Goal: Task Accomplishment & Management: Manage account settings

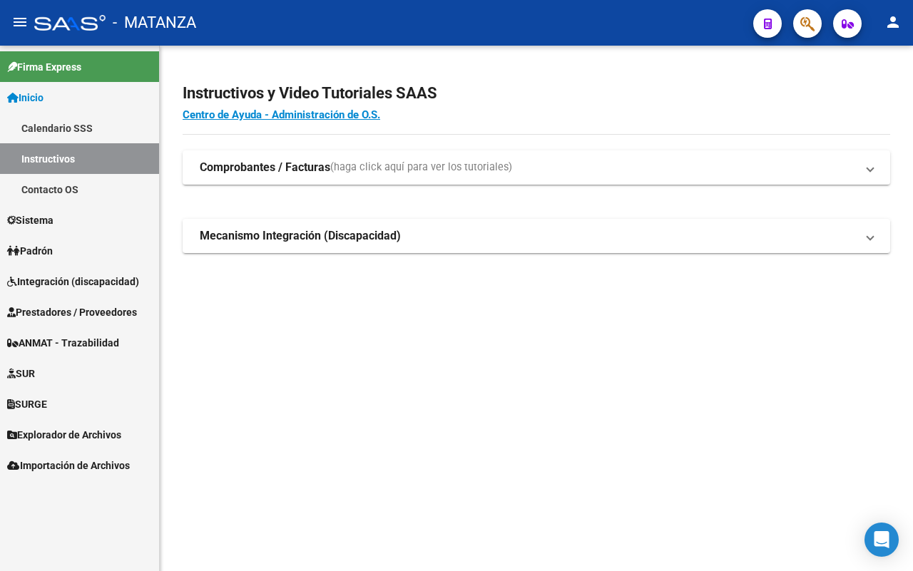
click at [70, 288] on span "Integración (discapacidad)" at bounding box center [73, 282] width 132 height 16
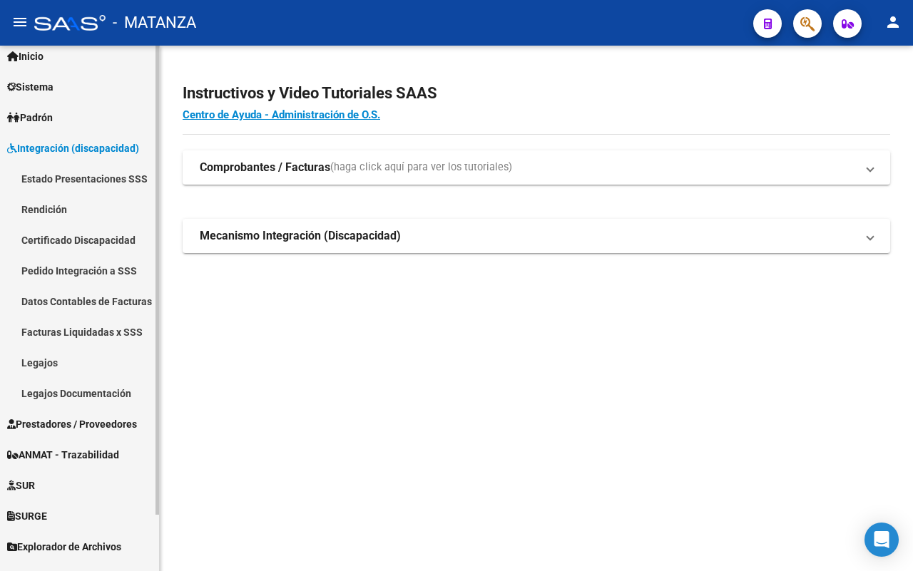
scroll to position [62, 0]
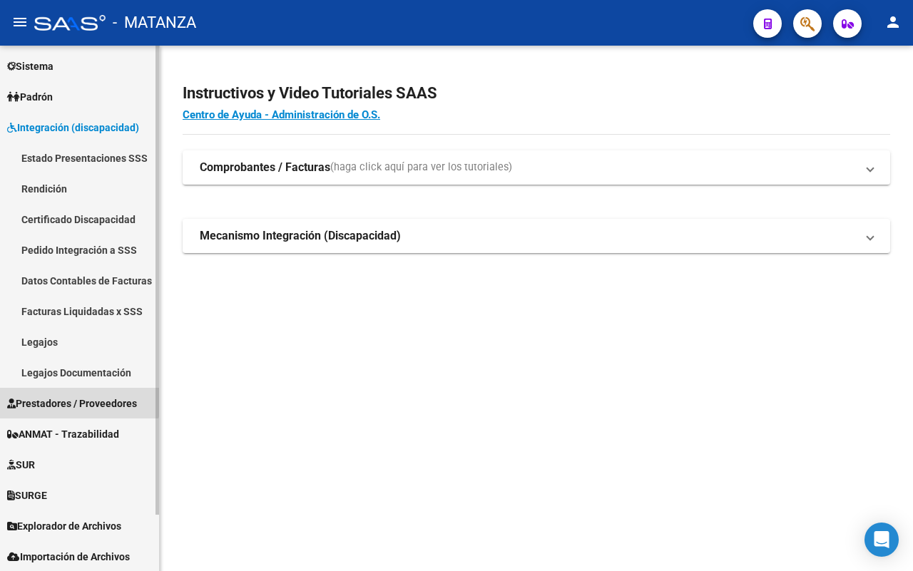
click at [64, 396] on span "Prestadores / Proveedores" at bounding box center [72, 404] width 130 height 16
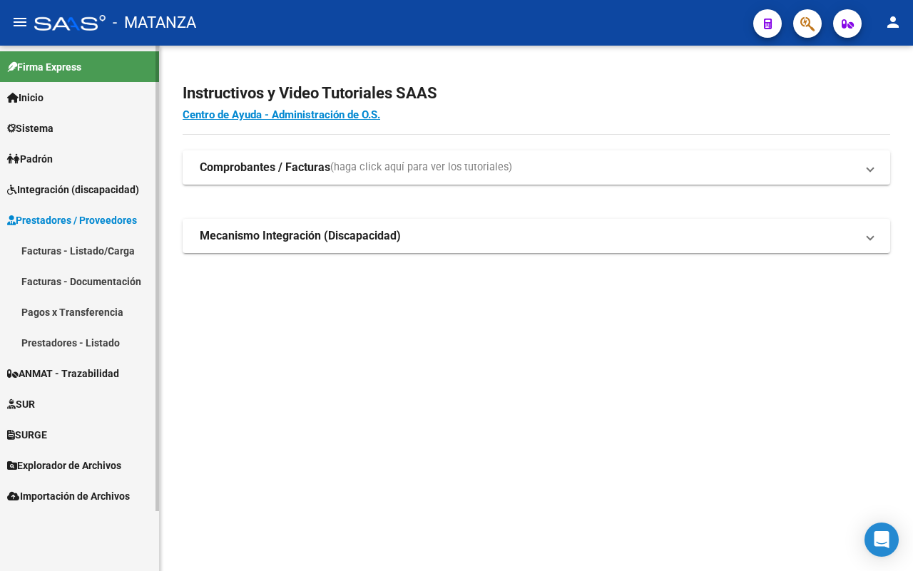
scroll to position [0, 0]
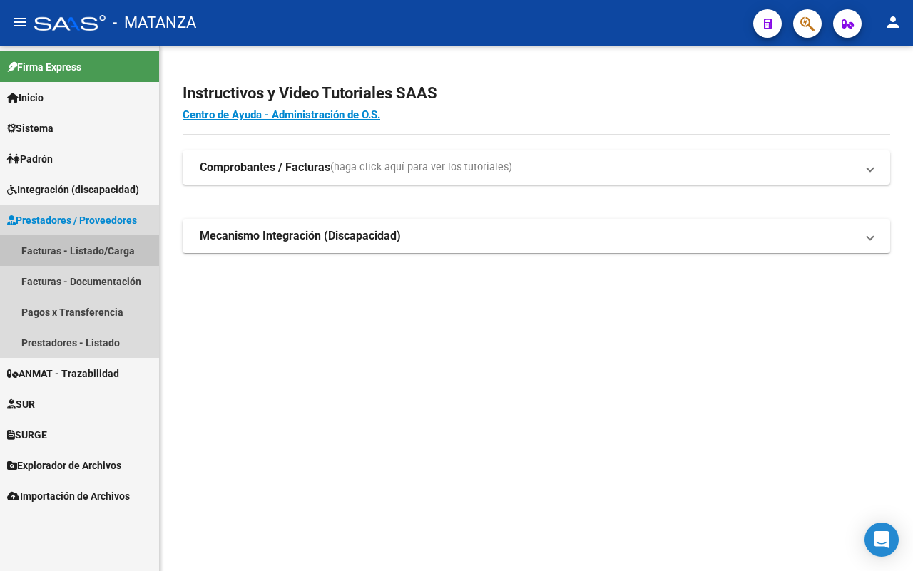
click at [73, 251] on link "Facturas - Listado/Carga" at bounding box center [79, 250] width 159 height 31
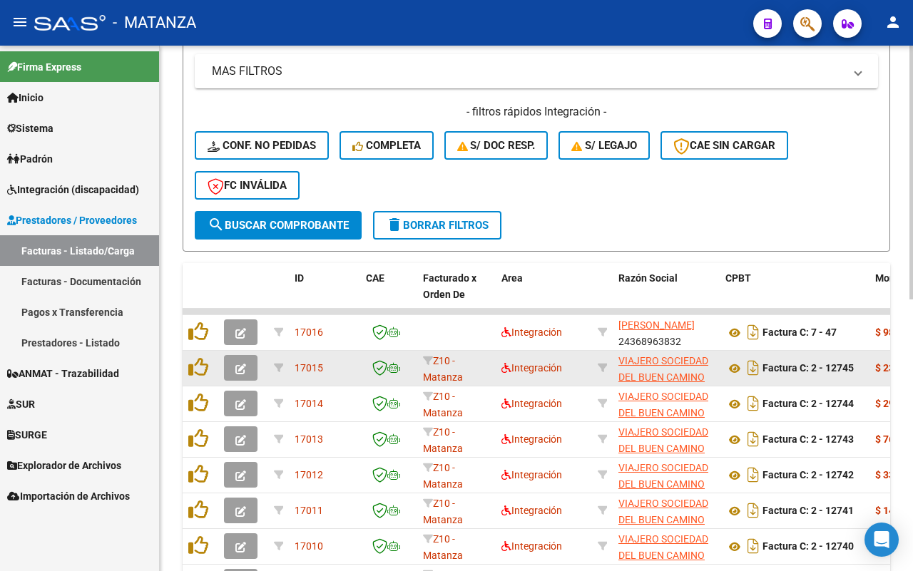
scroll to position [542, 0]
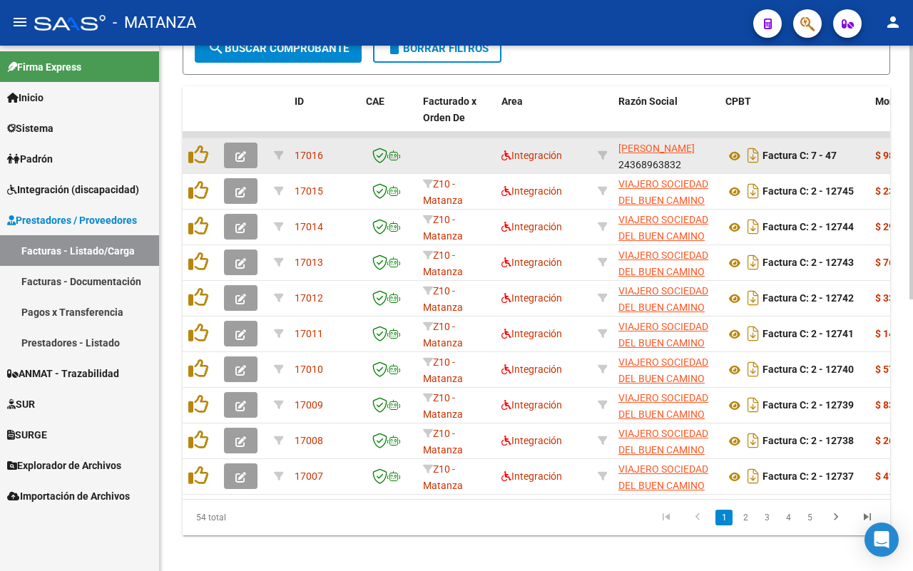
click at [246, 153] on button "button" at bounding box center [241, 156] width 34 height 26
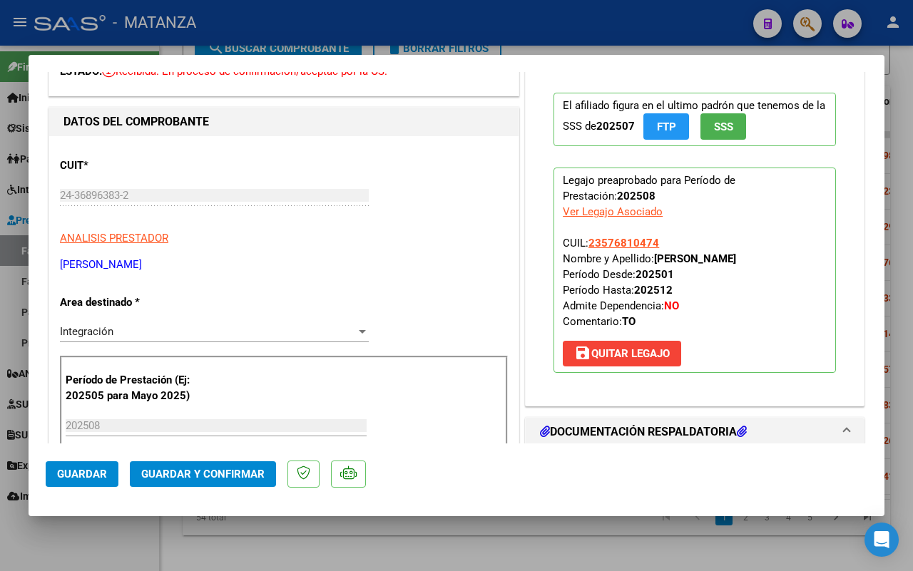
scroll to position [268, 0]
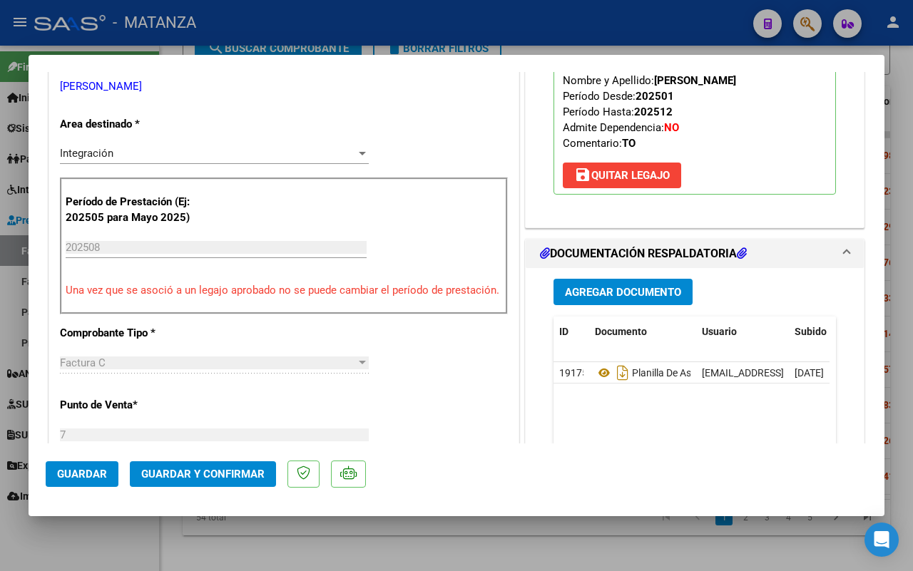
click at [115, 539] on div at bounding box center [456, 285] width 913 height 571
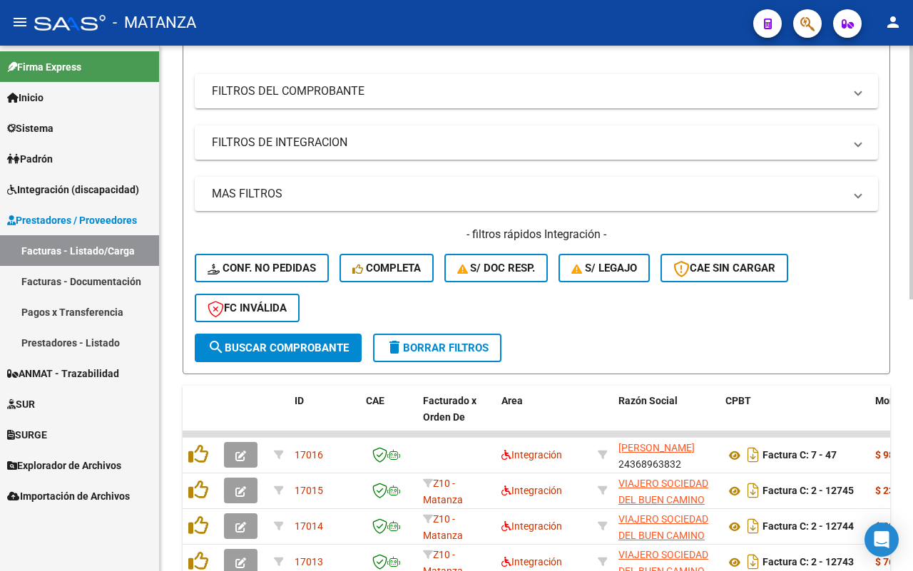
scroll to position [453, 0]
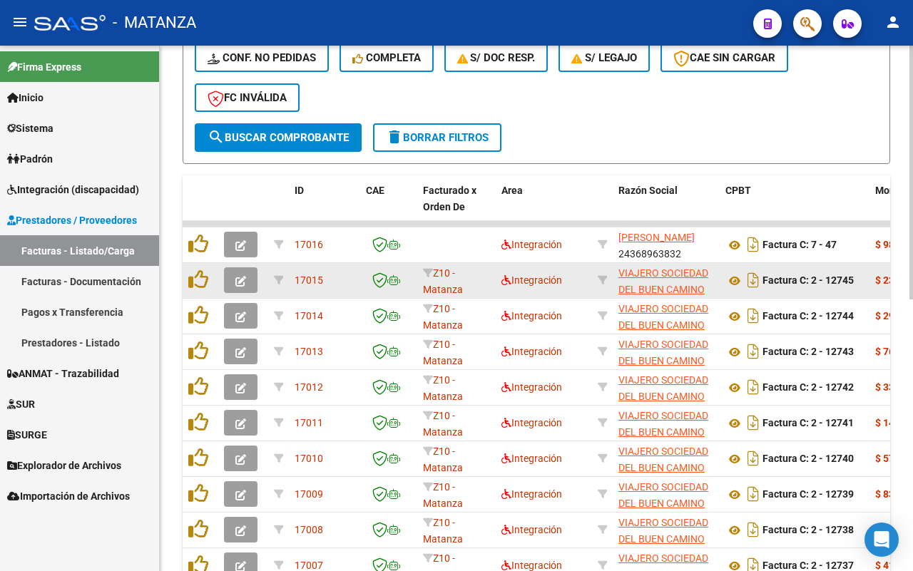
click at [246, 280] on button "button" at bounding box center [241, 281] width 34 height 26
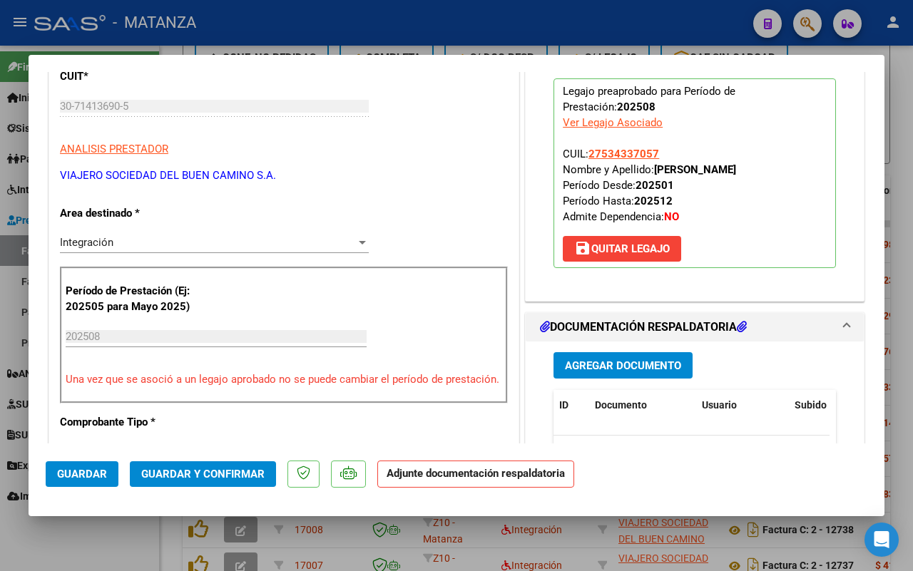
scroll to position [0, 0]
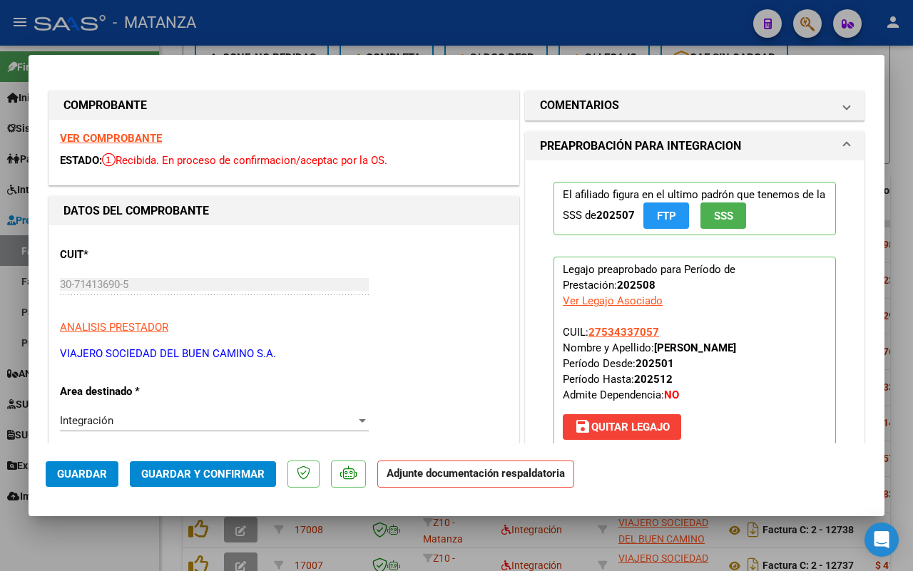
click at [123, 138] on strong "VER COMPROBANTE" at bounding box center [111, 138] width 102 height 13
click at [172, 472] on span "Guardar y Confirmar" at bounding box center [202, 474] width 123 height 13
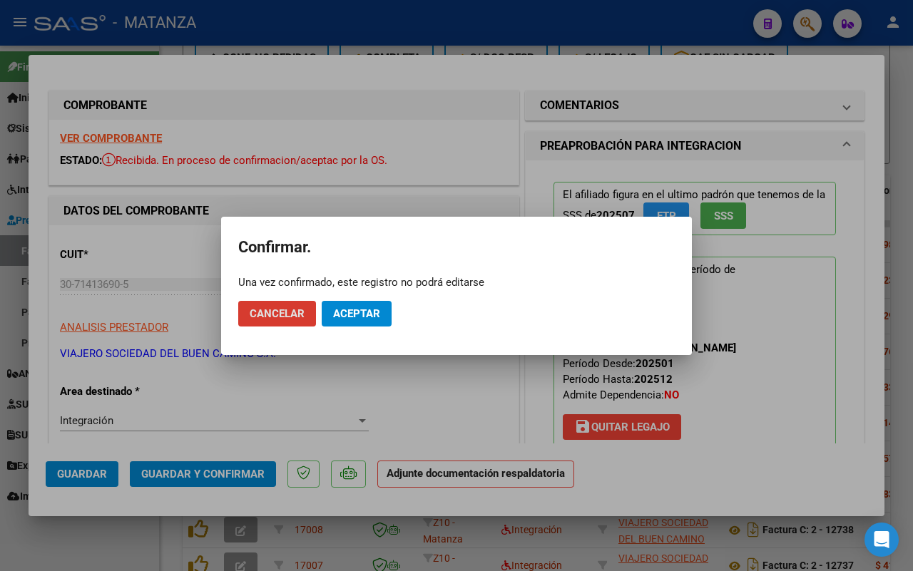
click at [354, 316] on span "Aceptar" at bounding box center [356, 313] width 47 height 13
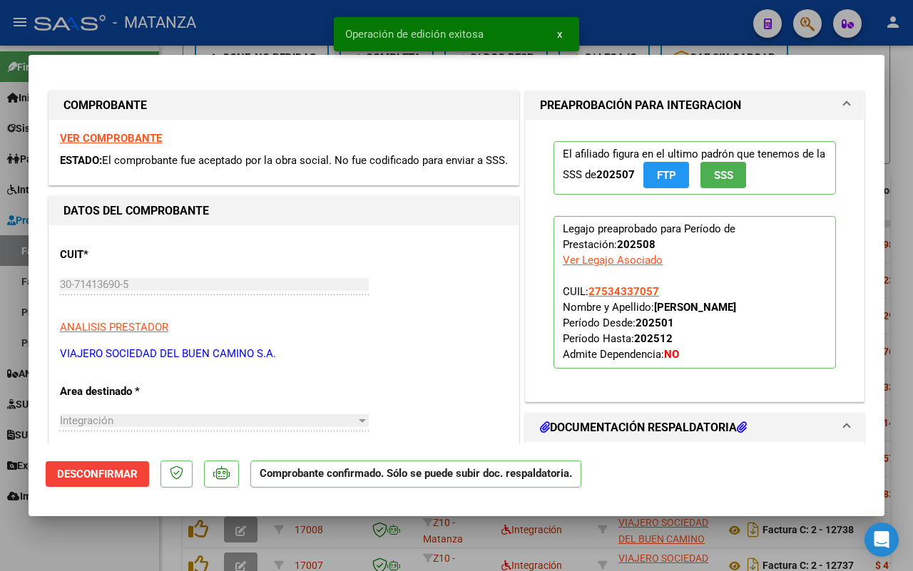
click at [116, 533] on div at bounding box center [456, 285] width 913 height 571
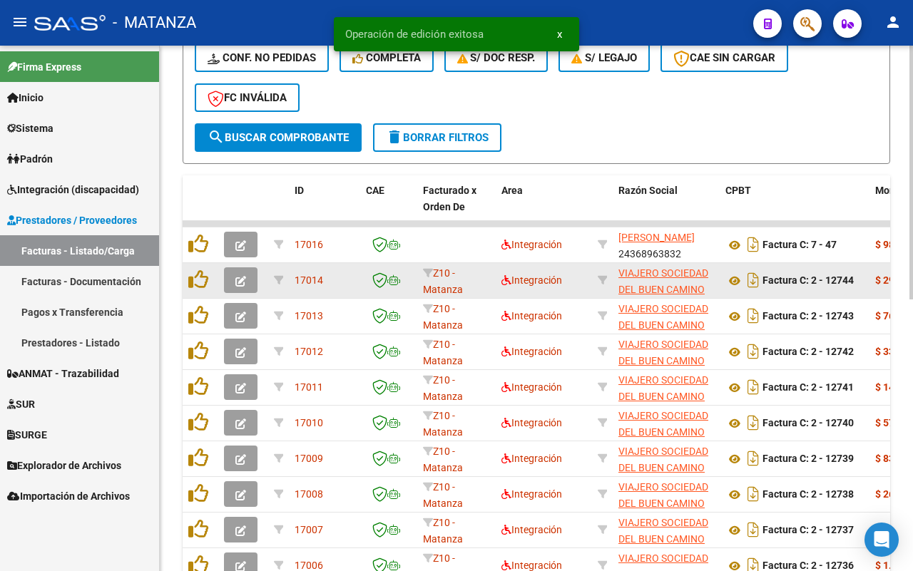
scroll to position [453, 0]
click at [245, 276] on icon "button" at bounding box center [240, 281] width 11 height 11
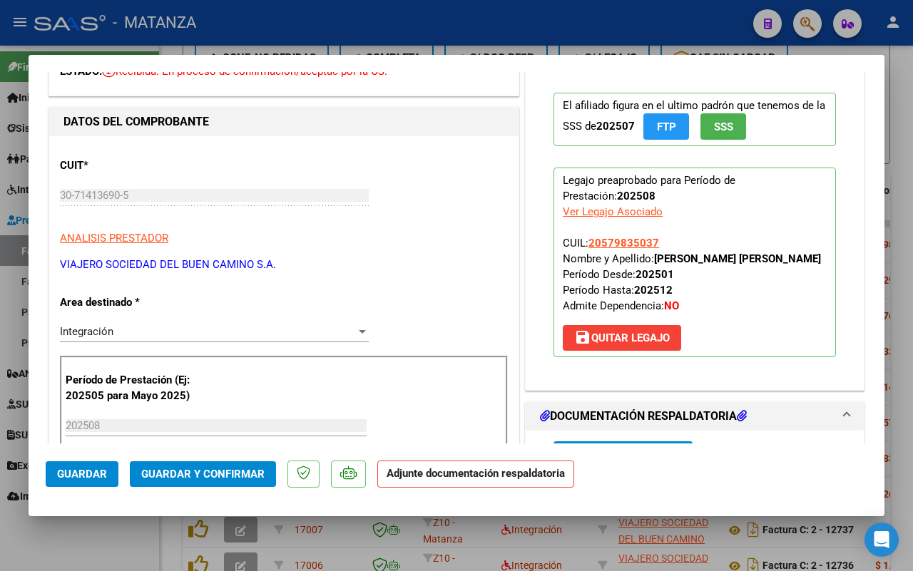
scroll to position [178, 0]
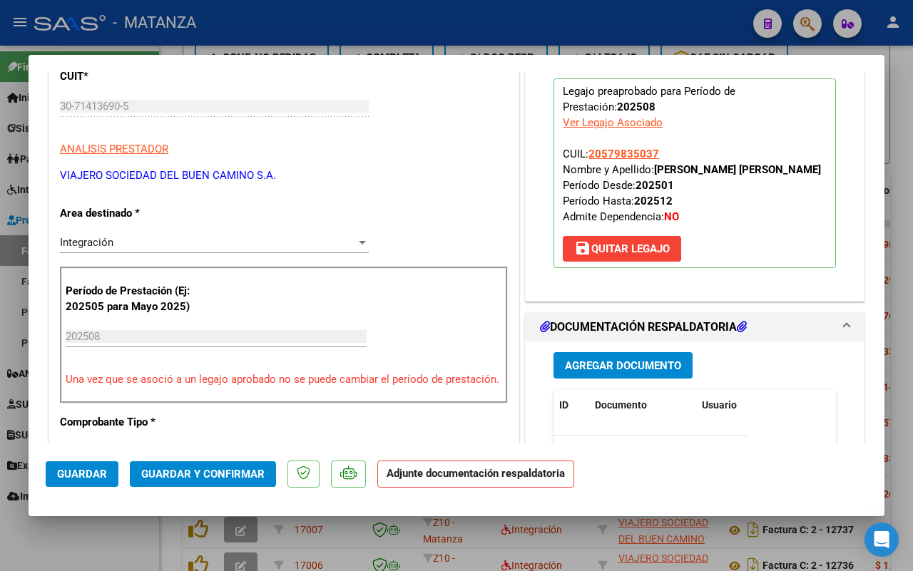
click at [209, 469] on span "Guardar y Confirmar" at bounding box center [202, 474] width 123 height 13
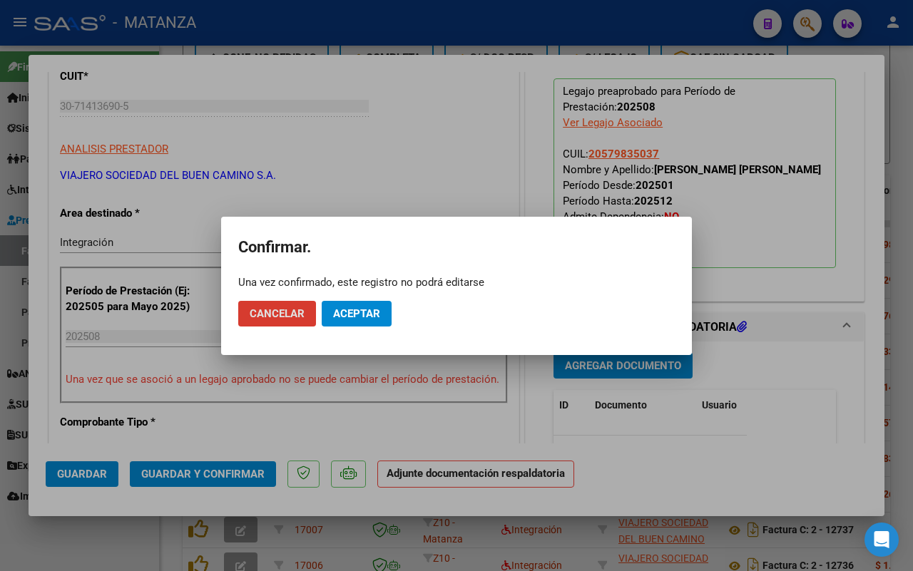
click at [367, 312] on span "Aceptar" at bounding box center [356, 313] width 47 height 13
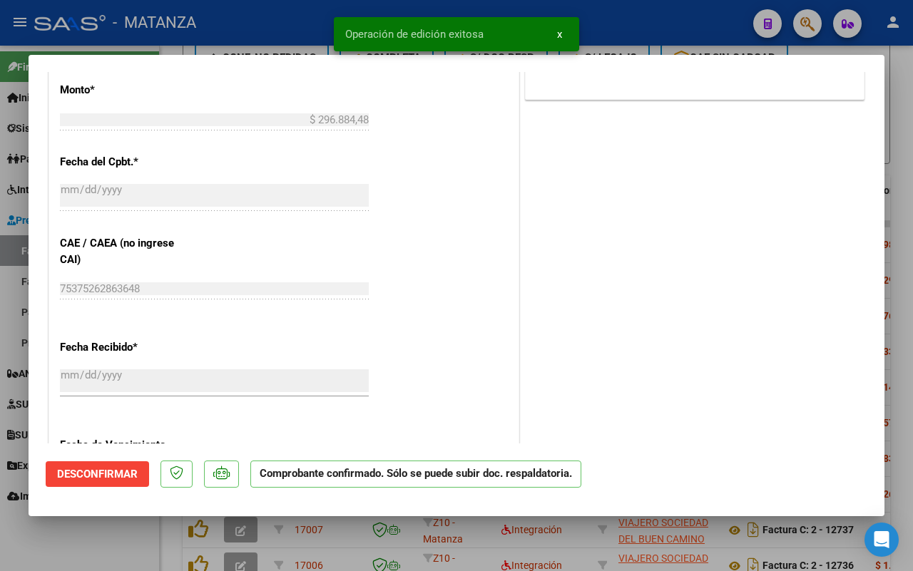
scroll to position [640, 0]
click at [153, 519] on div at bounding box center [456, 285] width 913 height 571
type input "$ 0,00"
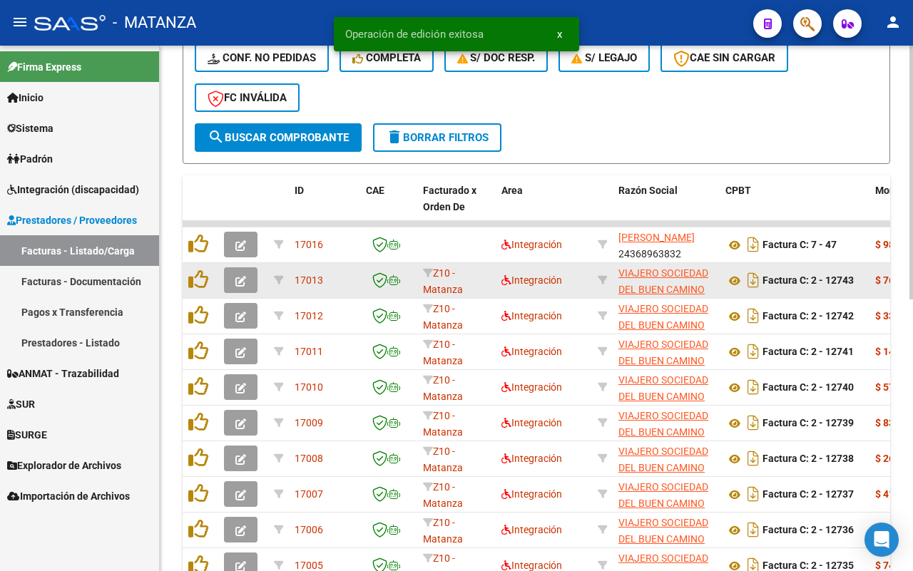
scroll to position [453, 0]
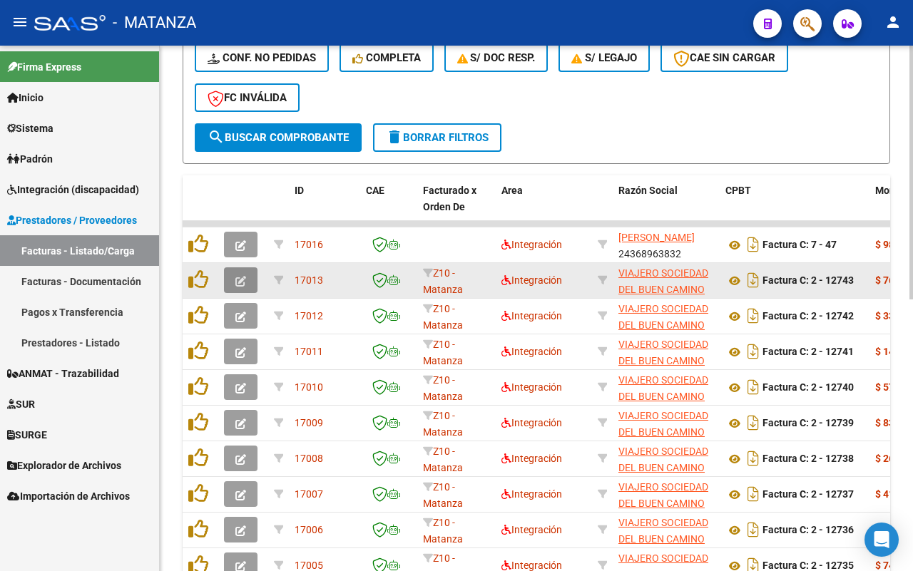
click at [240, 283] on button "button" at bounding box center [241, 281] width 34 height 26
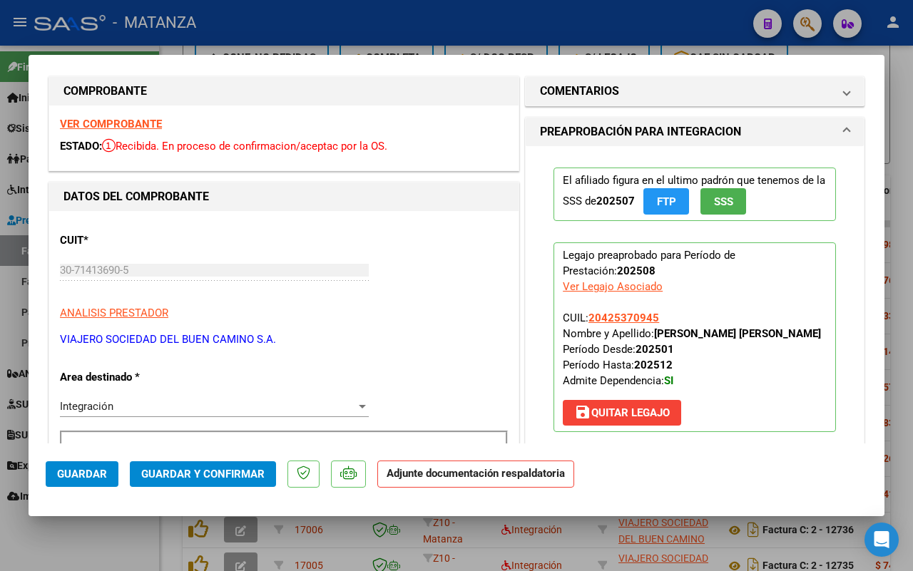
scroll to position [0, 0]
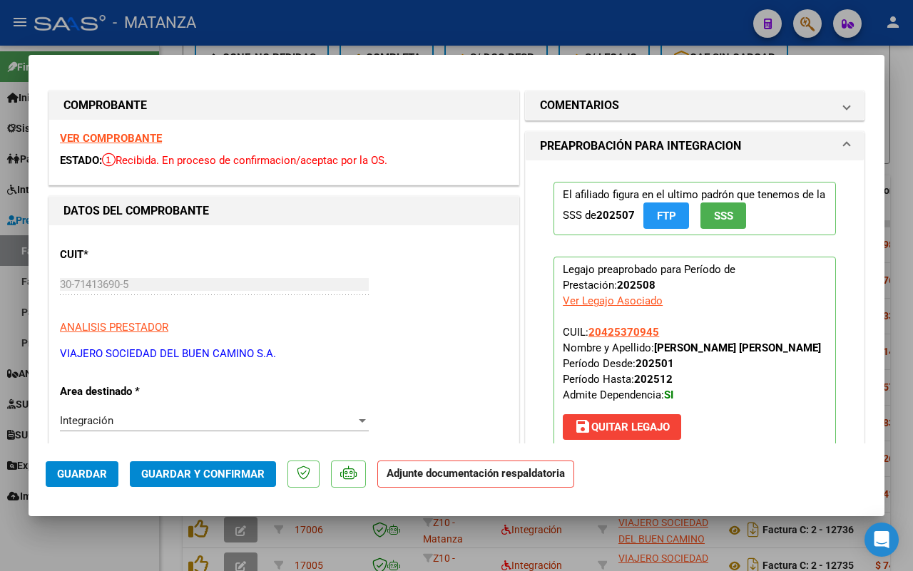
click at [101, 140] on strong "VER COMPROBANTE" at bounding box center [111, 138] width 102 height 13
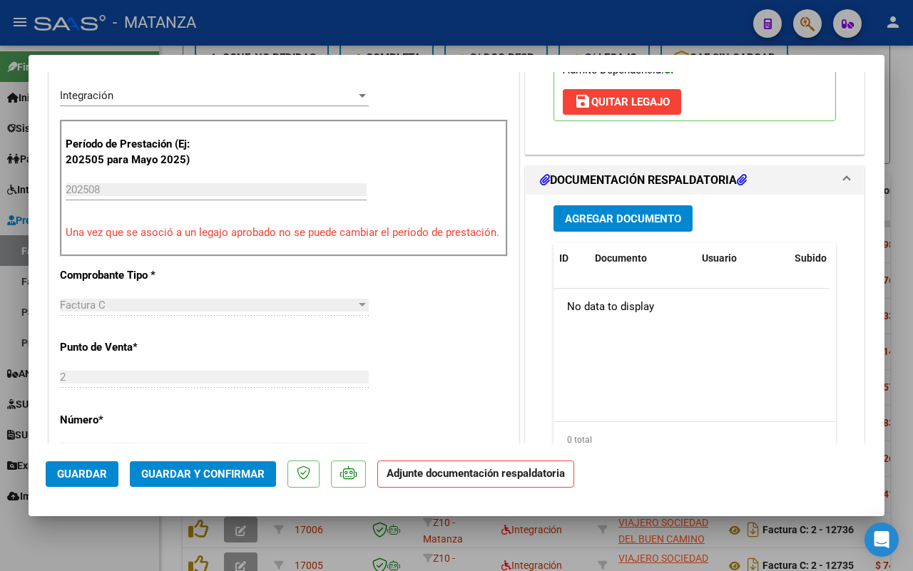
scroll to position [357, 0]
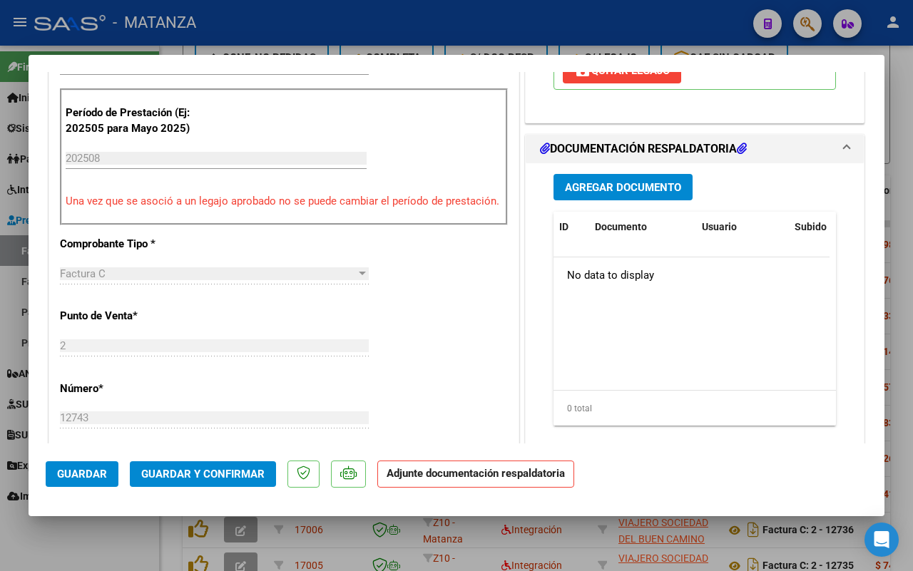
click at [221, 471] on span "Guardar y Confirmar" at bounding box center [202, 474] width 123 height 13
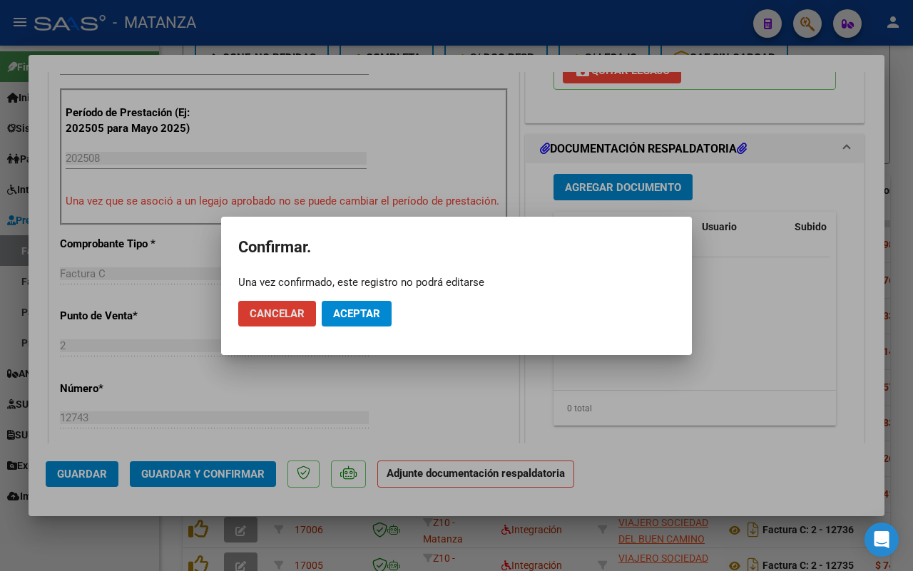
click at [379, 314] on span "Aceptar" at bounding box center [356, 313] width 47 height 13
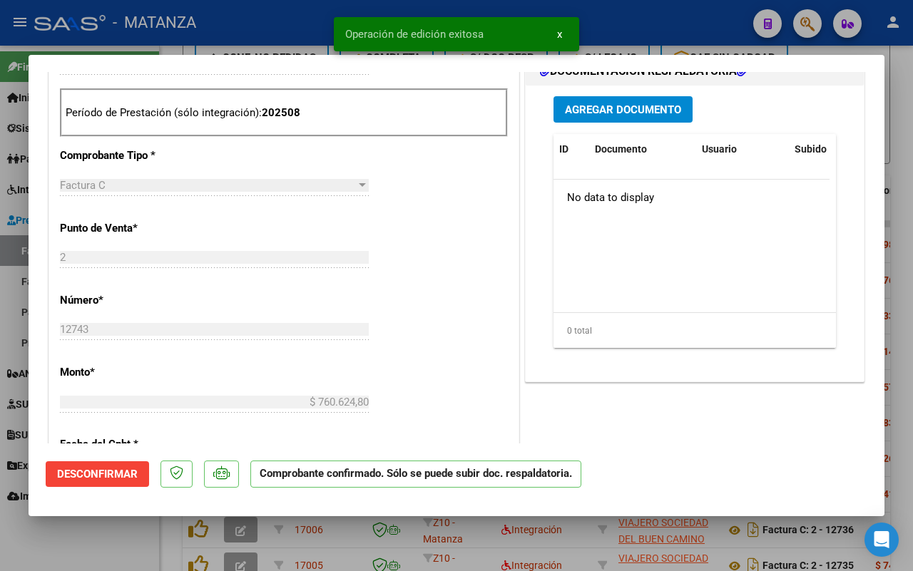
scroll to position [372, 0]
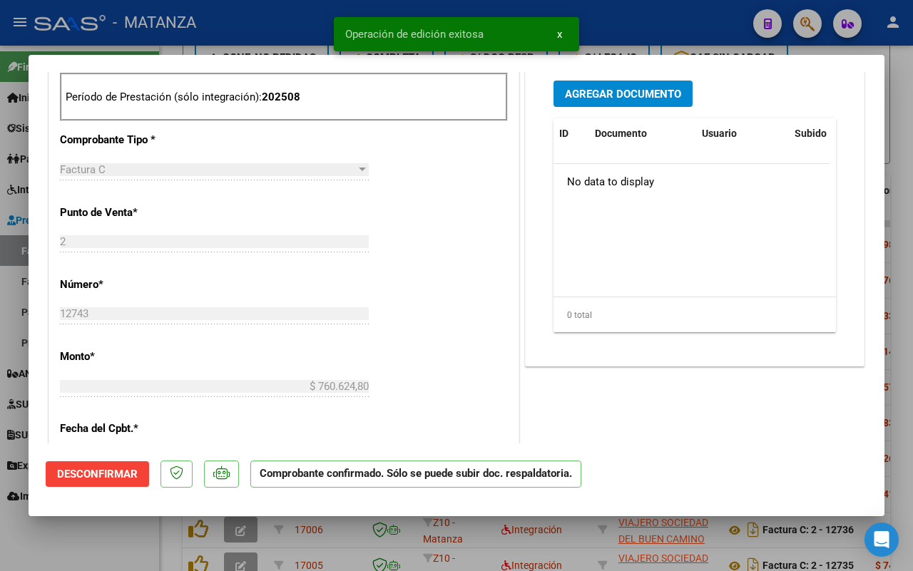
click at [84, 529] on div at bounding box center [456, 285] width 913 height 571
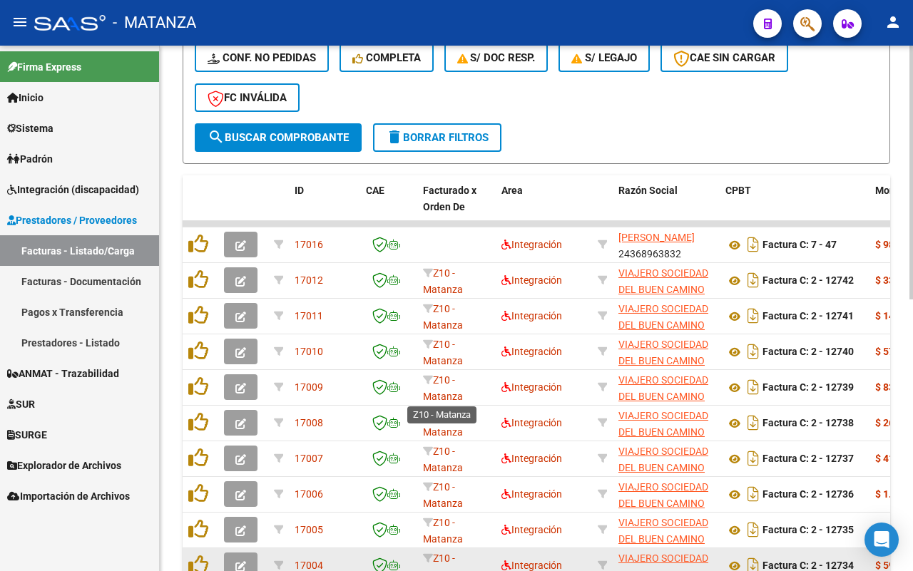
scroll to position [542, 0]
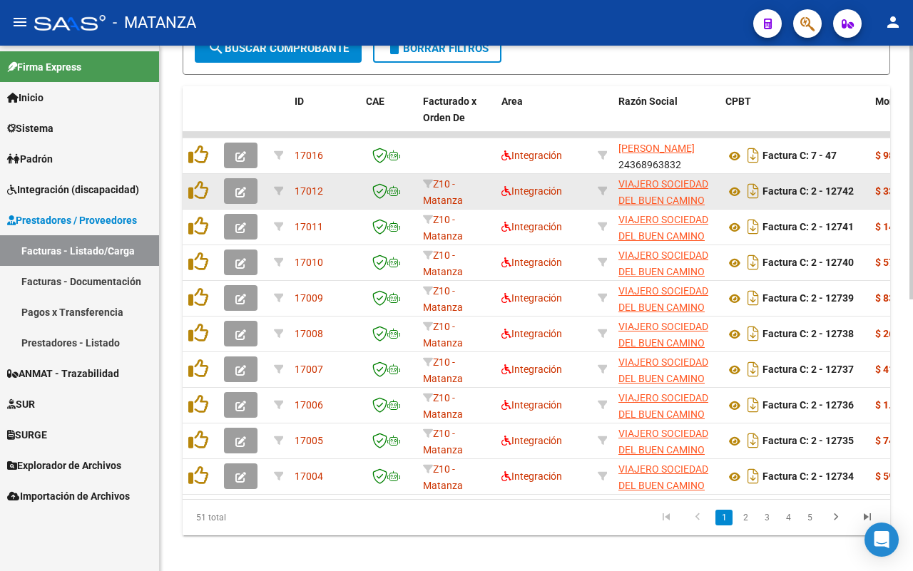
click at [241, 190] on icon "button" at bounding box center [240, 192] width 11 height 11
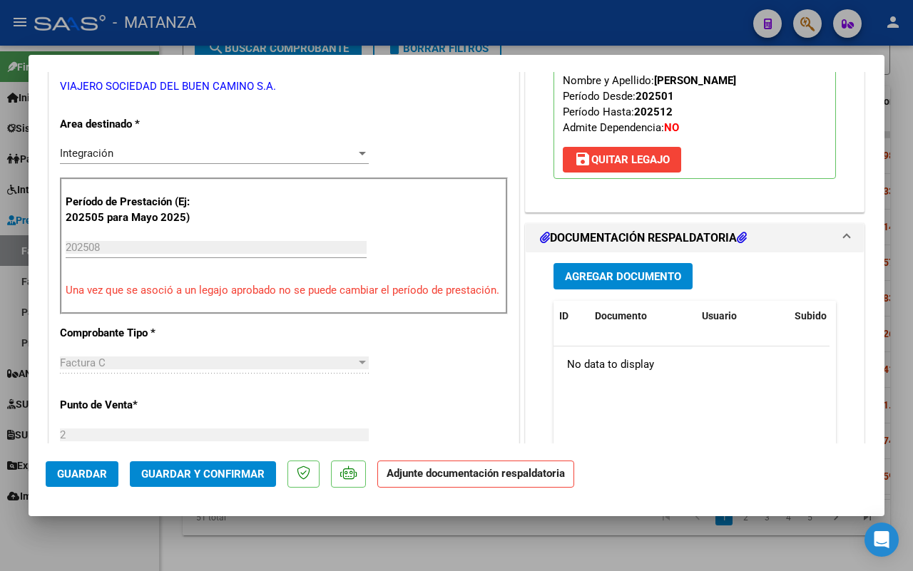
scroll to position [0, 0]
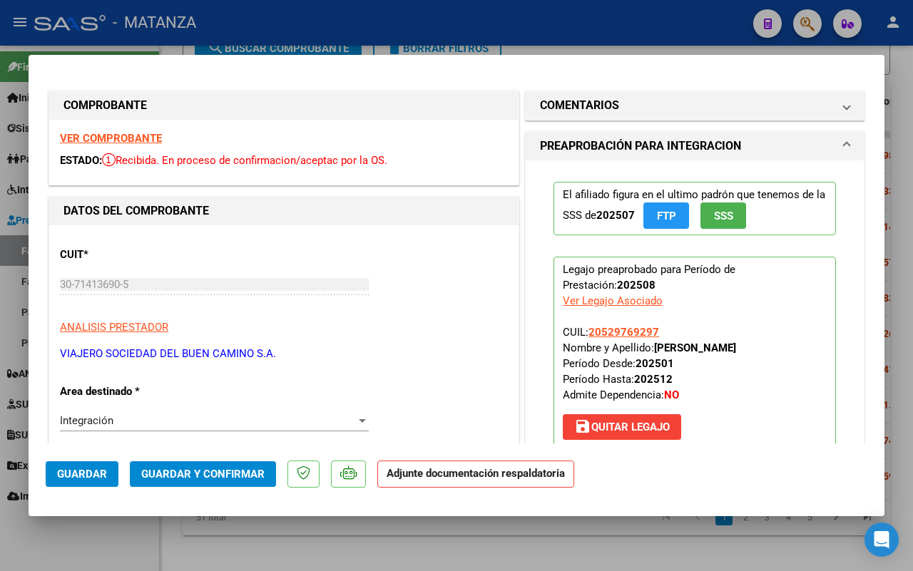
click at [93, 141] on strong "VER COMPROBANTE" at bounding box center [111, 138] width 102 height 13
click at [193, 474] on span "Guardar y Confirmar" at bounding box center [202, 474] width 123 height 13
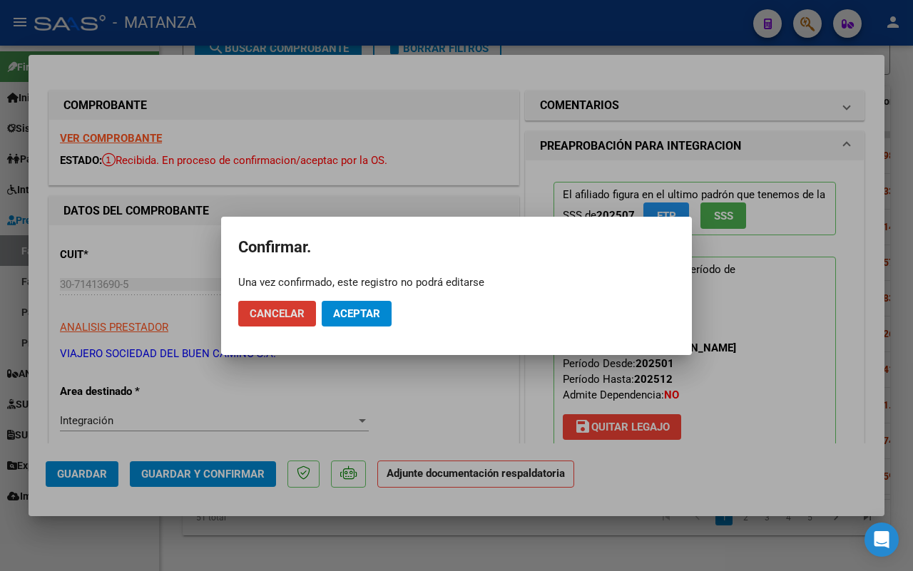
click at [337, 307] on span "Aceptar" at bounding box center [356, 313] width 47 height 13
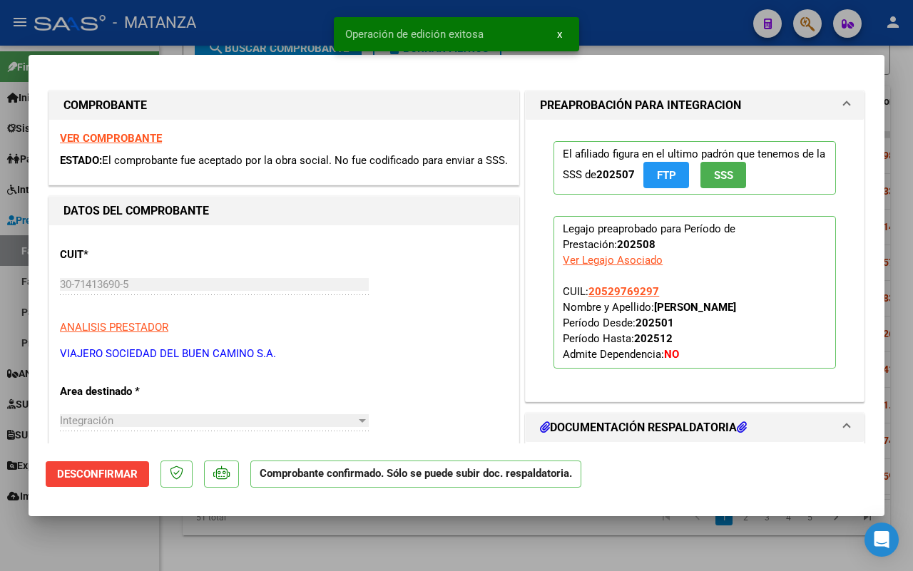
click at [133, 539] on div at bounding box center [456, 285] width 913 height 571
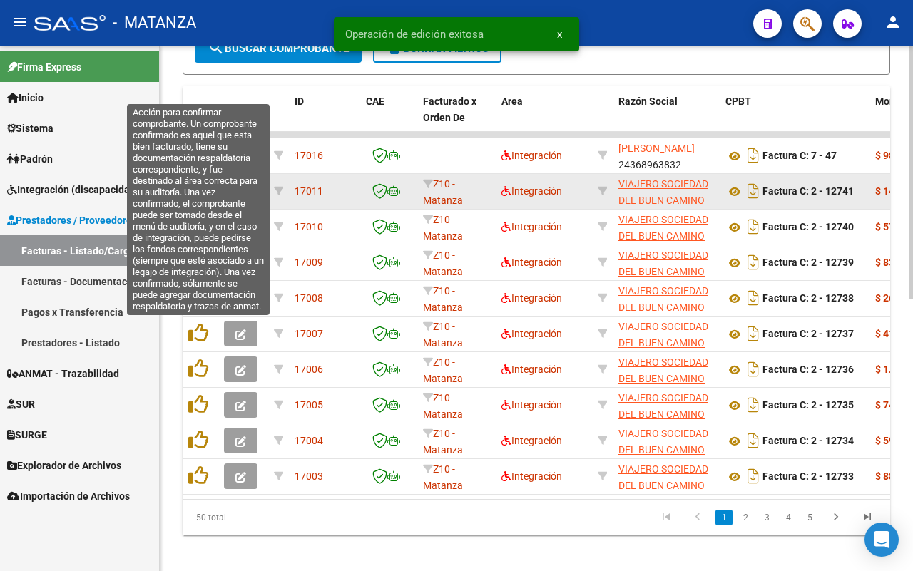
scroll to position [542, 0]
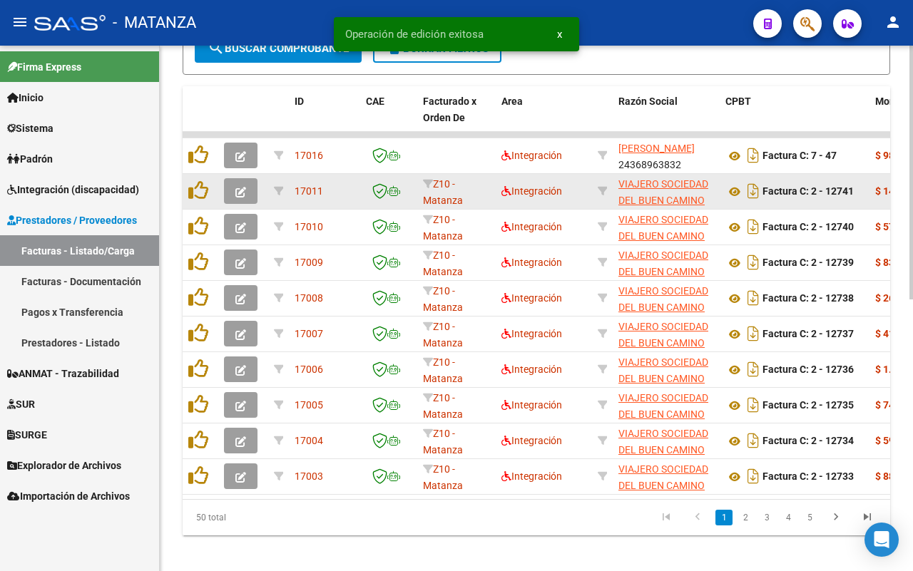
click at [239, 187] on icon "button" at bounding box center [240, 192] width 11 height 11
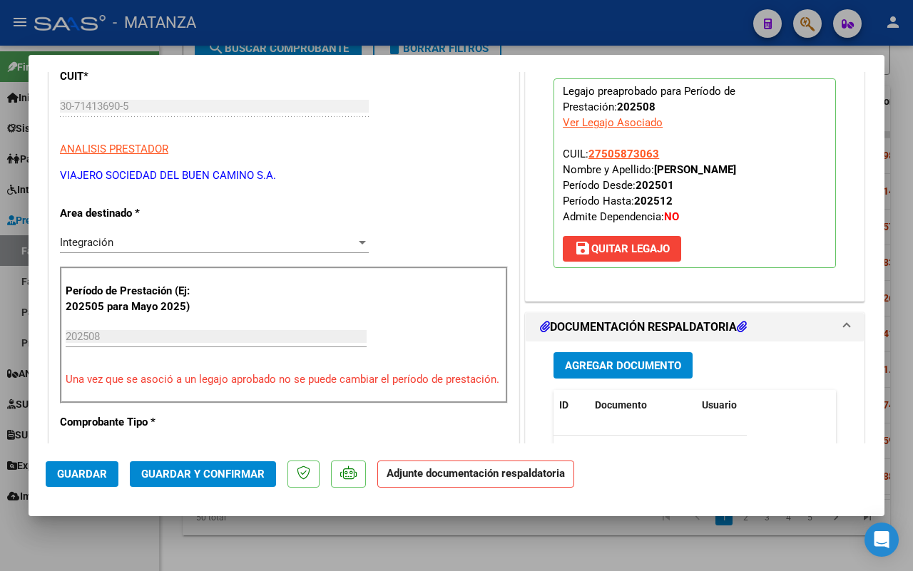
scroll to position [446, 0]
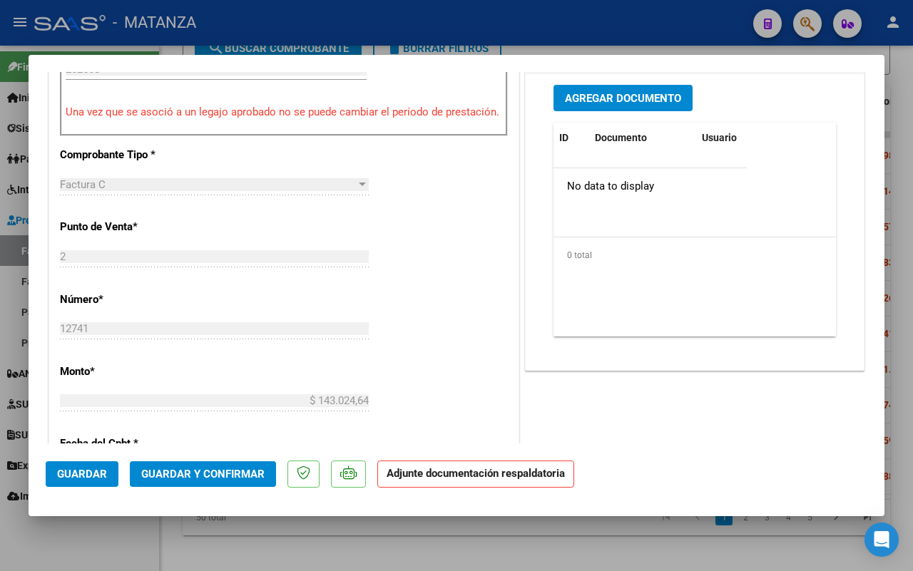
click at [205, 471] on span "Guardar y Confirmar" at bounding box center [202, 474] width 123 height 13
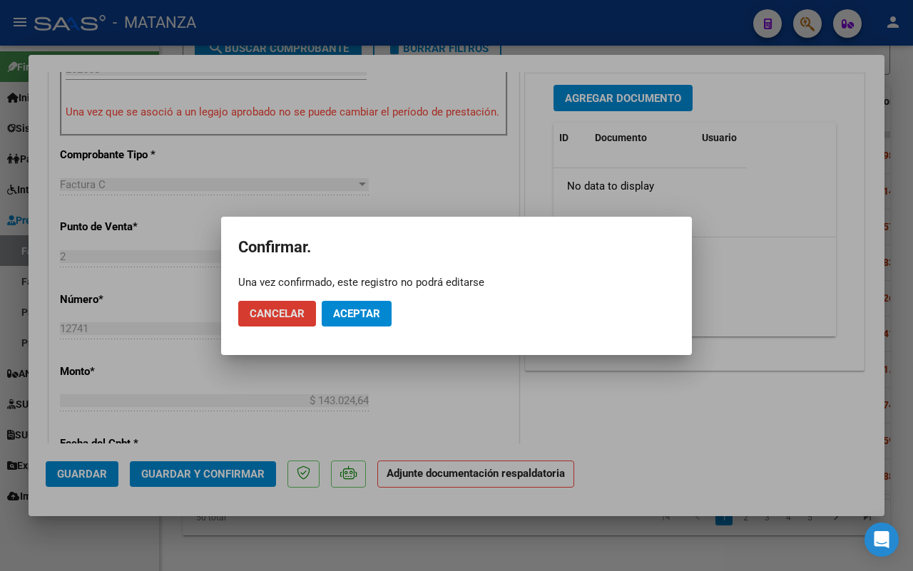
click at [355, 309] on span "Aceptar" at bounding box center [356, 313] width 47 height 13
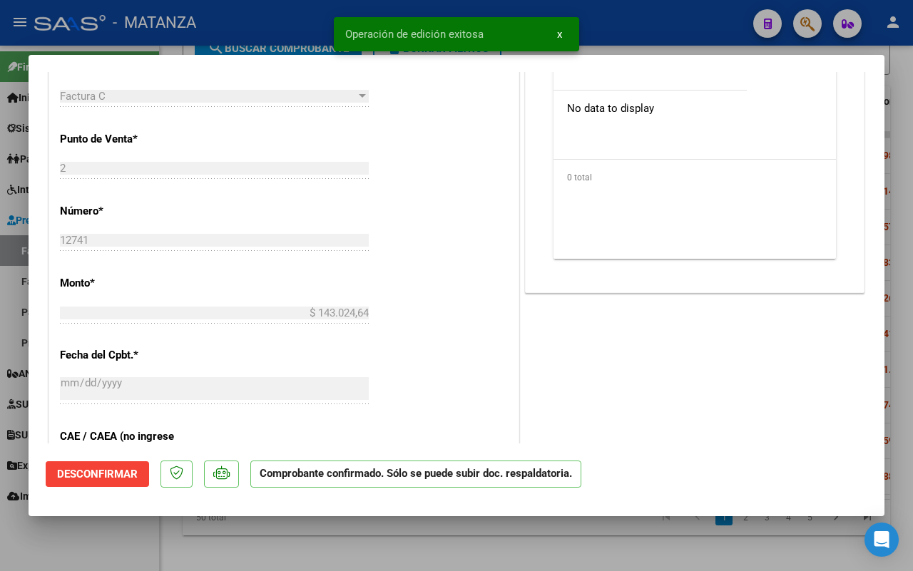
scroll to position [462, 0]
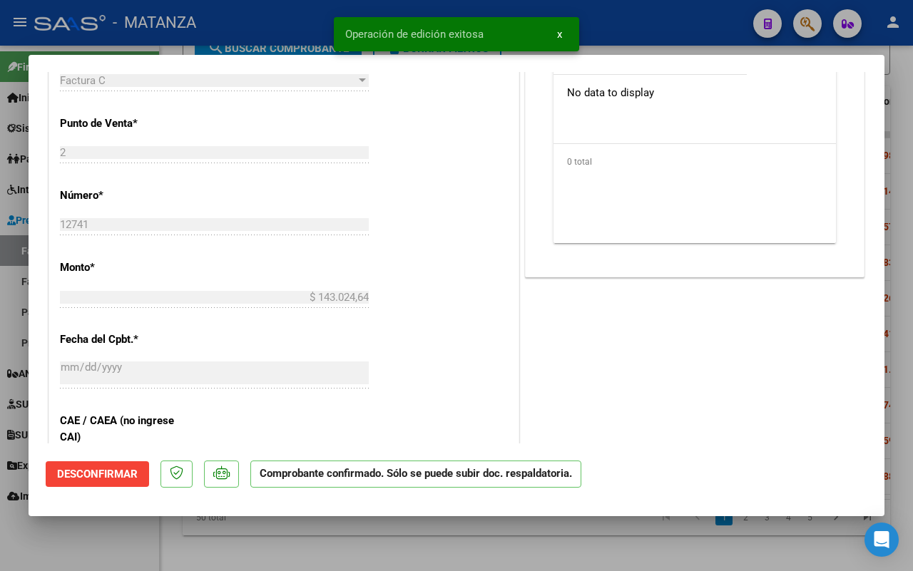
drag, startPoint x: 111, startPoint y: 544, endPoint x: 196, endPoint y: 427, distance: 145.0
click at [113, 542] on div at bounding box center [456, 285] width 913 height 571
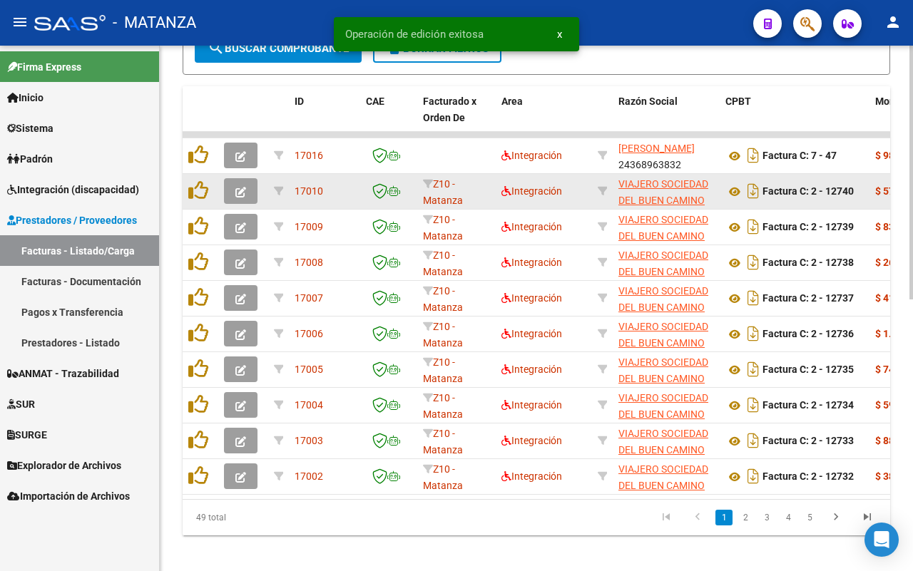
scroll to position [542, 0]
click at [235, 190] on icon "button" at bounding box center [240, 192] width 11 height 11
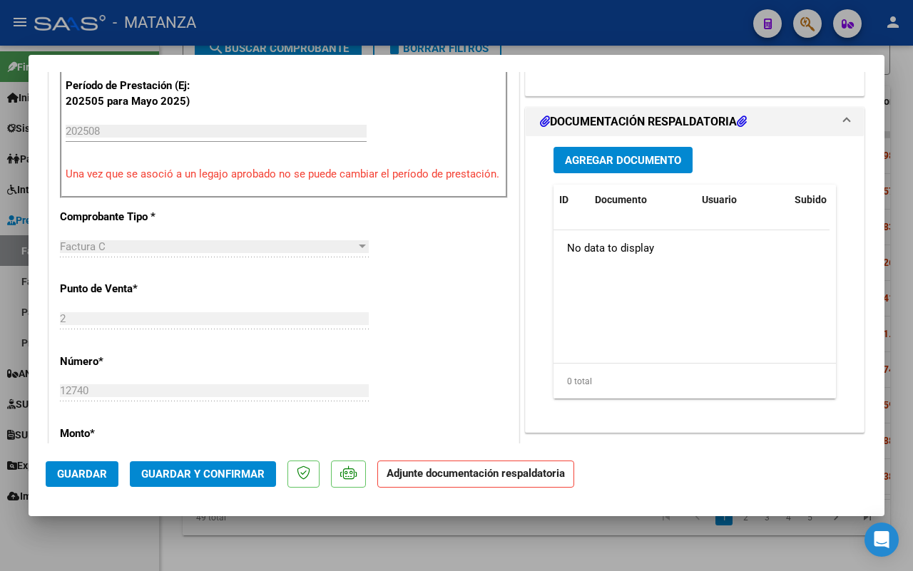
scroll to position [357, 0]
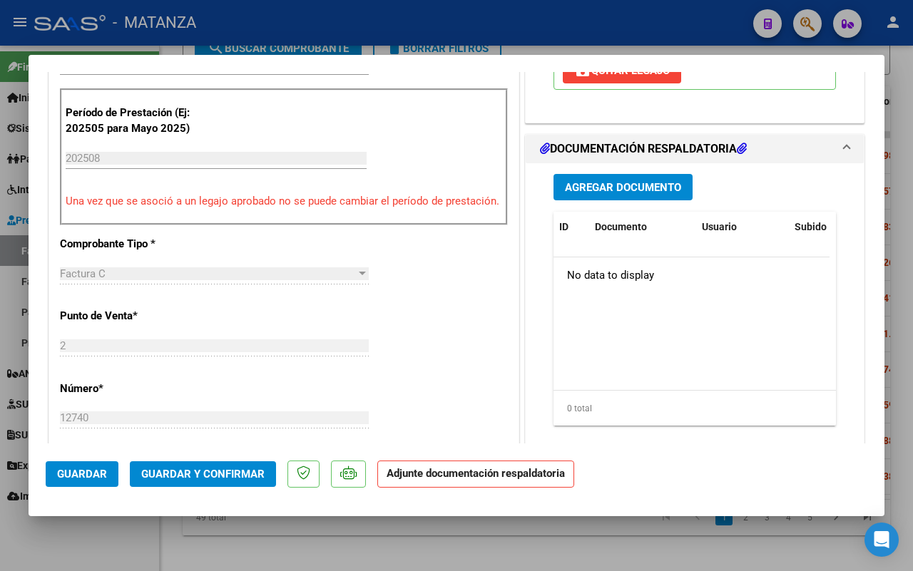
click at [198, 478] on span "Guardar y Confirmar" at bounding box center [202, 474] width 123 height 13
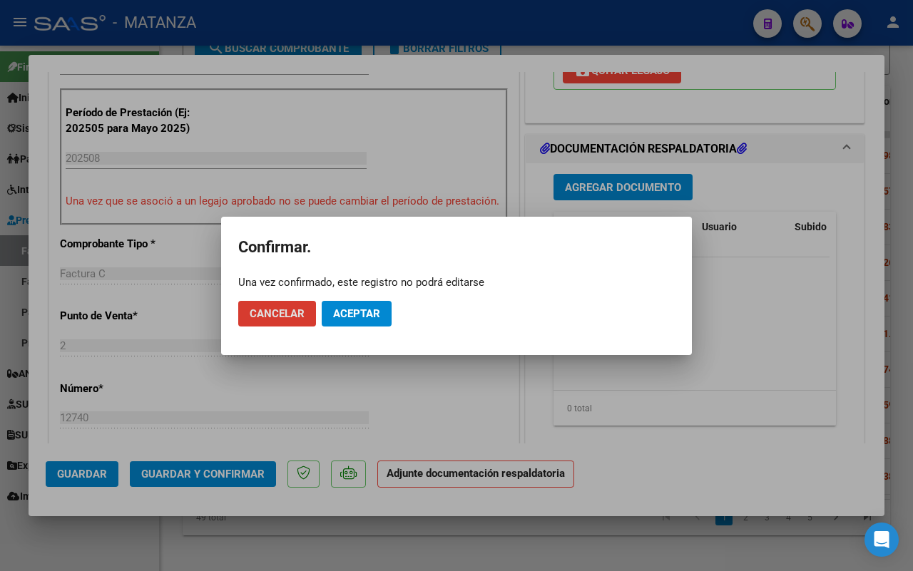
click at [348, 315] on span "Aceptar" at bounding box center [356, 313] width 47 height 13
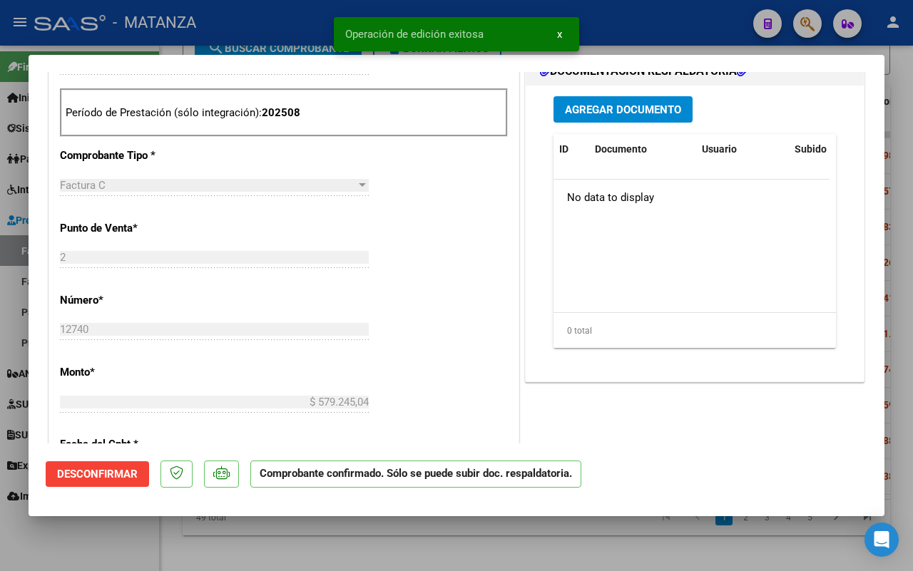
scroll to position [372, 0]
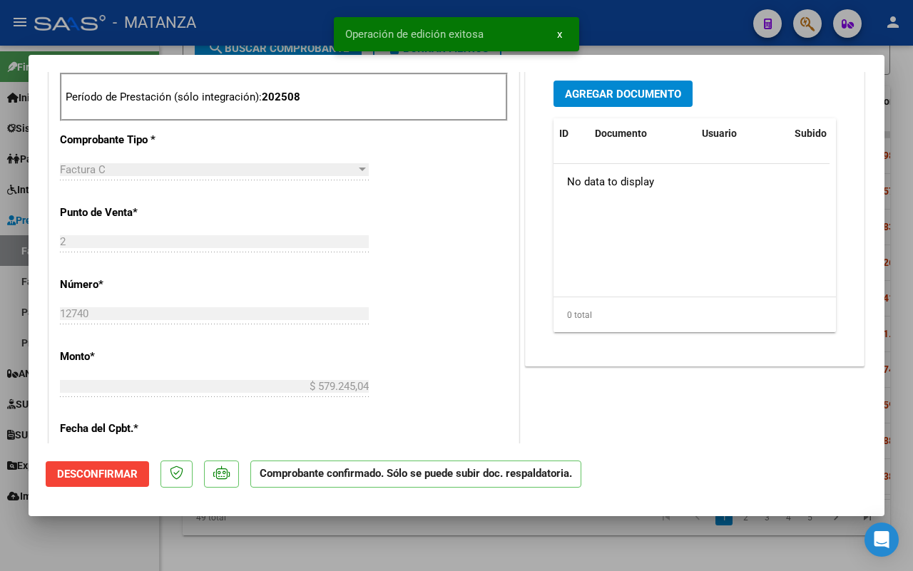
click at [130, 539] on div at bounding box center [456, 285] width 913 height 571
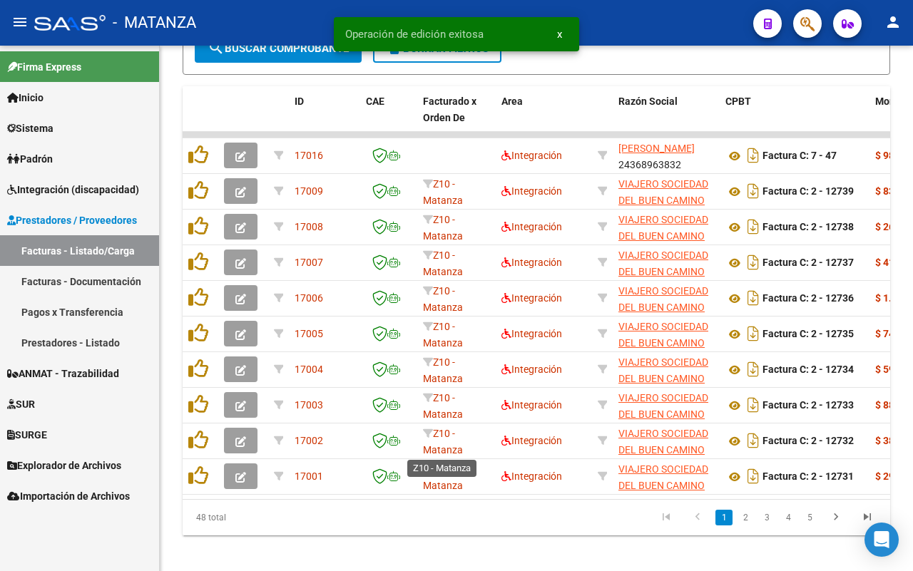
scroll to position [542, 0]
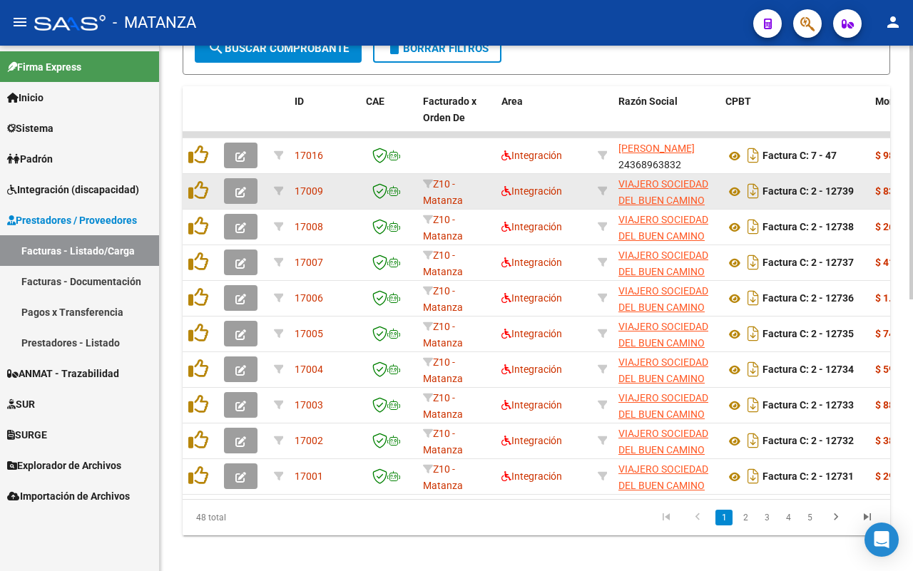
click at [230, 190] on button "button" at bounding box center [241, 191] width 34 height 26
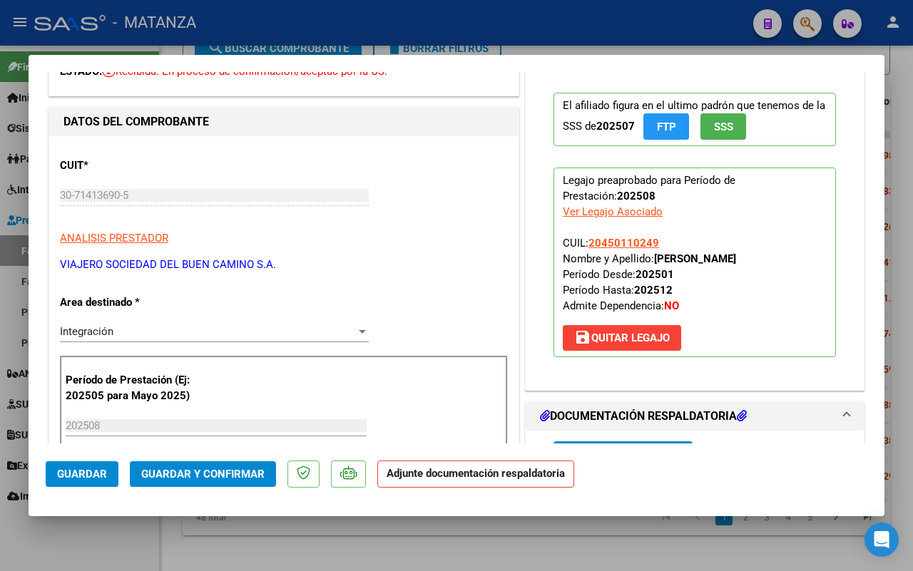
scroll to position [0, 0]
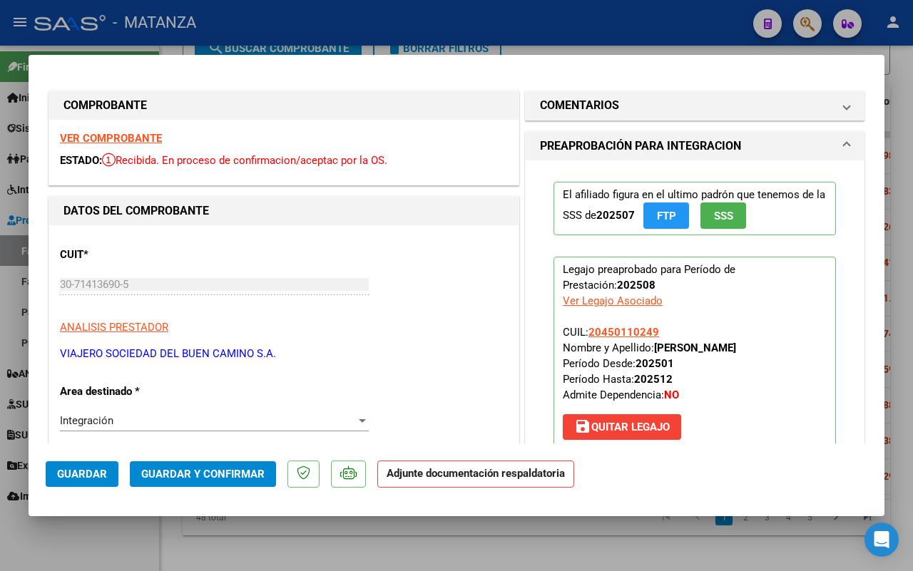
click at [141, 138] on strong "VER COMPROBANTE" at bounding box center [111, 138] width 102 height 13
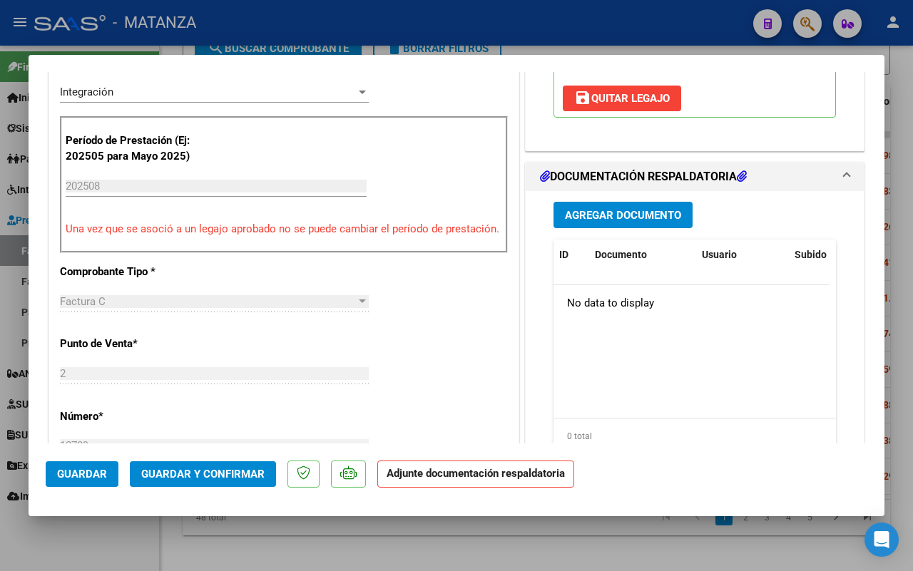
scroll to position [357, 0]
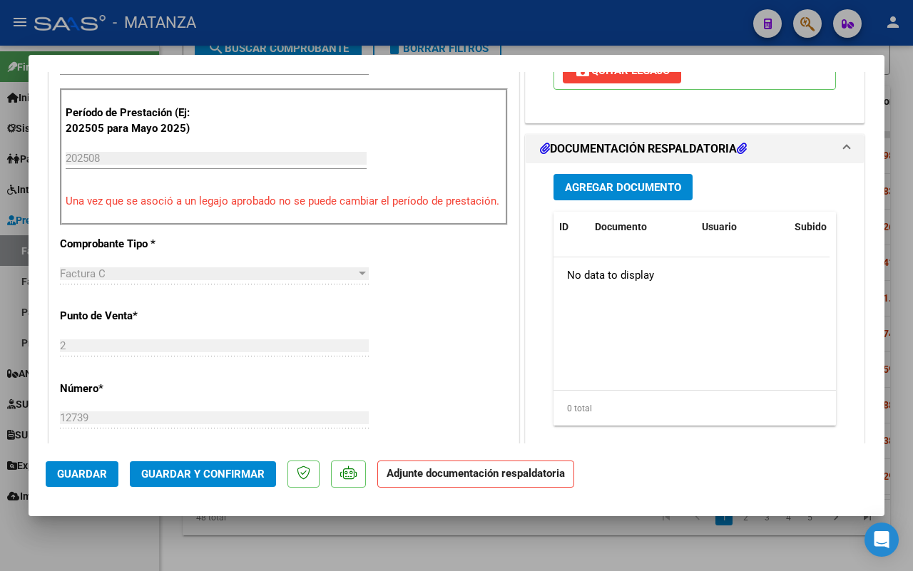
click at [195, 471] on span "Guardar y Confirmar" at bounding box center [202, 474] width 123 height 13
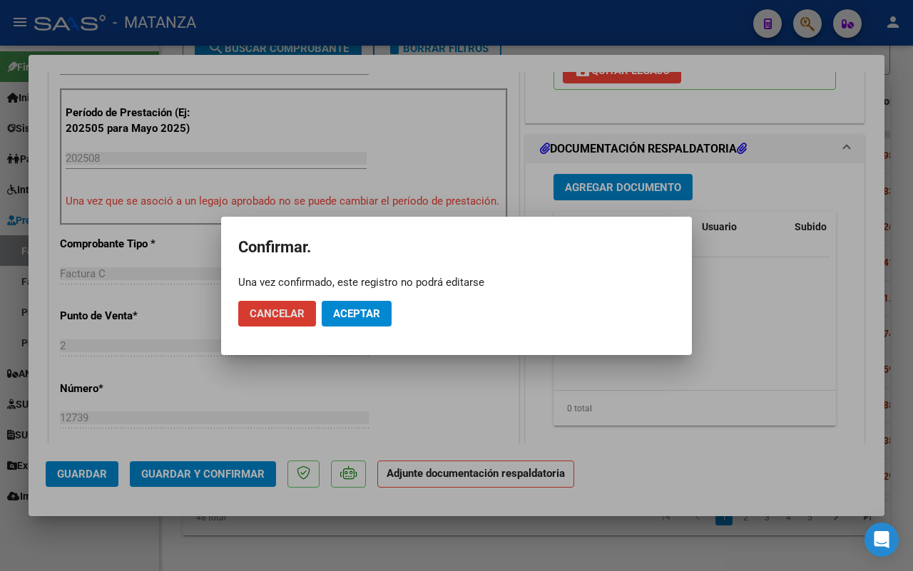
click at [347, 312] on span "Aceptar" at bounding box center [356, 313] width 47 height 13
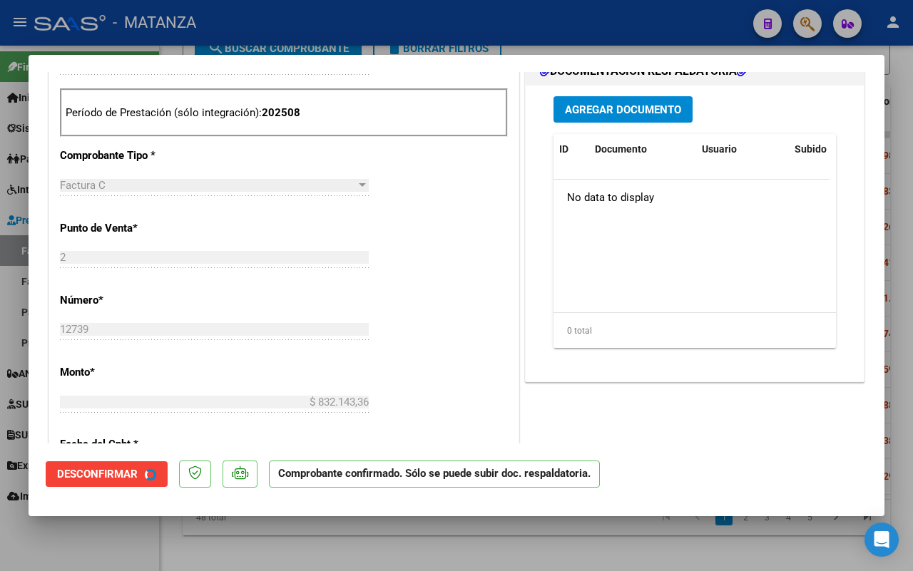
scroll to position [372, 0]
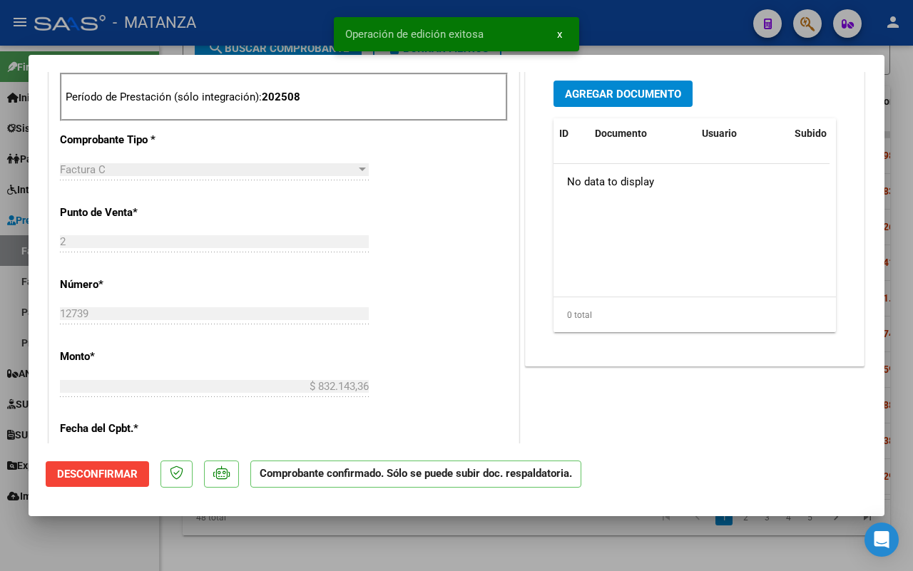
click at [123, 544] on div at bounding box center [456, 285] width 913 height 571
type input "$ 0,00"
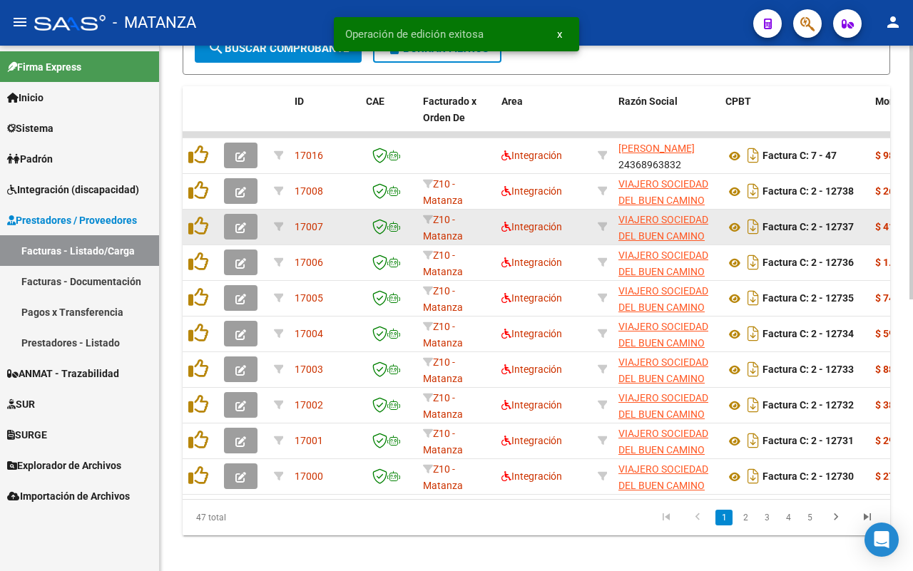
scroll to position [542, 0]
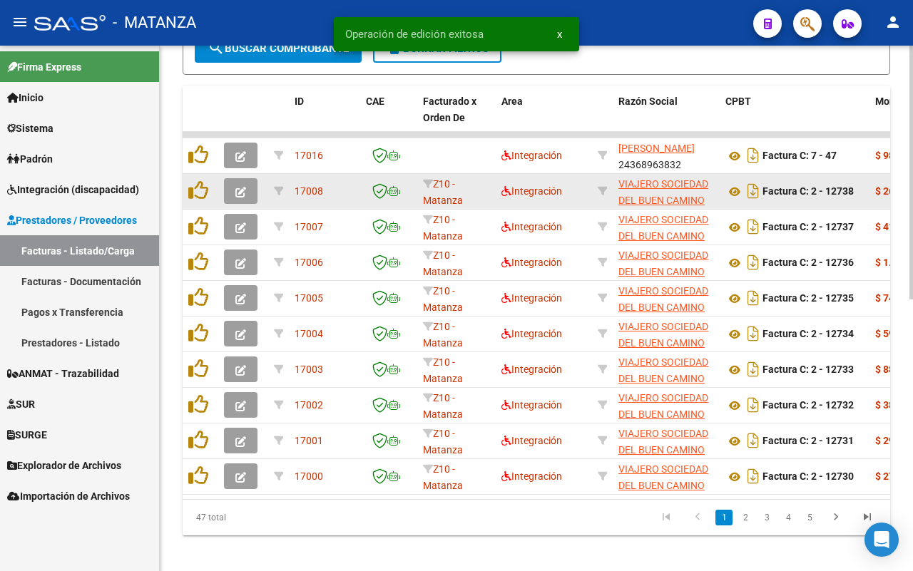
click at [238, 188] on icon "button" at bounding box center [240, 192] width 11 height 11
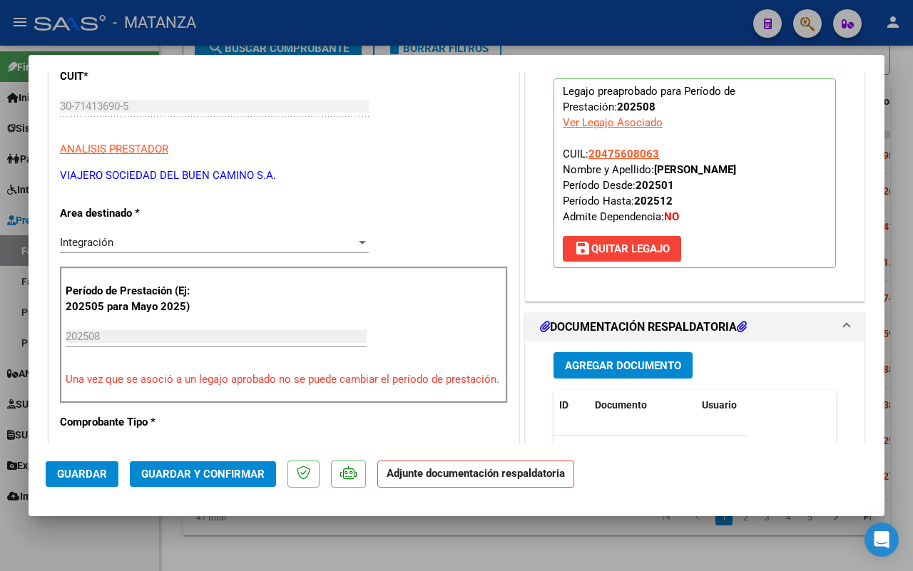
scroll to position [357, 0]
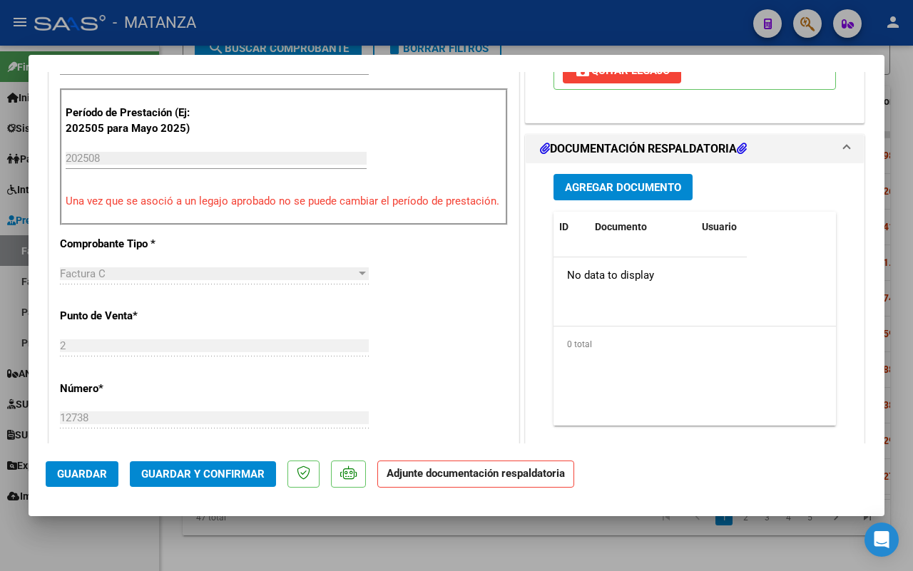
click at [209, 474] on span "Guardar y Confirmar" at bounding box center [202, 474] width 123 height 13
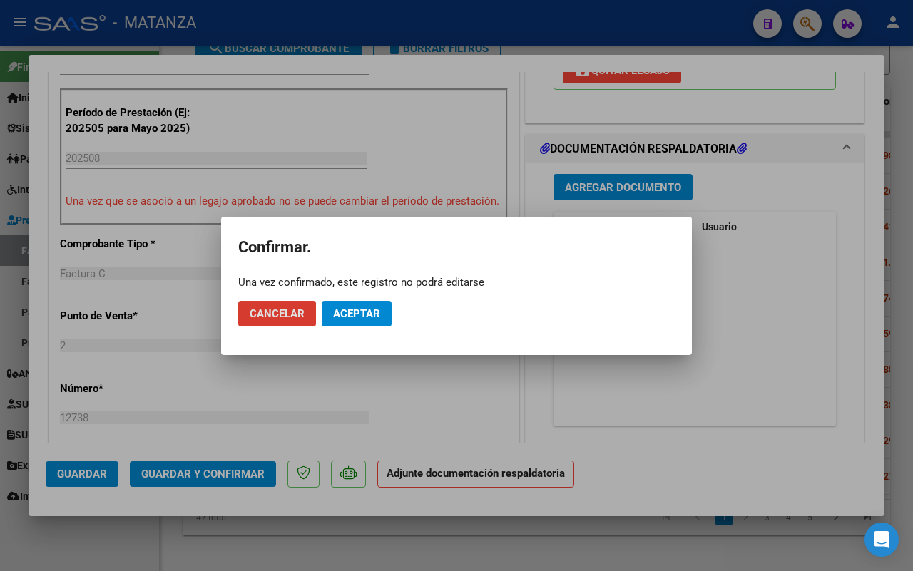
click at [368, 312] on span "Aceptar" at bounding box center [356, 313] width 47 height 13
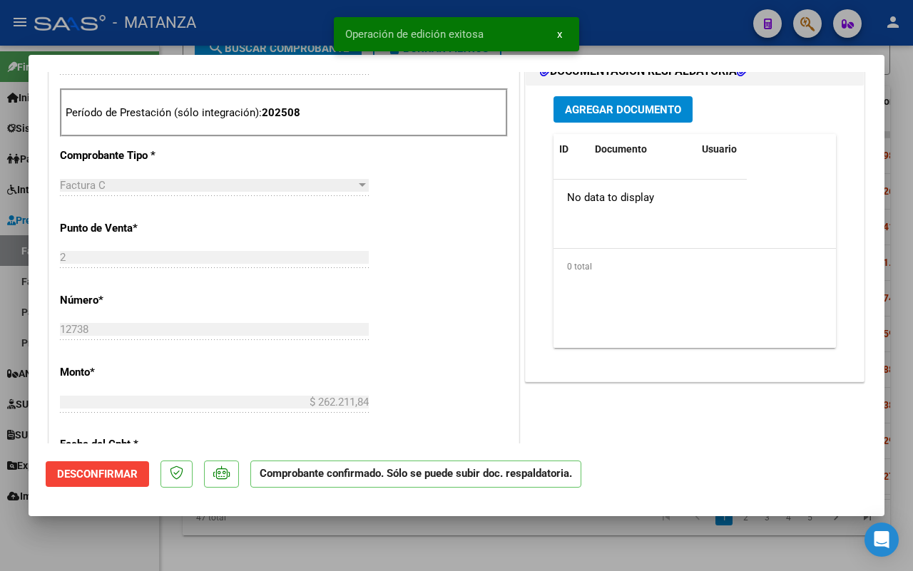
scroll to position [372, 0]
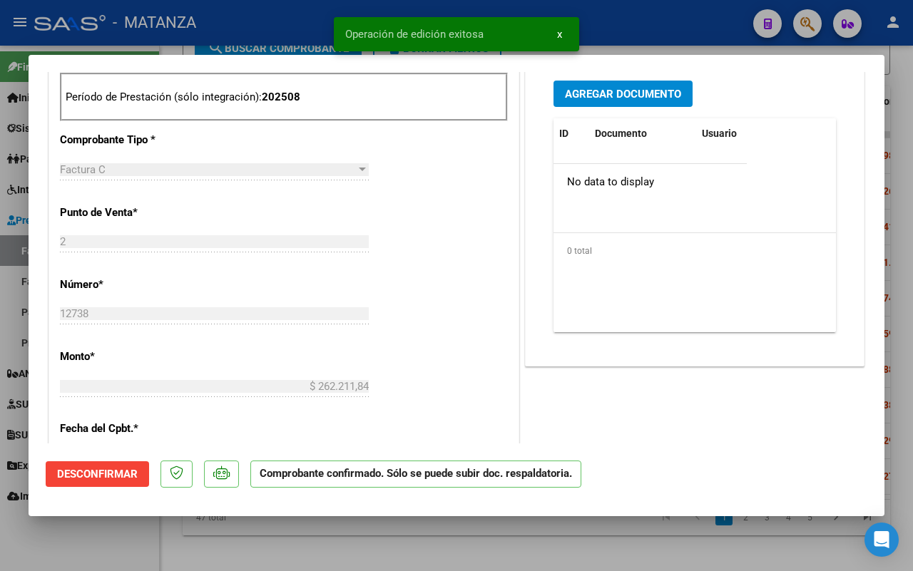
click at [119, 549] on div at bounding box center [456, 285] width 913 height 571
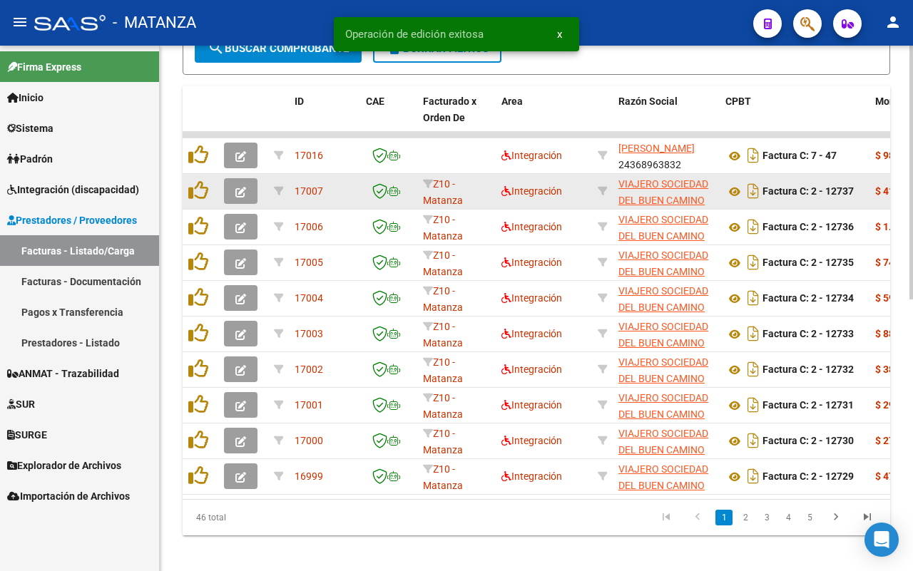
scroll to position [542, 0]
click at [237, 187] on icon "button" at bounding box center [240, 192] width 11 height 11
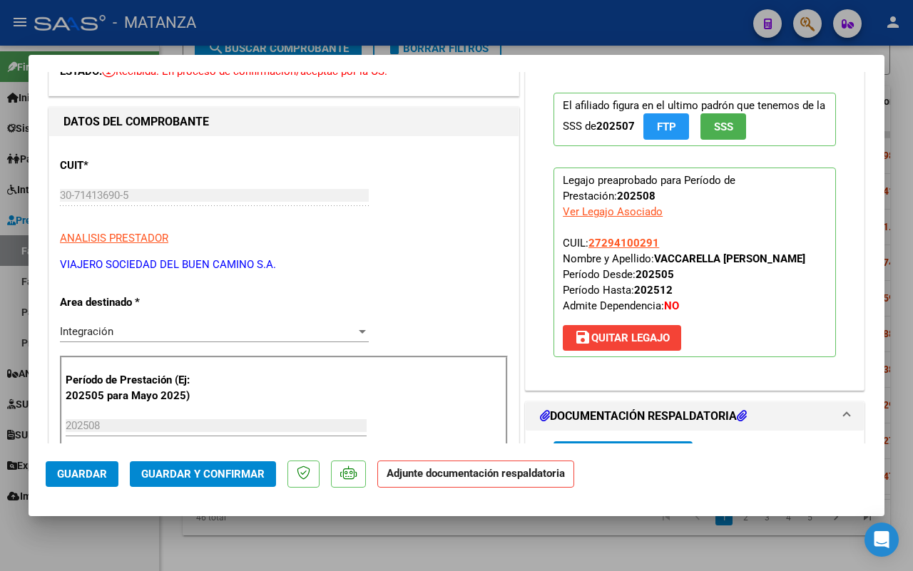
scroll to position [0, 0]
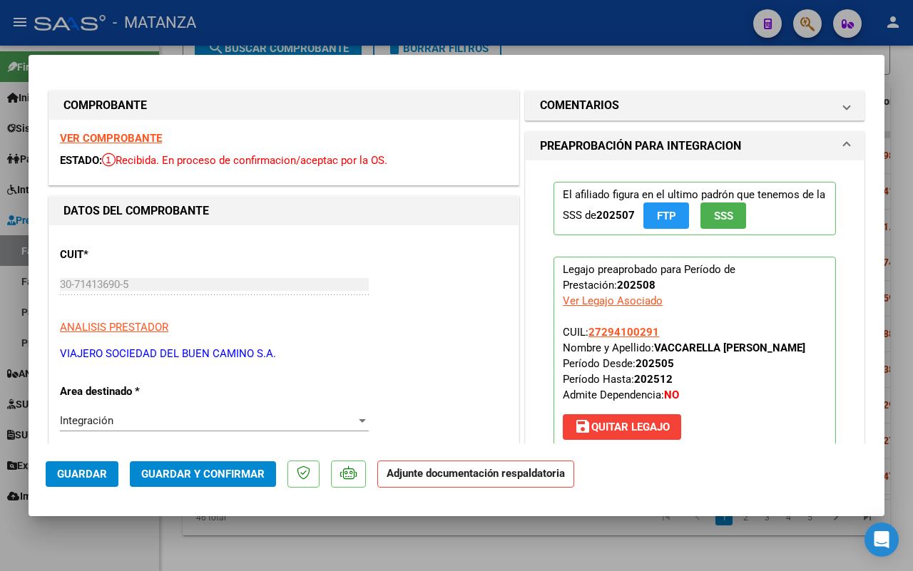
click at [107, 140] on strong "VER COMPROBANTE" at bounding box center [111, 138] width 102 height 13
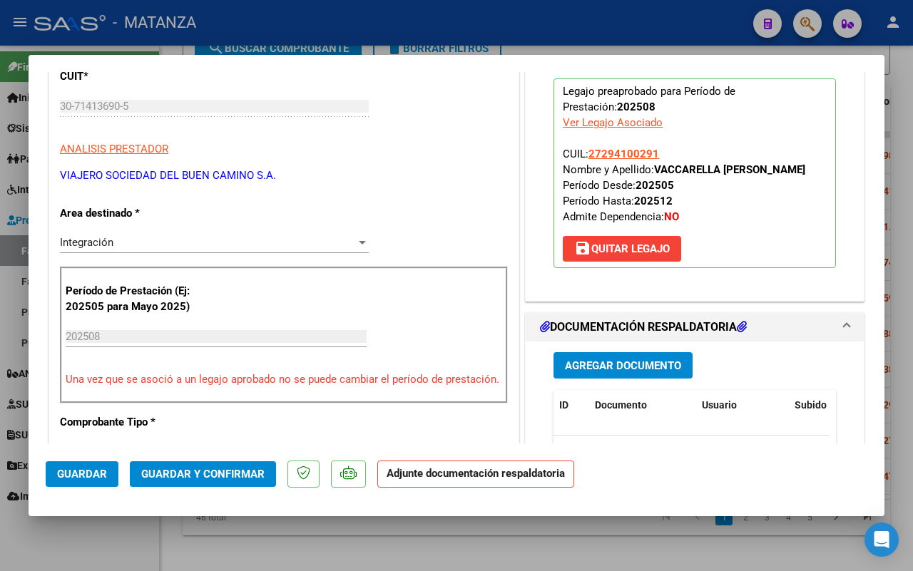
click at [209, 476] on span "Guardar y Confirmar" at bounding box center [202, 474] width 123 height 13
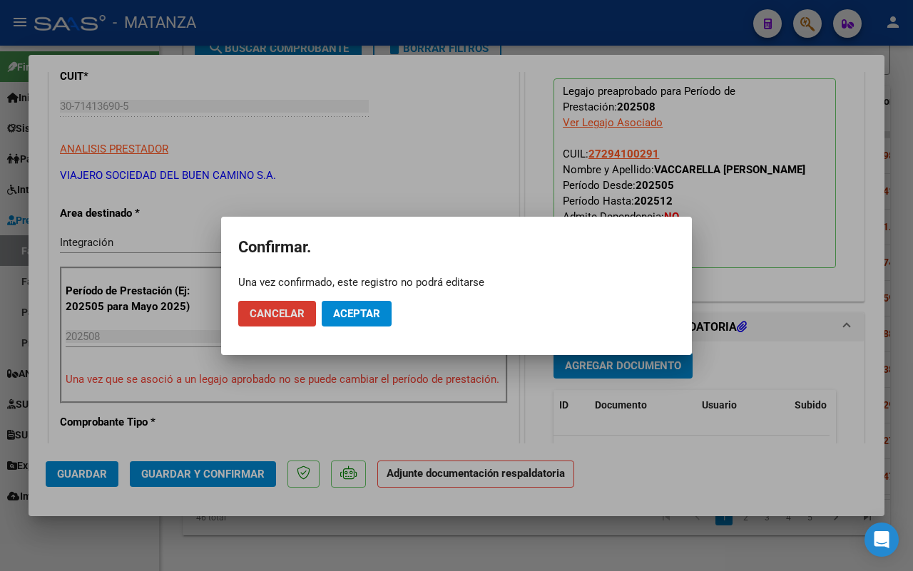
click at [365, 318] on span "Aceptar" at bounding box center [356, 313] width 47 height 13
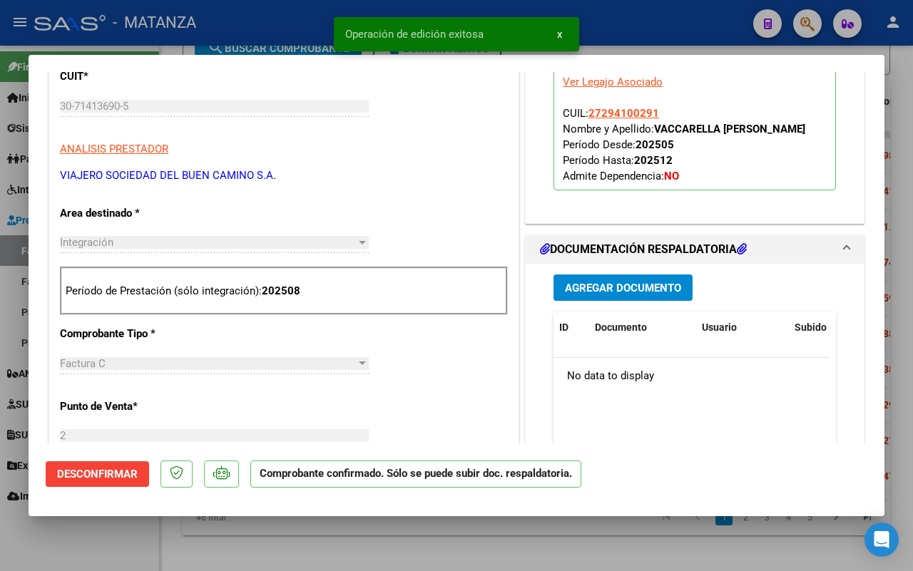
scroll to position [194, 0]
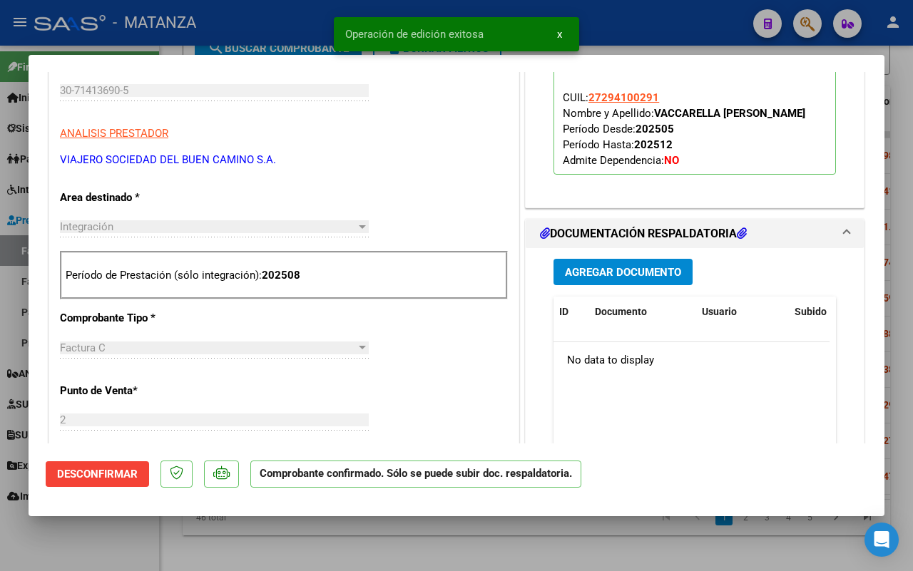
click at [91, 553] on div at bounding box center [456, 285] width 913 height 571
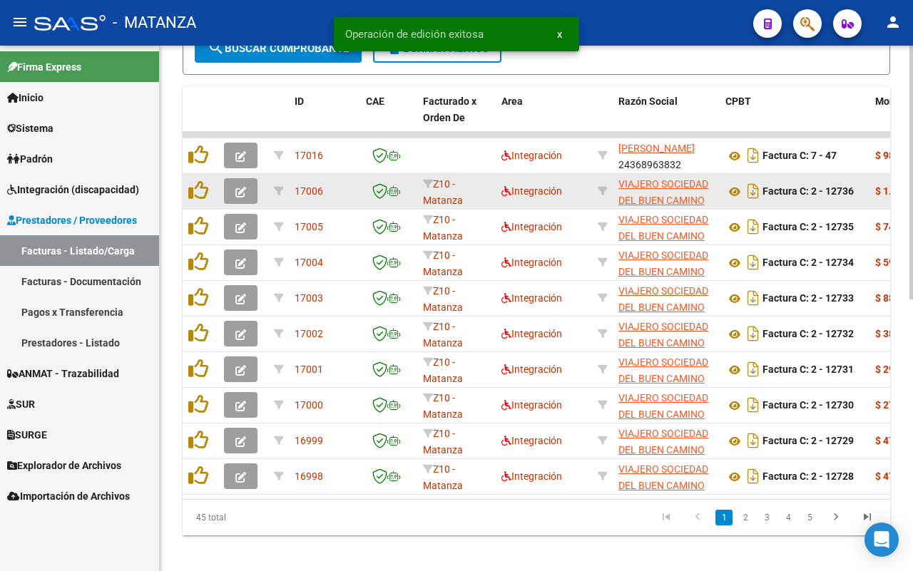
scroll to position [542, 0]
click at [234, 188] on button "button" at bounding box center [241, 191] width 34 height 26
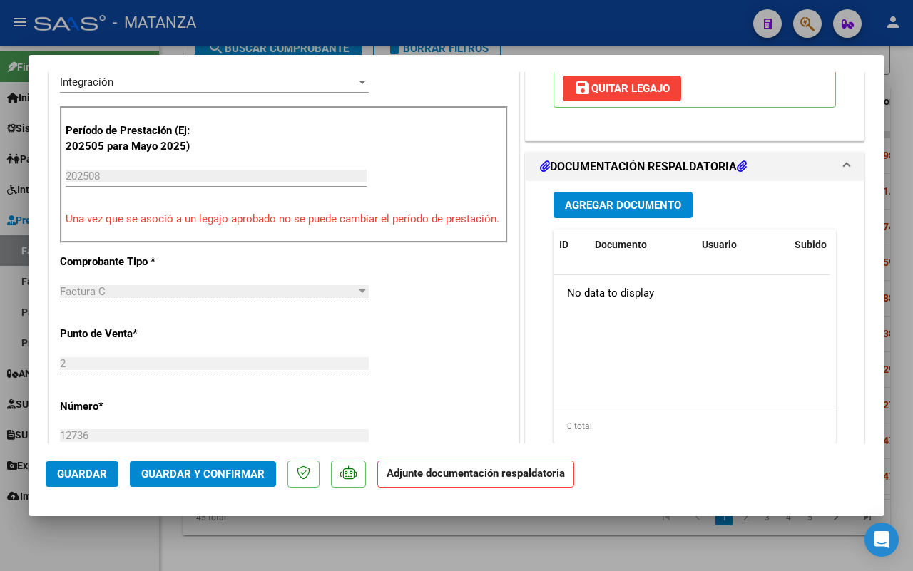
scroll to position [0, 0]
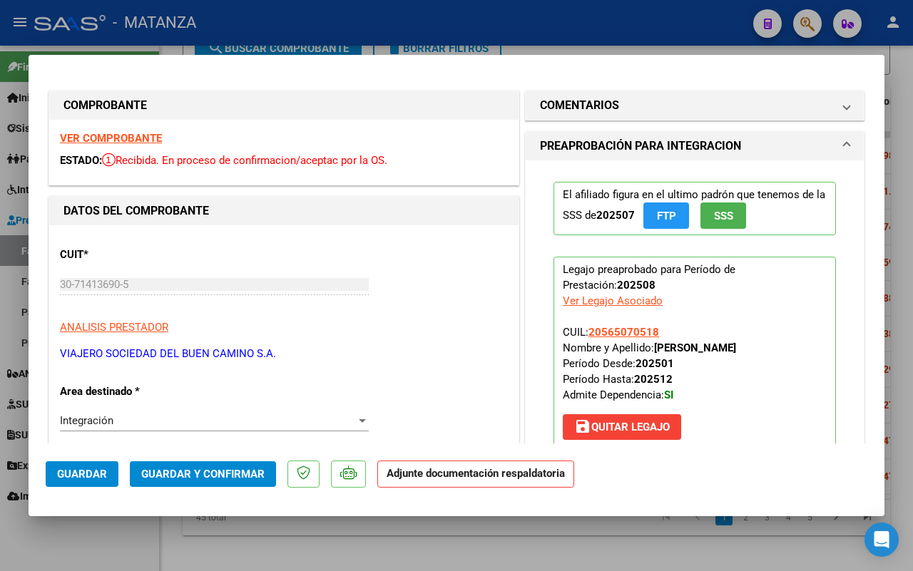
click at [126, 141] on strong "VER COMPROBANTE" at bounding box center [111, 138] width 102 height 13
click at [179, 471] on span "Guardar y Confirmar" at bounding box center [202, 474] width 123 height 13
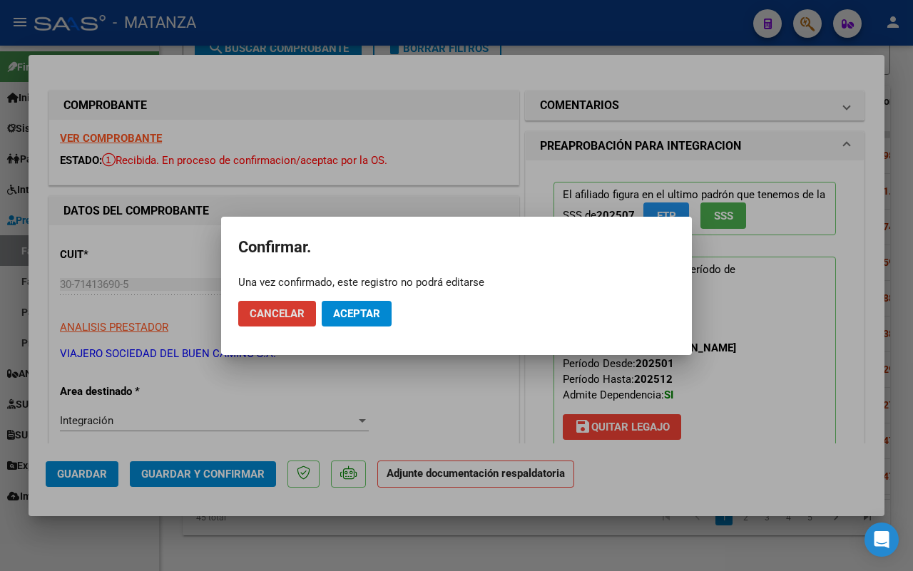
click at [335, 319] on span "Aceptar" at bounding box center [356, 313] width 47 height 13
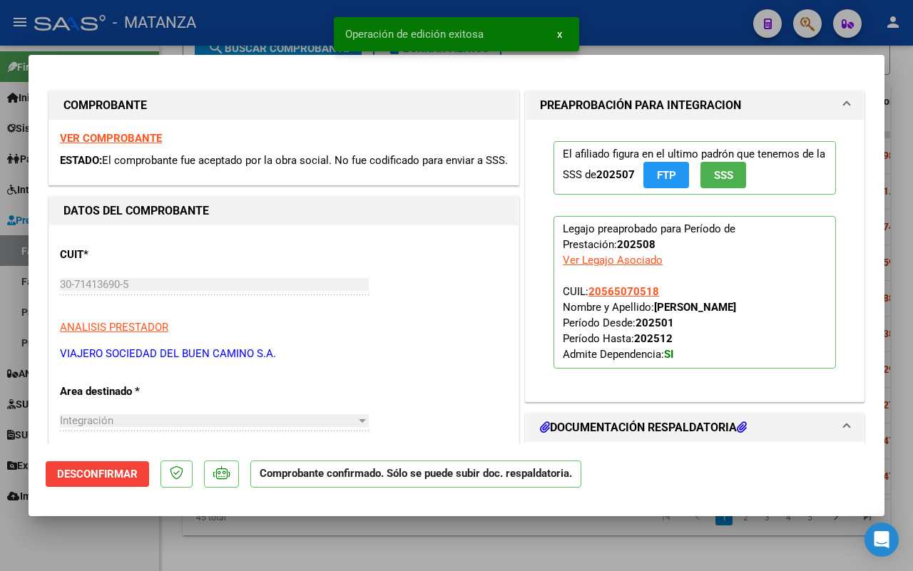
drag, startPoint x: 122, startPoint y: 537, endPoint x: 153, endPoint y: 526, distance: 33.2
click at [127, 535] on div at bounding box center [456, 285] width 913 height 571
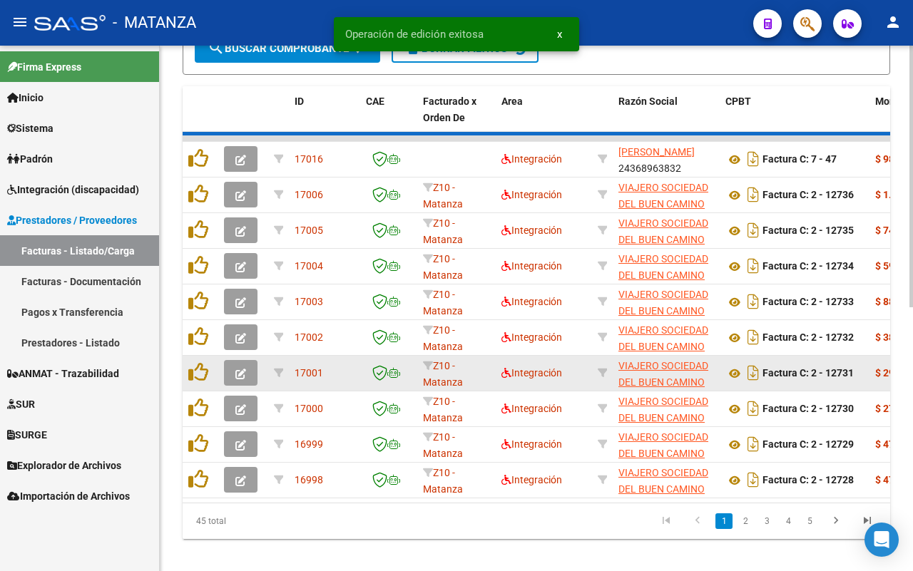
scroll to position [542, 0]
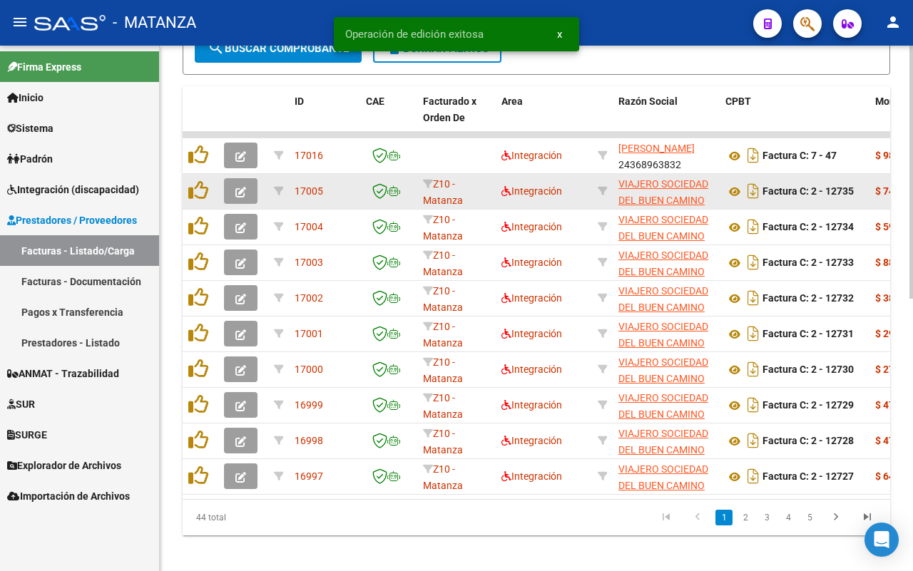
click at [240, 190] on icon "button" at bounding box center [240, 192] width 11 height 11
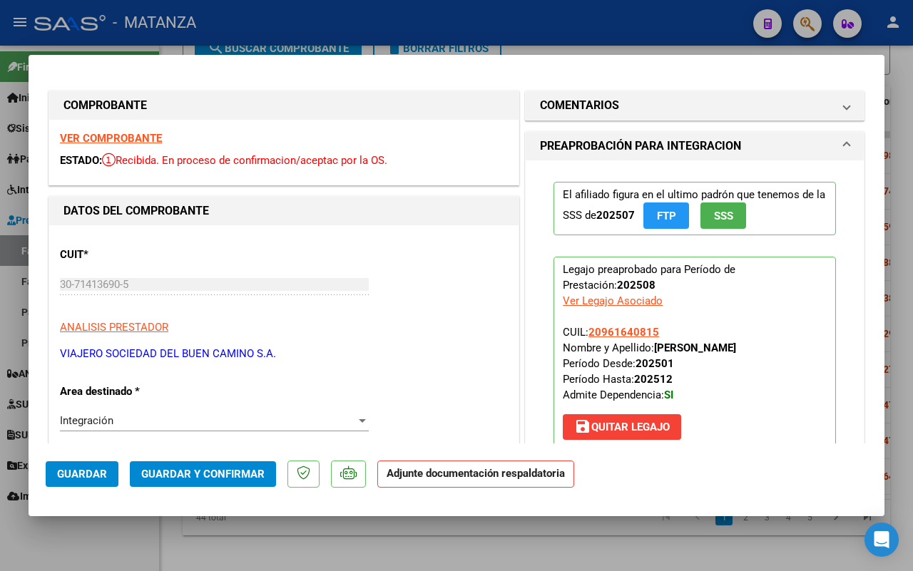
click at [126, 137] on strong "VER COMPROBANTE" at bounding box center [111, 138] width 102 height 13
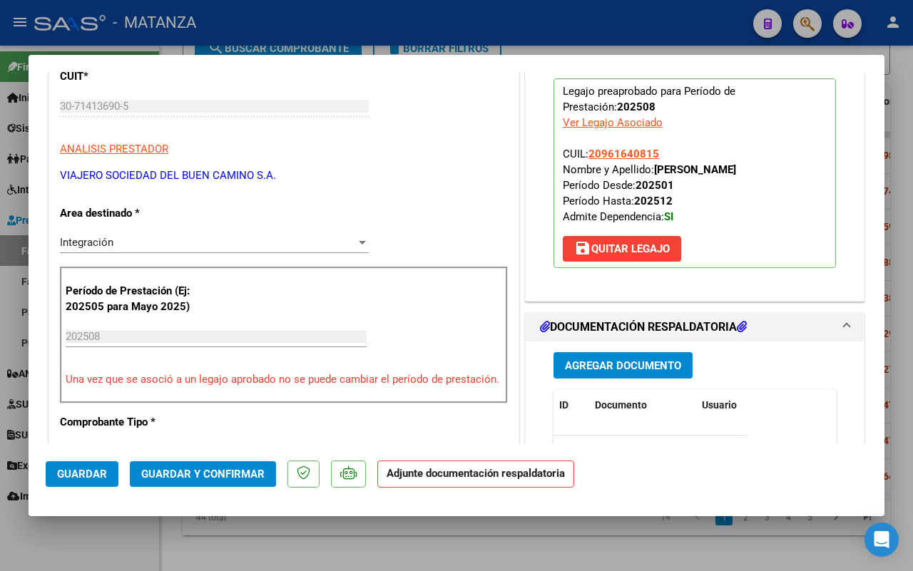
click at [209, 469] on span "Guardar y Confirmar" at bounding box center [202, 474] width 123 height 13
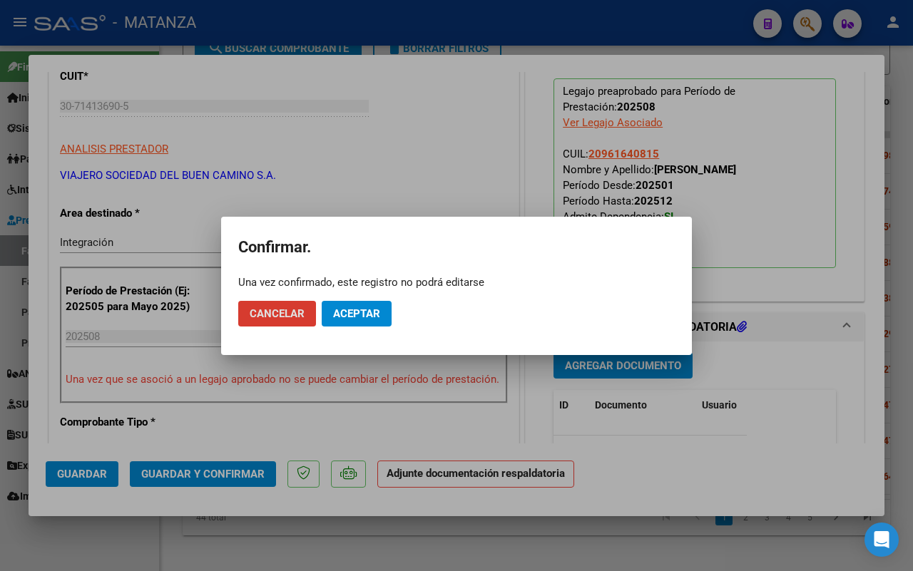
click at [371, 301] on button "Aceptar" at bounding box center [357, 314] width 70 height 26
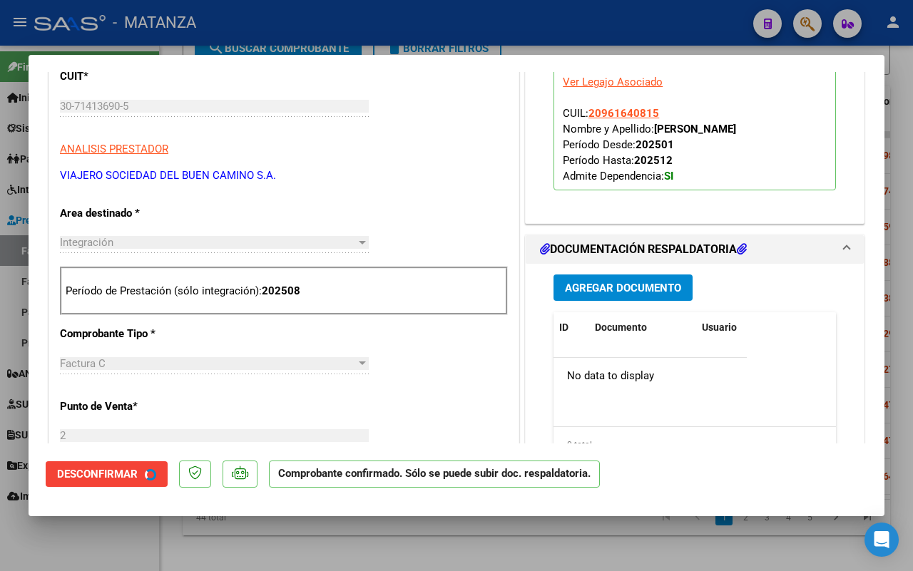
scroll to position [194, 0]
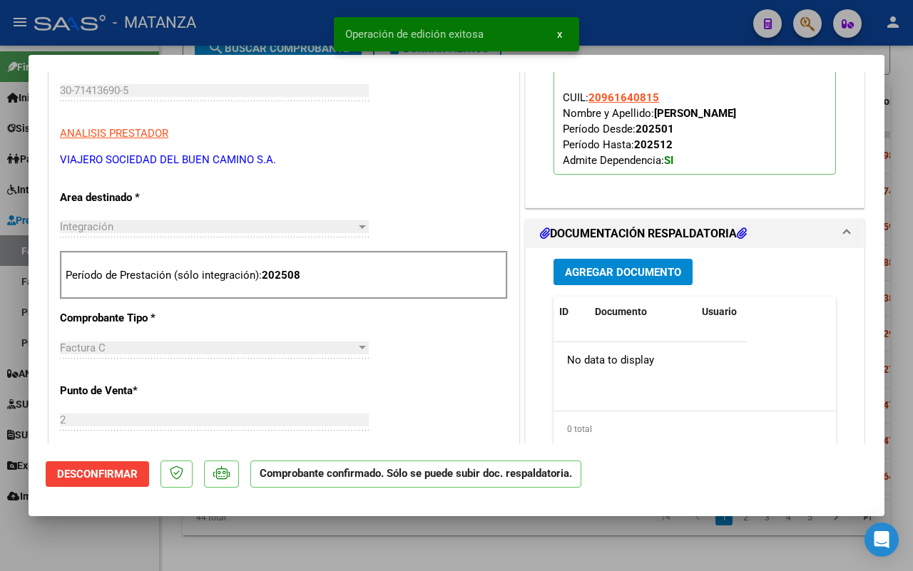
click at [141, 542] on div at bounding box center [456, 285] width 913 height 571
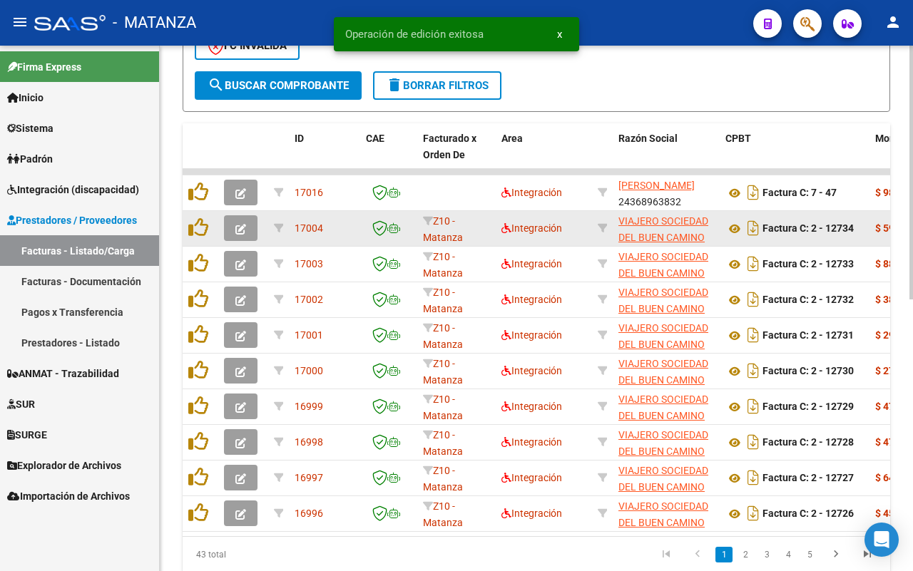
scroll to position [542, 0]
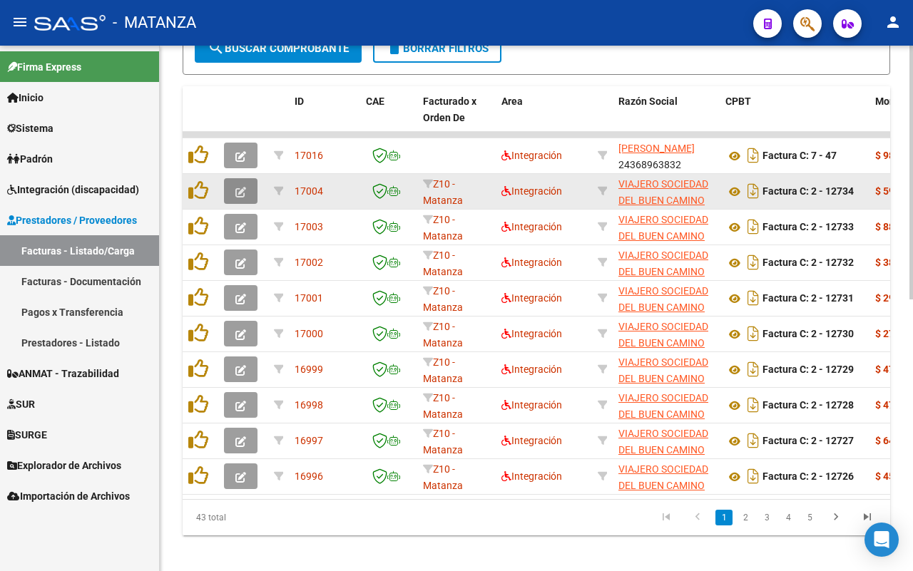
click at [244, 190] on icon "button" at bounding box center [240, 192] width 11 height 11
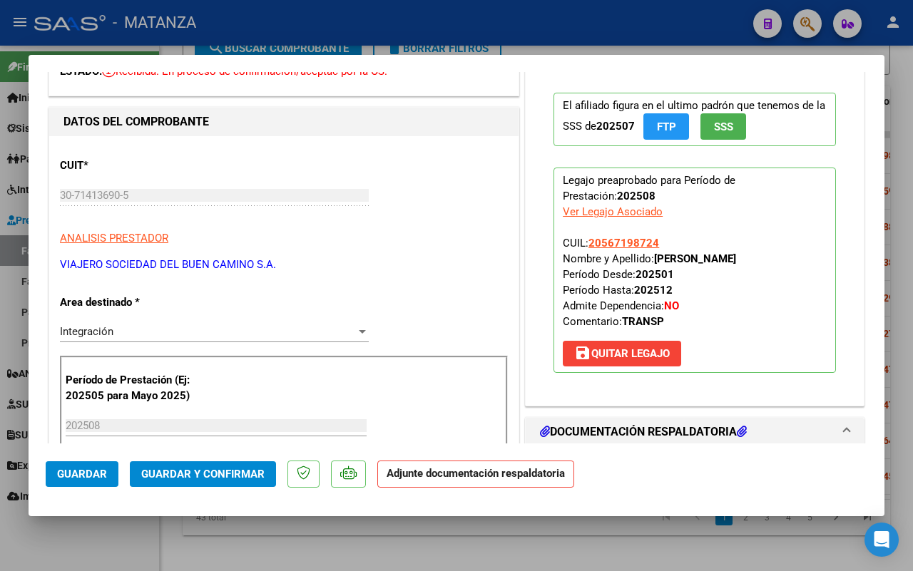
scroll to position [0, 0]
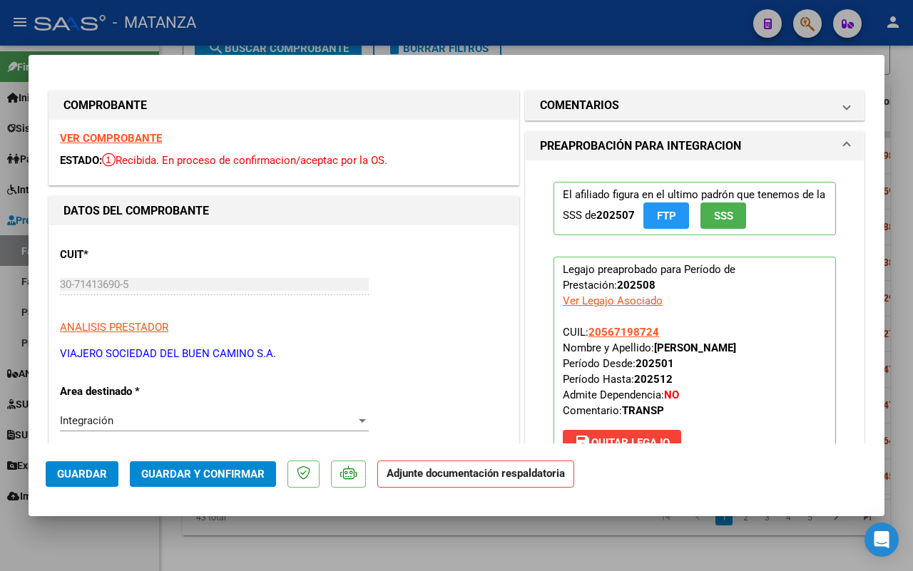
click at [73, 134] on strong "VER COMPROBANTE" at bounding box center [111, 138] width 102 height 13
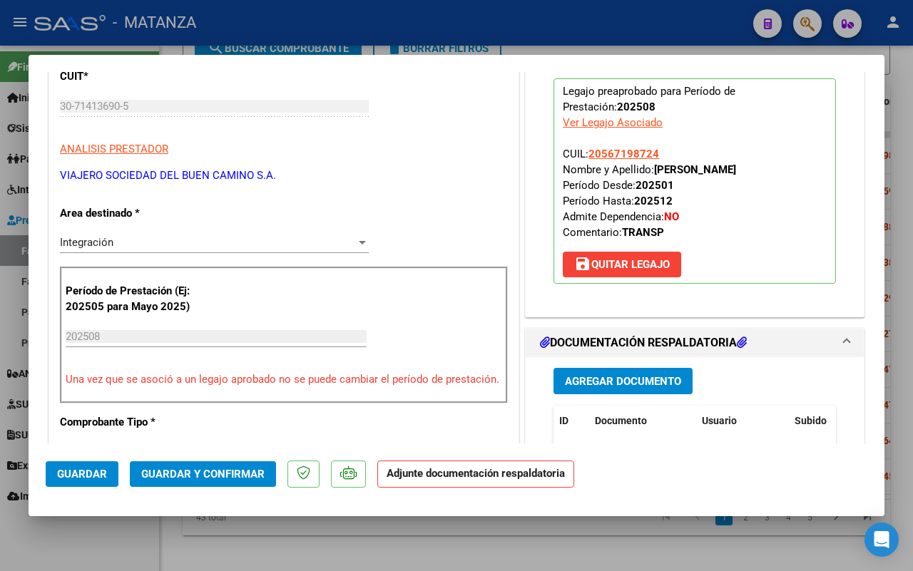
click at [182, 476] on span "Guardar y Confirmar" at bounding box center [202, 474] width 123 height 13
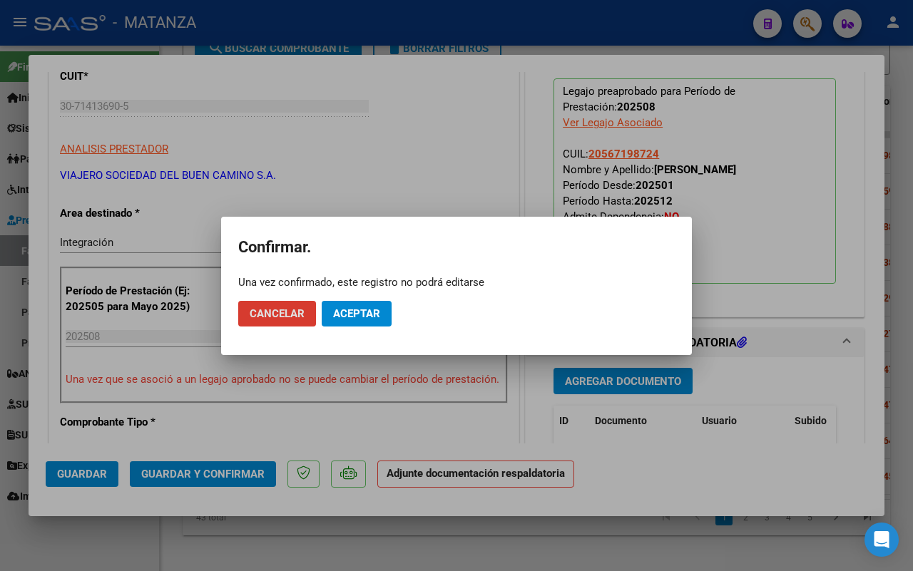
click at [355, 315] on span "Aceptar" at bounding box center [356, 313] width 47 height 13
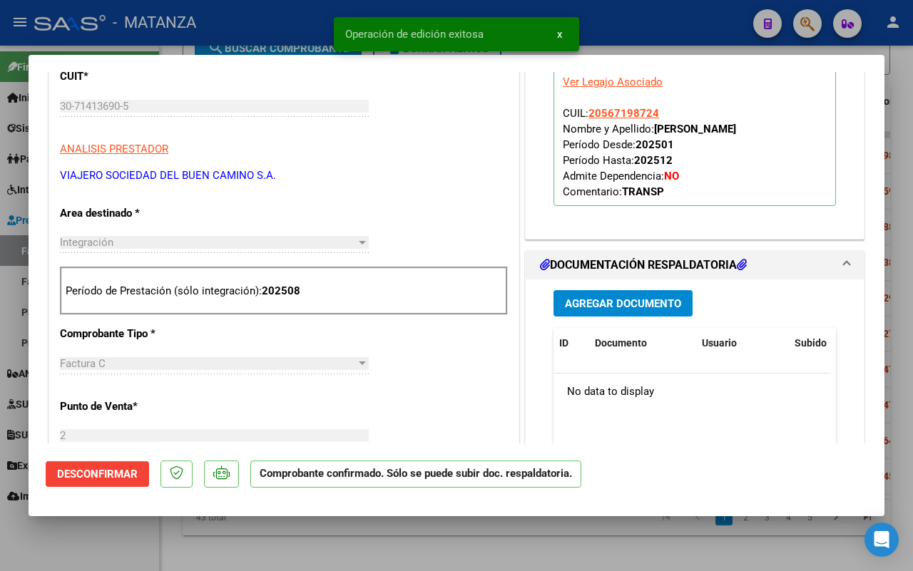
scroll to position [194, 0]
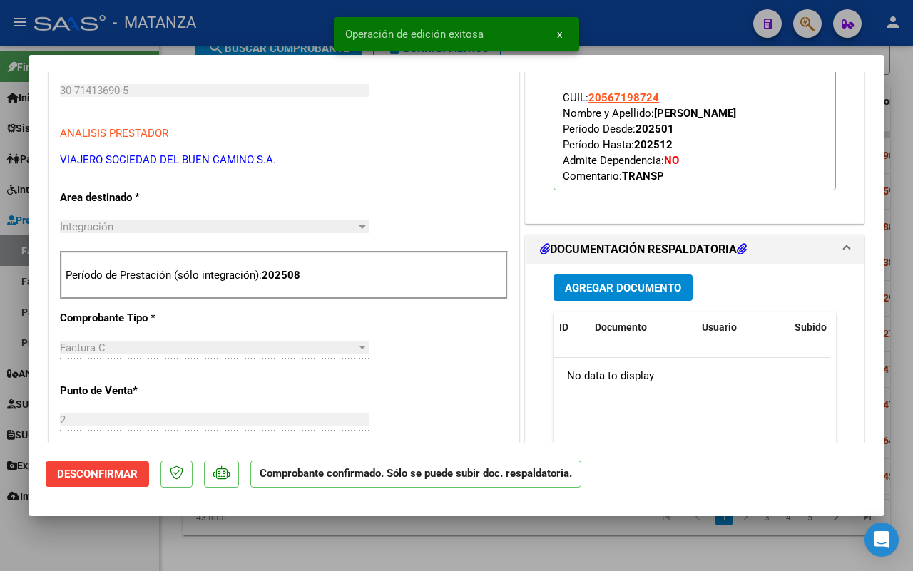
click at [81, 544] on div at bounding box center [456, 285] width 913 height 571
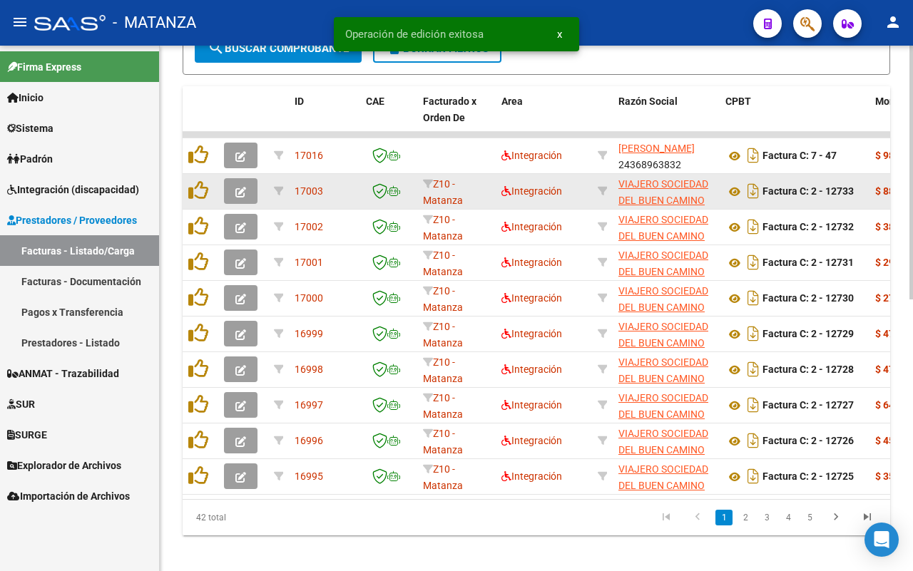
scroll to position [542, 0]
click at [243, 190] on icon "button" at bounding box center [240, 192] width 11 height 11
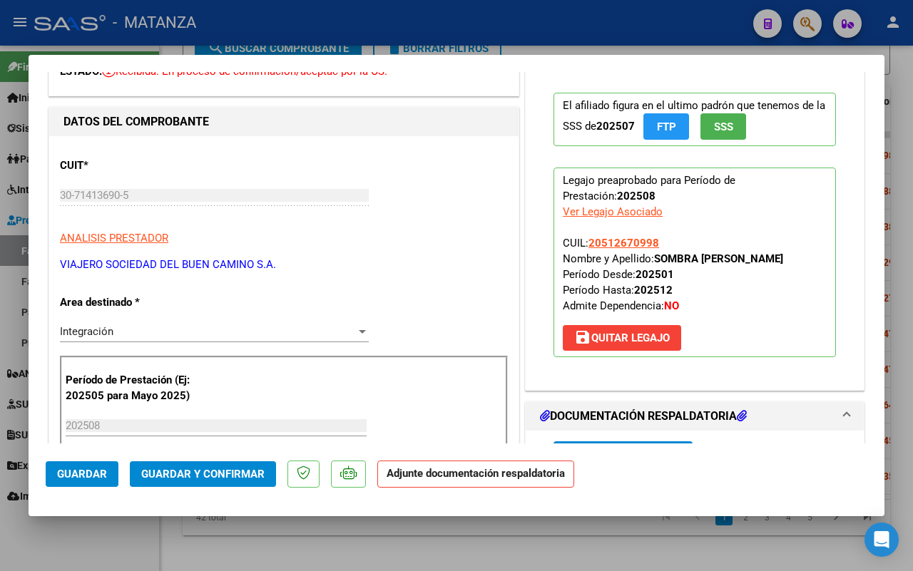
scroll to position [0, 0]
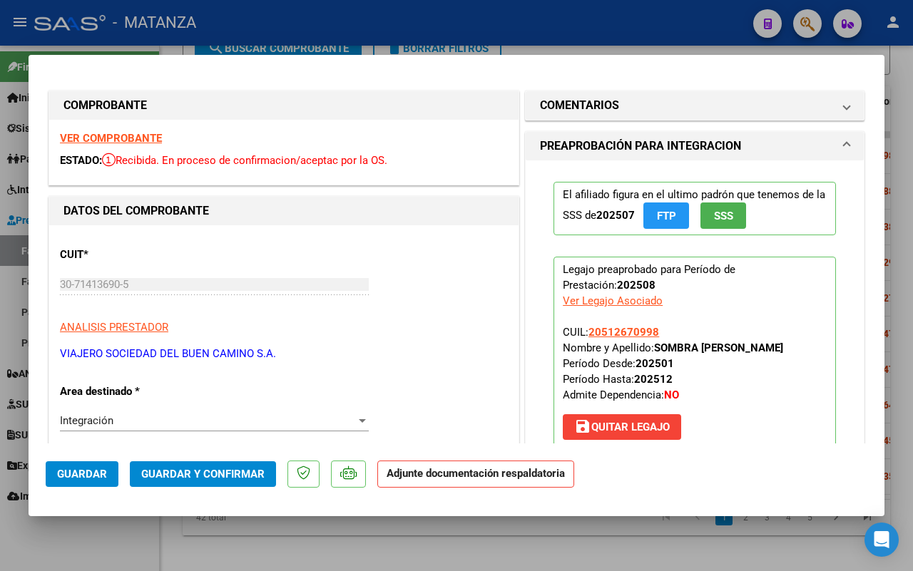
click at [123, 133] on strong "VER COMPROBANTE" at bounding box center [111, 138] width 102 height 13
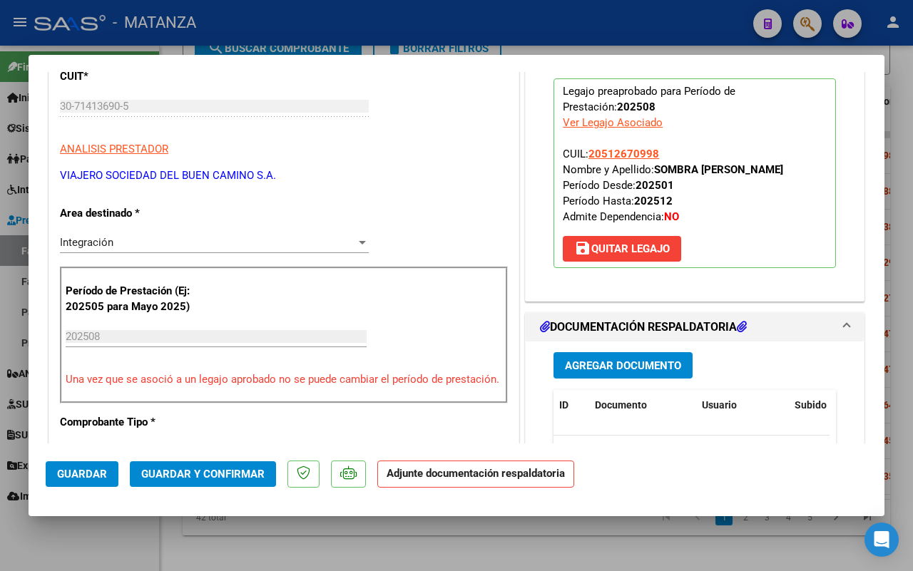
click at [197, 471] on span "Guardar y Confirmar" at bounding box center [202, 474] width 123 height 13
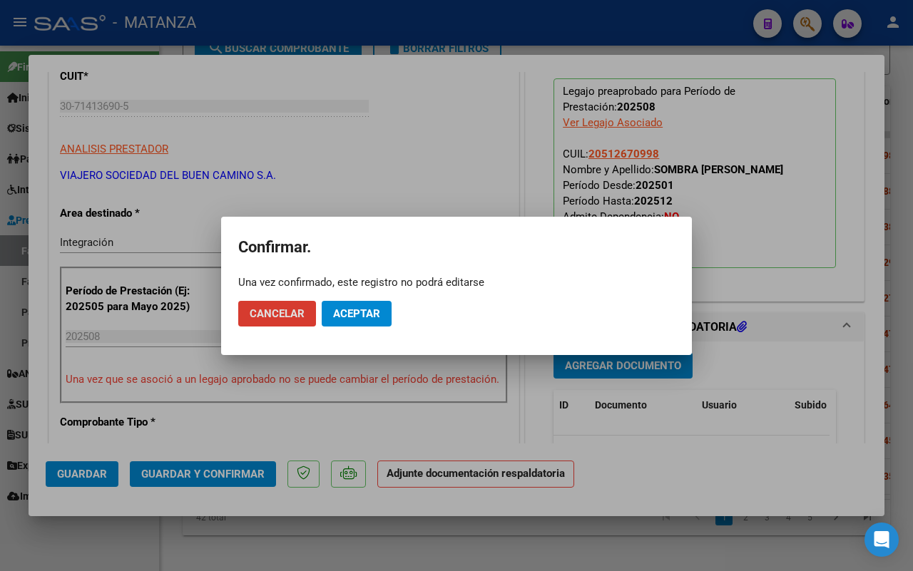
click at [359, 307] on span "Aceptar" at bounding box center [356, 313] width 47 height 13
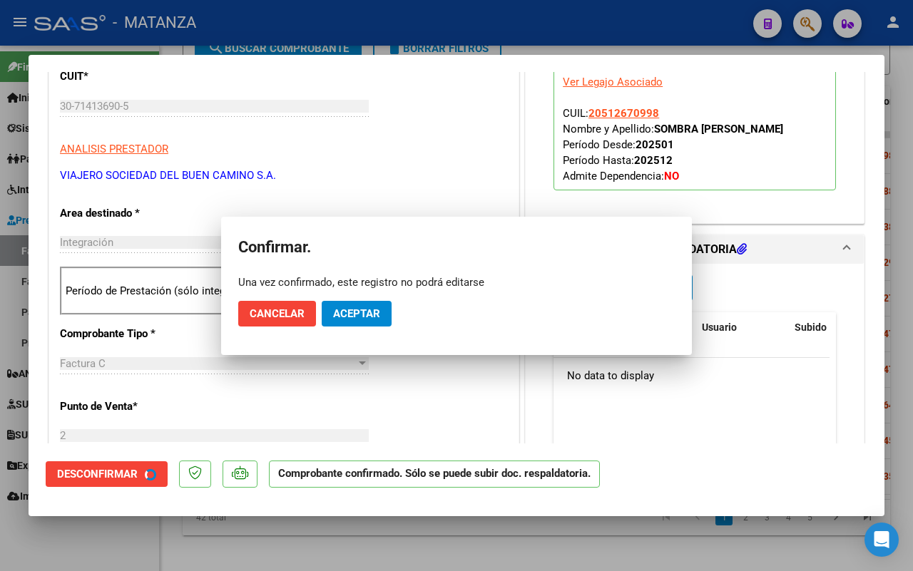
scroll to position [194, 0]
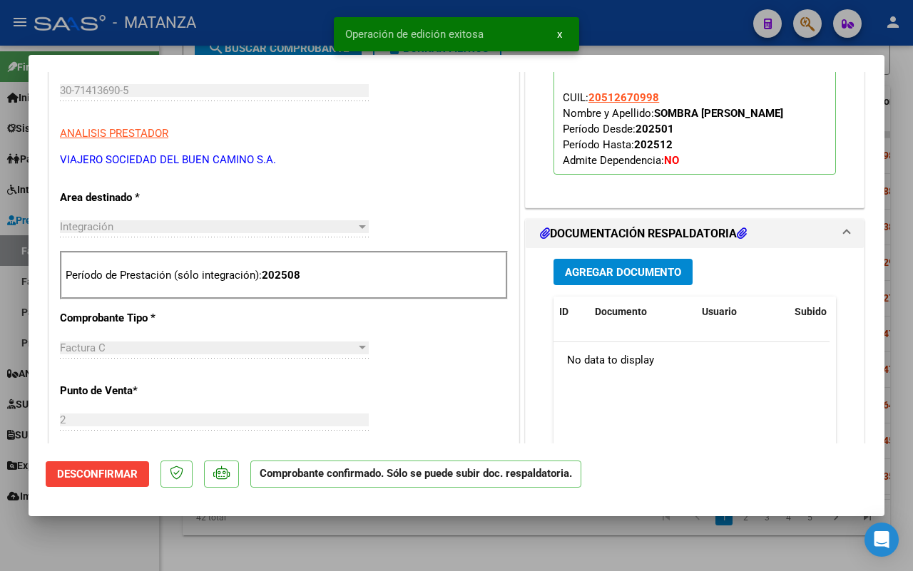
click at [93, 546] on div at bounding box center [456, 285] width 913 height 571
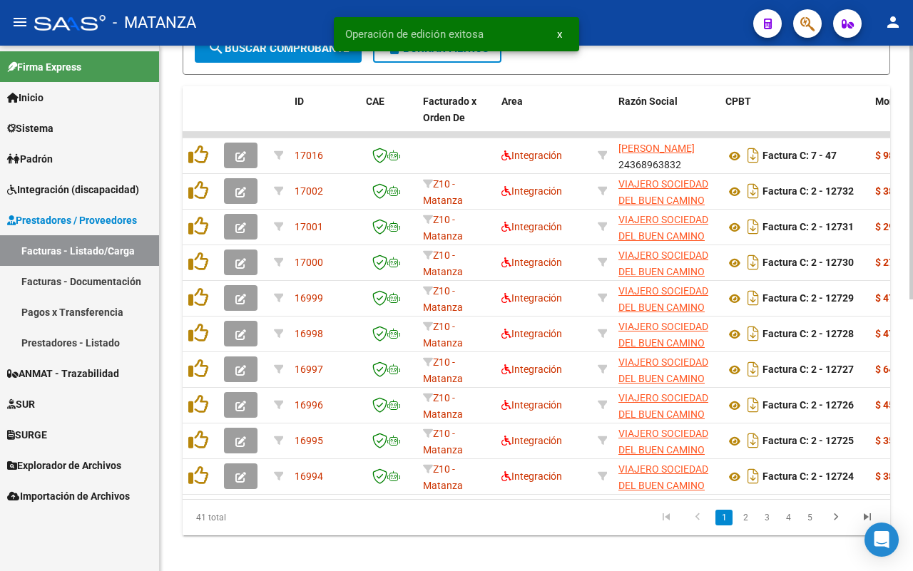
scroll to position [542, 0]
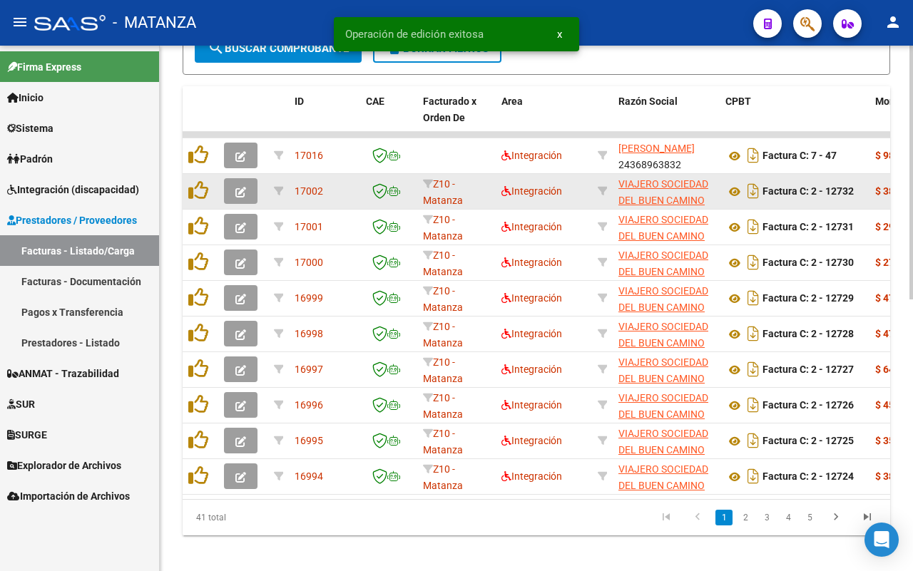
click at [243, 187] on icon "button" at bounding box center [240, 192] width 11 height 11
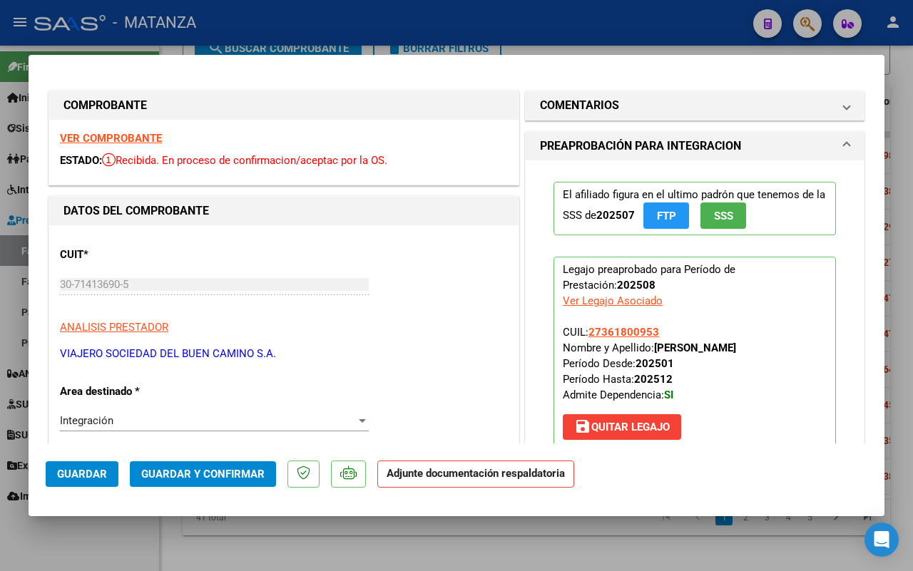
scroll to position [0, 0]
click at [132, 133] on strong "VER COMPROBANTE" at bounding box center [111, 138] width 102 height 13
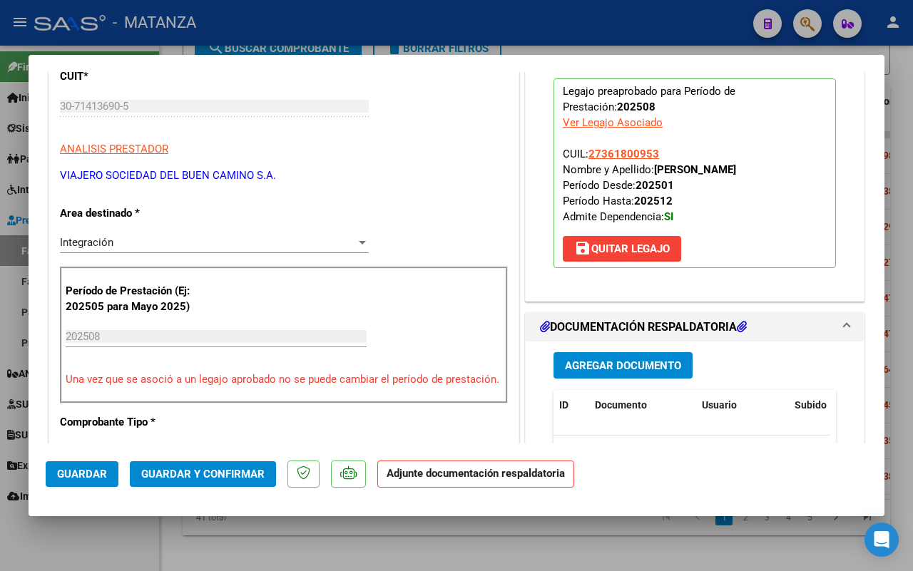
click at [200, 472] on span "Guardar y Confirmar" at bounding box center [202, 474] width 123 height 13
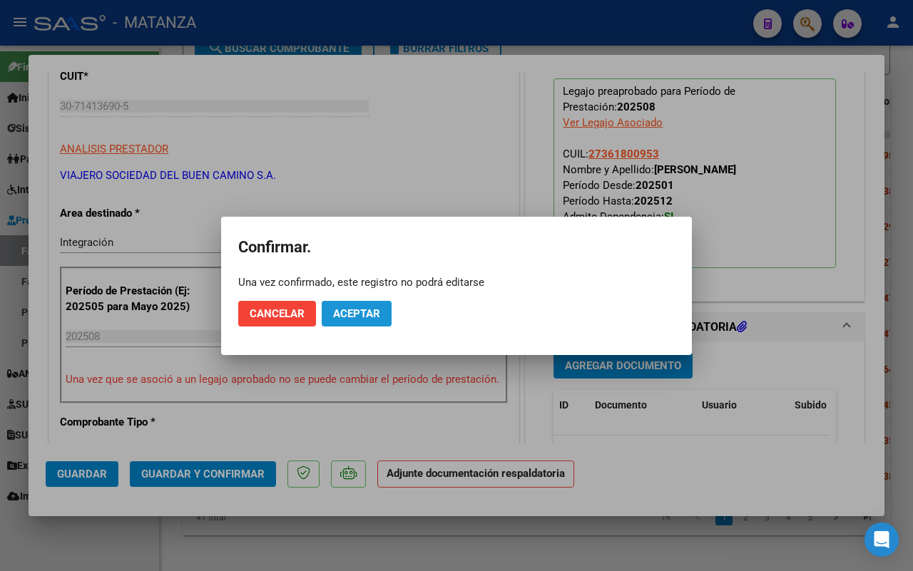
click at [350, 312] on span "Aceptar" at bounding box center [356, 313] width 47 height 13
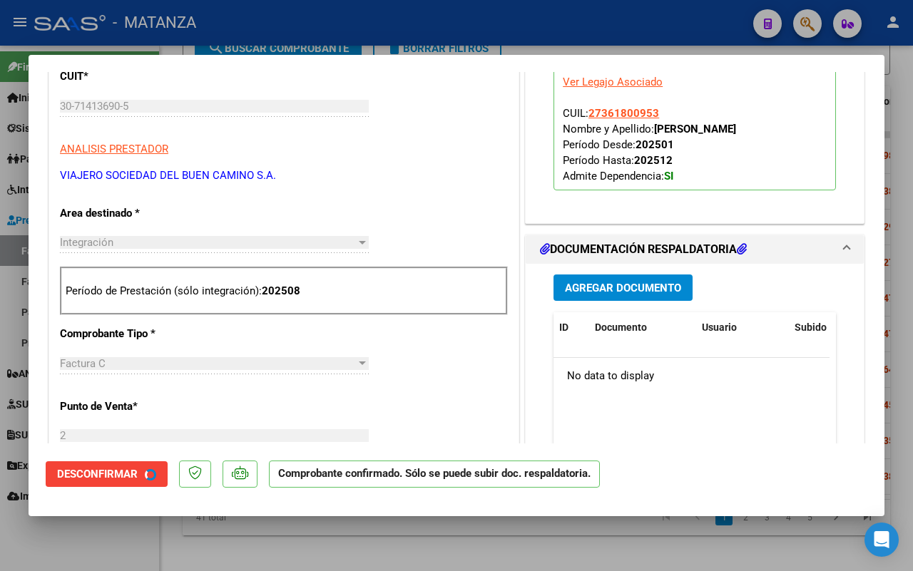
scroll to position [194, 0]
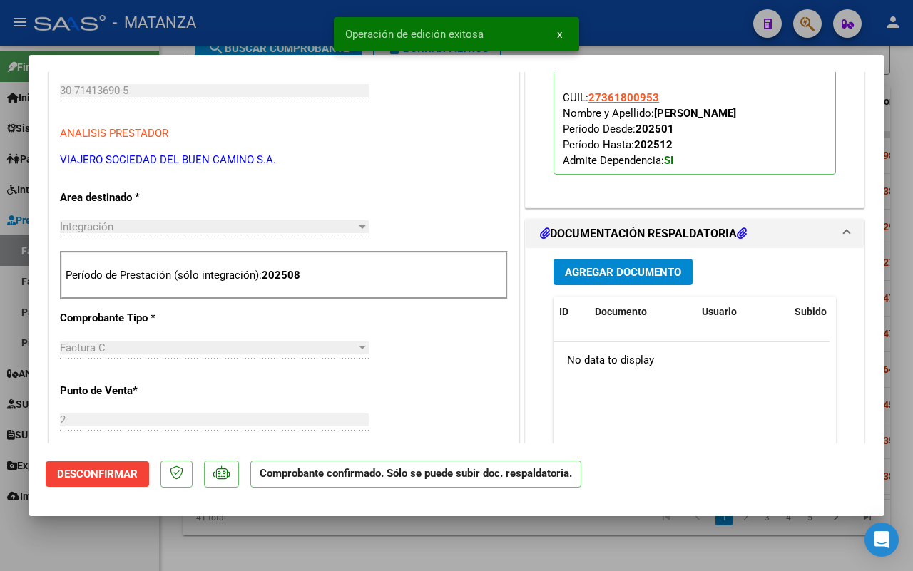
click at [128, 549] on div at bounding box center [456, 285] width 913 height 571
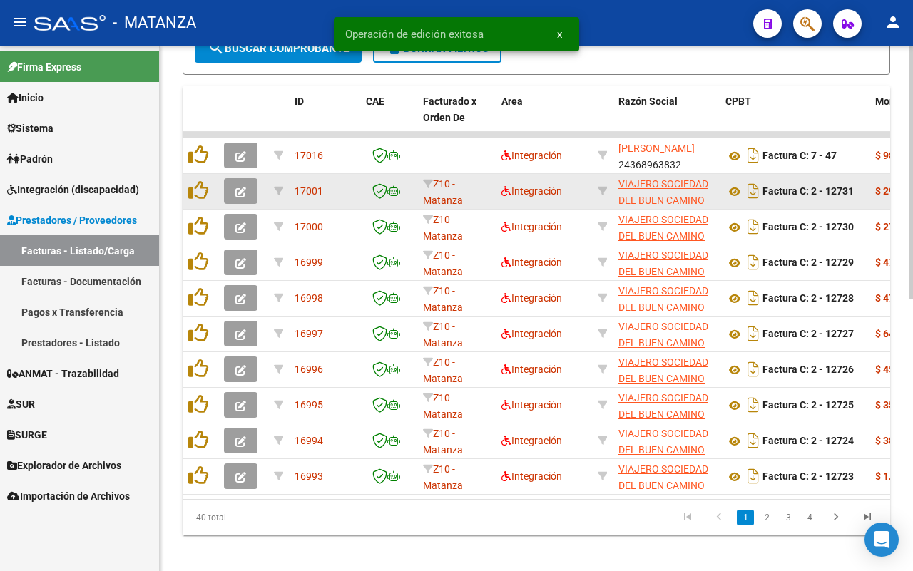
scroll to position [542, 0]
click at [239, 190] on icon "button" at bounding box center [240, 192] width 11 height 11
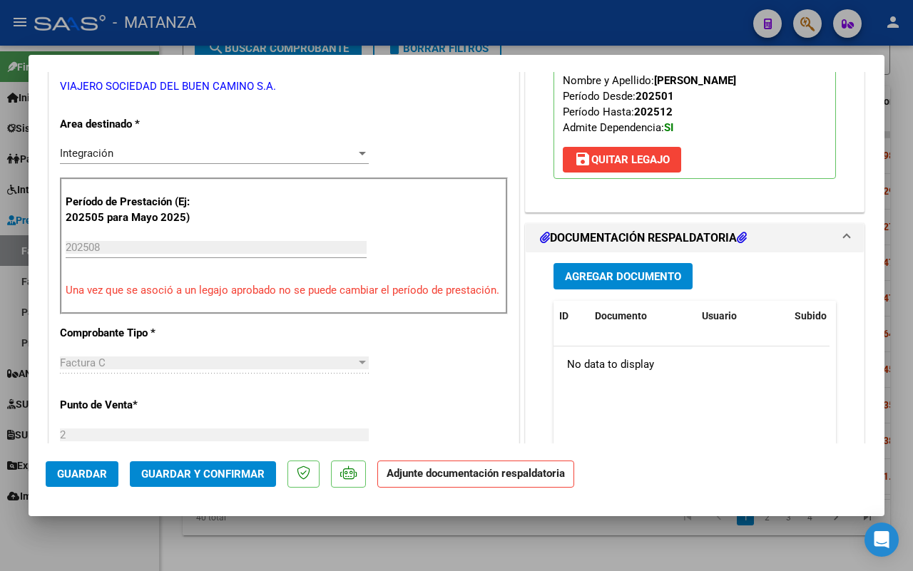
scroll to position [535, 0]
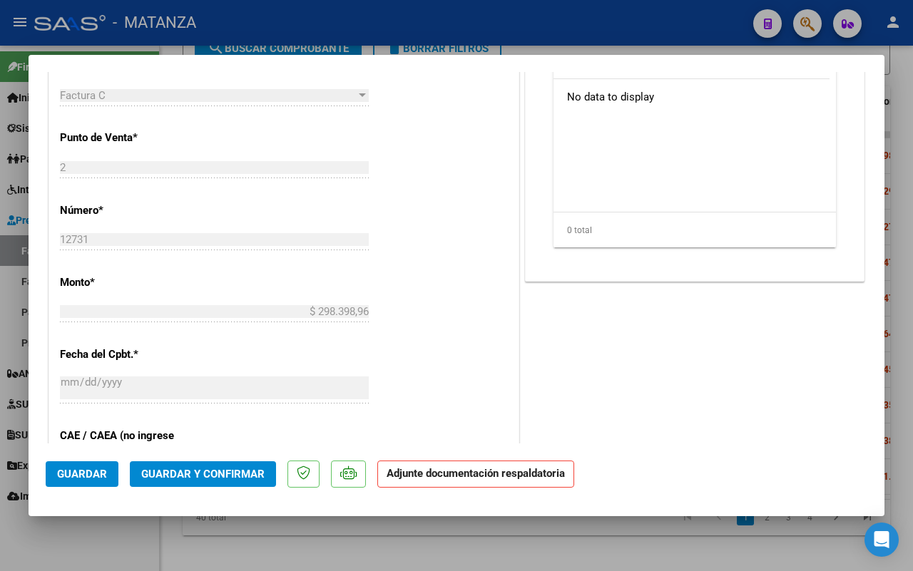
click at [209, 472] on span "Guardar y Confirmar" at bounding box center [202, 474] width 123 height 13
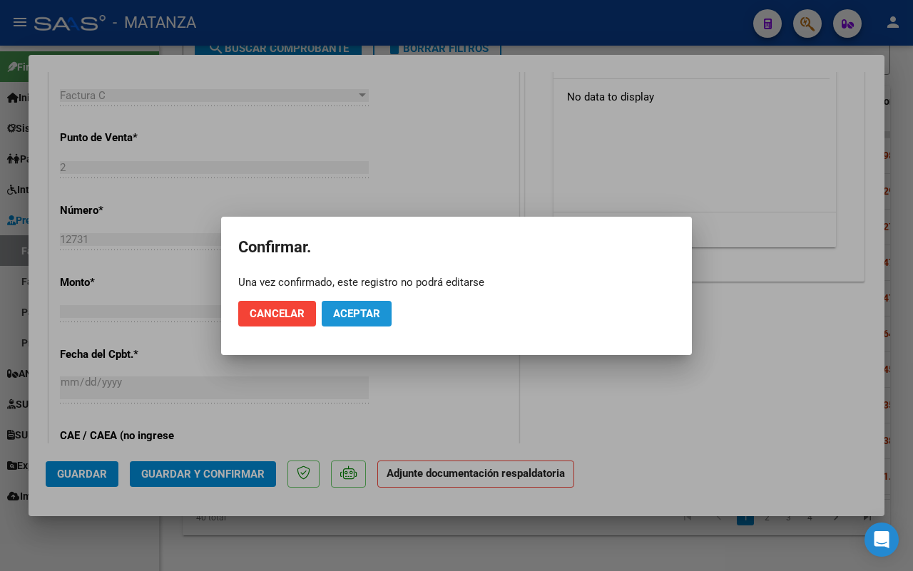
click at [369, 307] on span "Aceptar" at bounding box center [356, 313] width 47 height 13
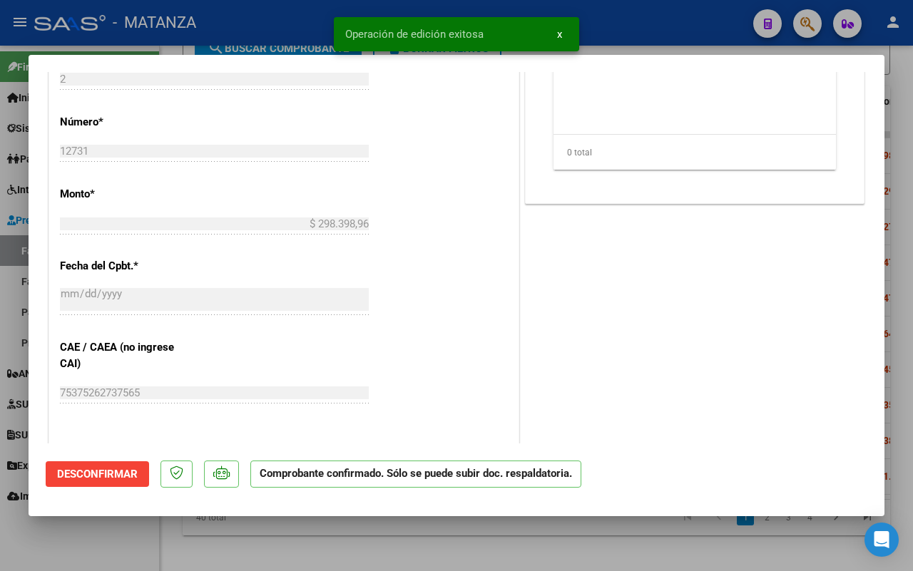
scroll to position [551, 0]
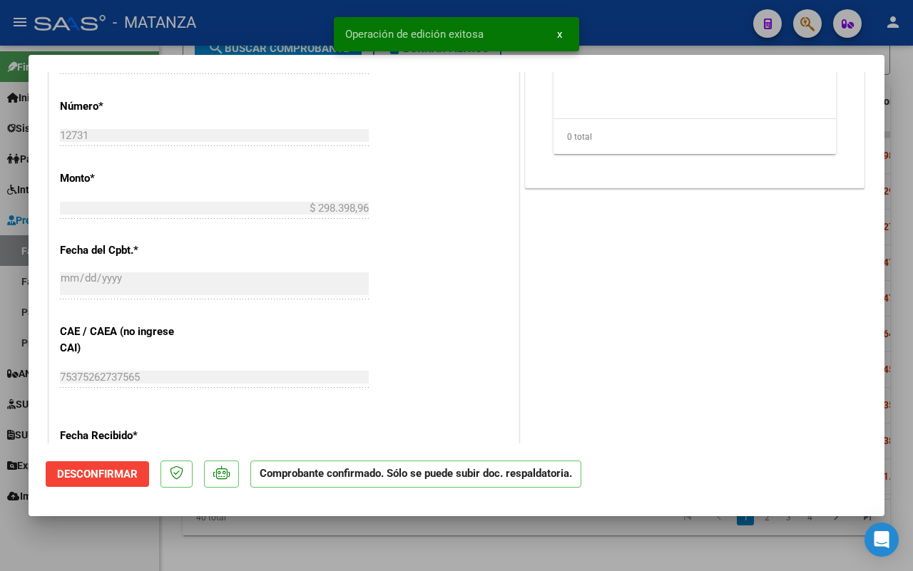
click at [101, 544] on div at bounding box center [456, 285] width 913 height 571
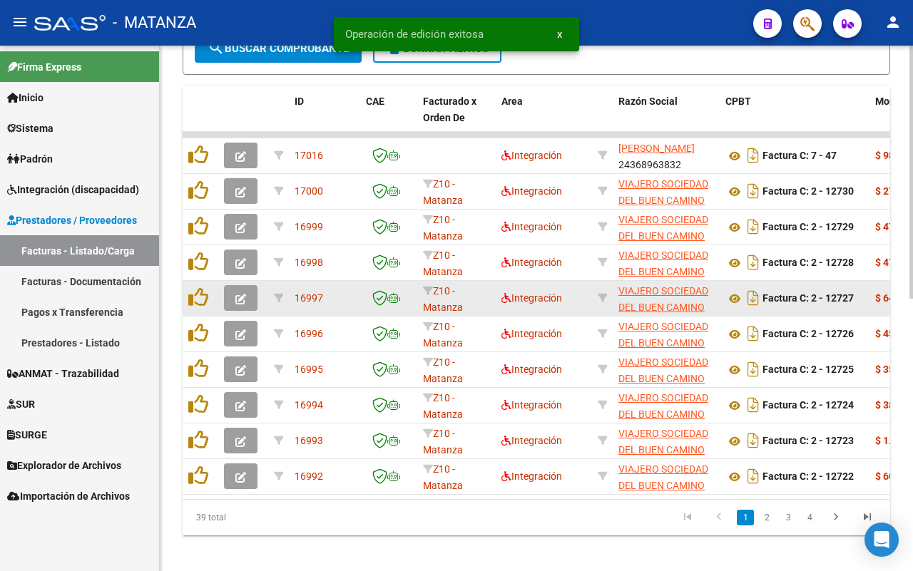
scroll to position [542, 0]
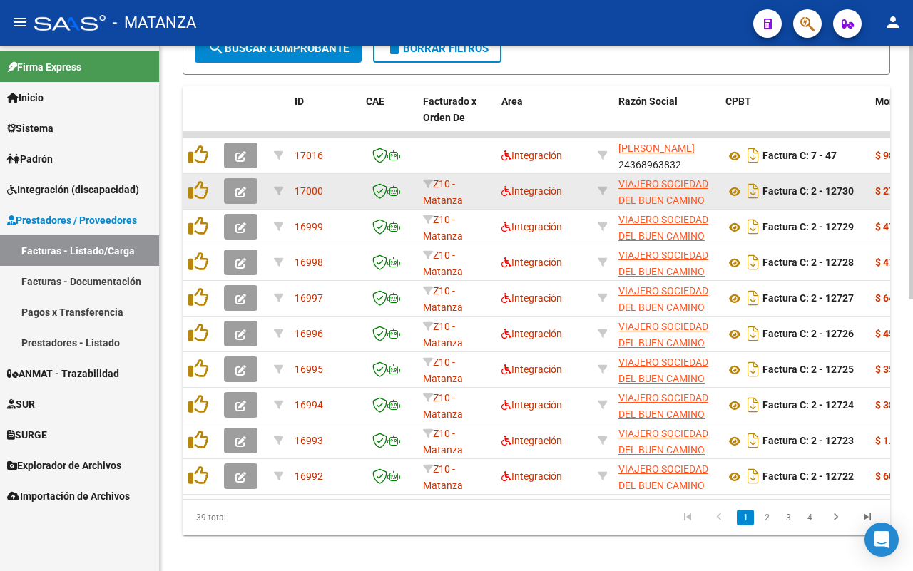
click at [243, 187] on icon "button" at bounding box center [240, 192] width 11 height 11
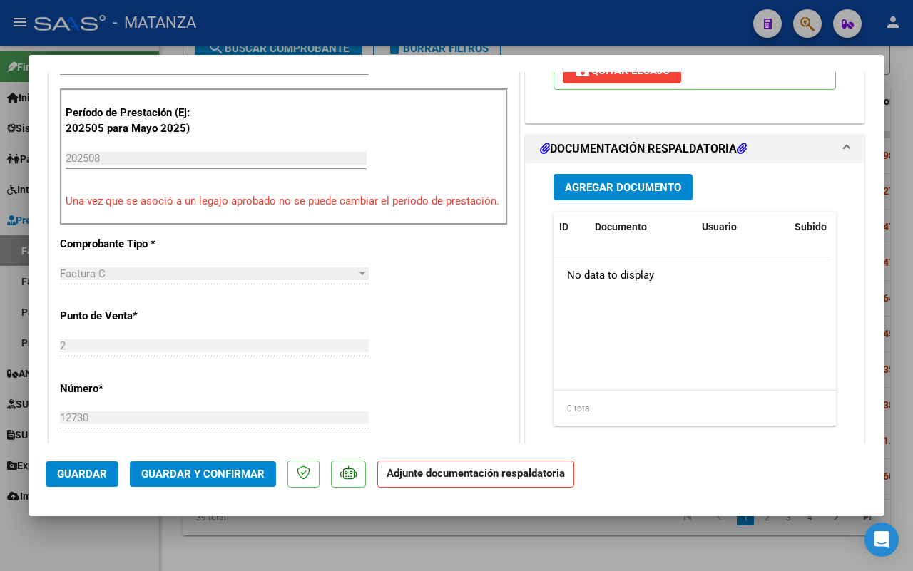
scroll to position [535, 0]
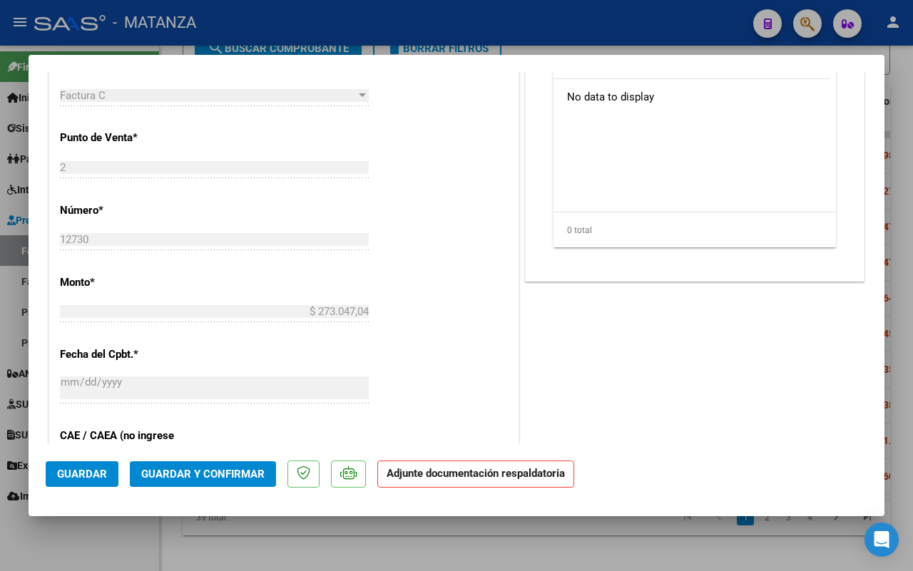
click at [223, 465] on button "Guardar y Confirmar" at bounding box center [203, 475] width 146 height 26
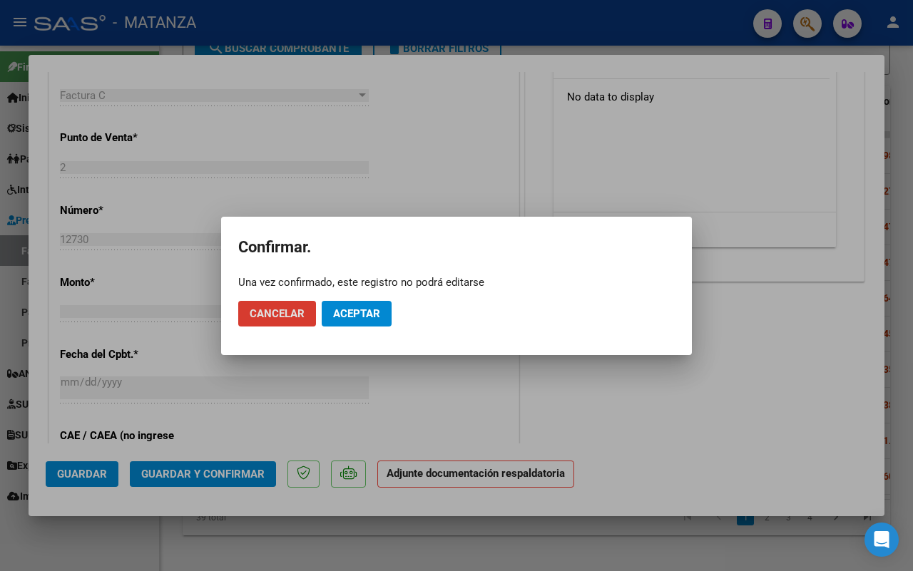
click at [95, 539] on div at bounding box center [456, 285] width 913 height 571
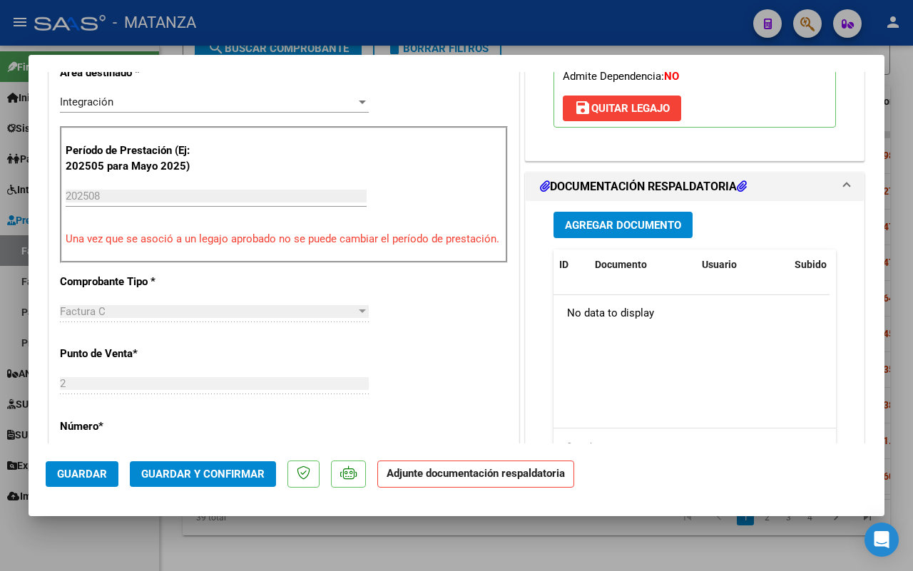
scroll to position [0, 0]
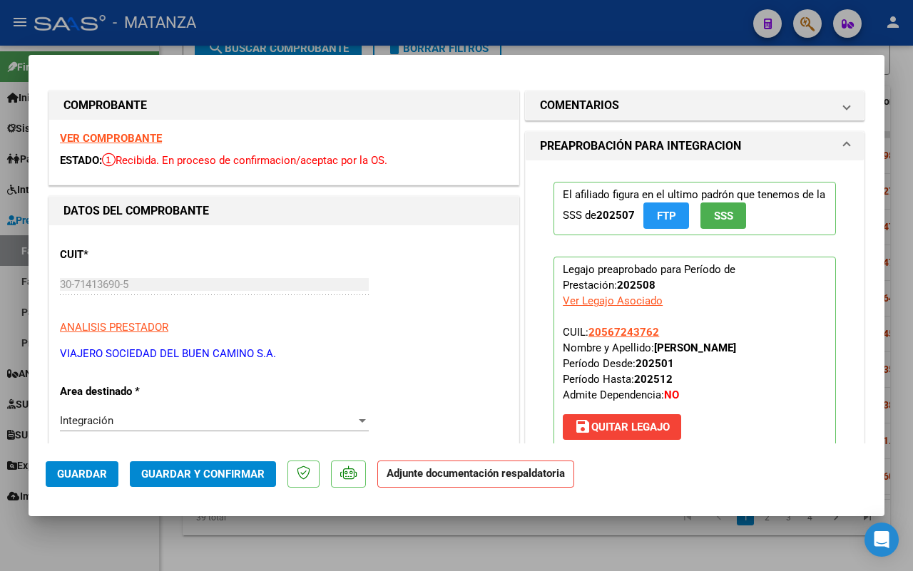
click at [116, 137] on strong "VER COMPROBANTE" at bounding box center [111, 138] width 102 height 13
click at [213, 472] on span "Guardar y Confirmar" at bounding box center [202, 474] width 123 height 13
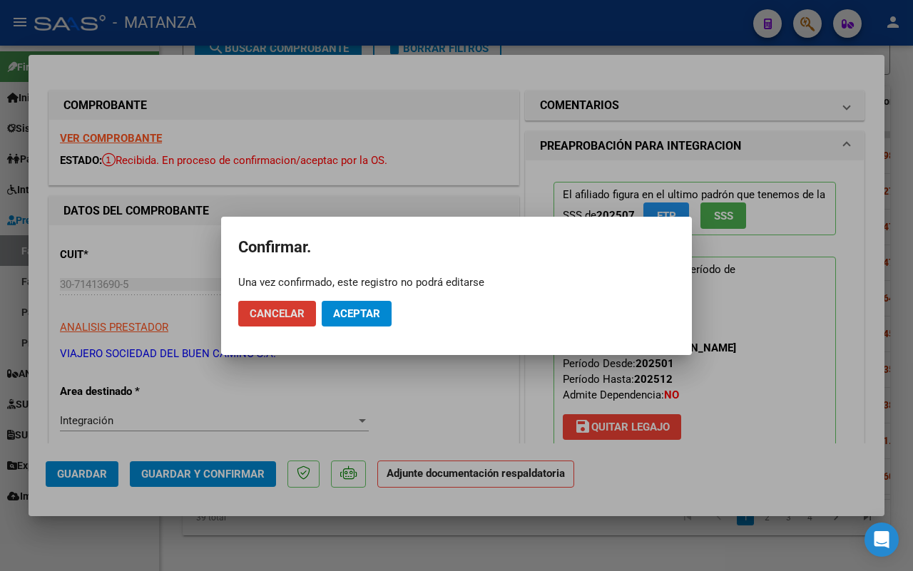
click at [367, 315] on span "Aceptar" at bounding box center [356, 313] width 47 height 13
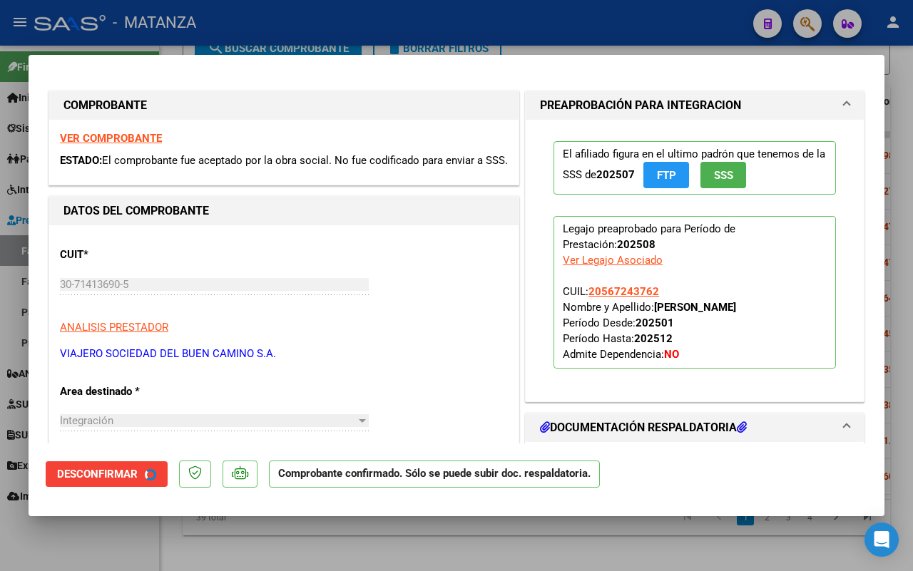
drag, startPoint x: 115, startPoint y: 554, endPoint x: 208, endPoint y: 510, distance: 103.4
click at [116, 554] on div at bounding box center [456, 285] width 913 height 571
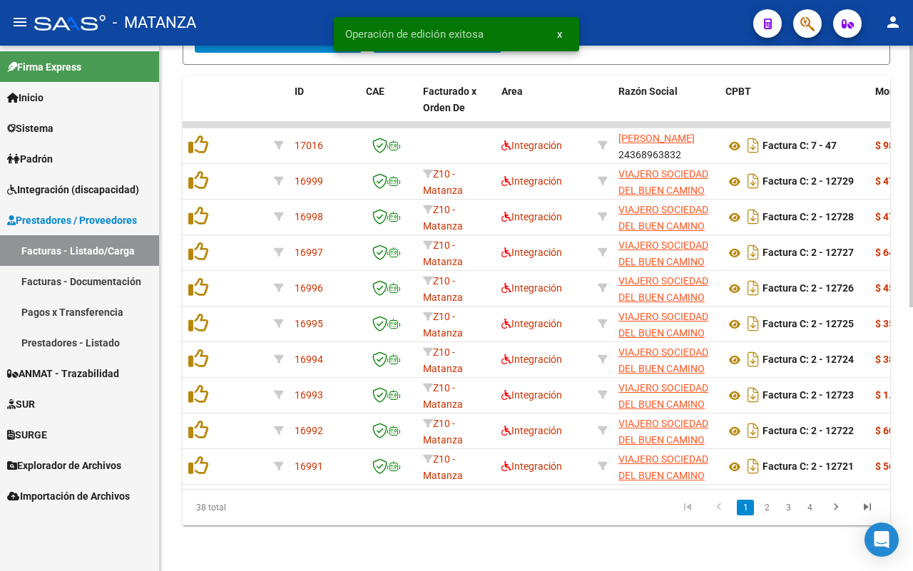
scroll to position [542, 0]
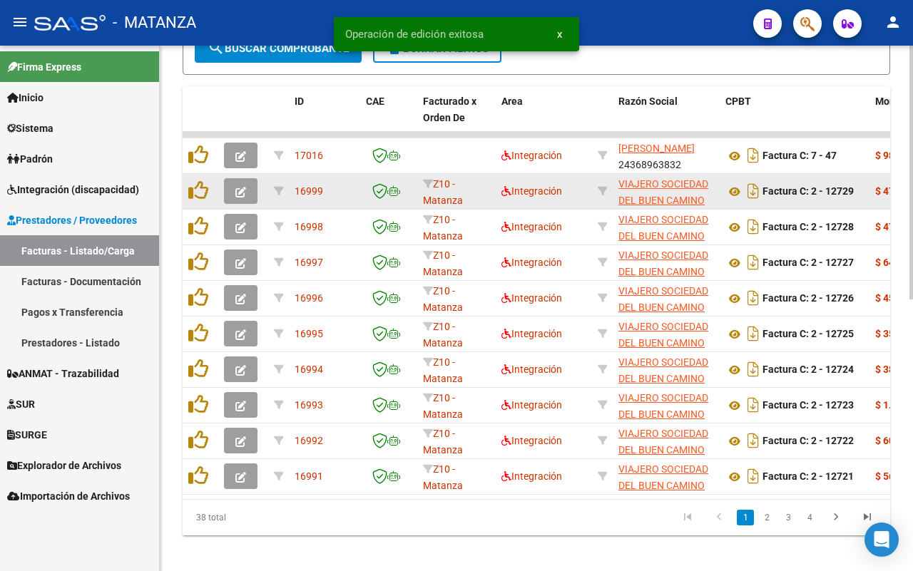
click at [237, 190] on icon "button" at bounding box center [240, 192] width 11 height 11
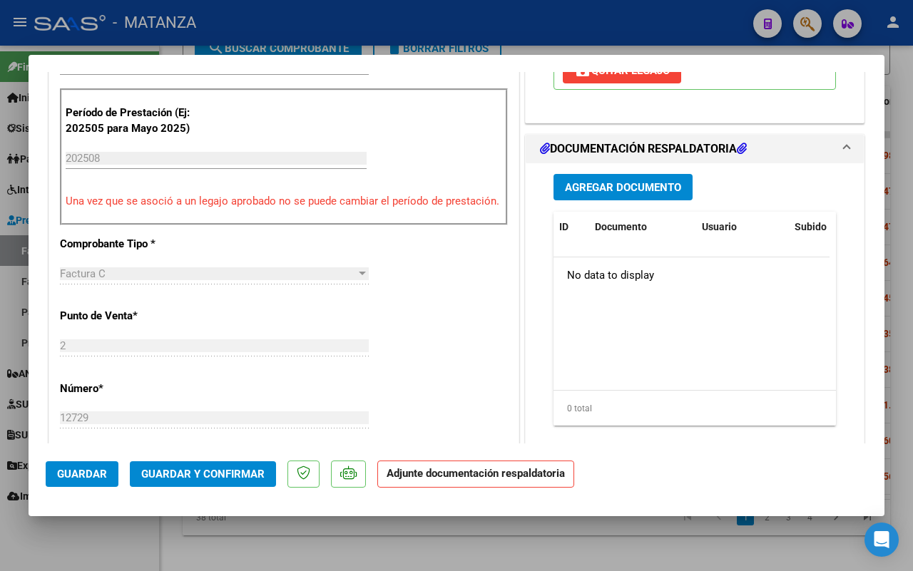
scroll to position [535, 0]
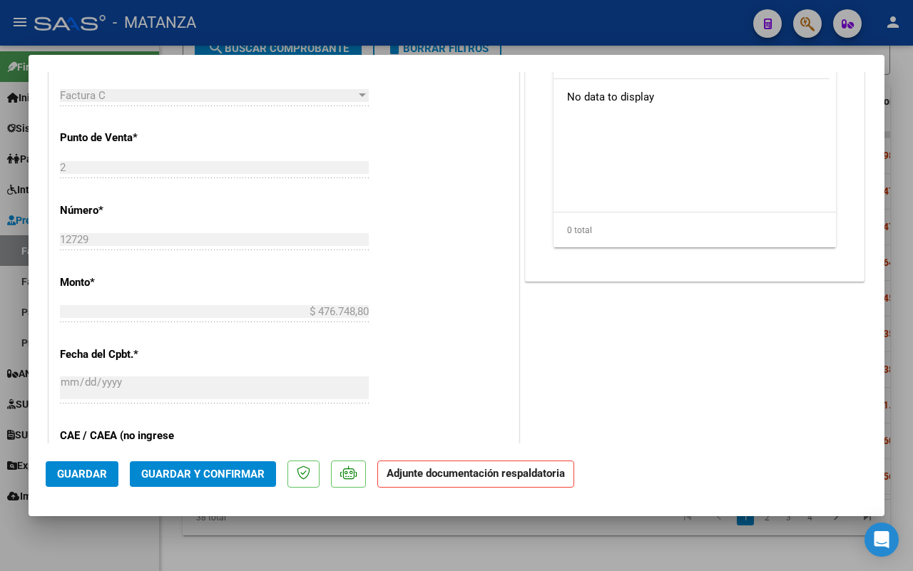
click at [215, 473] on span "Guardar y Confirmar" at bounding box center [202, 474] width 123 height 13
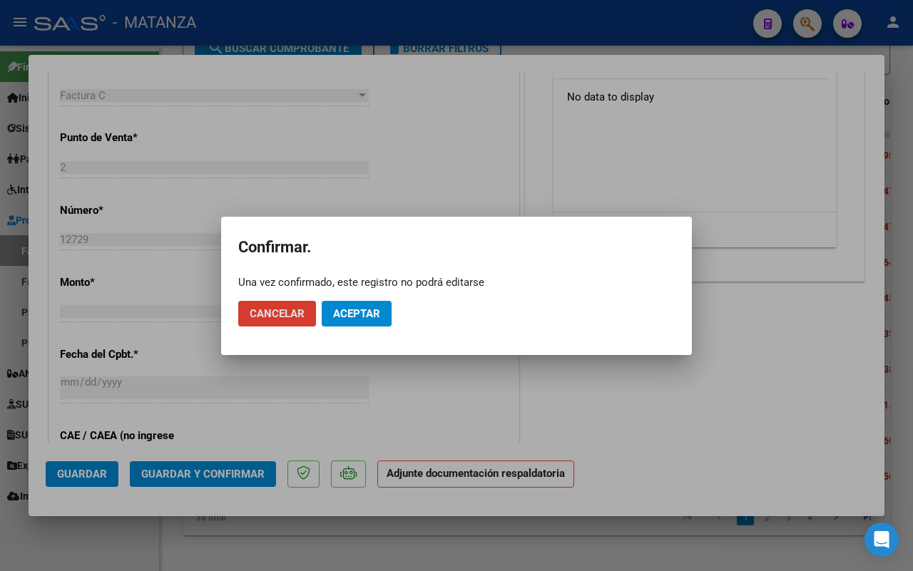
click at [364, 307] on span "Aceptar" at bounding box center [356, 313] width 47 height 13
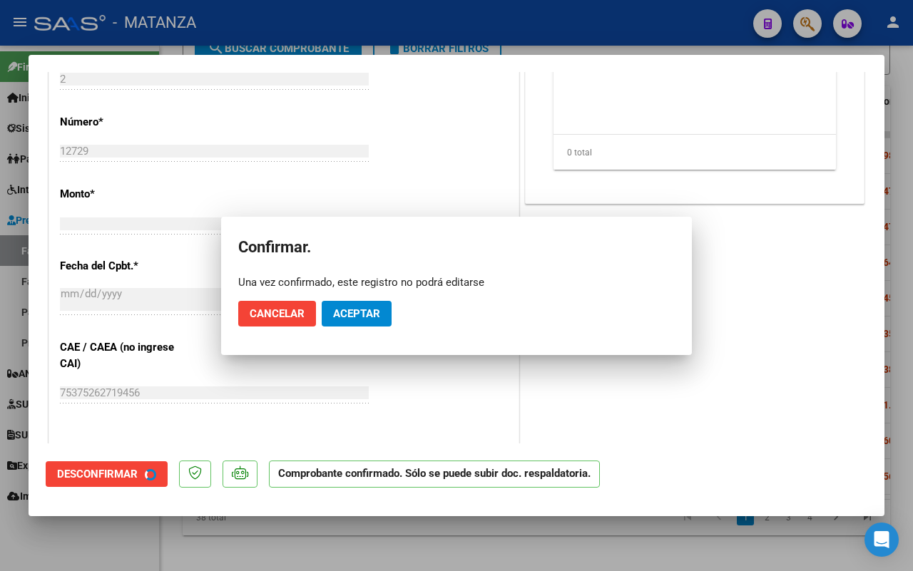
scroll to position [551, 0]
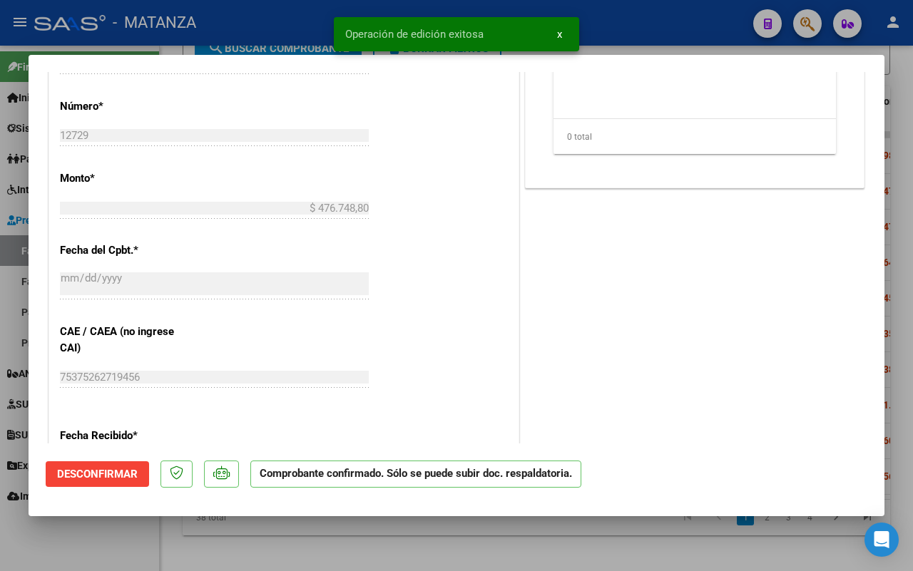
drag, startPoint x: 89, startPoint y: 541, endPoint x: 136, endPoint y: 516, distance: 53.3
click at [91, 540] on div at bounding box center [456, 285] width 913 height 571
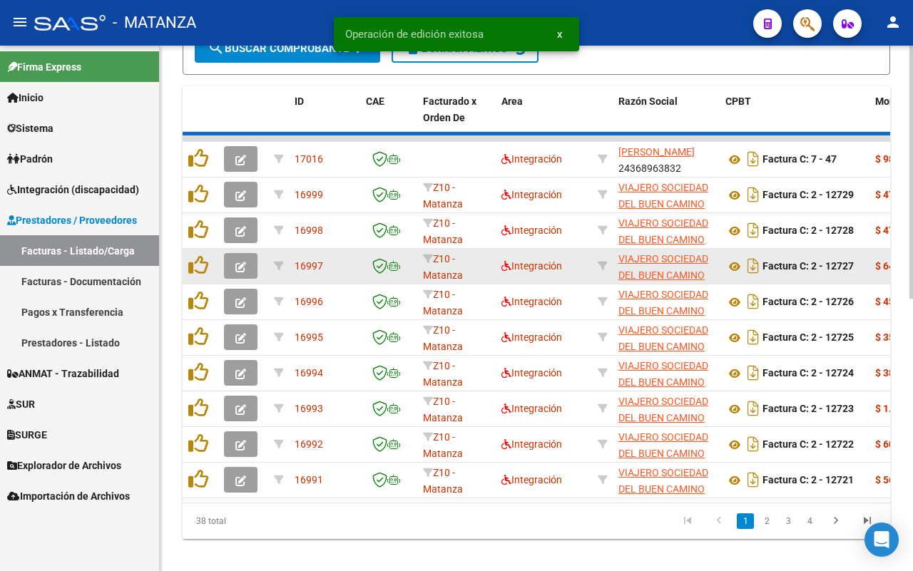
scroll to position [542, 0]
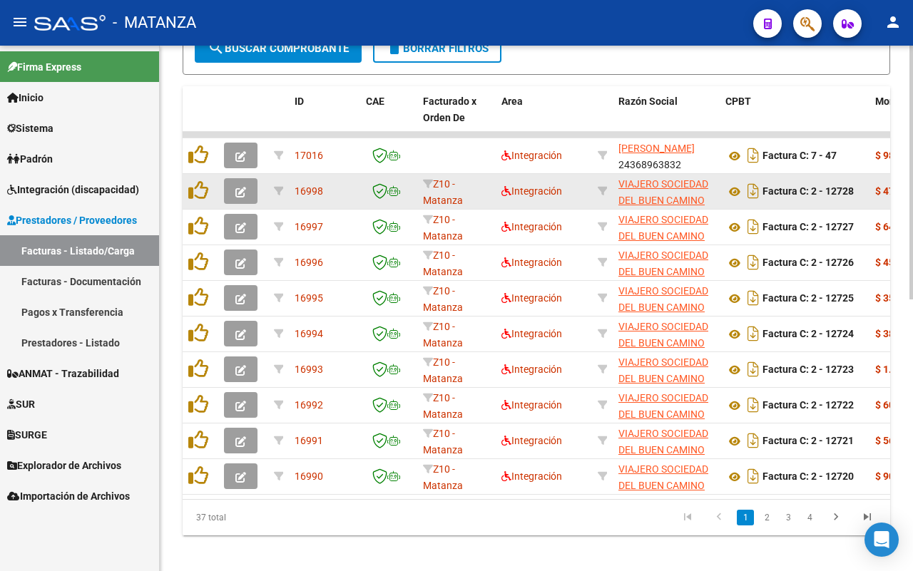
click at [235, 189] on icon "button" at bounding box center [240, 192] width 11 height 11
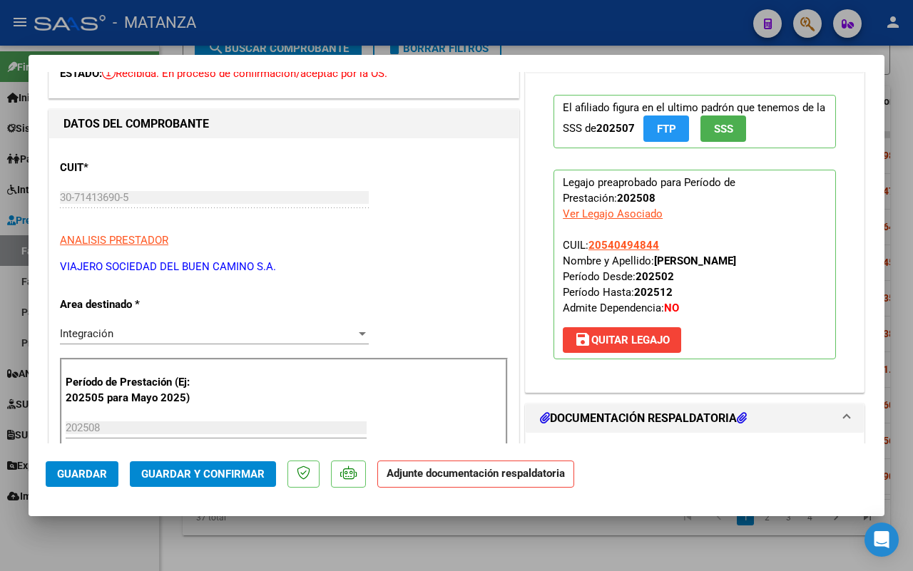
scroll to position [0, 0]
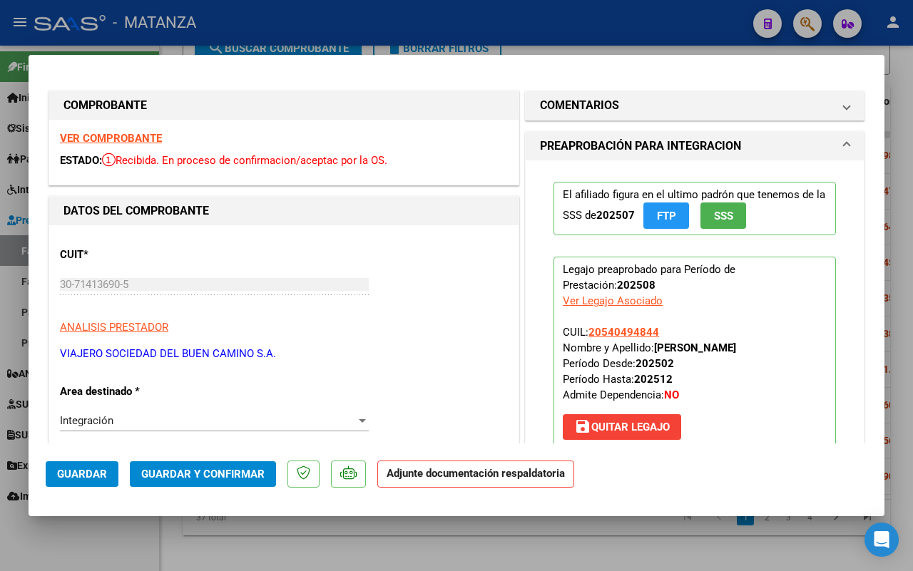
click at [129, 134] on strong "VER COMPROBANTE" at bounding box center [111, 138] width 102 height 13
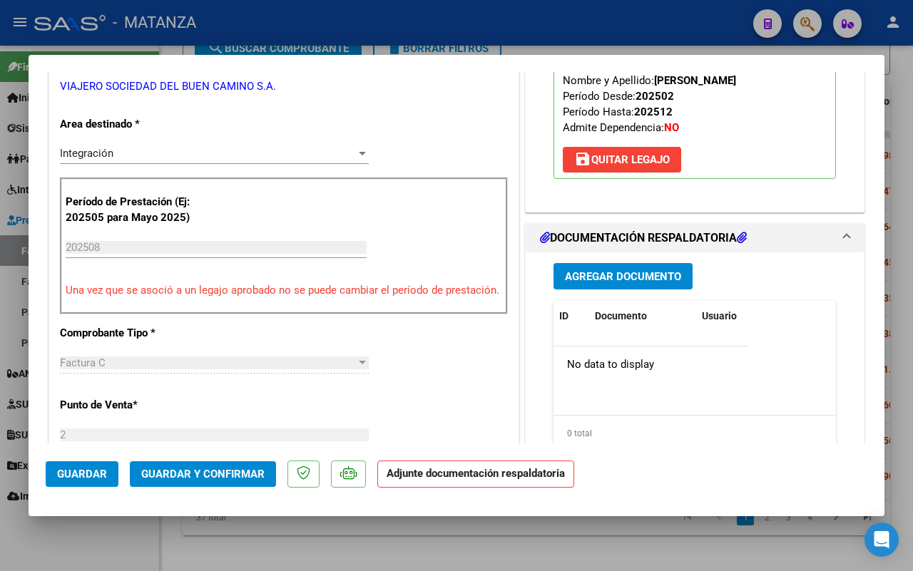
scroll to position [446, 0]
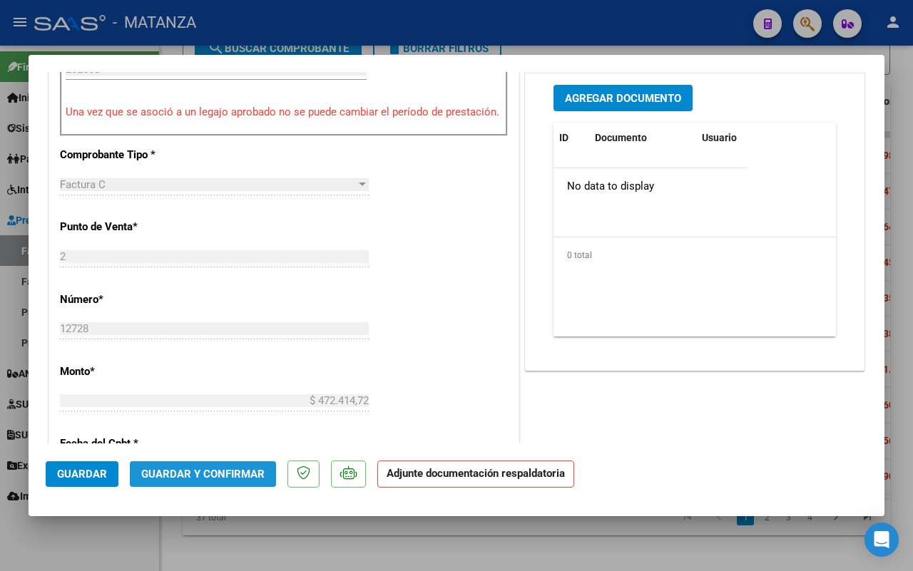
click at [240, 472] on span "Guardar y Confirmar" at bounding box center [202, 474] width 123 height 13
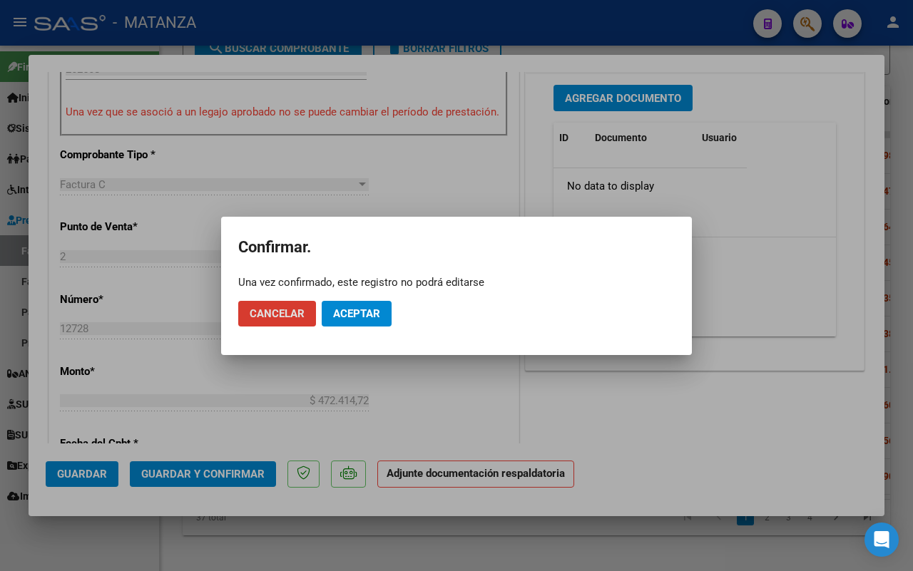
drag, startPoint x: 350, startPoint y: 310, endPoint x: 402, endPoint y: 173, distance: 147.2
click at [350, 309] on span "Aceptar" at bounding box center [356, 313] width 47 height 13
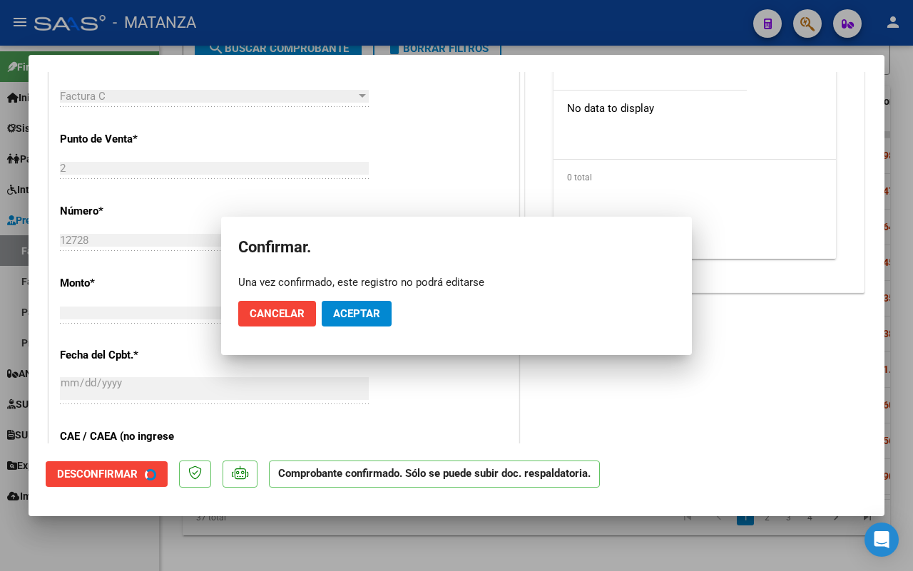
scroll to position [462, 0]
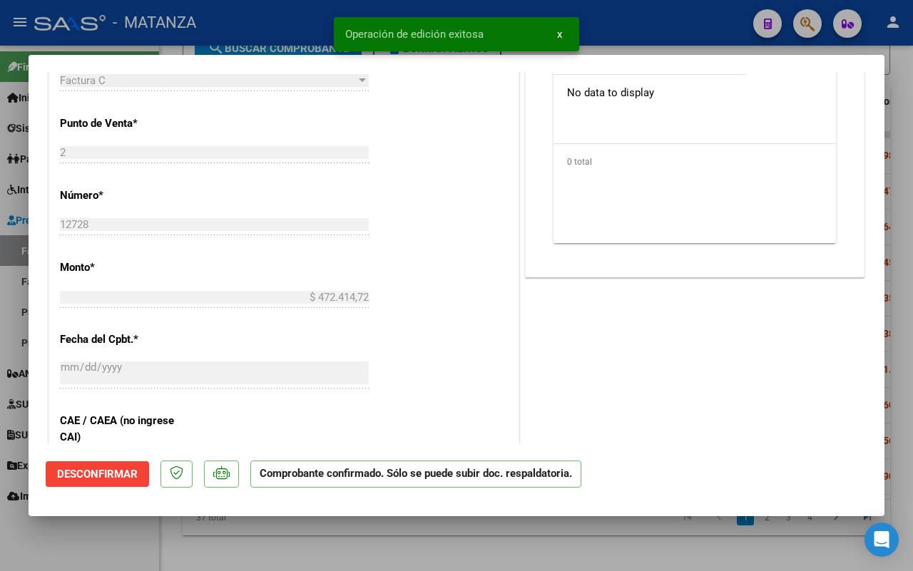
click at [123, 543] on div at bounding box center [456, 285] width 913 height 571
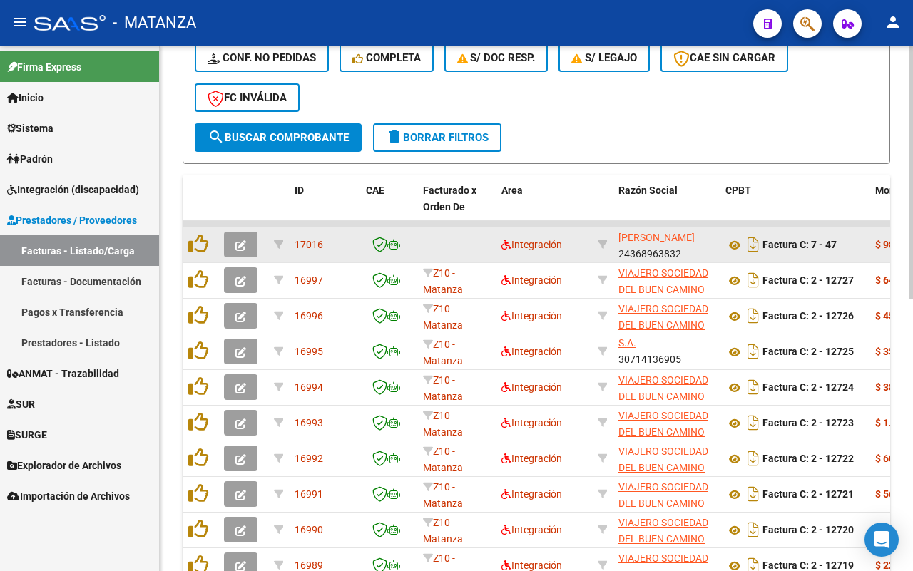
scroll to position [542, 0]
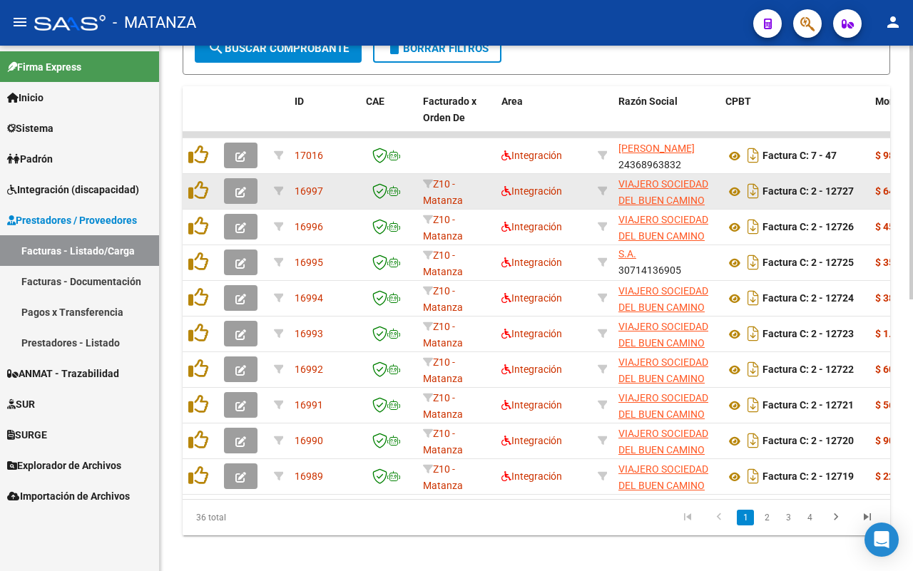
click at [241, 187] on icon "button" at bounding box center [240, 192] width 11 height 11
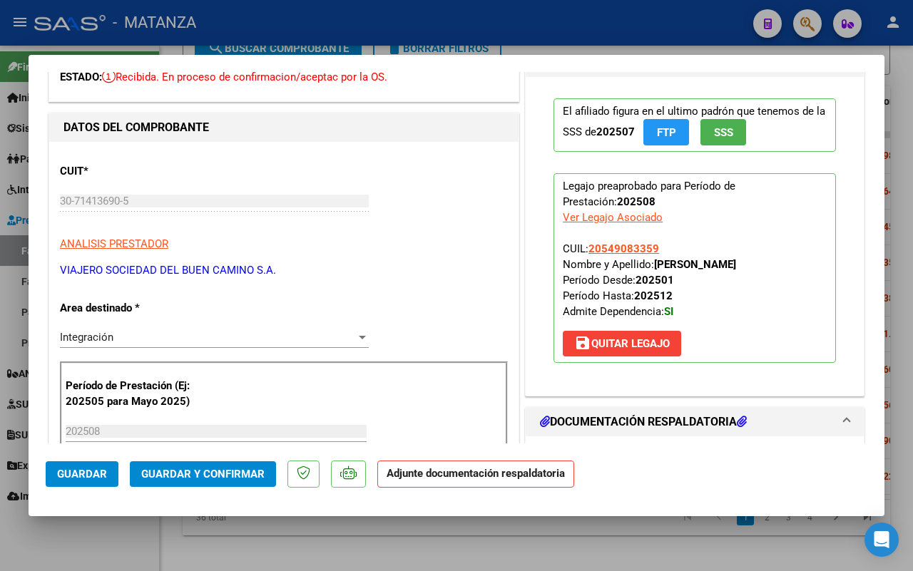
scroll to position [0, 0]
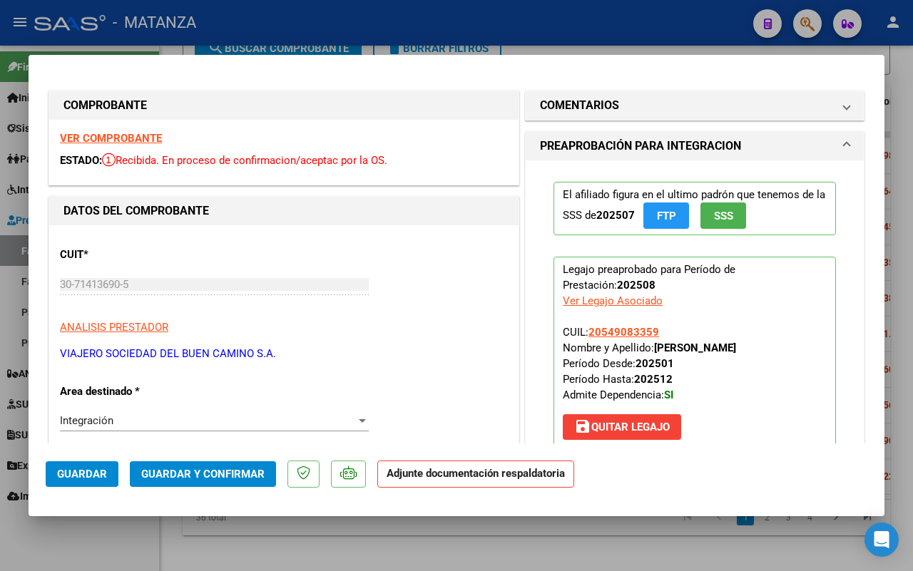
click at [126, 141] on strong "VER COMPROBANTE" at bounding box center [111, 138] width 102 height 13
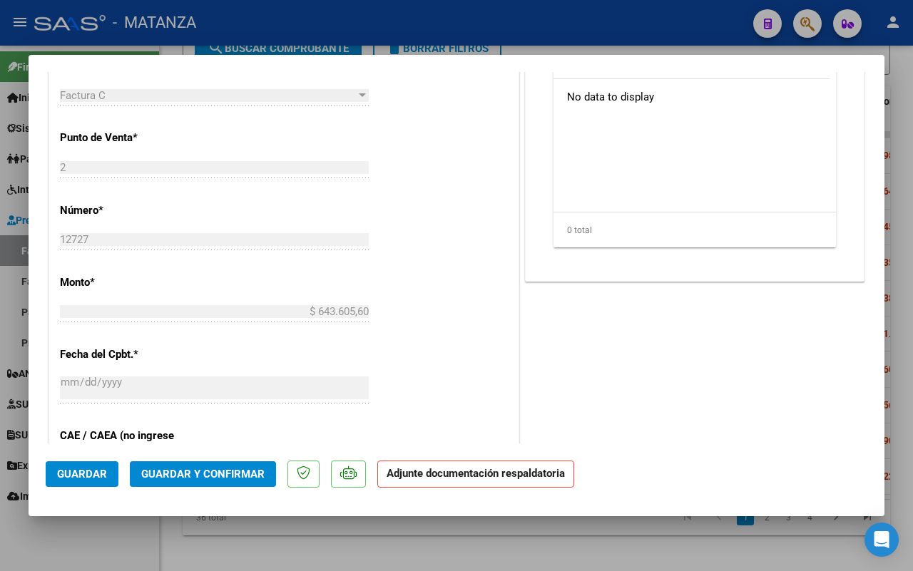
scroll to position [713, 0]
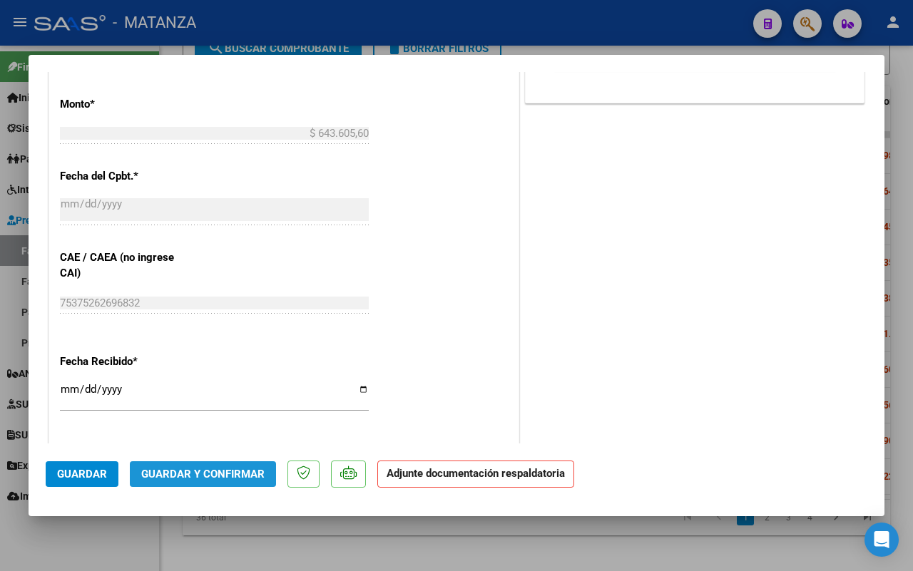
click at [211, 472] on span "Guardar y Confirmar" at bounding box center [202, 474] width 123 height 13
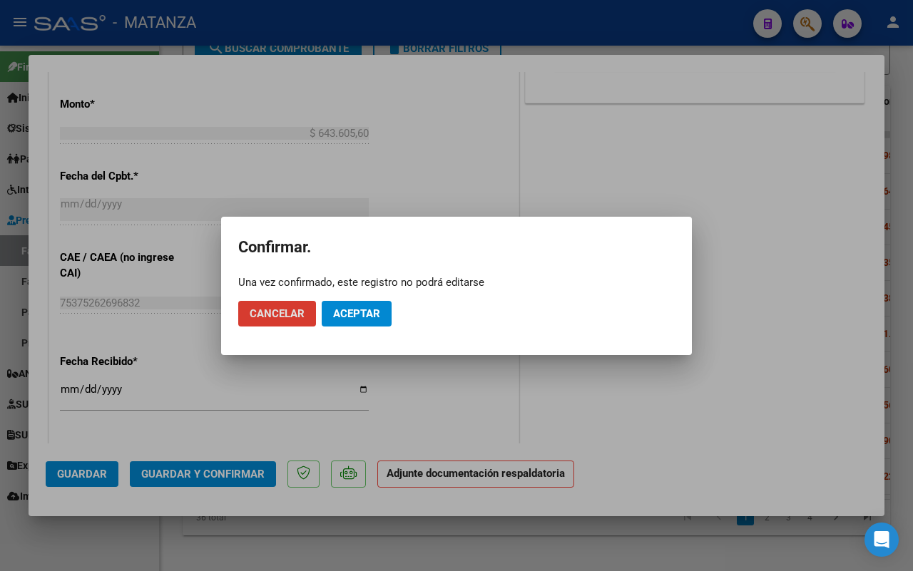
click at [350, 309] on span "Aceptar" at bounding box center [356, 313] width 47 height 13
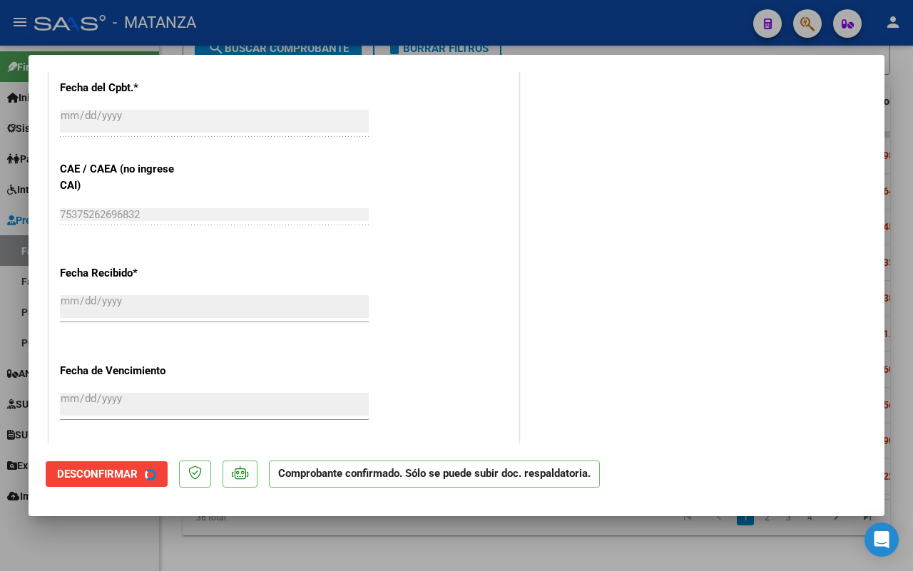
scroll to position [625, 0]
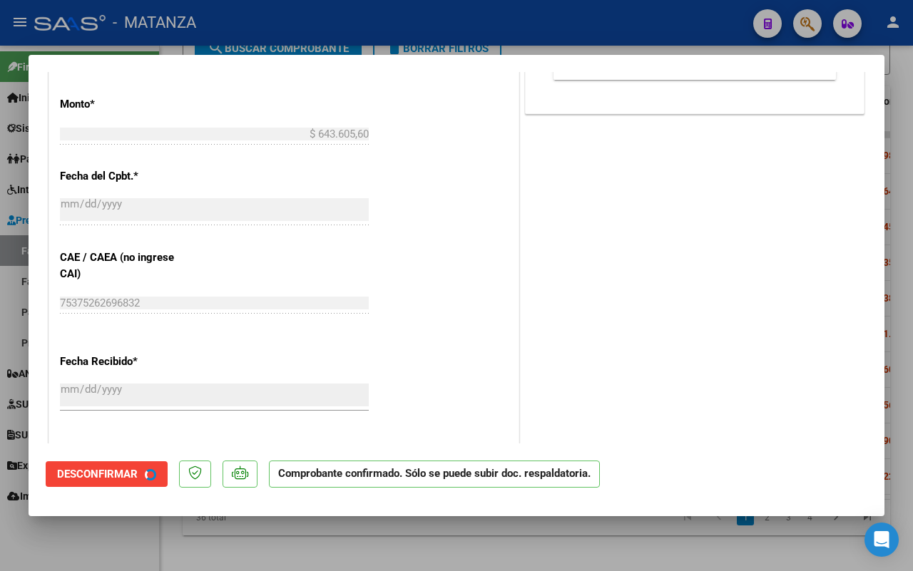
drag, startPoint x: 119, startPoint y: 546, endPoint x: 91, endPoint y: 544, distance: 28.7
click at [120, 546] on div at bounding box center [456, 285] width 913 height 571
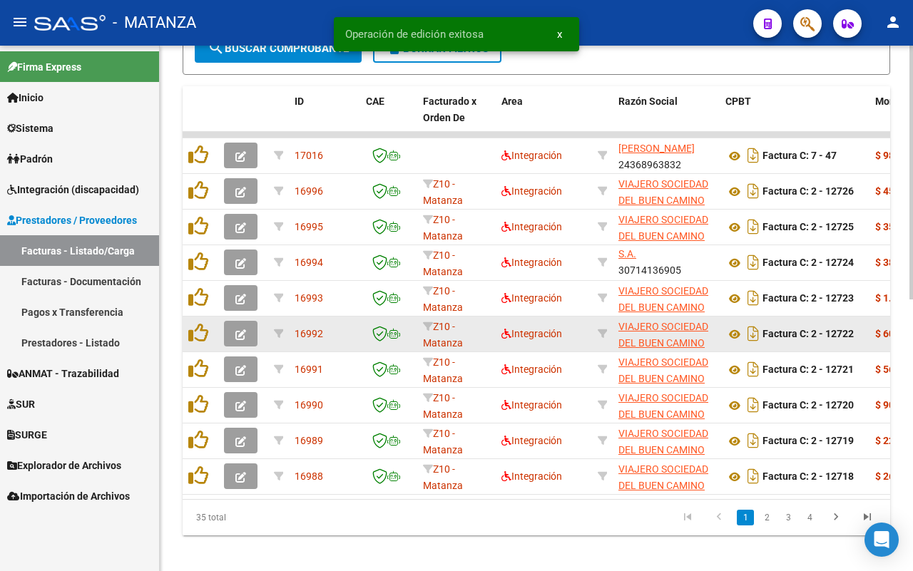
scroll to position [542, 0]
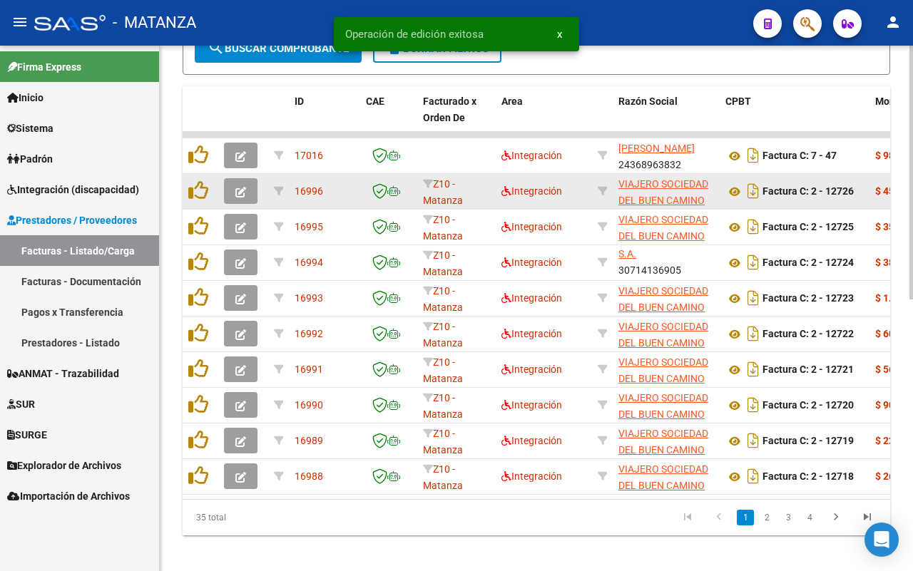
click at [240, 193] on icon "button" at bounding box center [240, 192] width 11 height 11
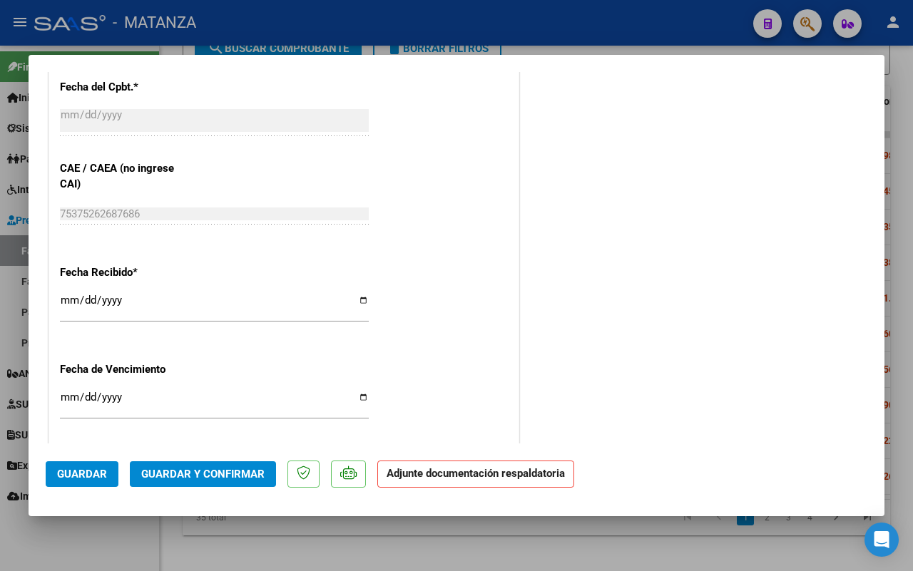
scroll to position [967, 0]
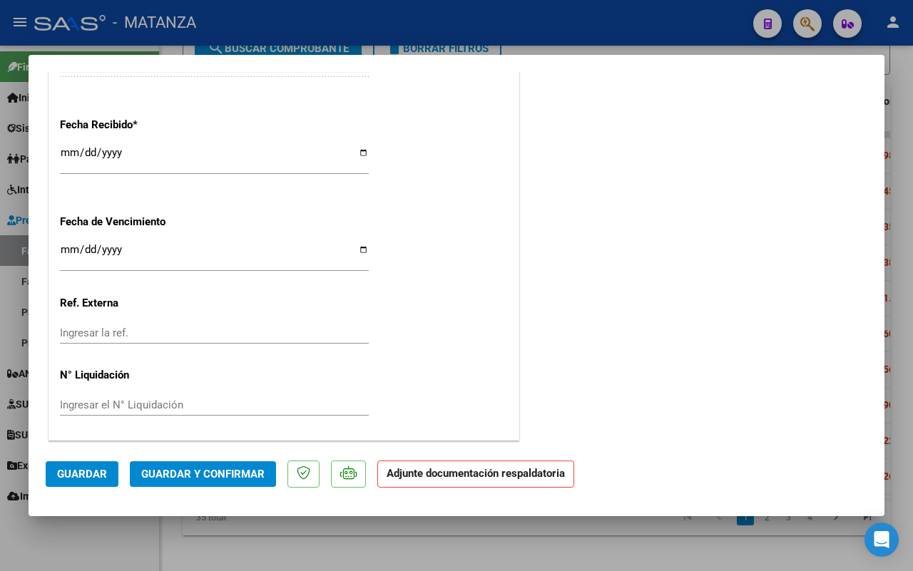
click at [196, 468] on span "Guardar y Confirmar" at bounding box center [202, 474] width 123 height 13
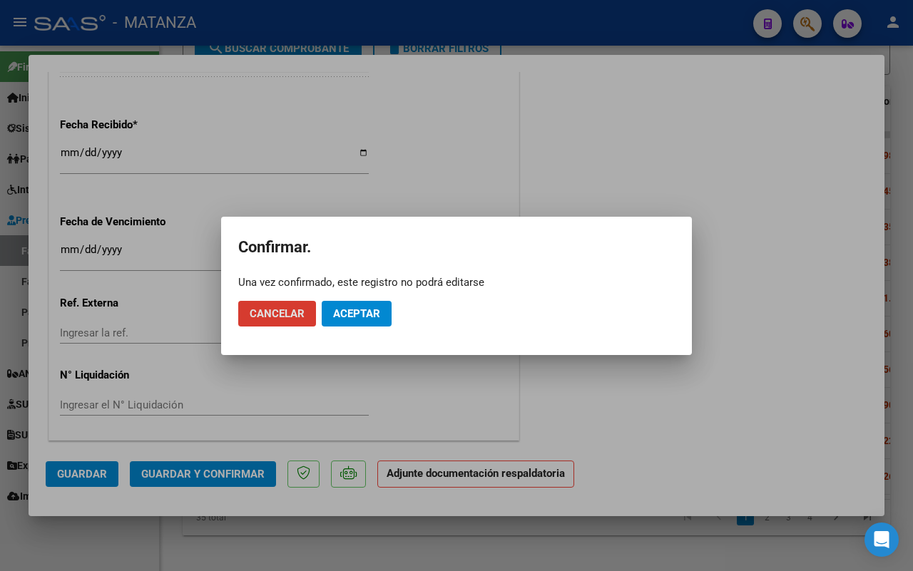
click at [350, 305] on button "Aceptar" at bounding box center [357, 314] width 70 height 26
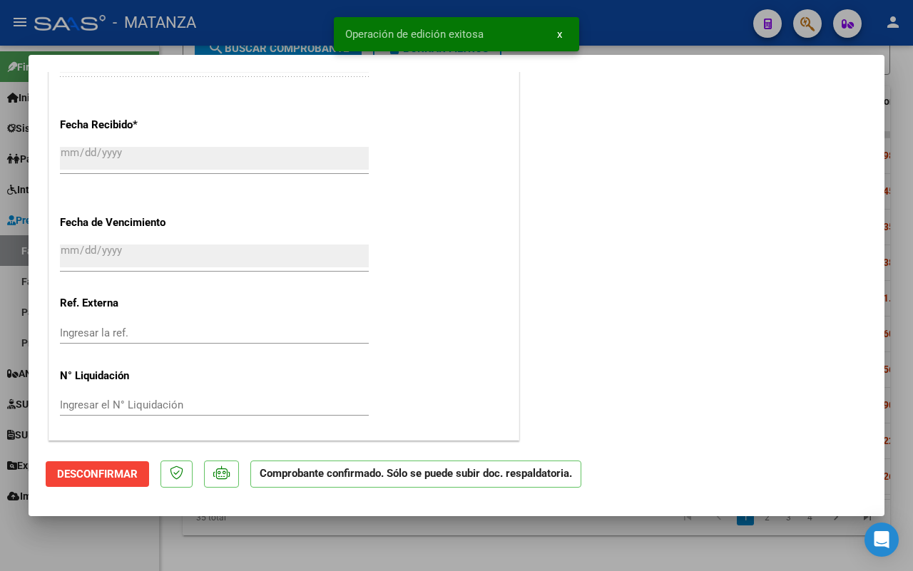
scroll to position [879, 0]
drag, startPoint x: 127, startPoint y: 546, endPoint x: 644, endPoint y: 325, distance: 562.8
click at [128, 544] on div at bounding box center [456, 285] width 913 height 571
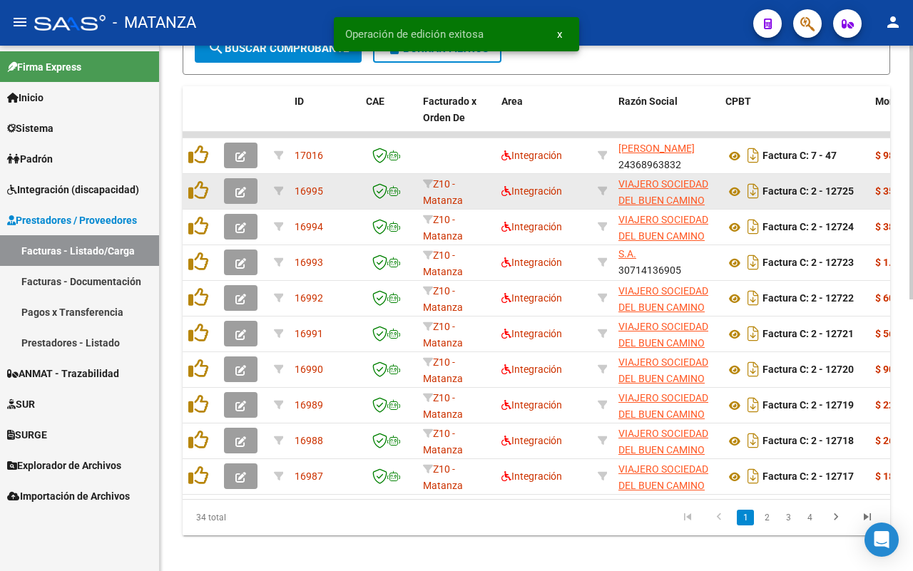
scroll to position [542, 0]
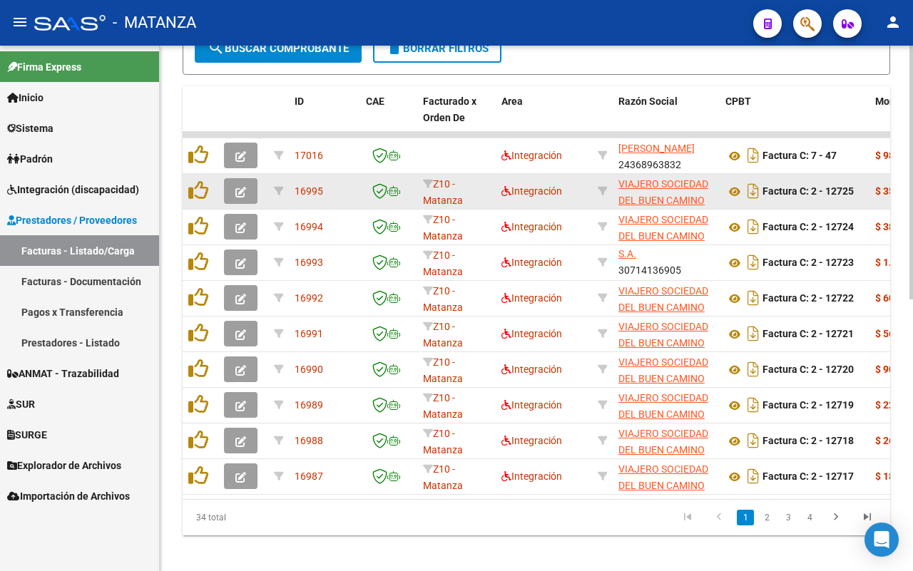
click at [238, 190] on icon "button" at bounding box center [240, 192] width 11 height 11
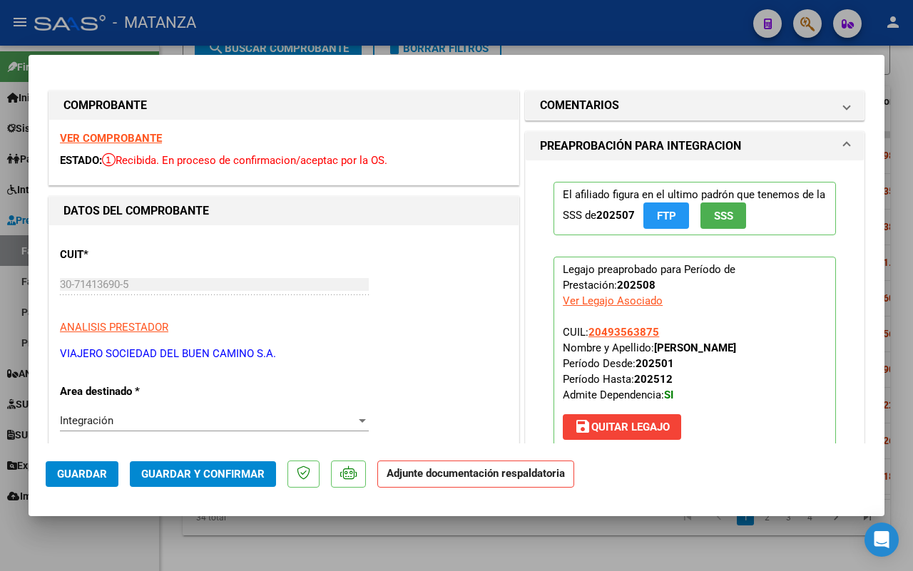
scroll to position [0, 0]
click at [145, 137] on strong "VER COMPROBANTE" at bounding box center [111, 138] width 102 height 13
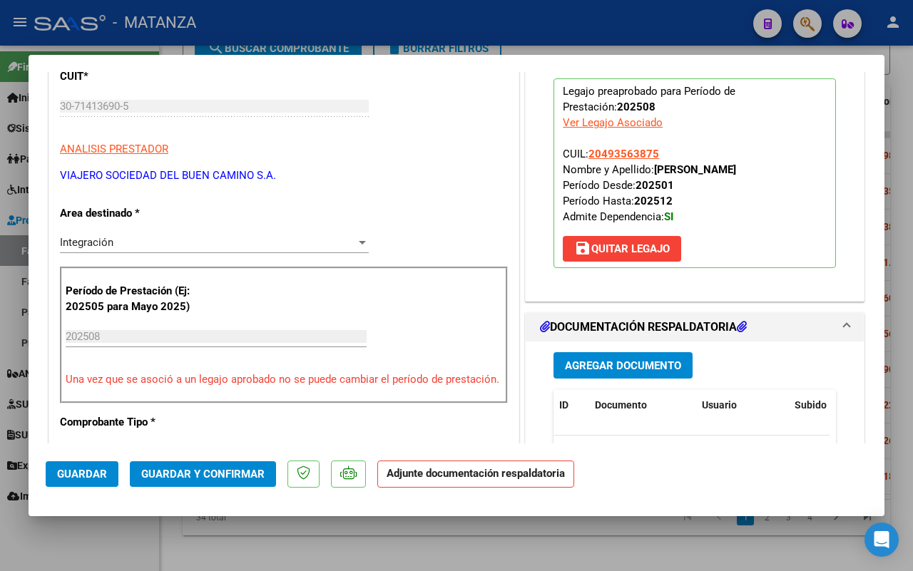
click at [221, 472] on span "Guardar y Confirmar" at bounding box center [202, 474] width 123 height 13
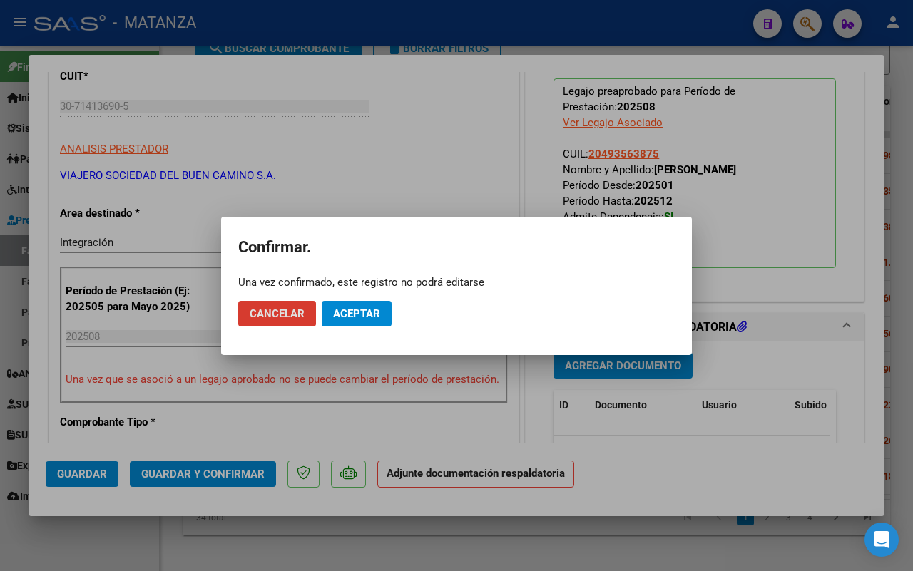
click at [340, 314] on span "Aceptar" at bounding box center [356, 313] width 47 height 13
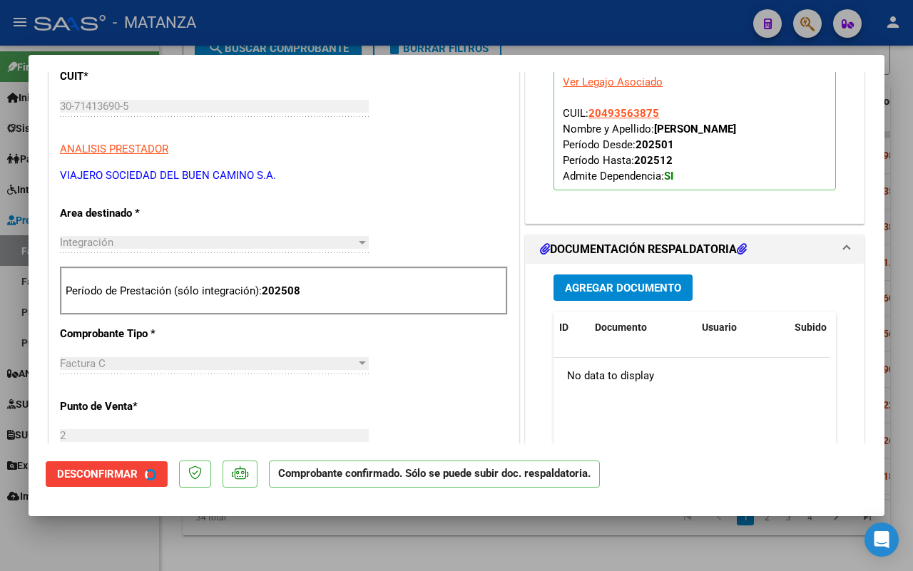
scroll to position [194, 0]
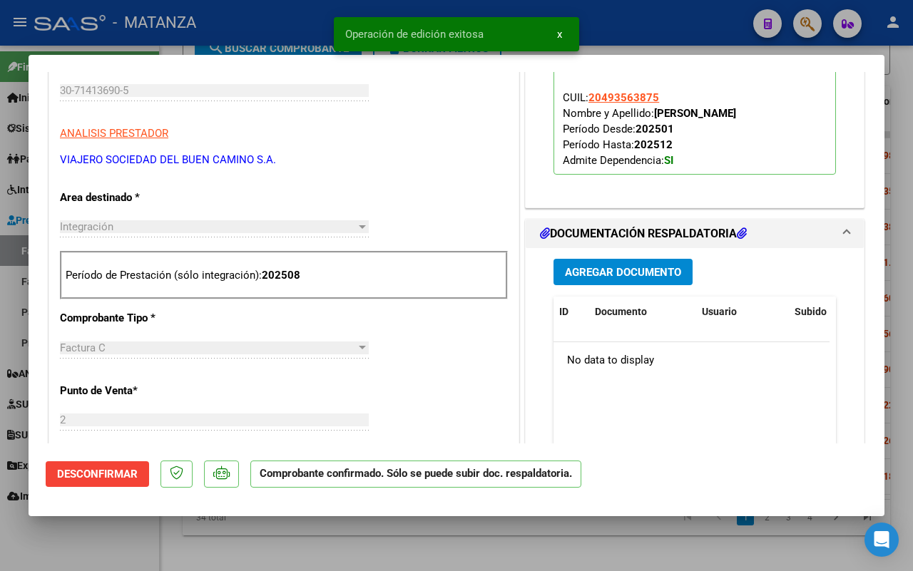
click at [116, 549] on div at bounding box center [456, 285] width 913 height 571
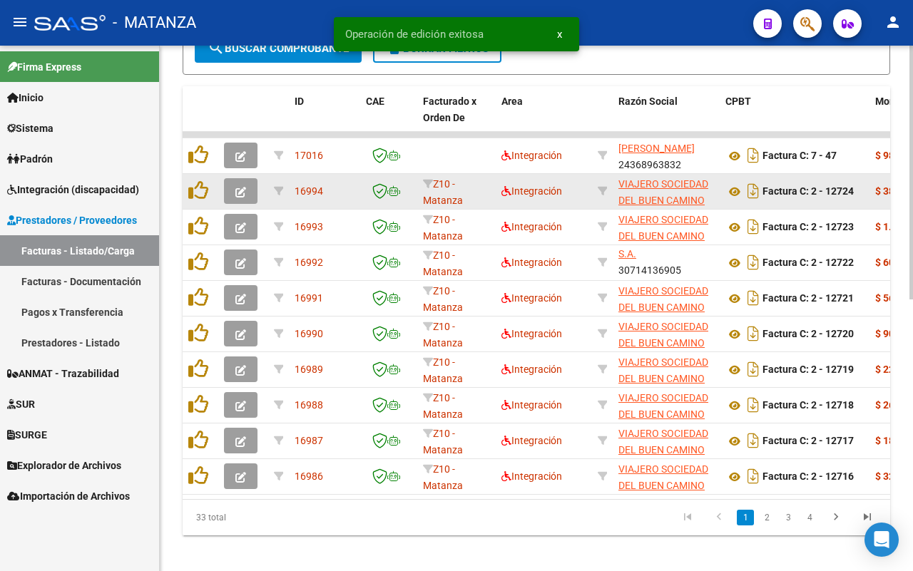
scroll to position [542, 0]
click at [243, 188] on icon "button" at bounding box center [240, 192] width 11 height 11
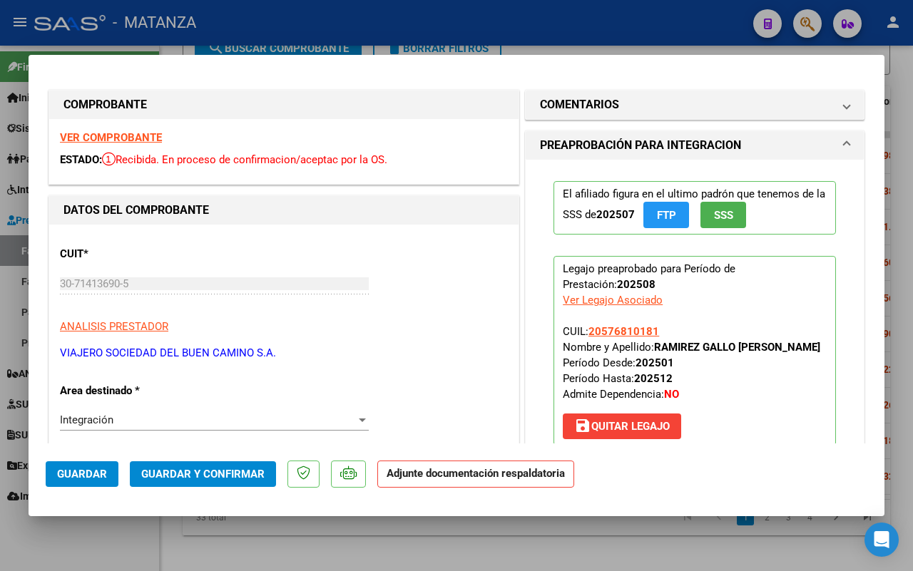
scroll to position [0, 0]
click at [131, 138] on strong "VER COMPROBANTE" at bounding box center [111, 138] width 102 height 13
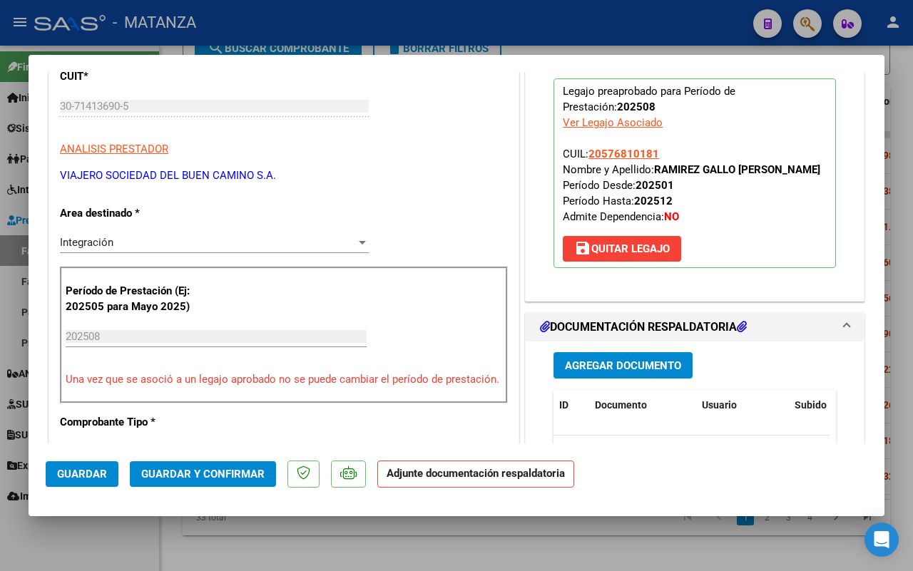
scroll to position [268, 0]
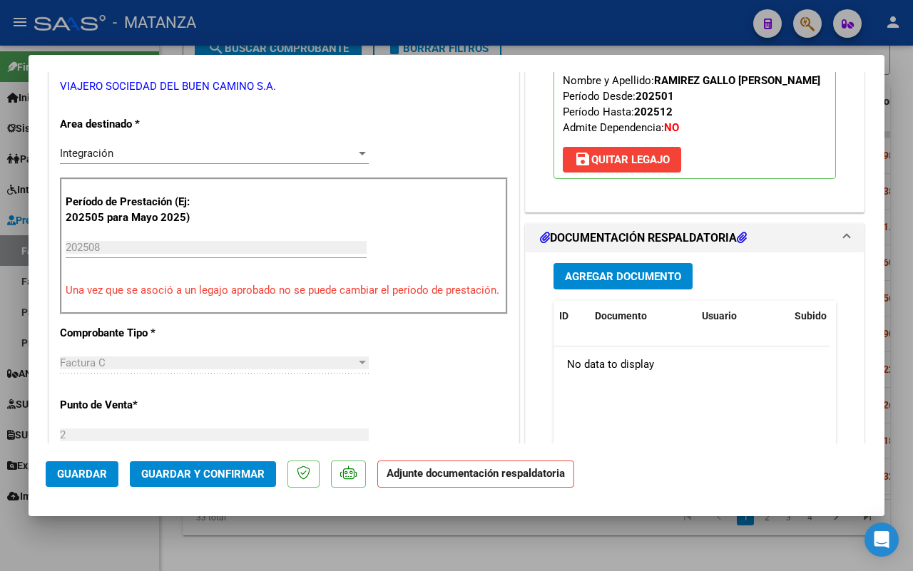
click at [236, 479] on span "Guardar y Confirmar" at bounding box center [202, 474] width 123 height 13
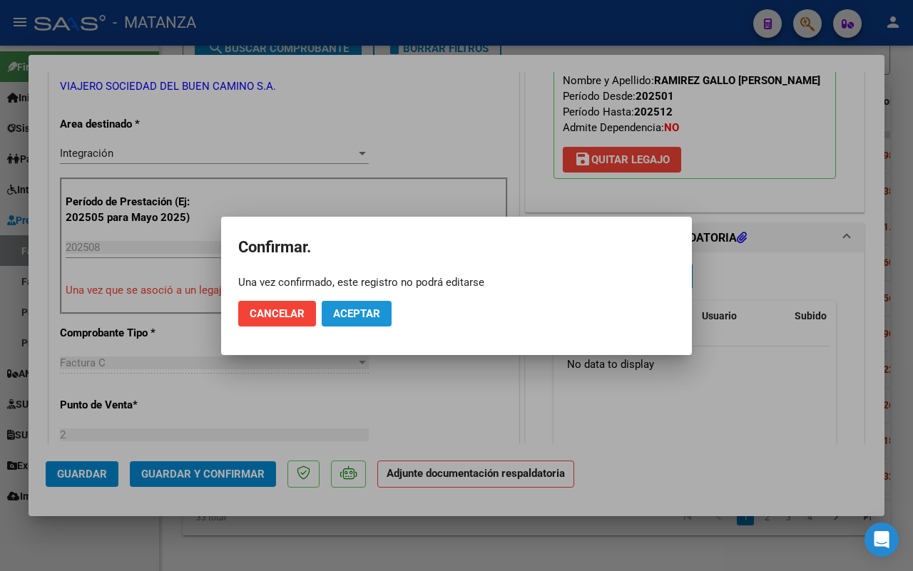
click at [362, 305] on button "Aceptar" at bounding box center [357, 314] width 70 height 26
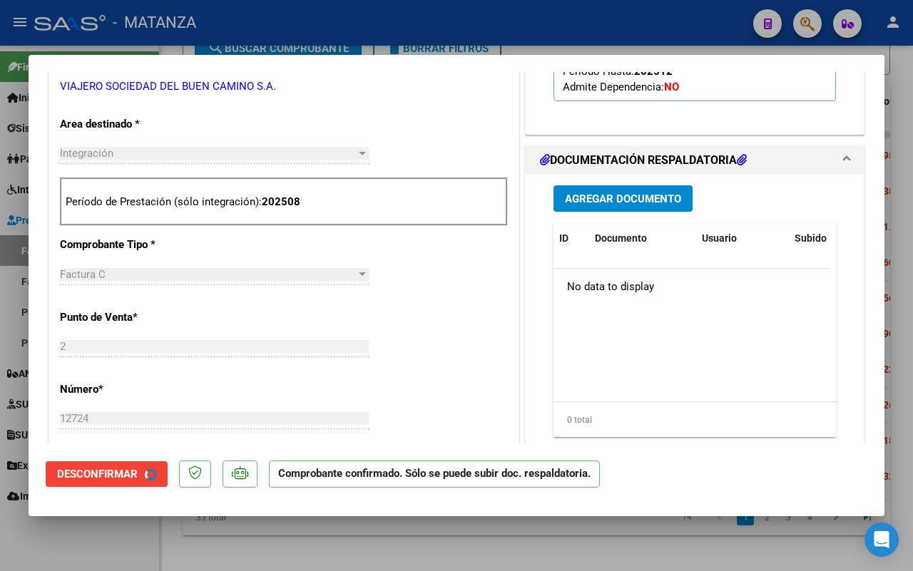
scroll to position [283, 0]
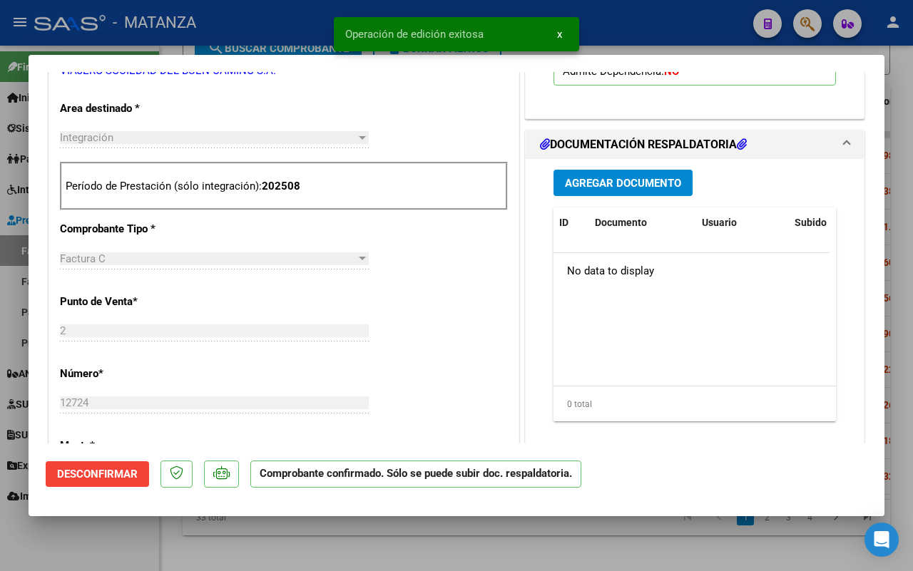
click at [112, 544] on div at bounding box center [456, 285] width 913 height 571
type input "$ 0,00"
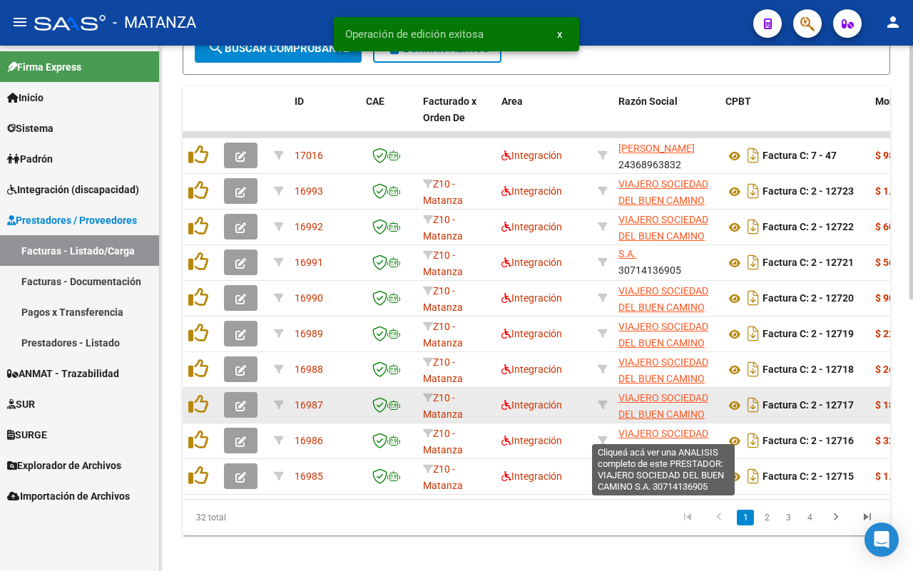
scroll to position [542, 0]
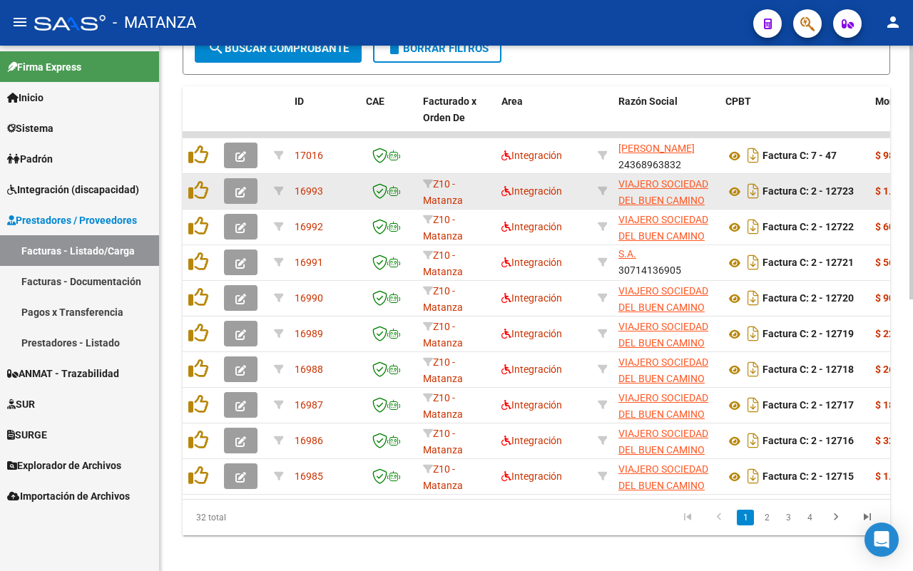
click at [241, 195] on button "button" at bounding box center [241, 191] width 34 height 26
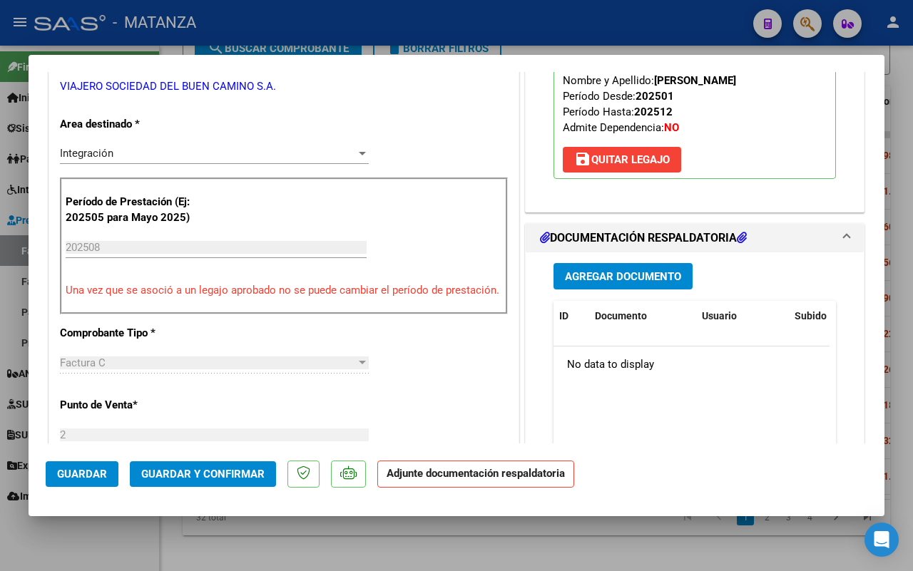
scroll to position [0, 0]
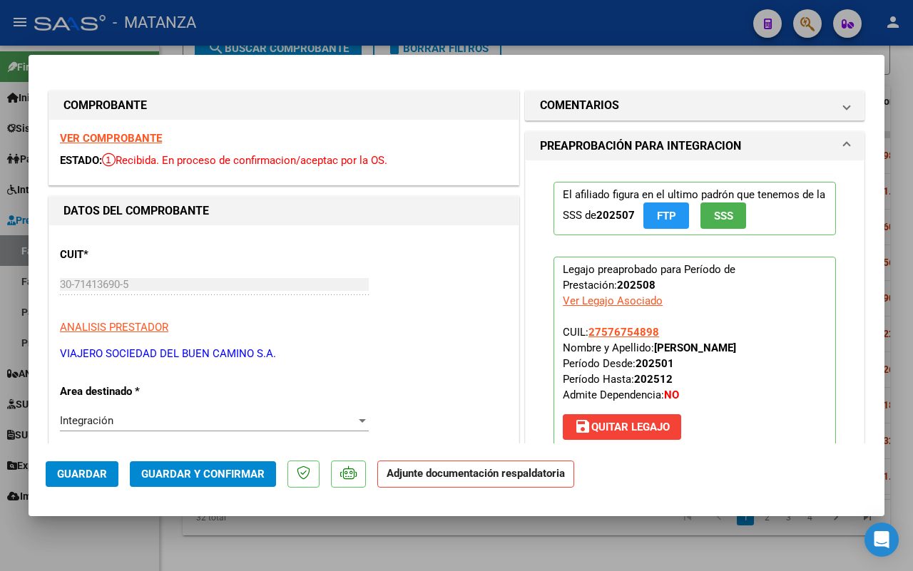
click at [95, 136] on strong "VER COMPROBANTE" at bounding box center [111, 138] width 102 height 13
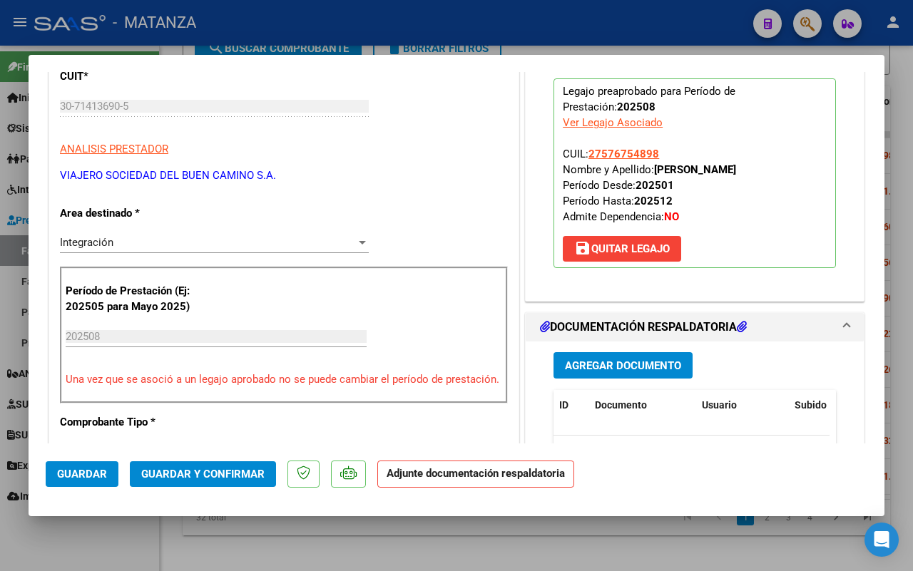
scroll to position [268, 0]
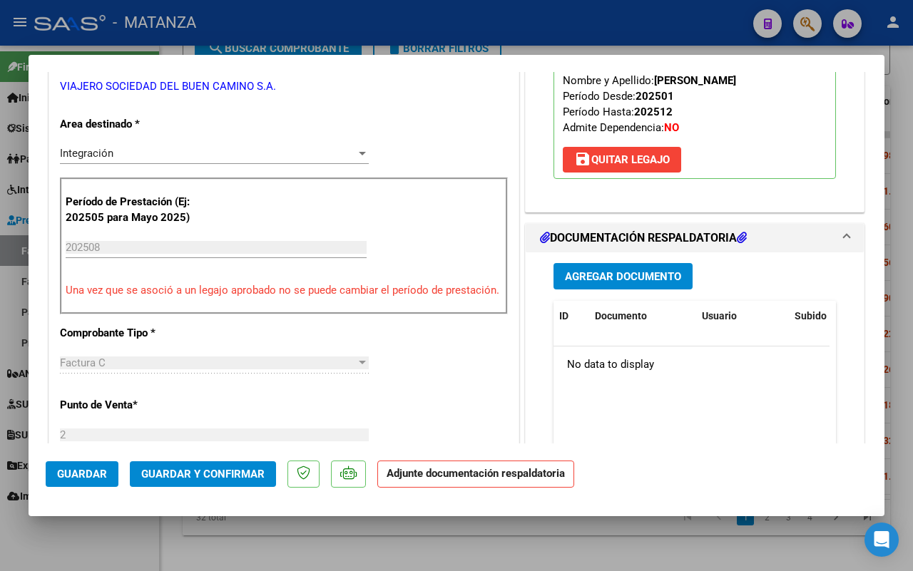
click at [245, 468] on span "Guardar y Confirmar" at bounding box center [202, 474] width 123 height 13
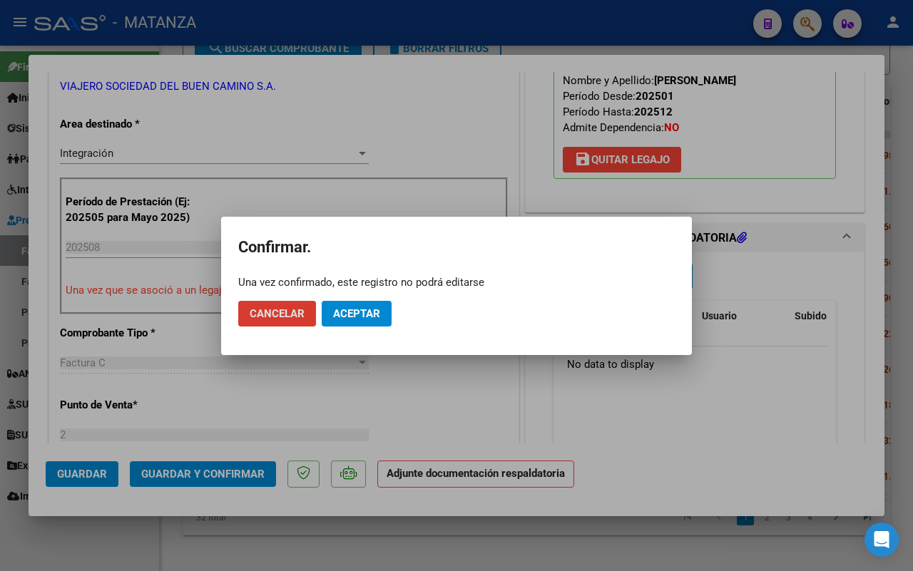
click at [348, 319] on span "Aceptar" at bounding box center [356, 313] width 47 height 13
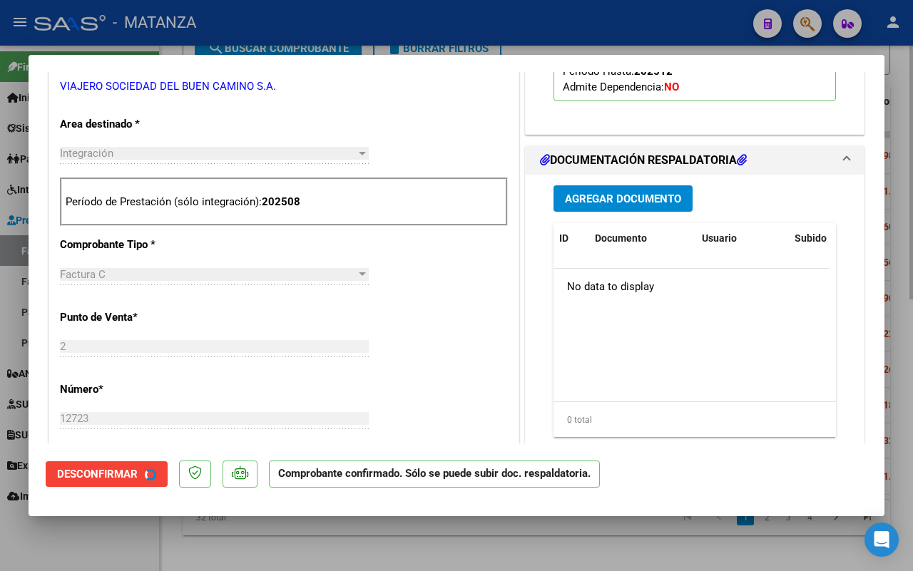
scroll to position [283, 0]
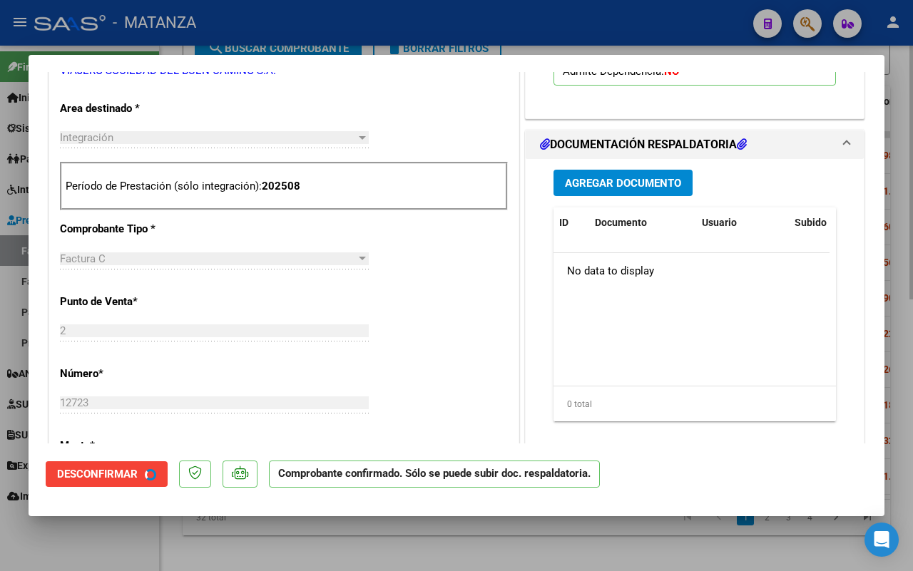
click at [83, 542] on div at bounding box center [456, 285] width 913 height 571
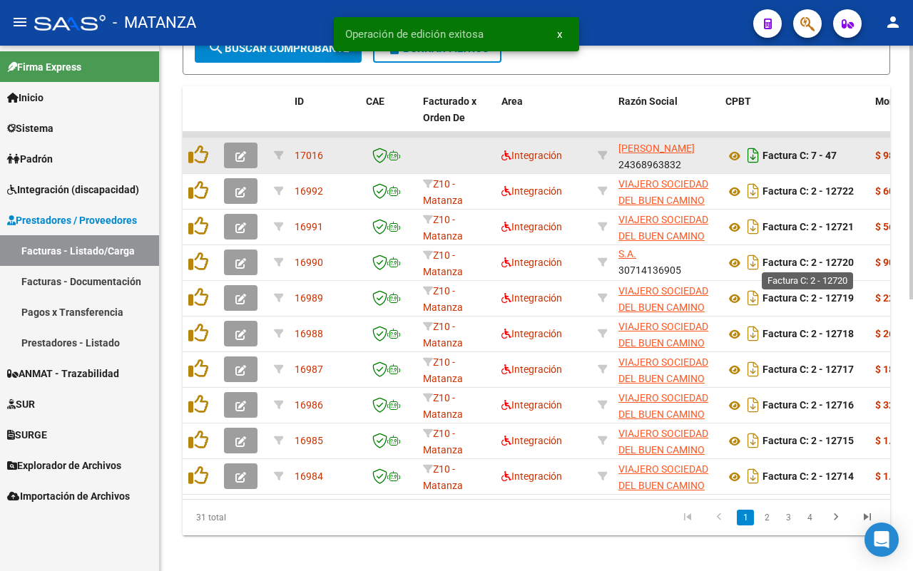
scroll to position [542, 0]
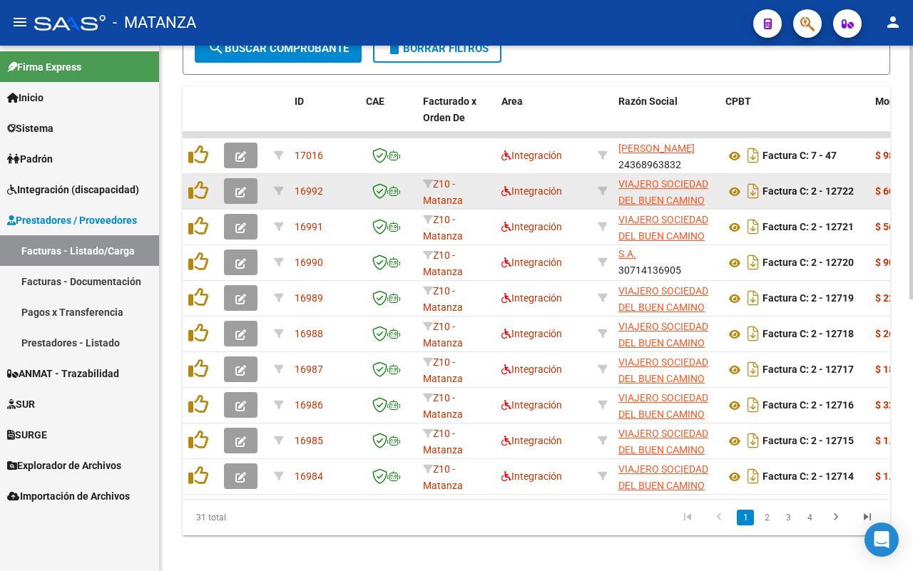
click at [238, 189] on icon "button" at bounding box center [240, 192] width 11 height 11
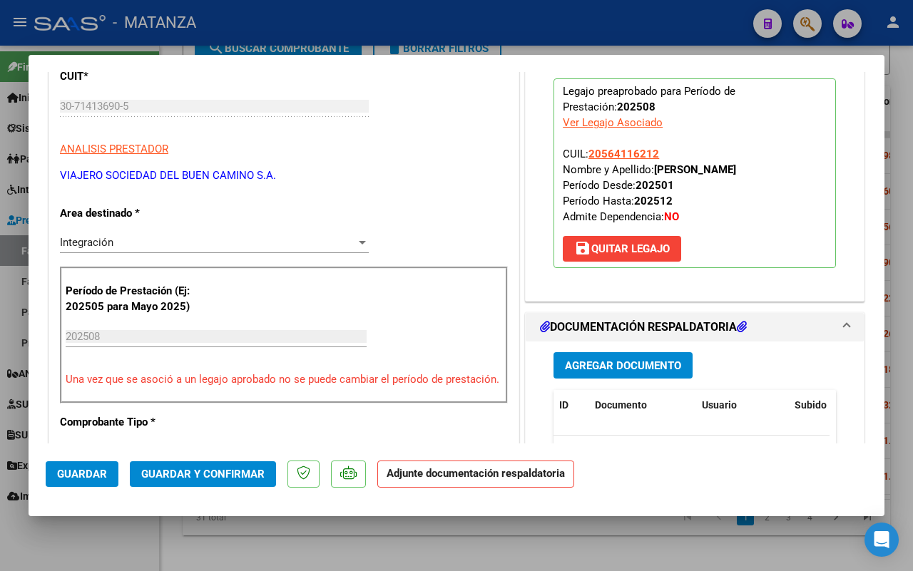
scroll to position [0, 0]
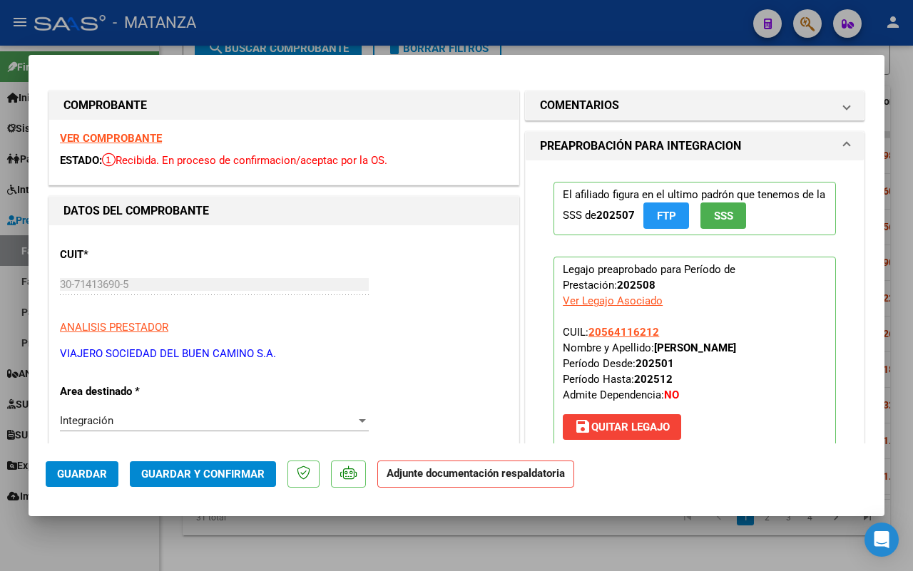
click at [137, 136] on strong "VER COMPROBANTE" at bounding box center [111, 138] width 102 height 13
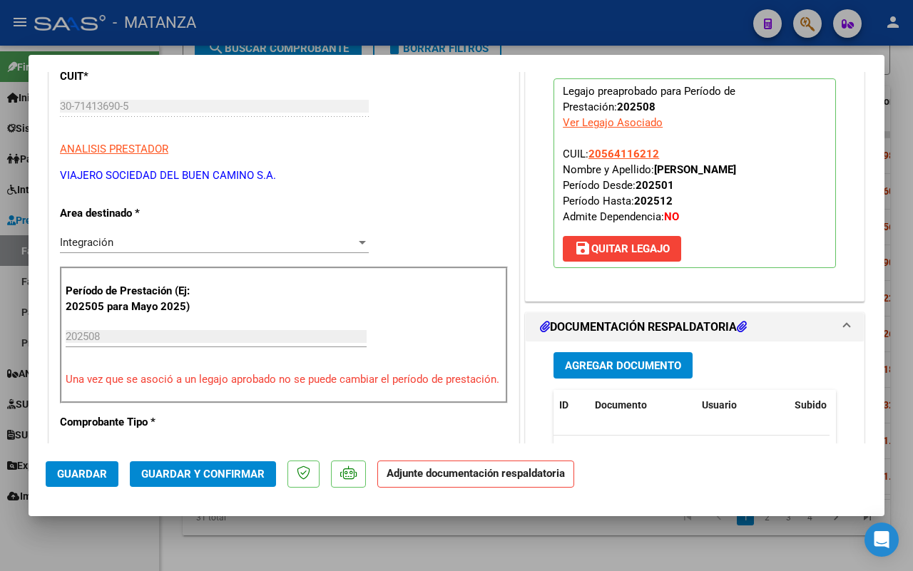
scroll to position [268, 0]
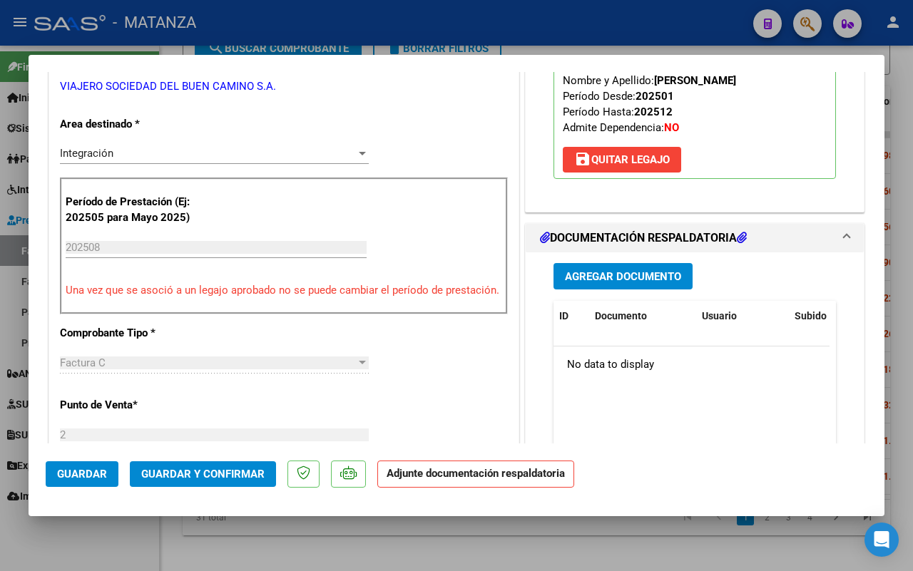
click at [203, 469] on span "Guardar y Confirmar" at bounding box center [202, 474] width 123 height 13
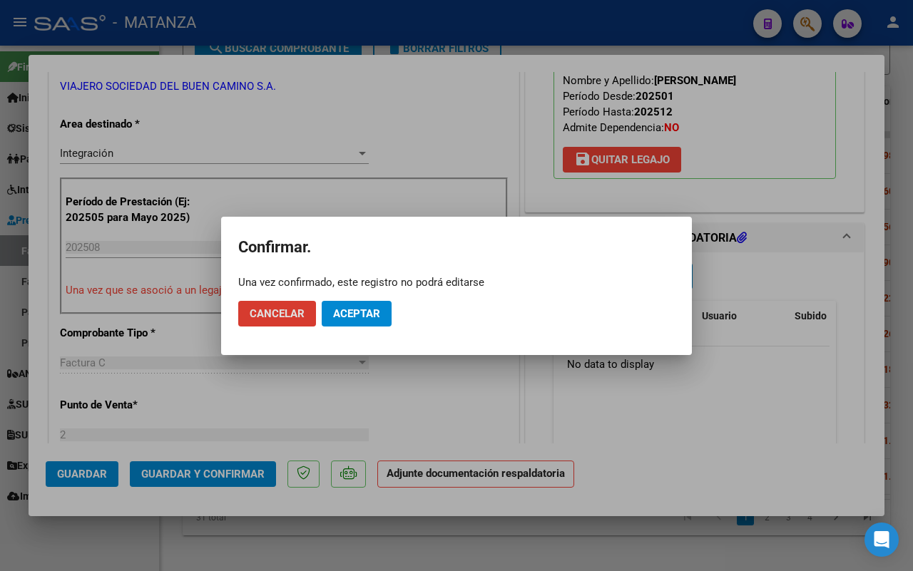
click at [375, 308] on span "Aceptar" at bounding box center [356, 313] width 47 height 13
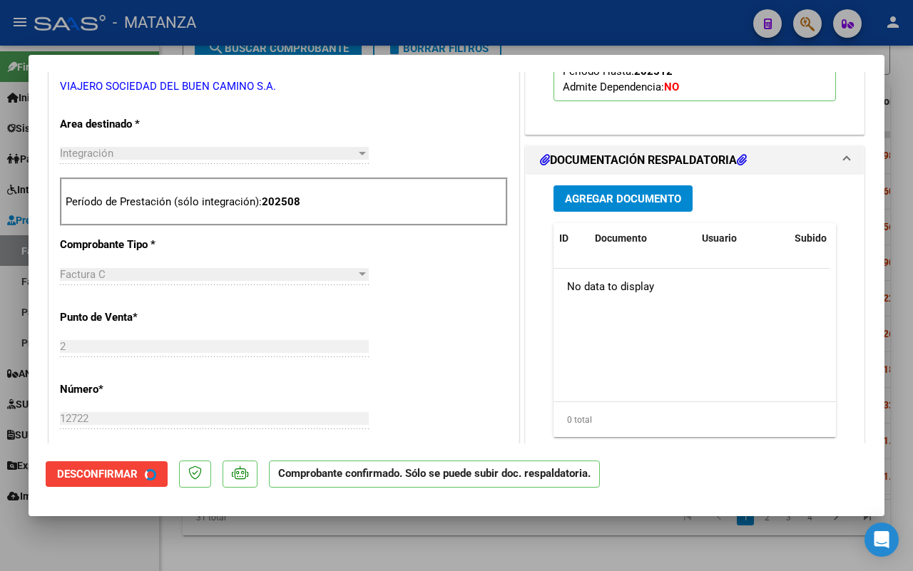
scroll to position [283, 0]
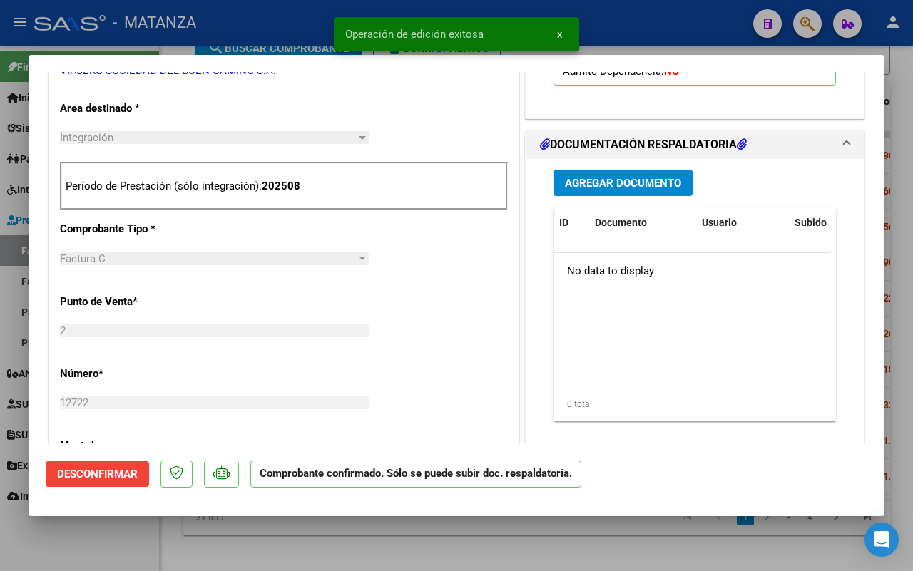
drag, startPoint x: 123, startPoint y: 539, endPoint x: 51, endPoint y: 511, distance: 78.2
click at [125, 537] on div at bounding box center [456, 285] width 913 height 571
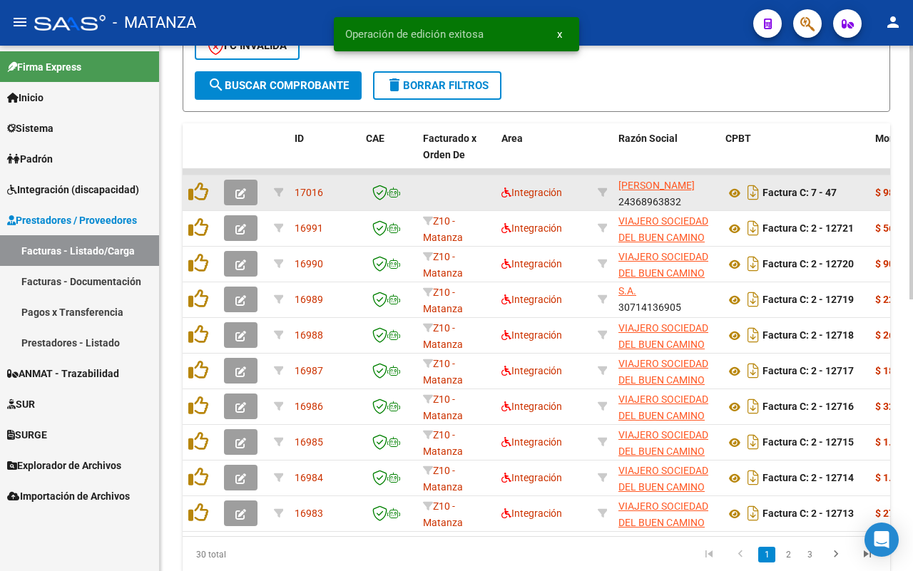
scroll to position [542, 0]
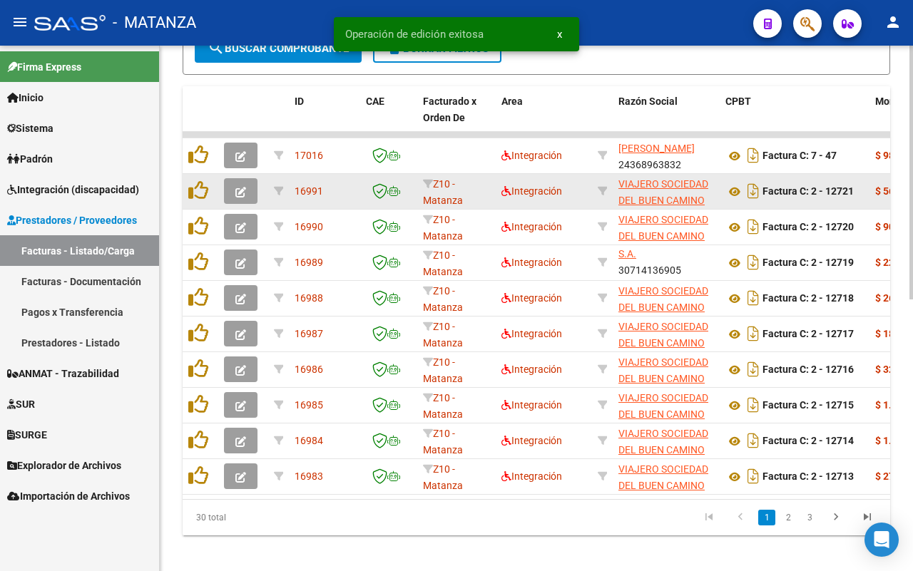
click at [241, 187] on icon "button" at bounding box center [240, 192] width 11 height 11
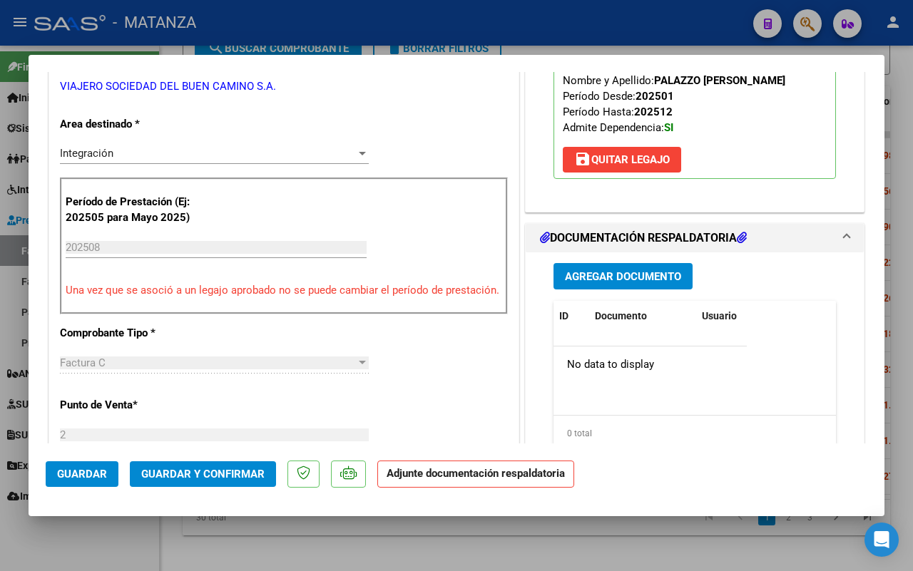
scroll to position [0, 0]
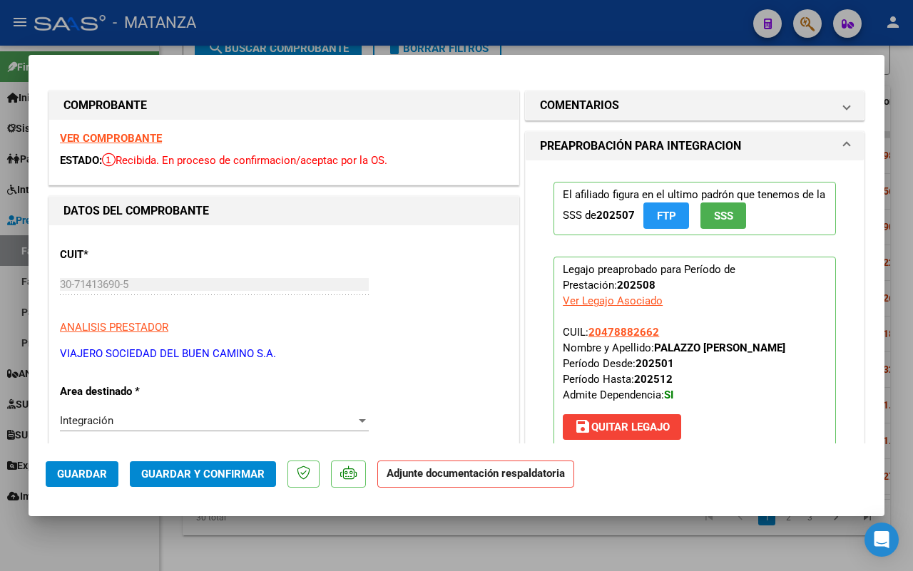
click at [133, 136] on strong "VER COMPROBANTE" at bounding box center [111, 138] width 102 height 13
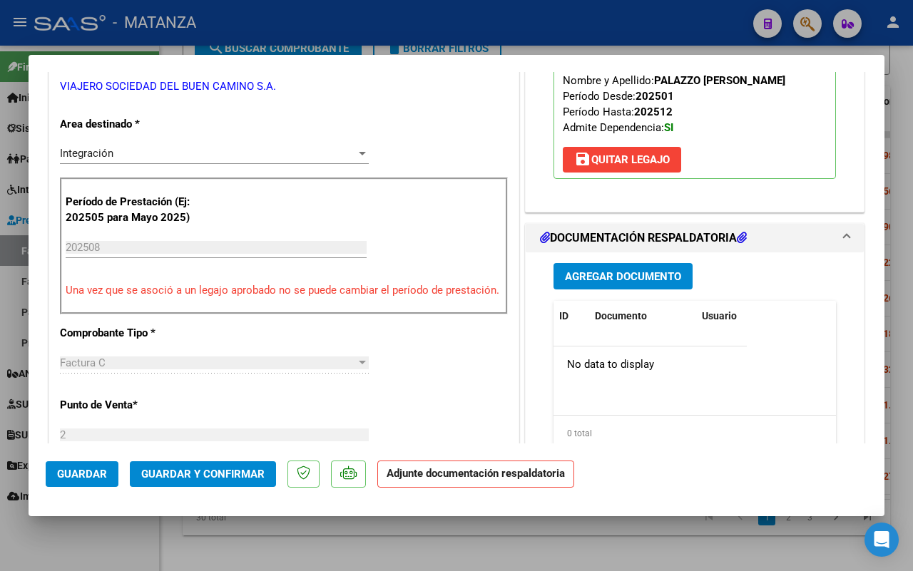
click at [190, 473] on span "Guardar y Confirmar" at bounding box center [202, 474] width 123 height 13
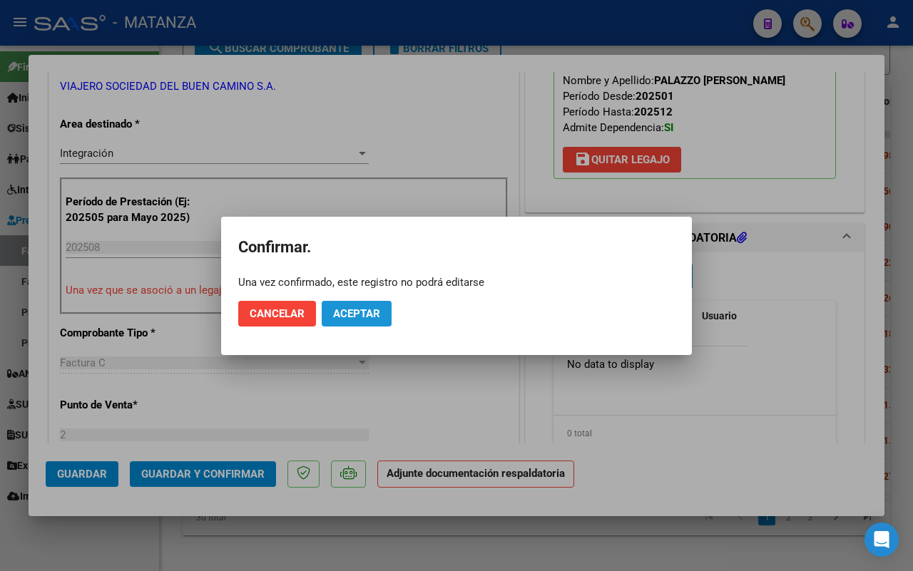
click at [337, 317] on span "Aceptar" at bounding box center [356, 313] width 47 height 13
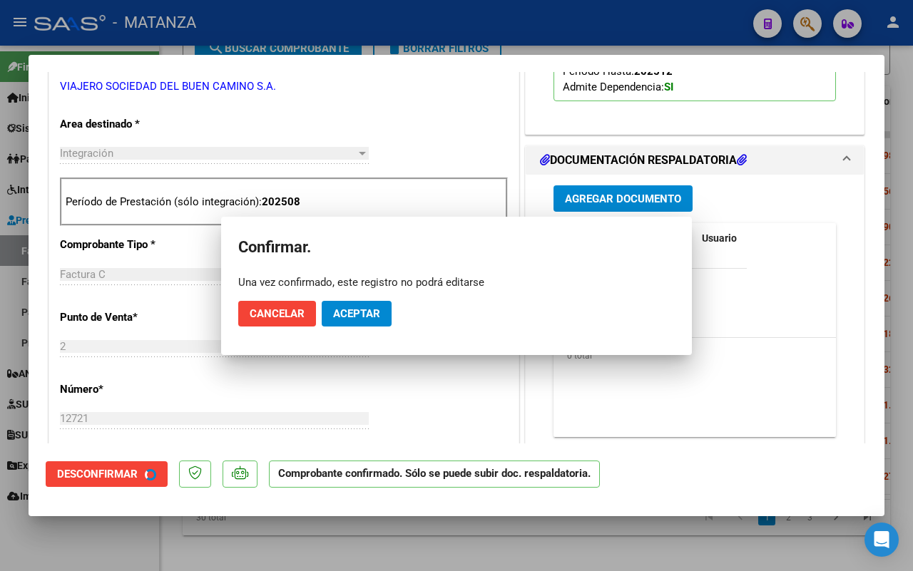
scroll to position [283, 0]
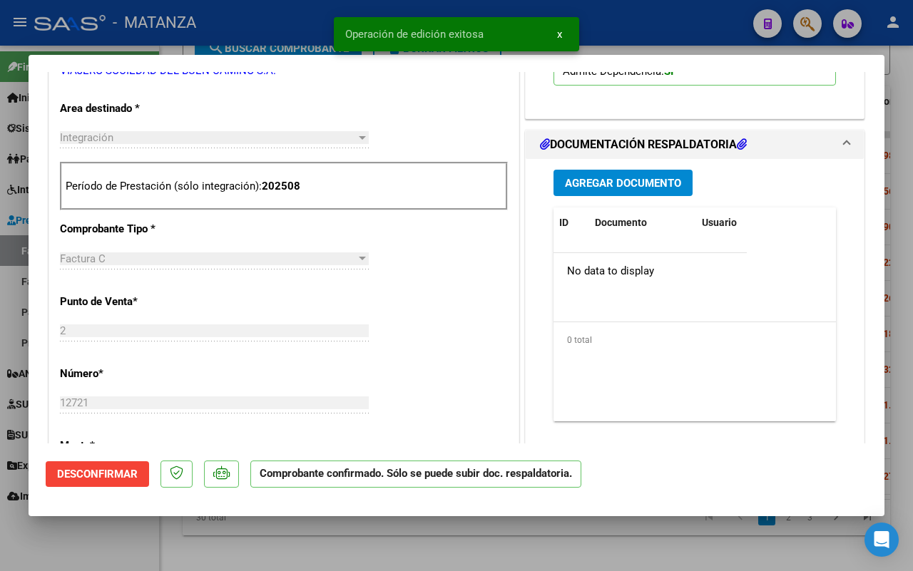
click at [79, 546] on div at bounding box center [456, 285] width 913 height 571
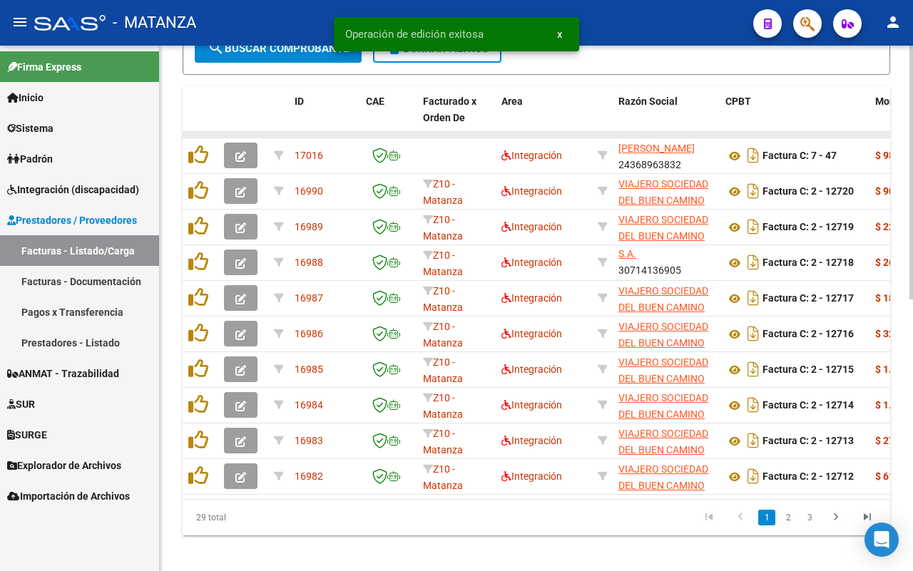
scroll to position [542, 0]
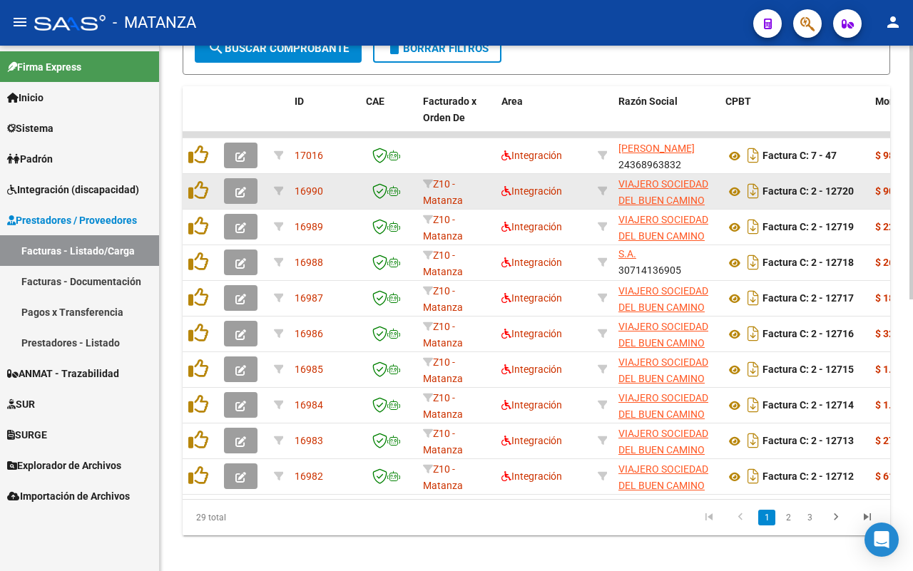
click at [241, 187] on icon "button" at bounding box center [240, 192] width 11 height 11
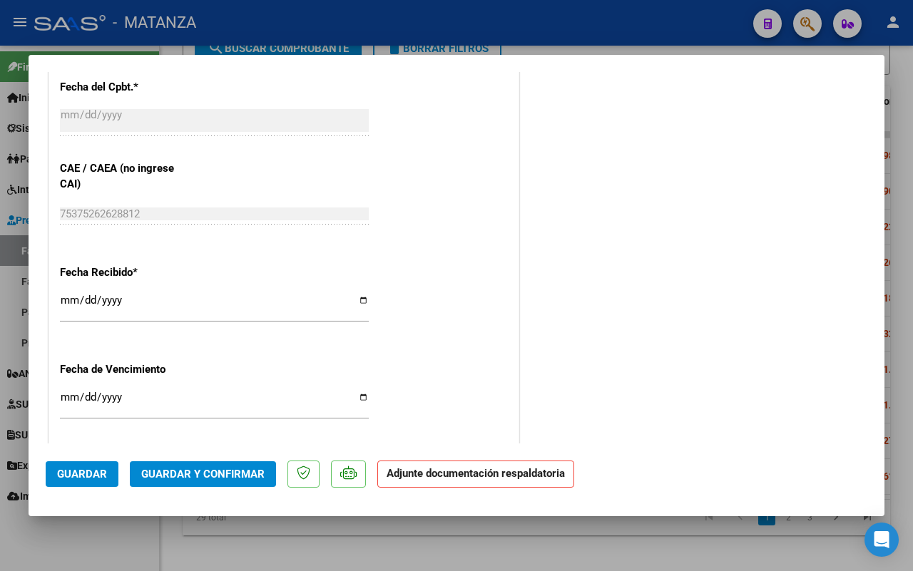
scroll to position [892, 0]
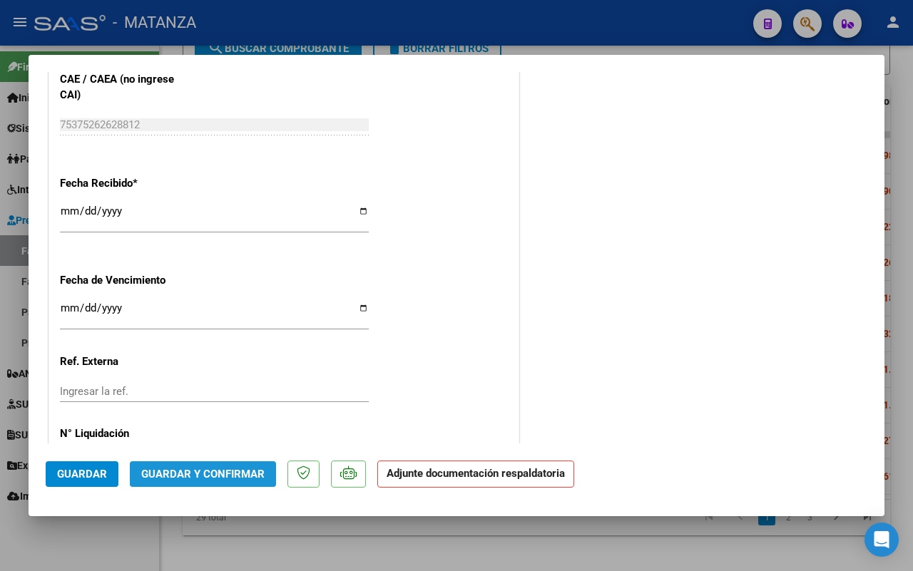
click at [218, 479] on span "Guardar y Confirmar" at bounding box center [202, 474] width 123 height 13
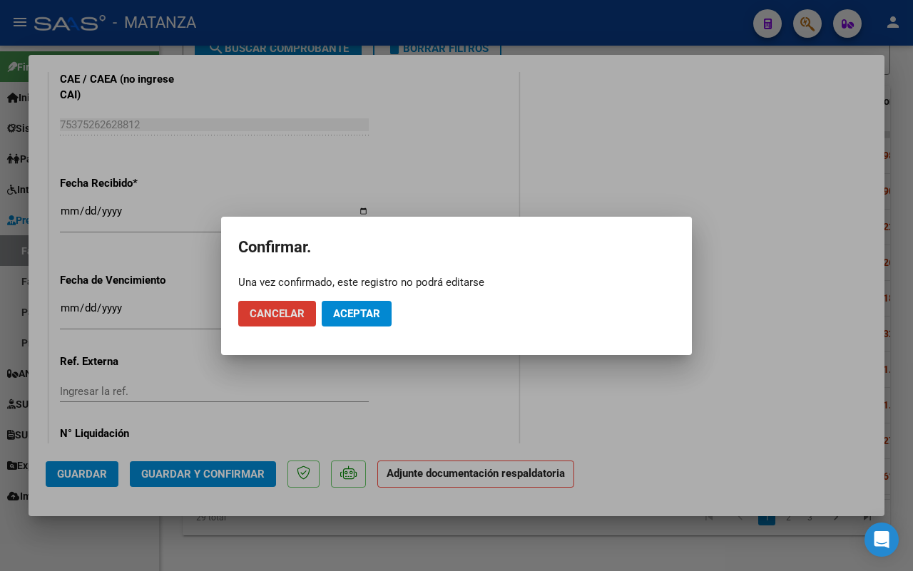
click at [379, 312] on span "Aceptar" at bounding box center [356, 313] width 47 height 13
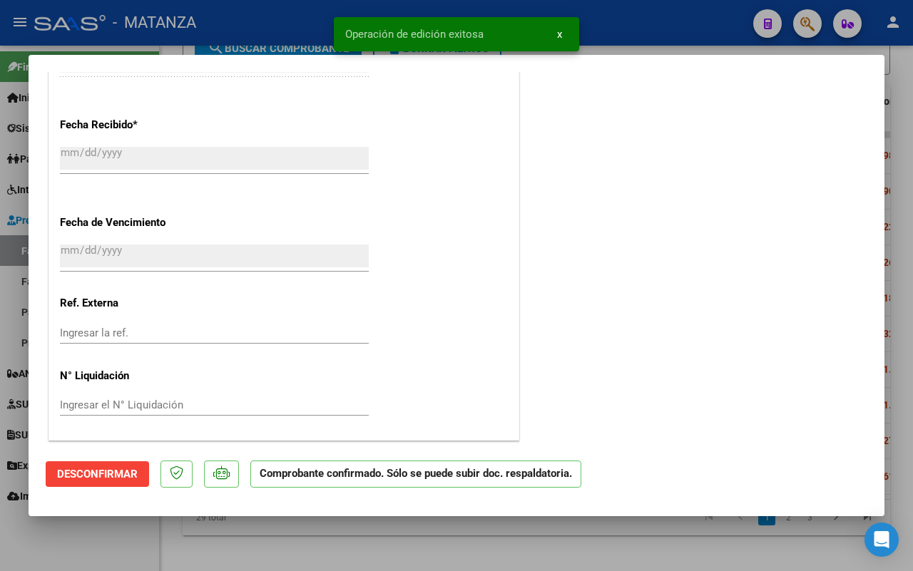
scroll to position [803, 0]
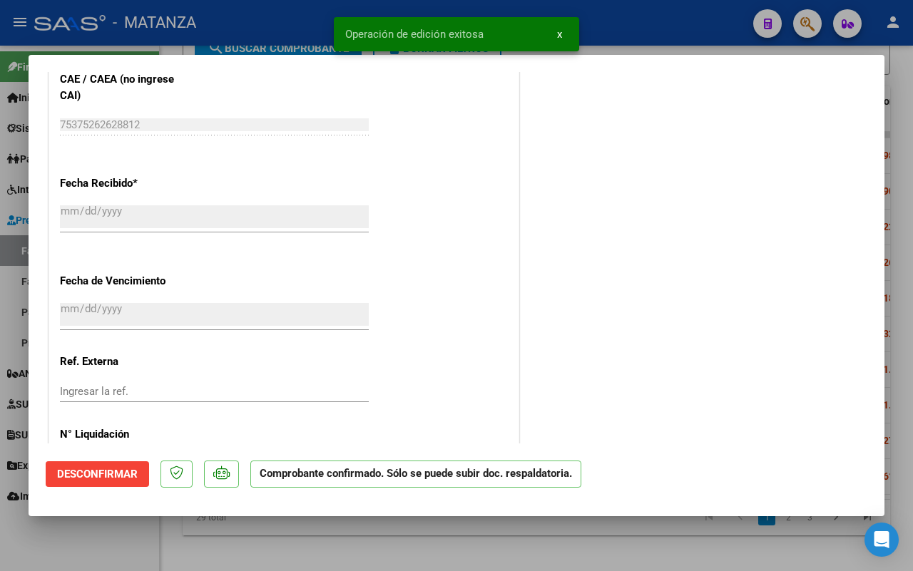
drag, startPoint x: 62, startPoint y: 543, endPoint x: 312, endPoint y: 419, distance: 278.8
click at [62, 541] on div at bounding box center [456, 285] width 913 height 571
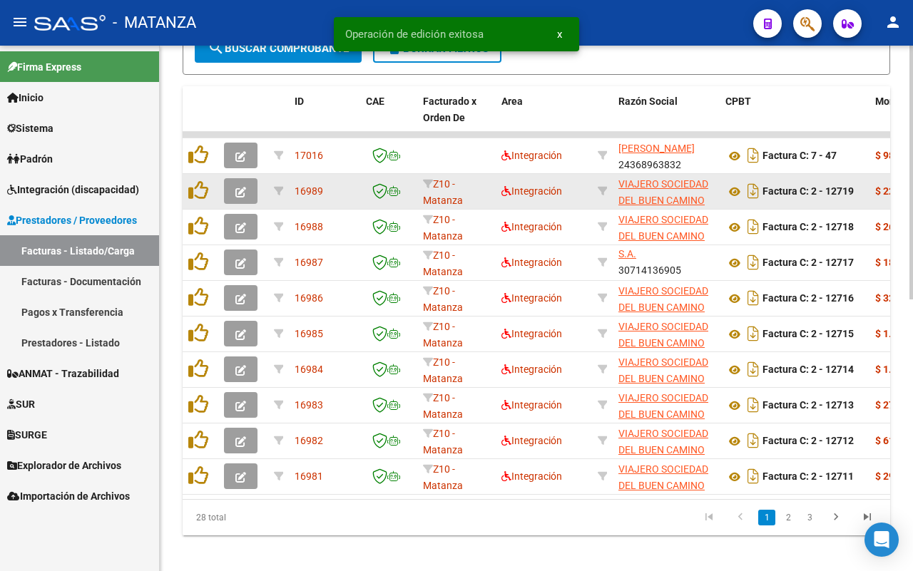
scroll to position [542, 0]
click at [239, 188] on icon "button" at bounding box center [240, 192] width 11 height 11
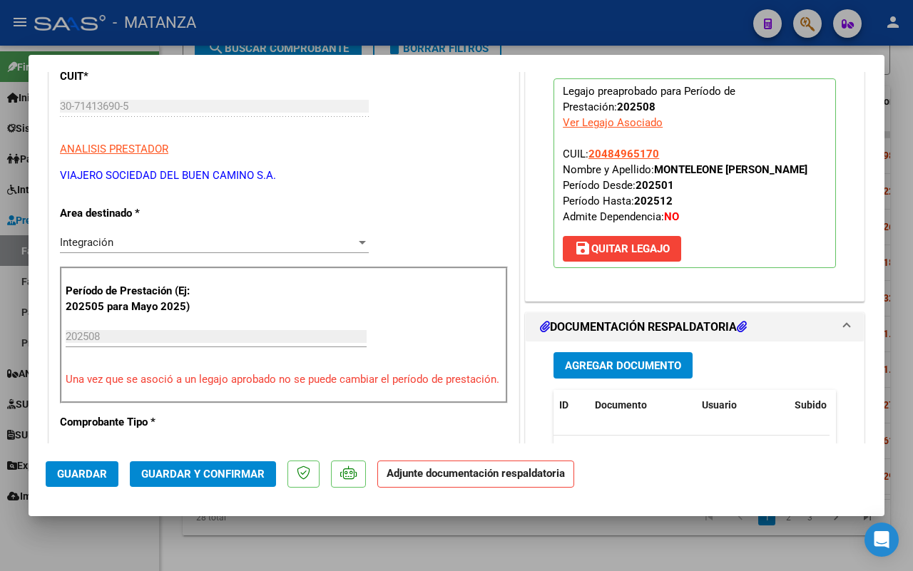
scroll to position [268, 0]
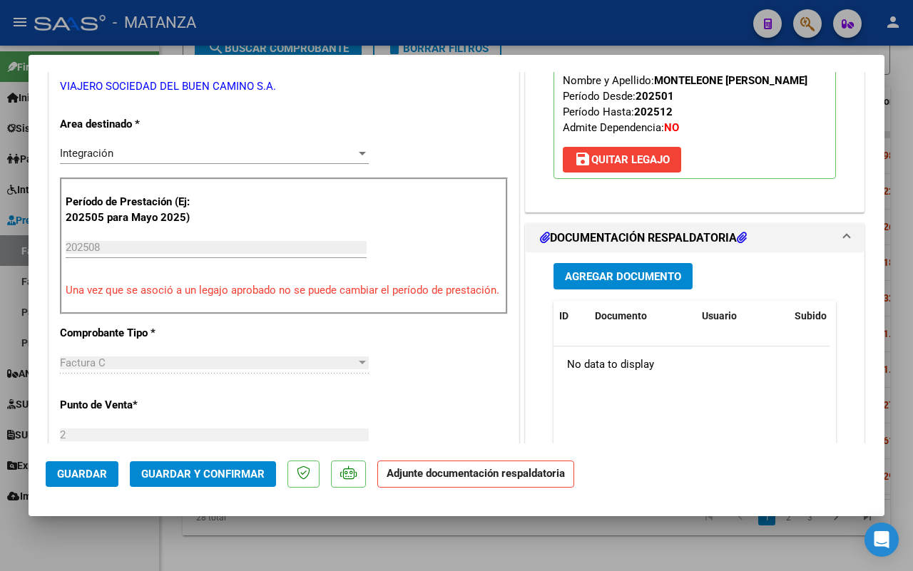
click at [202, 476] on span "Guardar y Confirmar" at bounding box center [202, 474] width 123 height 13
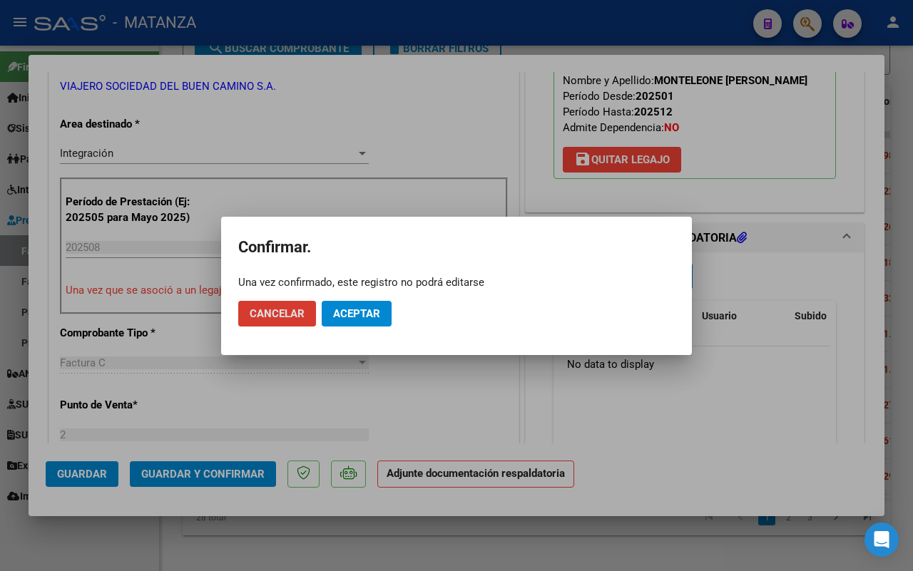
click at [376, 307] on span "Aceptar" at bounding box center [356, 313] width 47 height 13
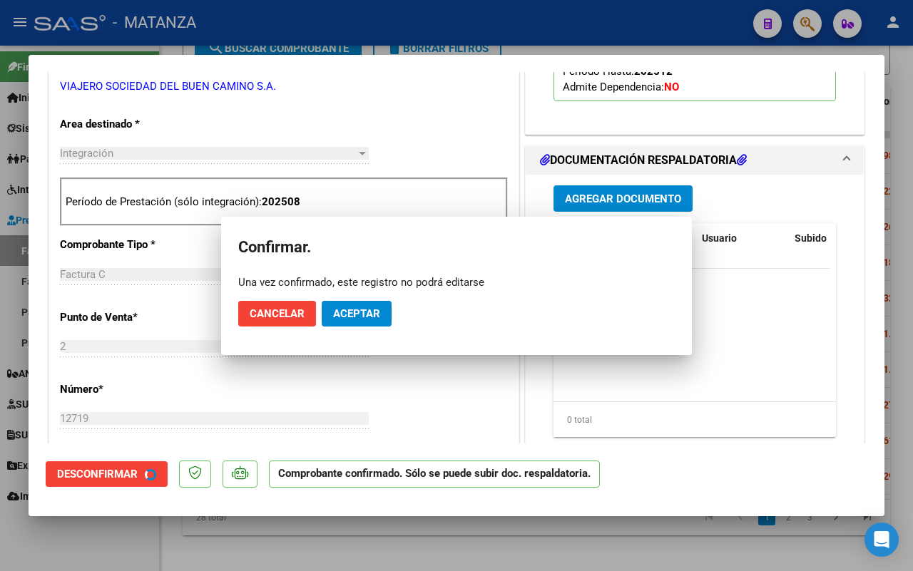
scroll to position [283, 0]
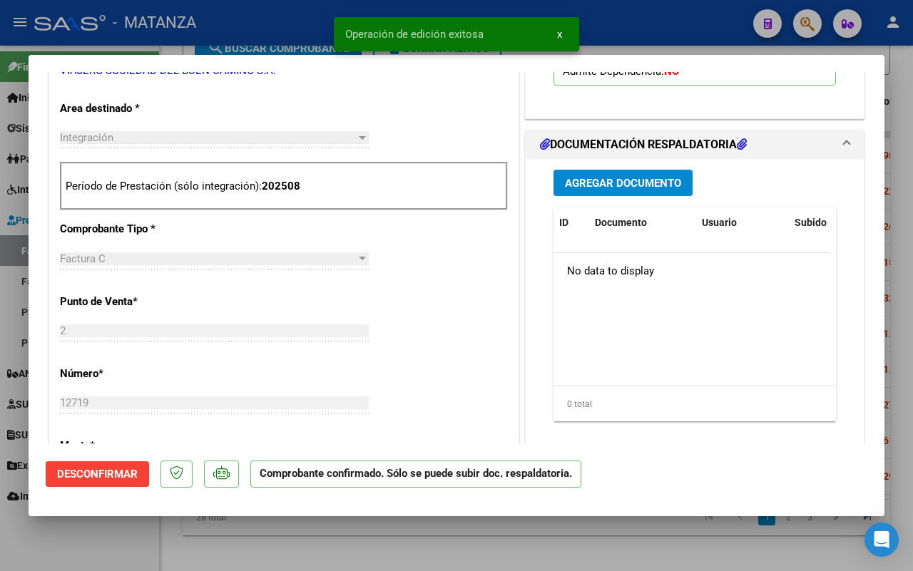
click at [116, 539] on div at bounding box center [456, 285] width 913 height 571
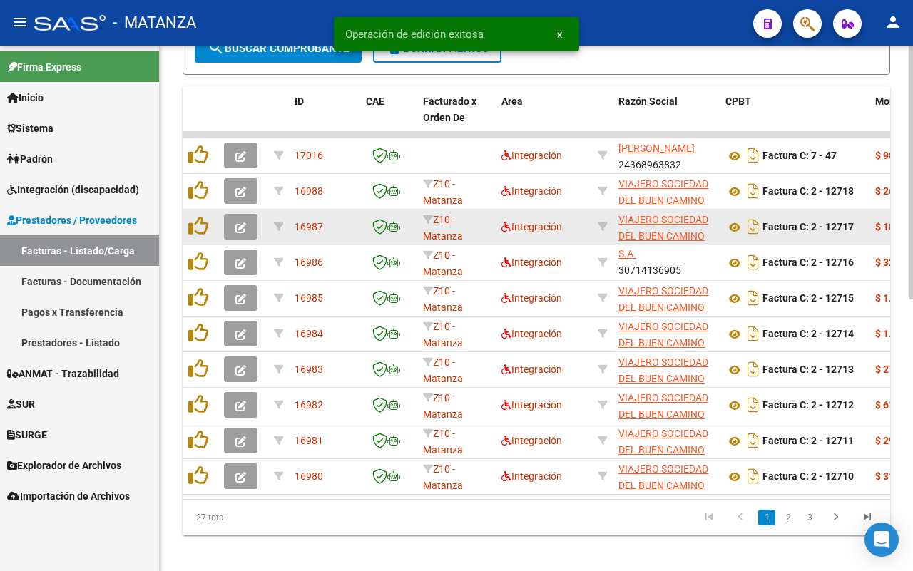
scroll to position [542, 0]
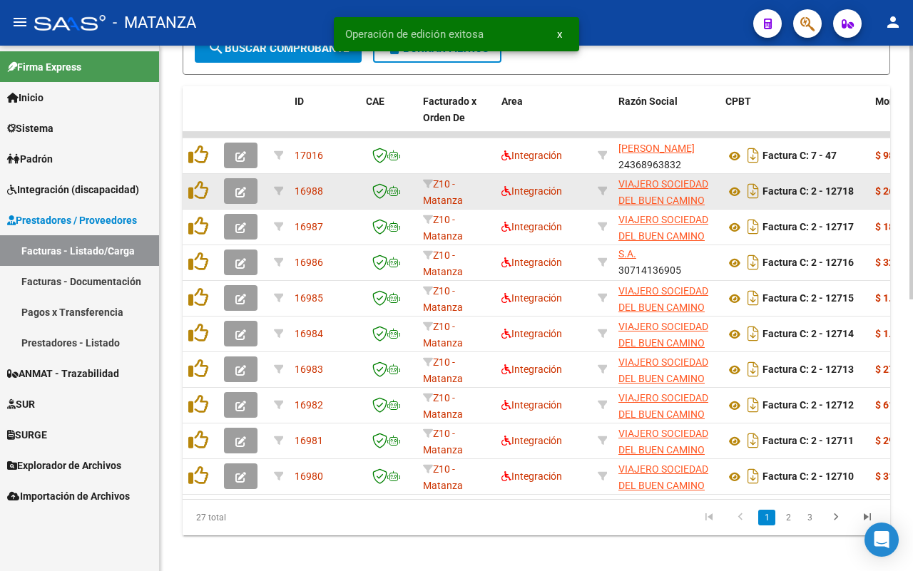
click at [232, 184] on button "button" at bounding box center [241, 191] width 34 height 26
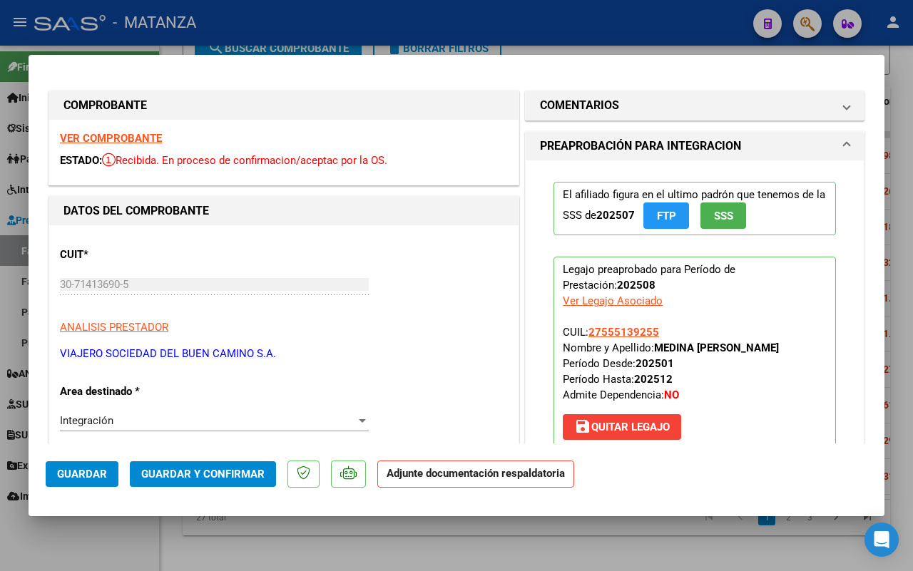
click at [116, 140] on strong "VER COMPROBANTE" at bounding box center [111, 138] width 102 height 13
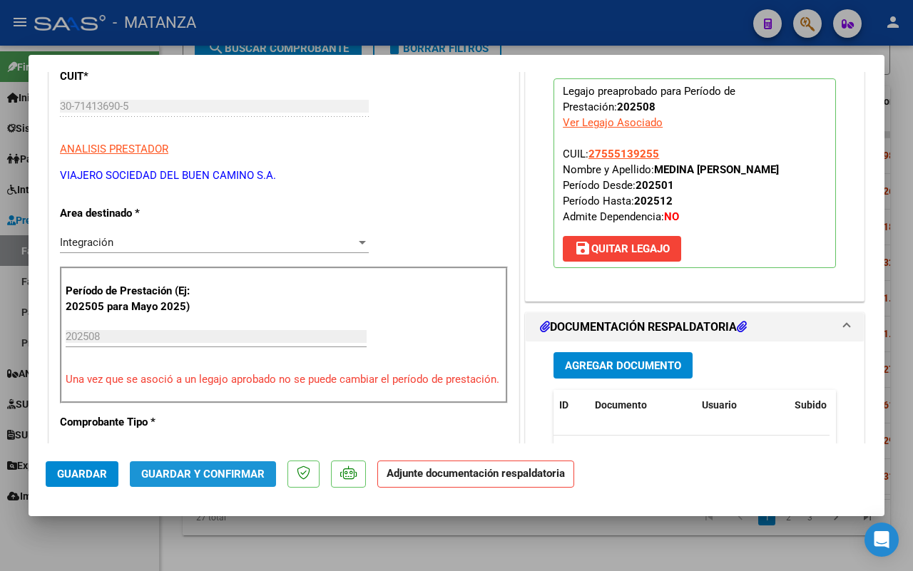
click at [205, 475] on span "Guardar y Confirmar" at bounding box center [202, 474] width 123 height 13
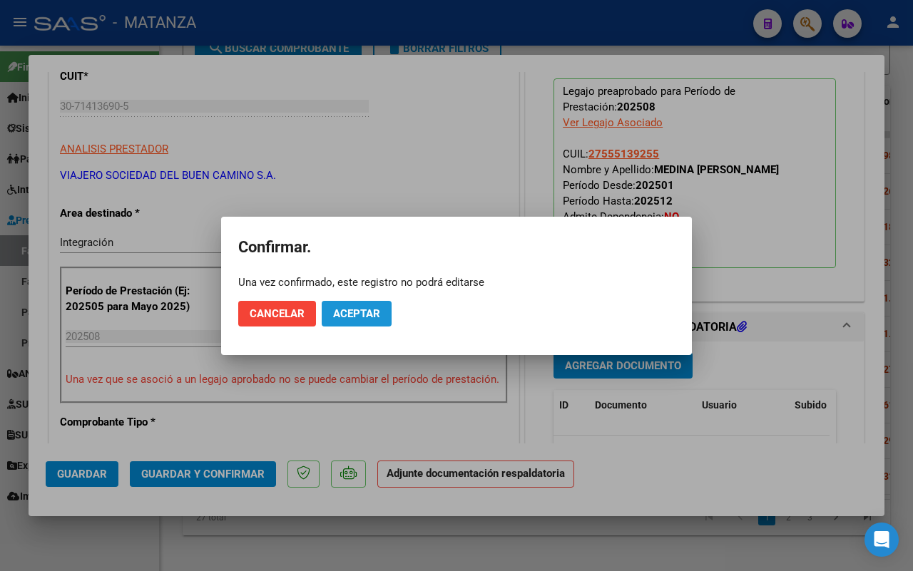
click at [366, 312] on span "Aceptar" at bounding box center [356, 313] width 47 height 13
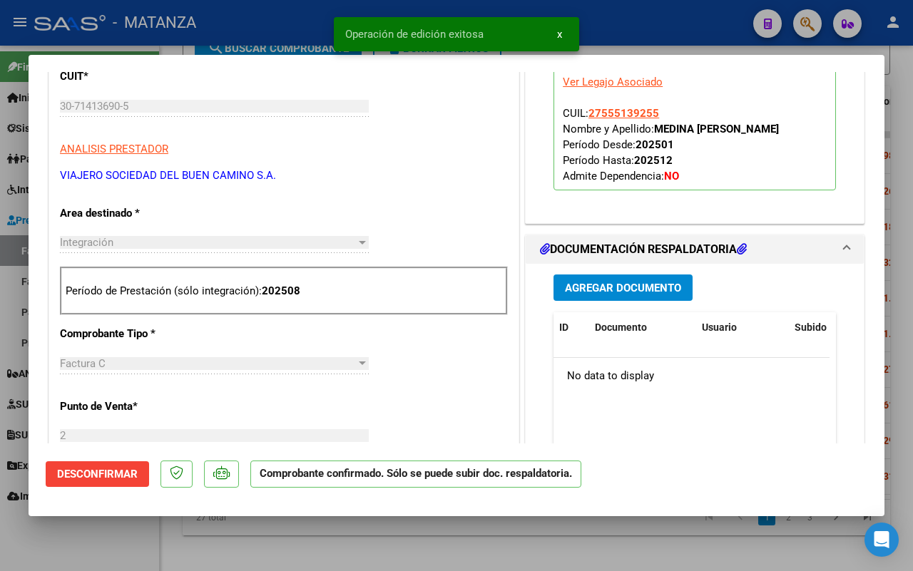
scroll to position [194, 0]
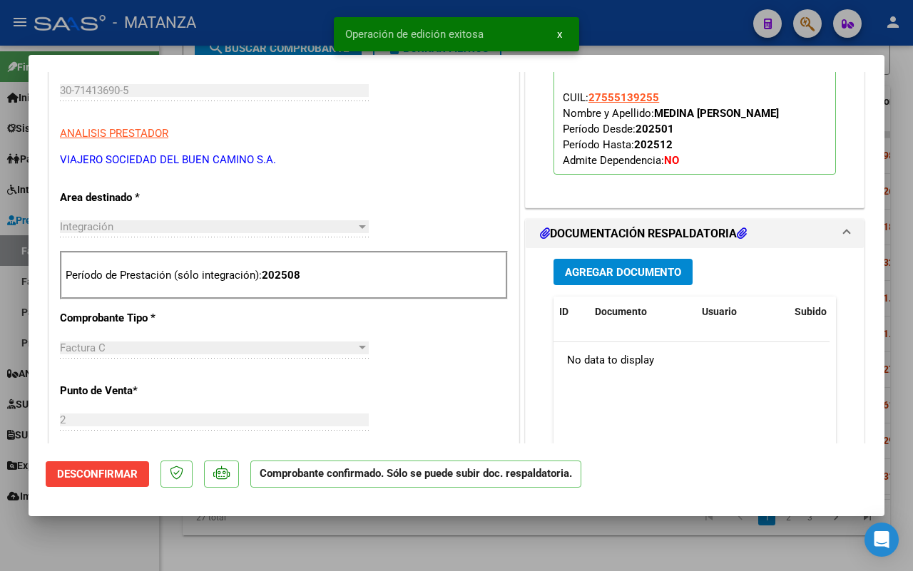
click at [125, 556] on div at bounding box center [456, 285] width 913 height 571
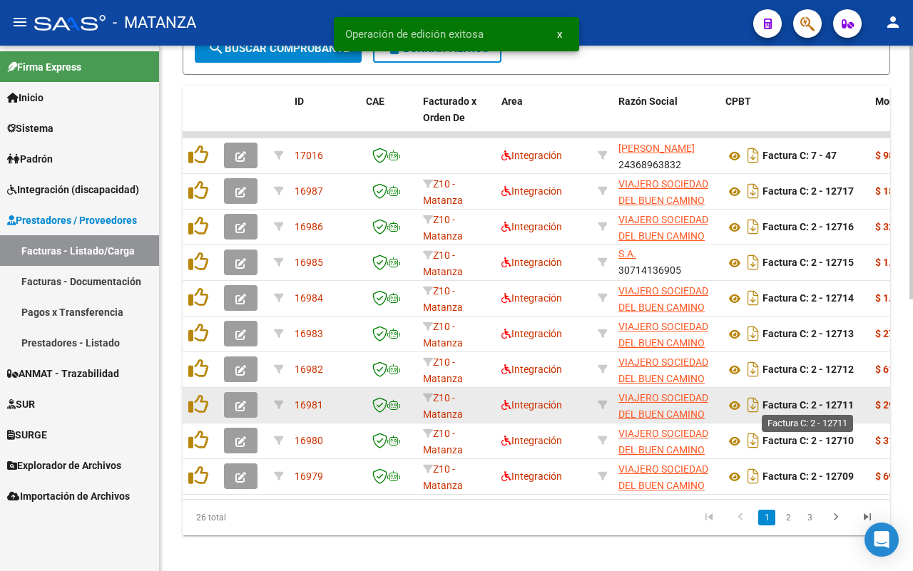
scroll to position [542, 0]
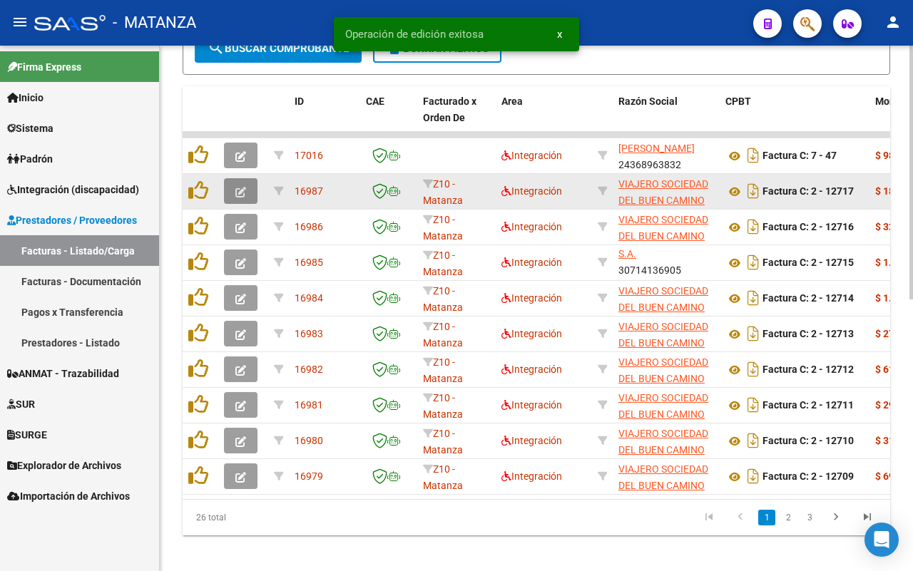
click at [237, 190] on icon "button" at bounding box center [240, 192] width 11 height 11
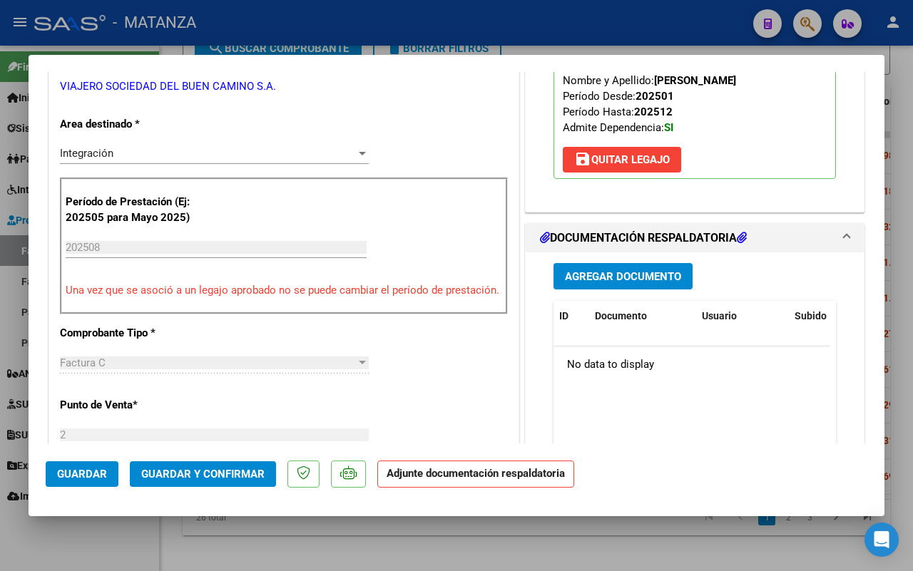
scroll to position [0, 0]
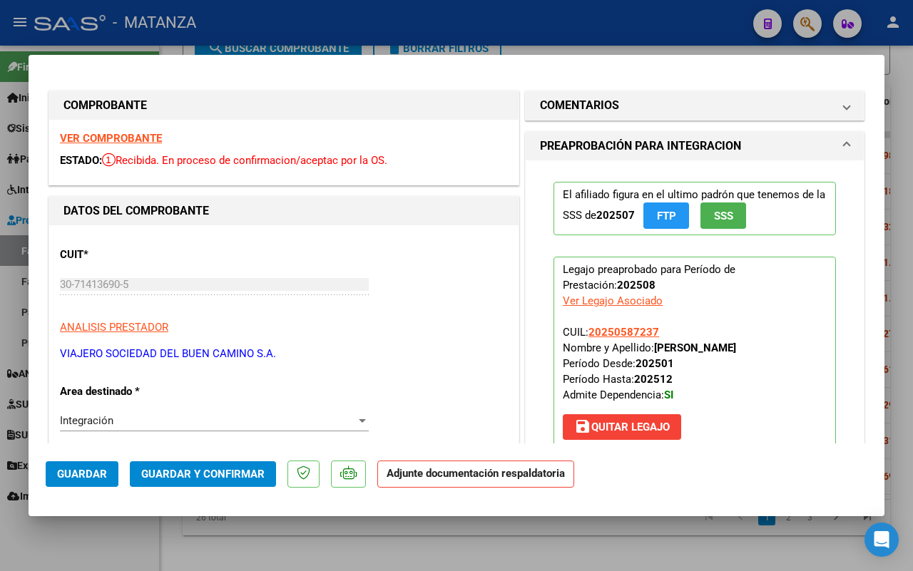
click at [118, 138] on strong "VER COMPROBANTE" at bounding box center [111, 138] width 102 height 13
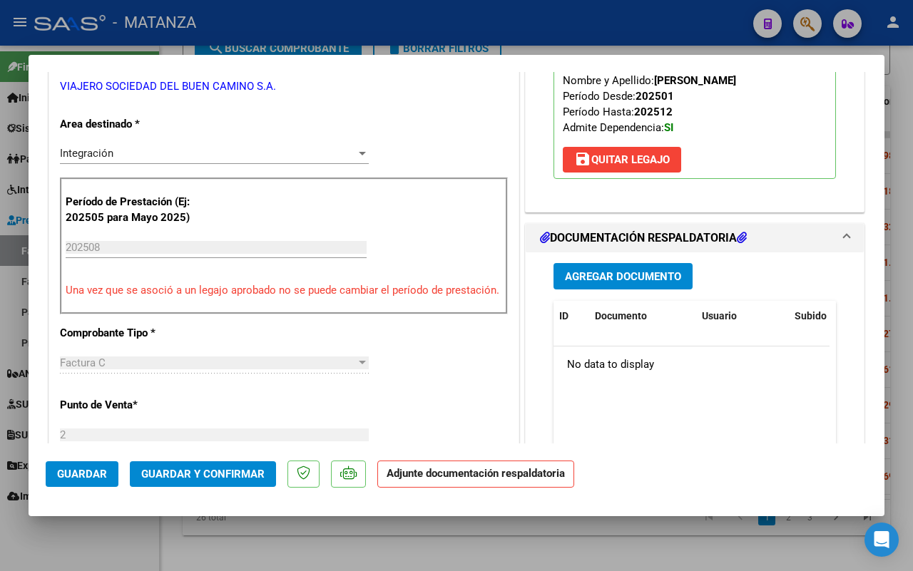
scroll to position [446, 0]
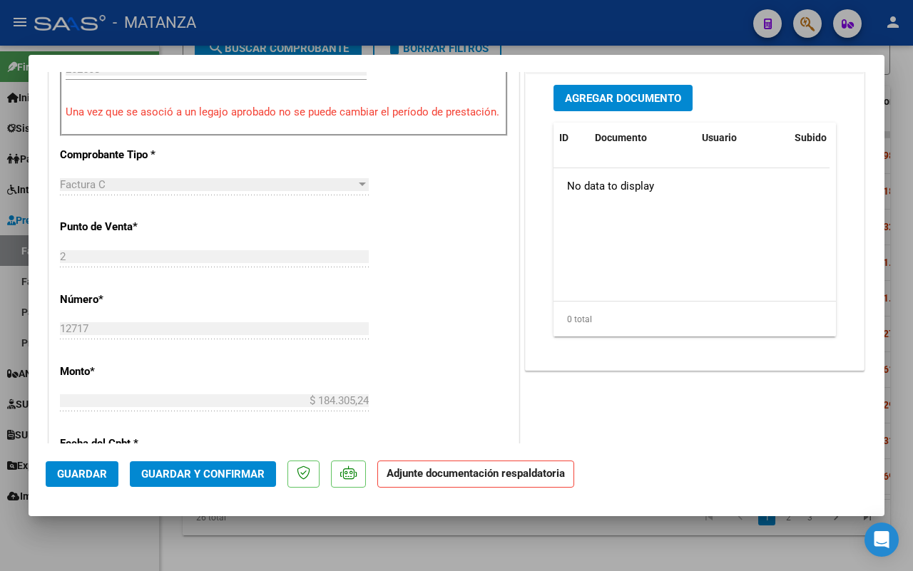
click at [237, 474] on span "Guardar y Confirmar" at bounding box center [202, 474] width 123 height 13
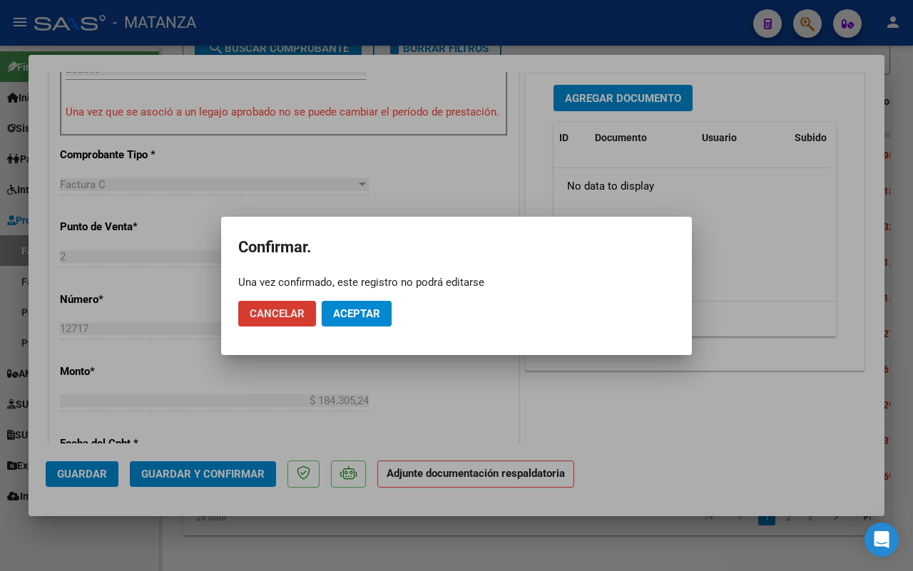
click at [358, 312] on span "Aceptar" at bounding box center [356, 313] width 47 height 13
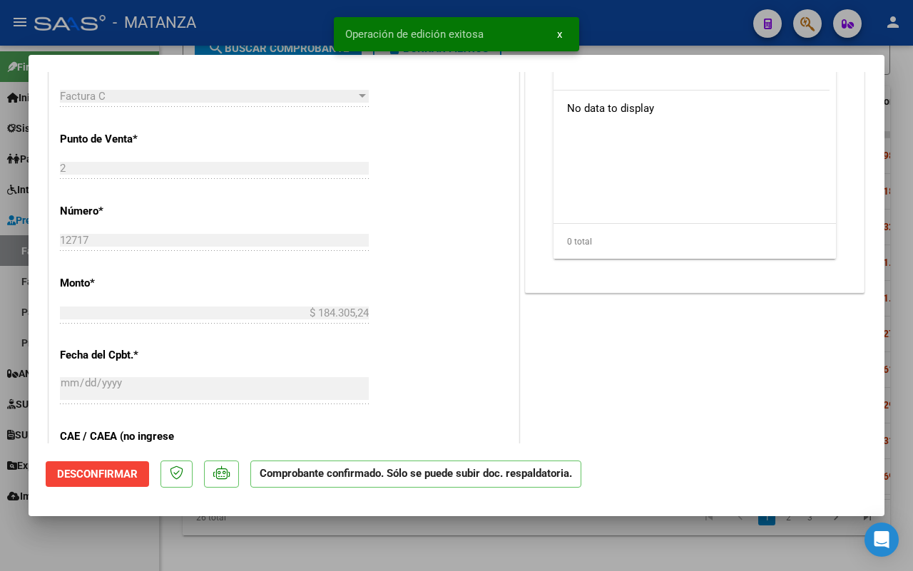
scroll to position [462, 0]
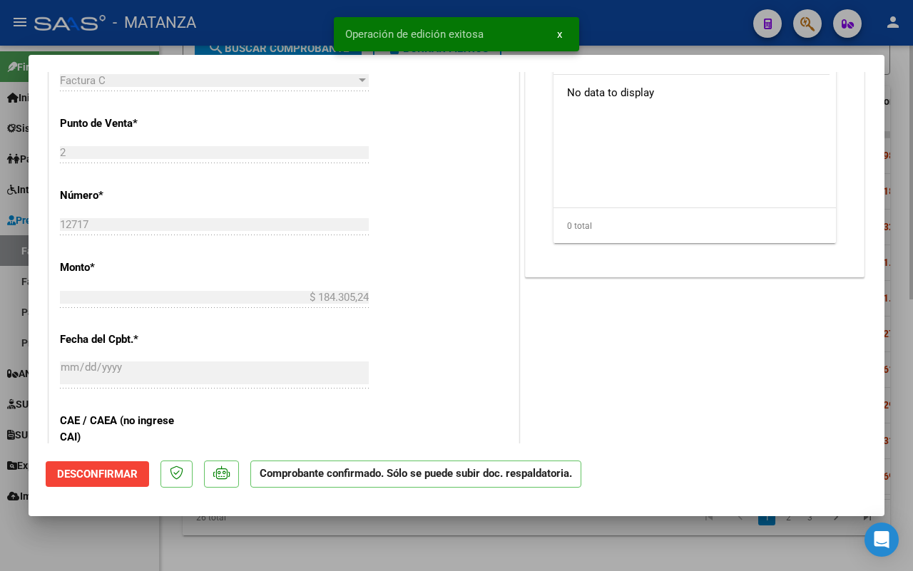
drag, startPoint x: 138, startPoint y: 547, endPoint x: 177, endPoint y: 571, distance: 45.8
click at [140, 546] on div at bounding box center [456, 285] width 913 height 571
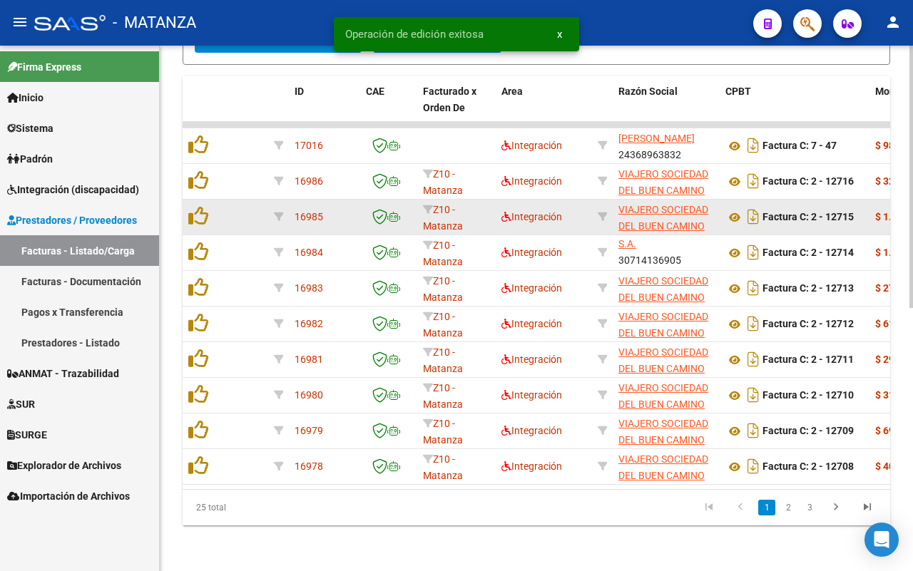
scroll to position [542, 0]
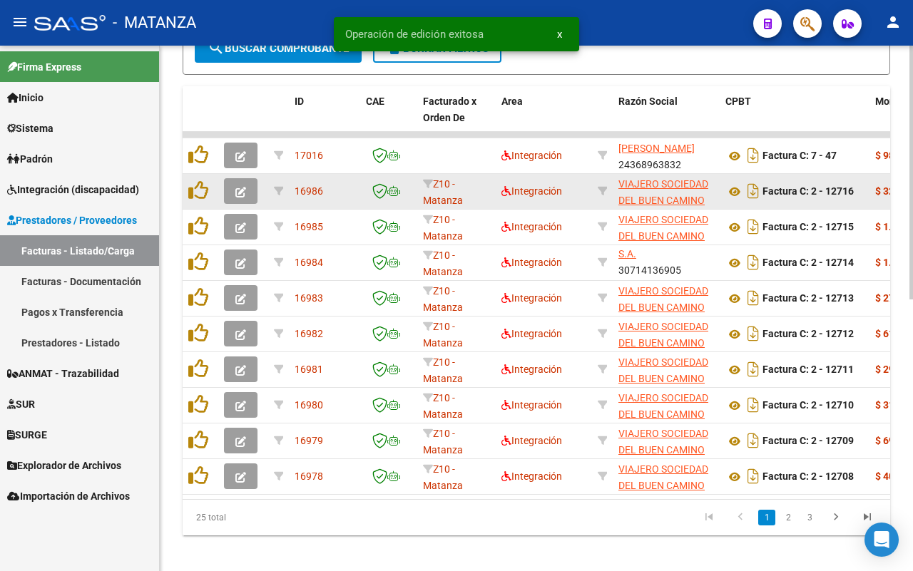
click at [239, 188] on icon "button" at bounding box center [240, 192] width 11 height 11
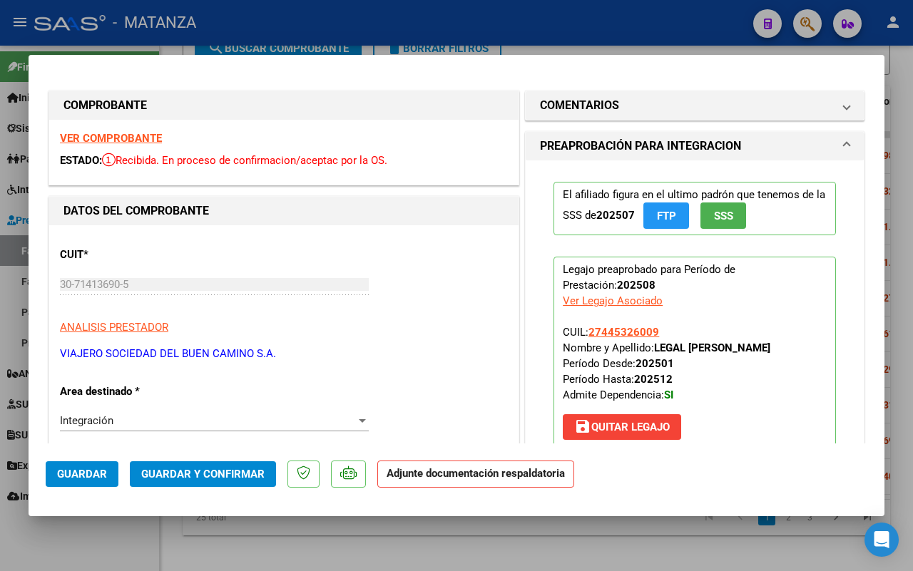
scroll to position [89, 0]
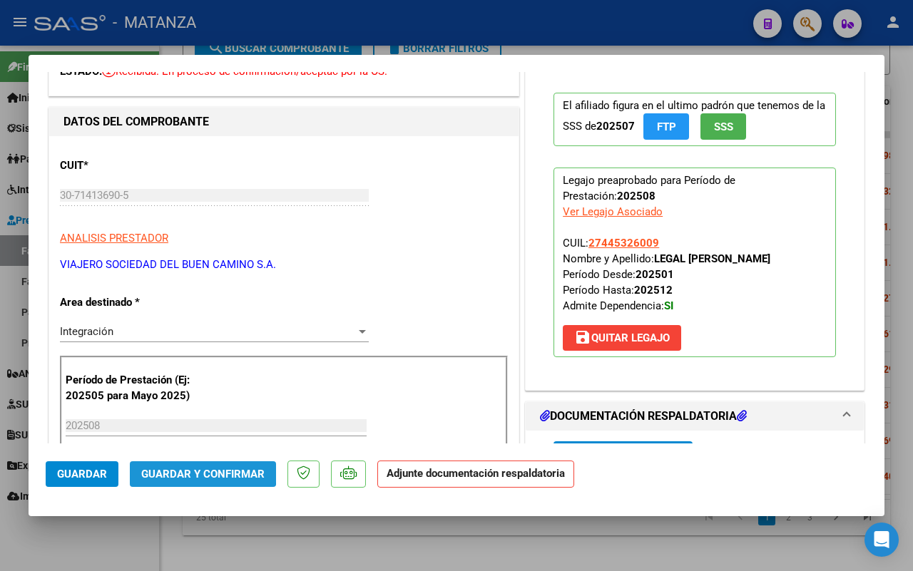
click at [189, 462] on button "Guardar y Confirmar" at bounding box center [203, 475] width 146 height 26
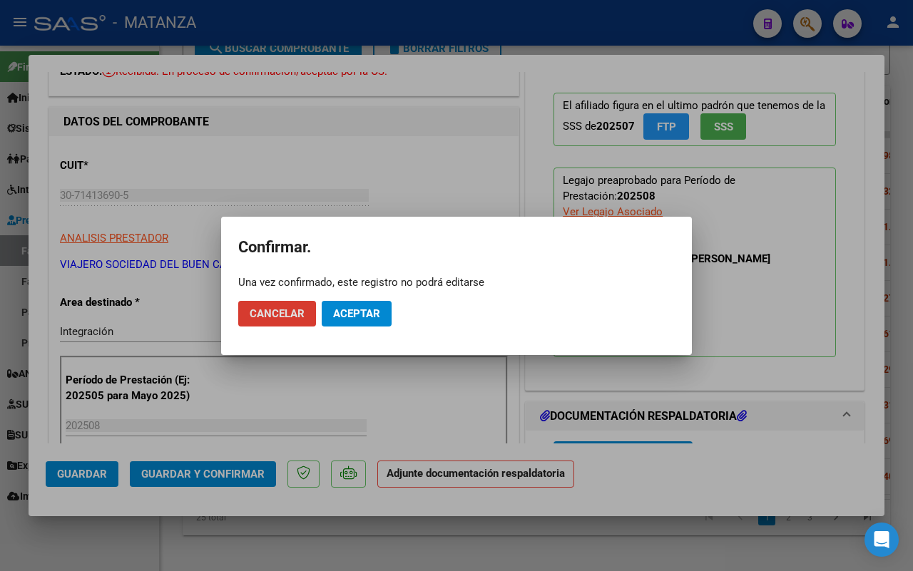
click at [350, 317] on span "Aceptar" at bounding box center [356, 313] width 47 height 13
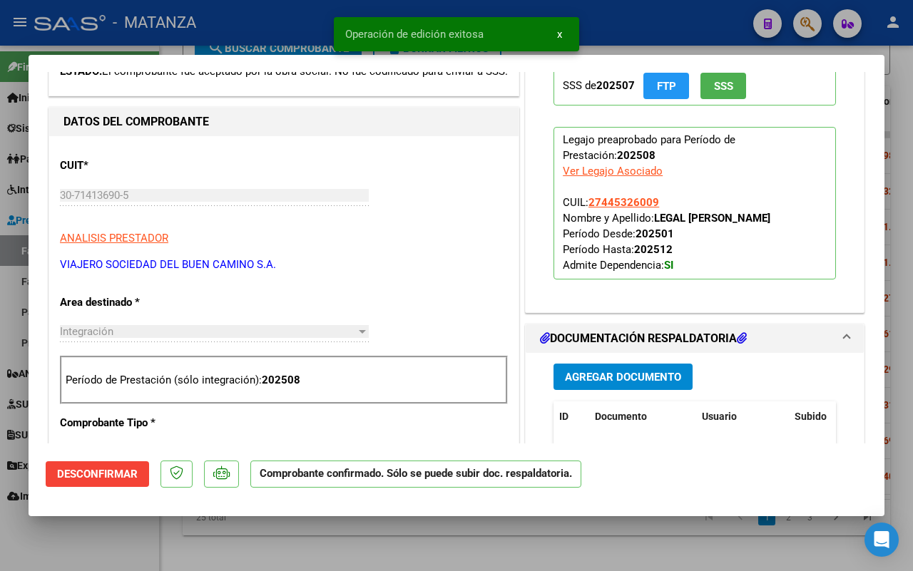
click at [126, 528] on div at bounding box center [456, 285] width 913 height 571
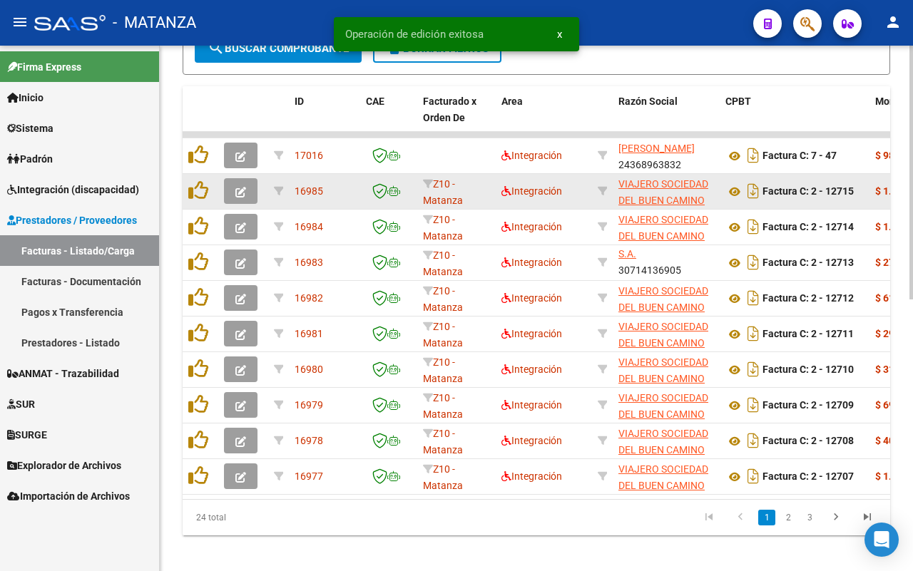
scroll to position [542, 0]
click at [247, 190] on button "button" at bounding box center [241, 191] width 34 height 26
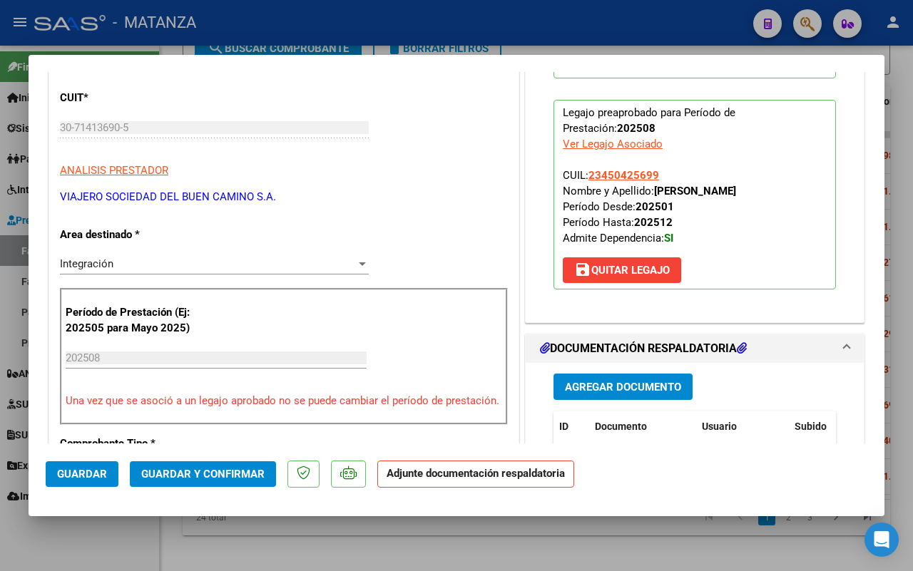
scroll to position [0, 0]
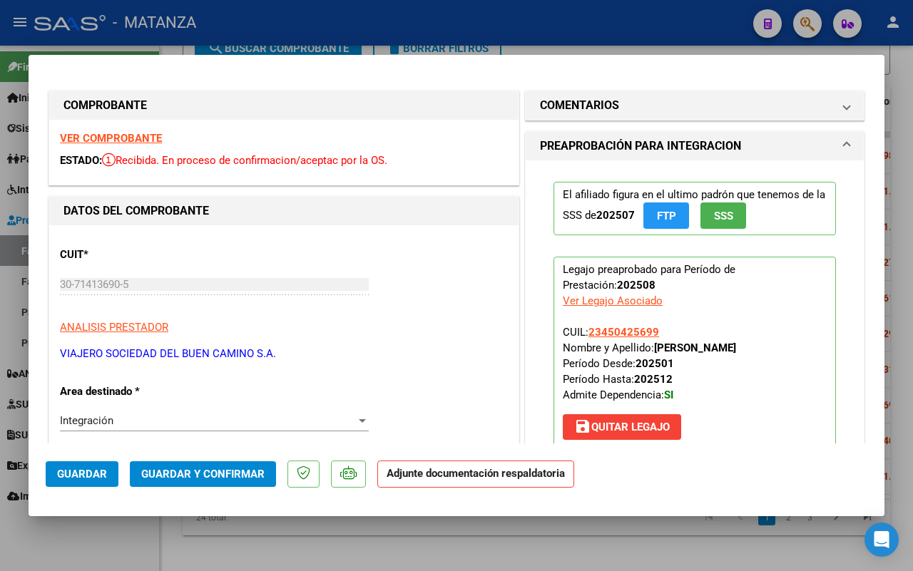
click at [137, 136] on strong "VER COMPROBANTE" at bounding box center [111, 138] width 102 height 13
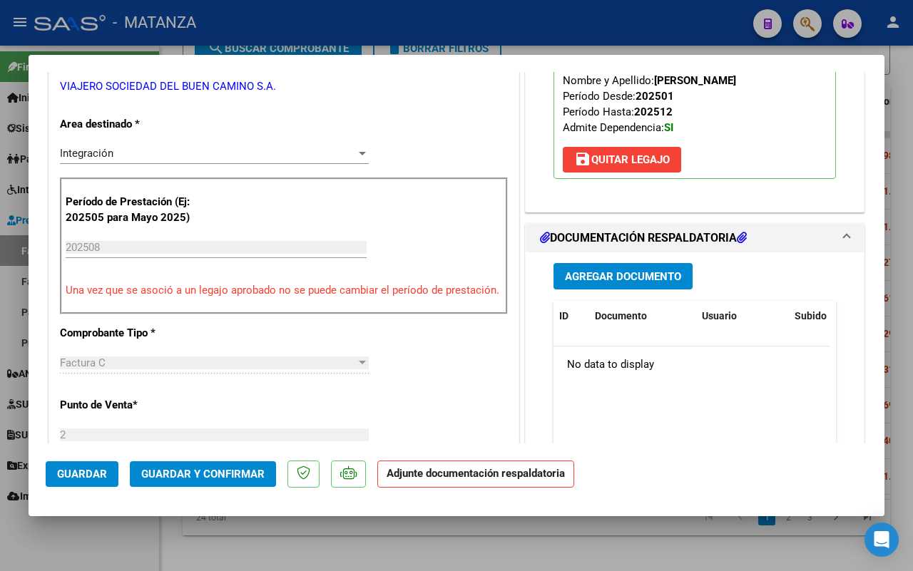
click at [216, 469] on span "Guardar y Confirmar" at bounding box center [202, 474] width 123 height 13
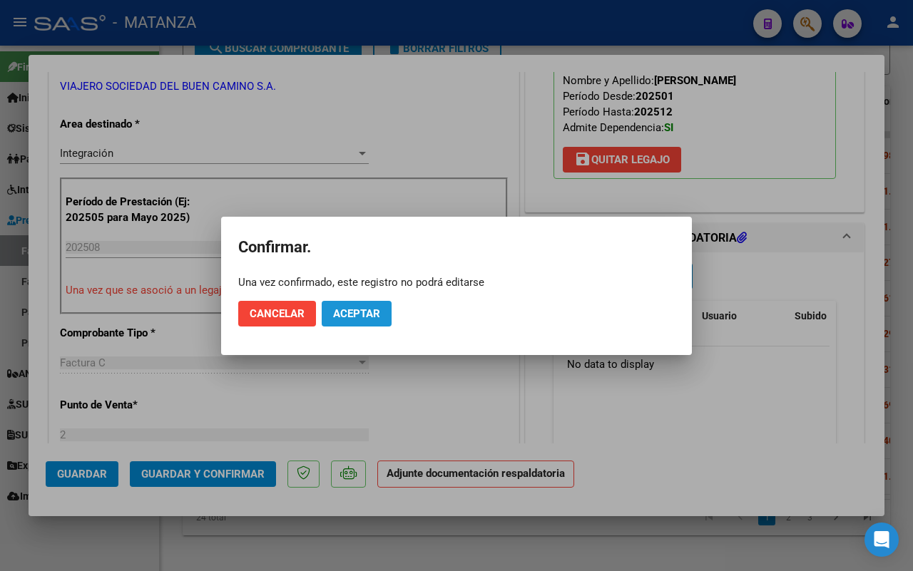
drag, startPoint x: 362, startPoint y: 307, endPoint x: 143, endPoint y: 452, distance: 262.6
click at [362, 305] on button "Aceptar" at bounding box center [357, 314] width 70 height 26
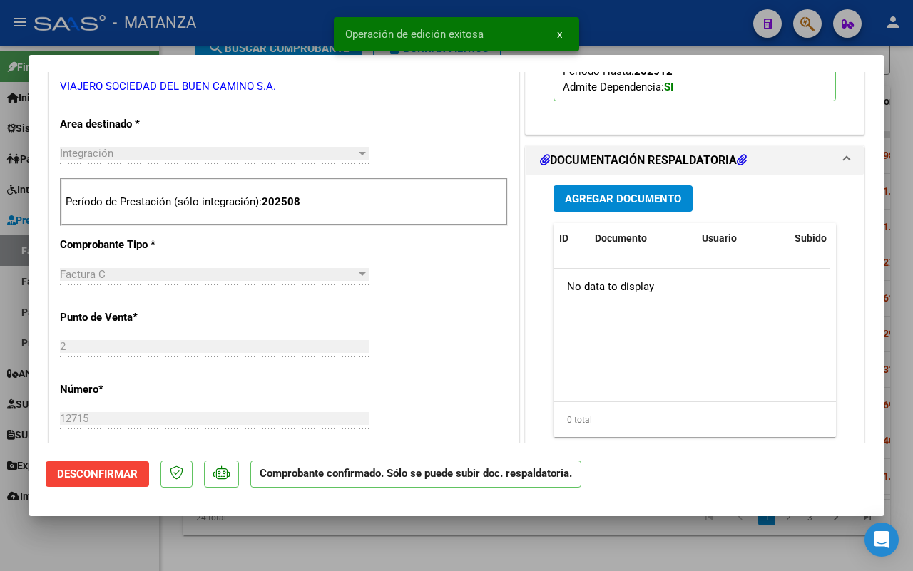
scroll to position [283, 0]
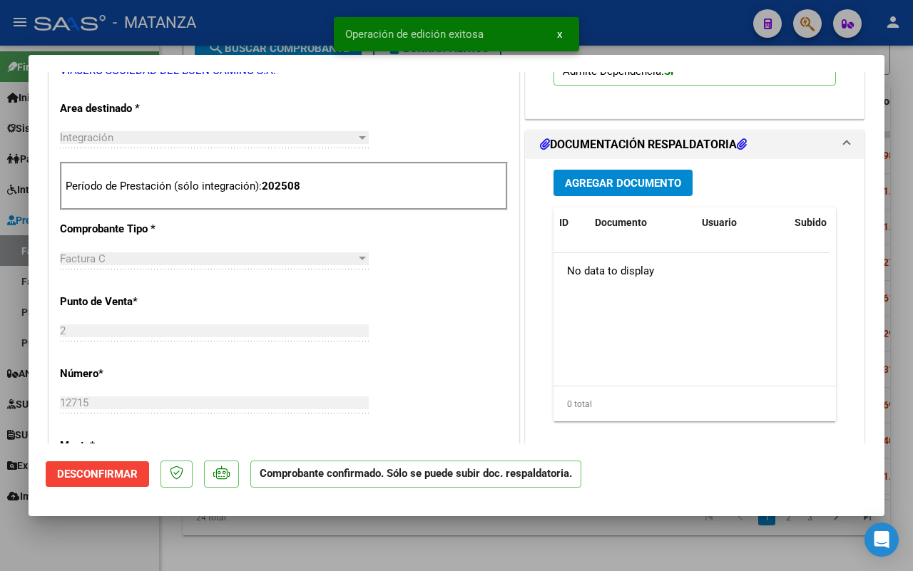
drag, startPoint x: 84, startPoint y: 564, endPoint x: 419, endPoint y: 351, distance: 396.4
click at [87, 561] on div at bounding box center [456, 285] width 913 height 571
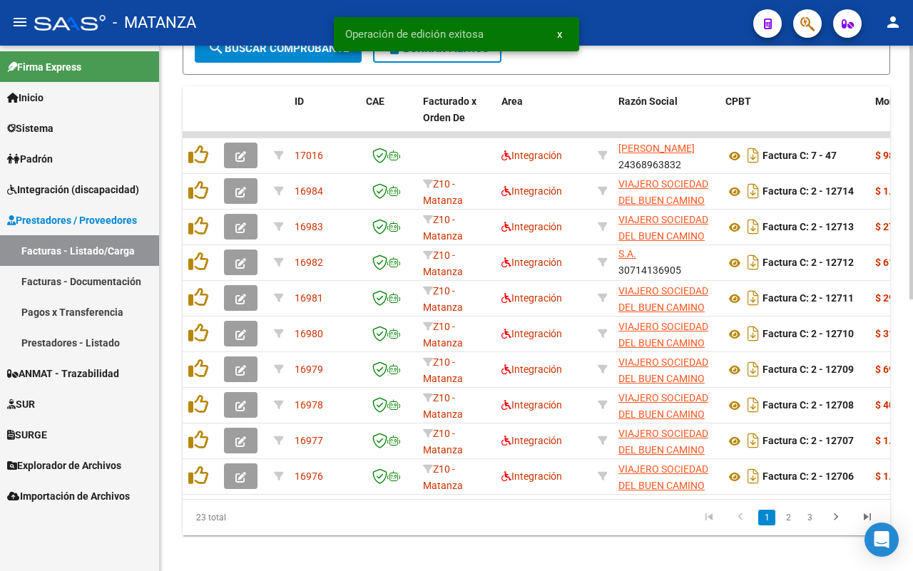
scroll to position [542, 0]
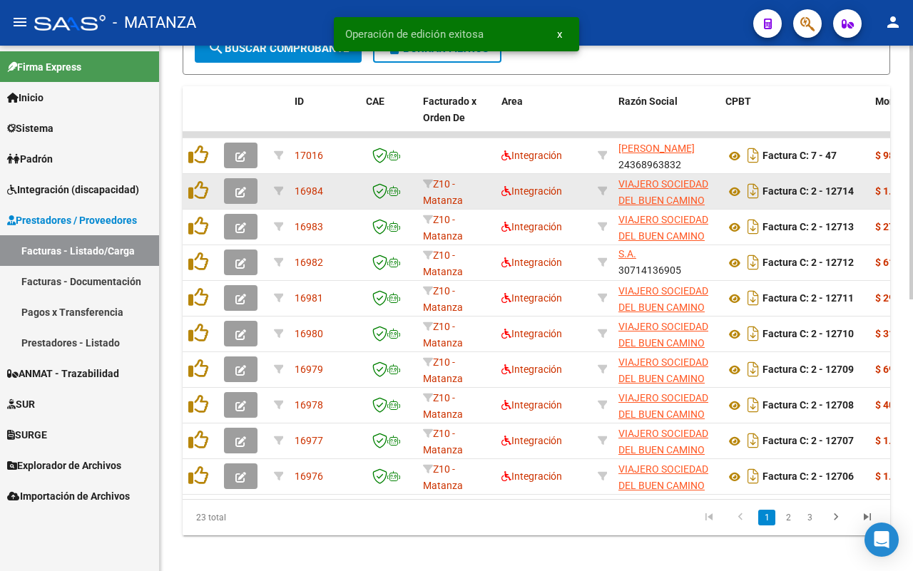
click at [251, 189] on button "button" at bounding box center [241, 191] width 34 height 26
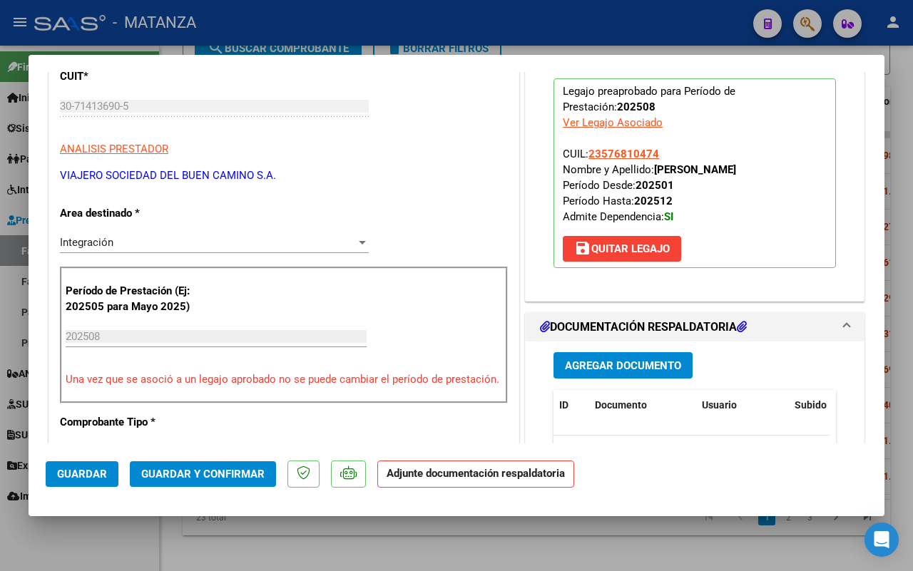
scroll to position [0, 0]
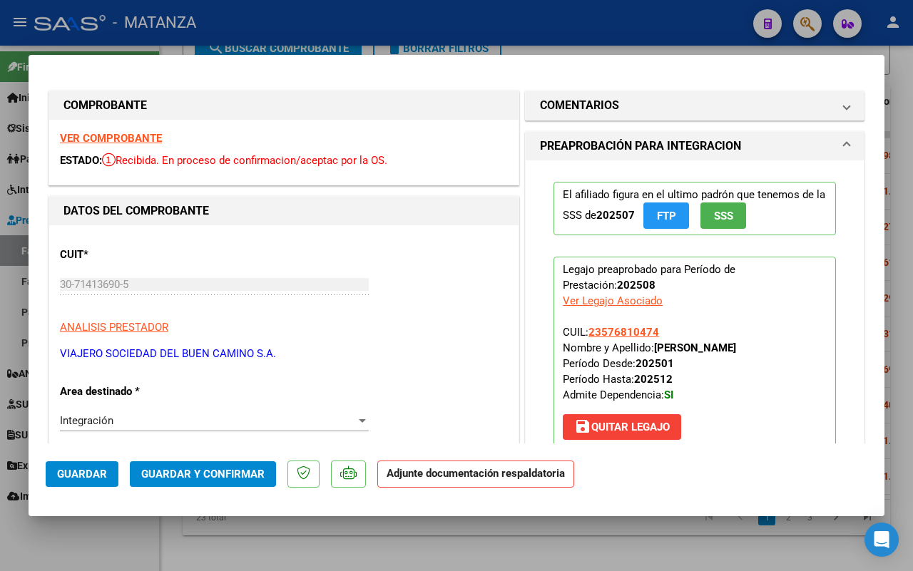
click at [93, 134] on strong "VER COMPROBANTE" at bounding box center [111, 138] width 102 height 13
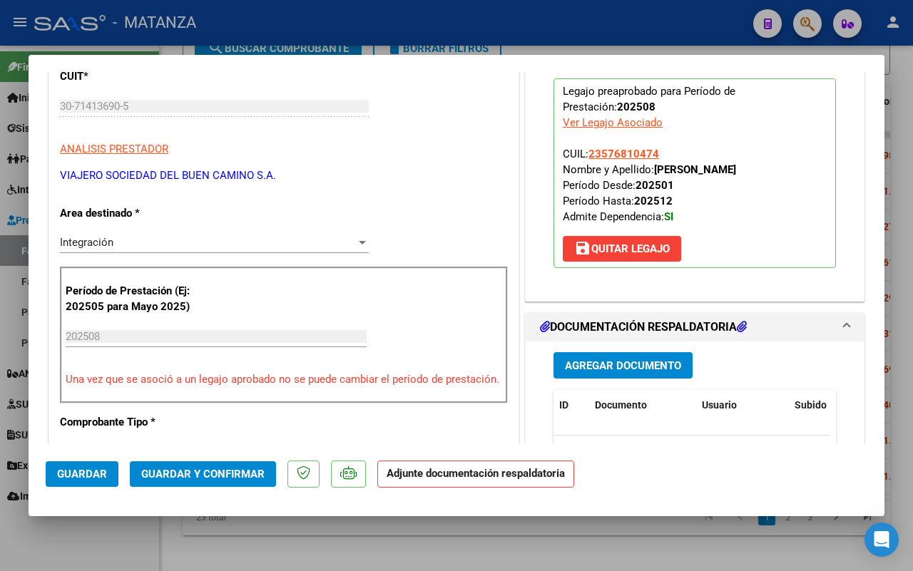
scroll to position [357, 0]
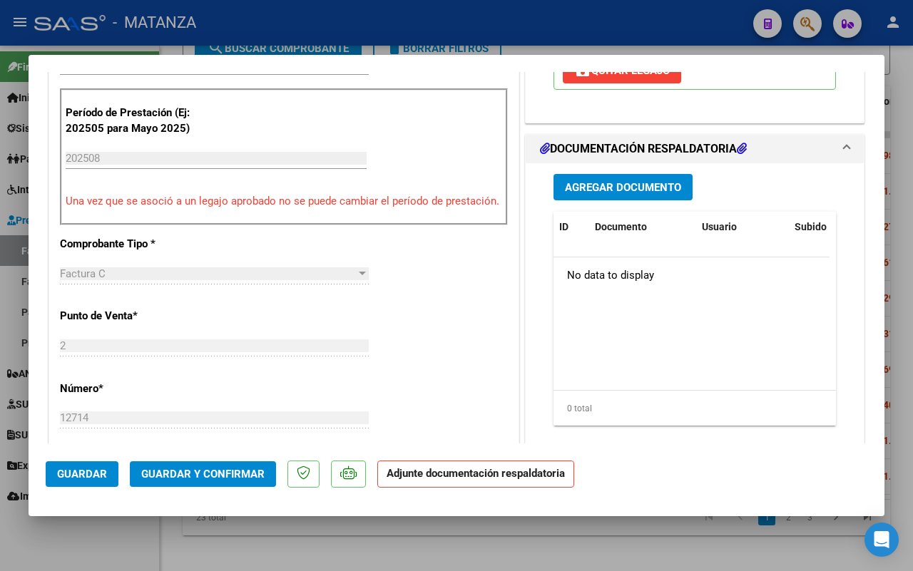
click at [230, 472] on span "Guardar y Confirmar" at bounding box center [202, 474] width 123 height 13
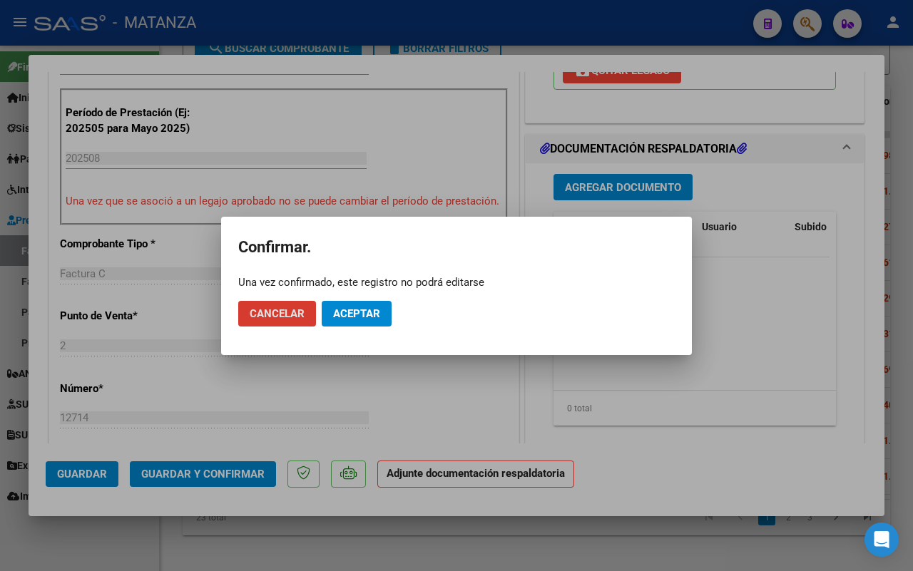
drag, startPoint x: 365, startPoint y: 319, endPoint x: 159, endPoint y: 566, distance: 321.6
click at [365, 318] on span "Aceptar" at bounding box center [356, 313] width 47 height 13
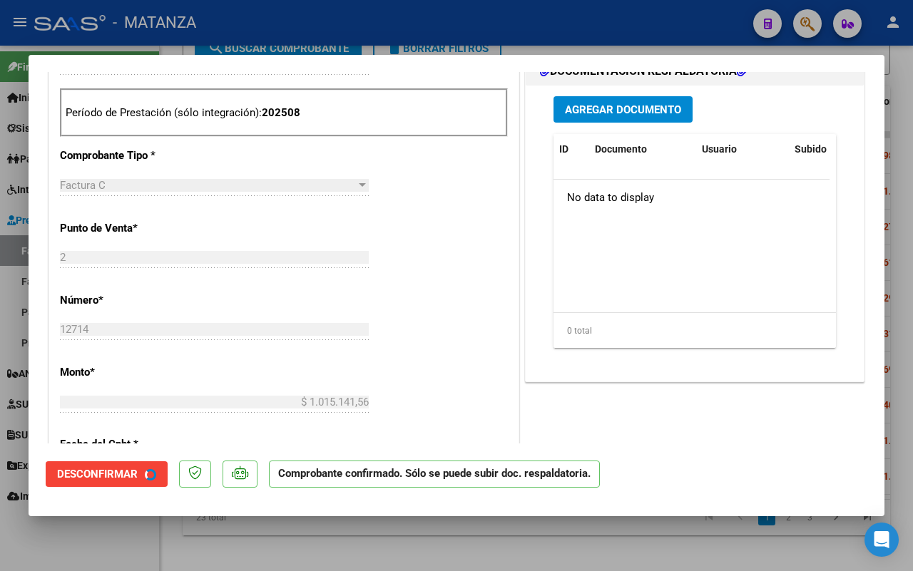
scroll to position [372, 0]
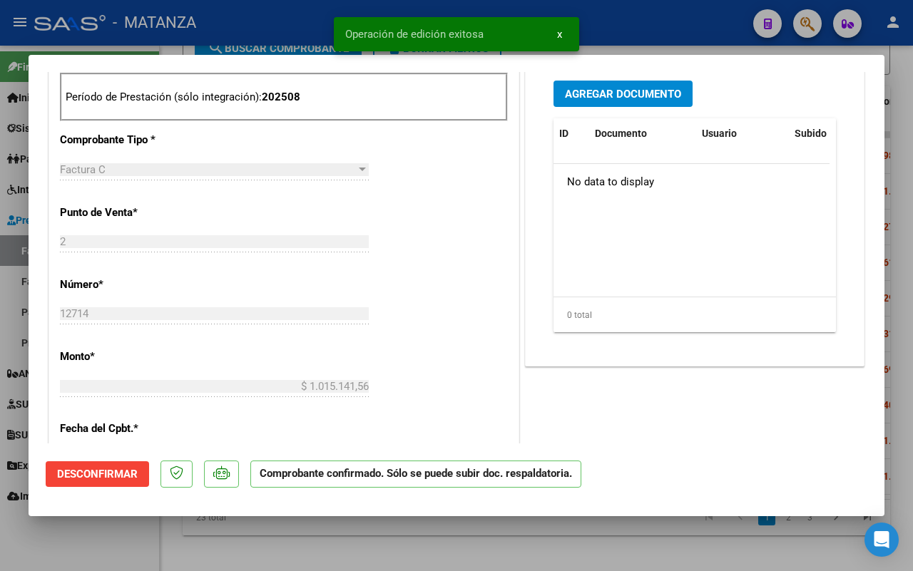
click at [114, 553] on div at bounding box center [456, 285] width 913 height 571
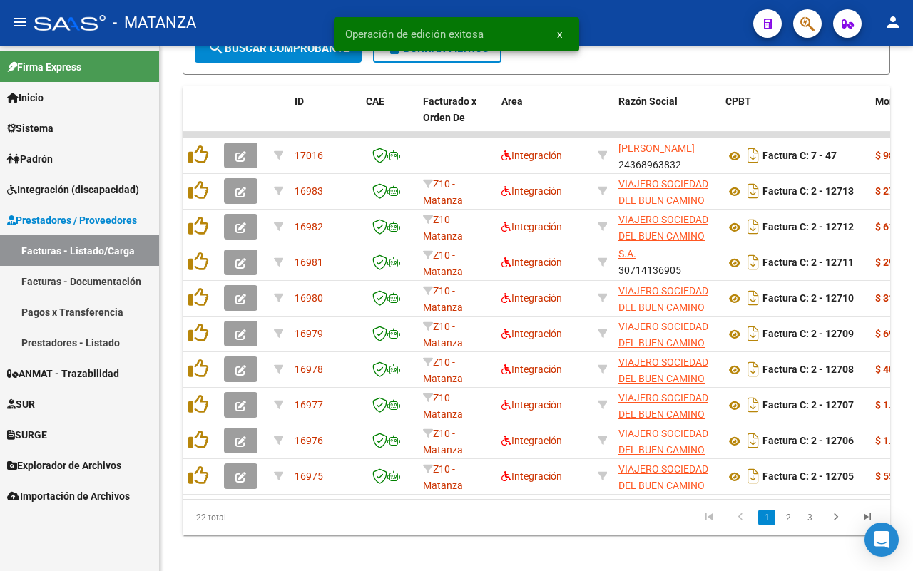
scroll to position [542, 0]
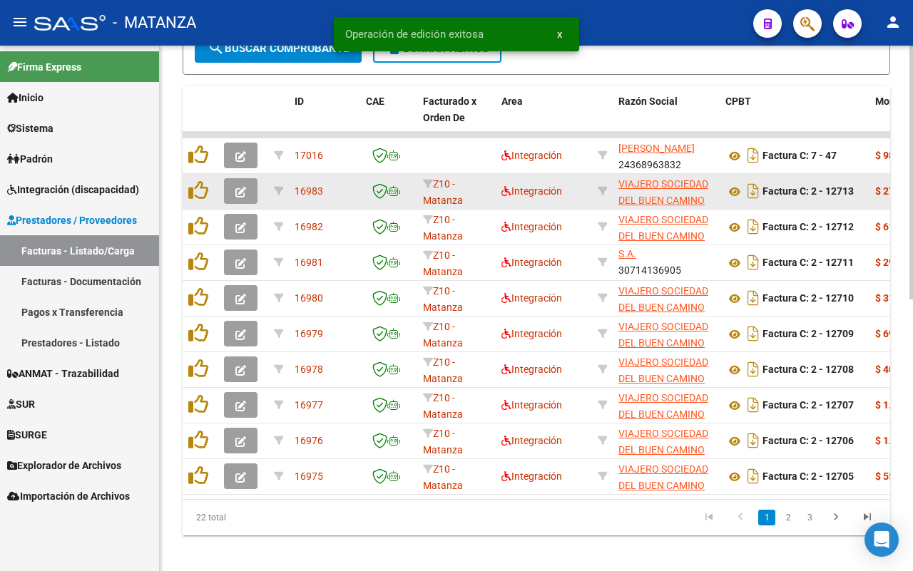
click at [239, 189] on icon "button" at bounding box center [240, 192] width 11 height 11
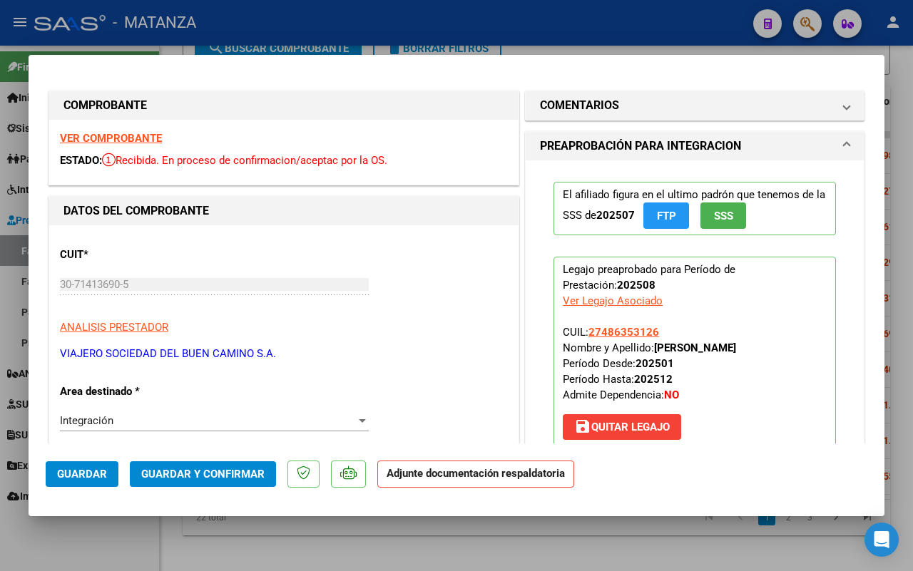
click at [104, 140] on strong "VER COMPROBANTE" at bounding box center [111, 138] width 102 height 13
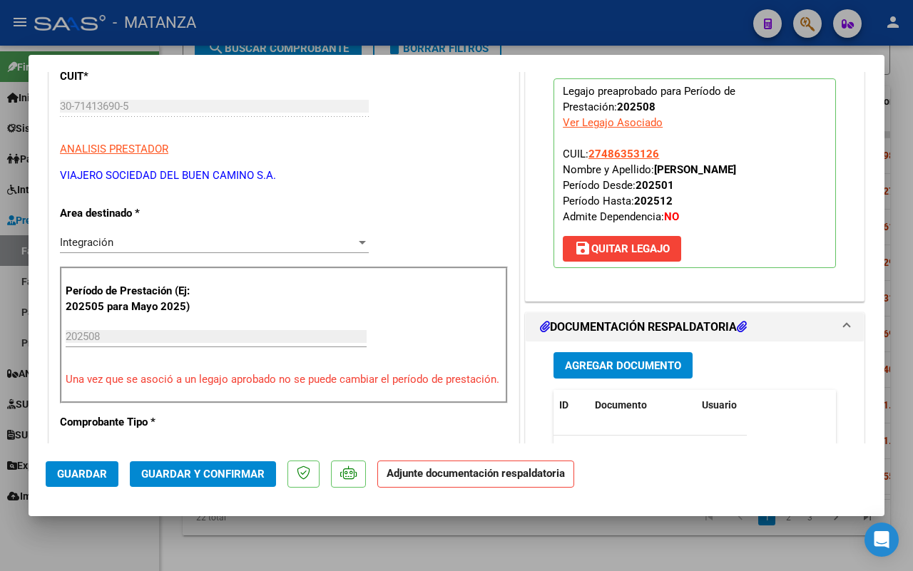
scroll to position [357, 0]
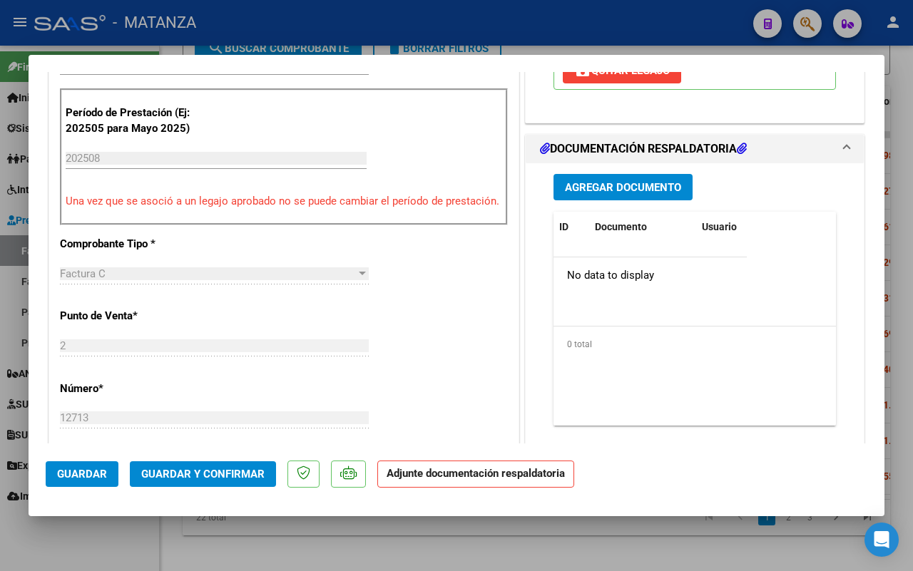
click at [209, 472] on span "Guardar y Confirmar" at bounding box center [202, 474] width 123 height 13
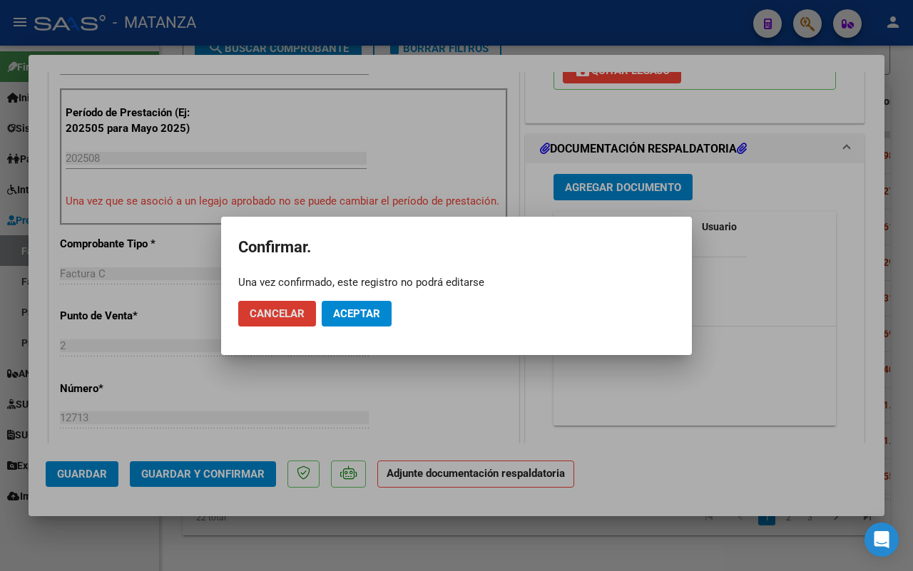
click at [341, 314] on span "Aceptar" at bounding box center [356, 313] width 47 height 13
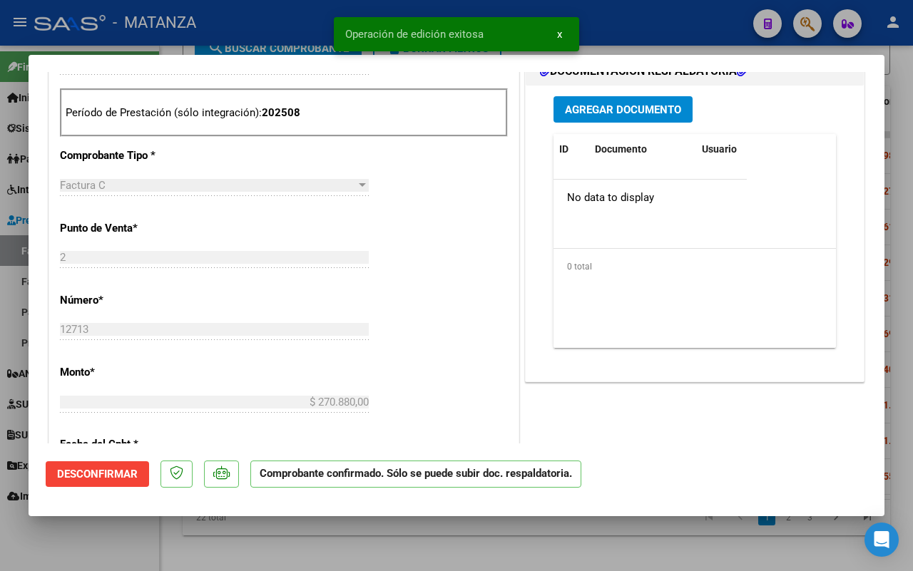
scroll to position [372, 0]
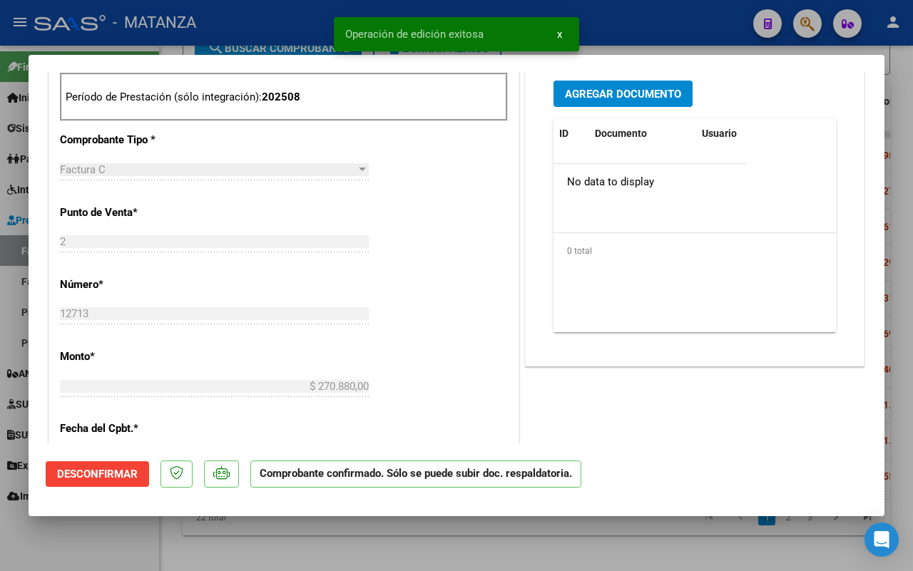
drag, startPoint x: 71, startPoint y: 534, endPoint x: 330, endPoint y: 395, distance: 293.3
click at [75, 534] on div at bounding box center [456, 285] width 913 height 571
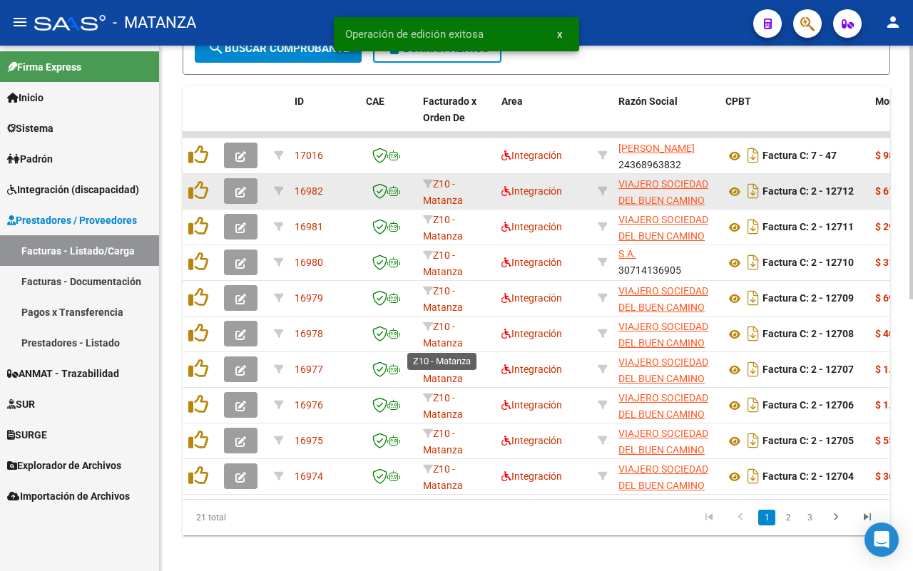
scroll to position [542, 0]
click at [238, 188] on icon "button" at bounding box center [240, 192] width 11 height 11
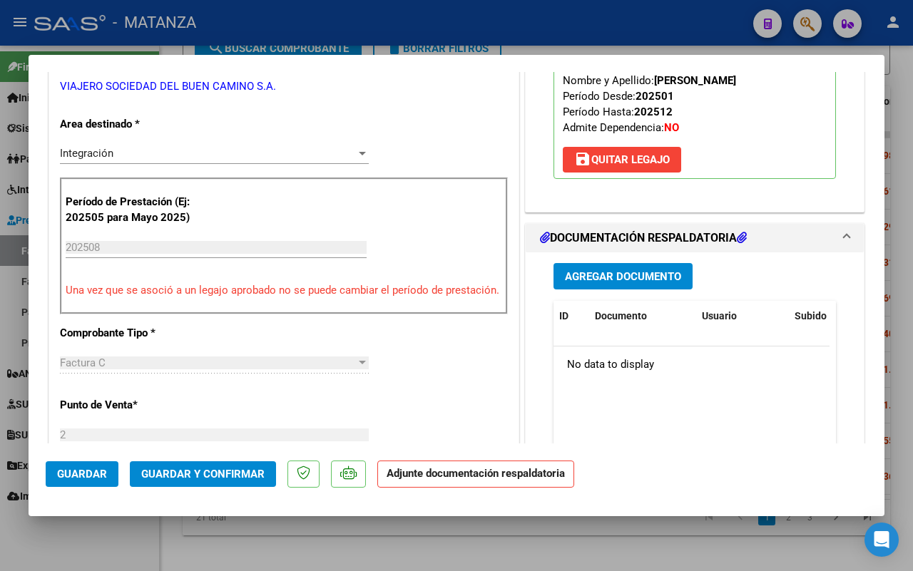
scroll to position [0, 0]
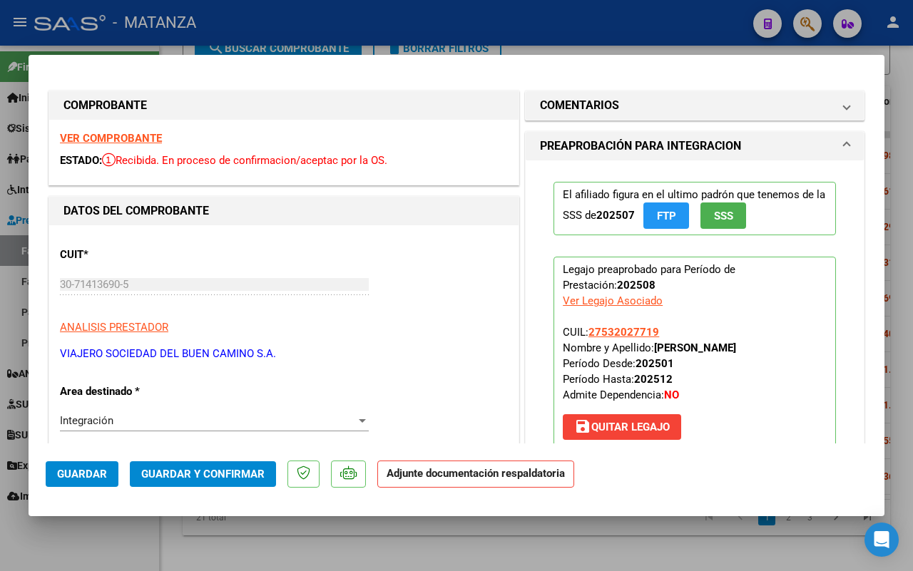
drag, startPoint x: 141, startPoint y: 133, endPoint x: 148, endPoint y: 126, distance: 10.1
click at [143, 131] on div "VER COMPROBANTE ESTADO: Recibida. En proceso de confirmacion/aceptac por la OS." at bounding box center [283, 152] width 469 height 65
click at [136, 137] on strong "VER COMPROBANTE" at bounding box center [111, 138] width 102 height 13
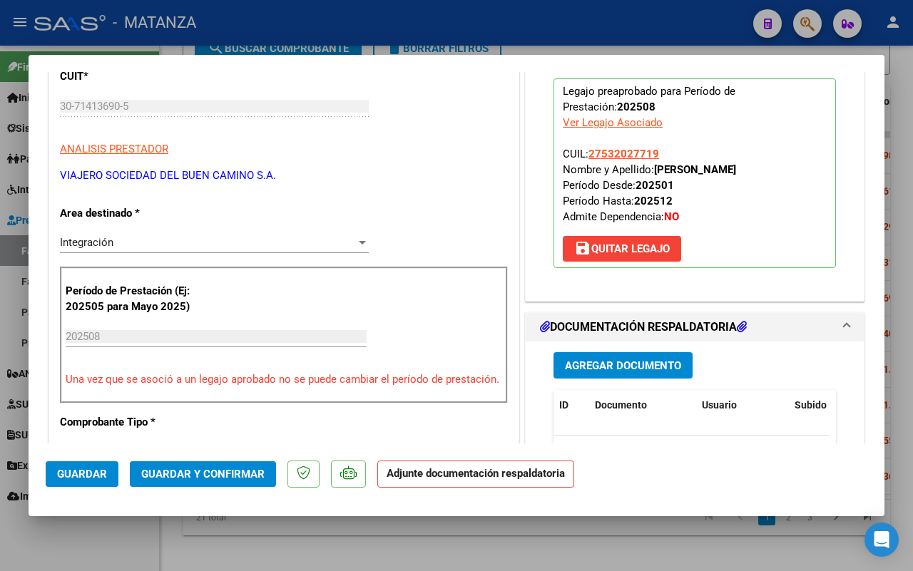
click at [205, 474] on span "Guardar y Confirmar" at bounding box center [202, 474] width 123 height 13
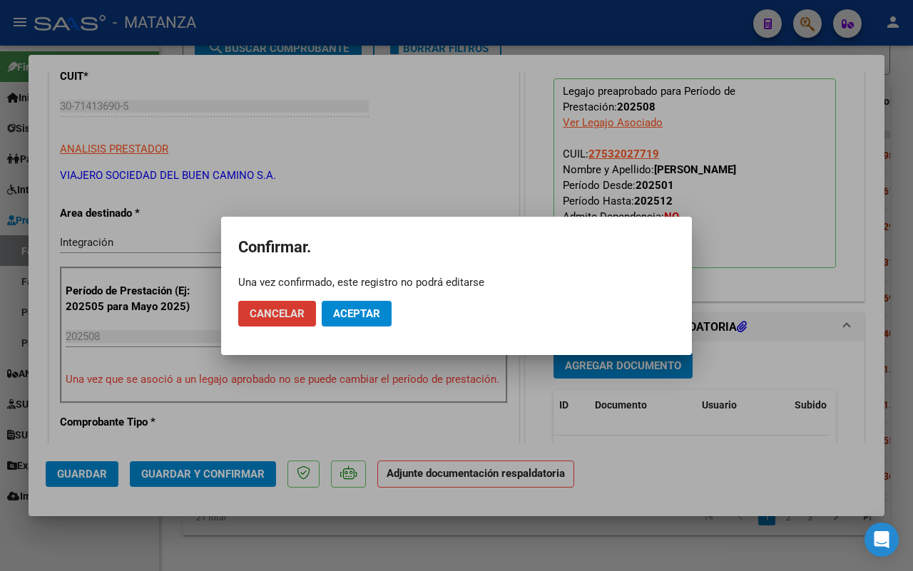
click at [350, 314] on span "Aceptar" at bounding box center [356, 313] width 47 height 13
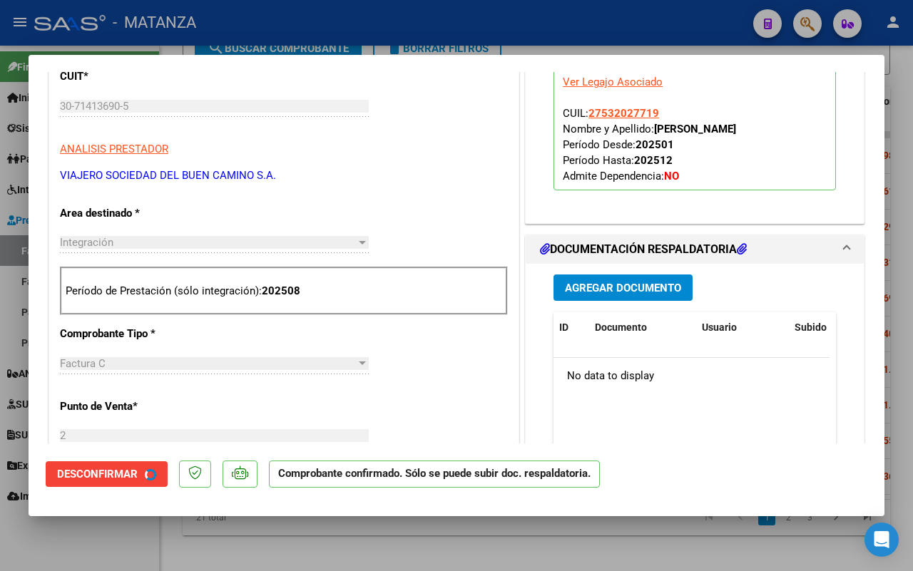
scroll to position [194, 0]
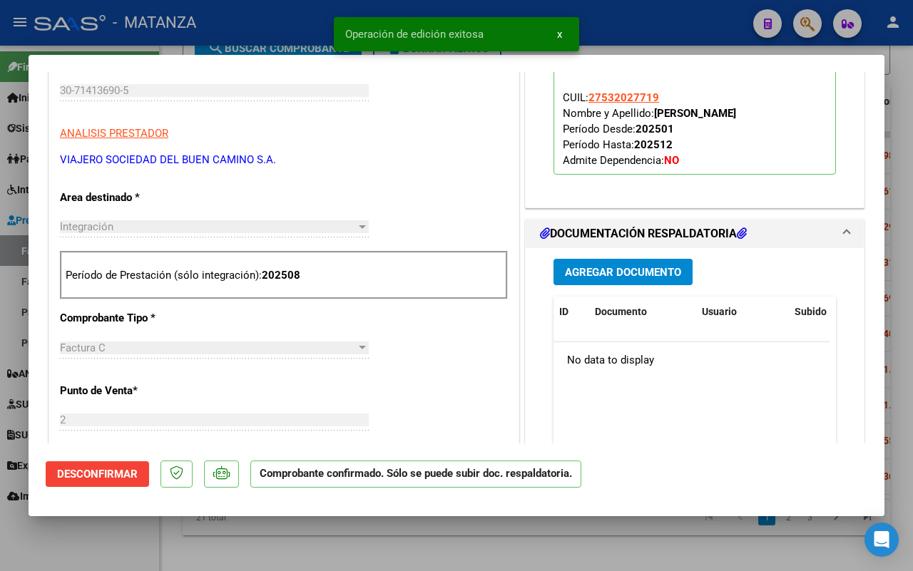
drag, startPoint x: 101, startPoint y: 542, endPoint x: 387, endPoint y: 34, distance: 582.6
click at [103, 541] on div at bounding box center [456, 285] width 913 height 571
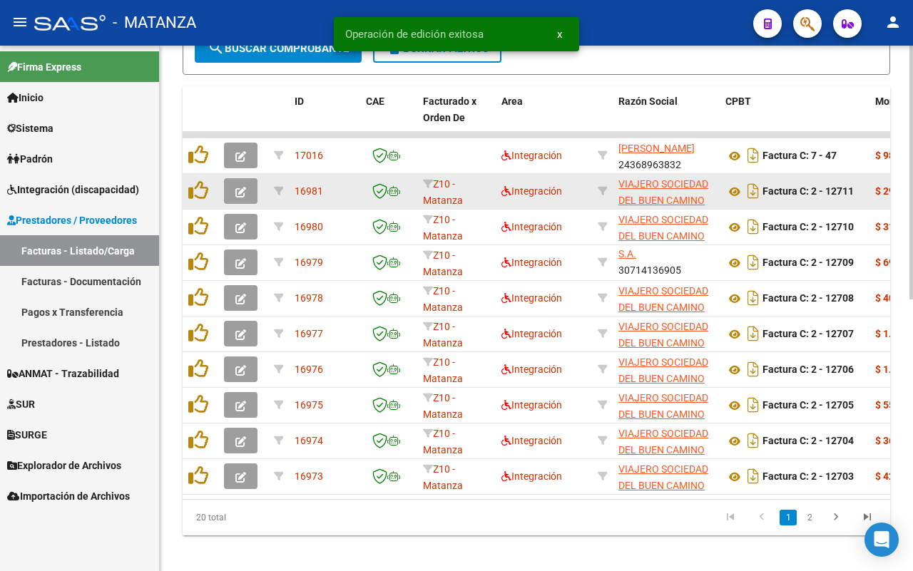
scroll to position [542, 0]
click at [245, 190] on icon "button" at bounding box center [240, 192] width 11 height 11
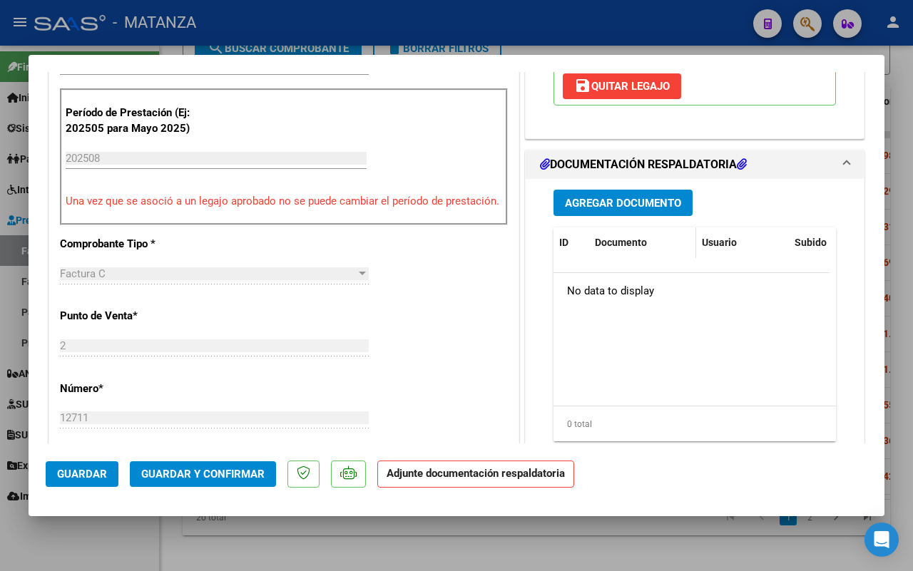
scroll to position [535, 0]
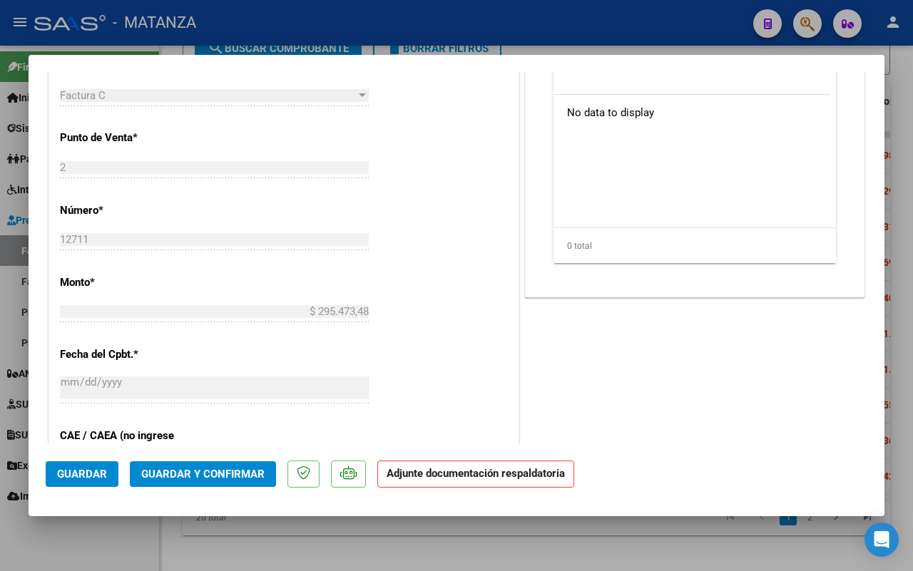
click at [250, 473] on span "Guardar y Confirmar" at bounding box center [202, 474] width 123 height 13
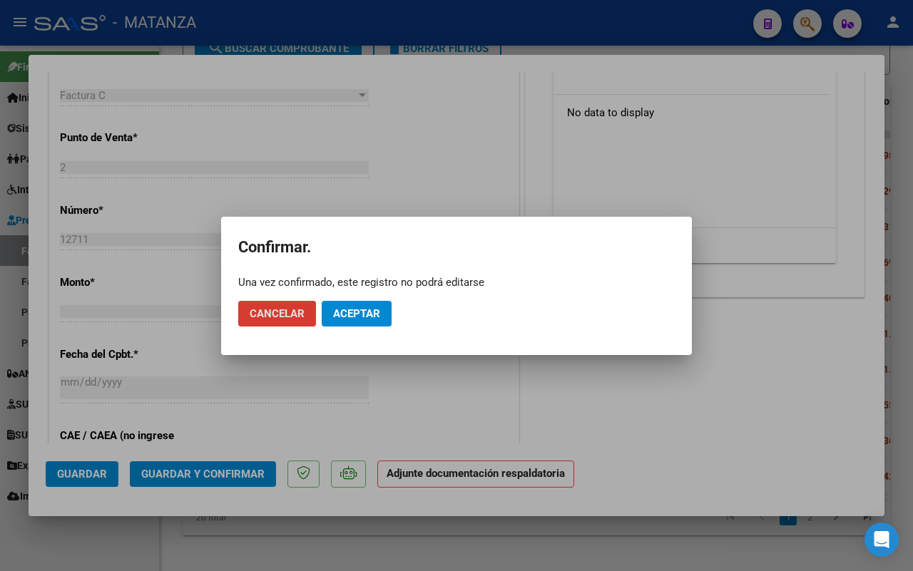
drag, startPoint x: 367, startPoint y: 314, endPoint x: 200, endPoint y: 372, distance: 176.7
click at [367, 312] on span "Aceptar" at bounding box center [356, 313] width 47 height 13
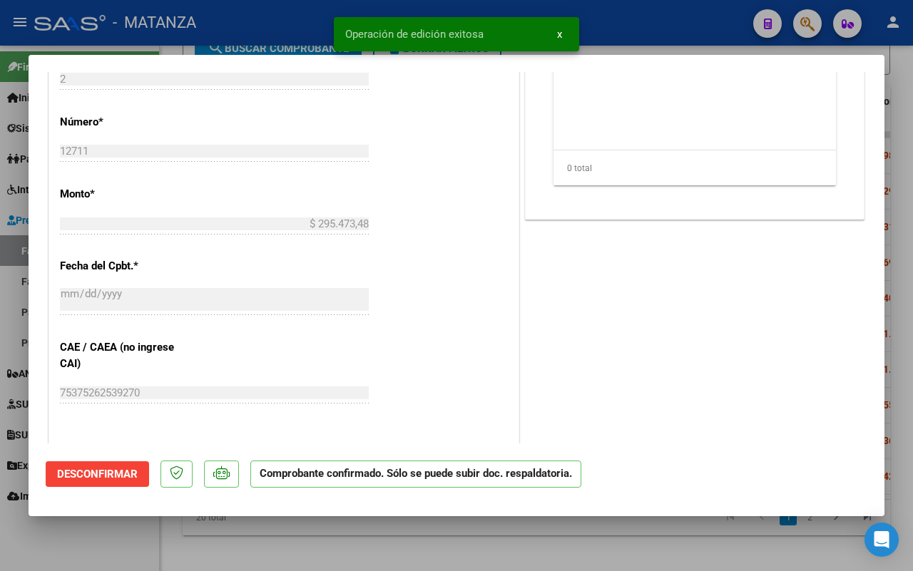
scroll to position [551, 0]
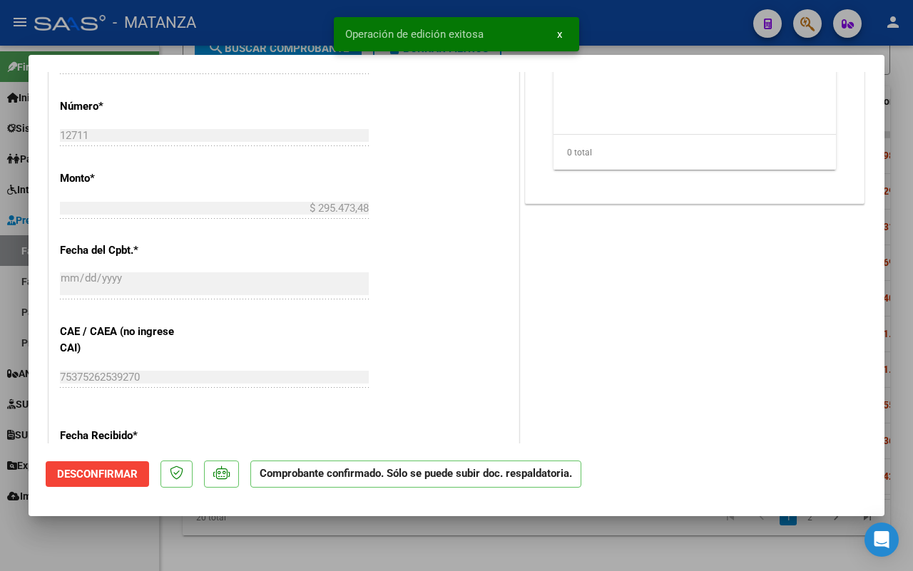
drag, startPoint x: 78, startPoint y: 532, endPoint x: 25, endPoint y: 539, distance: 53.9
click at [80, 532] on div at bounding box center [456, 285] width 913 height 571
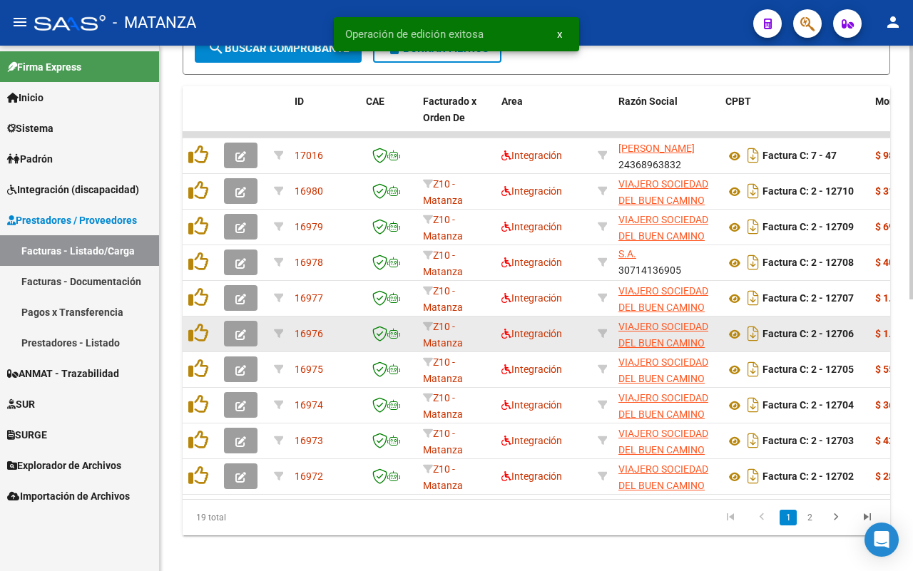
scroll to position [542, 0]
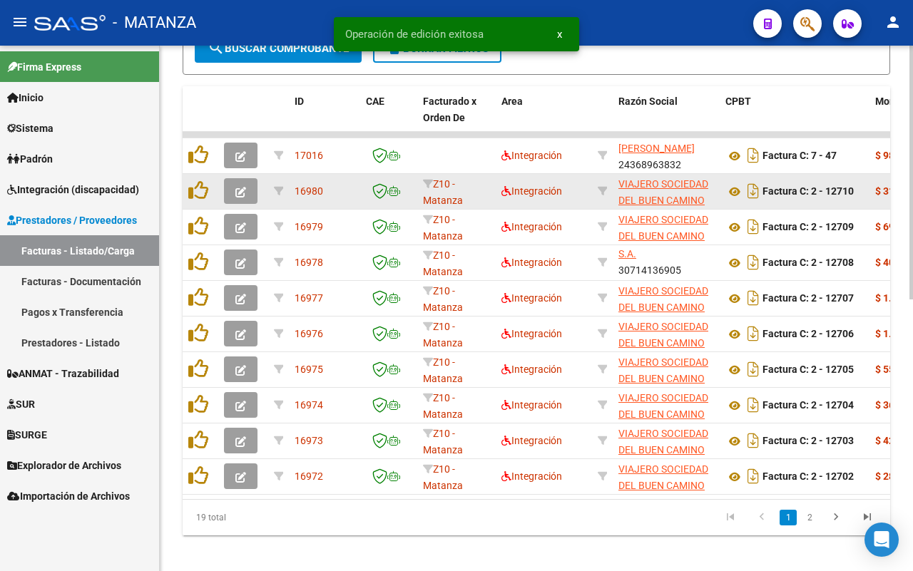
click at [237, 187] on icon "button" at bounding box center [240, 192] width 11 height 11
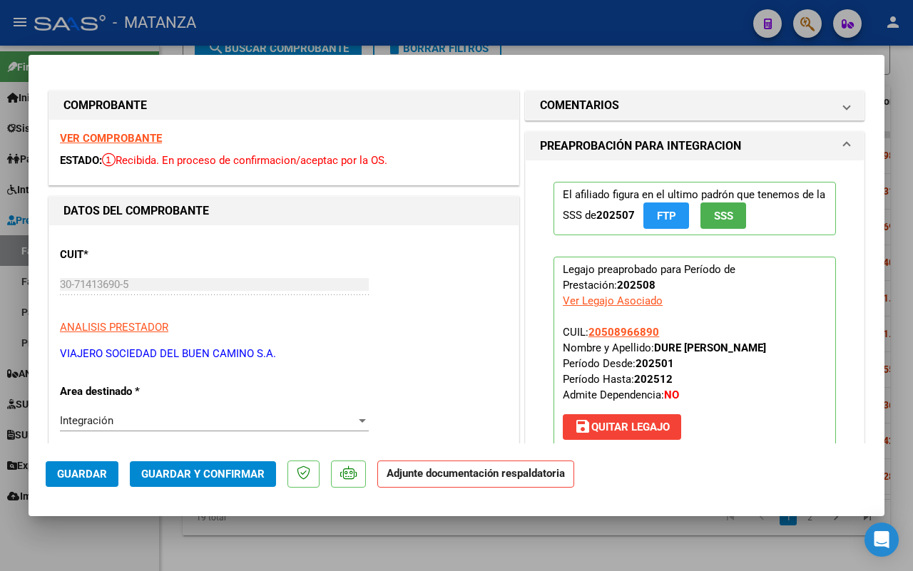
click at [96, 136] on strong "VER COMPROBANTE" at bounding box center [111, 138] width 102 height 13
click at [196, 477] on span "Guardar y Confirmar" at bounding box center [202, 474] width 123 height 13
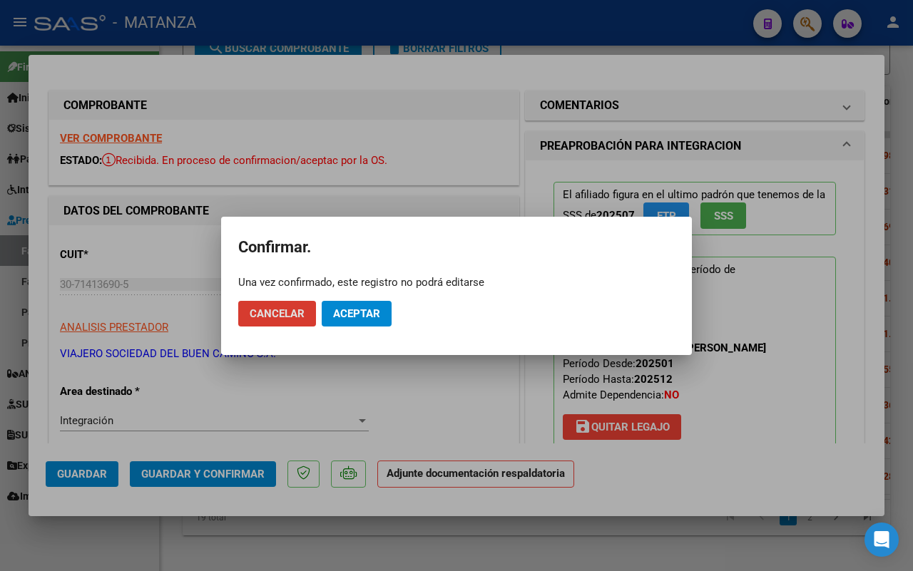
drag, startPoint x: 343, startPoint y: 314, endPoint x: 631, endPoint y: 4, distance: 423.5
click at [345, 310] on span "Aceptar" at bounding box center [356, 313] width 47 height 13
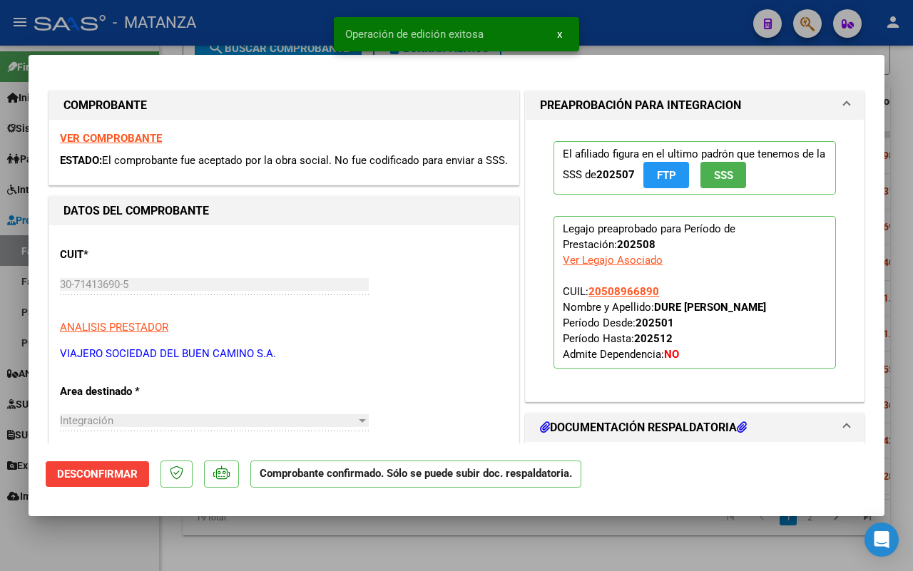
click at [84, 522] on div at bounding box center [456, 285] width 913 height 571
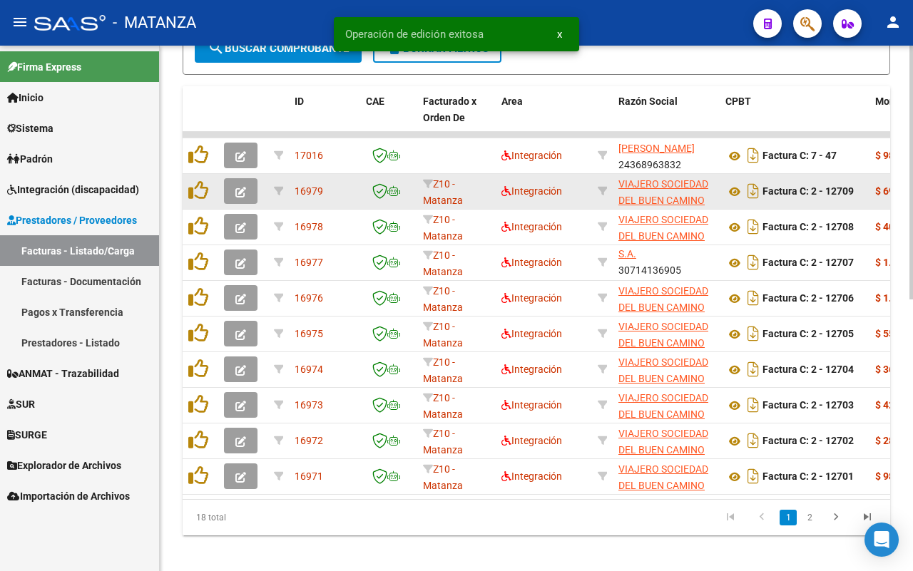
click at [252, 190] on button "button" at bounding box center [241, 191] width 34 height 26
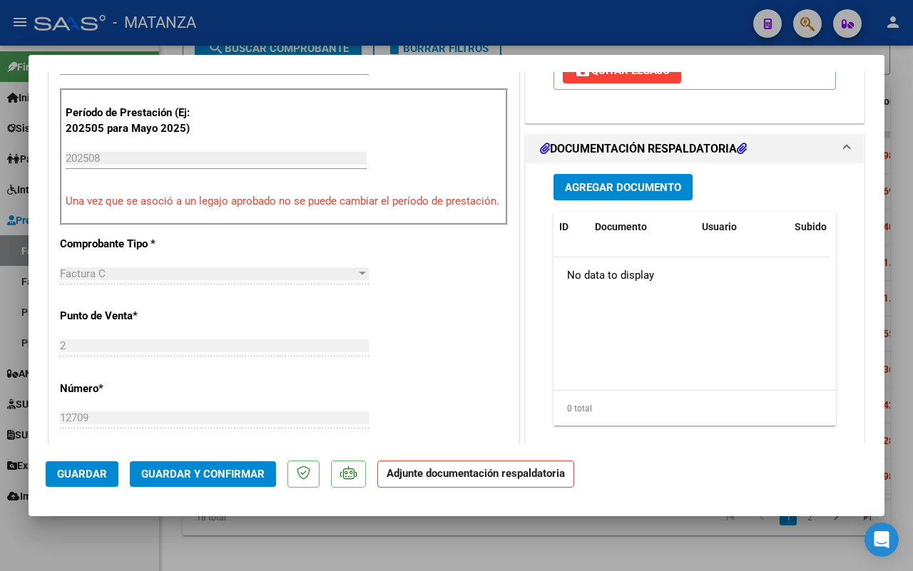
scroll to position [713, 0]
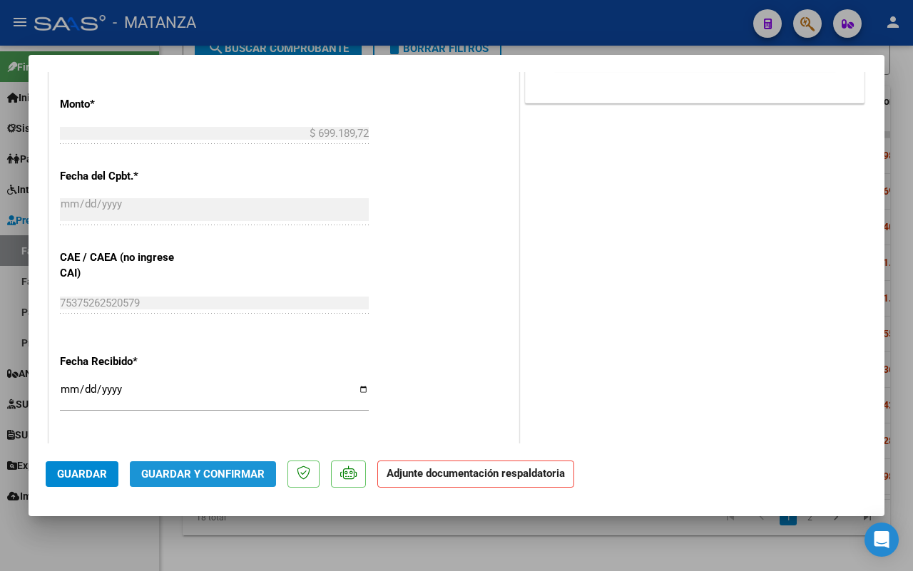
click at [213, 469] on span "Guardar y Confirmar" at bounding box center [202, 474] width 123 height 13
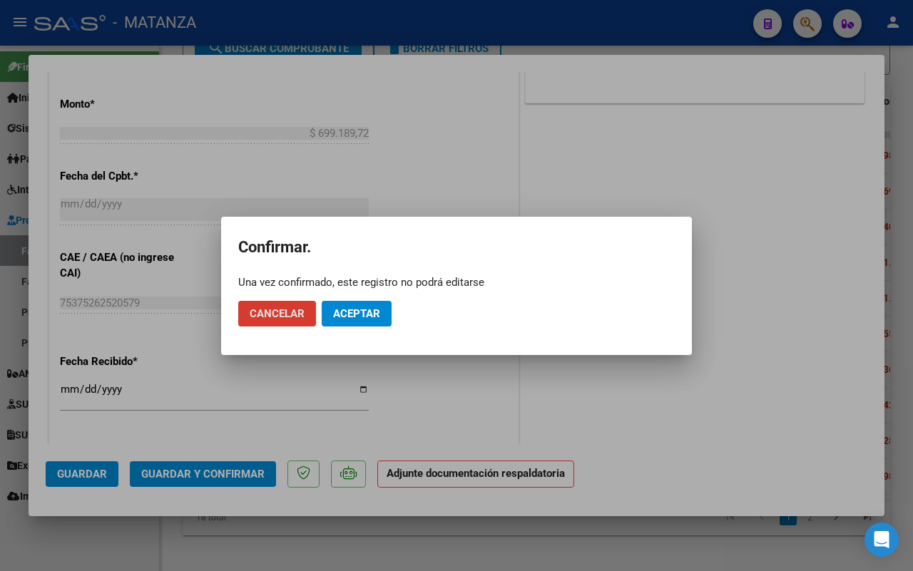
drag, startPoint x: 122, startPoint y: 534, endPoint x: 143, endPoint y: 508, distance: 33.0
click at [130, 528] on div at bounding box center [456, 285] width 913 height 571
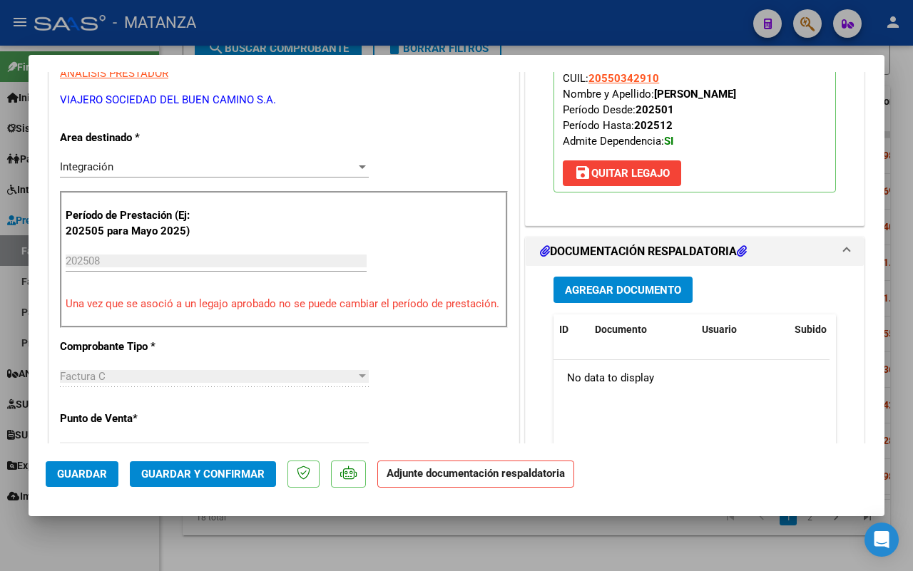
scroll to position [0, 0]
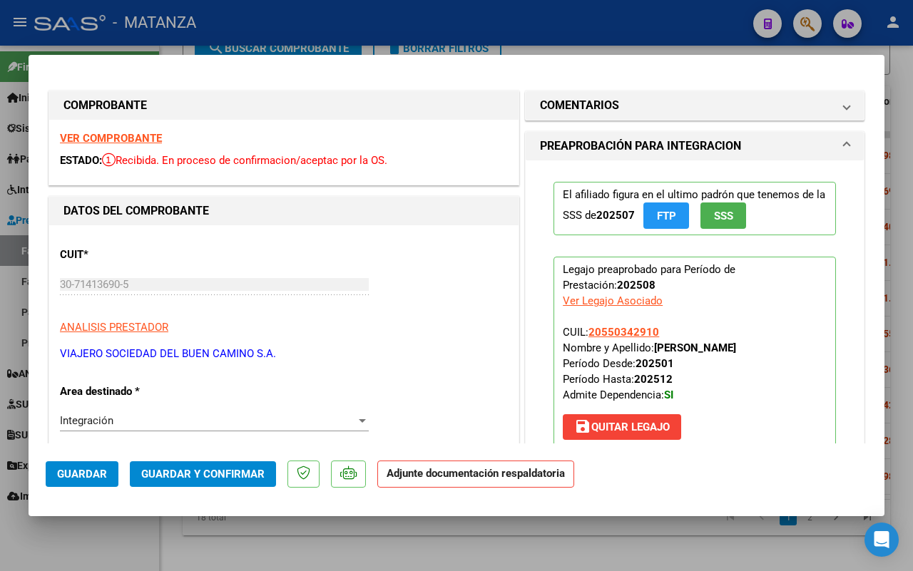
click at [143, 140] on strong "VER COMPROBANTE" at bounding box center [111, 138] width 102 height 13
click at [243, 476] on span "Guardar y Confirmar" at bounding box center [202, 474] width 123 height 13
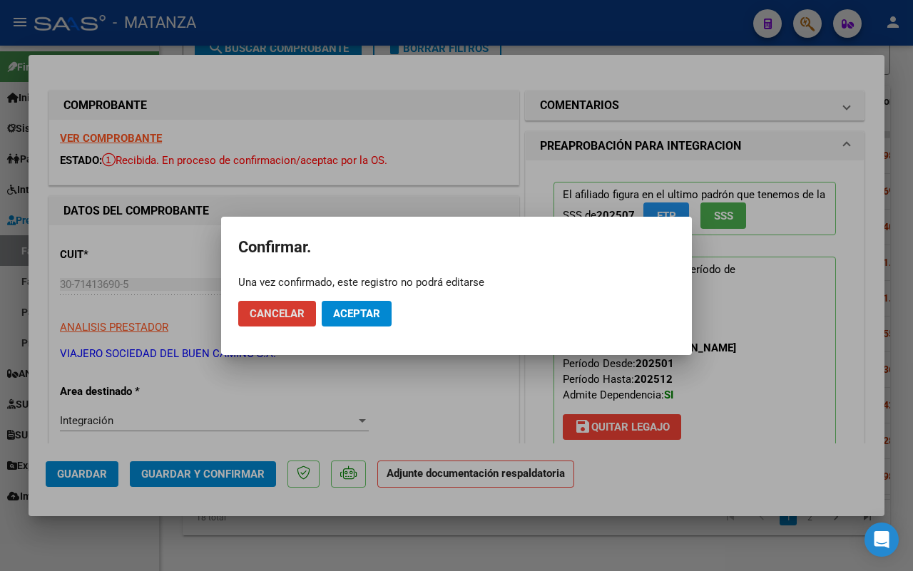
click at [365, 310] on span "Aceptar" at bounding box center [356, 313] width 47 height 13
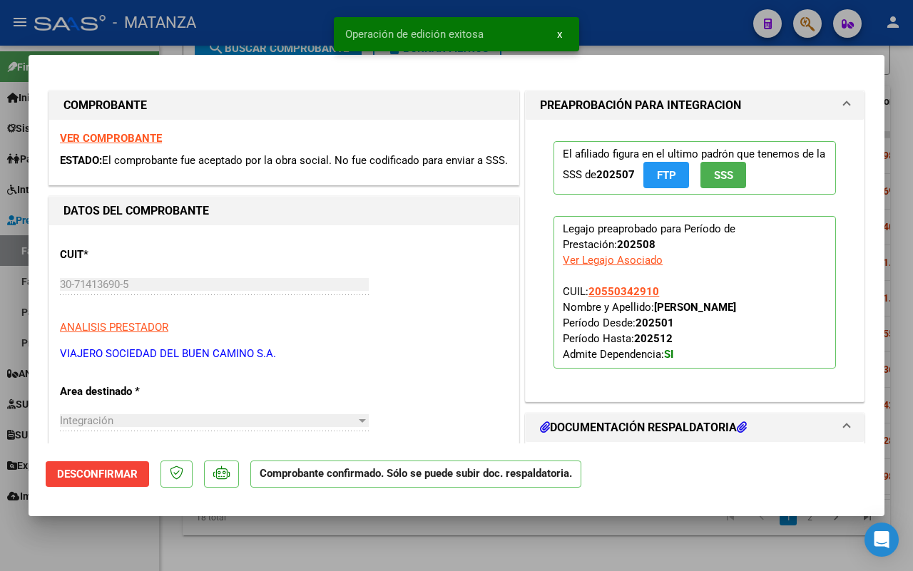
click at [126, 550] on div at bounding box center [456, 285] width 913 height 571
type input "$ 0,00"
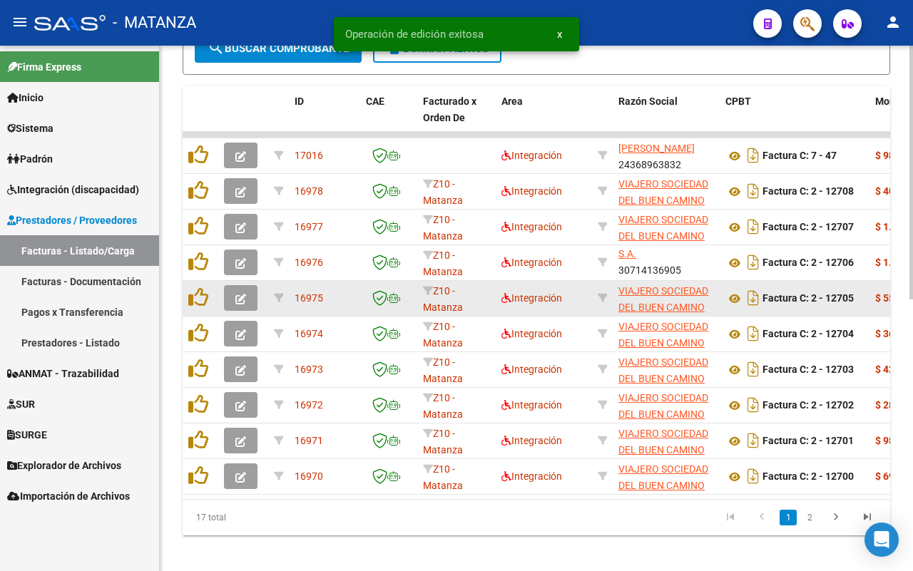
scroll to position [542, 0]
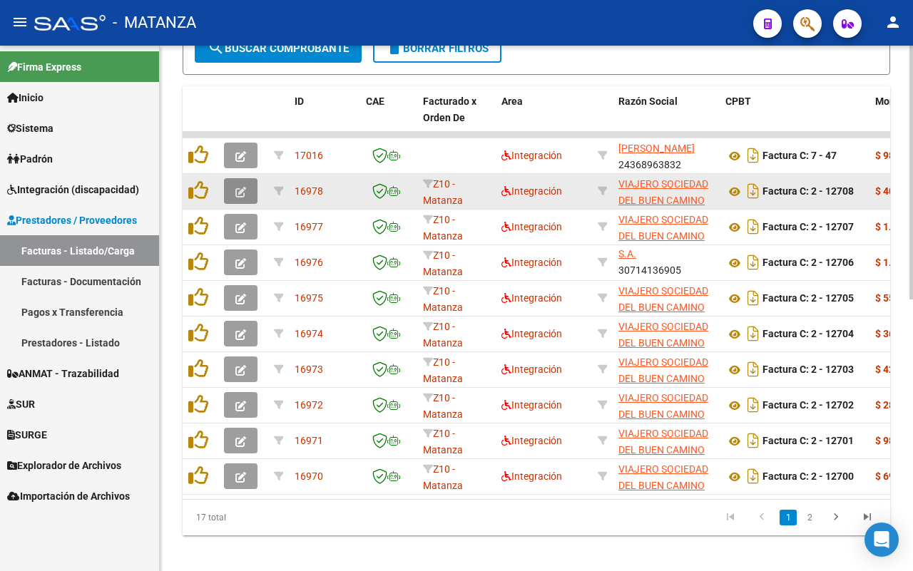
click at [247, 189] on button "button" at bounding box center [241, 191] width 34 height 26
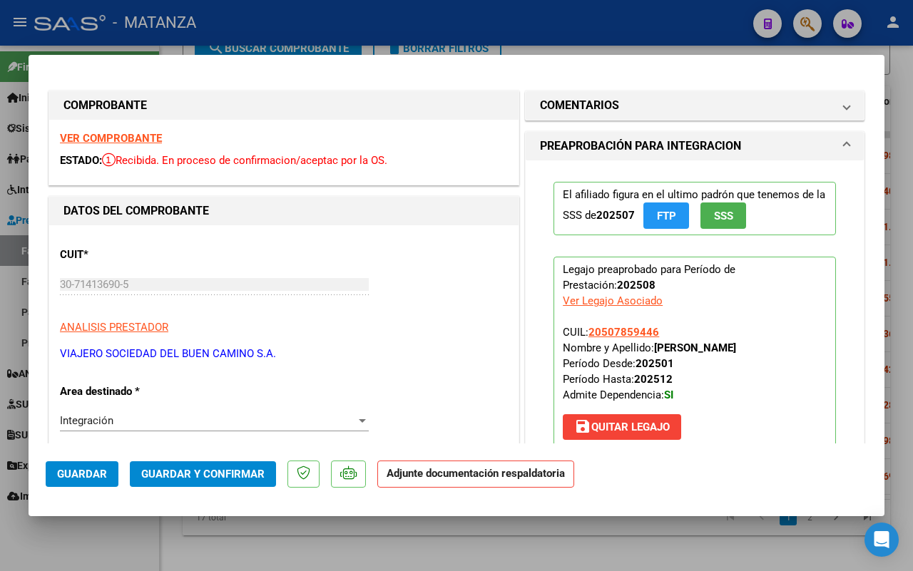
click at [112, 139] on strong "VER COMPROBANTE" at bounding box center [111, 138] width 102 height 13
click at [243, 479] on span "Guardar y Confirmar" at bounding box center [202, 474] width 123 height 13
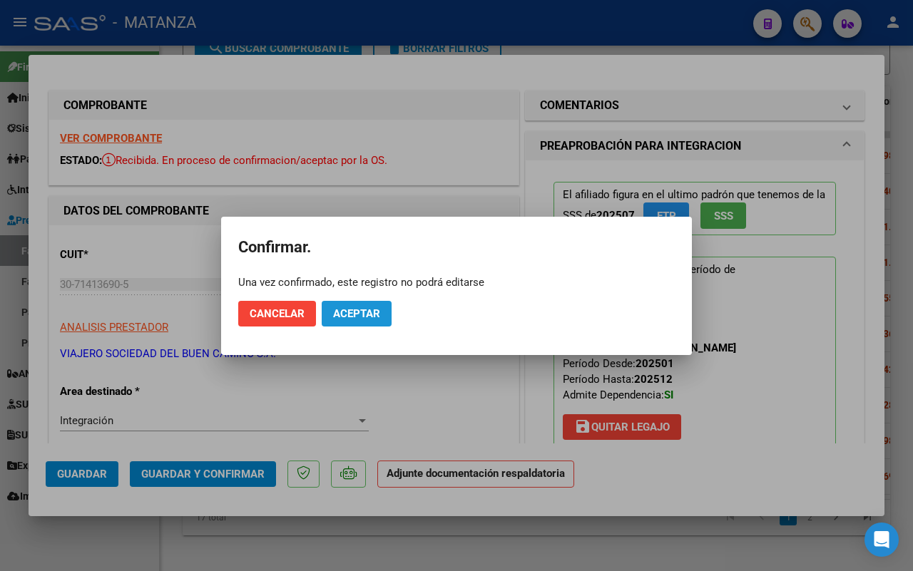
drag, startPoint x: 365, startPoint y: 309, endPoint x: 352, endPoint y: 380, distance: 72.6
click at [366, 309] on span "Aceptar" at bounding box center [356, 313] width 47 height 13
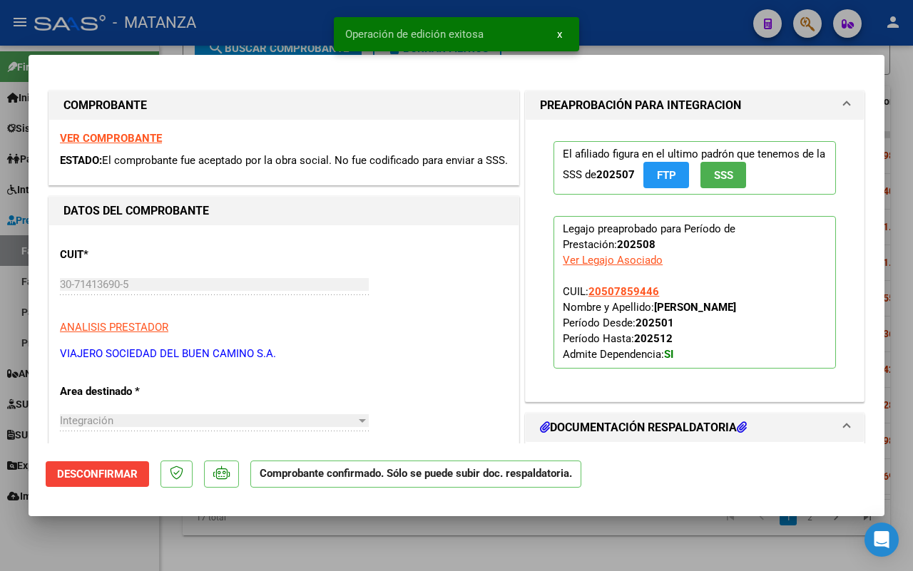
click at [131, 541] on div at bounding box center [456, 285] width 913 height 571
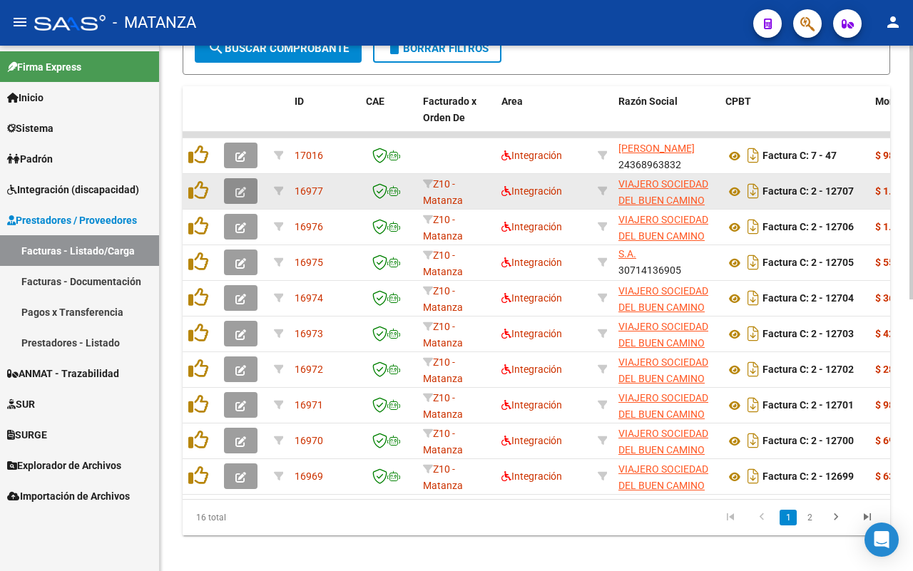
click at [241, 193] on icon "button" at bounding box center [240, 192] width 11 height 11
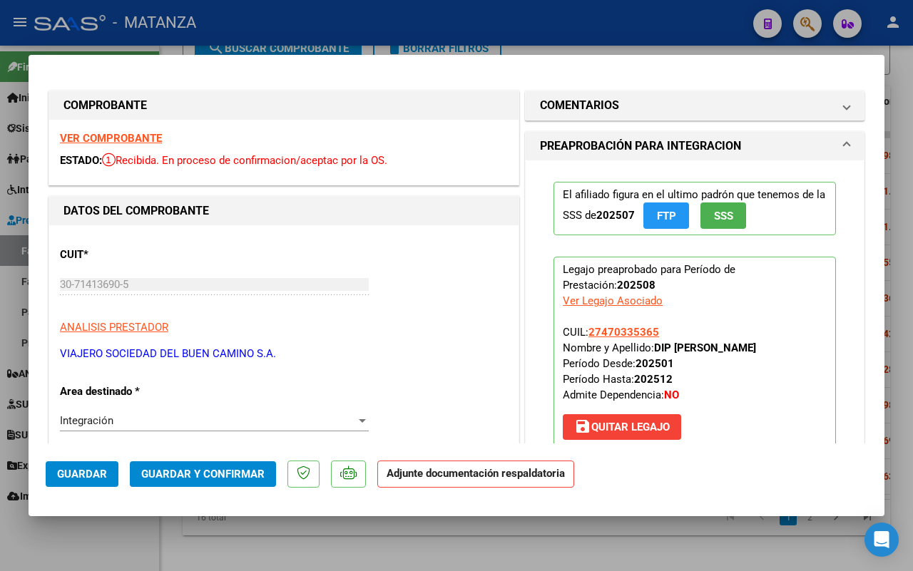
click at [107, 136] on strong "VER COMPROBANTE" at bounding box center [111, 138] width 102 height 13
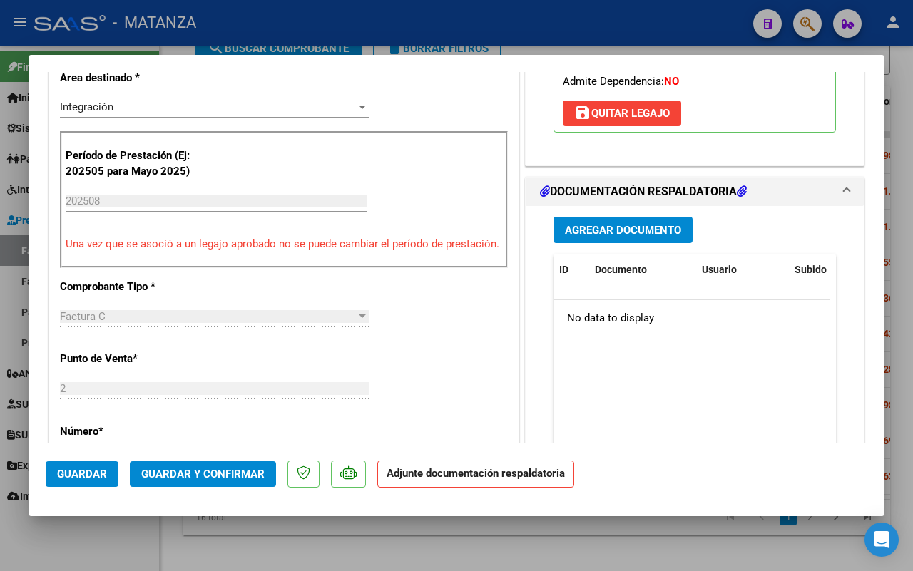
scroll to position [357, 0]
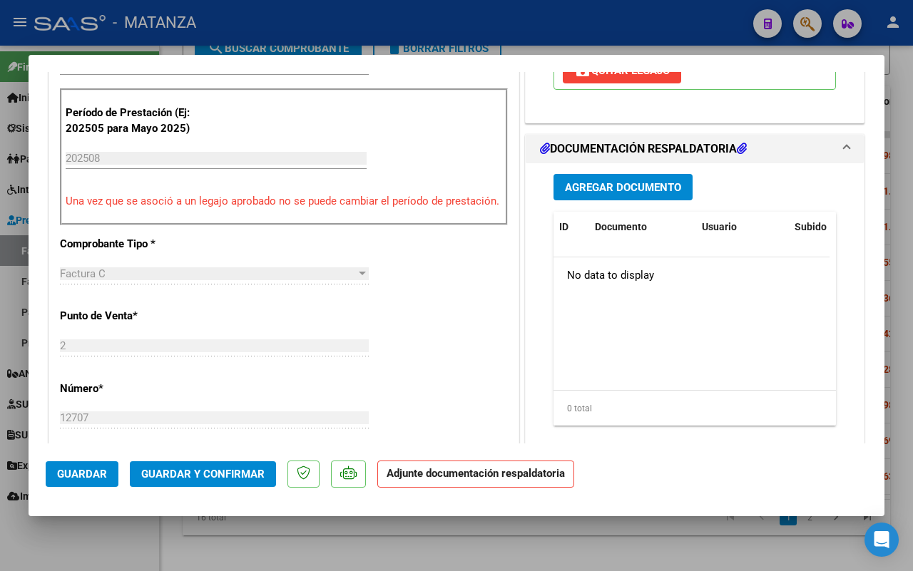
click at [218, 465] on button "Guardar y Confirmar" at bounding box center [203, 475] width 146 height 26
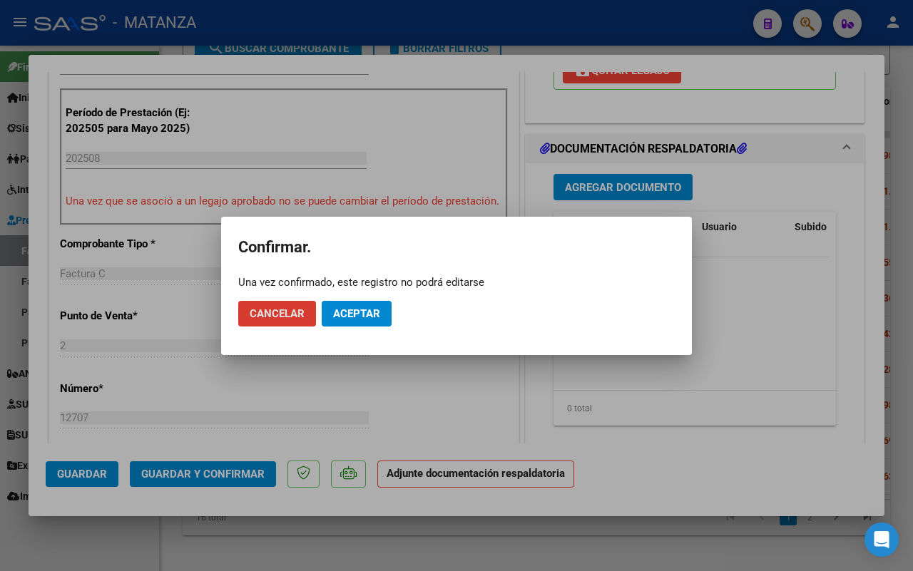
click at [360, 305] on button "Aceptar" at bounding box center [357, 314] width 70 height 26
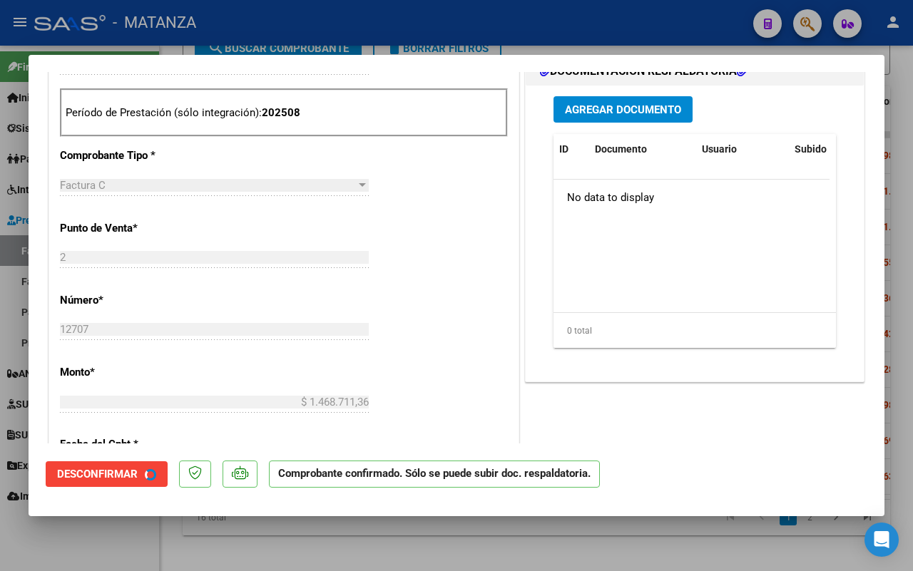
scroll to position [372, 0]
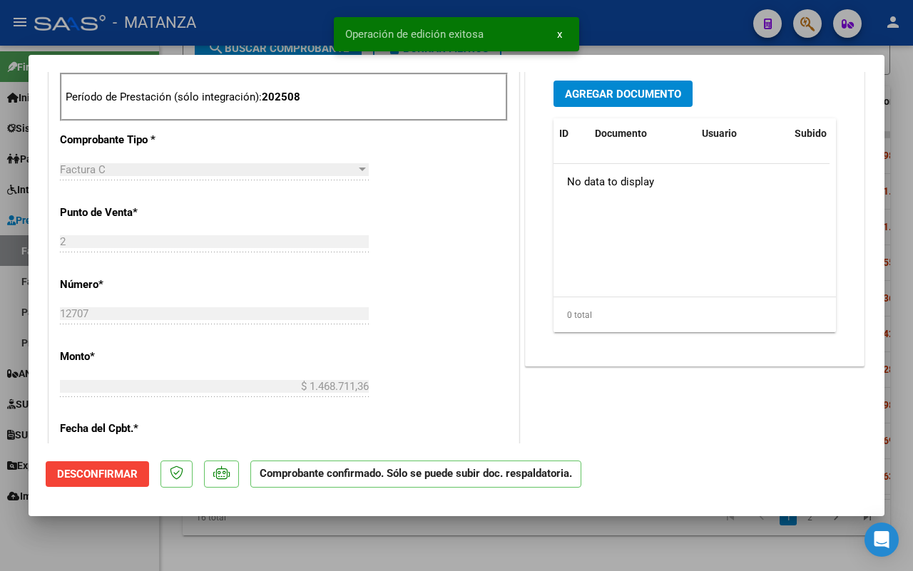
click at [114, 539] on div at bounding box center [456, 285] width 913 height 571
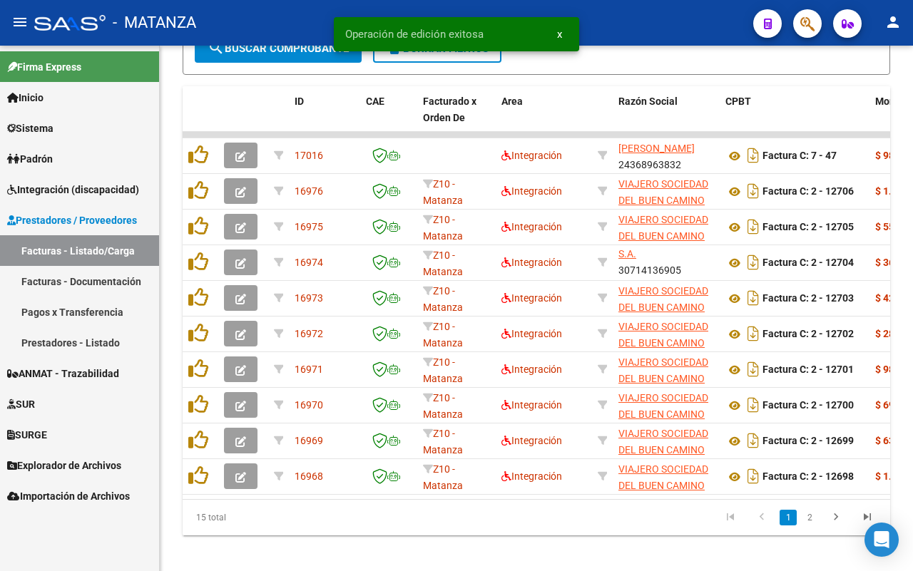
scroll to position [542, 0]
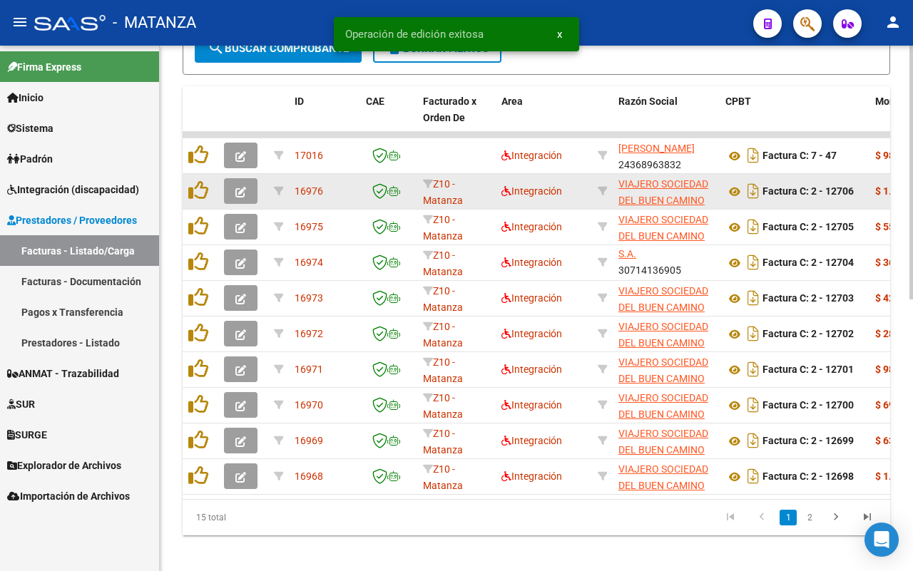
click at [240, 189] on icon "button" at bounding box center [240, 192] width 11 height 11
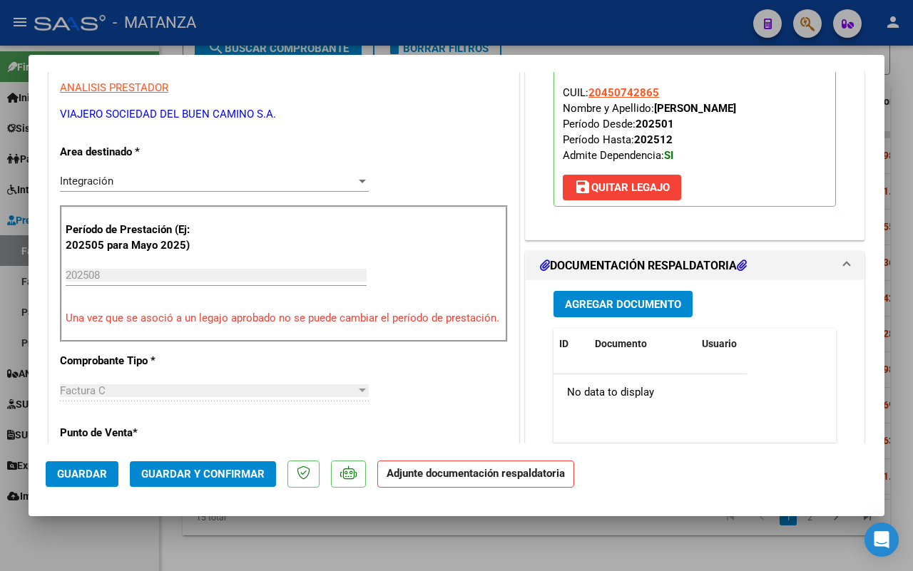
scroll to position [0, 0]
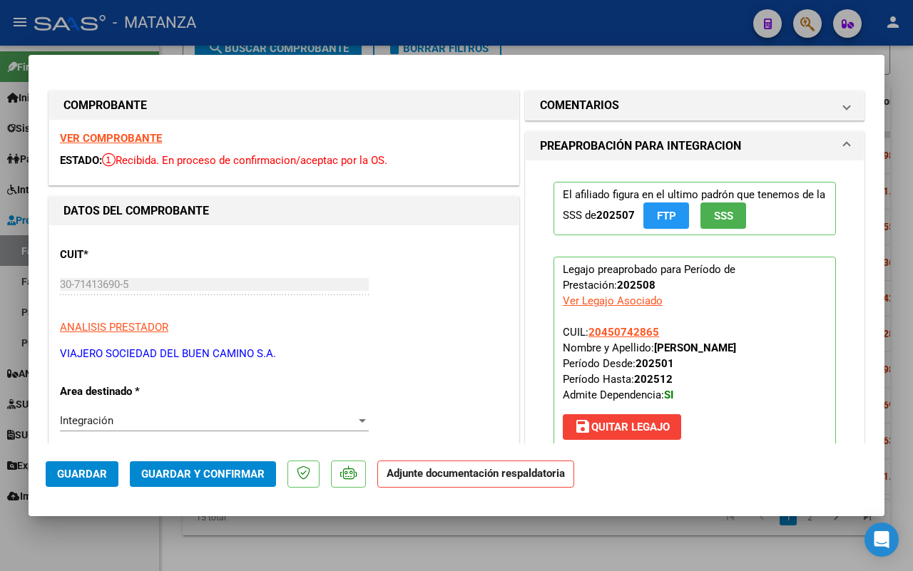
click at [123, 141] on strong "VER COMPROBANTE" at bounding box center [111, 138] width 102 height 13
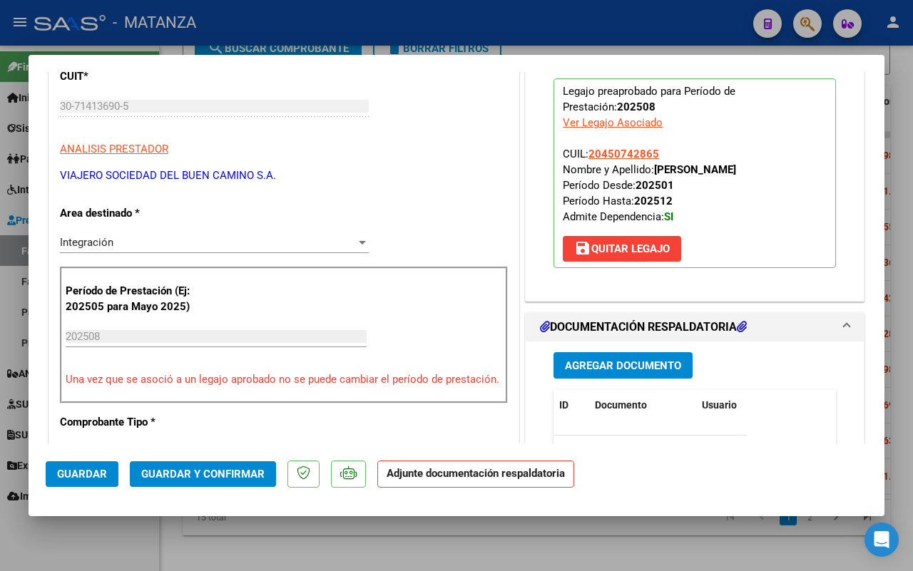
scroll to position [357, 0]
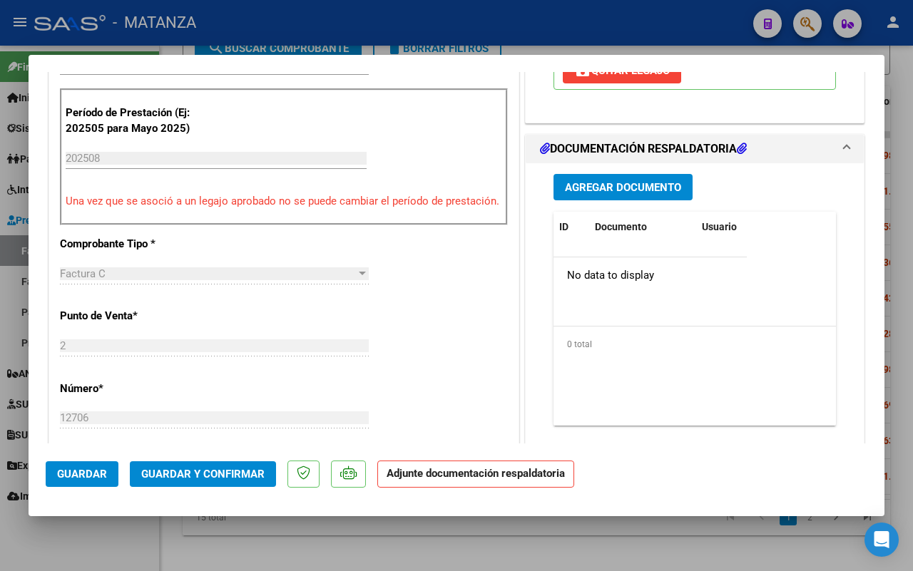
click at [200, 473] on span "Guardar y Confirmar" at bounding box center [202, 474] width 123 height 13
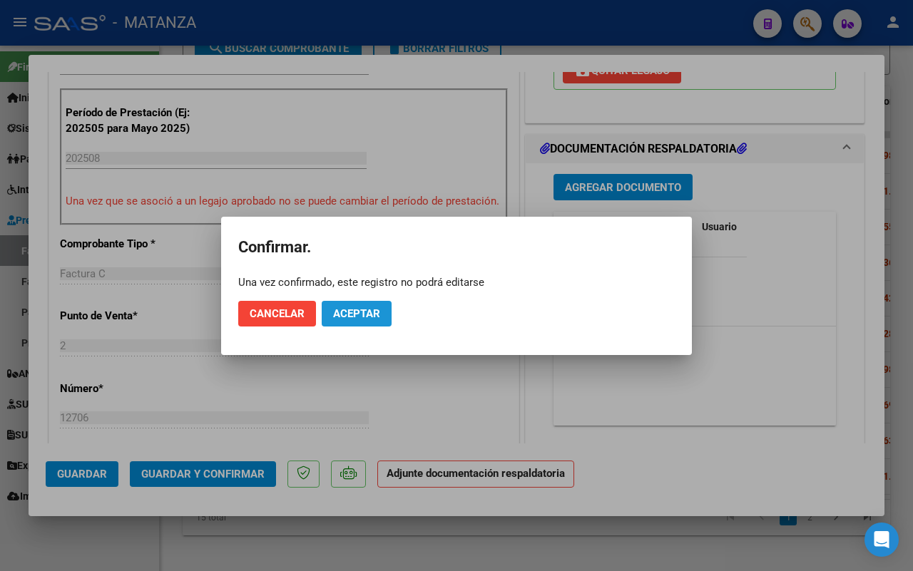
click at [372, 310] on span "Aceptar" at bounding box center [356, 313] width 47 height 13
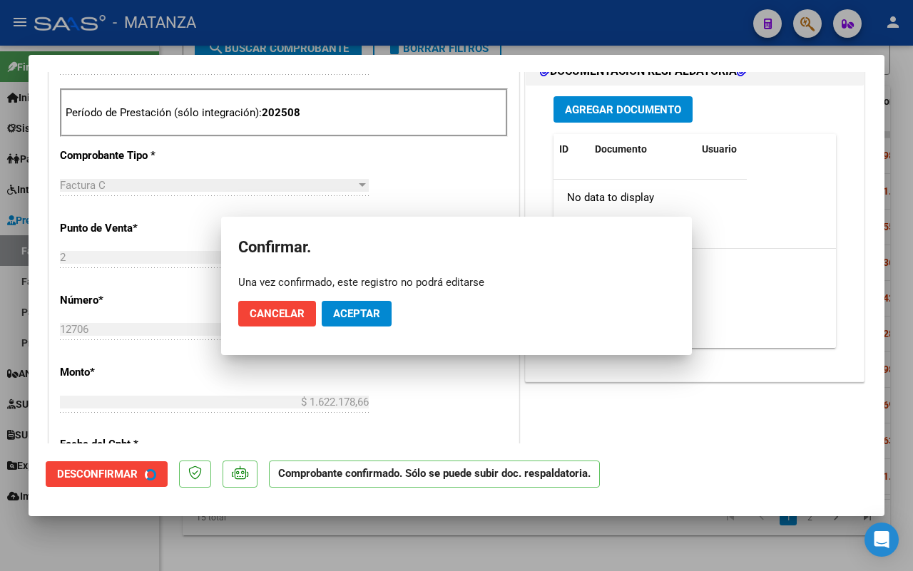
scroll to position [372, 0]
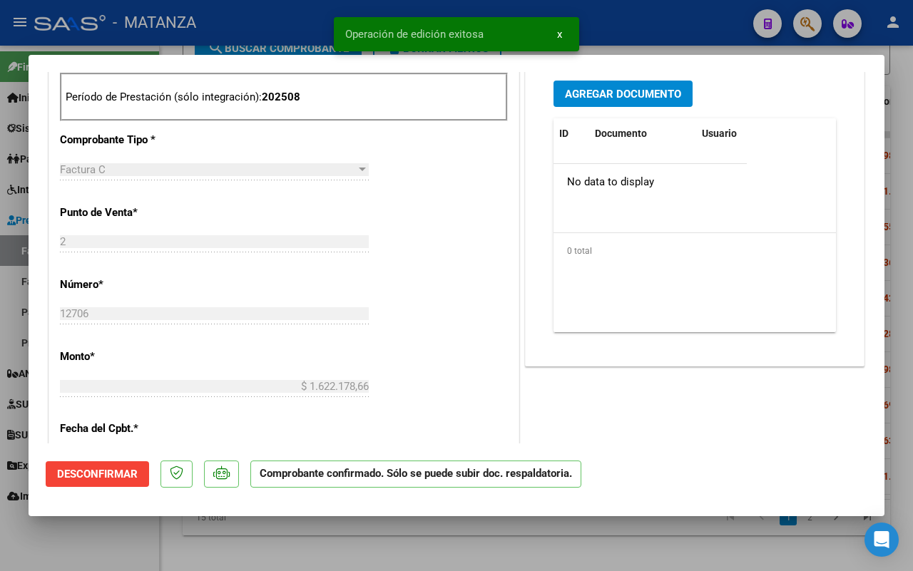
click at [111, 533] on div at bounding box center [456, 285] width 913 height 571
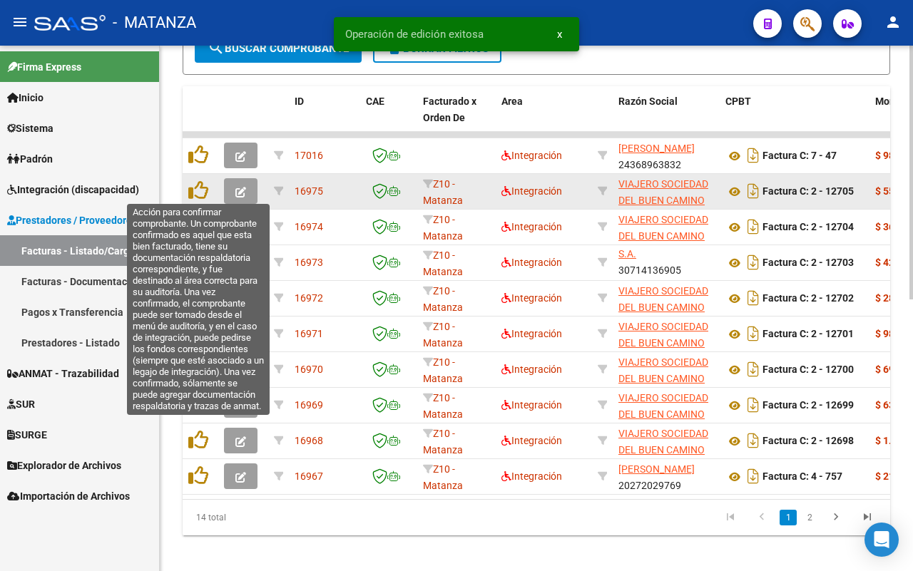
scroll to position [542, 0]
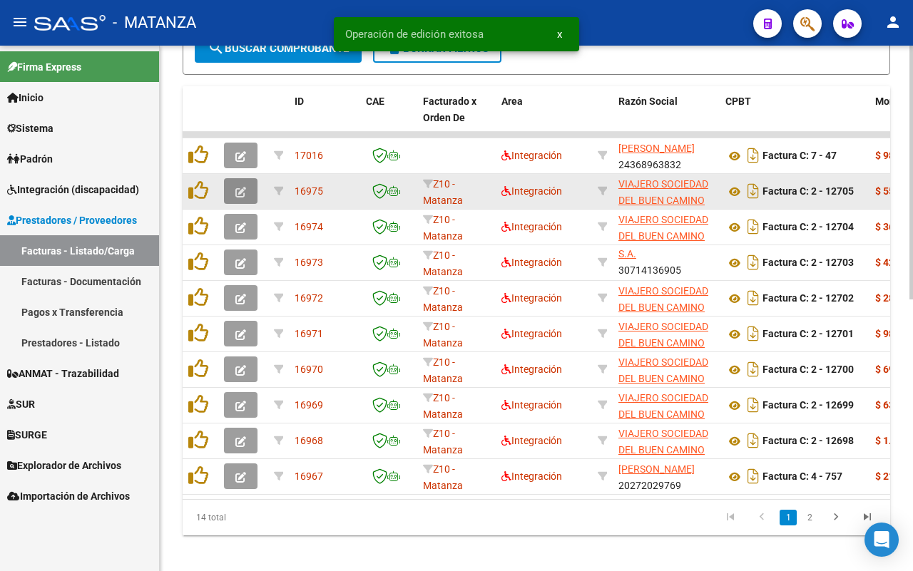
click at [243, 188] on icon "button" at bounding box center [240, 192] width 11 height 11
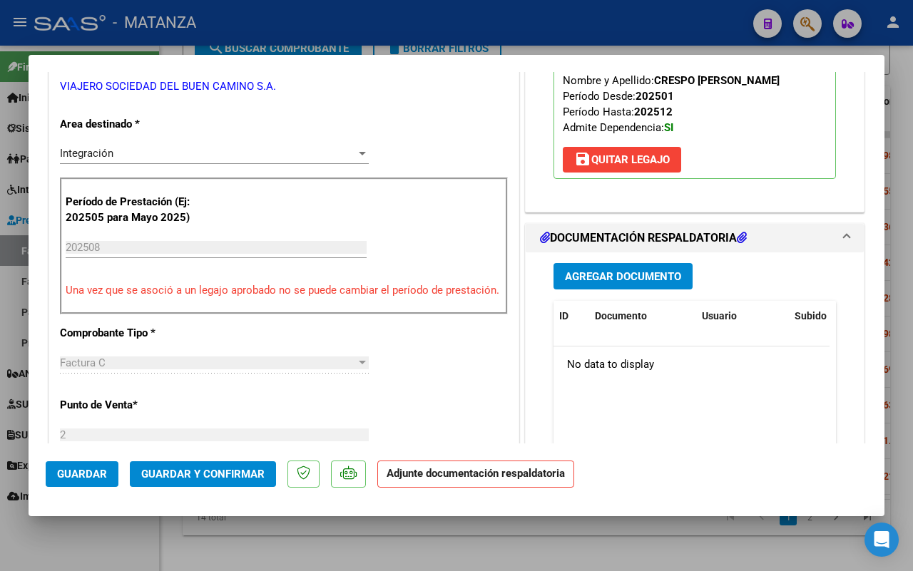
scroll to position [535, 0]
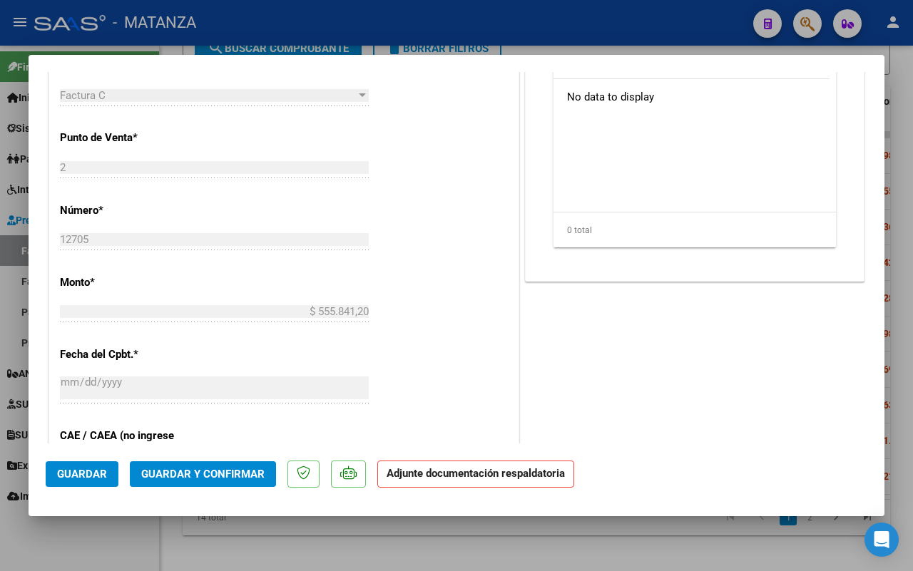
click at [208, 472] on span "Guardar y Confirmar" at bounding box center [202, 474] width 123 height 13
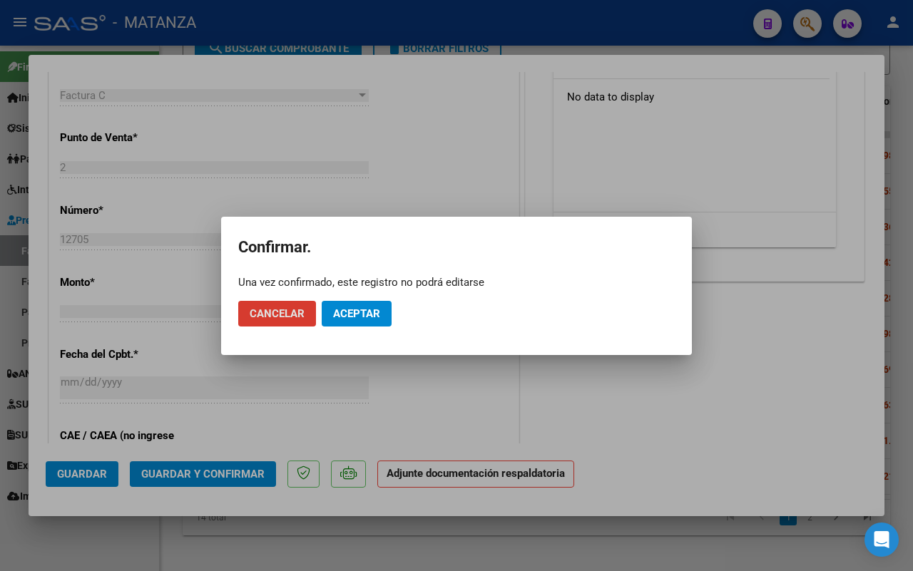
click at [358, 305] on button "Aceptar" at bounding box center [357, 314] width 70 height 26
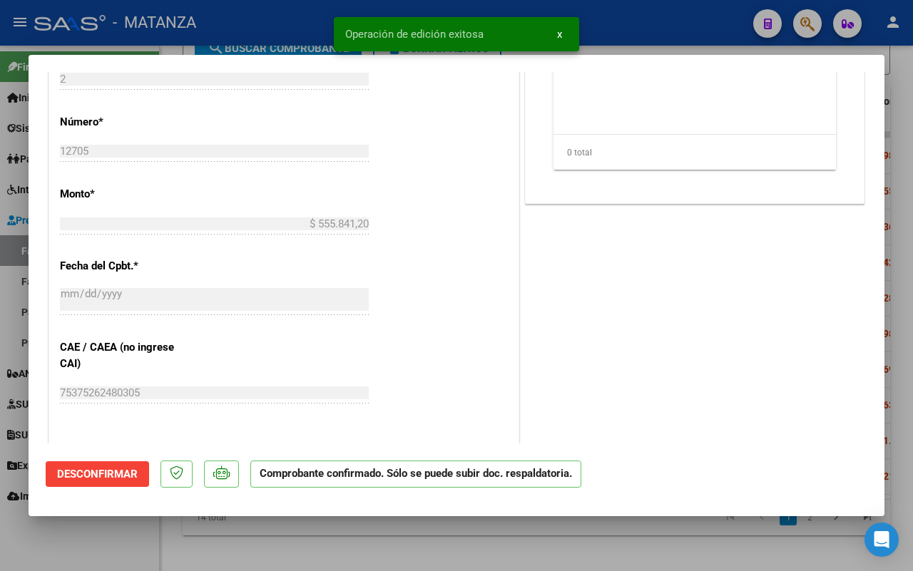
scroll to position [551, 0]
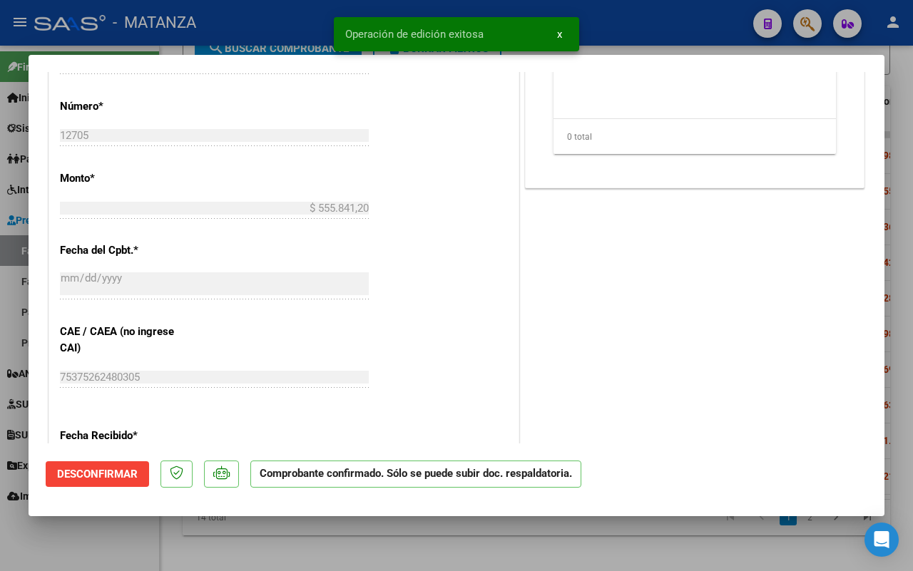
click at [111, 536] on div at bounding box center [456, 285] width 913 height 571
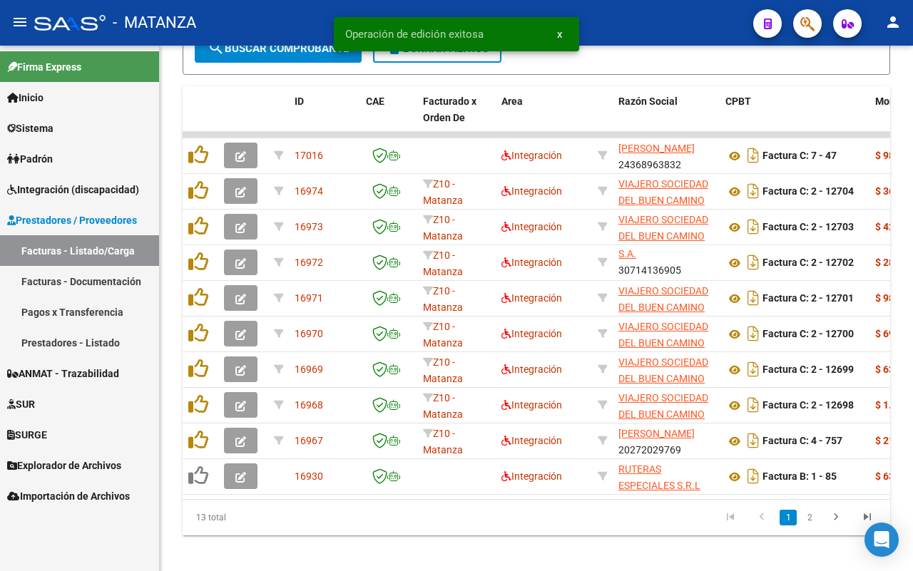
scroll to position [542, 0]
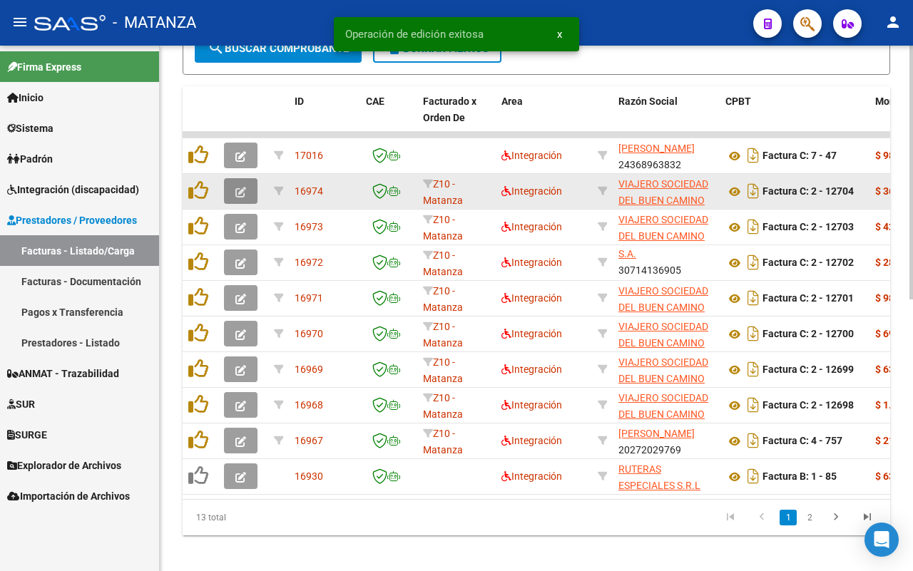
click at [246, 189] on button "button" at bounding box center [241, 191] width 34 height 26
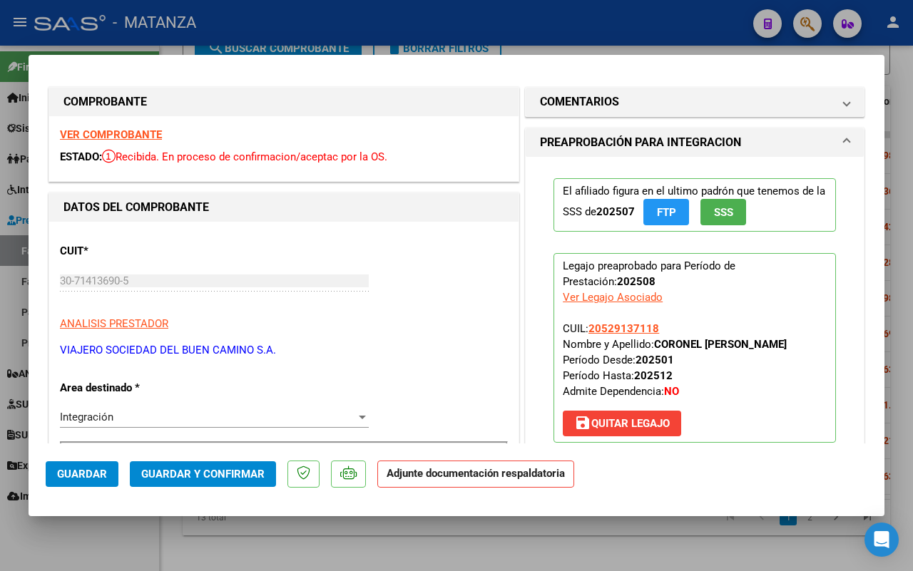
scroll to position [0, 0]
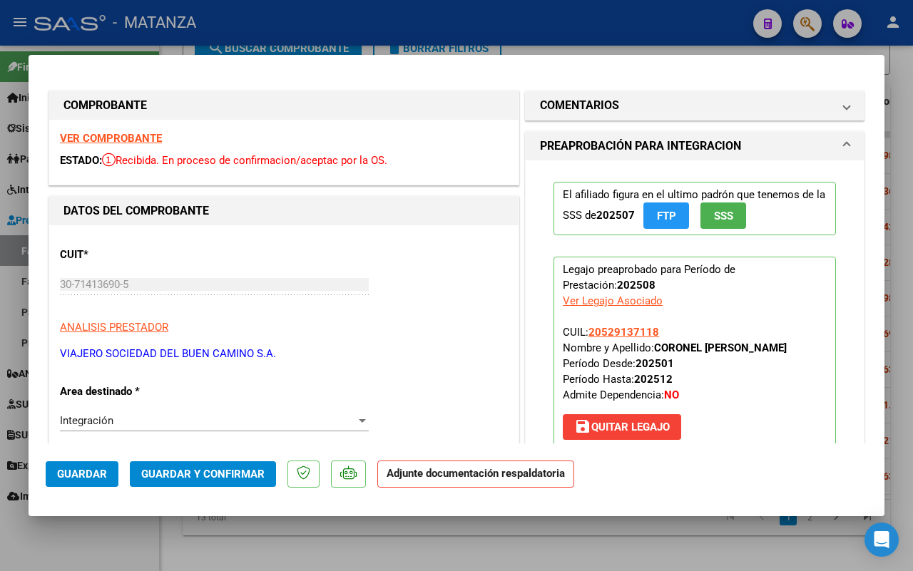
click at [127, 136] on strong "VER COMPROBANTE" at bounding box center [111, 138] width 102 height 13
click at [200, 472] on span "Guardar y Confirmar" at bounding box center [202, 474] width 123 height 13
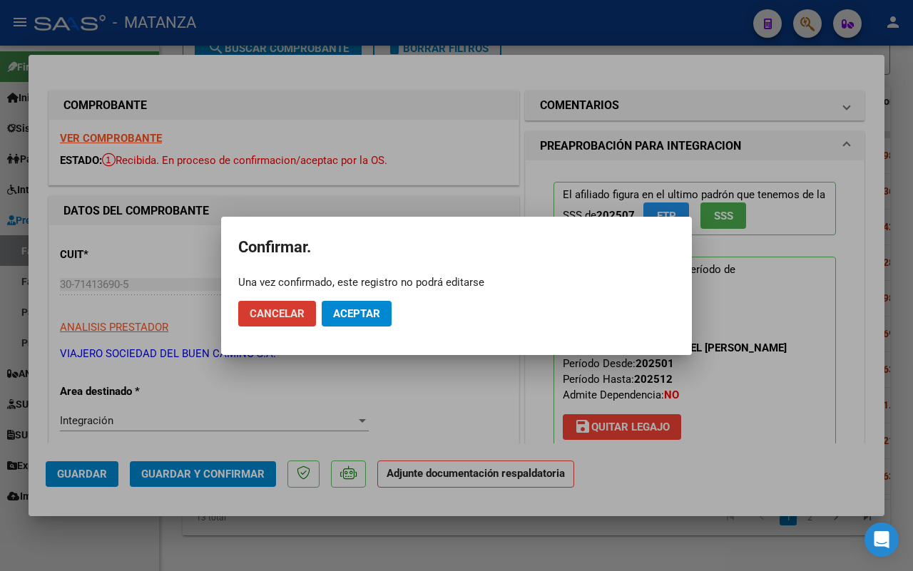
click at [353, 314] on span "Aceptar" at bounding box center [356, 313] width 47 height 13
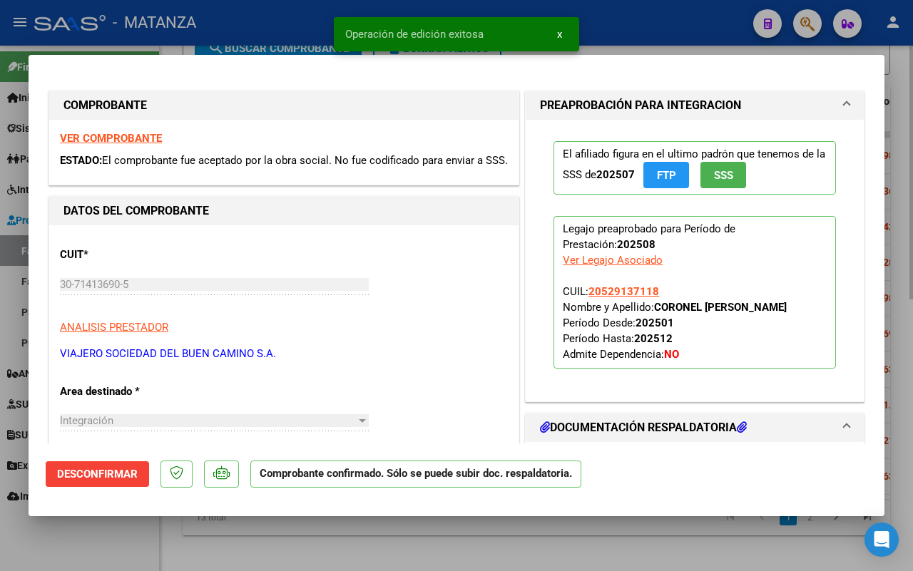
drag, startPoint x: 71, startPoint y: 529, endPoint x: 275, endPoint y: 566, distance: 207.3
click at [73, 529] on div at bounding box center [456, 285] width 913 height 571
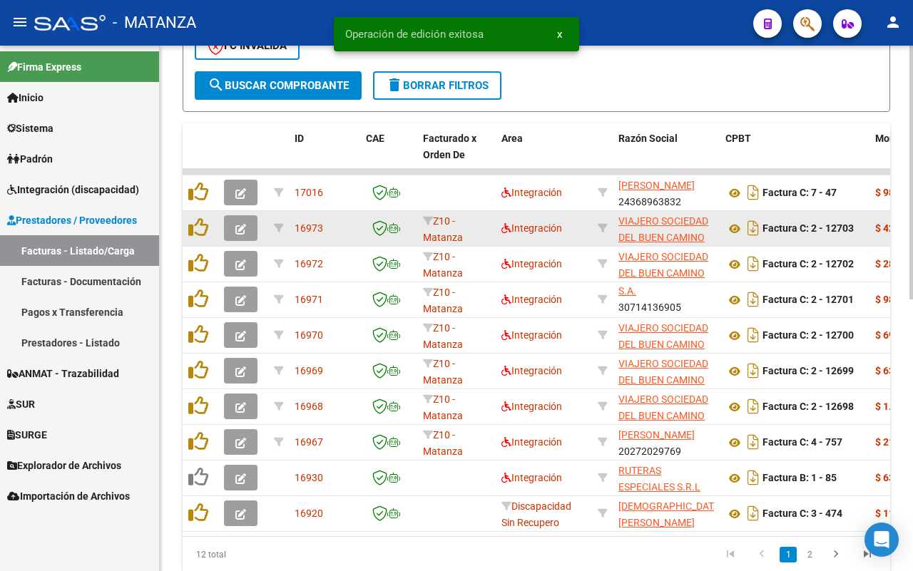
scroll to position [542, 0]
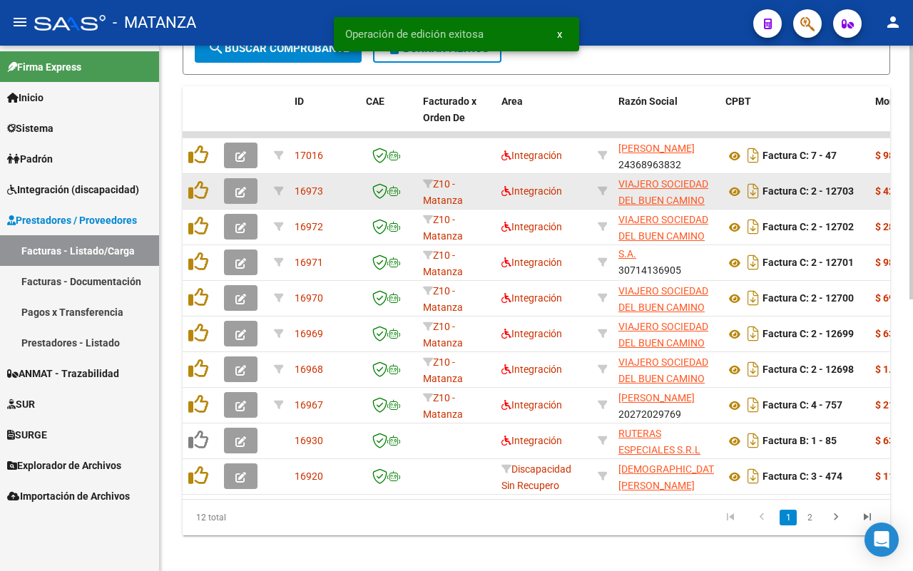
click at [230, 185] on button "button" at bounding box center [241, 191] width 34 height 26
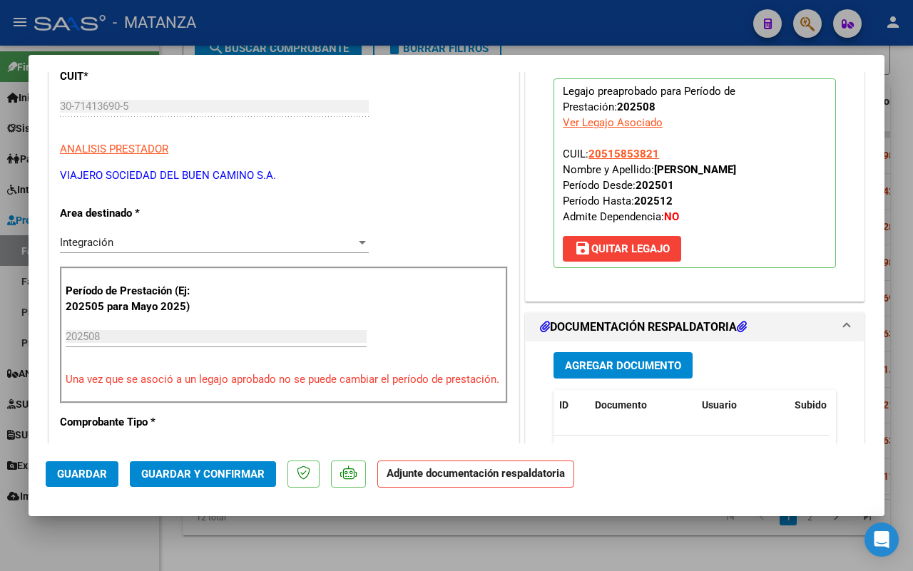
scroll to position [446, 0]
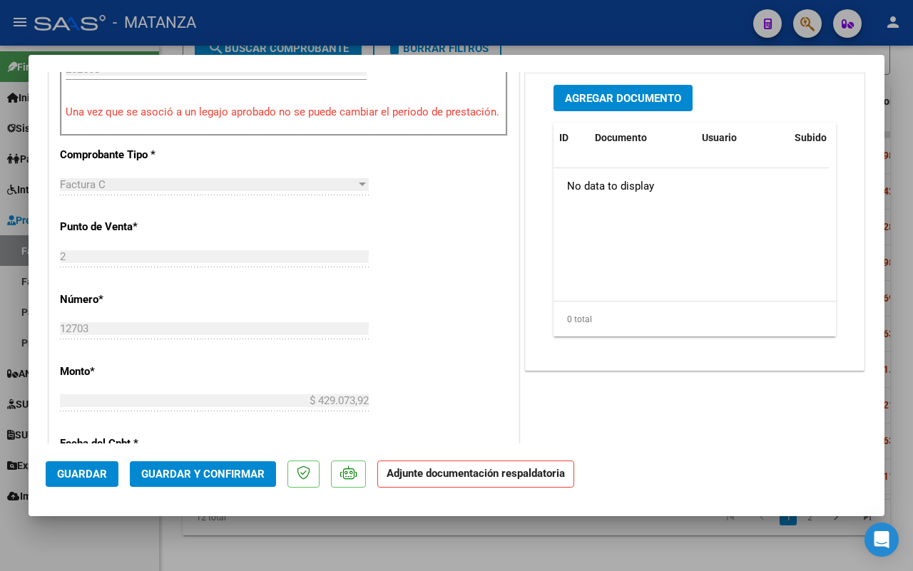
click at [244, 469] on span "Guardar y Confirmar" at bounding box center [202, 474] width 123 height 13
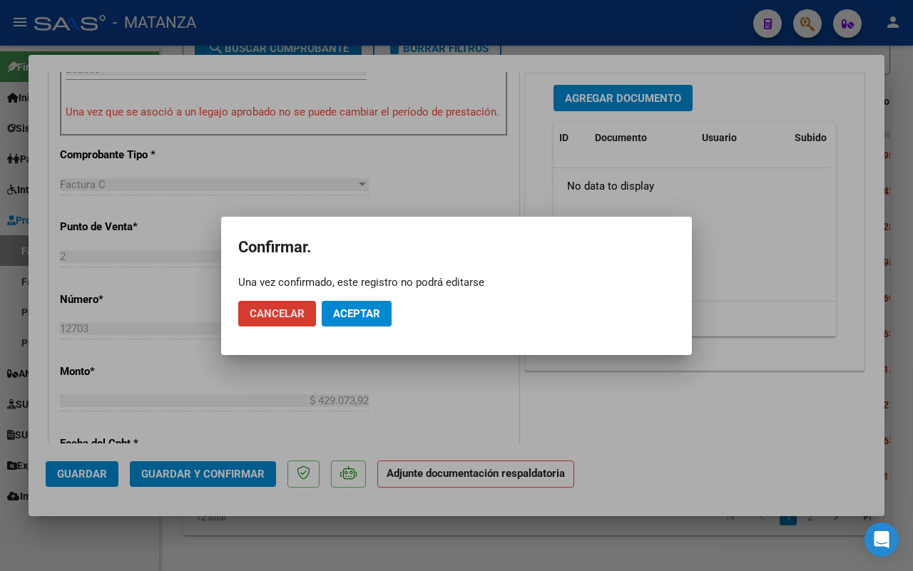
click at [355, 308] on span "Aceptar" at bounding box center [356, 313] width 47 height 13
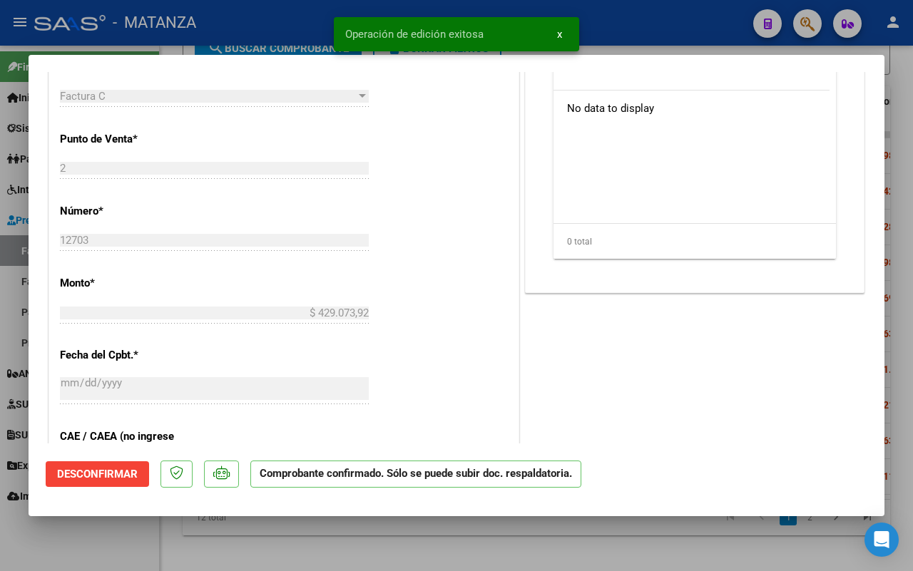
scroll to position [462, 0]
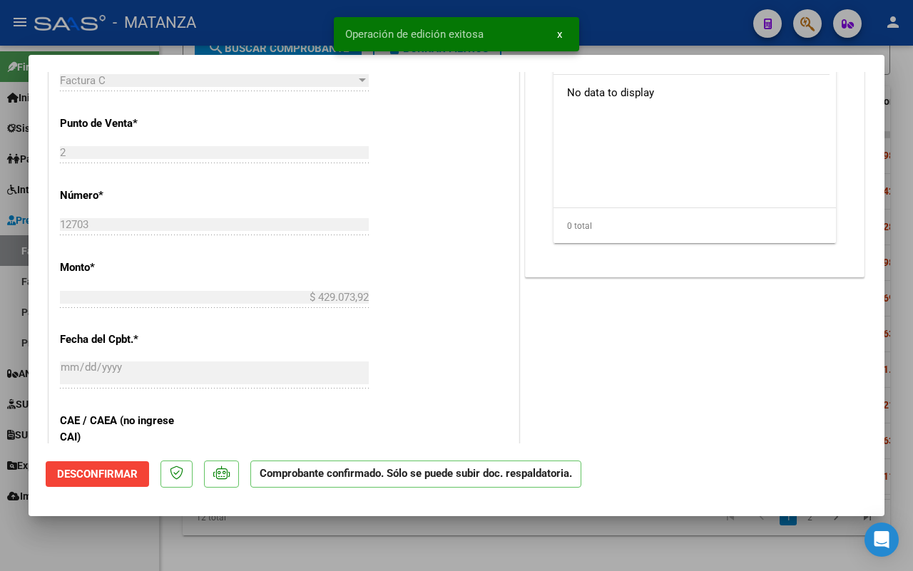
click at [86, 543] on div at bounding box center [456, 285] width 913 height 571
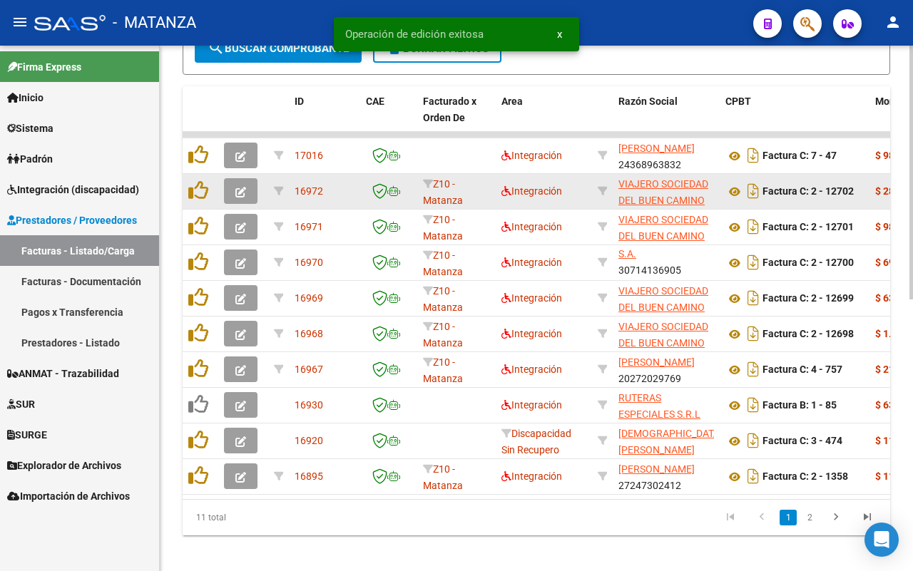
scroll to position [542, 0]
click at [245, 188] on icon "button" at bounding box center [240, 192] width 11 height 11
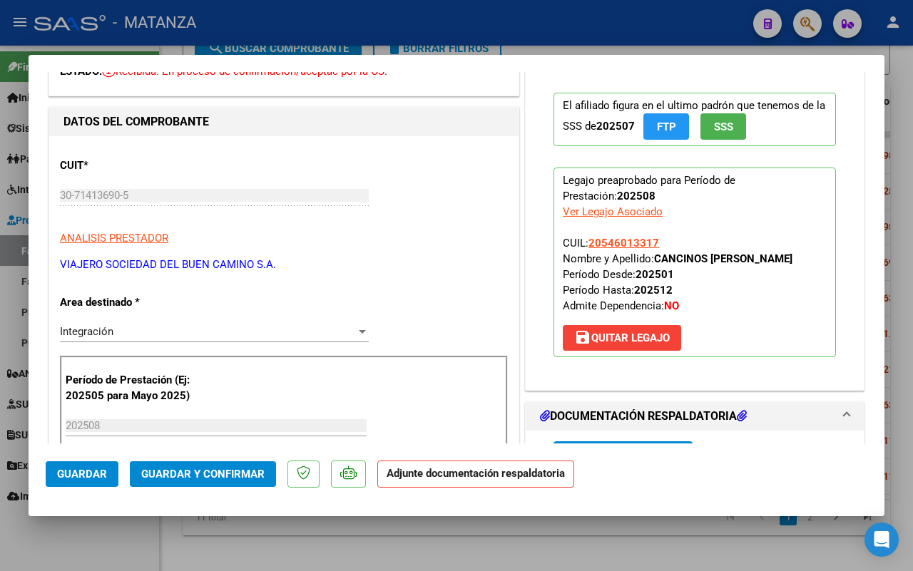
scroll to position [268, 0]
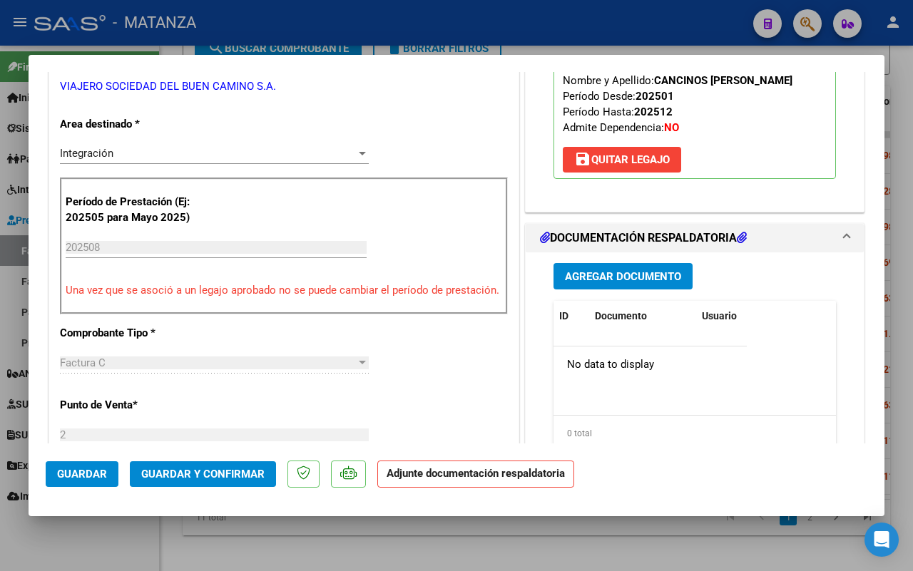
click at [236, 476] on span "Guardar y Confirmar" at bounding box center [202, 474] width 123 height 13
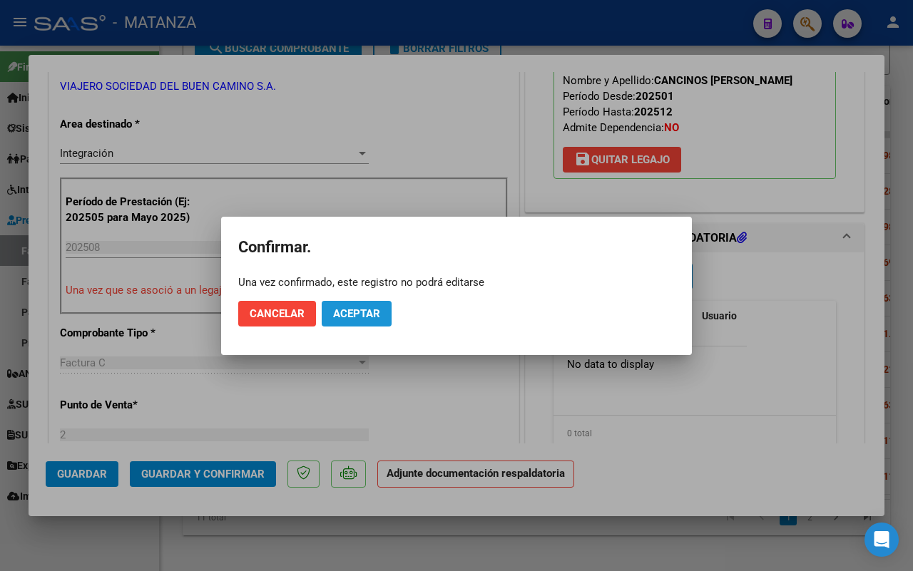
drag, startPoint x: 368, startPoint y: 318, endPoint x: 64, endPoint y: 569, distance: 394.2
click at [367, 318] on span "Aceptar" at bounding box center [356, 313] width 47 height 13
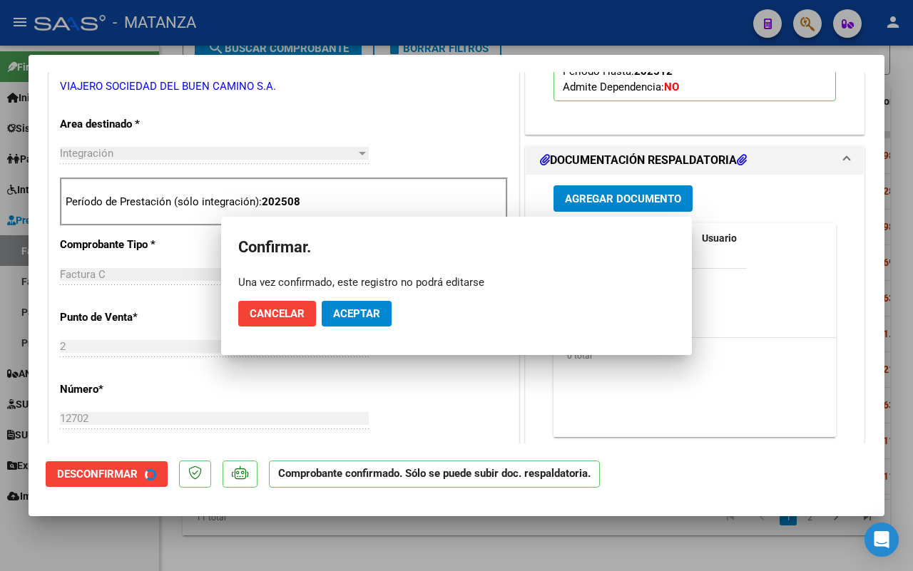
scroll to position [283, 0]
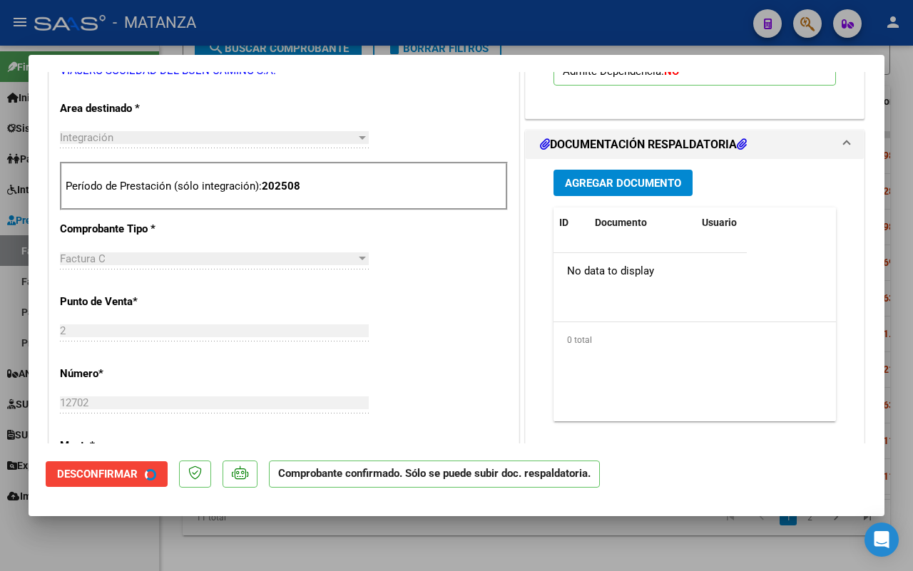
click at [91, 554] on div at bounding box center [456, 285] width 913 height 571
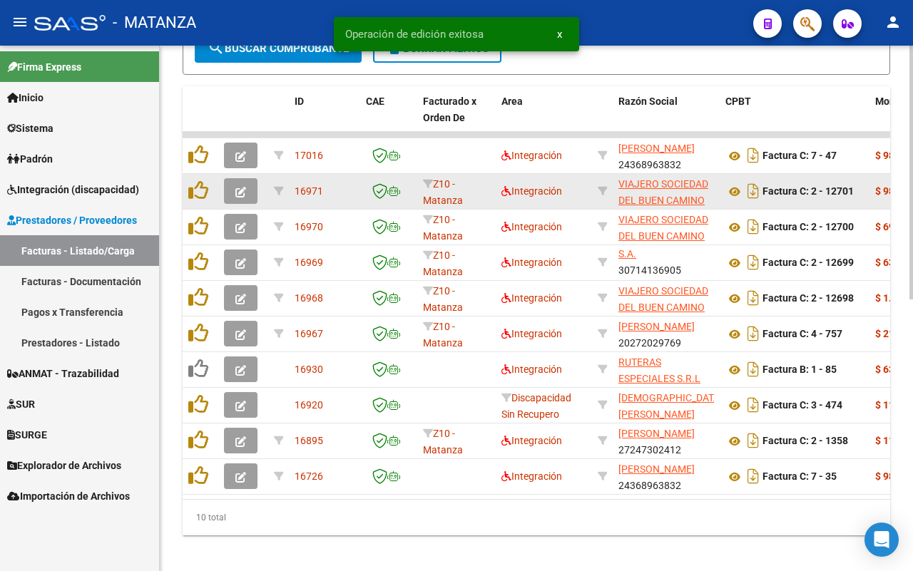
scroll to position [542, 0]
click at [250, 183] on button "button" at bounding box center [241, 191] width 34 height 26
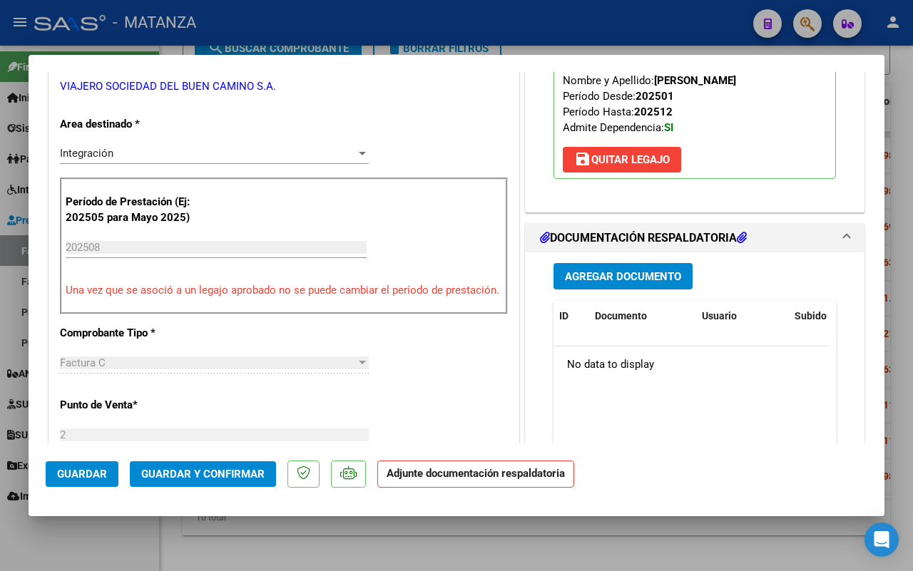
scroll to position [0, 0]
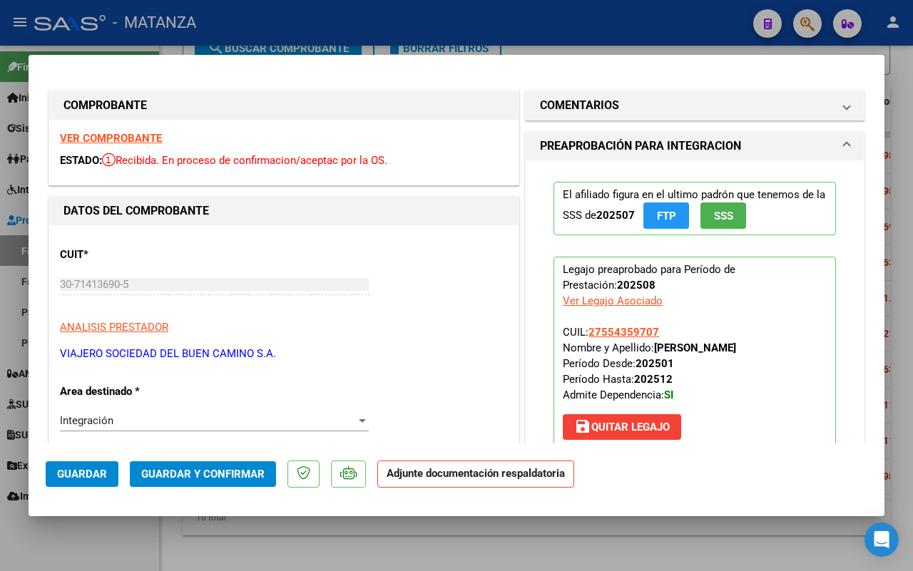
click at [126, 138] on strong "VER COMPROBANTE" at bounding box center [111, 138] width 102 height 13
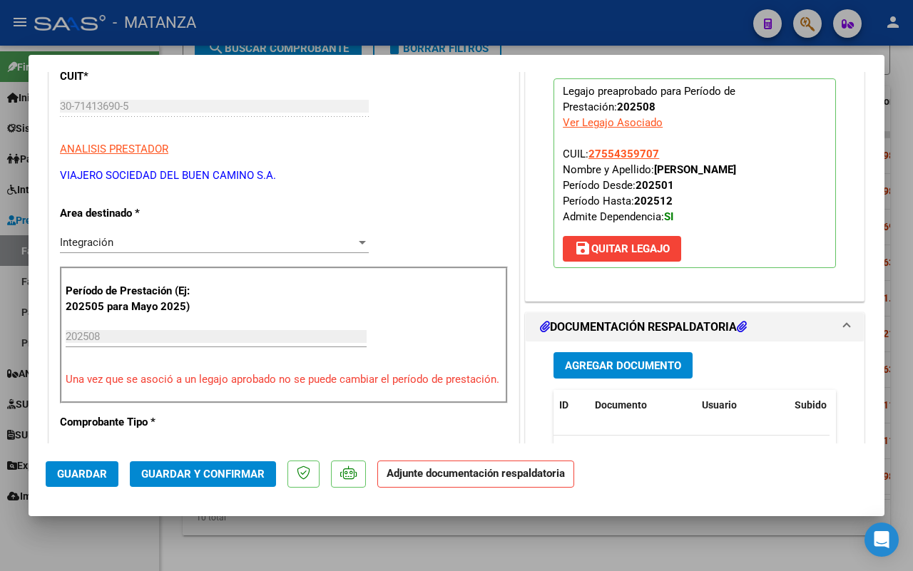
click at [198, 475] on span "Guardar y Confirmar" at bounding box center [202, 474] width 123 height 13
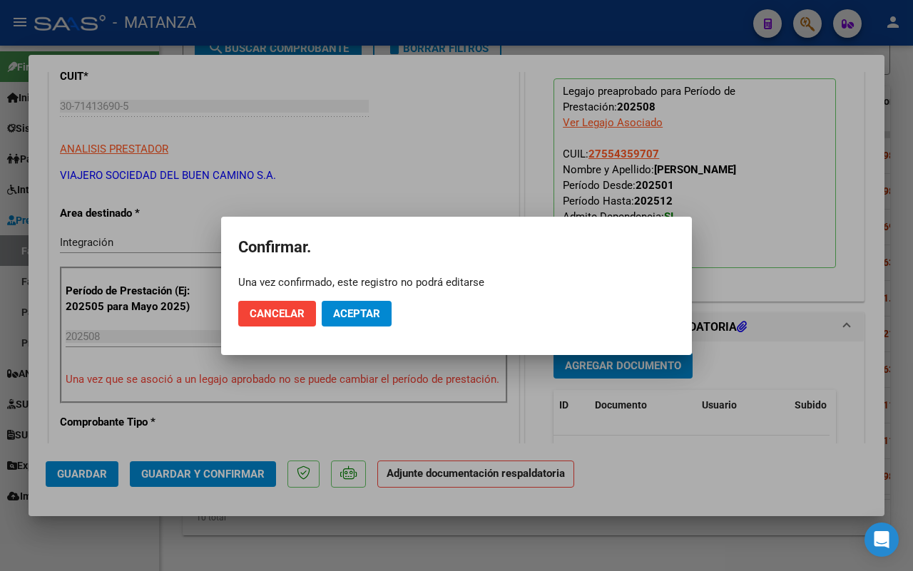
click at [355, 305] on button "Aceptar" at bounding box center [357, 314] width 70 height 26
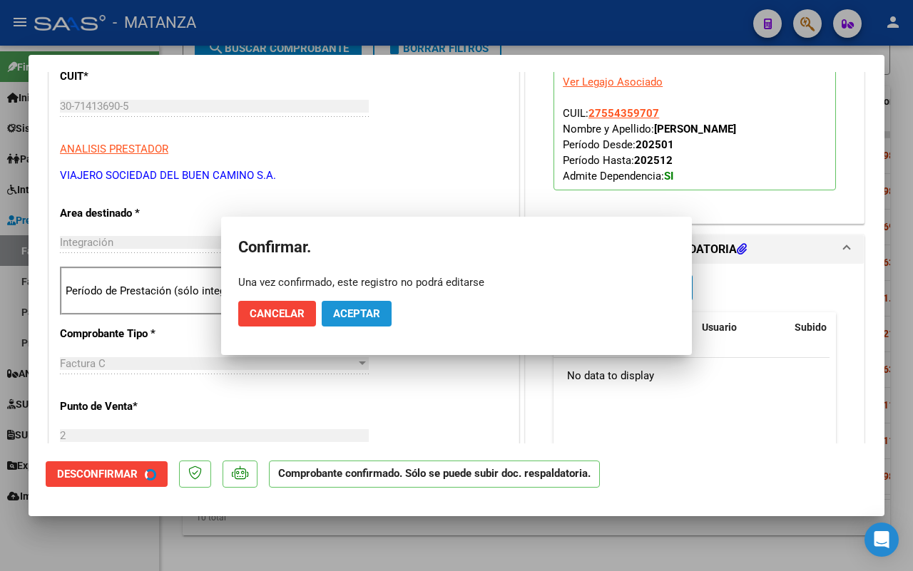
scroll to position [194, 0]
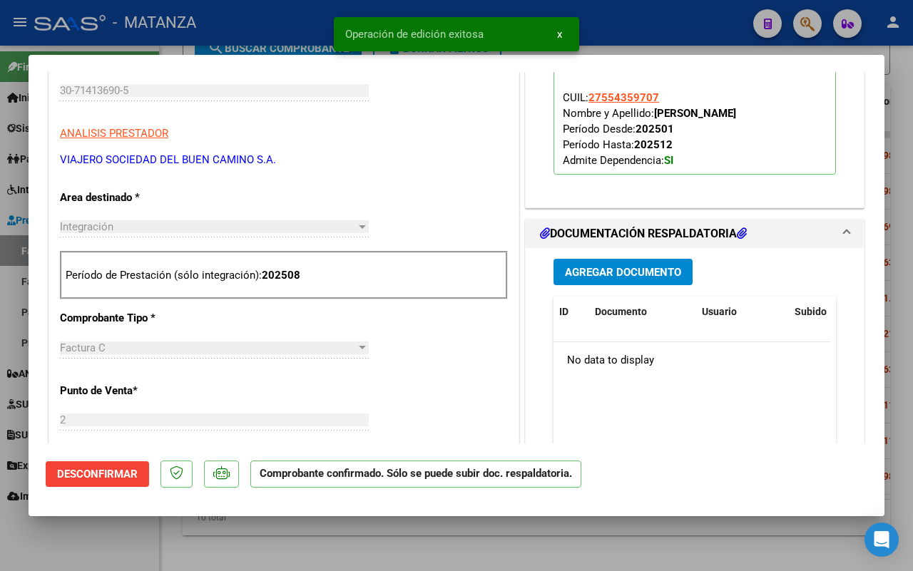
drag, startPoint x: 55, startPoint y: 542, endPoint x: 701, endPoint y: 455, distance: 651.5
click at [56, 542] on div at bounding box center [456, 285] width 913 height 571
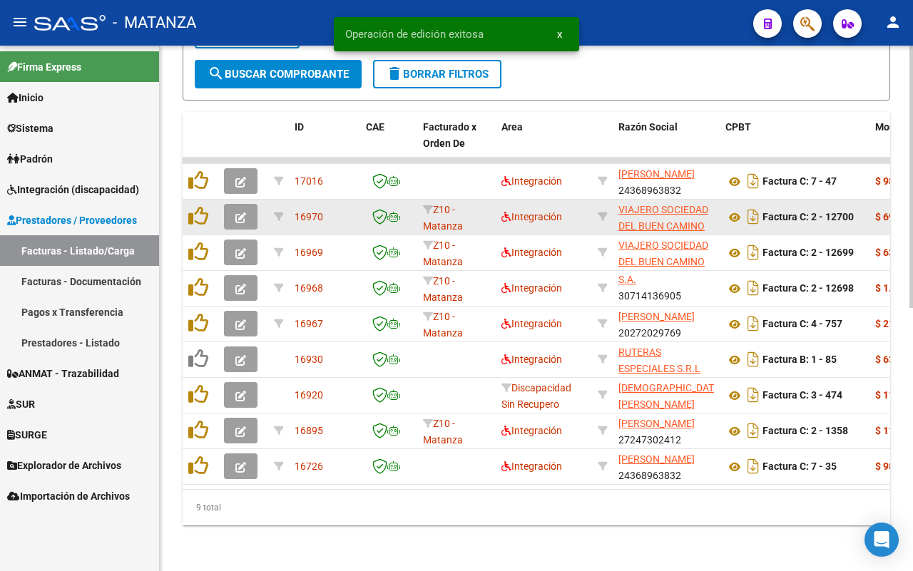
scroll to position [528, 0]
click at [240, 213] on icon "button" at bounding box center [240, 218] width 11 height 11
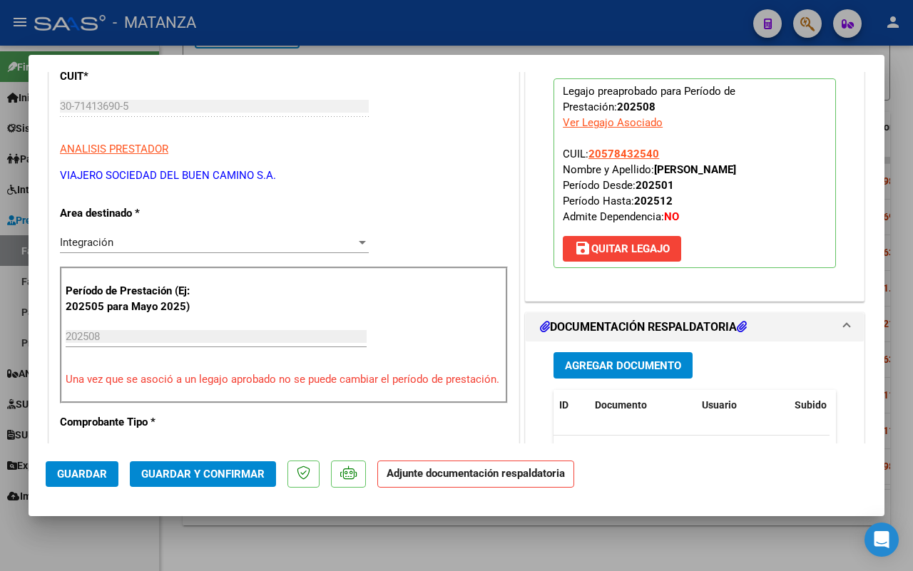
scroll to position [0, 0]
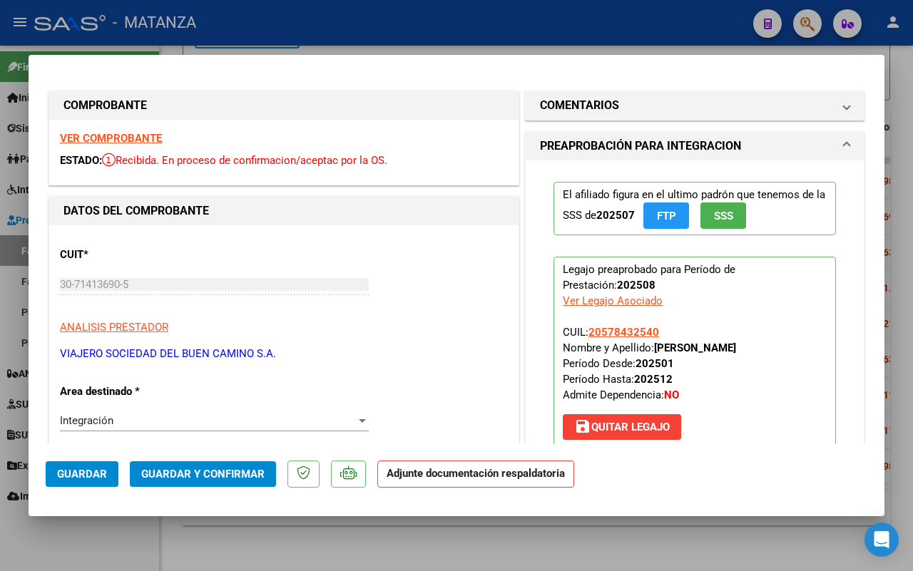
click at [98, 138] on strong "VER COMPROBANTE" at bounding box center [111, 138] width 102 height 13
click at [197, 468] on span "Guardar y Confirmar" at bounding box center [202, 474] width 123 height 13
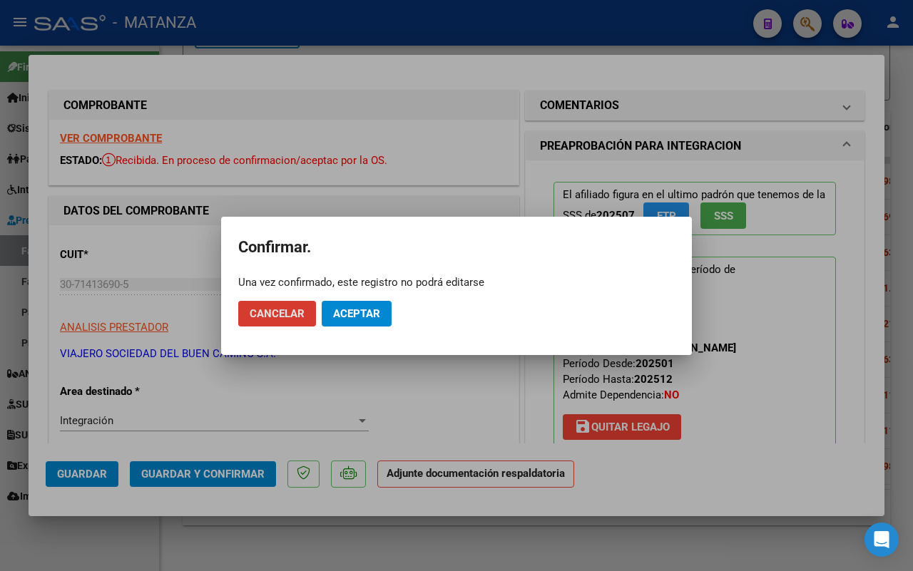
click at [333, 318] on span "Aceptar" at bounding box center [356, 313] width 47 height 13
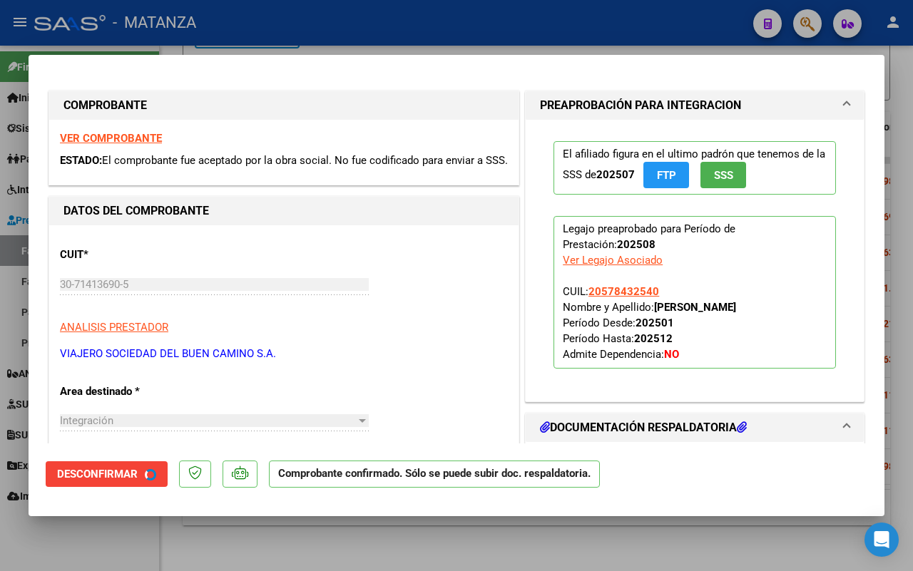
click at [128, 542] on div at bounding box center [456, 285] width 913 height 571
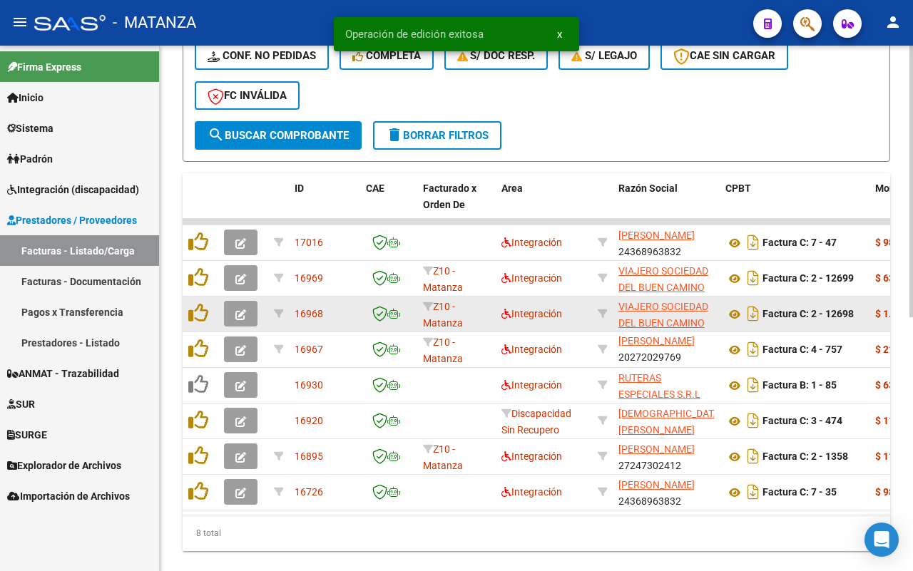
scroll to position [492, 0]
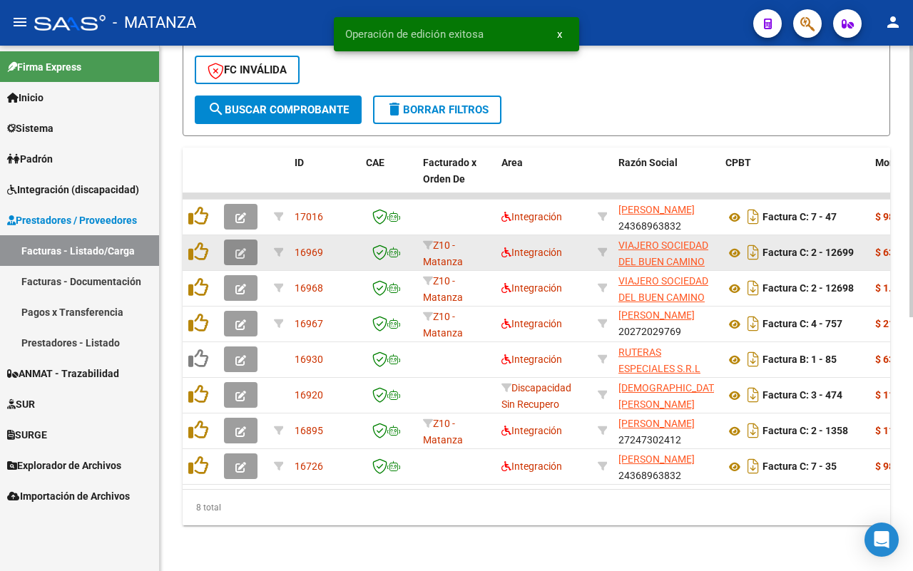
click at [241, 248] on icon "button" at bounding box center [240, 253] width 11 height 11
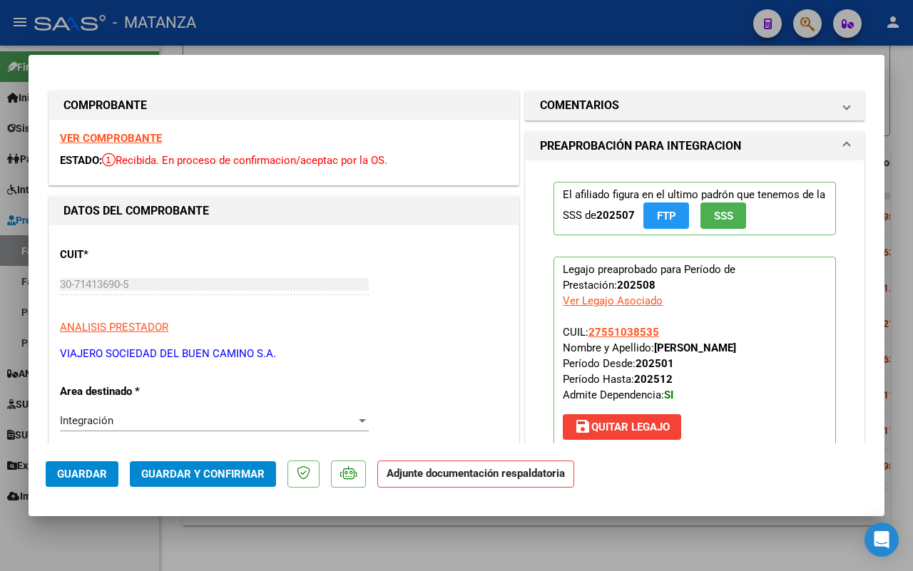
click at [79, 137] on strong "VER COMPROBANTE" at bounding box center [111, 138] width 102 height 13
click at [218, 474] on span "Guardar y Confirmar" at bounding box center [202, 474] width 123 height 13
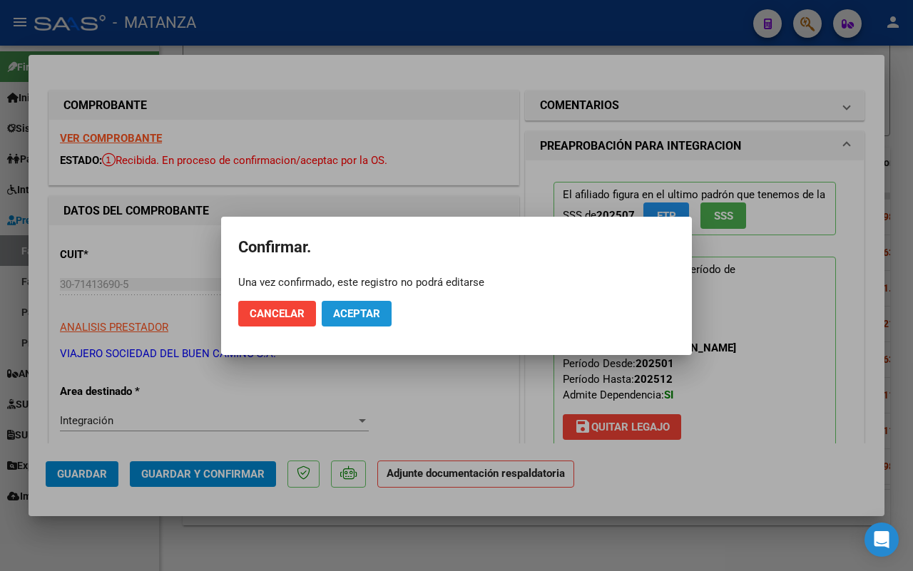
drag, startPoint x: 357, startPoint y: 308, endPoint x: 912, endPoint y: 283, distance: 555.6
click at [358, 307] on span "Aceptar" at bounding box center [356, 313] width 47 height 13
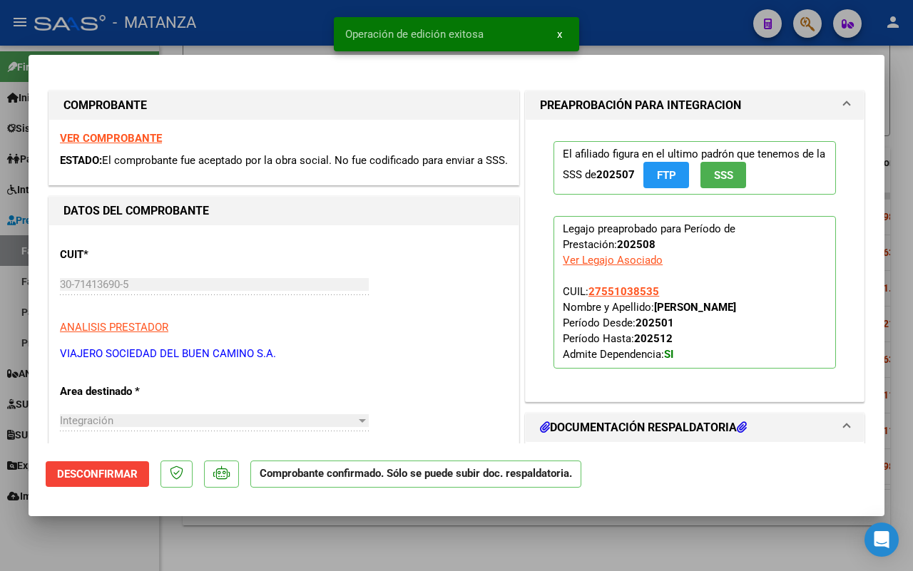
drag, startPoint x: 104, startPoint y: 540, endPoint x: 40, endPoint y: 568, distance: 70.0
click at [105, 540] on div at bounding box center [456, 285] width 913 height 571
type input "$ 0,00"
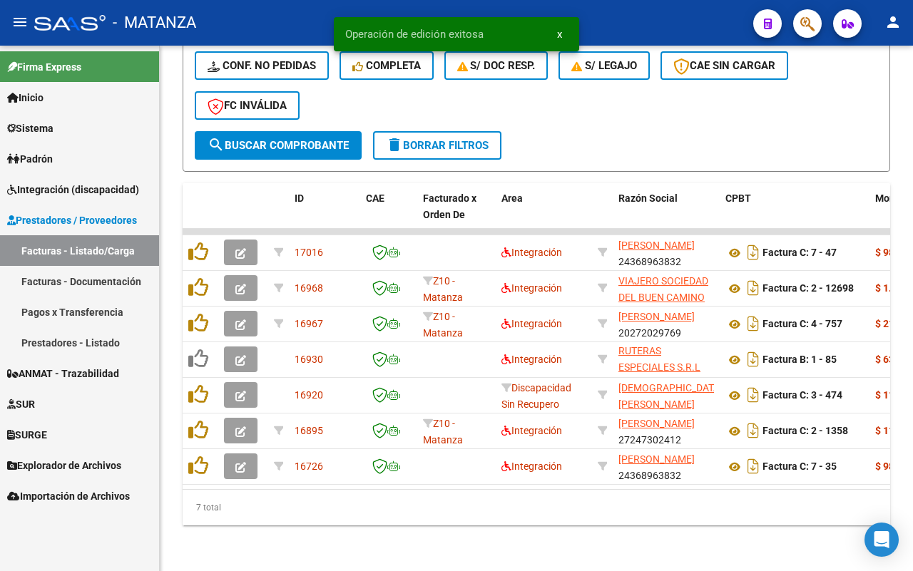
scroll to position [19, 0]
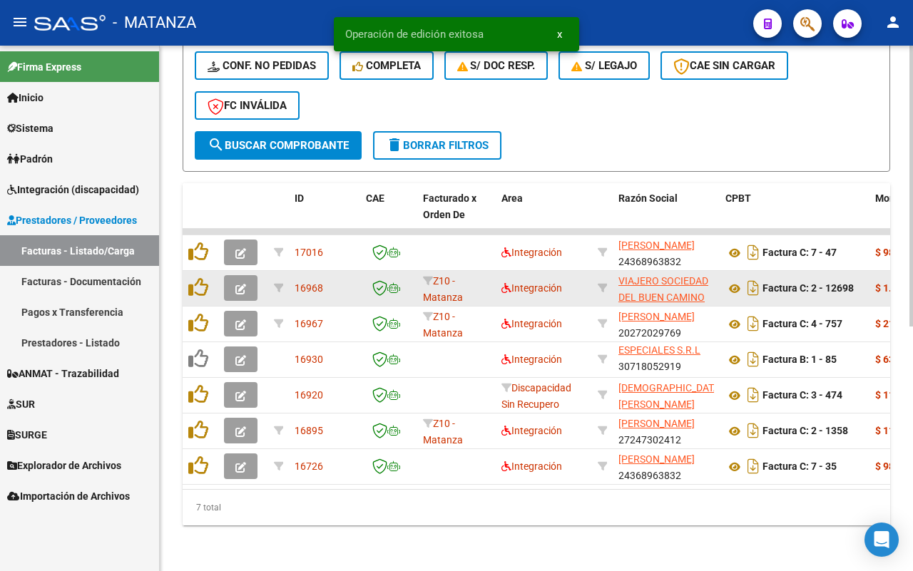
click at [243, 284] on icon "button" at bounding box center [240, 289] width 11 height 11
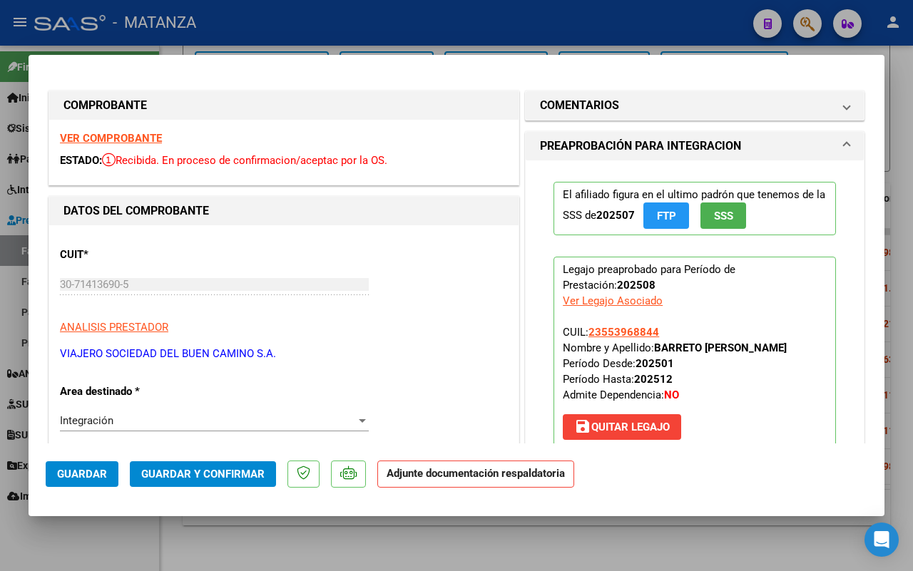
click at [93, 134] on strong "VER COMPROBANTE" at bounding box center [111, 138] width 102 height 13
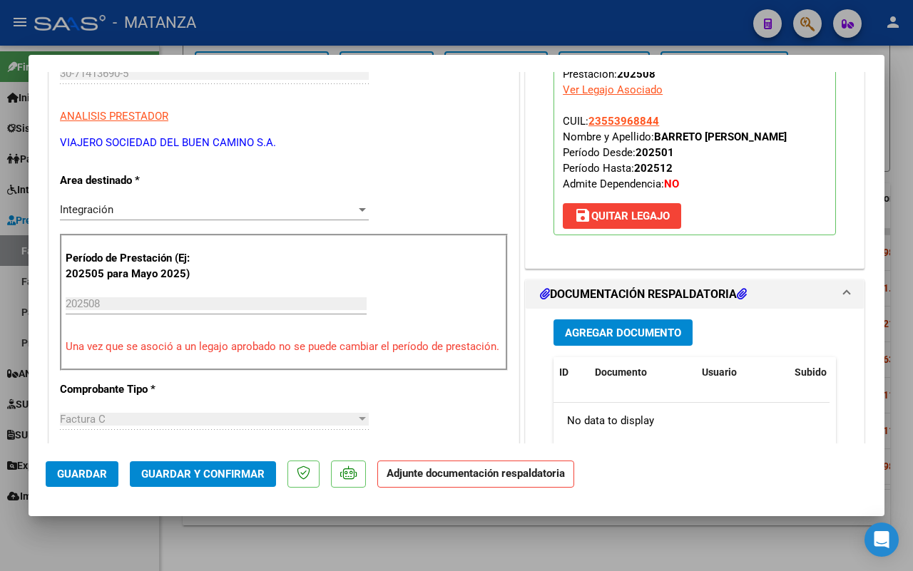
scroll to position [268, 0]
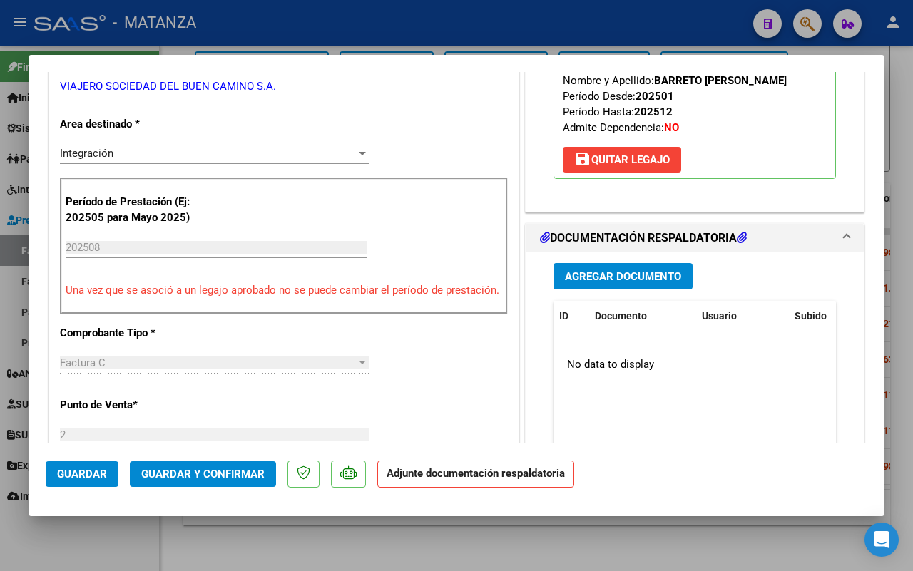
click at [225, 469] on span "Guardar y Confirmar" at bounding box center [202, 474] width 123 height 13
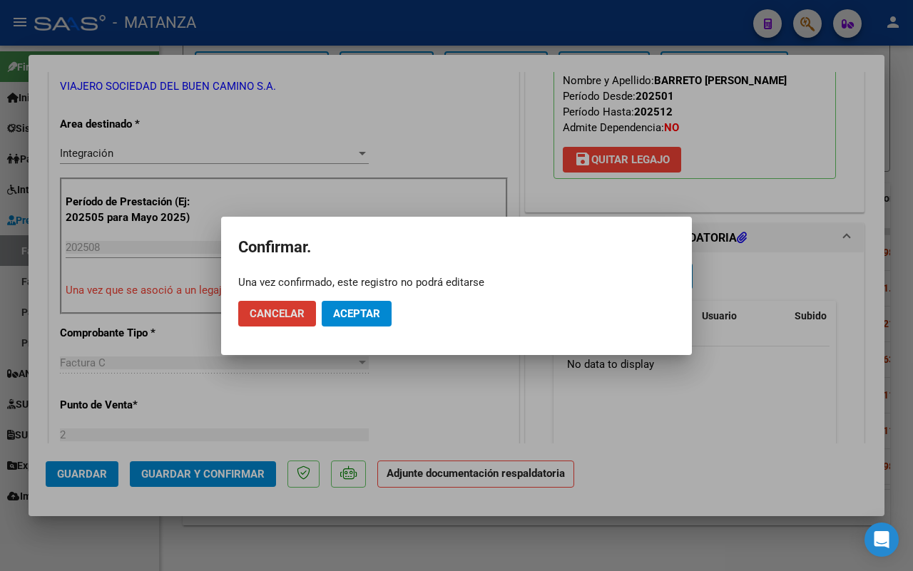
click at [370, 315] on span "Aceptar" at bounding box center [356, 313] width 47 height 13
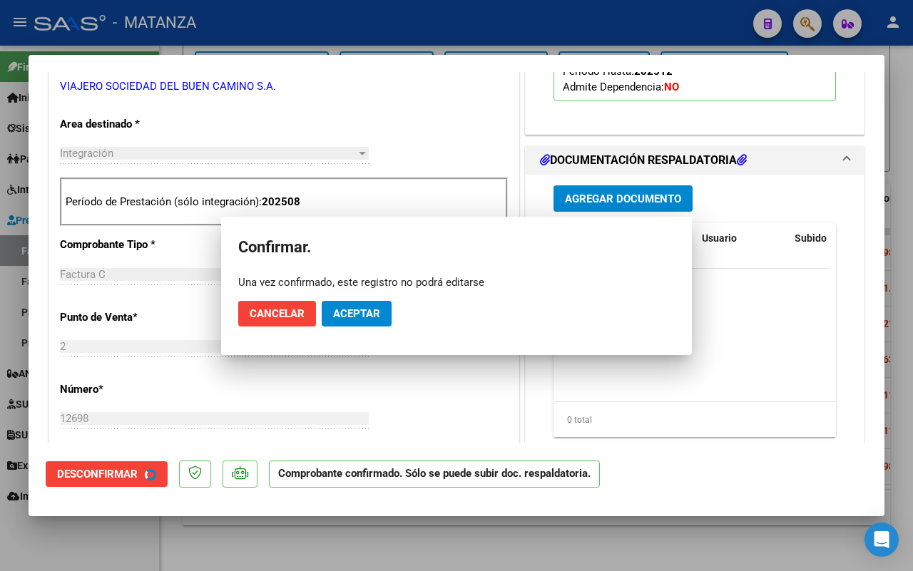
scroll to position [283, 0]
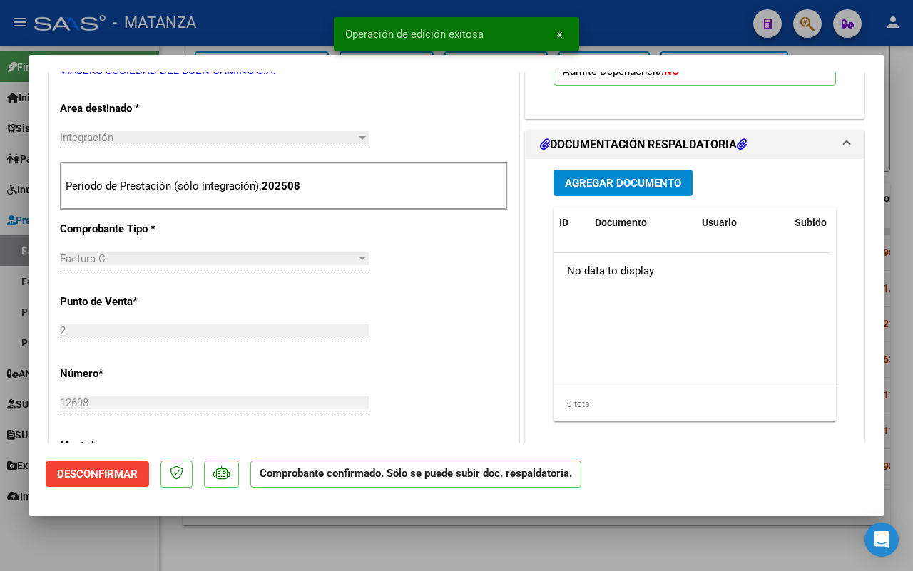
click at [121, 533] on div at bounding box center [456, 285] width 913 height 571
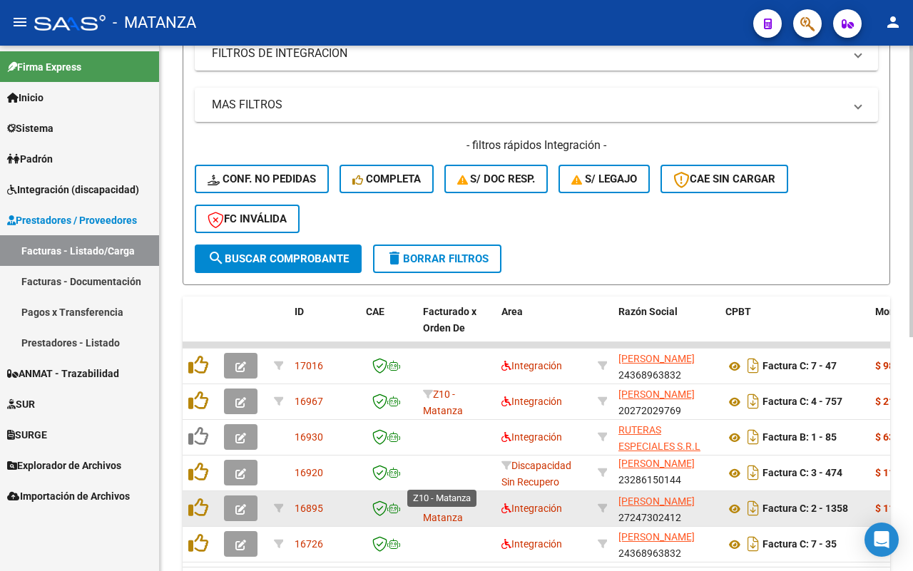
scroll to position [421, 0]
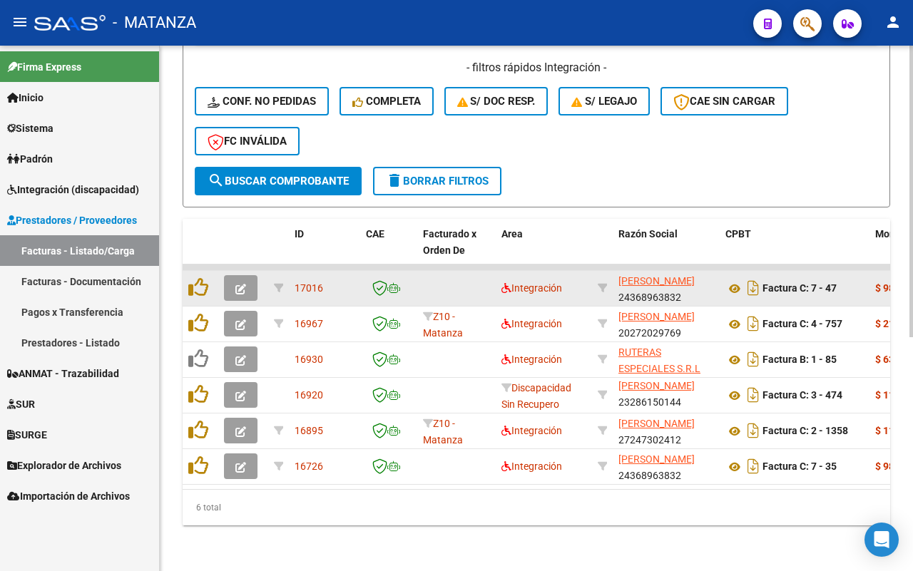
click at [243, 284] on icon "button" at bounding box center [240, 289] width 11 height 11
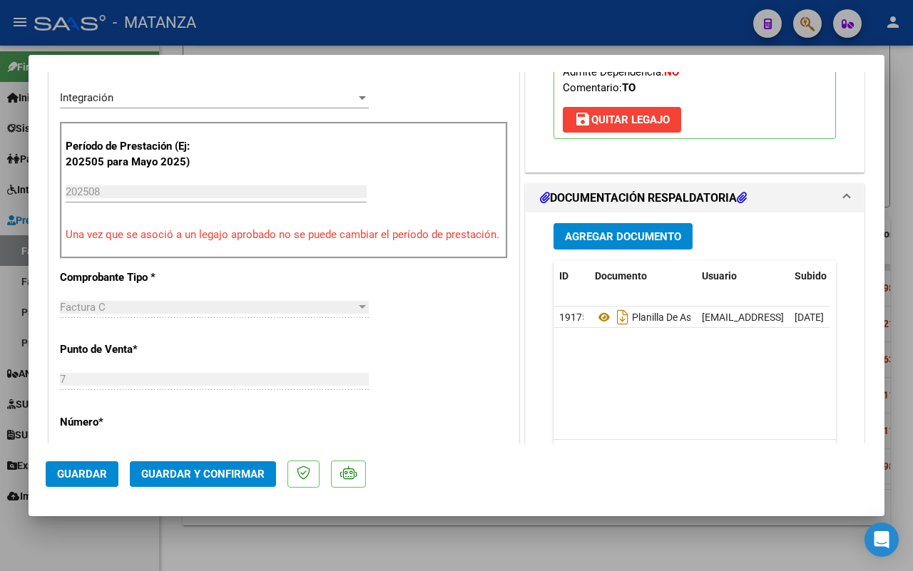
scroll to position [446, 0]
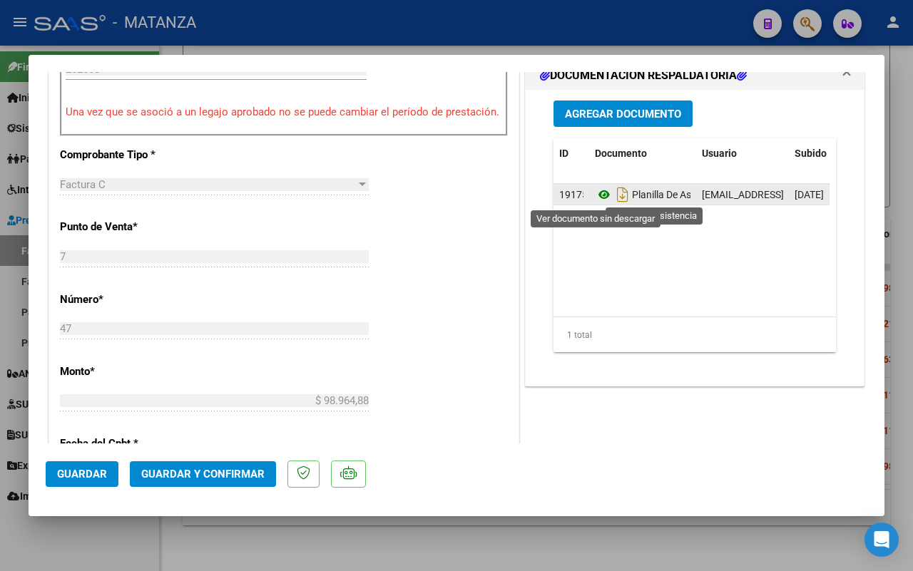
click at [595, 196] on icon at bounding box center [604, 194] width 19 height 17
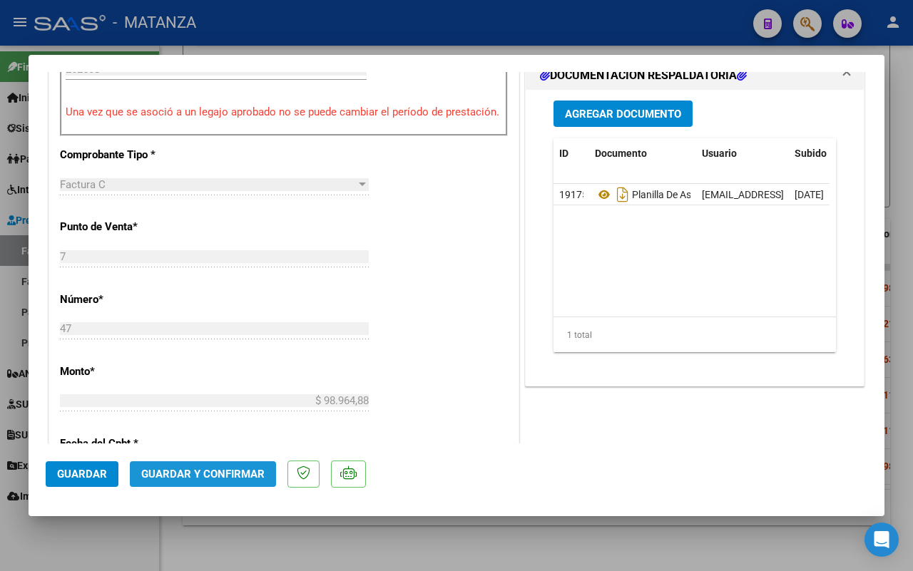
click at [210, 473] on span "Guardar y Confirmar" at bounding box center [202, 474] width 123 height 13
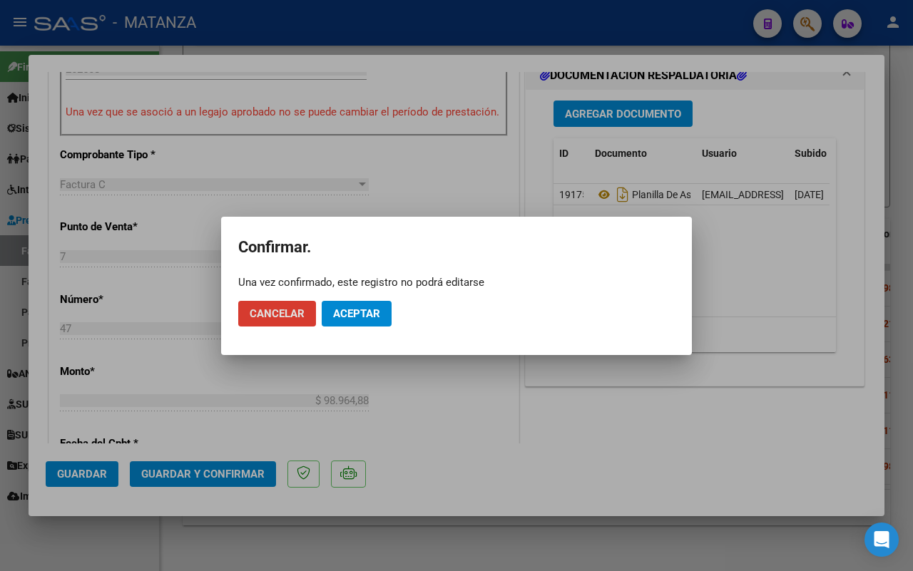
click at [380, 307] on span "Aceptar" at bounding box center [356, 313] width 47 height 13
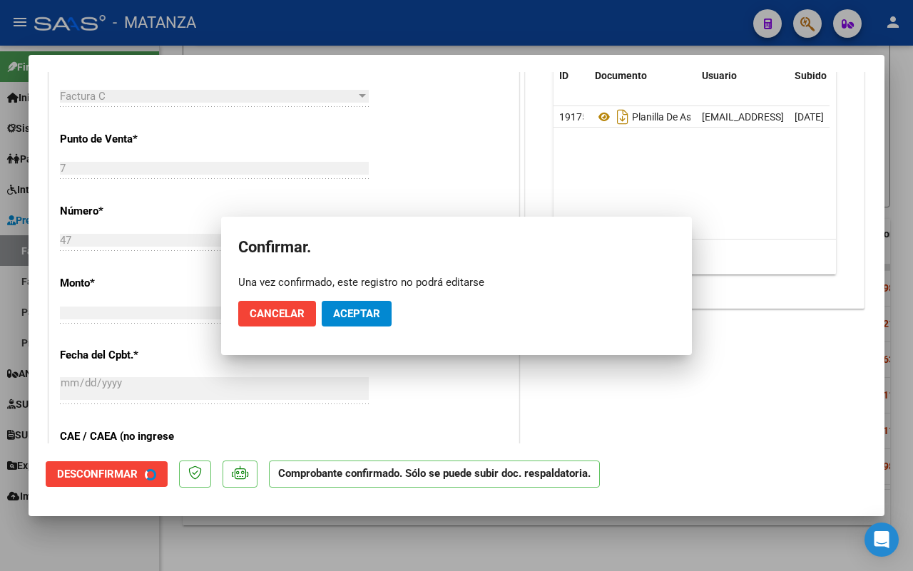
scroll to position [462, 0]
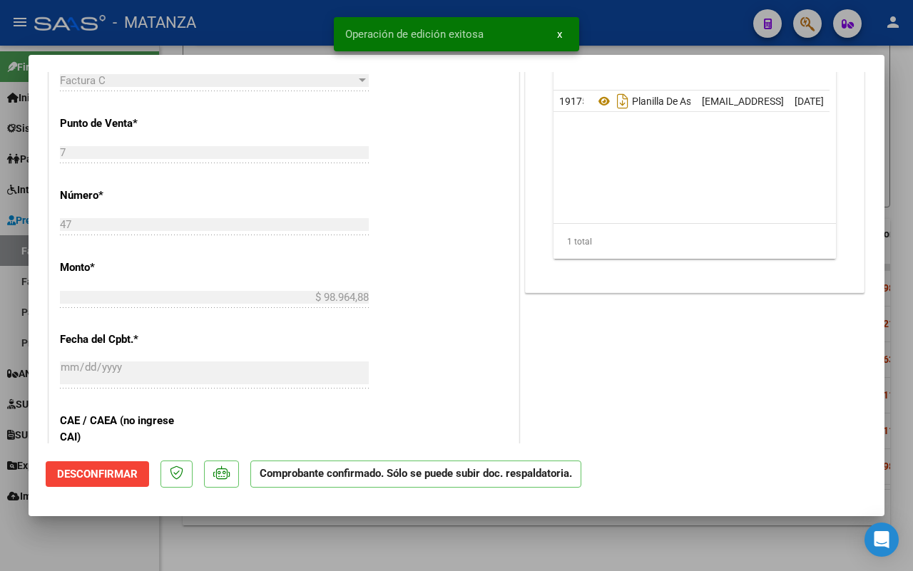
drag, startPoint x: 104, startPoint y: 536, endPoint x: 118, endPoint y: 534, distance: 13.7
click at [106, 536] on div at bounding box center [456, 285] width 913 height 571
type input "$ 0,00"
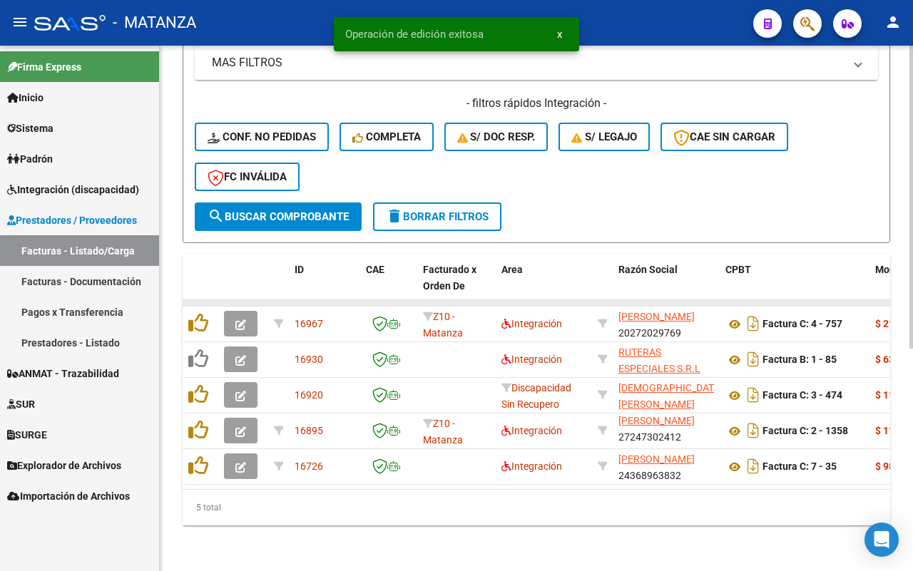
scroll to position [385, 0]
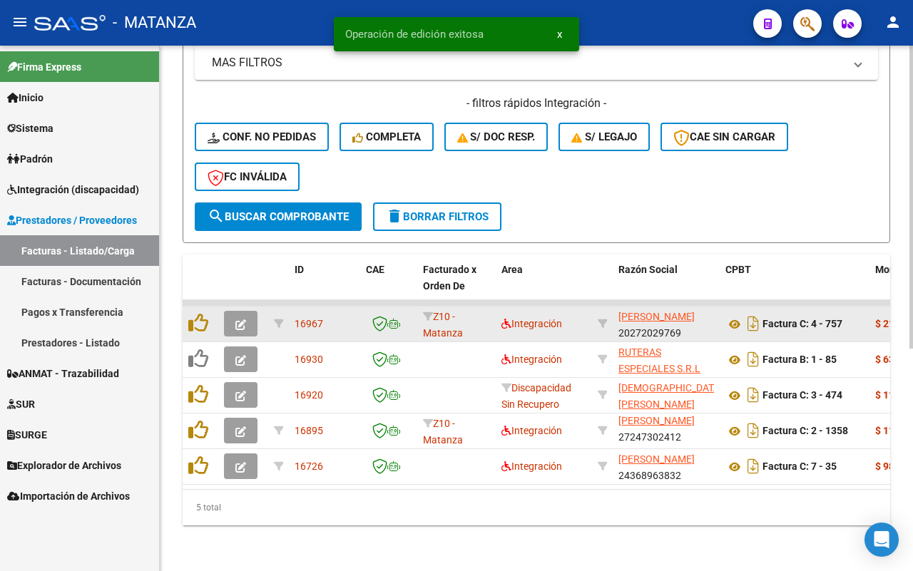
click at [243, 320] on icon "button" at bounding box center [240, 325] width 11 height 11
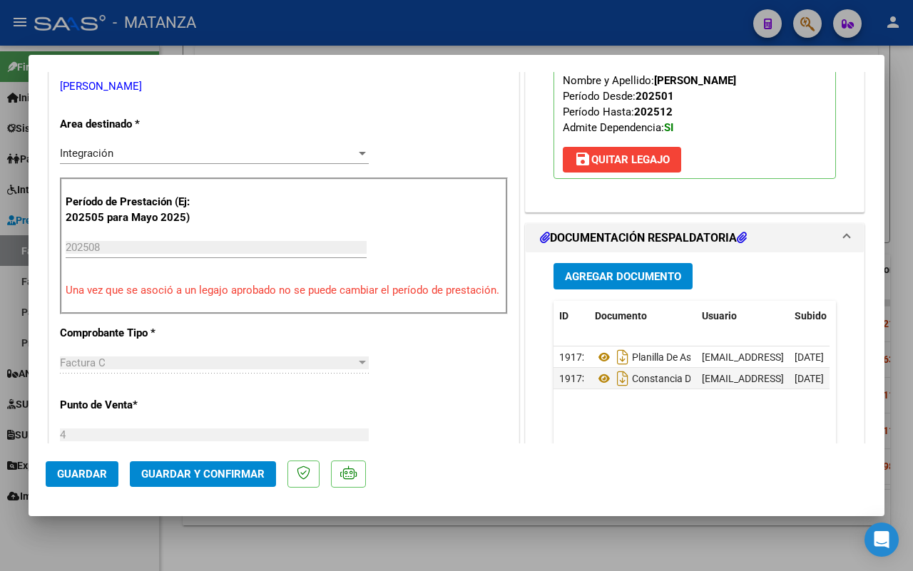
scroll to position [446, 0]
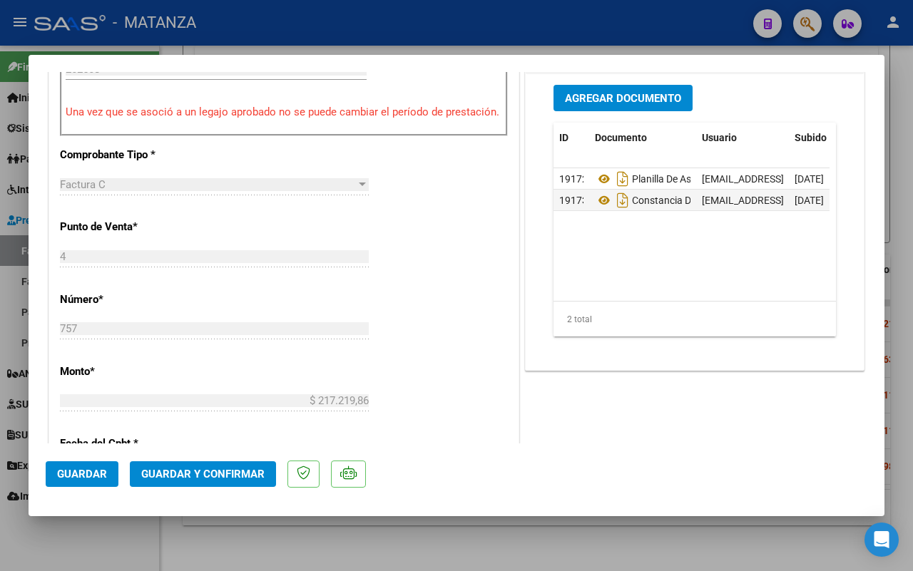
click at [215, 469] on span "Guardar y Confirmar" at bounding box center [202, 474] width 123 height 13
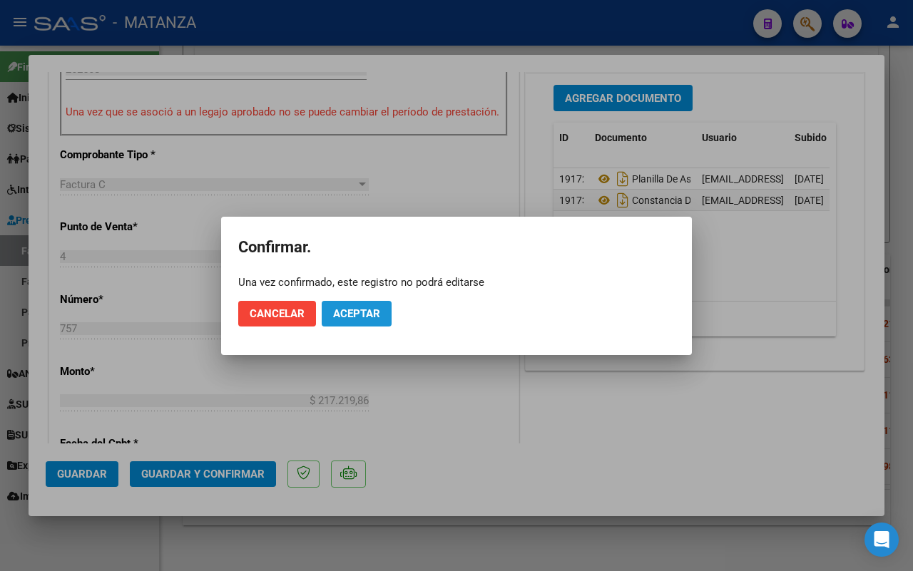
click at [362, 305] on button "Aceptar" at bounding box center [357, 314] width 70 height 26
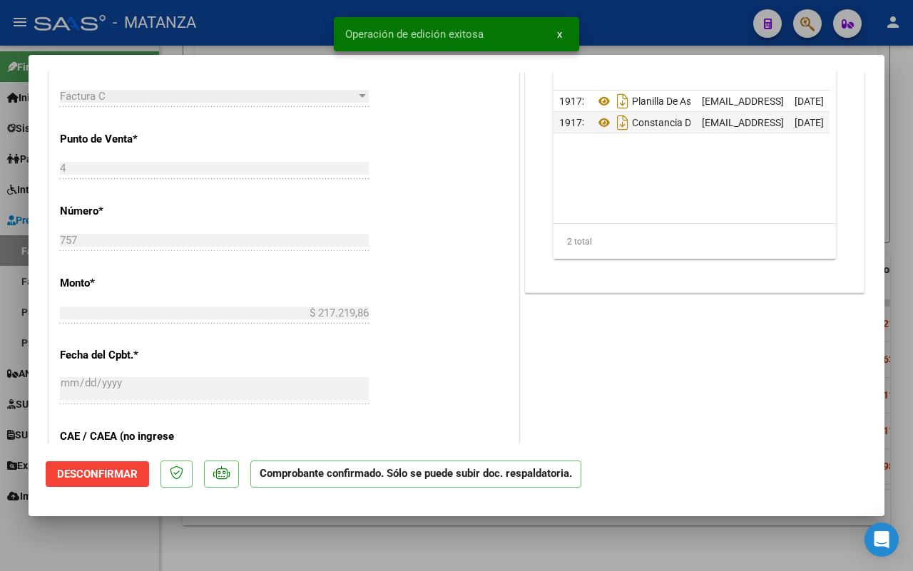
scroll to position [462, 0]
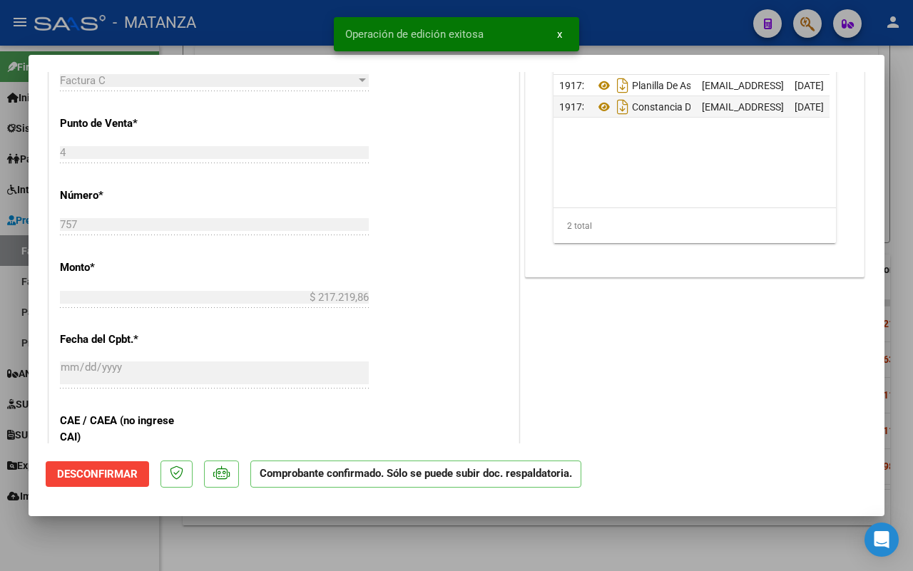
click at [102, 519] on div at bounding box center [456, 285] width 913 height 571
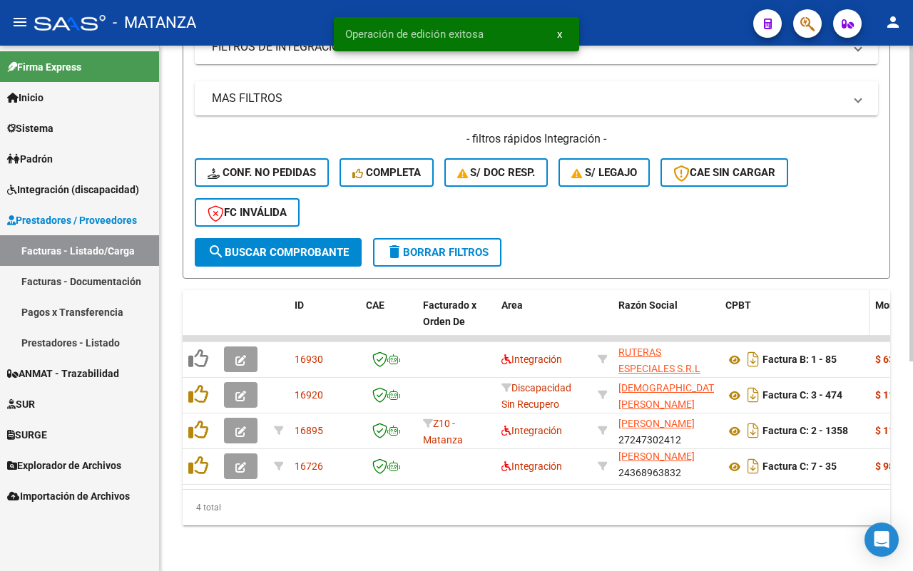
scroll to position [350, 0]
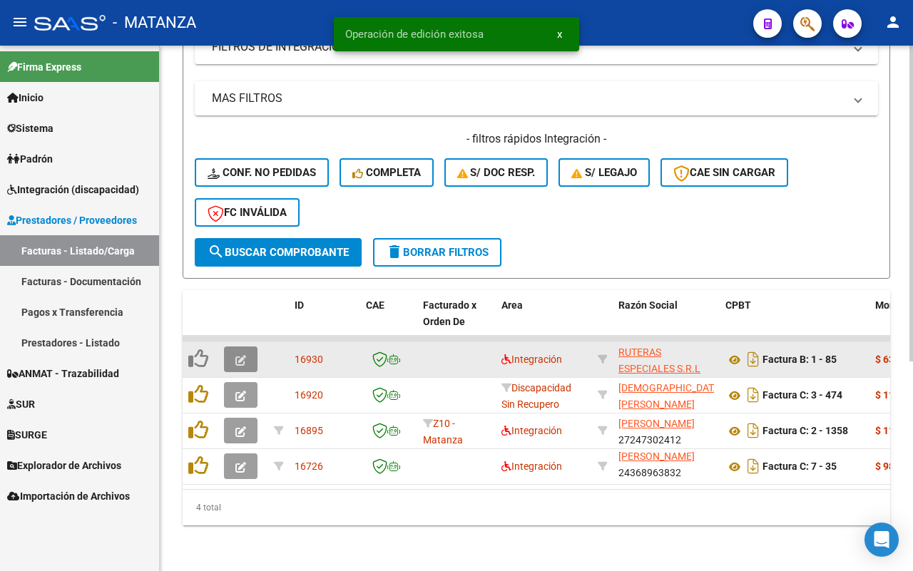
click at [240, 355] on icon "button" at bounding box center [240, 360] width 11 height 11
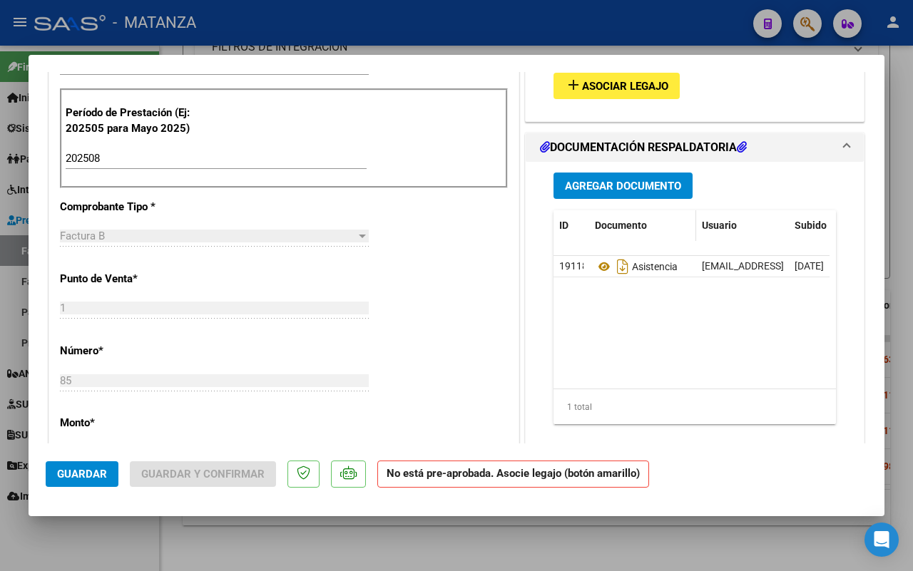
scroll to position [268, 0]
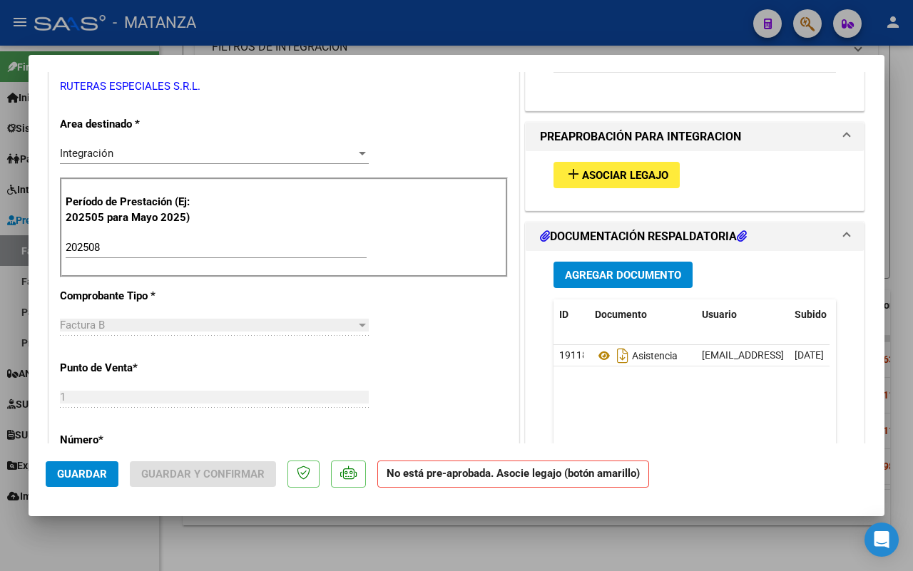
click at [597, 176] on span "Asociar Legajo" at bounding box center [625, 175] width 86 height 13
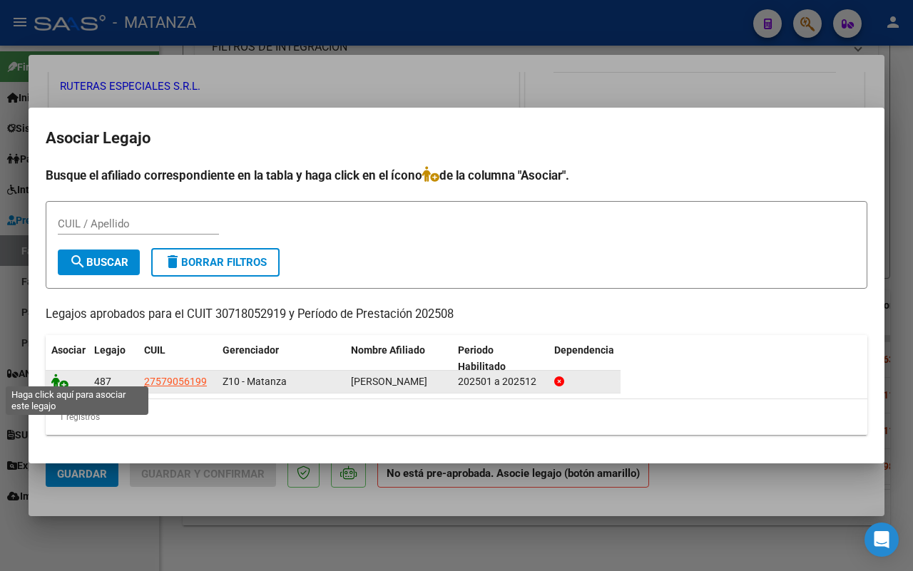
click at [54, 377] on icon at bounding box center [59, 382] width 17 height 16
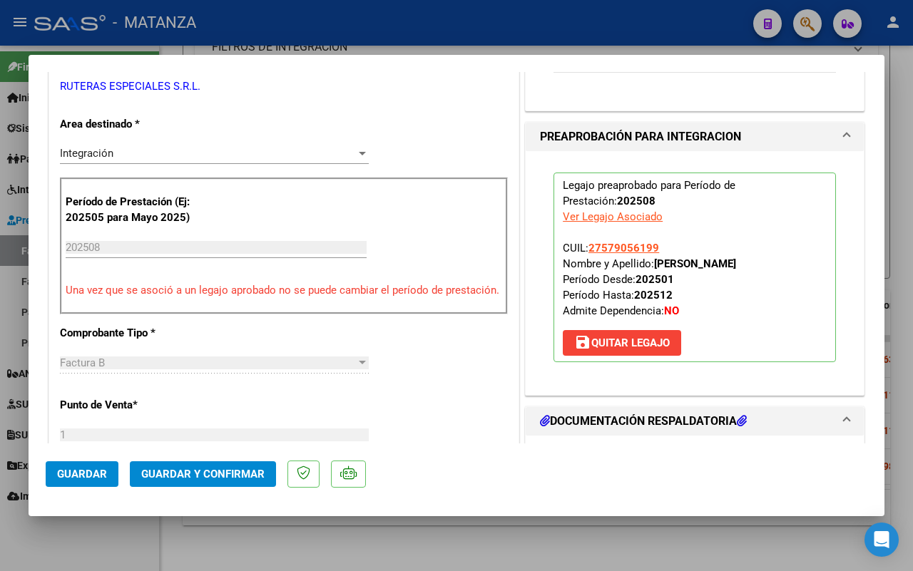
scroll to position [535, 0]
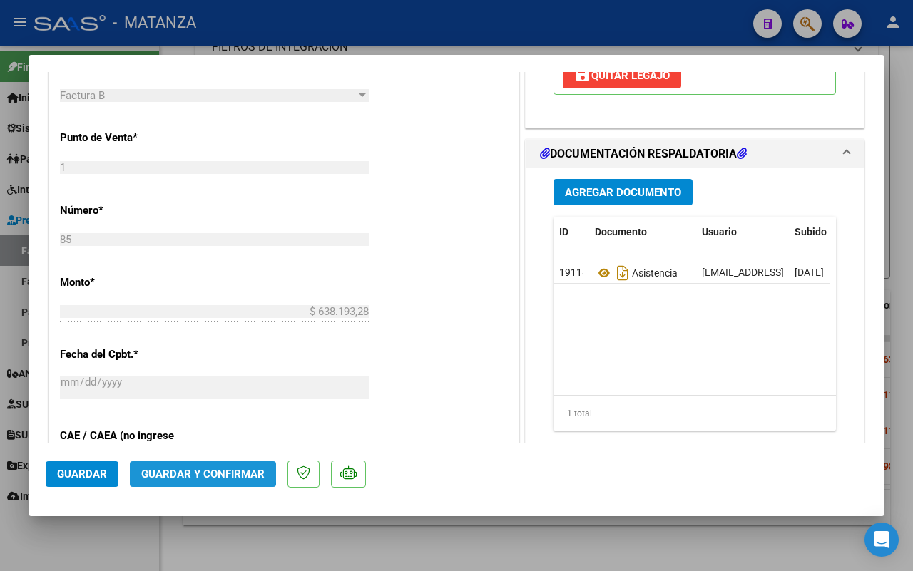
click at [198, 472] on span "Guardar y Confirmar" at bounding box center [202, 474] width 123 height 13
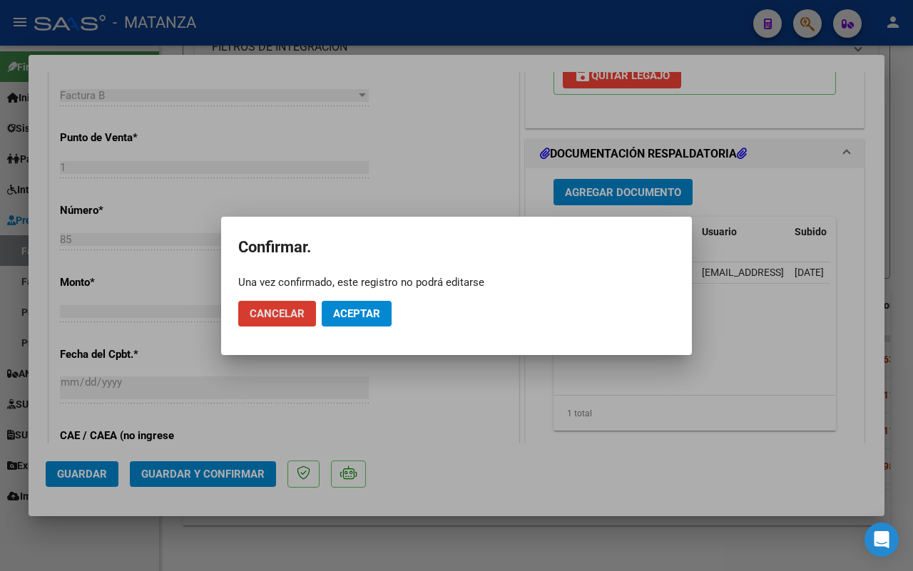
drag, startPoint x: 365, startPoint y: 317, endPoint x: 30, endPoint y: 549, distance: 407.1
click at [360, 317] on span "Aceptar" at bounding box center [356, 313] width 47 height 13
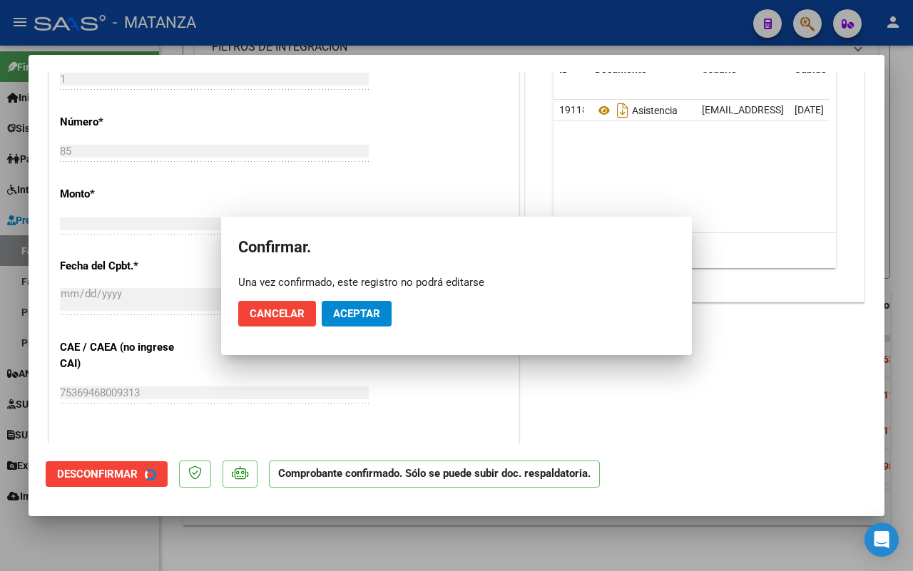
scroll to position [551, 0]
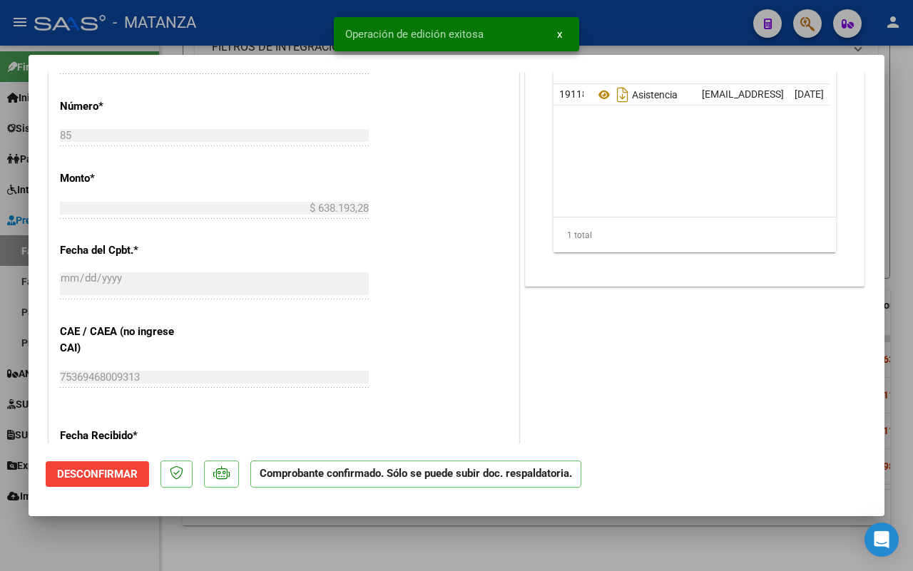
drag, startPoint x: 61, startPoint y: 548, endPoint x: 98, endPoint y: 504, distance: 57.6
click at [61, 548] on div at bounding box center [456, 285] width 913 height 571
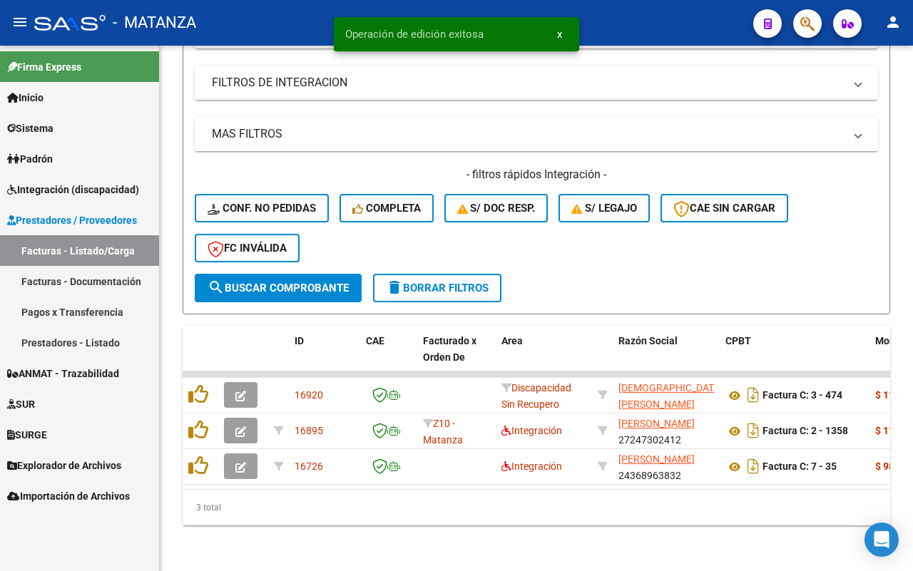
scroll to position [314, 0]
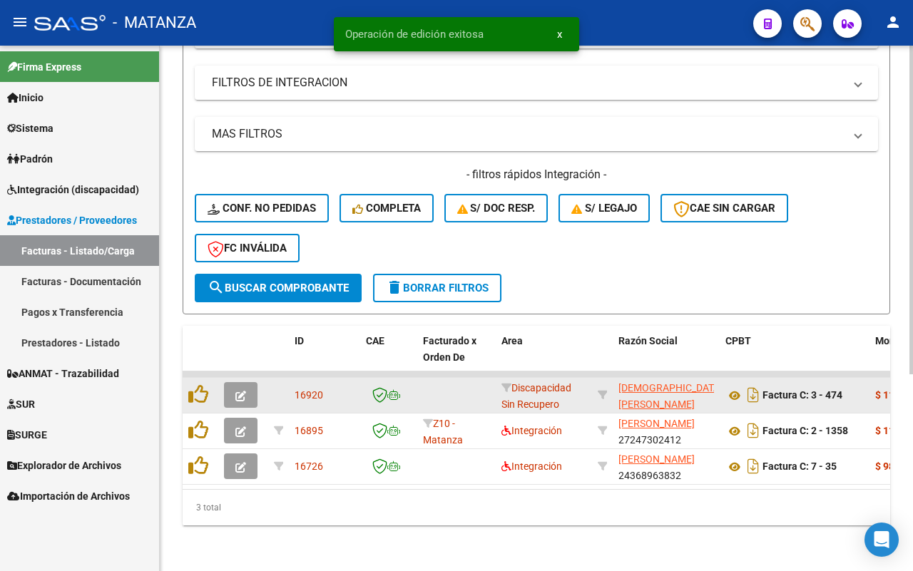
click at [238, 391] on icon "button" at bounding box center [240, 396] width 11 height 11
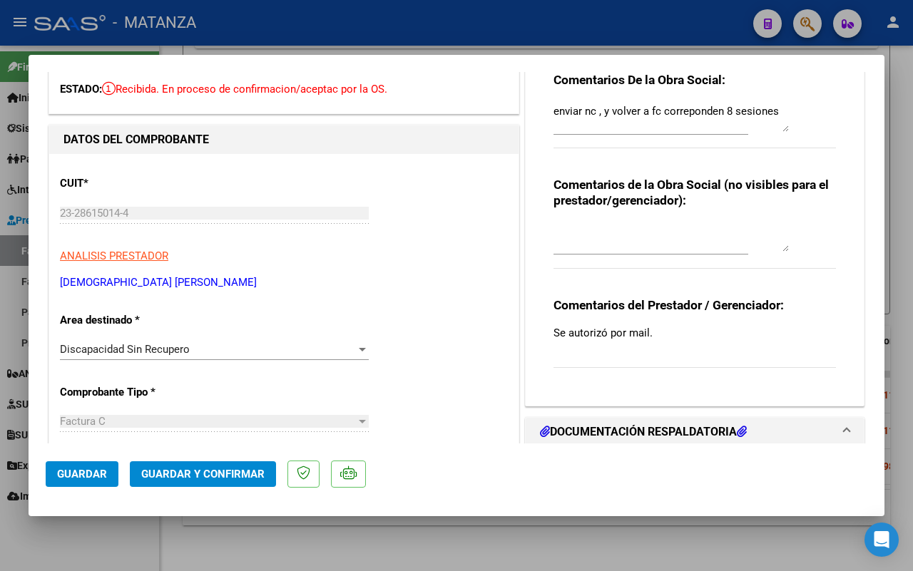
scroll to position [0, 0]
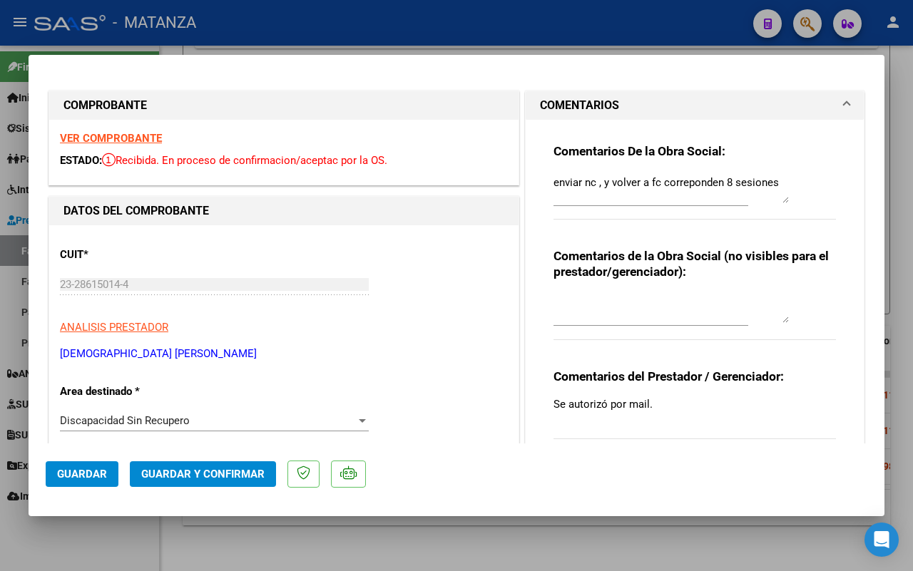
drag, startPoint x: 73, startPoint y: 550, endPoint x: 353, endPoint y: 375, distance: 330.2
click at [81, 546] on div at bounding box center [456, 285] width 913 height 571
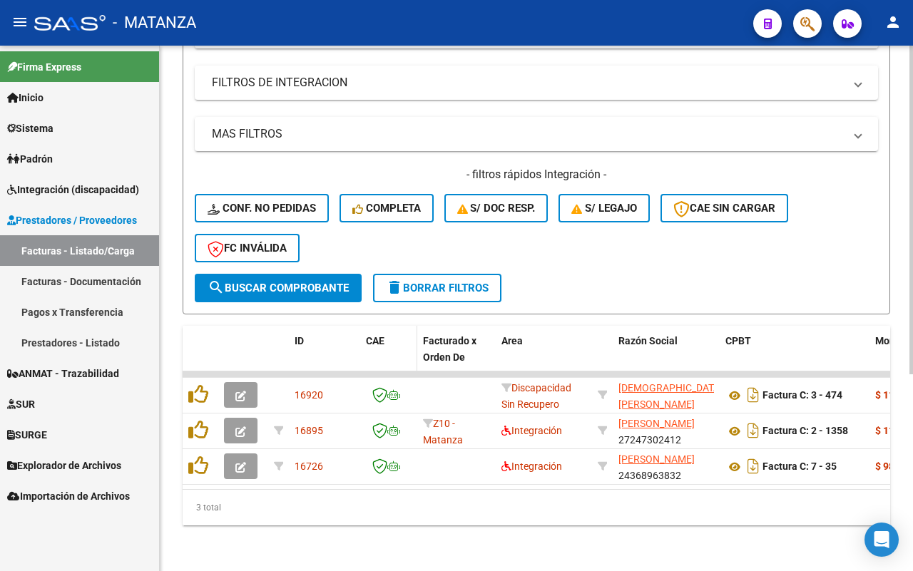
scroll to position [314, 0]
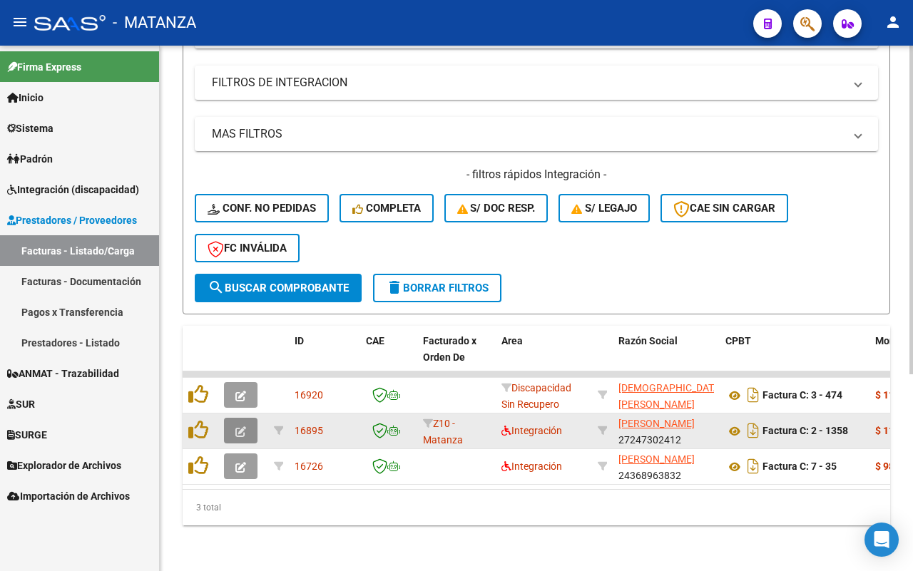
click at [244, 418] on button "button" at bounding box center [241, 431] width 34 height 26
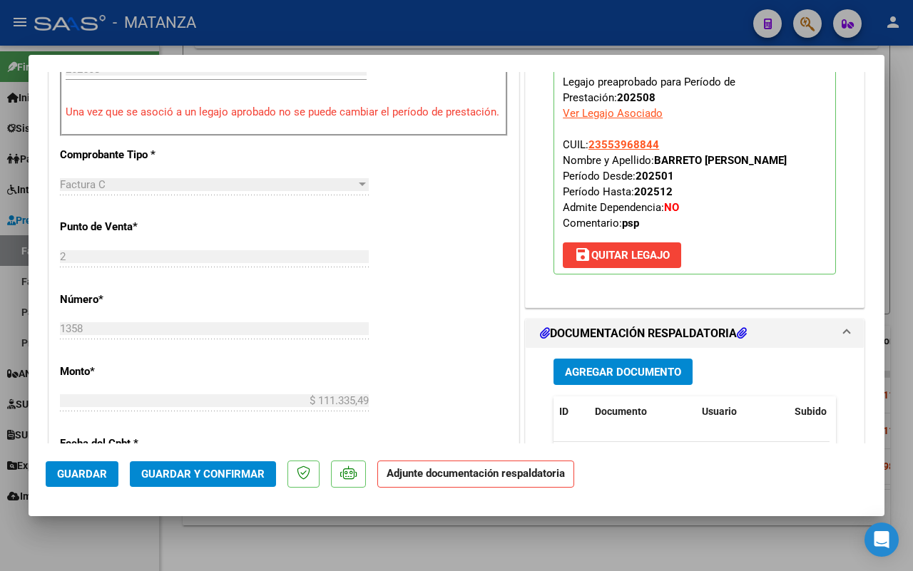
scroll to position [624, 0]
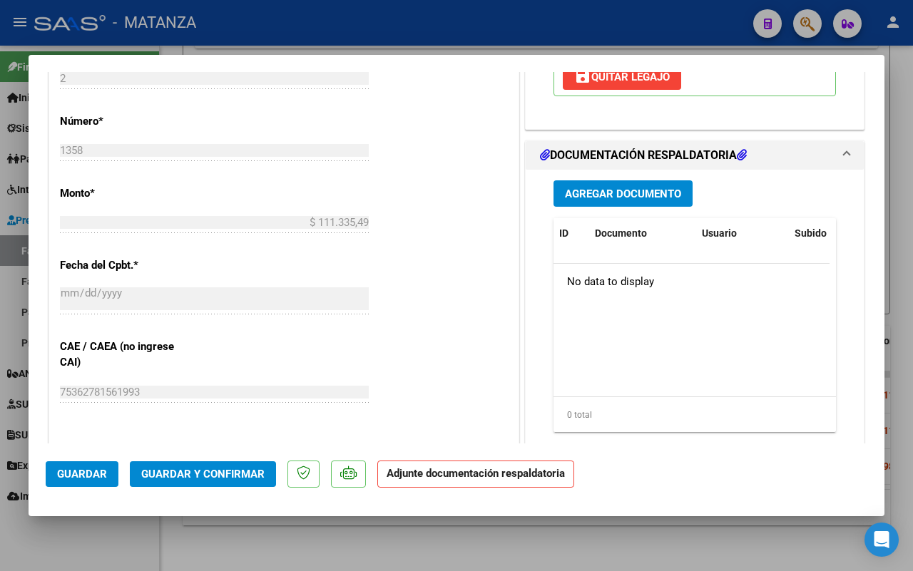
click at [115, 536] on div at bounding box center [456, 285] width 913 height 571
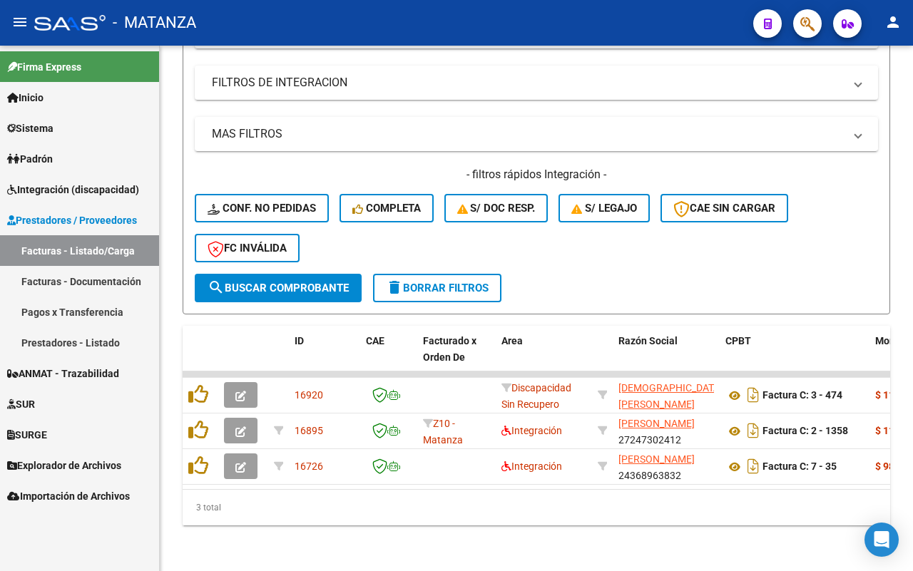
scroll to position [314, 0]
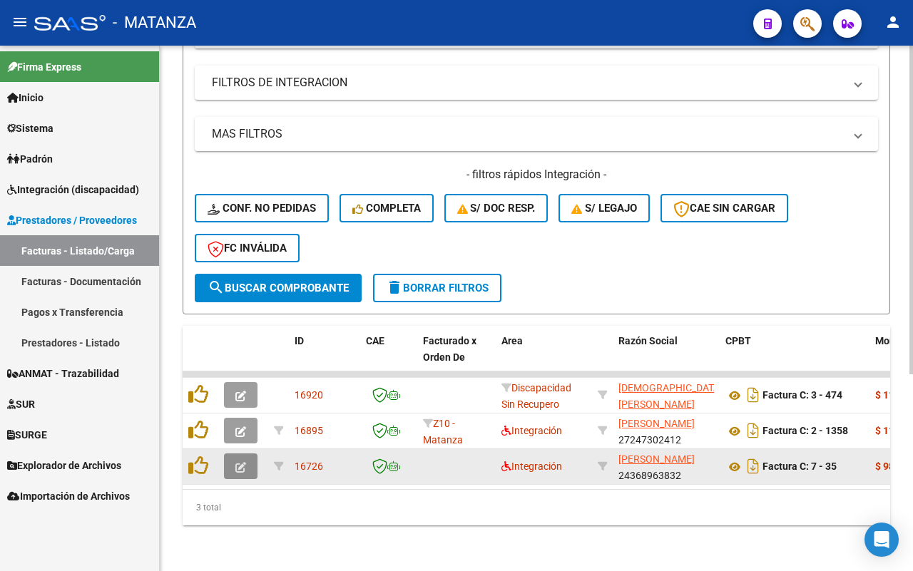
click at [244, 462] on icon "button" at bounding box center [240, 467] width 11 height 11
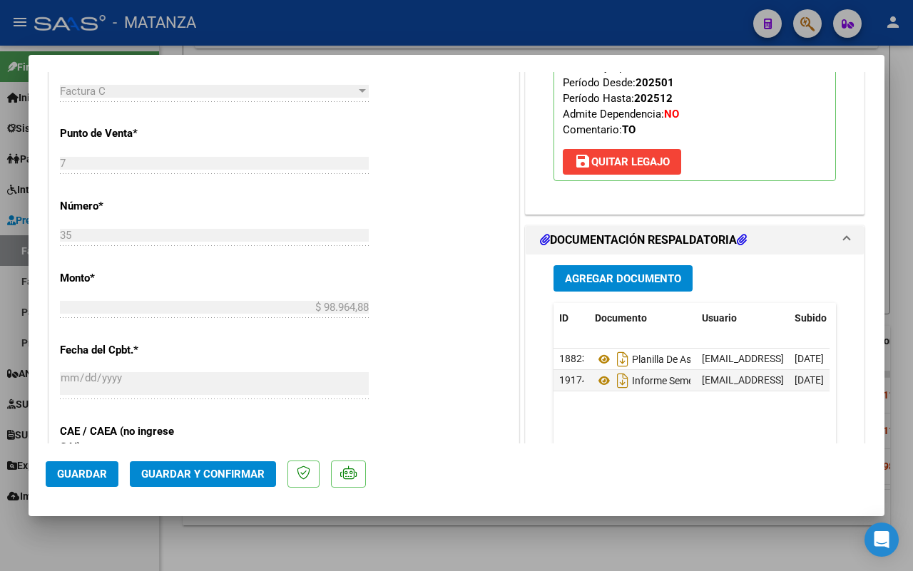
scroll to position [535, 0]
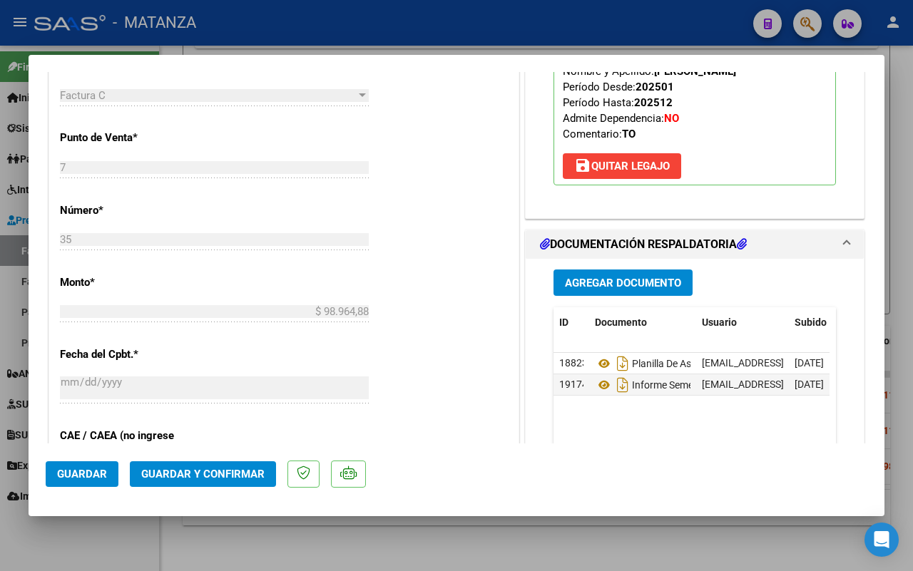
click at [179, 469] on span "Guardar y Confirmar" at bounding box center [202, 474] width 123 height 13
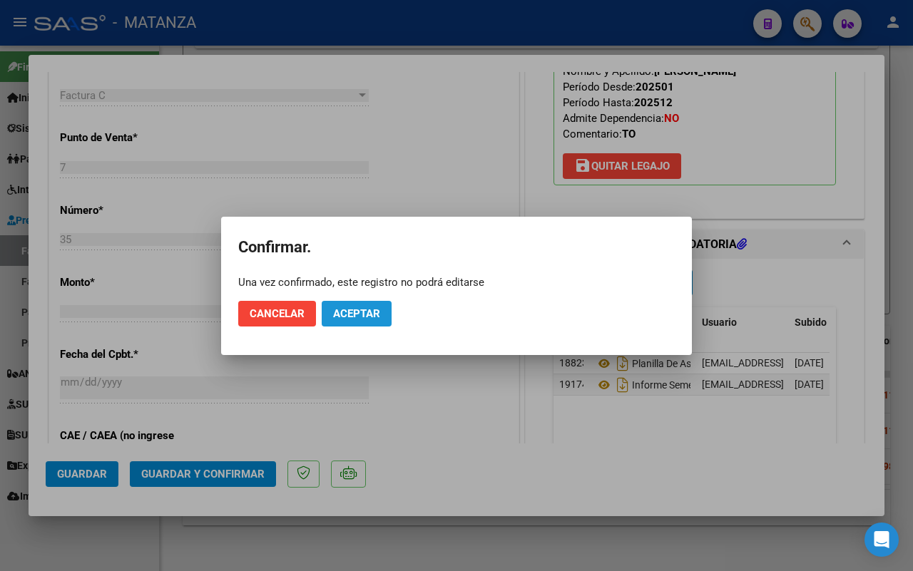
drag, startPoint x: 339, startPoint y: 312, endPoint x: 116, endPoint y: 539, distance: 317.3
click at [339, 312] on span "Aceptar" at bounding box center [356, 313] width 47 height 13
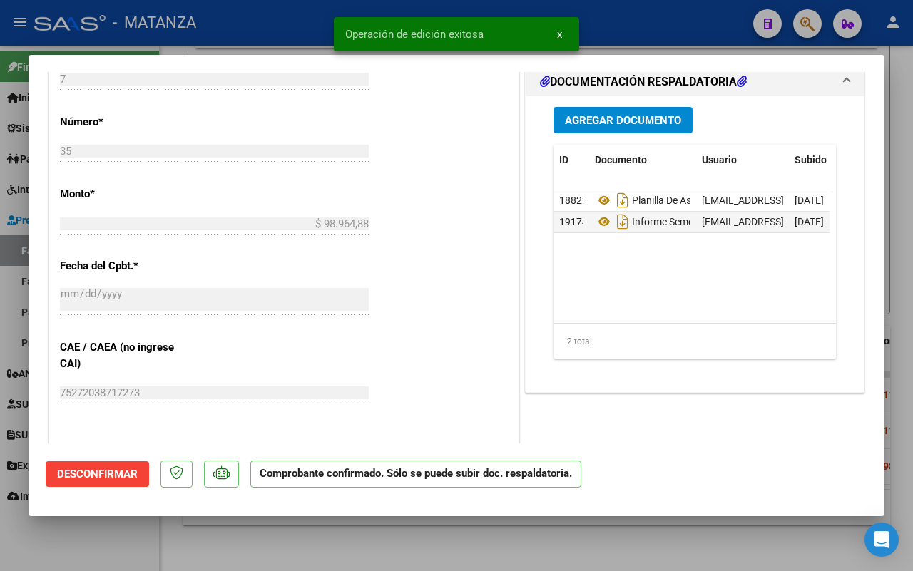
scroll to position [551, 0]
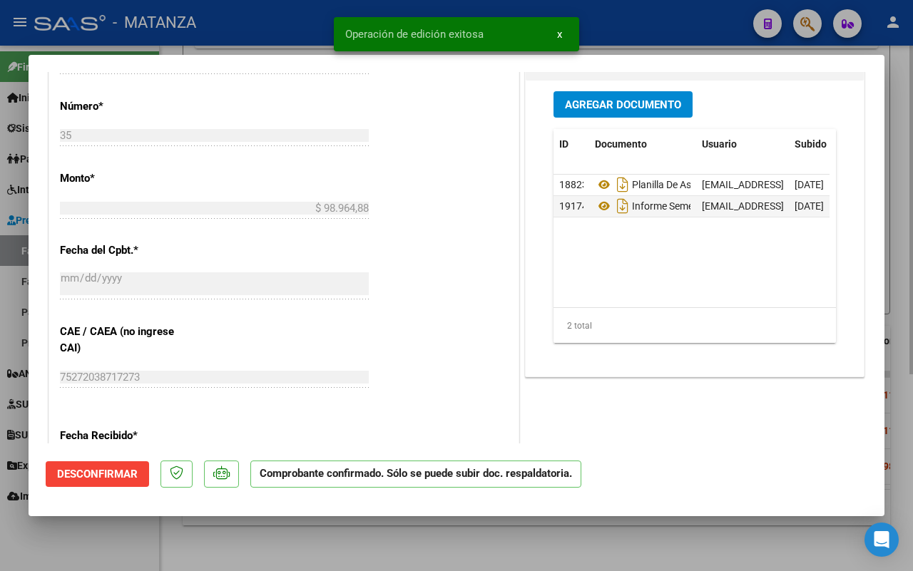
drag, startPoint x: 120, startPoint y: 535, endPoint x: 912, endPoint y: 390, distance: 805.0
click at [123, 535] on div at bounding box center [456, 285] width 913 height 571
type input "$ 0,00"
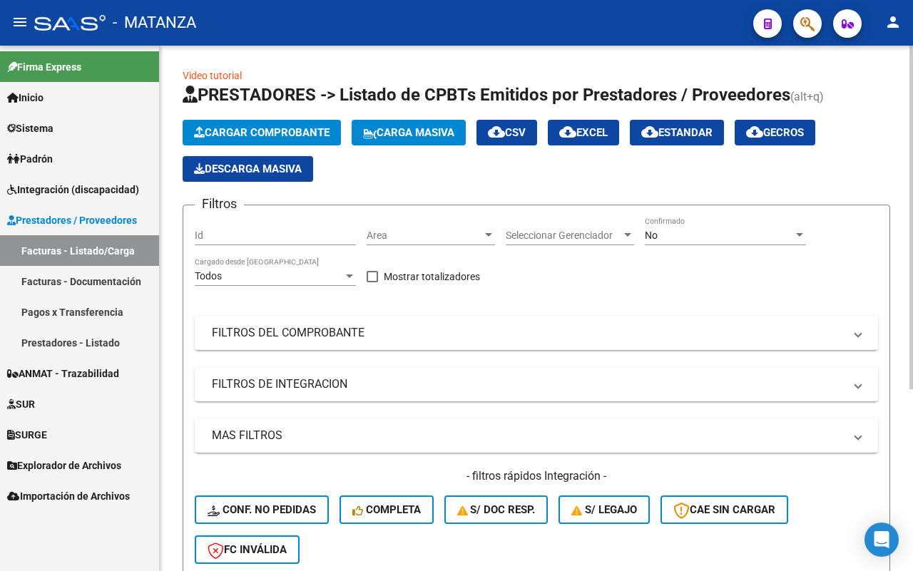
scroll to position [0, 0]
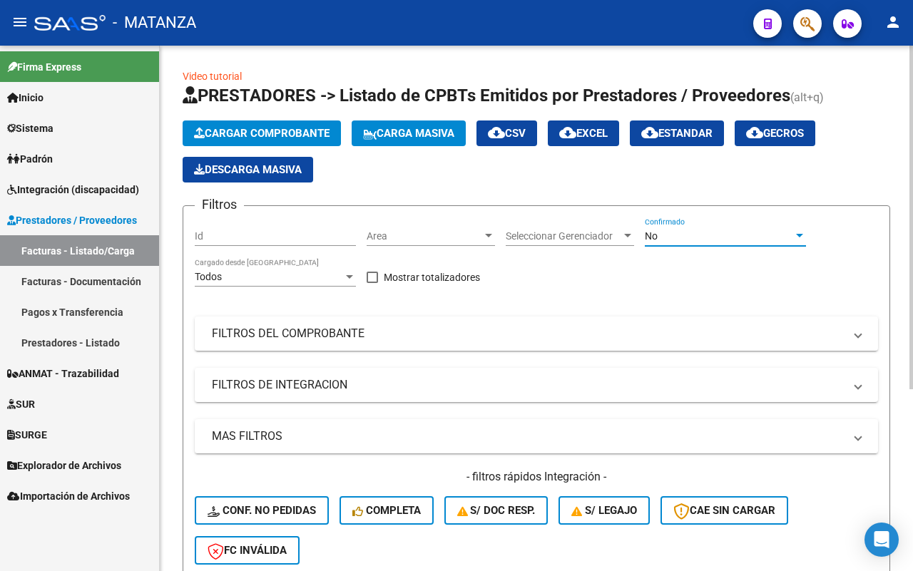
click at [717, 236] on div "No" at bounding box center [719, 236] width 148 height 12
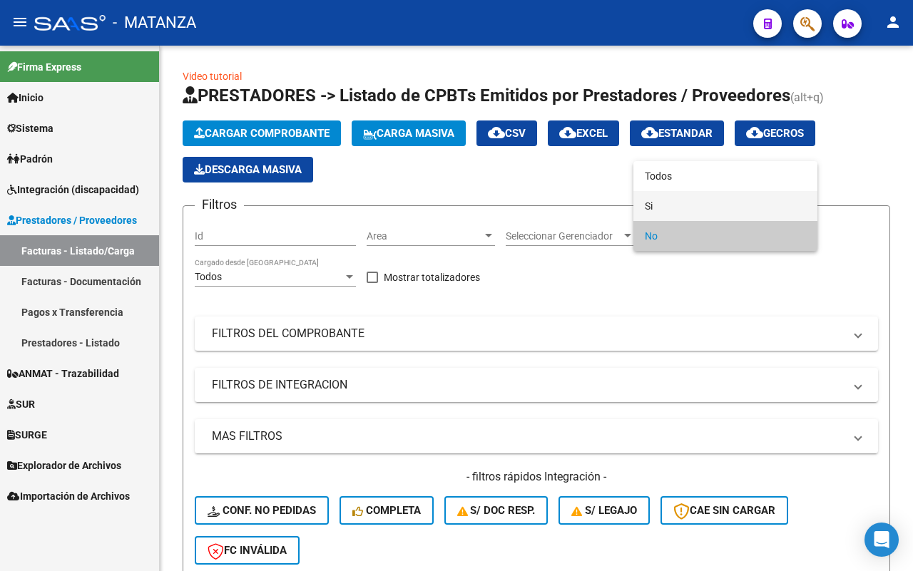
click at [703, 205] on span "Si" at bounding box center [725, 206] width 161 height 30
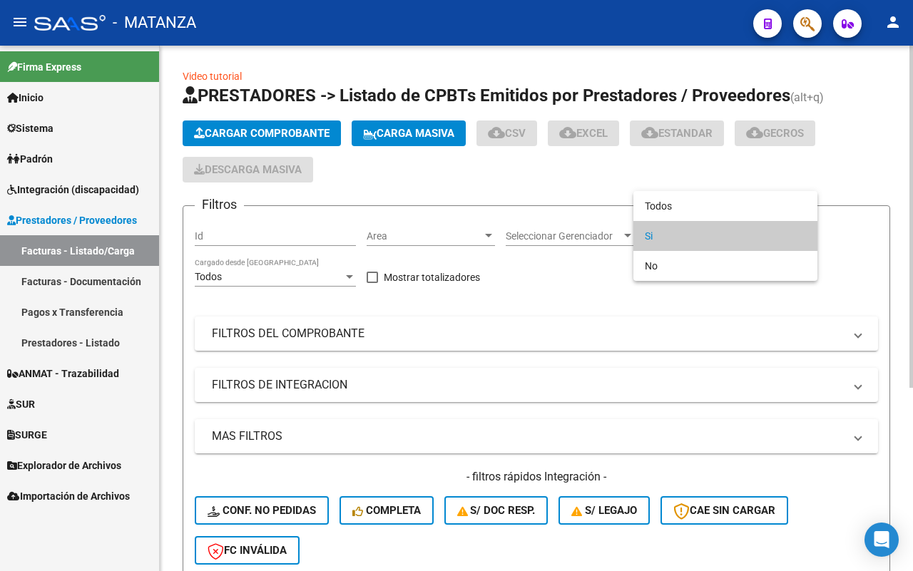
click at [704, 240] on span "Si" at bounding box center [725, 236] width 161 height 30
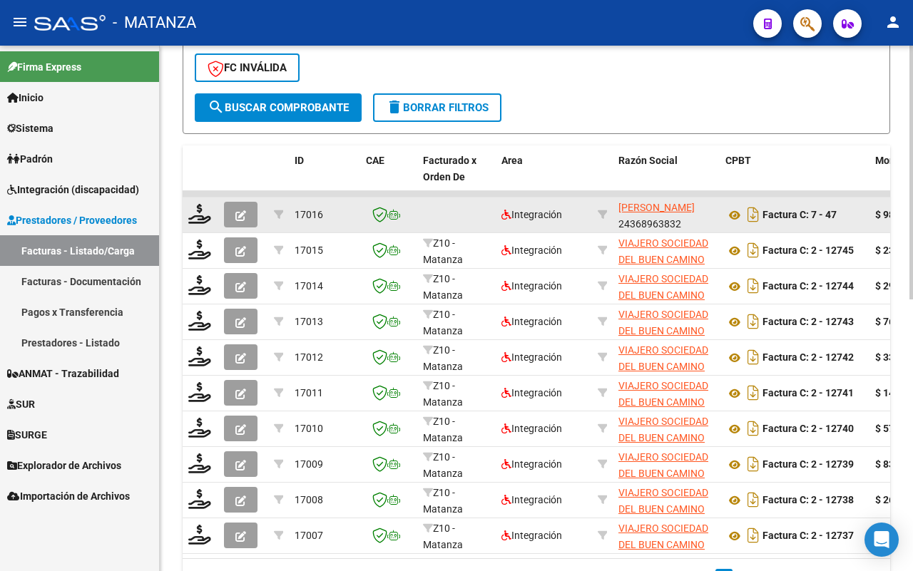
scroll to position [385, 0]
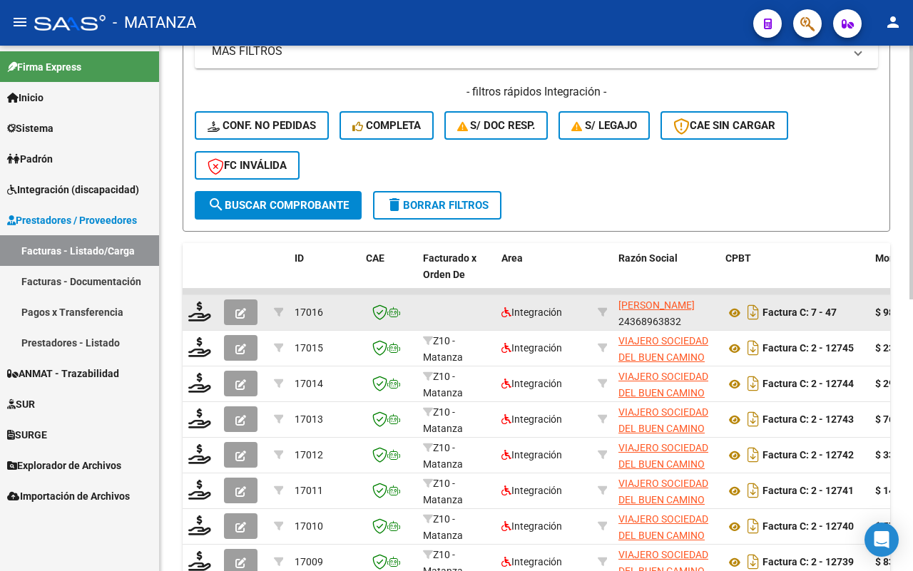
click at [246, 309] on button "button" at bounding box center [241, 313] width 34 height 26
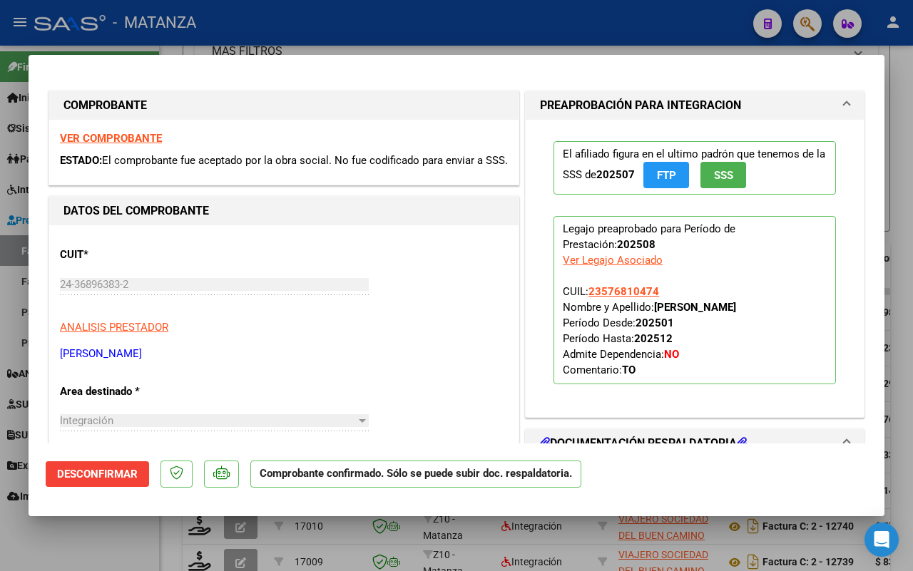
scroll to position [268, 0]
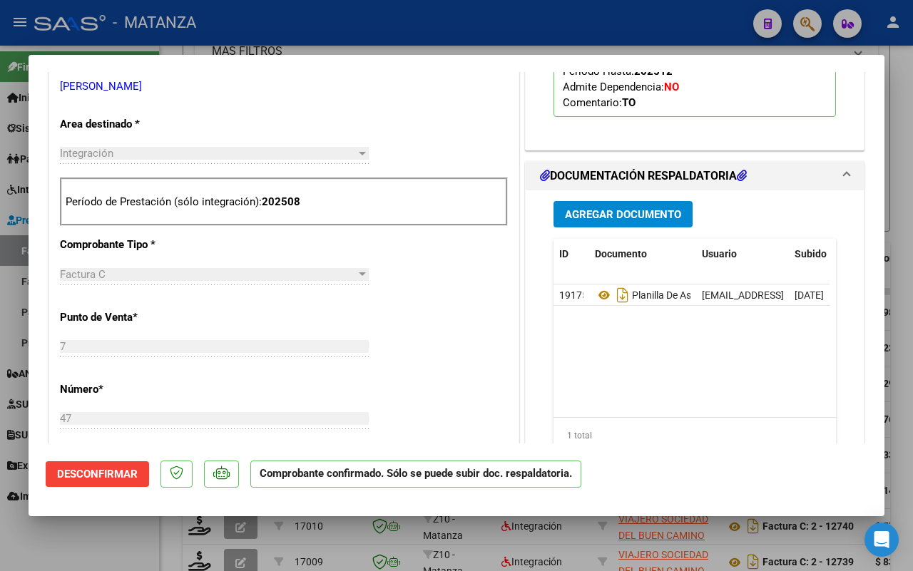
click at [114, 532] on div at bounding box center [456, 285] width 913 height 571
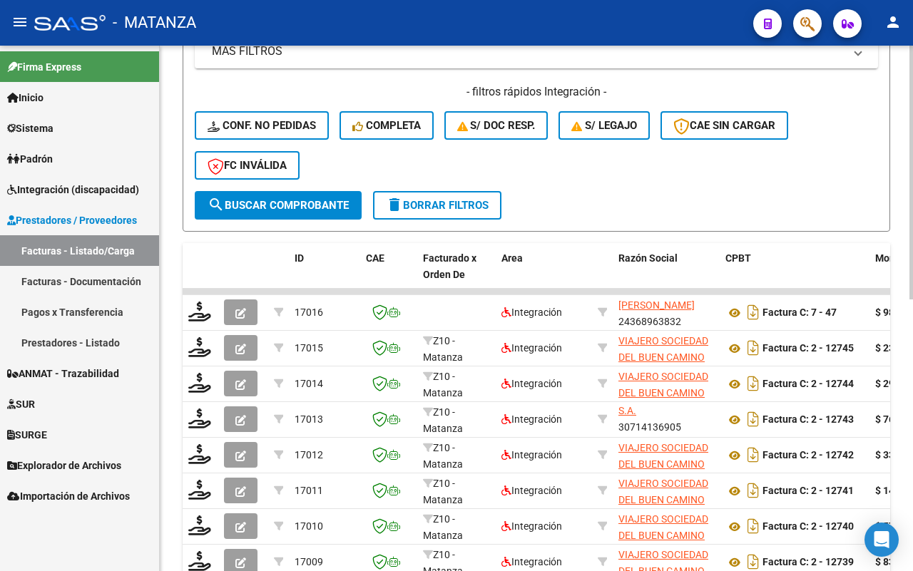
scroll to position [564, 0]
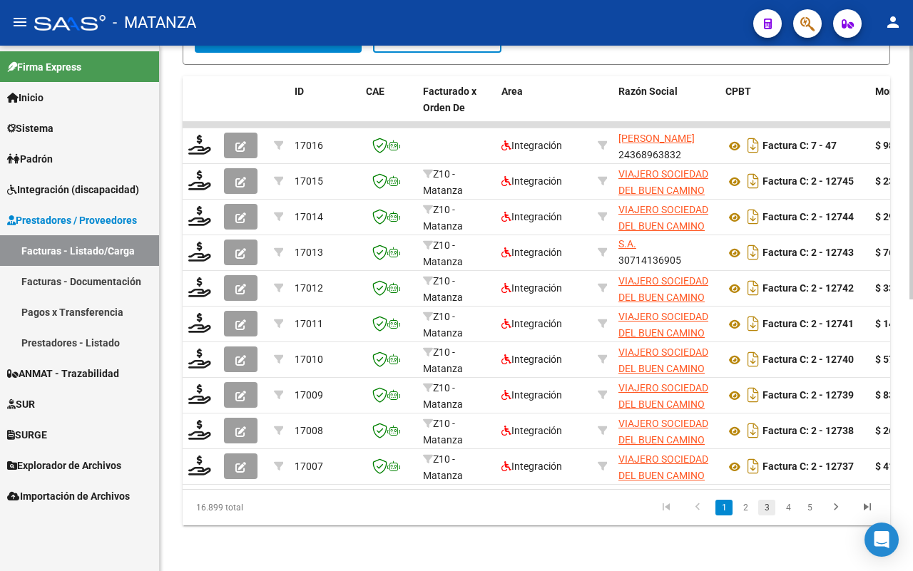
click at [765, 503] on link "3" at bounding box center [766, 508] width 17 height 16
click at [792, 514] on link "4" at bounding box center [788, 508] width 17 height 16
click at [792, 505] on link "5" at bounding box center [788, 508] width 17 height 16
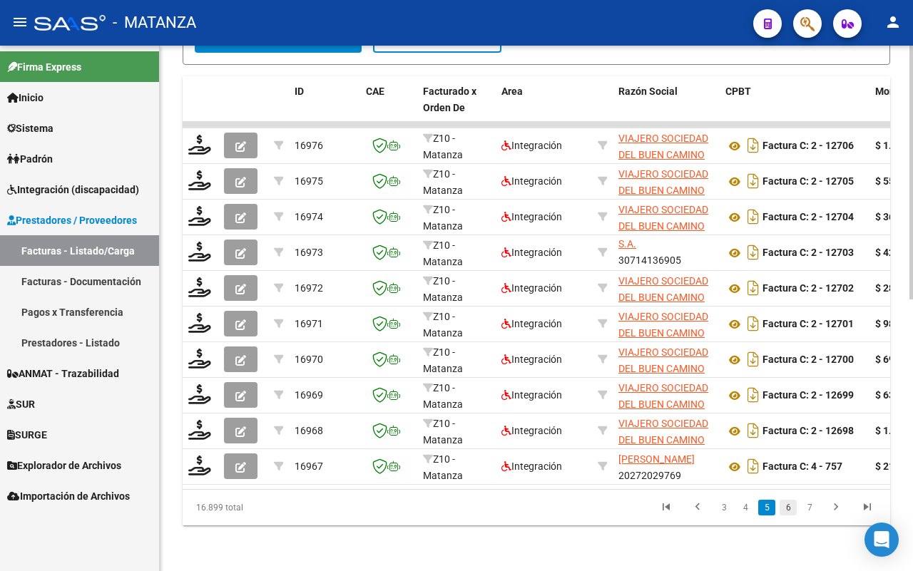
click at [793, 509] on link "6" at bounding box center [788, 508] width 17 height 16
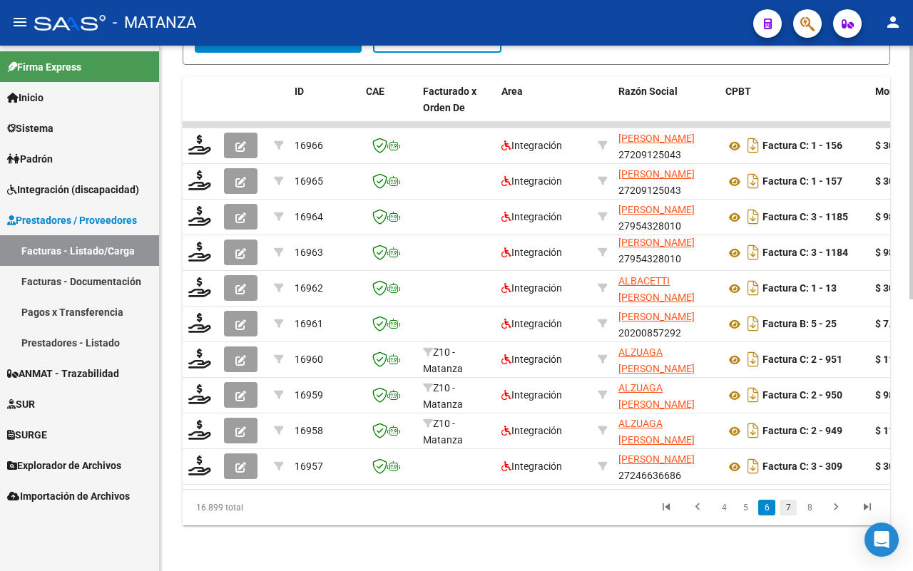
click at [794, 509] on link "7" at bounding box center [788, 508] width 17 height 16
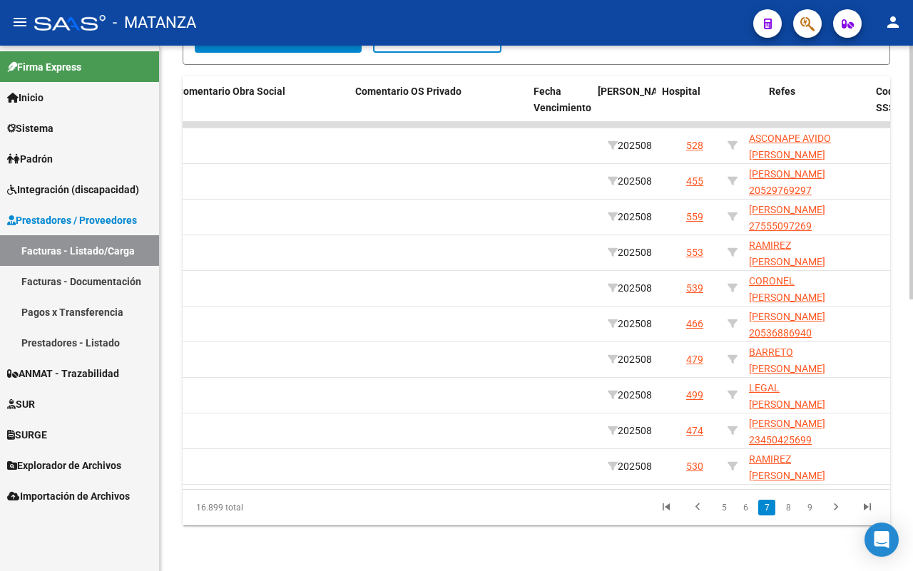
scroll to position [0, 2498]
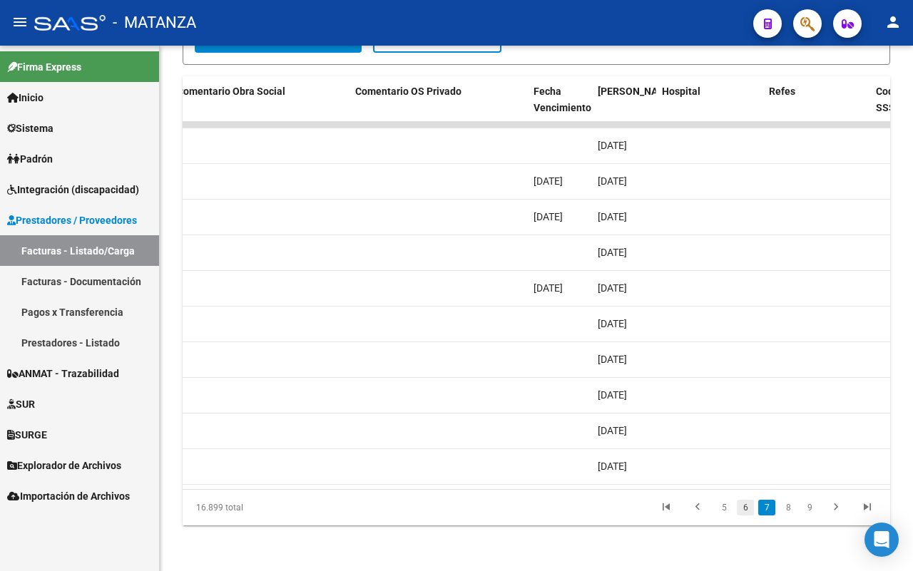
click at [748, 514] on link "6" at bounding box center [745, 508] width 17 height 16
click at [743, 512] on link "5" at bounding box center [745, 508] width 17 height 16
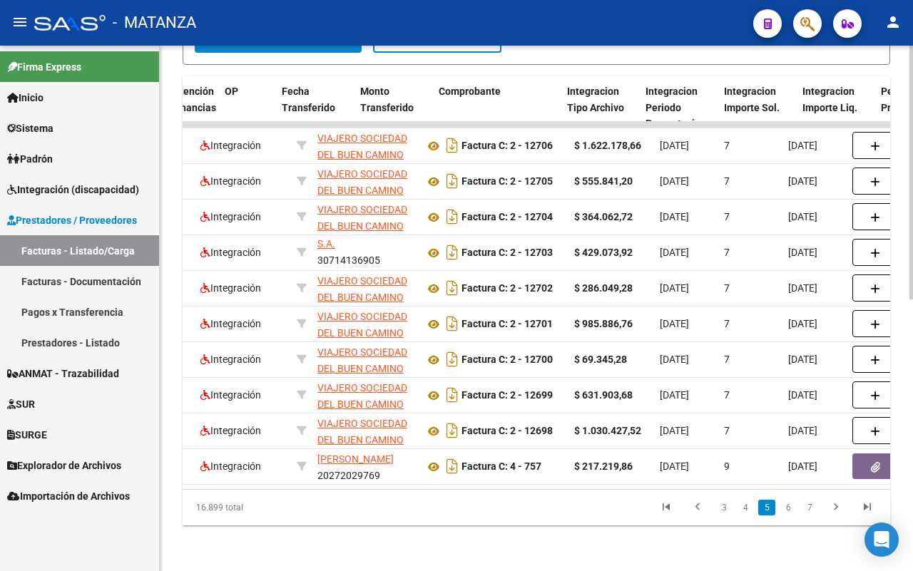
scroll to position [0, 1901]
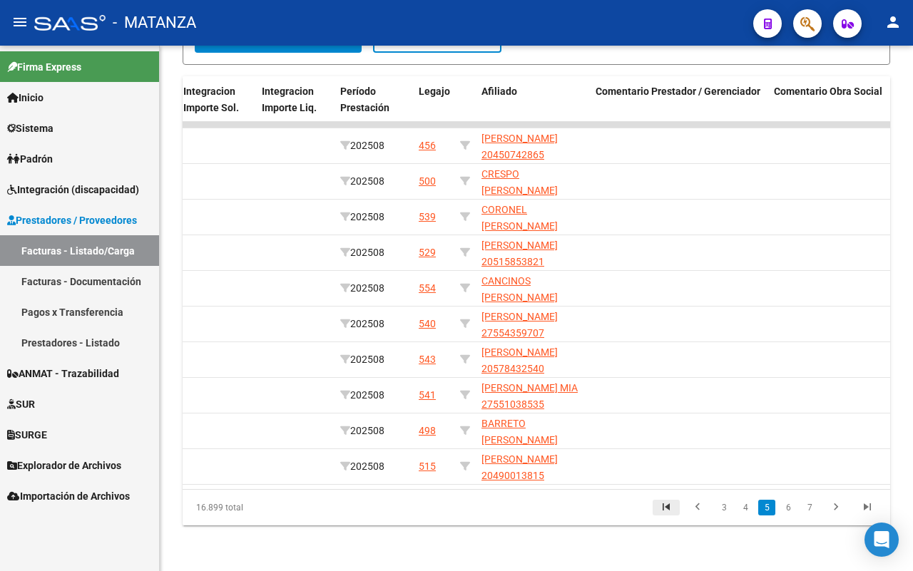
click at [663, 507] on icon "go to first page" at bounding box center [666, 509] width 19 height 17
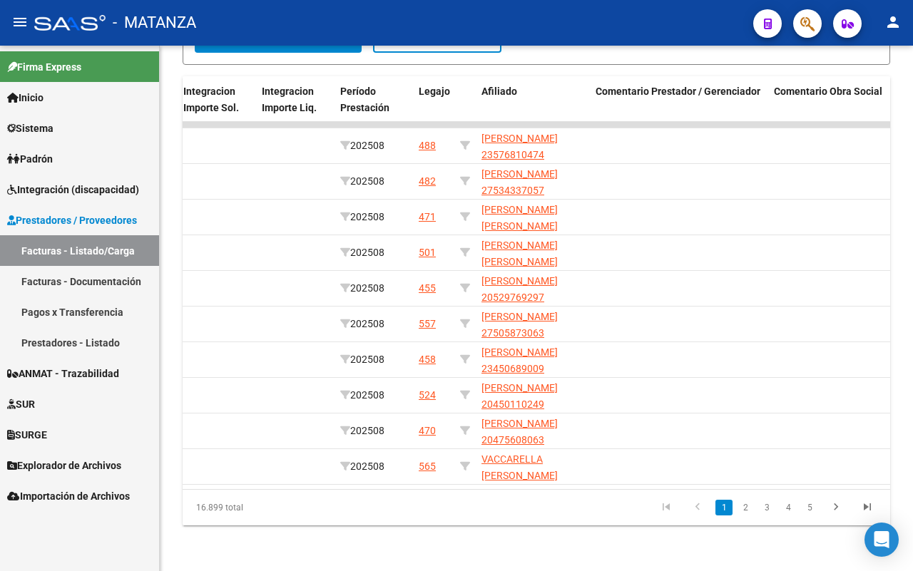
click at [725, 509] on link "1" at bounding box center [724, 508] width 17 height 16
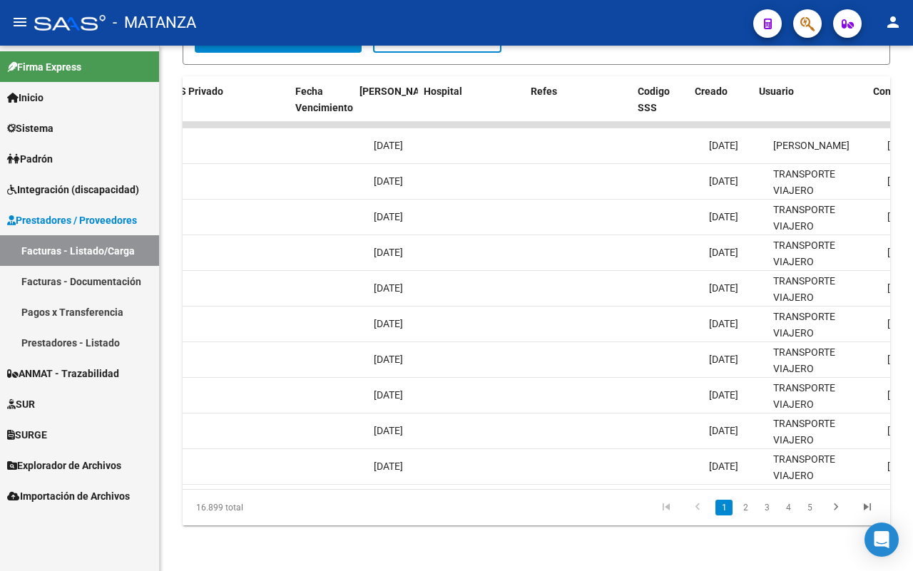
scroll to position [0, 2839]
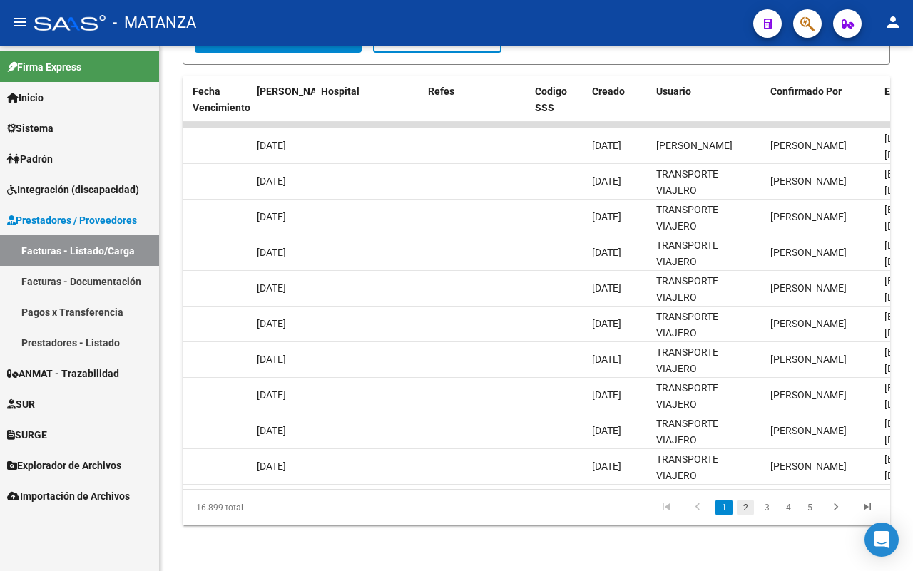
click at [744, 509] on link "2" at bounding box center [745, 508] width 17 height 16
click at [763, 507] on link "3" at bounding box center [766, 508] width 17 height 16
click at [790, 509] on link "4" at bounding box center [788, 508] width 17 height 16
click at [790, 510] on link "5" at bounding box center [788, 508] width 17 height 16
click at [787, 512] on link "6" at bounding box center [788, 508] width 17 height 16
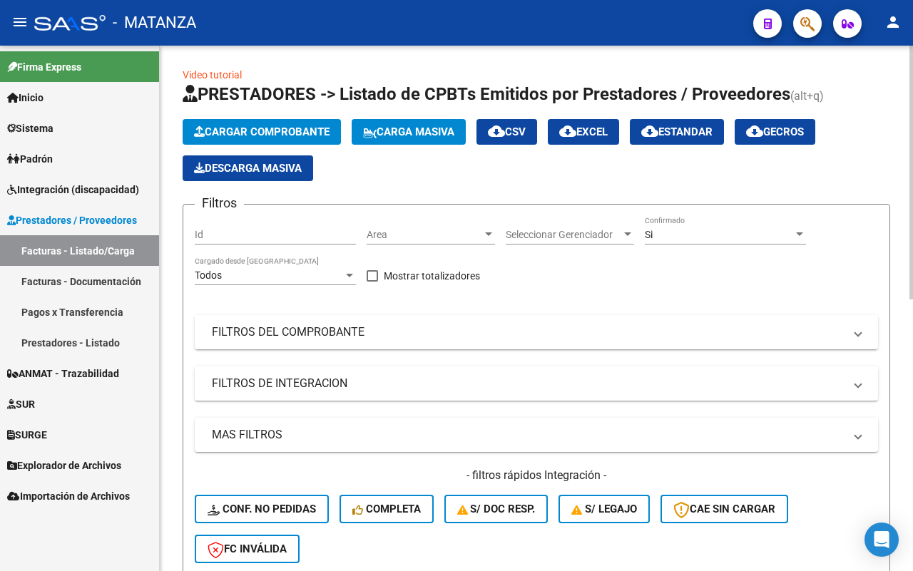
scroll to position [0, 0]
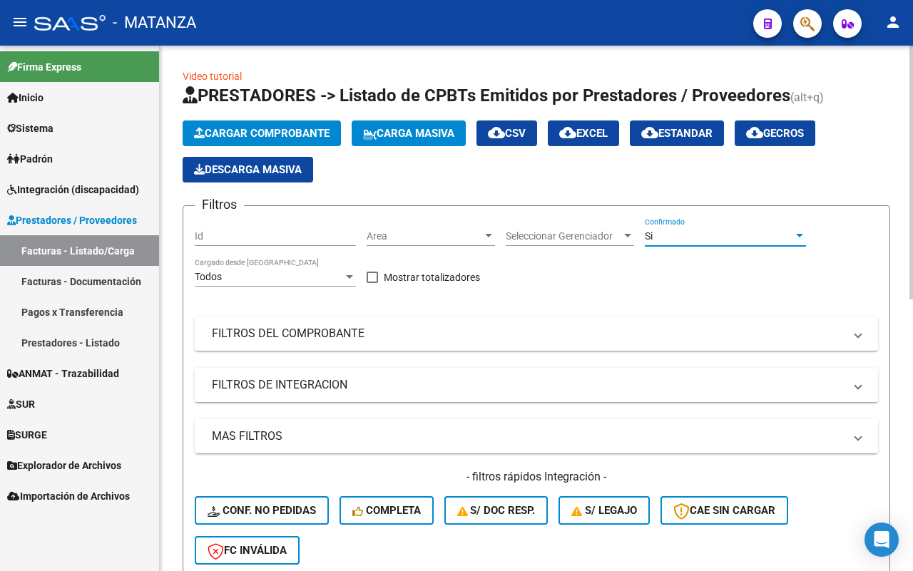
click at [708, 241] on div "Si" at bounding box center [719, 236] width 148 height 12
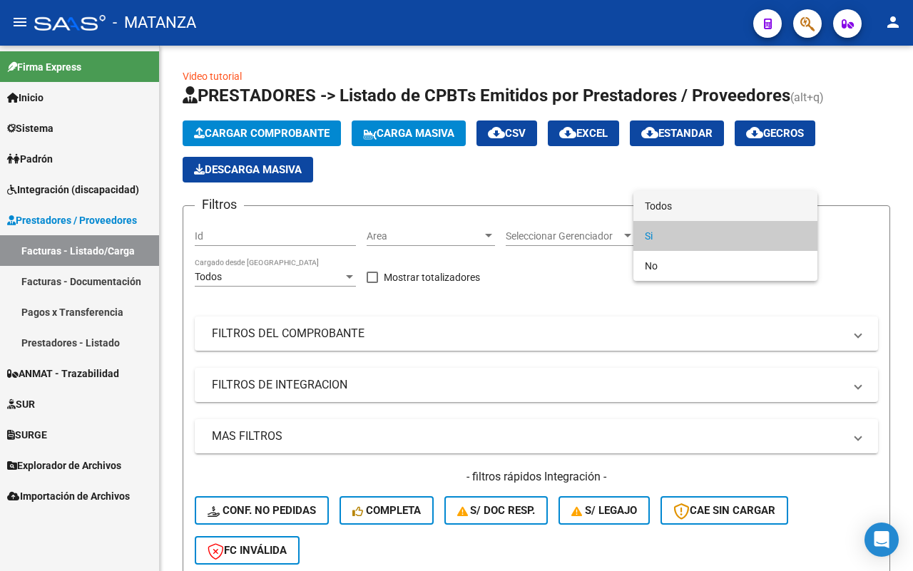
click at [694, 198] on span "Todos" at bounding box center [725, 206] width 161 height 30
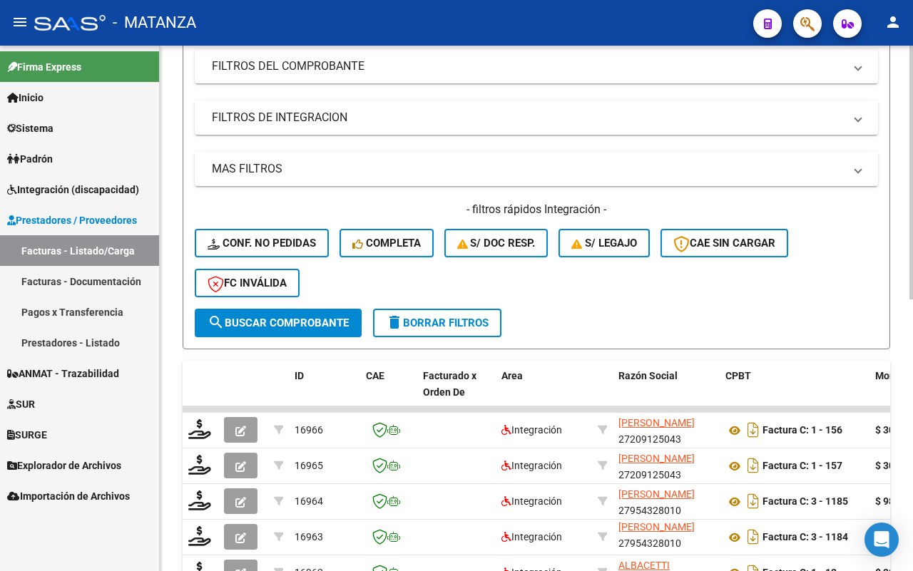
scroll to position [357, 0]
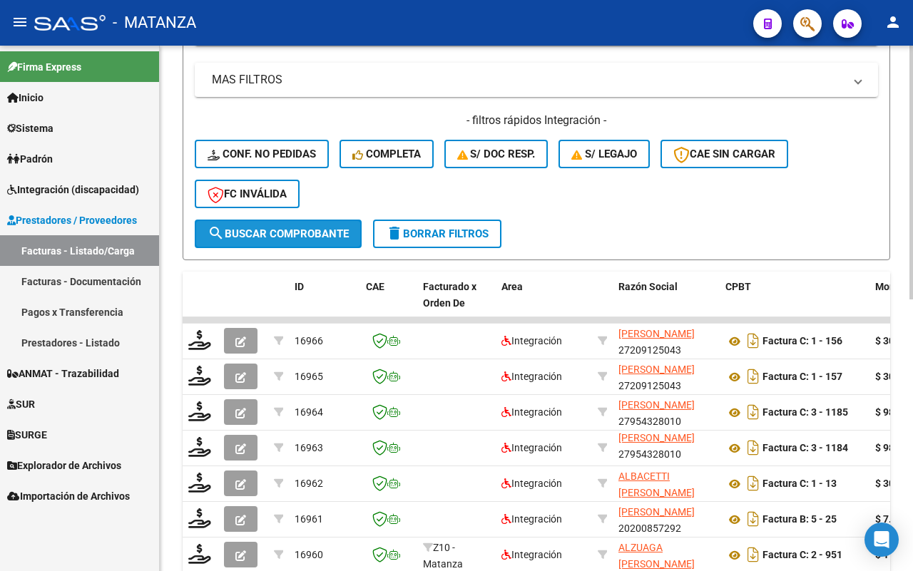
click at [277, 223] on button "search Buscar Comprobante" at bounding box center [278, 234] width 167 height 29
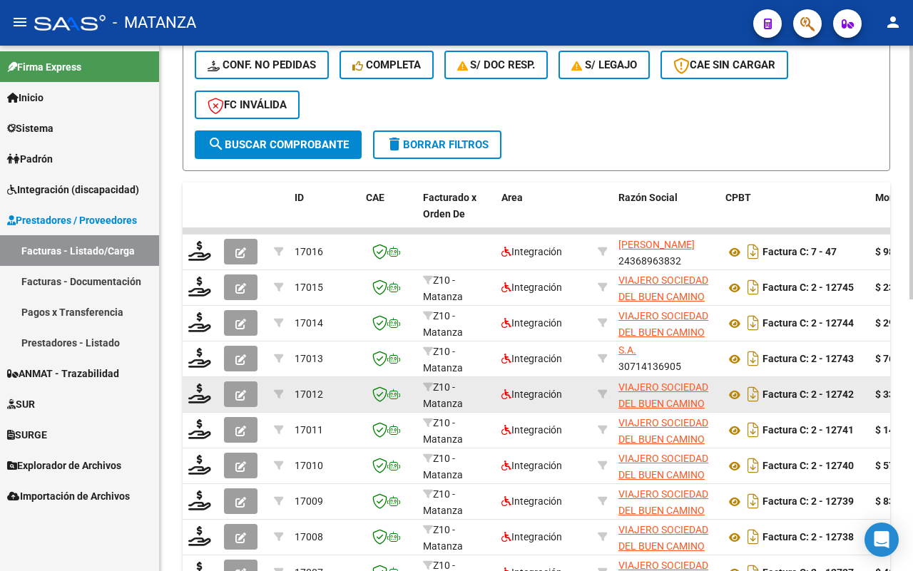
scroll to position [564, 0]
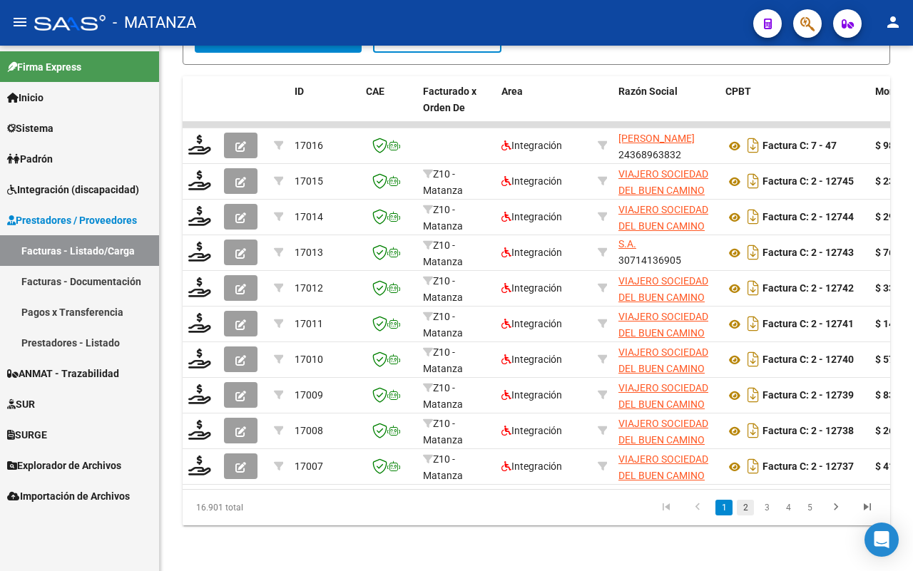
click at [746, 504] on link "2" at bounding box center [745, 508] width 17 height 16
click at [763, 511] on link "3" at bounding box center [766, 508] width 17 height 16
click at [782, 511] on link "4" at bounding box center [788, 508] width 17 height 16
click at [790, 509] on link "5" at bounding box center [788, 508] width 17 height 16
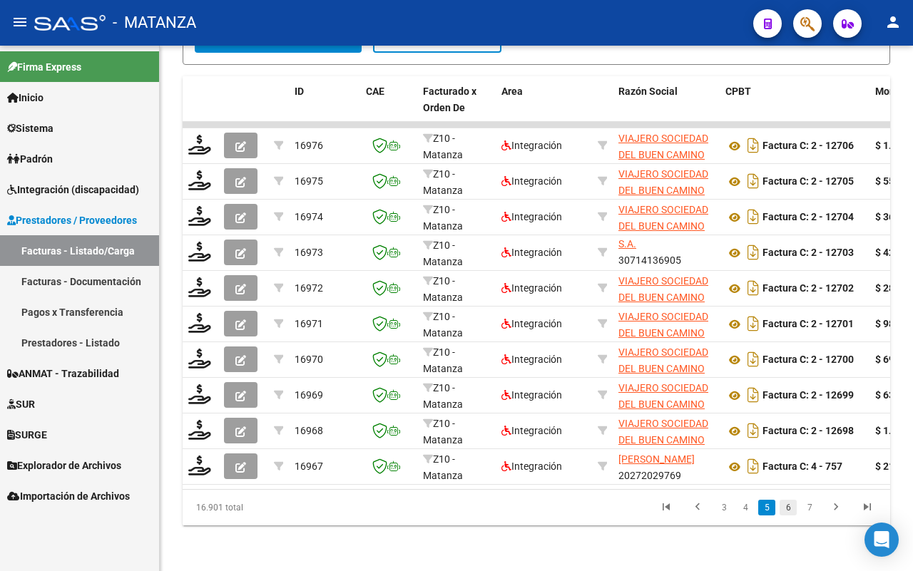
click at [793, 510] on link "6" at bounding box center [788, 508] width 17 height 16
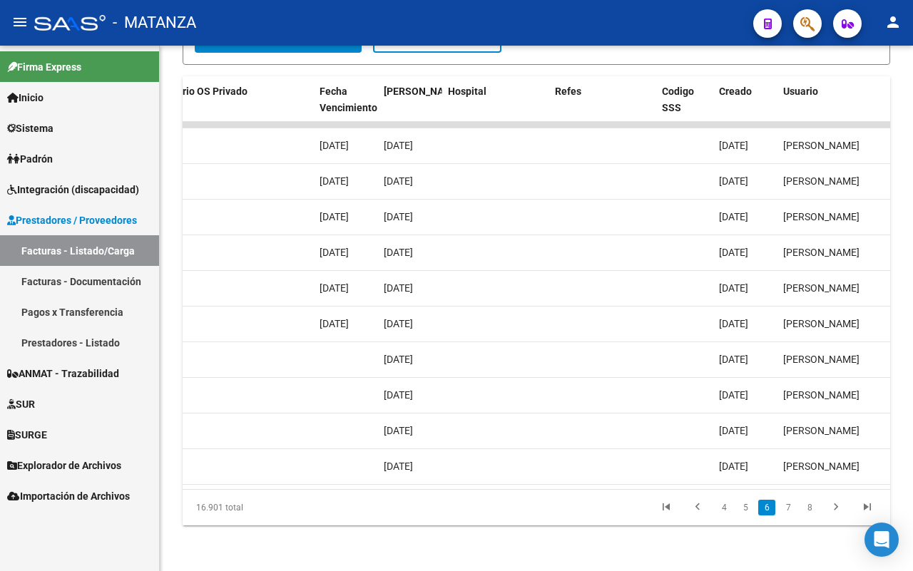
scroll to position [0, 2708]
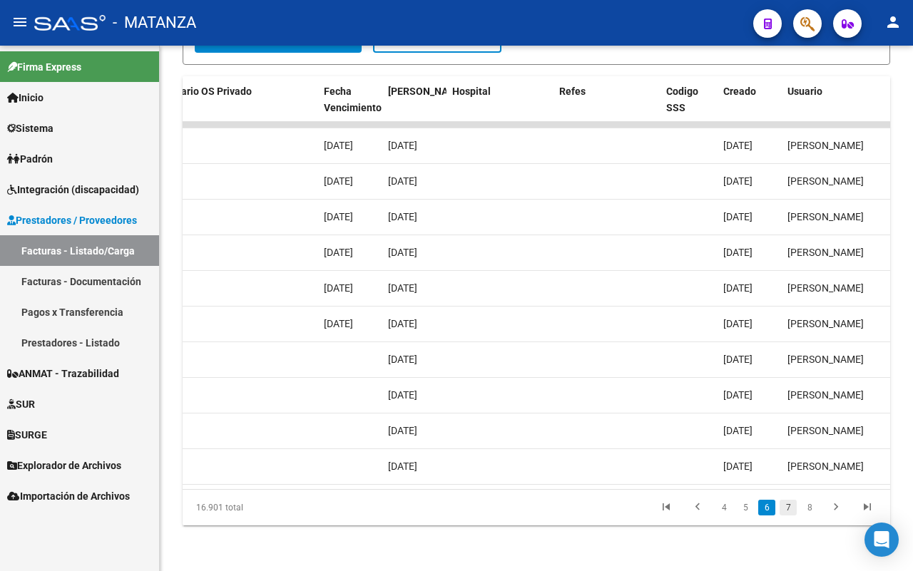
click at [789, 511] on link "7" at bounding box center [788, 508] width 17 height 16
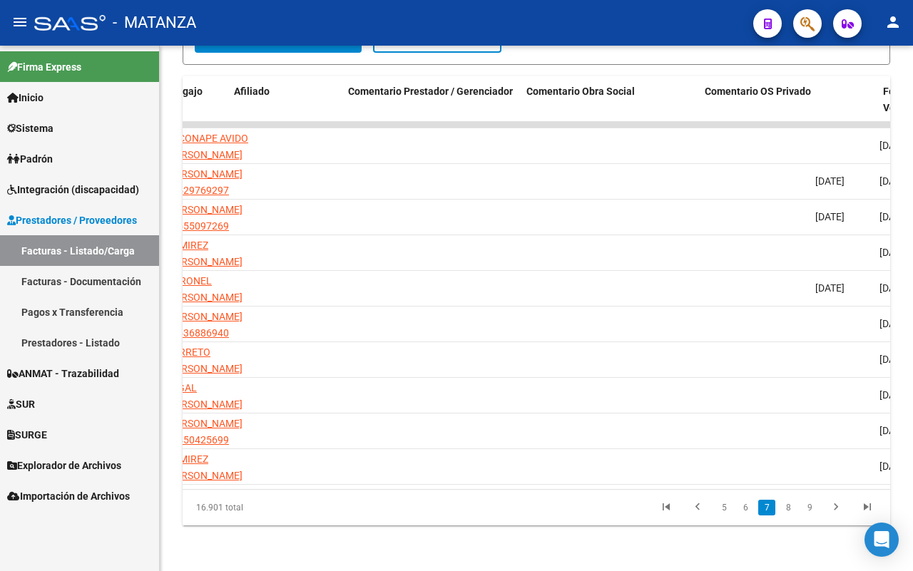
scroll to position [0, 2149]
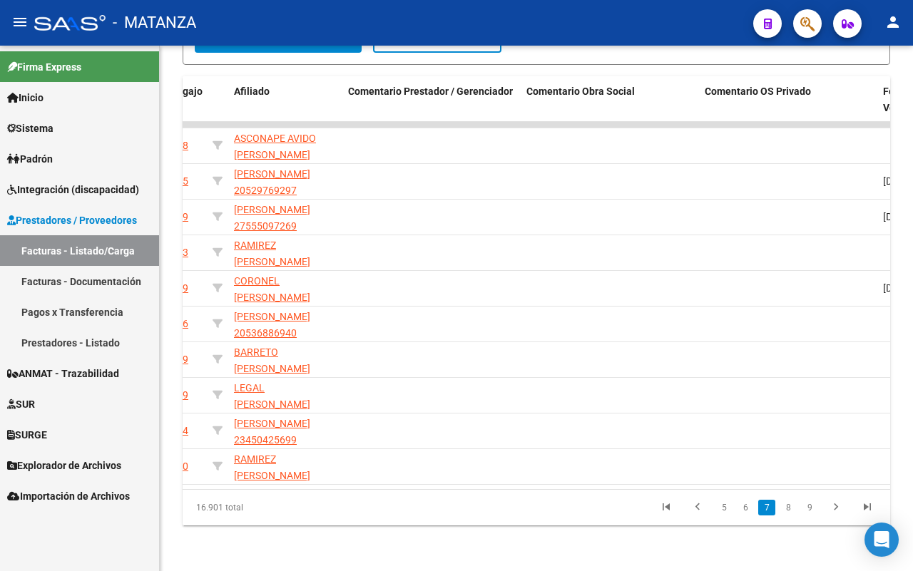
drag, startPoint x: 786, startPoint y: 511, endPoint x: 688, endPoint y: 500, distance: 98.3
click at [786, 510] on link "8" at bounding box center [788, 508] width 17 height 16
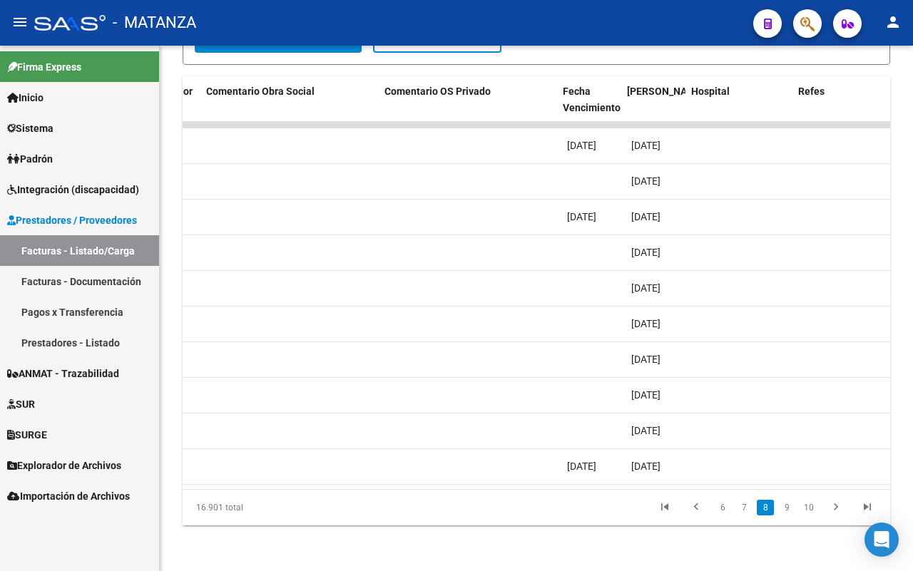
scroll to position [0, 2469]
click at [788, 511] on link "9" at bounding box center [786, 508] width 17 height 16
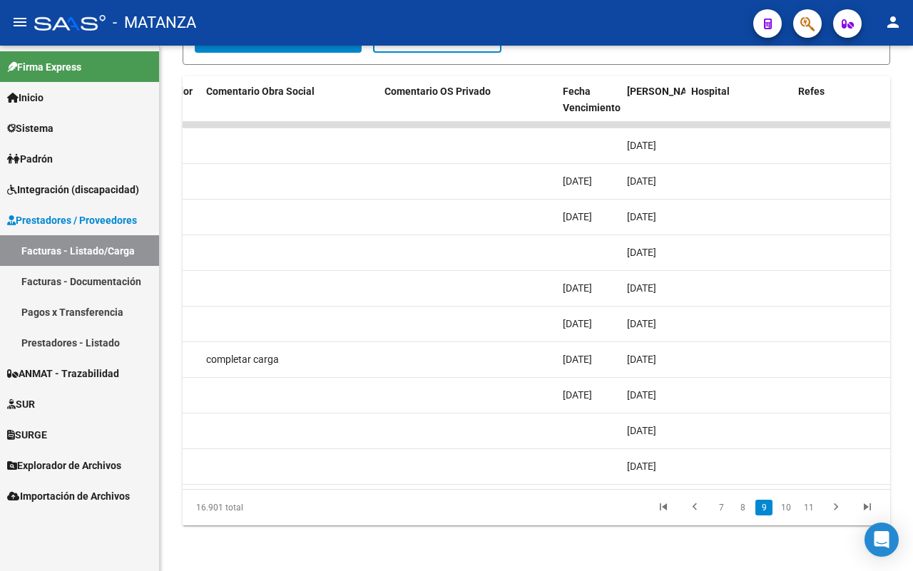
scroll to position [19, 0]
click at [790, 510] on link "10" at bounding box center [786, 508] width 19 height 16
click at [744, 511] on link "9" at bounding box center [741, 508] width 17 height 16
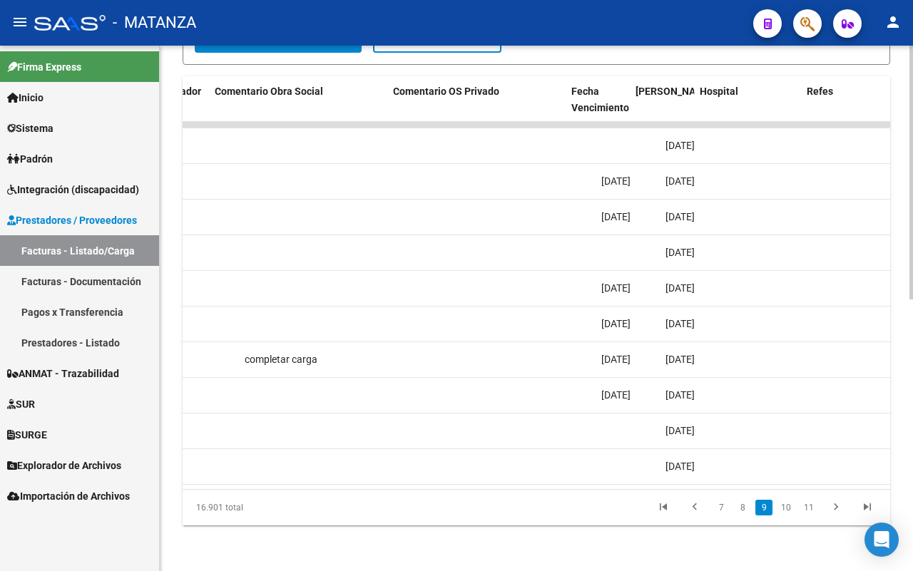
scroll to position [0, 2460]
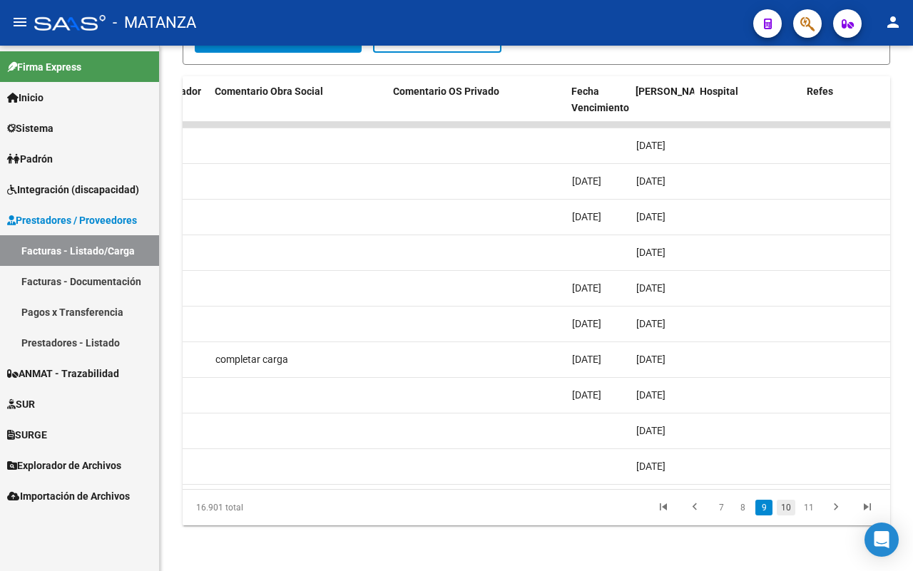
click at [783, 511] on link "10" at bounding box center [786, 508] width 19 height 16
click at [790, 511] on link "11" at bounding box center [786, 508] width 19 height 16
click at [788, 509] on link "12" at bounding box center [786, 508] width 19 height 16
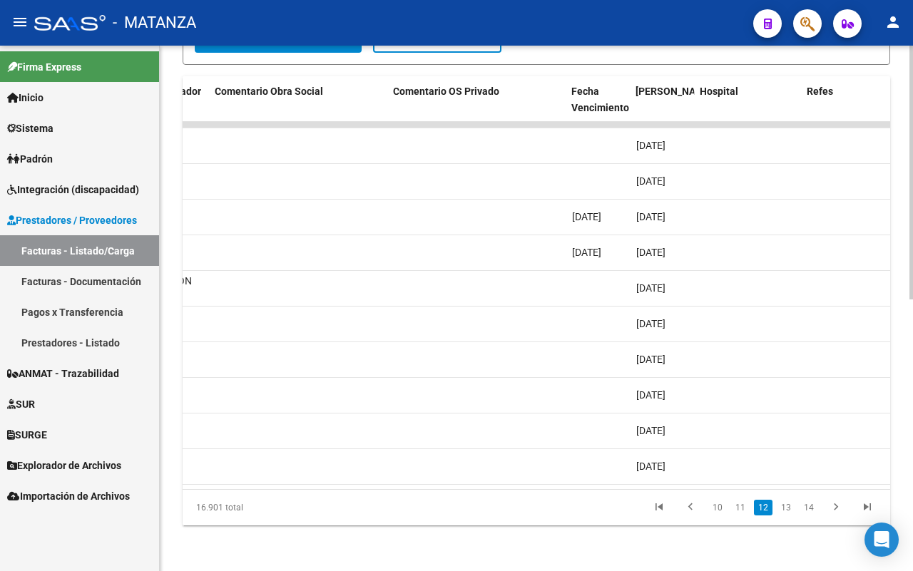
scroll to position [34, 0]
click at [789, 510] on link "13" at bounding box center [786, 508] width 19 height 16
click at [785, 508] on link "14" at bounding box center [786, 508] width 19 height 16
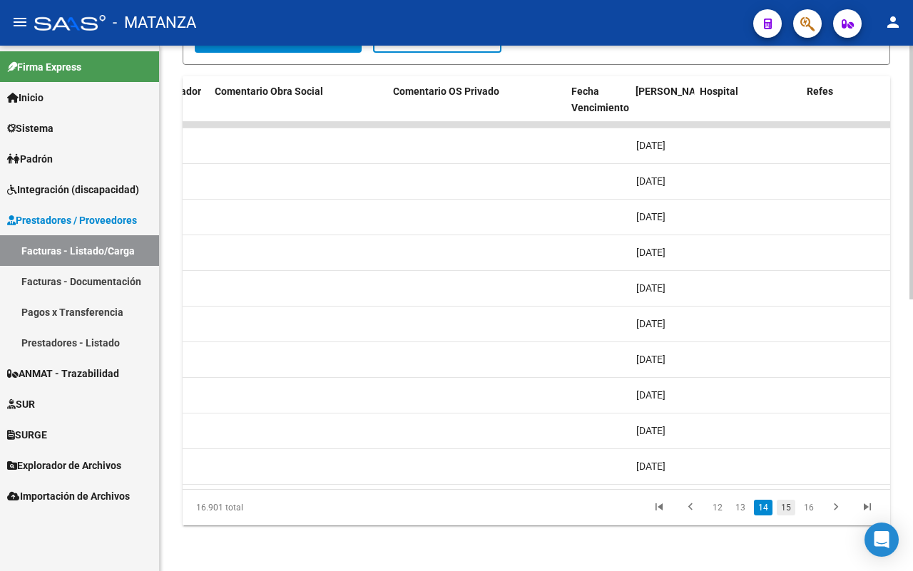
click at [787, 509] on link "15" at bounding box center [786, 508] width 19 height 16
click at [790, 508] on link "16" at bounding box center [786, 508] width 19 height 16
click at [790, 509] on link "17" at bounding box center [786, 508] width 19 height 16
click at [789, 511] on link "18" at bounding box center [786, 508] width 19 height 16
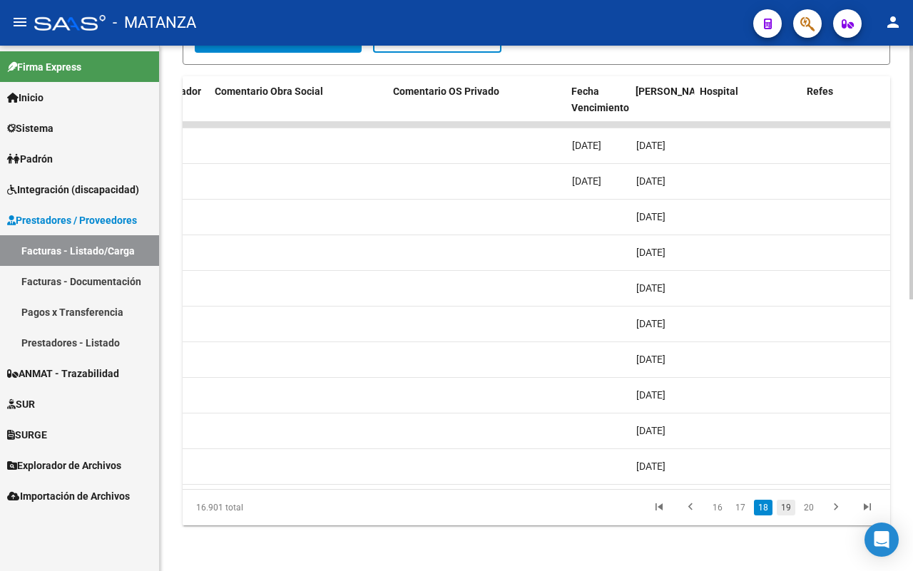
click at [788, 512] on link "19" at bounding box center [786, 508] width 19 height 16
click at [788, 510] on link "20" at bounding box center [786, 508] width 19 height 16
click at [786, 514] on link "21" at bounding box center [786, 508] width 19 height 16
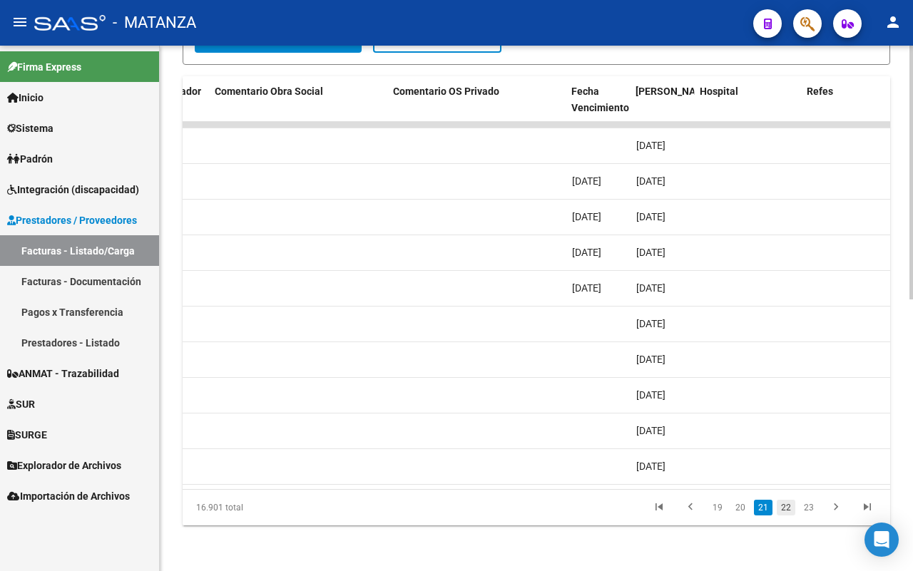
click at [785, 508] on link "22" at bounding box center [786, 508] width 19 height 16
click at [788, 512] on link "23" at bounding box center [786, 508] width 19 height 16
click at [789, 508] on link "24" at bounding box center [786, 508] width 19 height 16
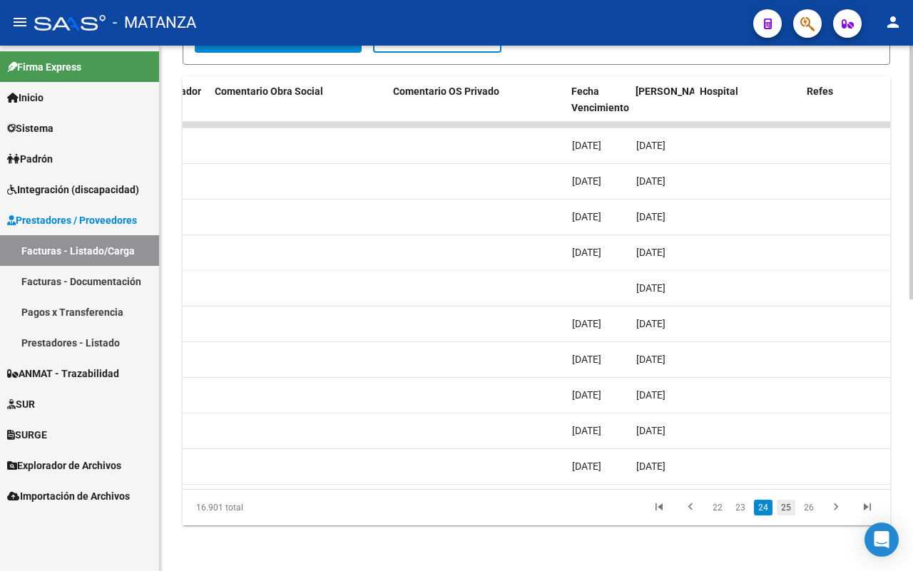
click at [787, 510] on link "25" at bounding box center [786, 508] width 19 height 16
click at [785, 512] on link "26" at bounding box center [786, 508] width 19 height 16
click at [783, 511] on link "27" at bounding box center [786, 508] width 19 height 16
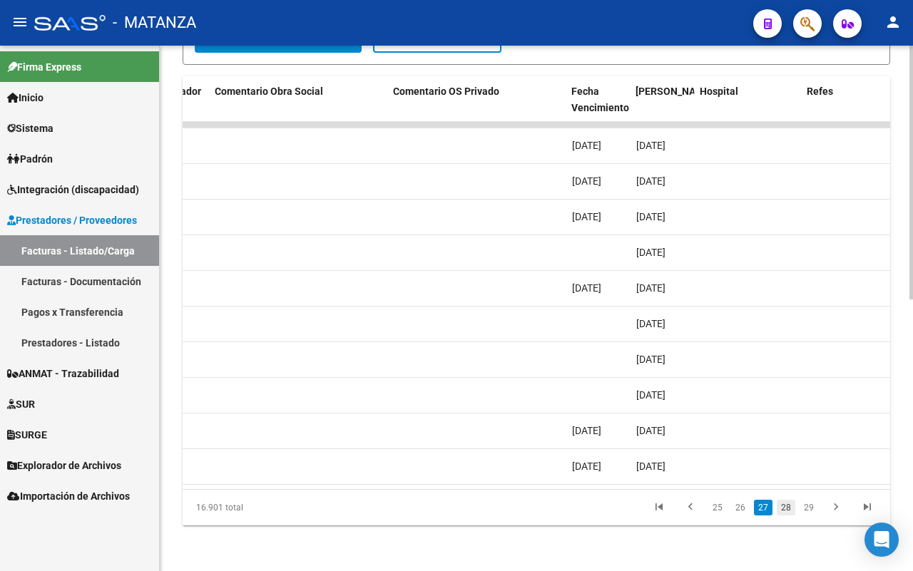
click at [786, 509] on link "28" at bounding box center [786, 508] width 19 height 16
click at [783, 509] on link "29" at bounding box center [786, 508] width 19 height 16
click at [786, 512] on link "30" at bounding box center [786, 508] width 19 height 16
click at [787, 512] on link "31" at bounding box center [786, 508] width 19 height 16
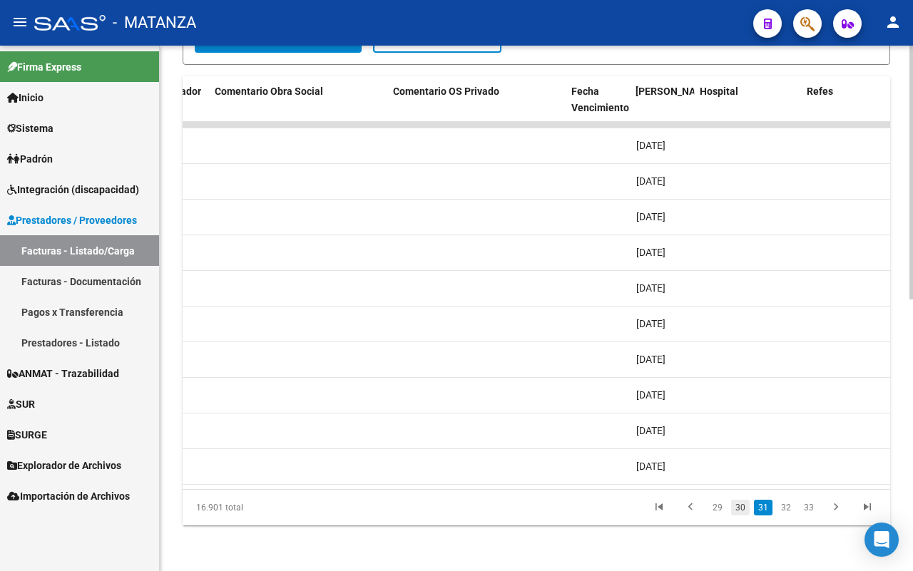
click at [744, 512] on link "30" at bounding box center [740, 508] width 19 height 16
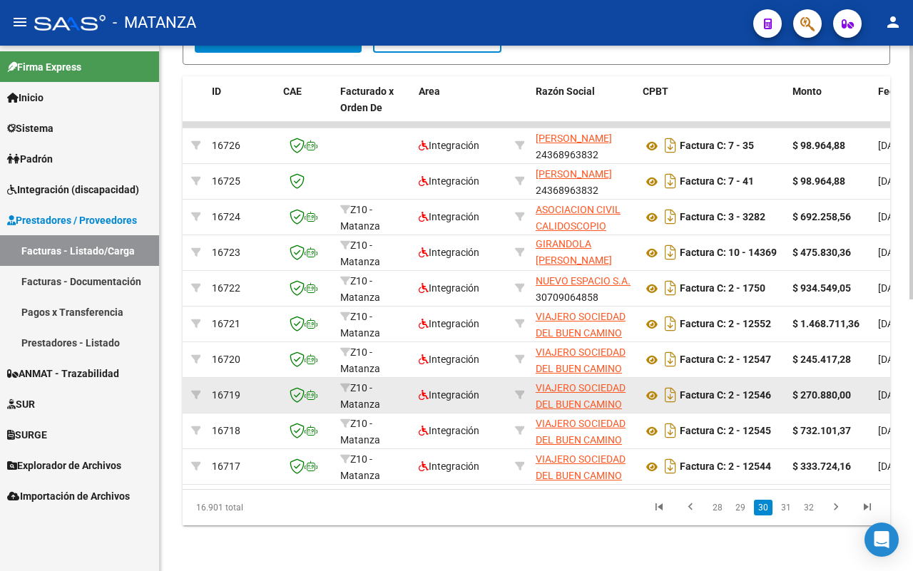
scroll to position [0, 0]
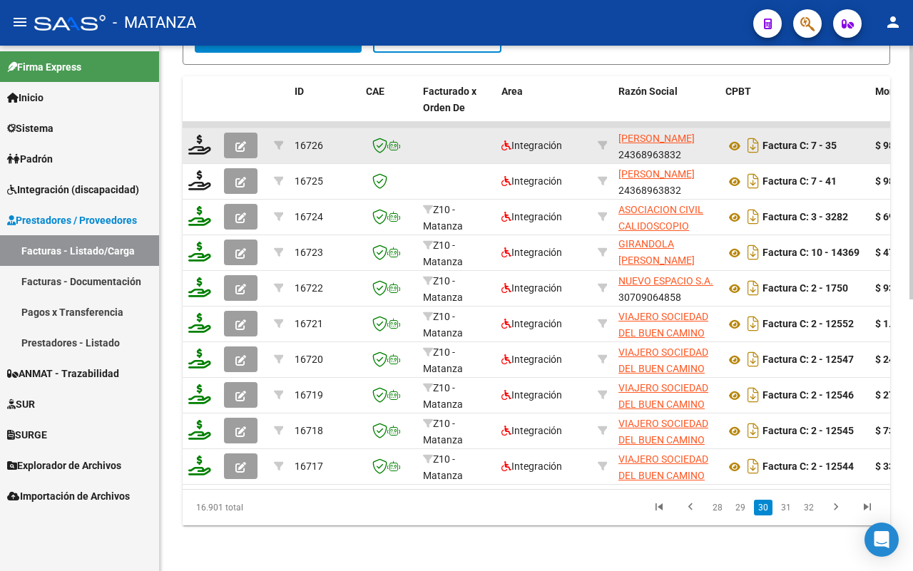
click at [230, 133] on button "button" at bounding box center [241, 146] width 34 height 26
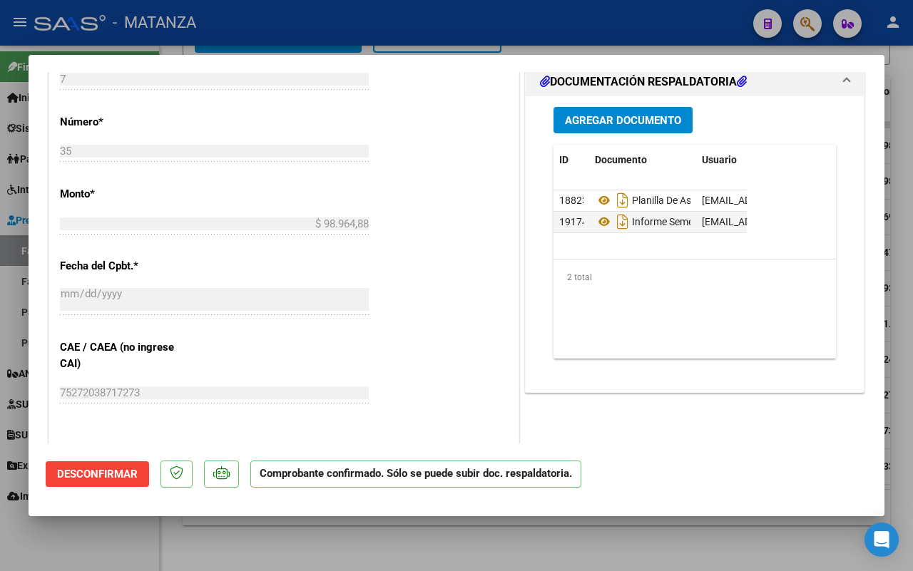
scroll to position [561, 0]
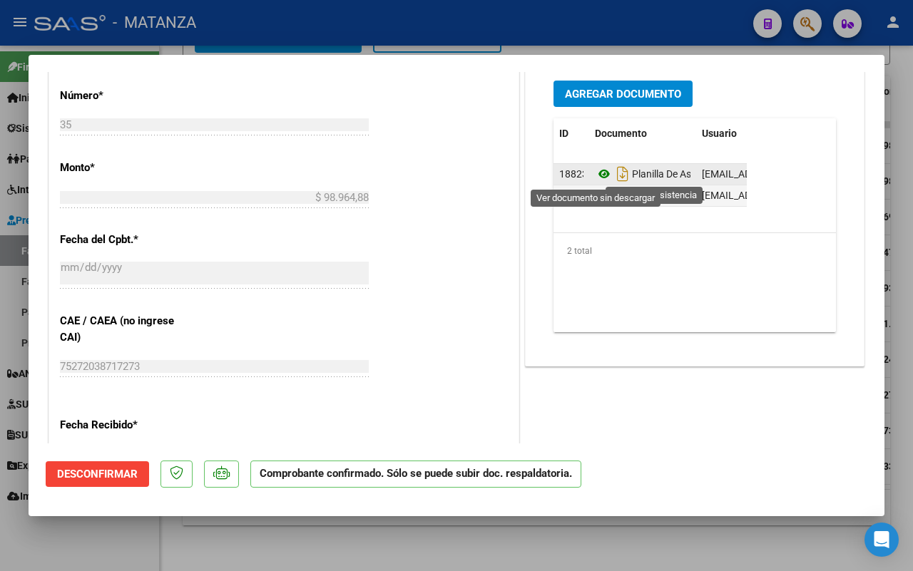
click at [596, 175] on icon at bounding box center [604, 174] width 19 height 17
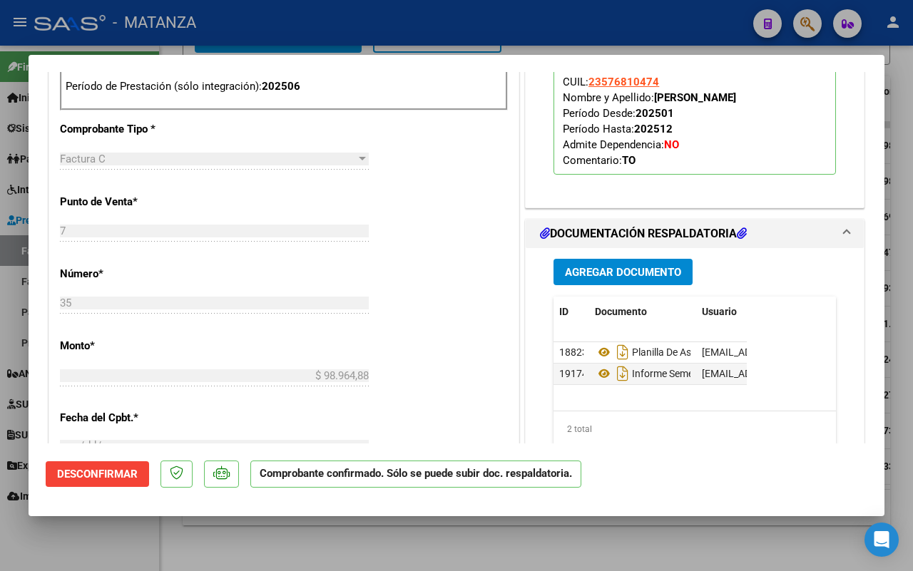
scroll to position [205, 0]
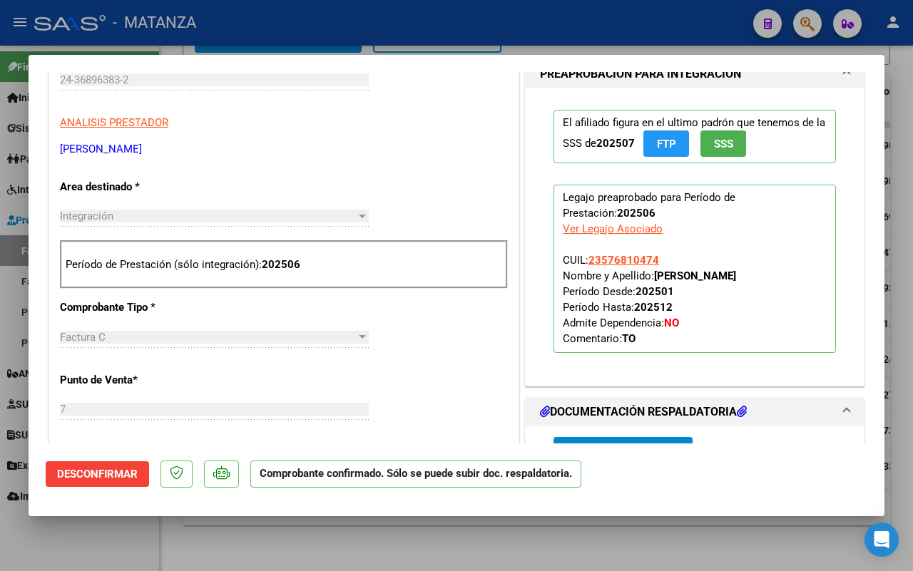
click at [115, 534] on div at bounding box center [456, 285] width 913 height 571
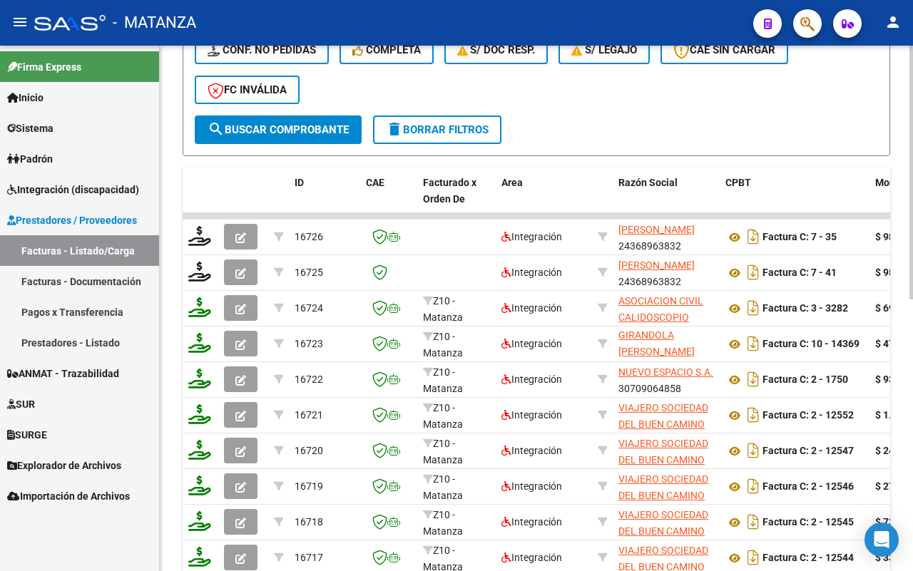
scroll to position [0, 0]
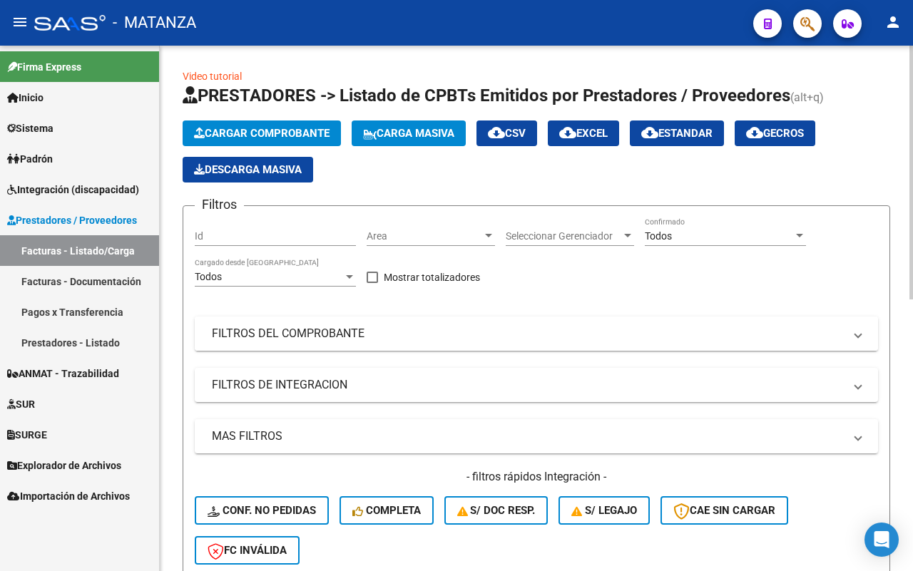
click at [407, 340] on mat-panel-title "FILTROS DEL COMPROBANTE" at bounding box center [528, 334] width 632 height 16
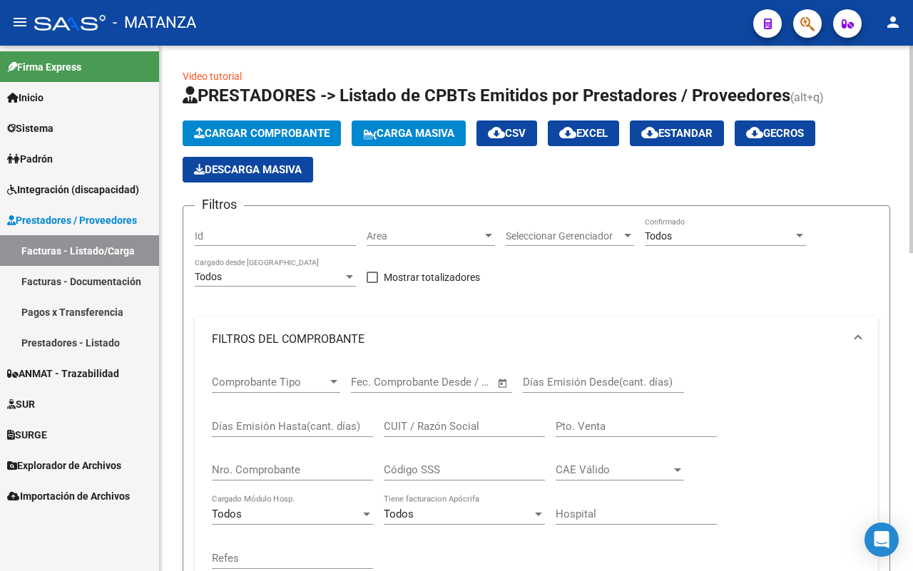
click at [437, 427] on input "CUIT / Razón Social" at bounding box center [464, 426] width 161 height 13
type input "DE LA SIERRA"
click at [703, 230] on div "Todos" at bounding box center [719, 236] width 148 height 12
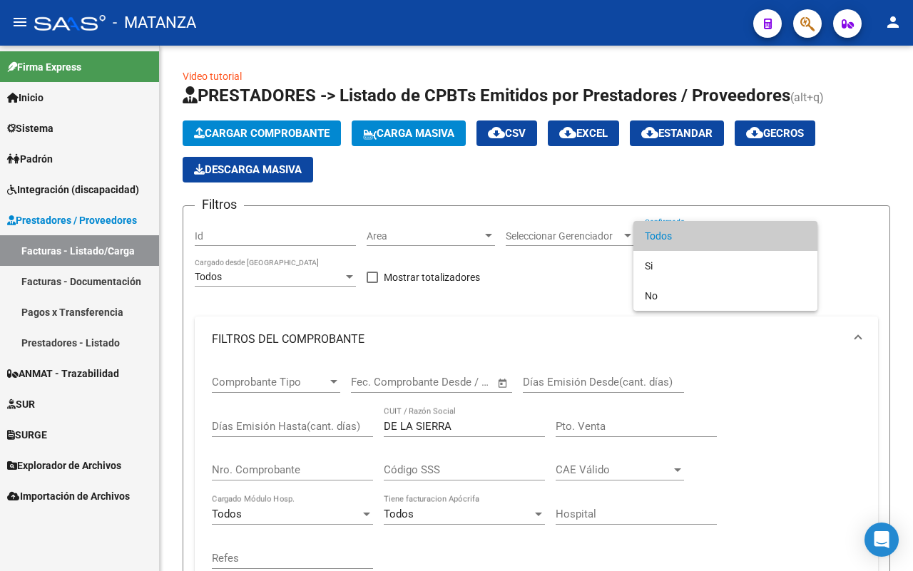
click at [703, 230] on span "Todos" at bounding box center [725, 236] width 161 height 30
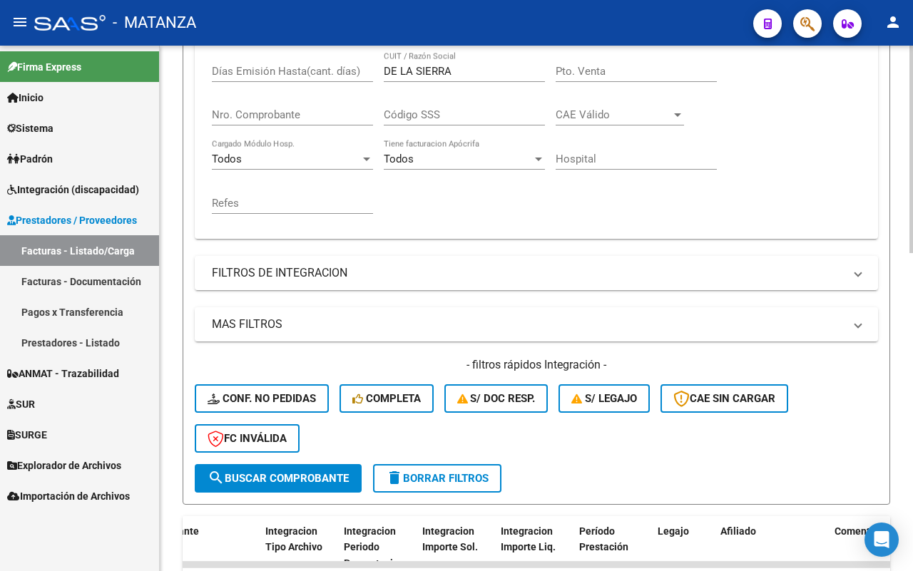
scroll to position [178, 0]
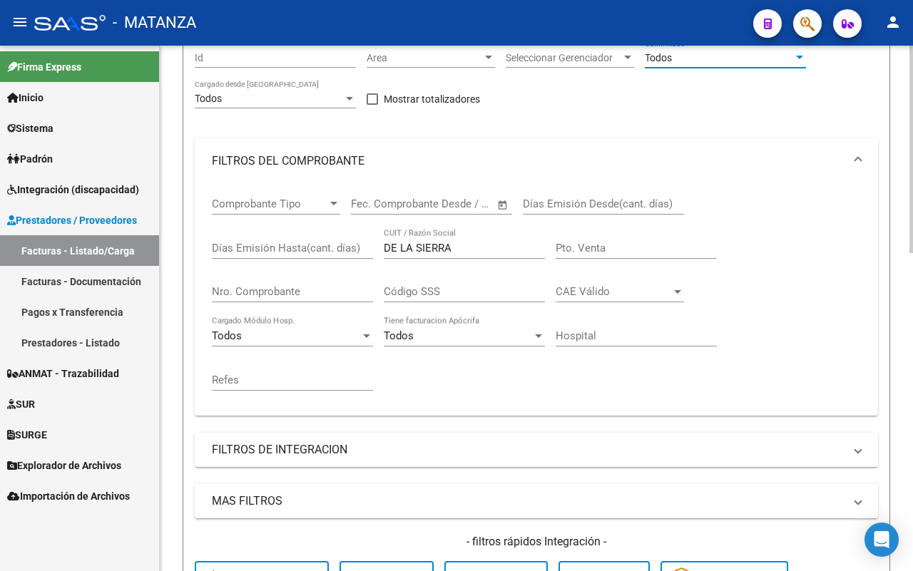
click at [332, 245] on div "Comprobante Tipo Comprobante Tipo Fecha inicio – Fecha fin Fec. Comprobante Des…" at bounding box center [536, 294] width 649 height 220
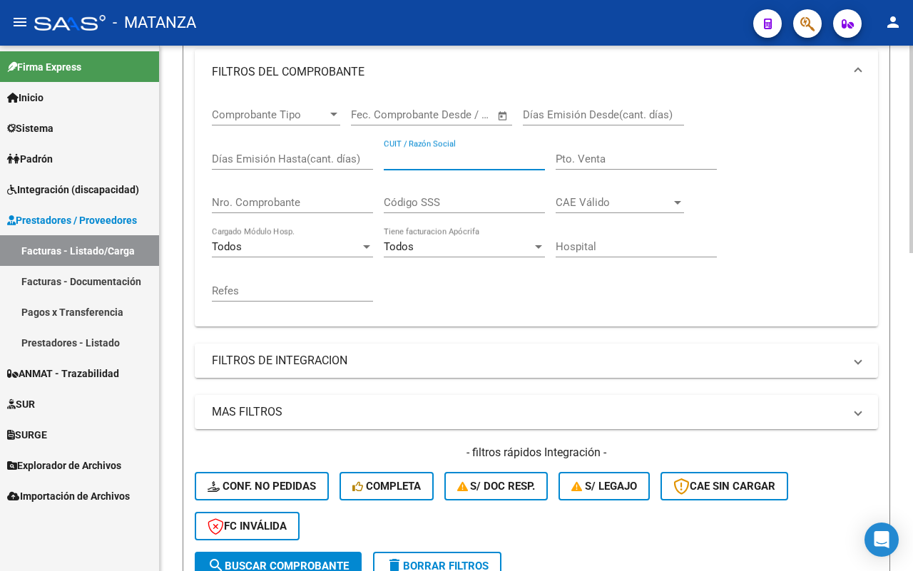
click at [375, 353] on mat-panel-title "FILTROS DE INTEGRACION" at bounding box center [528, 361] width 632 height 16
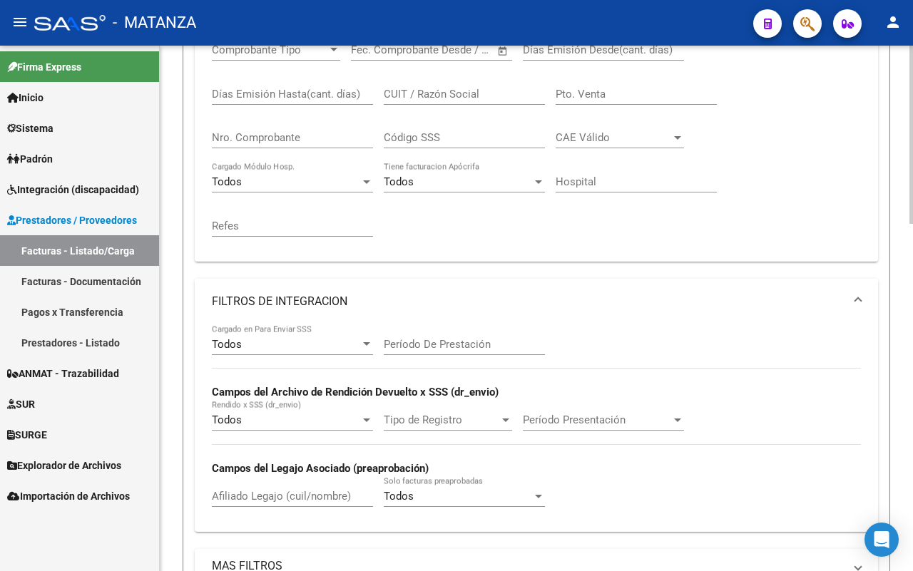
scroll to position [446, 0]
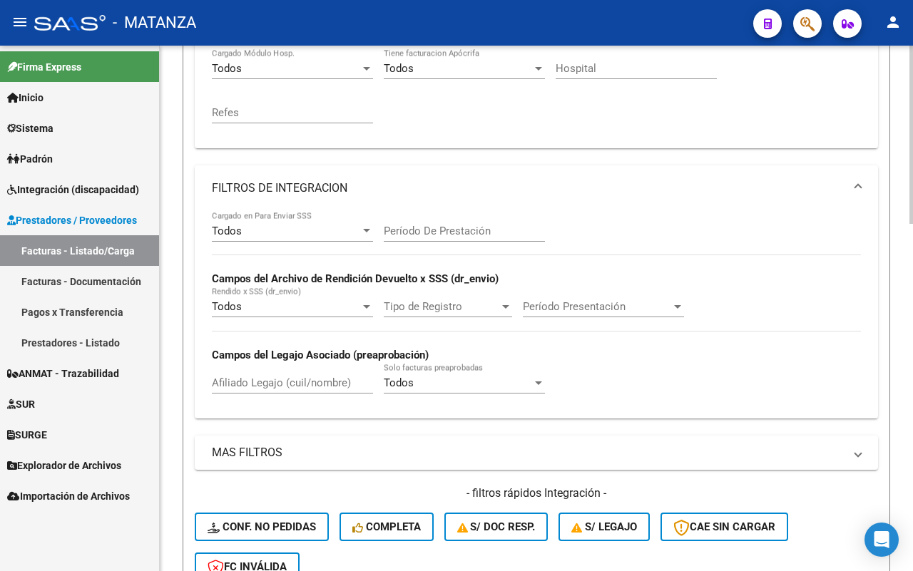
click at [301, 382] on input "Afiliado Legajo (cuil/nombre)" at bounding box center [292, 383] width 161 height 13
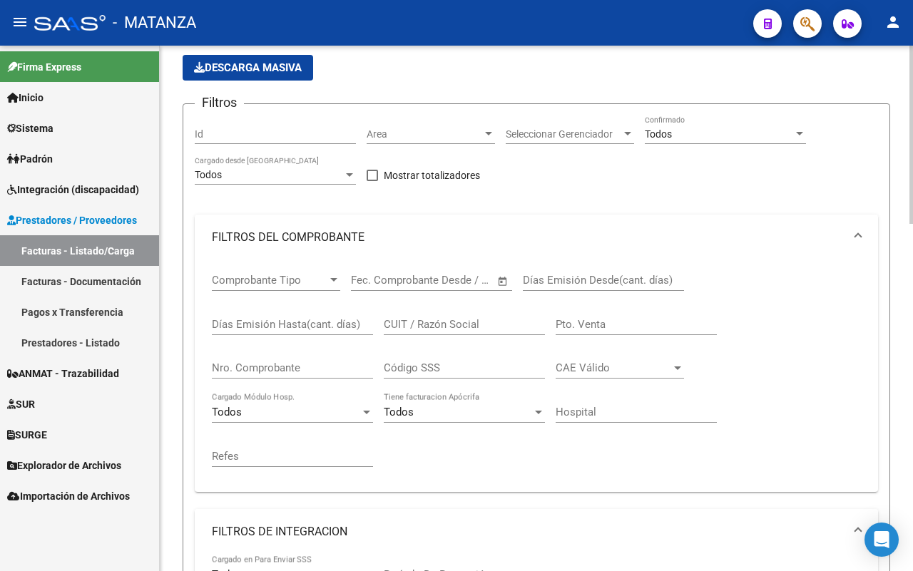
scroll to position [357, 0]
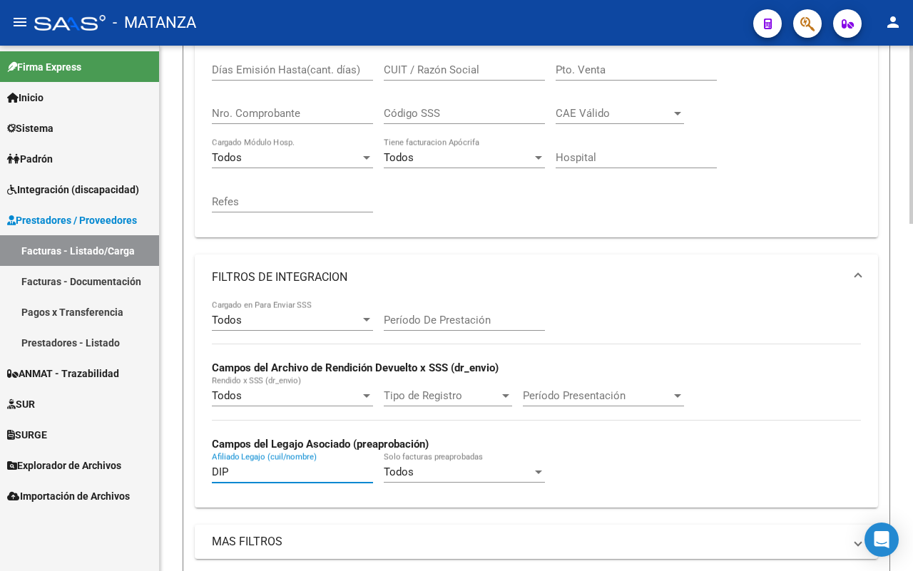
type input "DIP"
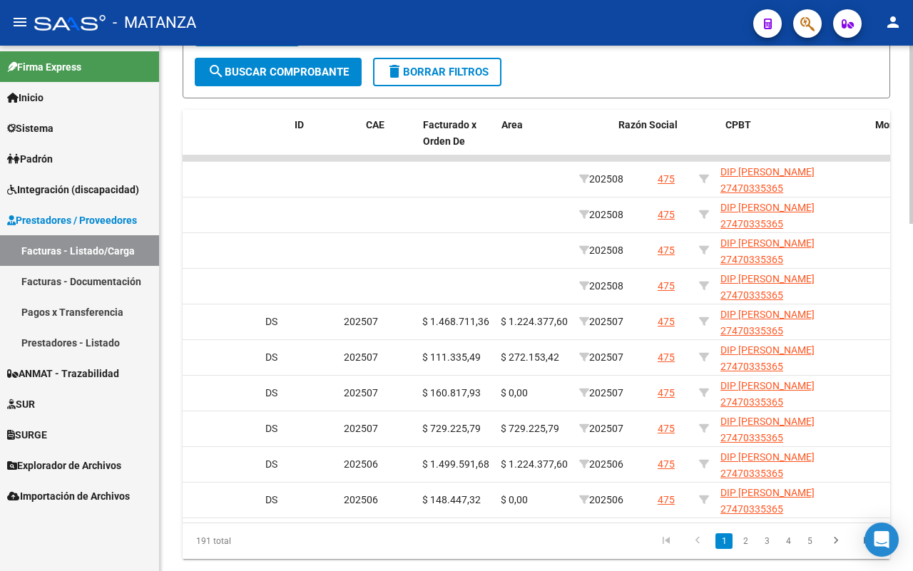
scroll to position [0, 0]
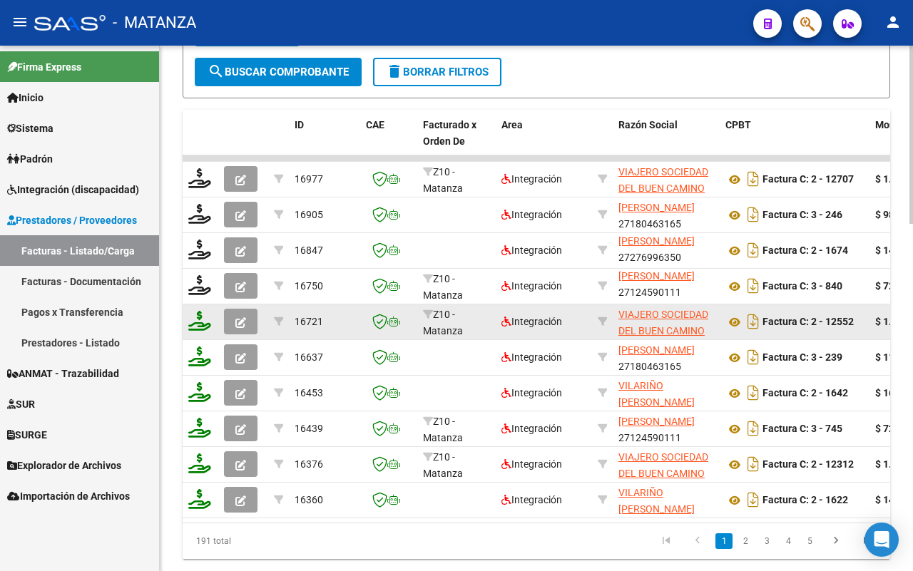
click at [243, 318] on icon "button" at bounding box center [240, 322] width 11 height 11
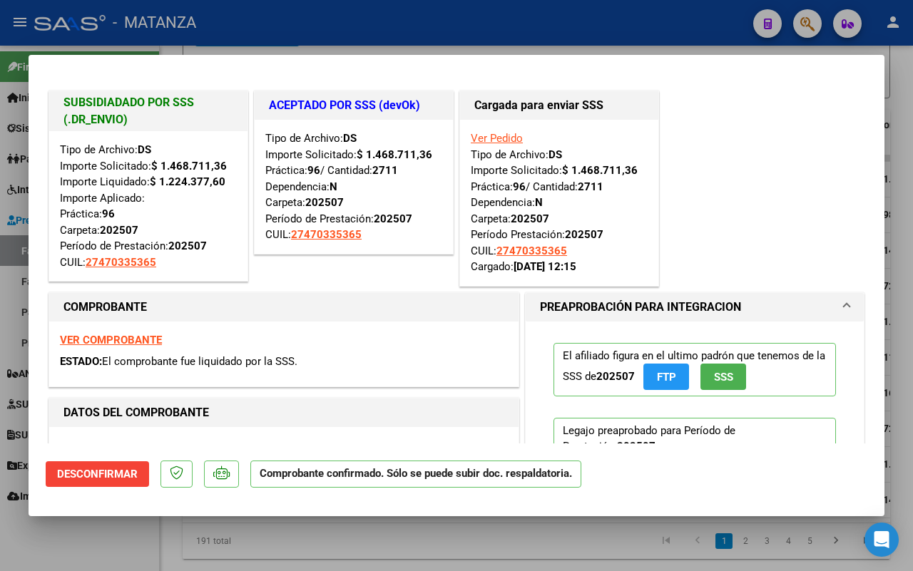
click at [103, 343] on strong "VER COMPROBANTE" at bounding box center [111, 340] width 102 height 13
click at [127, 542] on div at bounding box center [456, 285] width 913 height 571
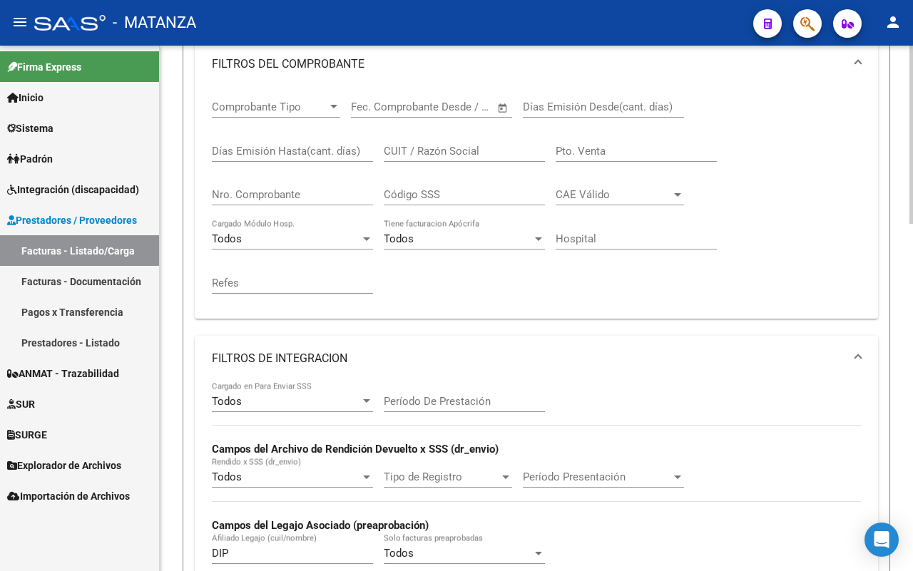
scroll to position [357, 0]
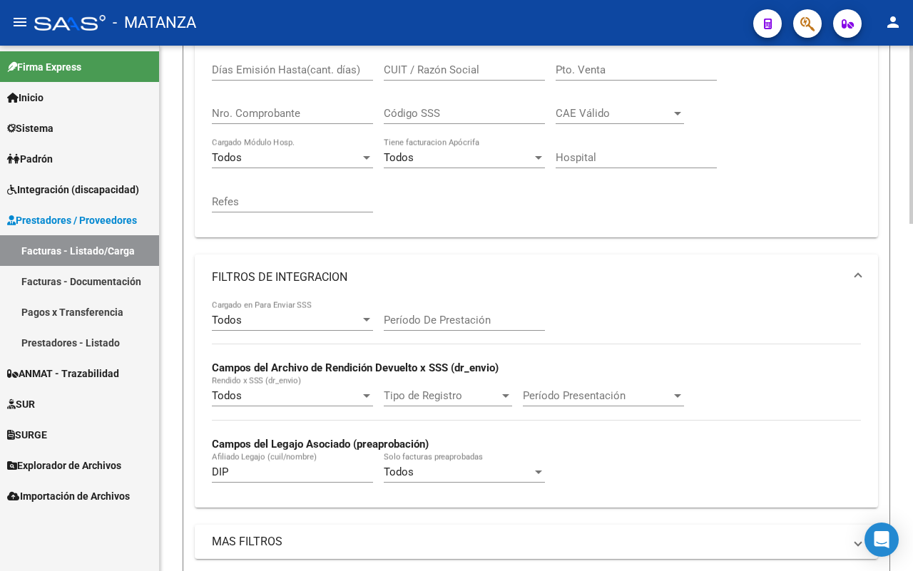
click at [178, 465] on div "Video tutorial PRESTADORES -> Listado de CPBTs Emitidos por Prestadores / Prove…" at bounding box center [536, 459] width 753 height 1540
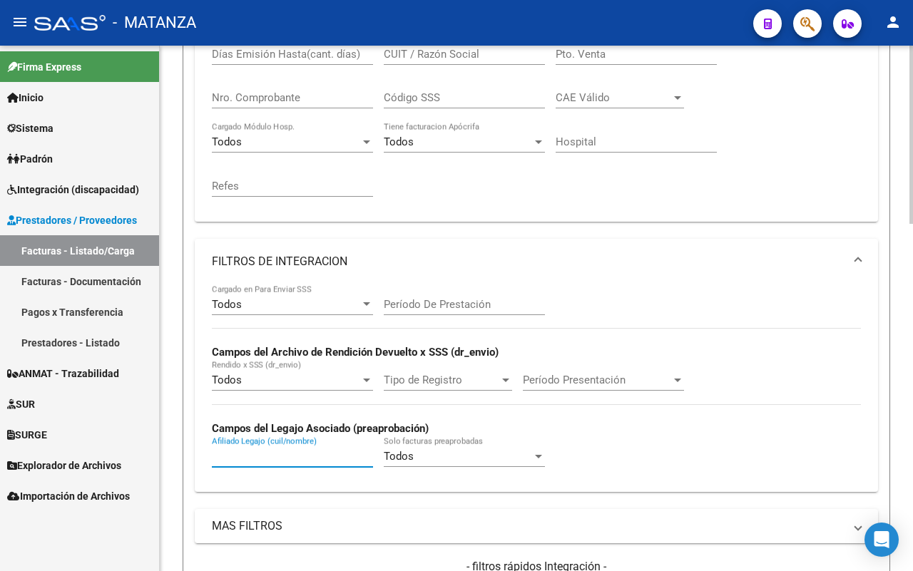
scroll to position [268, 0]
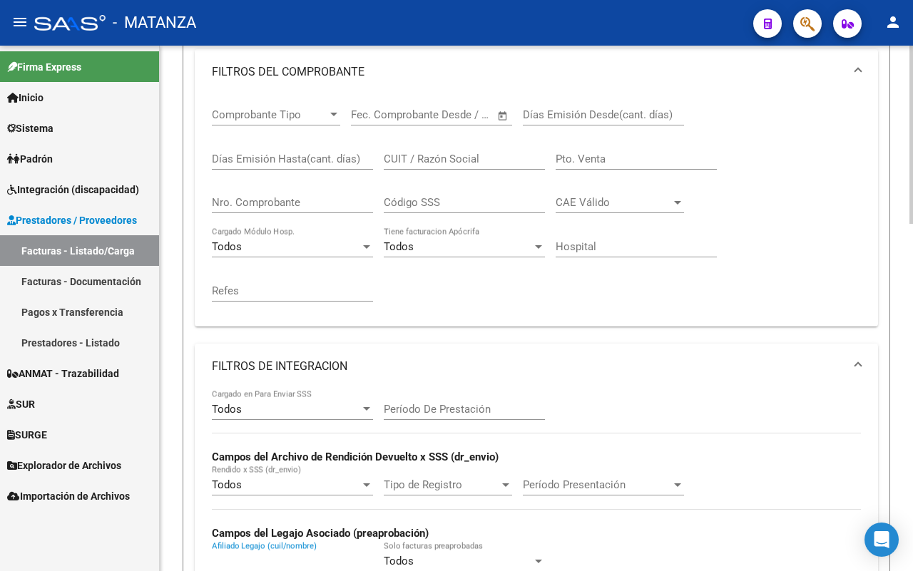
click at [302, 200] on input "Nro. Comprobante" at bounding box center [292, 202] width 161 height 13
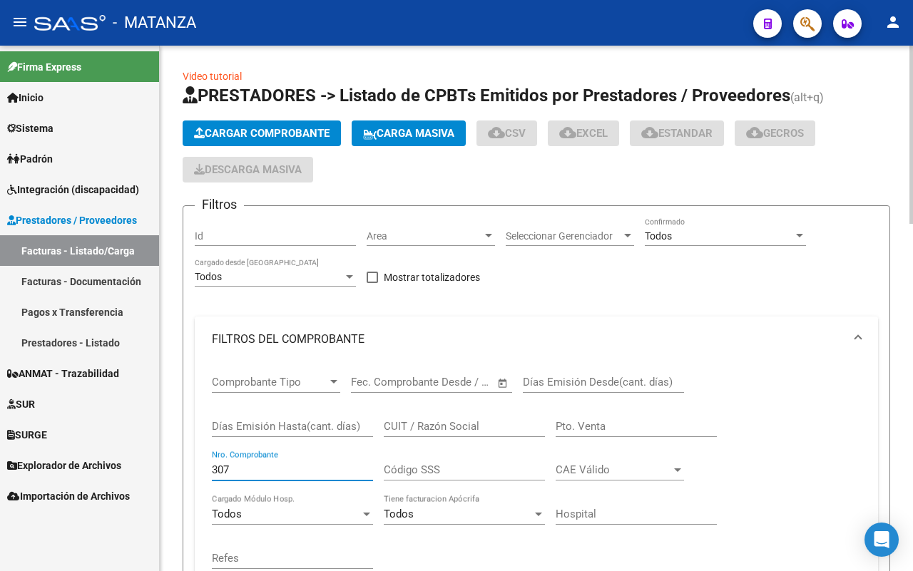
click at [762, 343] on mat-panel-title "FILTROS DEL COMPROBANTE" at bounding box center [528, 340] width 632 height 16
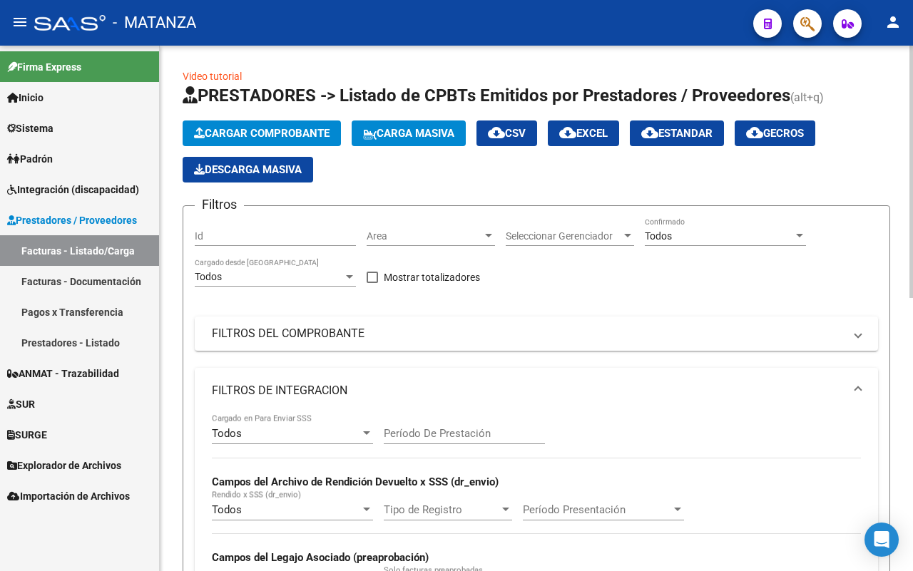
scroll to position [568, 0]
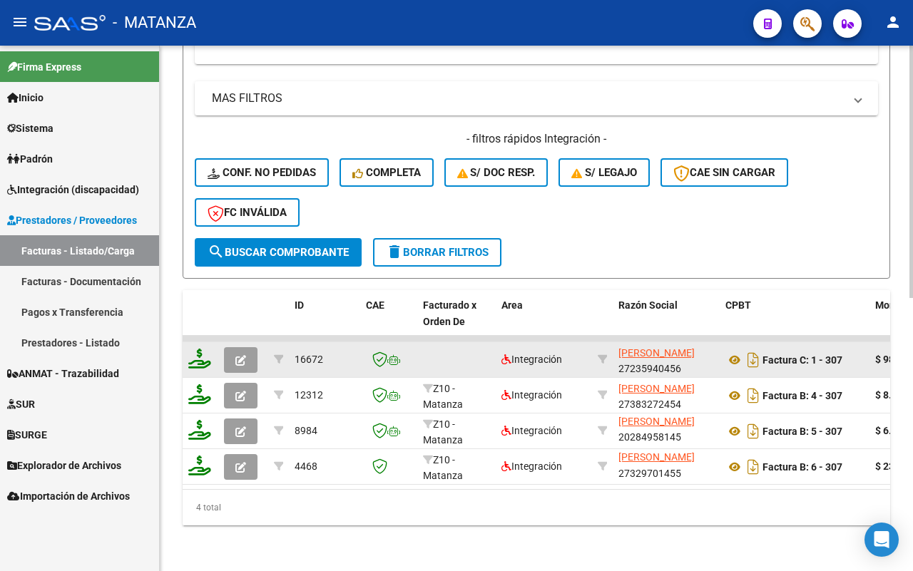
click at [245, 355] on icon "button" at bounding box center [240, 360] width 11 height 11
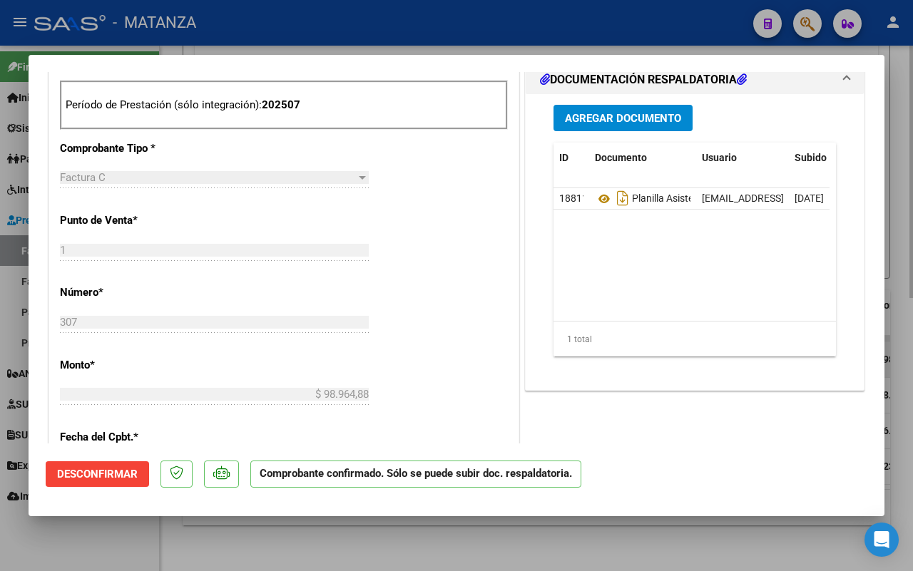
scroll to position [561, 0]
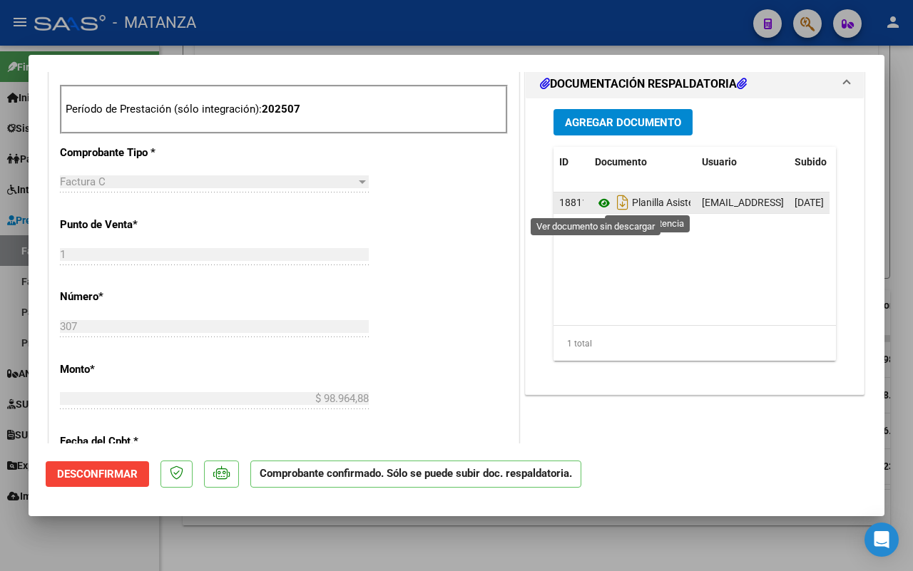
click at [595, 202] on icon at bounding box center [604, 203] width 19 height 17
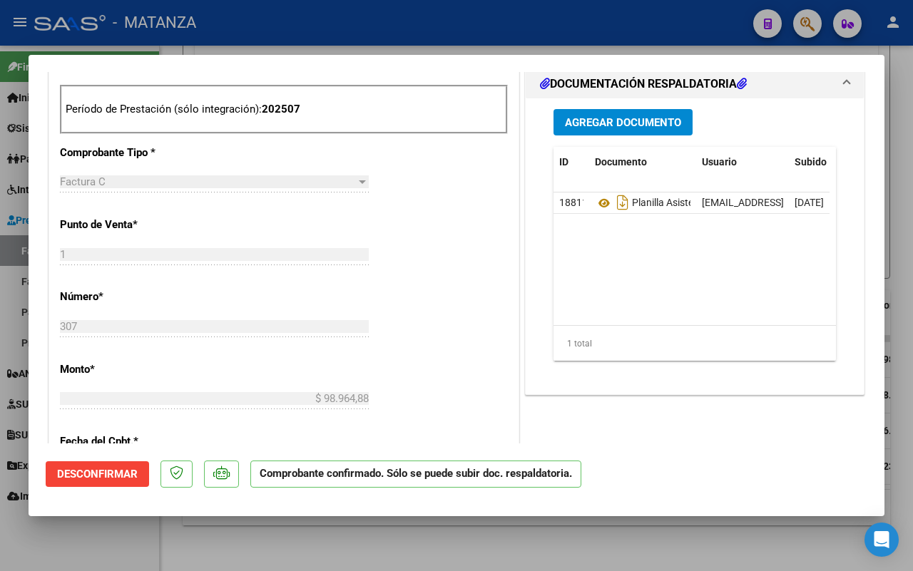
drag, startPoint x: 98, startPoint y: 561, endPoint x: 568, endPoint y: 355, distance: 512.7
click at [101, 561] on div at bounding box center [456, 285] width 913 height 571
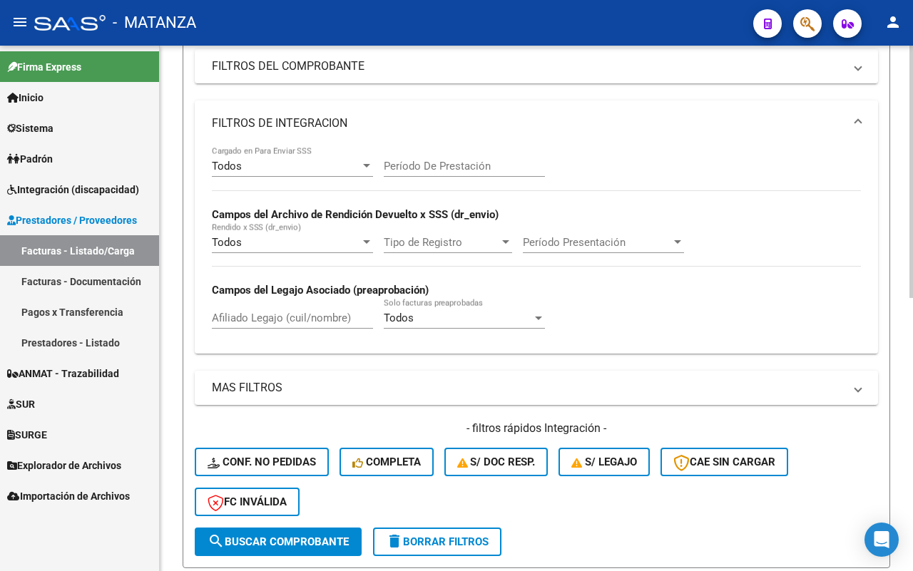
scroll to position [178, 0]
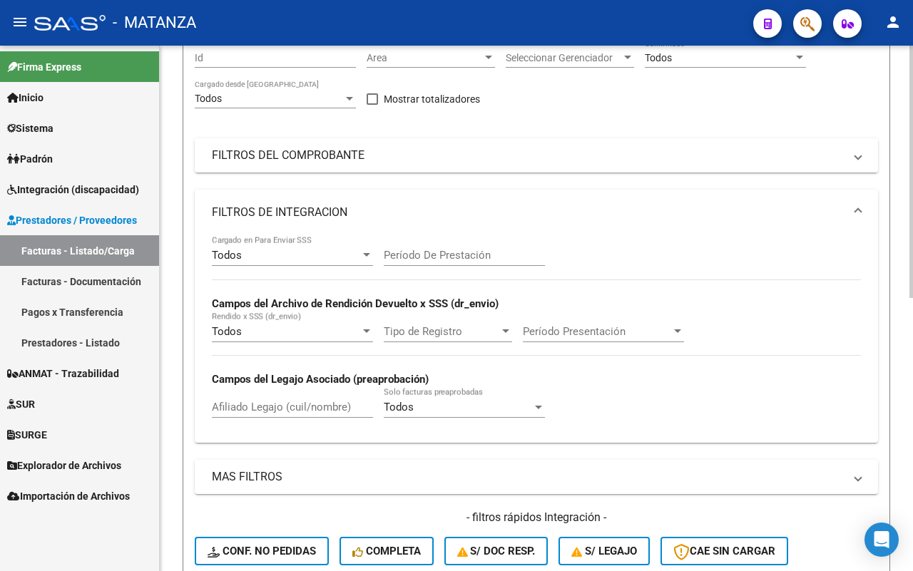
click at [501, 161] on mat-panel-title "FILTROS DEL COMPROBANTE" at bounding box center [528, 156] width 632 height 16
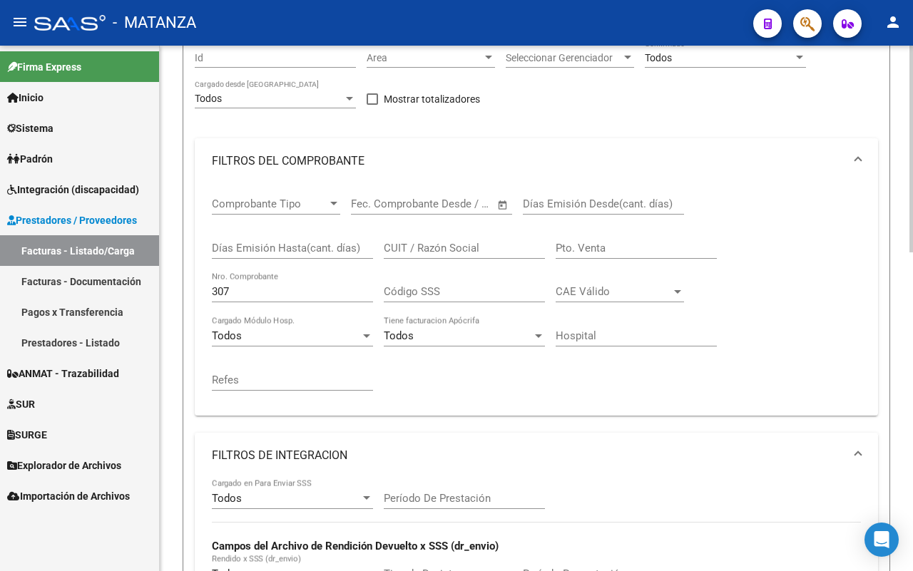
click at [302, 292] on input "307" at bounding box center [292, 291] width 161 height 13
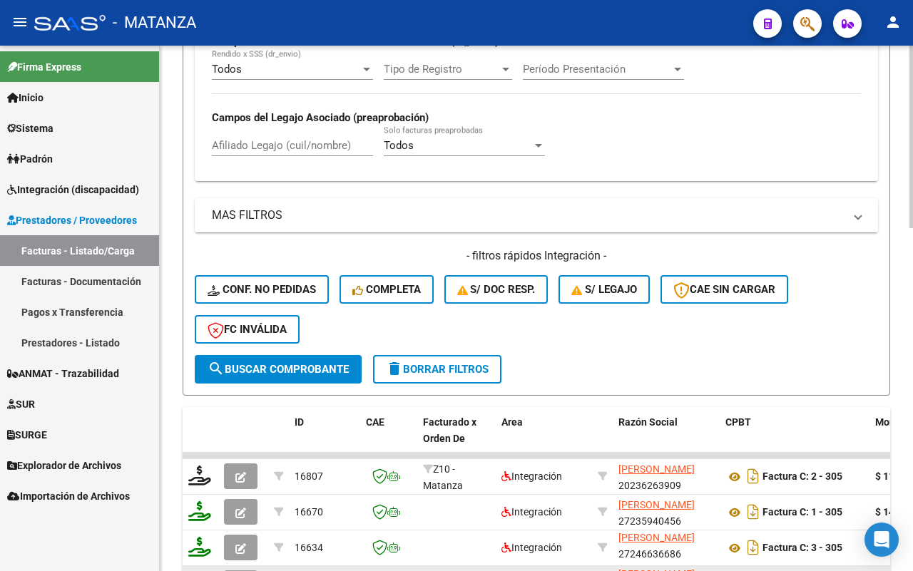
scroll to position [803, 0]
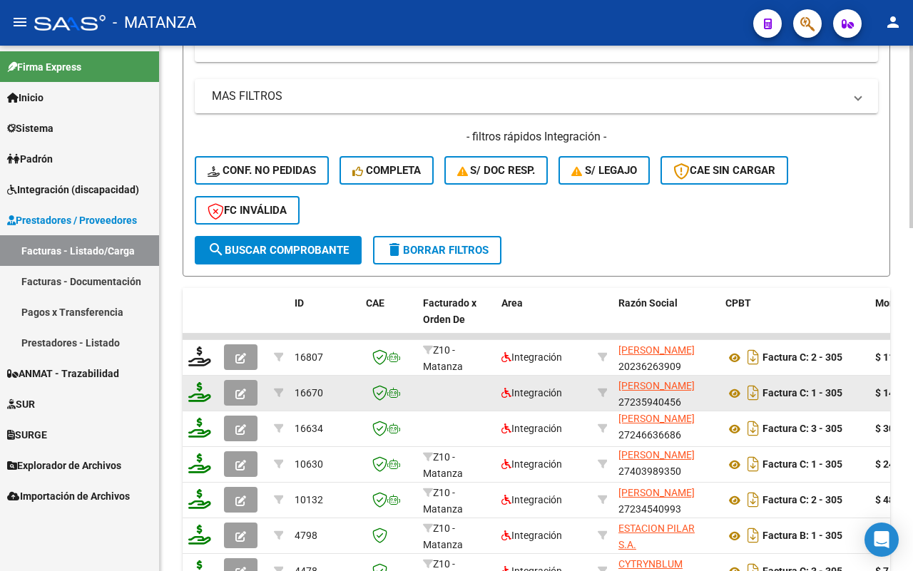
type input "305"
click at [241, 390] on icon "button" at bounding box center [240, 394] width 11 height 11
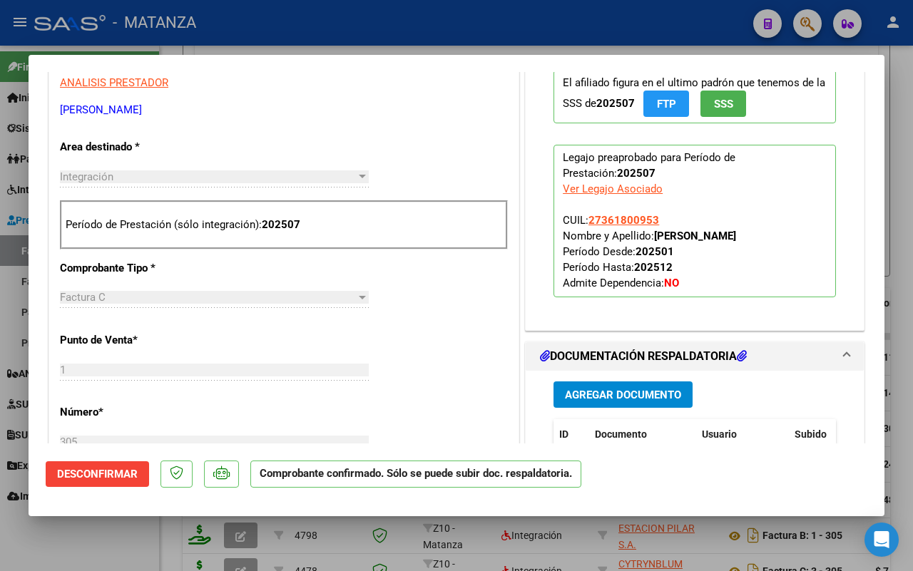
scroll to position [624, 0]
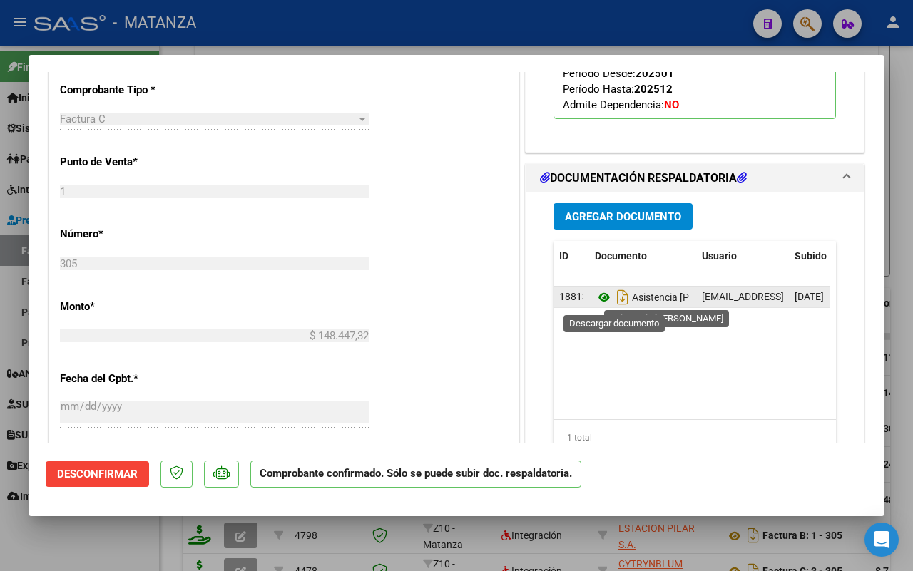
click at [596, 297] on icon at bounding box center [604, 297] width 19 height 17
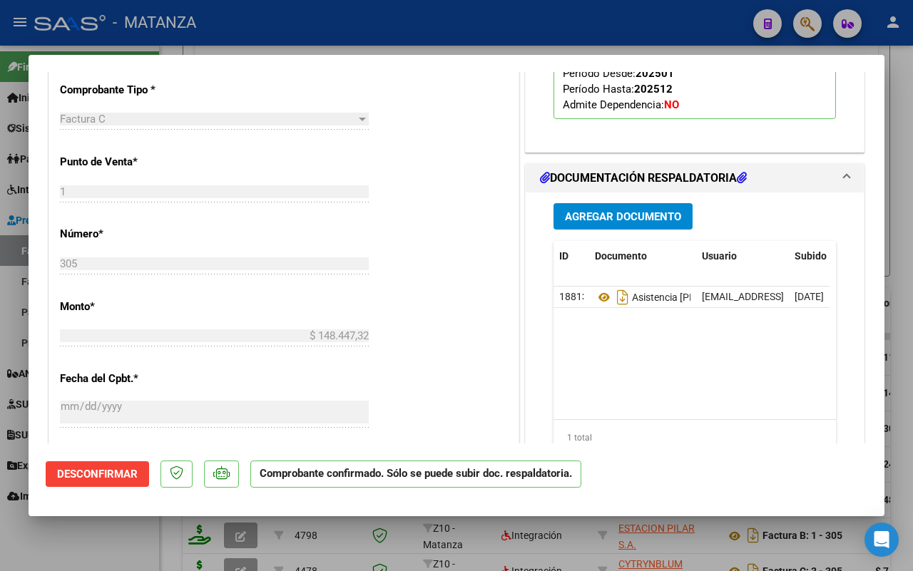
click at [132, 551] on div at bounding box center [456, 285] width 913 height 571
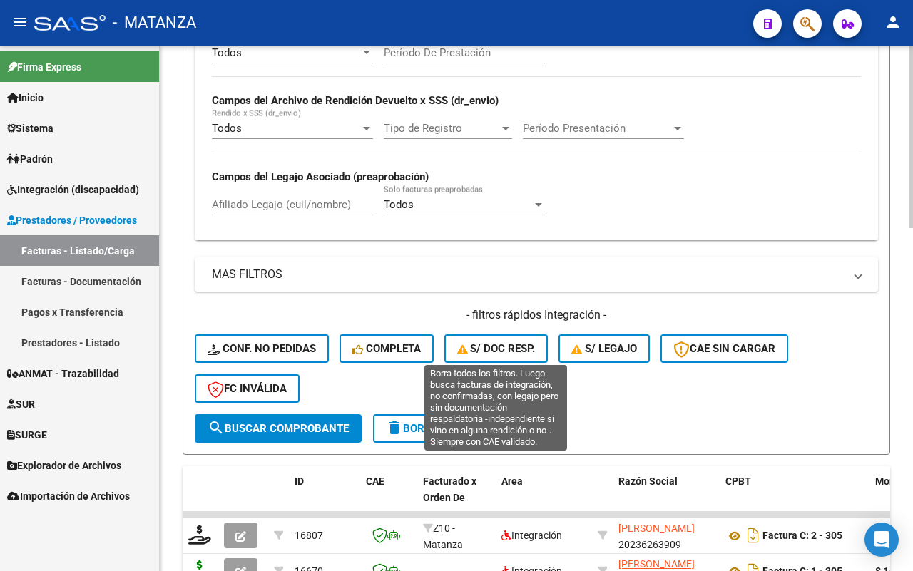
click at [439, 422] on span "delete Borrar Filtros" at bounding box center [437, 428] width 103 height 13
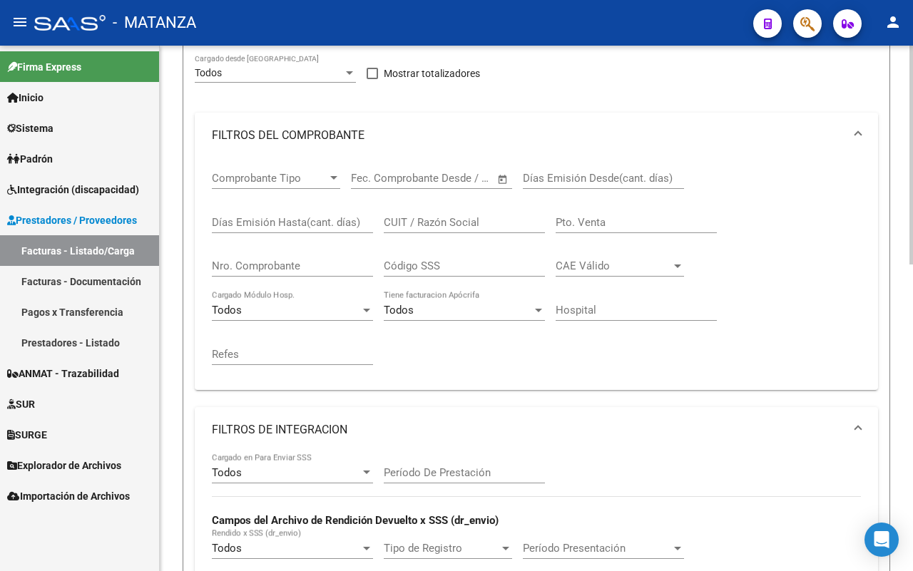
scroll to position [203, 0]
click at [478, 220] on input "CUIT / Razón Social" at bounding box center [464, 223] width 161 height 13
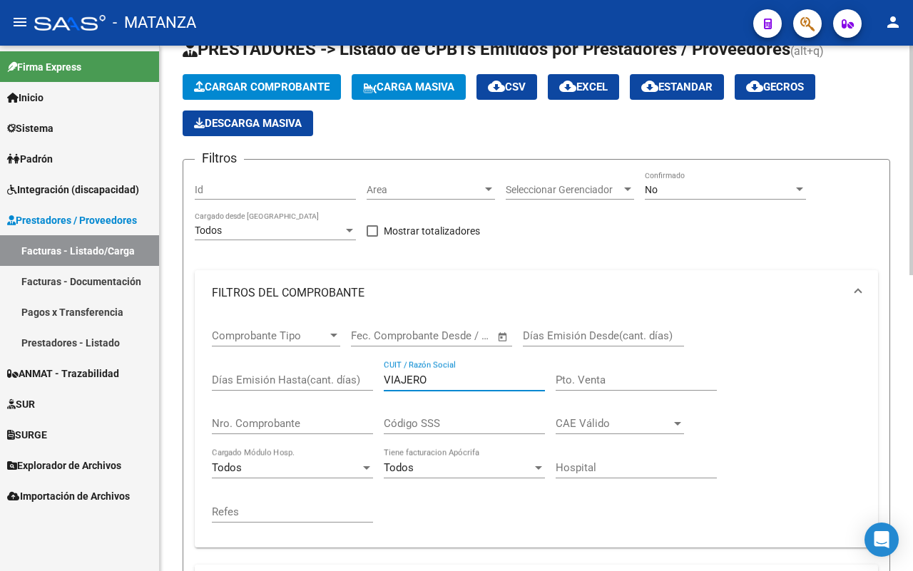
scroll to position [0, 0]
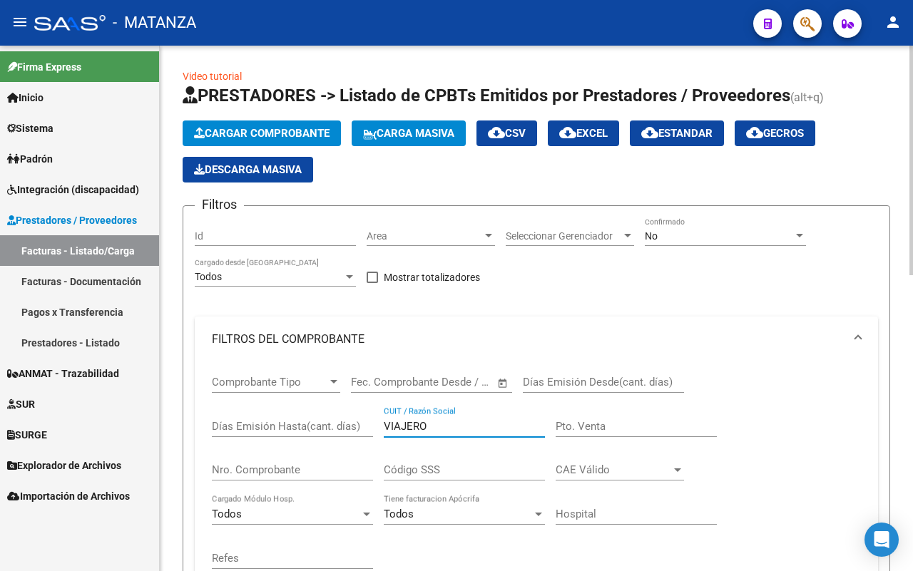
type input "VIAJERO"
click at [696, 240] on div "No" at bounding box center [719, 236] width 148 height 12
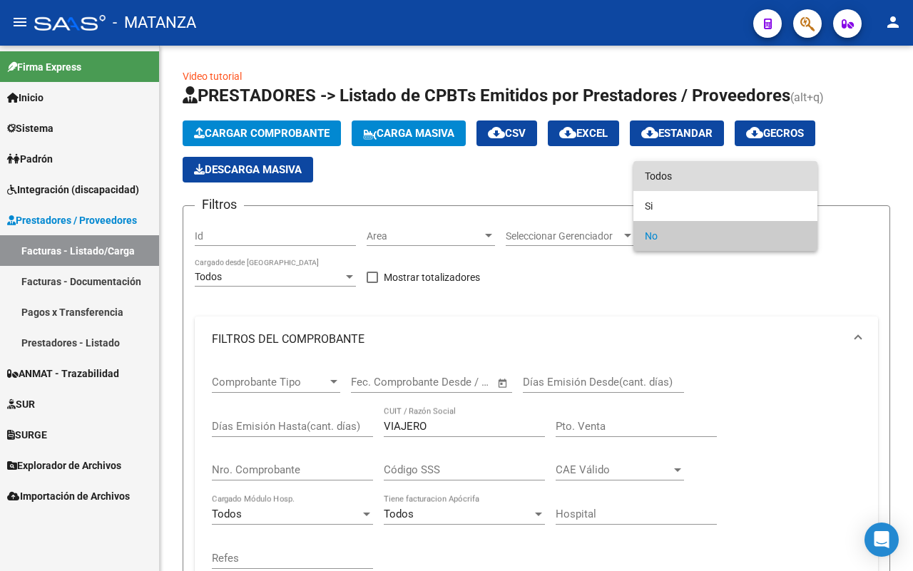
click at [686, 178] on span "Todos" at bounding box center [725, 176] width 161 height 30
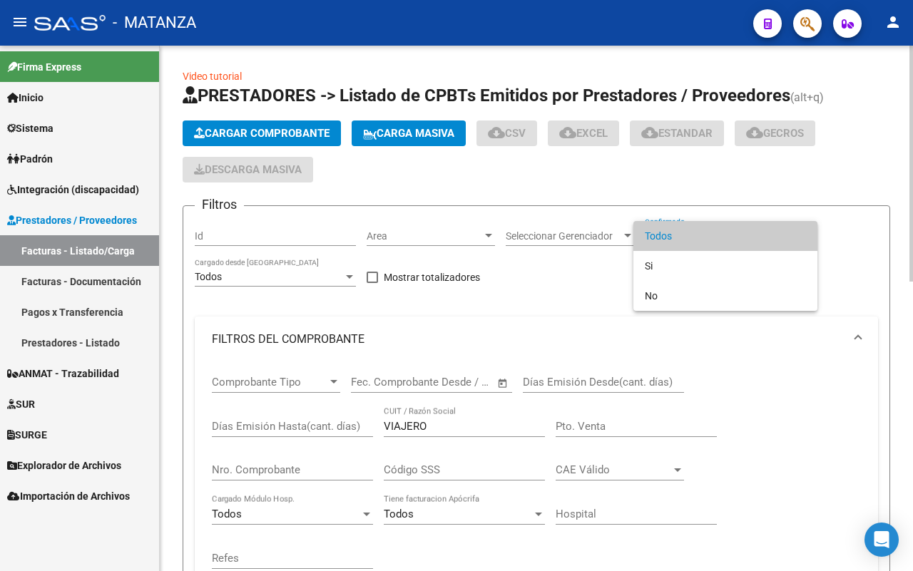
click at [696, 236] on span "Todos" at bounding box center [725, 236] width 161 height 30
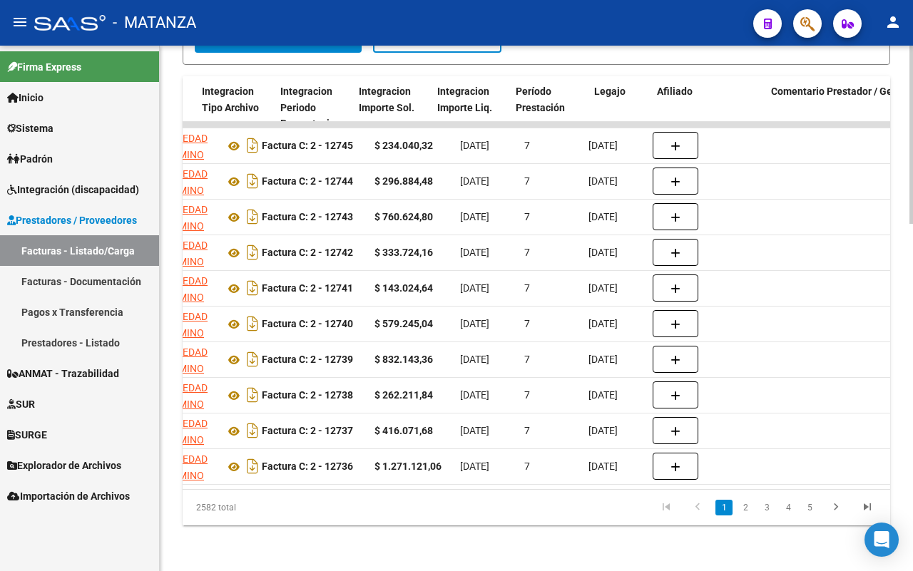
scroll to position [0, 1725]
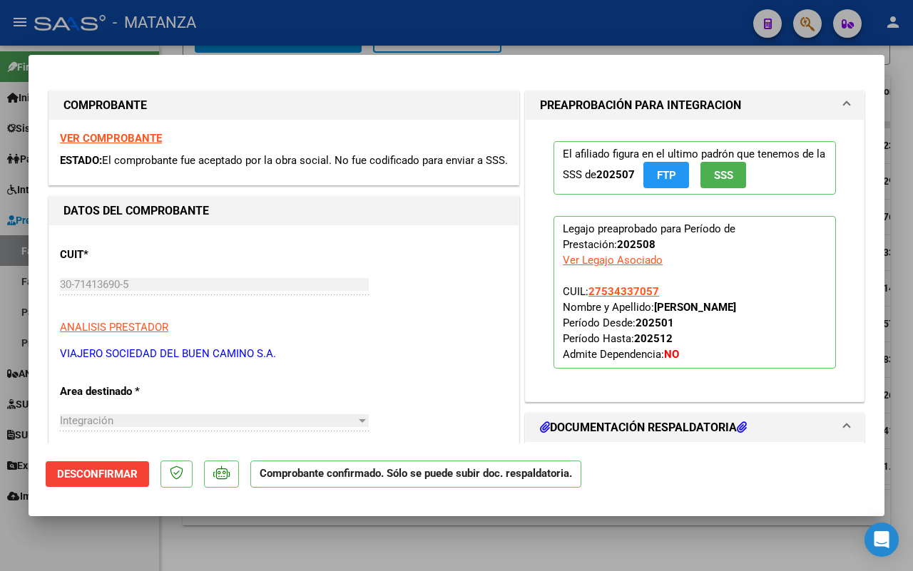
scroll to position [0, 0]
click at [130, 139] on strong "VER COMPROBANTE" at bounding box center [111, 138] width 102 height 13
click at [141, 549] on div at bounding box center [456, 285] width 913 height 571
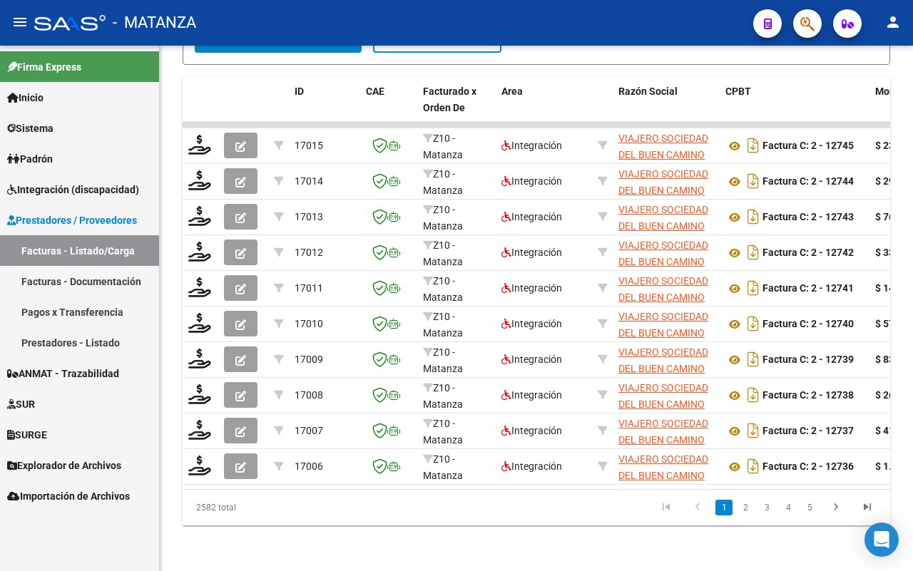
scroll to position [398, 0]
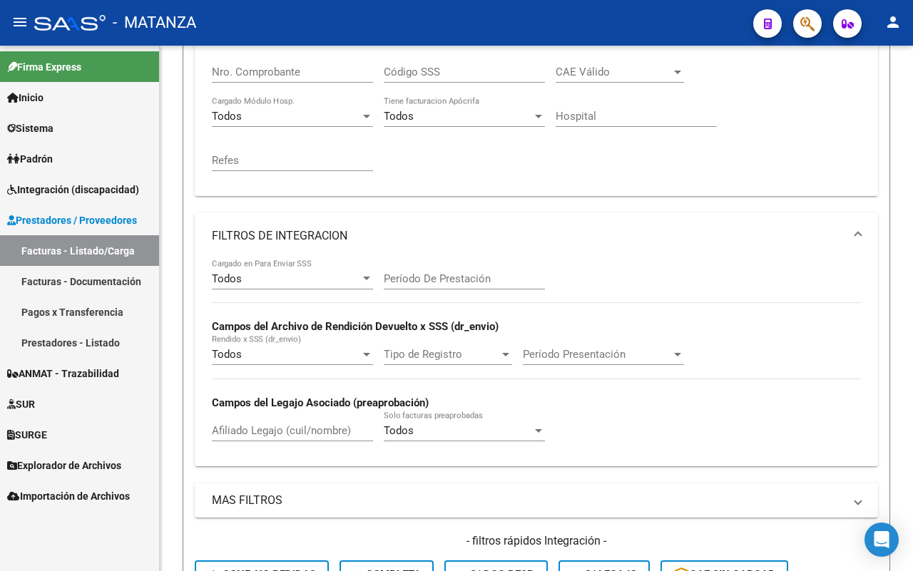
click at [103, 193] on span "Integración (discapacidad)" at bounding box center [73, 190] width 132 height 16
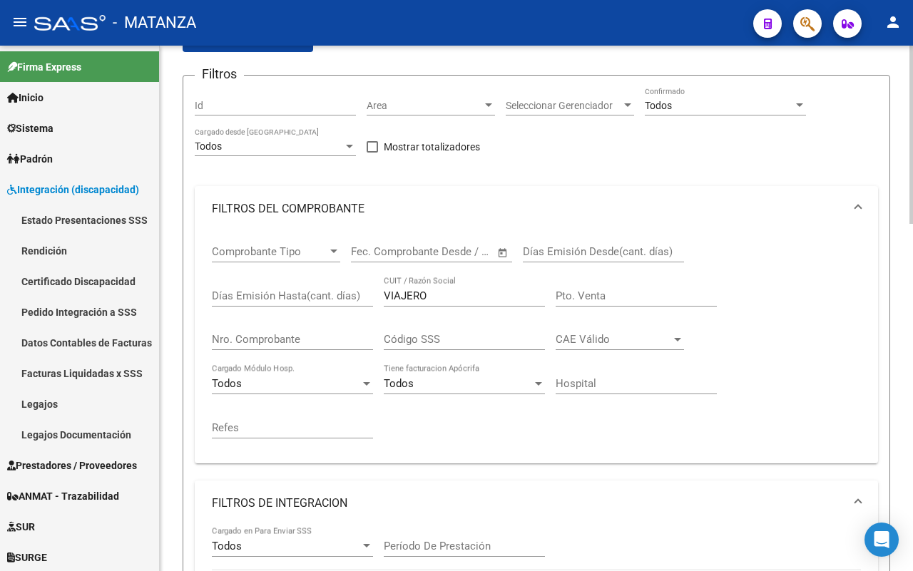
scroll to position [0, 0]
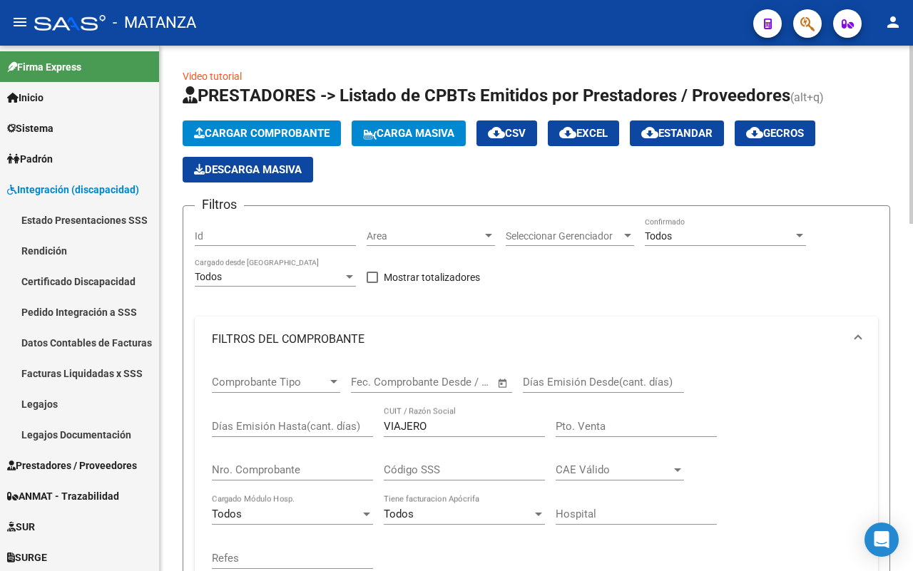
drag, startPoint x: 73, startPoint y: 276, endPoint x: 225, endPoint y: 328, distance: 161.3
click at [76, 276] on link "Certificado Discapacidad" at bounding box center [79, 281] width 159 height 31
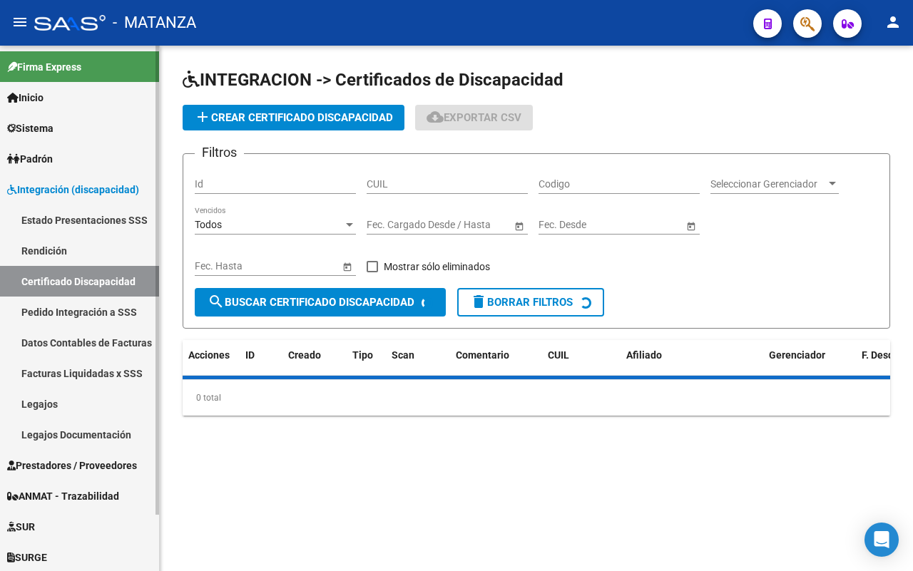
scroll to position [62, 0]
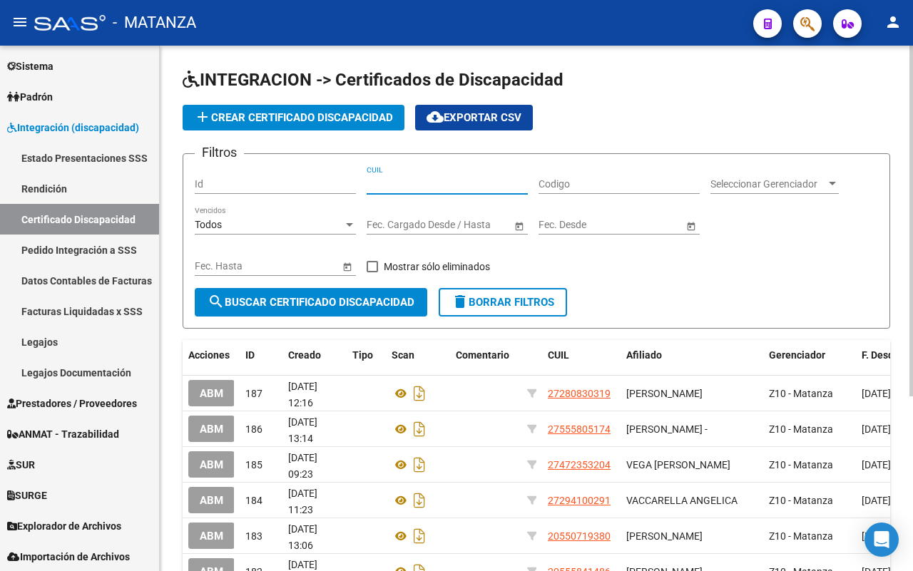
click at [419, 187] on input "CUIL" at bounding box center [447, 184] width 161 height 12
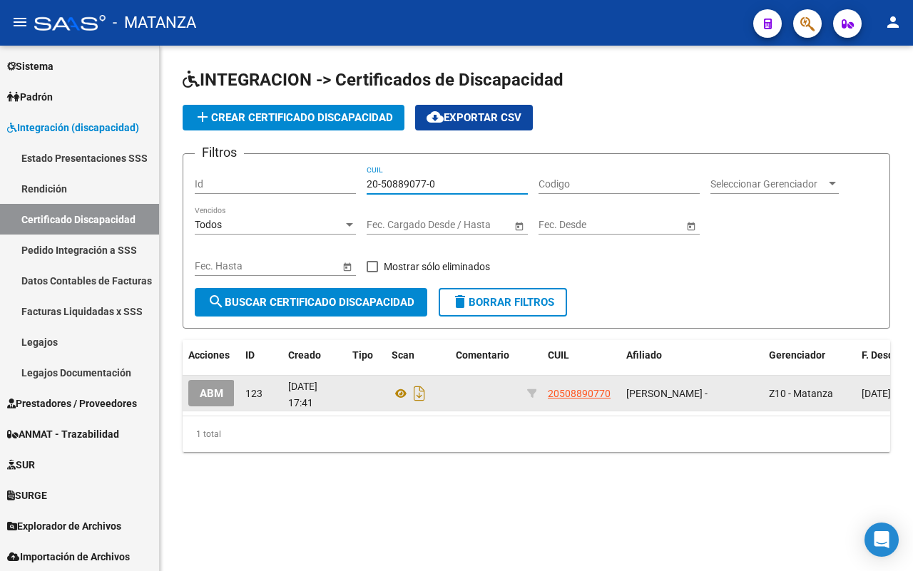
type input "20-50889077-0"
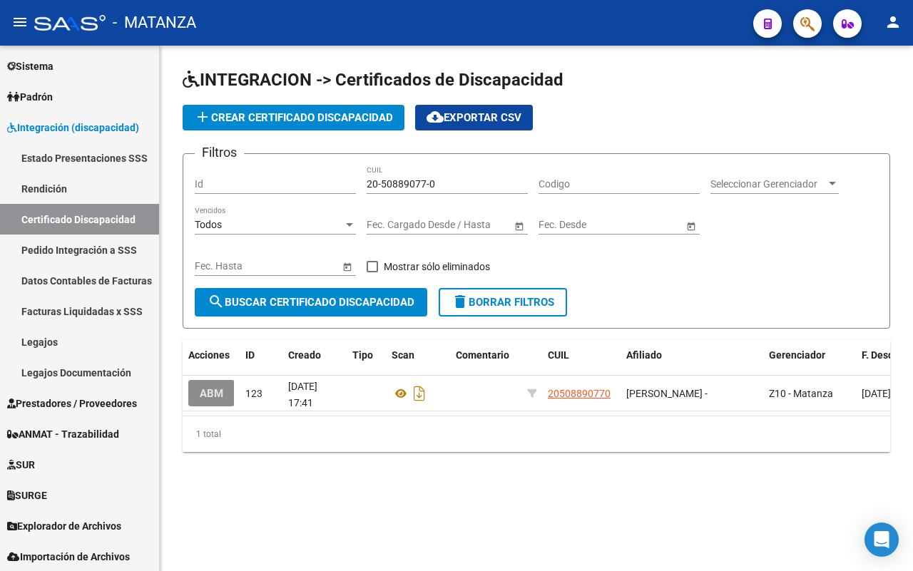
drag, startPoint x: 213, startPoint y: 395, endPoint x: 280, endPoint y: 357, distance: 77.3
click at [215, 393] on span "ABM" at bounding box center [212, 393] width 24 height 13
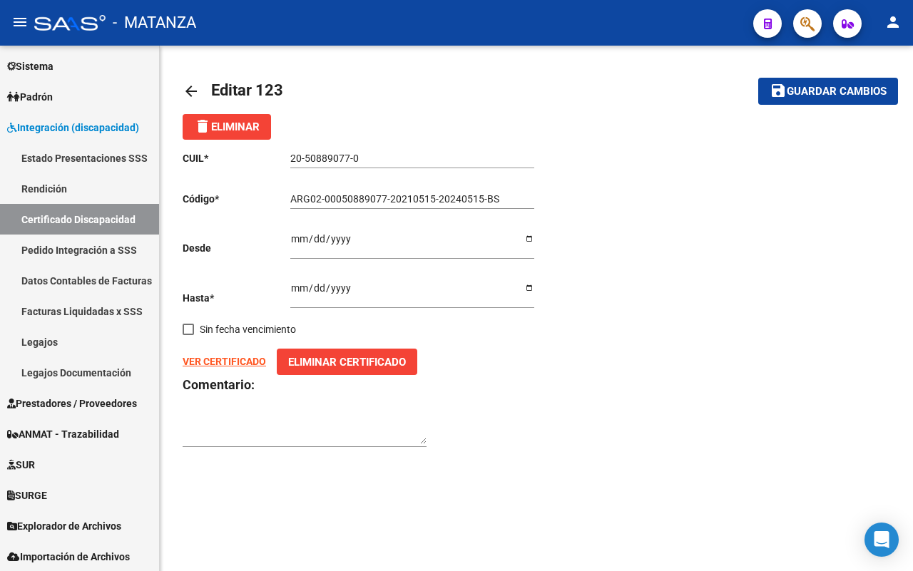
click at [365, 235] on input "2021-05-20" at bounding box center [412, 243] width 244 height 21
click at [357, 239] on input "2021-05-20" at bounding box center [412, 243] width 244 height 21
type input "2021-05-23"
type input "2024-09-23"
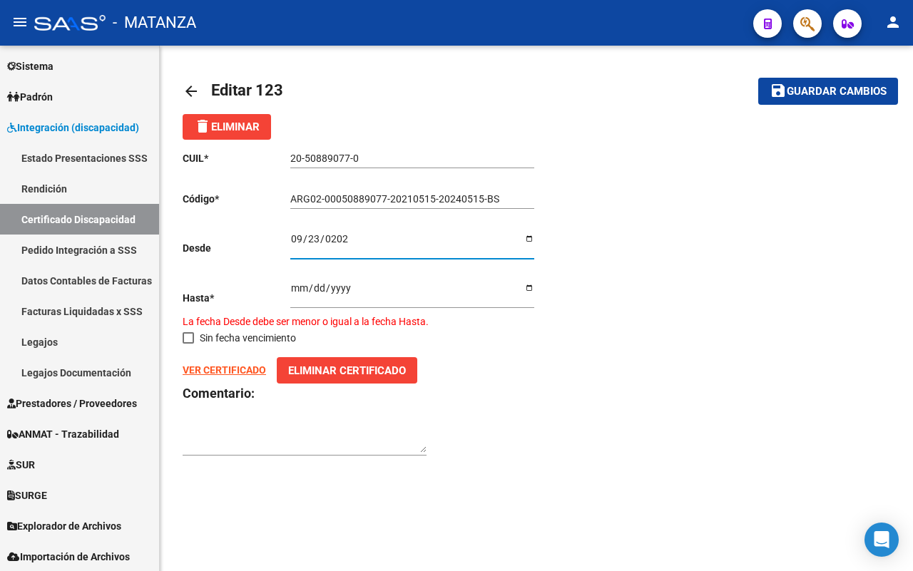
drag, startPoint x: 294, startPoint y: 290, endPoint x: 304, endPoint y: 290, distance: 10.0
click at [295, 290] on input "2024-05-15" at bounding box center [412, 293] width 244 height 21
type input "2024-05-23"
type input "2029-08-23"
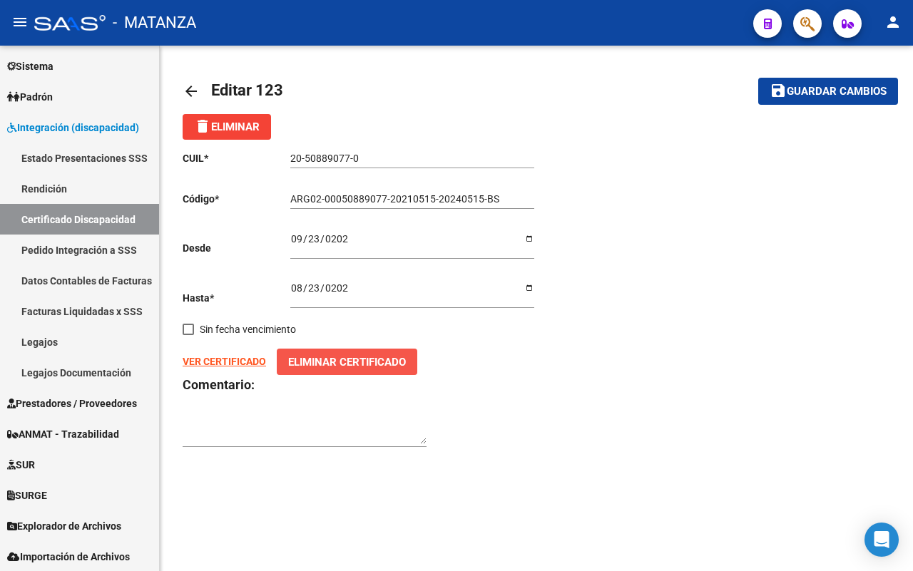
click at [314, 361] on span "Eliminar Certificado" at bounding box center [347, 362] width 118 height 13
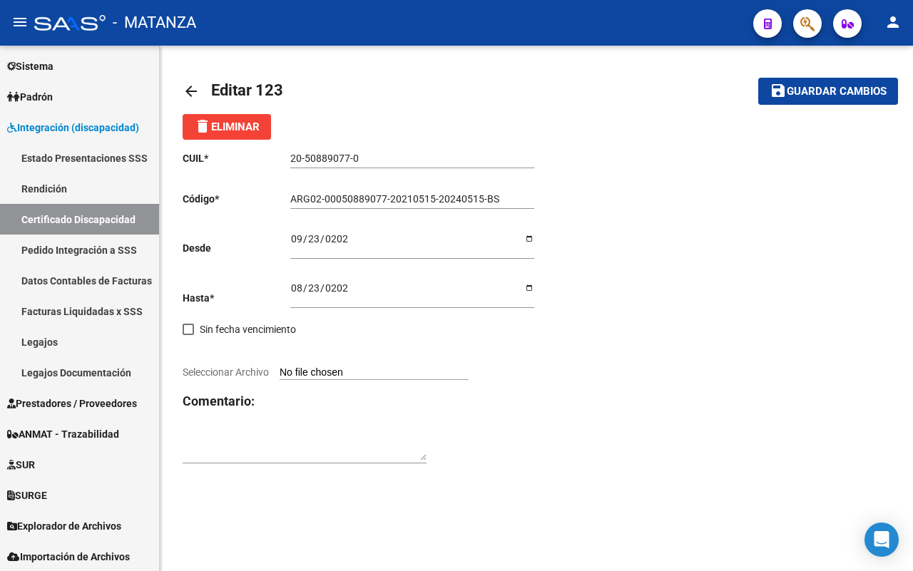
click at [320, 371] on input "Seleccionar Archivo" at bounding box center [374, 374] width 189 height 14
type input "C:\fakepath\GARCIA SANTINO-vto 2029.jpg"
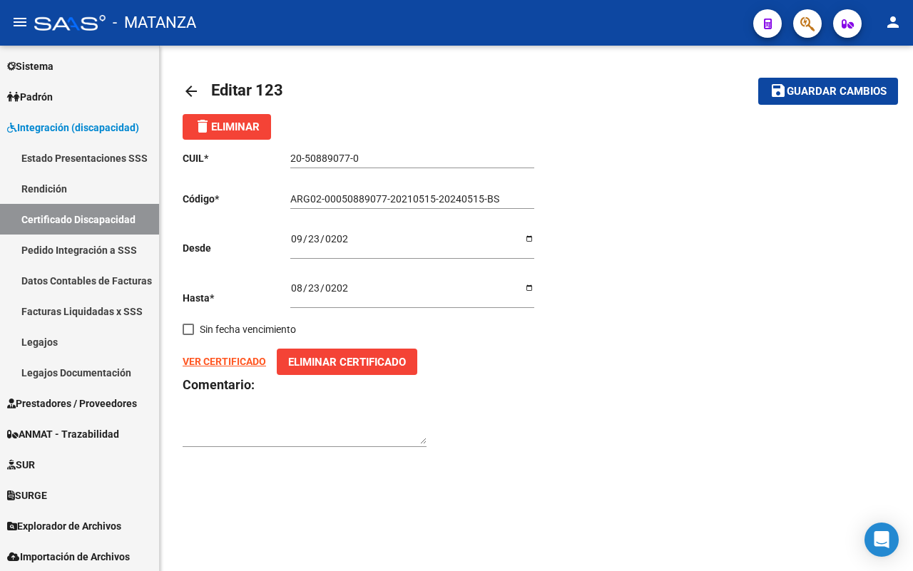
click at [220, 359] on strong "VER CERTIFICADO" at bounding box center [224, 361] width 83 height 11
click at [825, 86] on span "Guardar cambios" at bounding box center [837, 92] width 100 height 13
drag, startPoint x: 854, startPoint y: 97, endPoint x: 543, endPoint y: 126, distance: 312.3
click at [850, 95] on button "save Guardar cambios" at bounding box center [828, 91] width 140 height 26
type input "ARG020005088907720210515-20240515-BS"
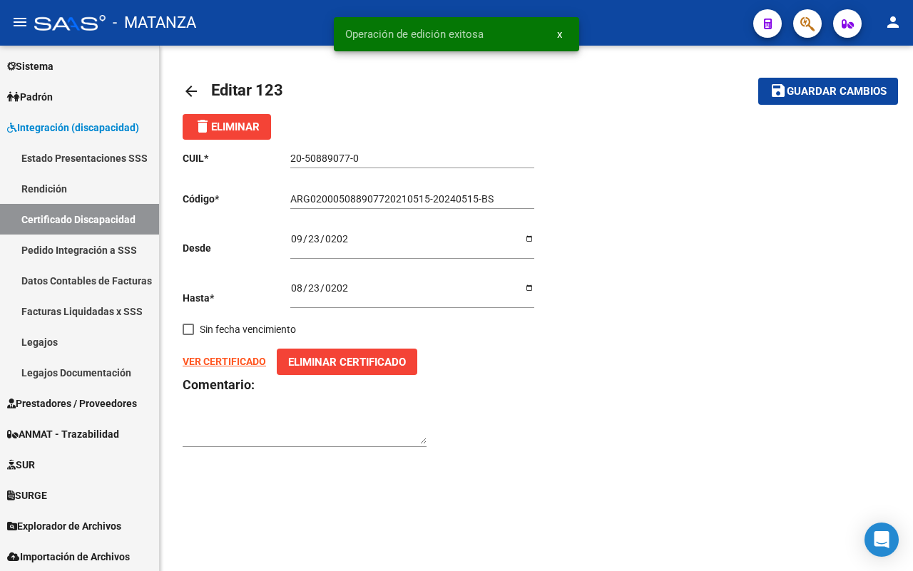
click at [187, 83] on mat-icon "arrow_back" at bounding box center [191, 91] width 17 height 17
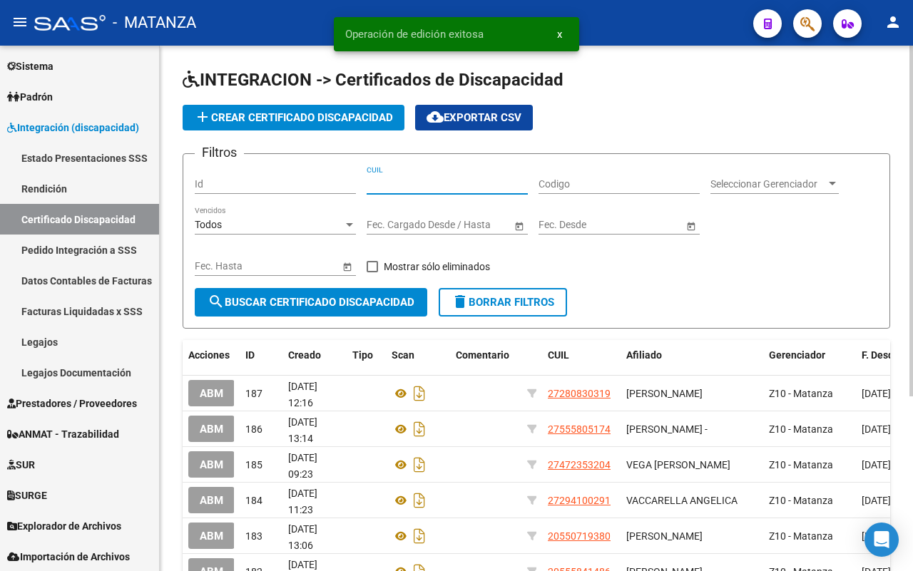
click at [476, 190] on input "CUIL" at bounding box center [447, 184] width 161 height 12
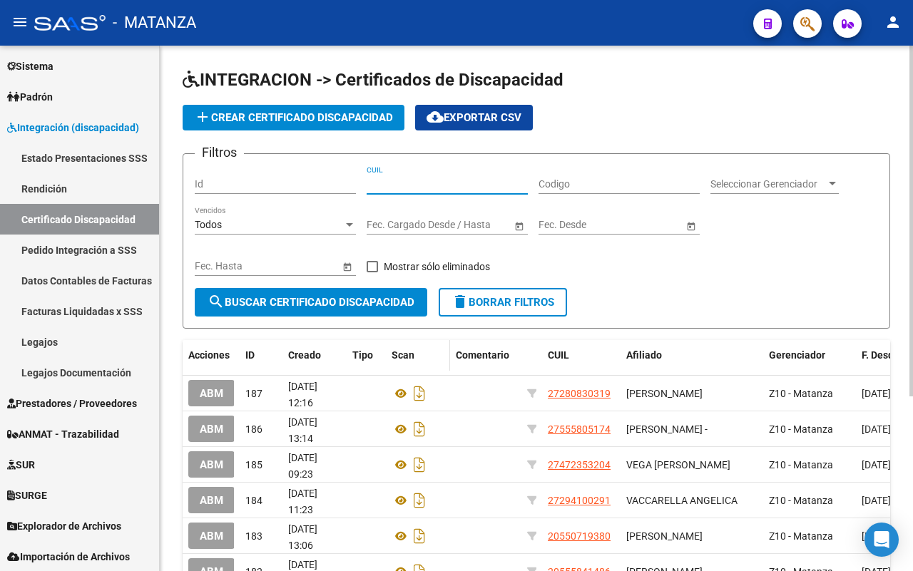
scroll to position [89, 0]
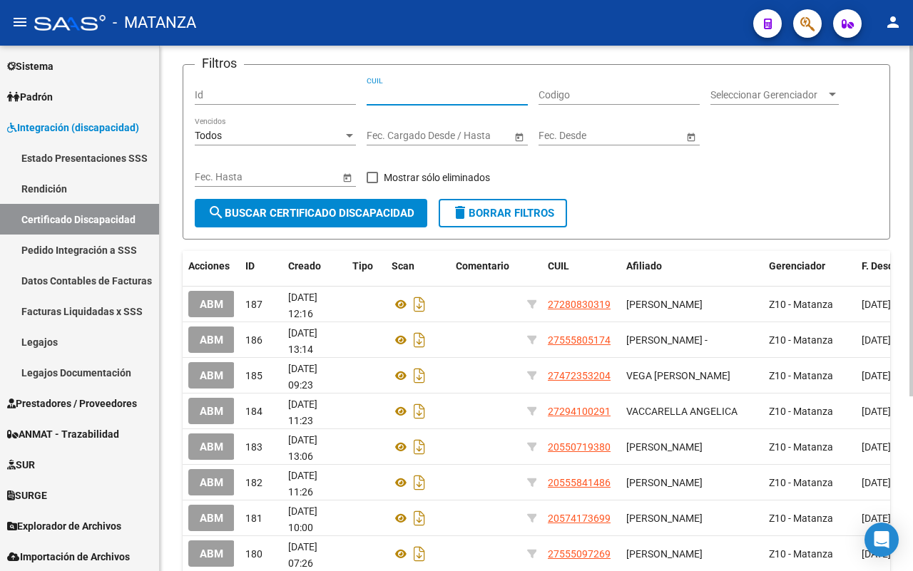
paste input "75-32027719"
click at [365, 94] on div "Filtros Id 75-32027719 CUIL Codigo Seleccionar Gerenciador Seleccionar Gerencia…" at bounding box center [536, 137] width 683 height 123
click at [368, 91] on input "75-32027719" at bounding box center [447, 95] width 161 height 12
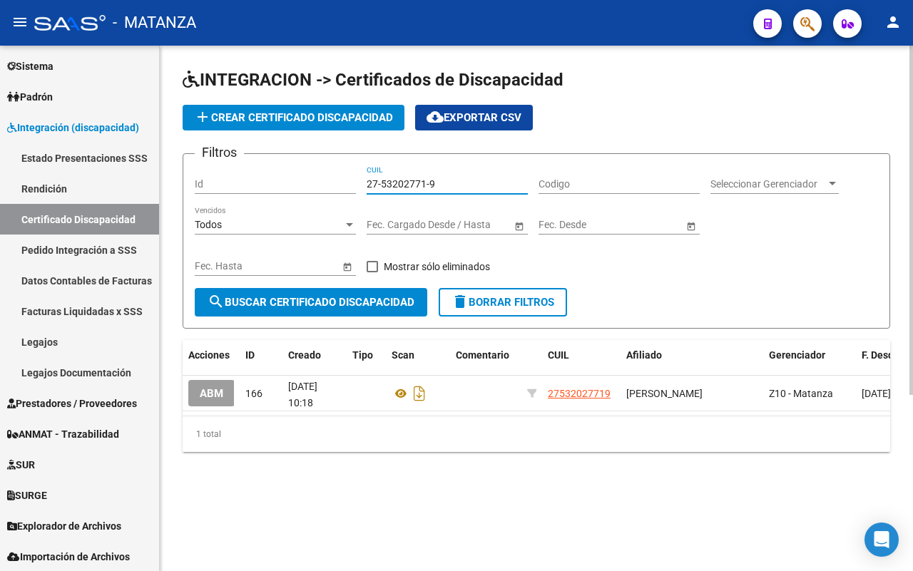
scroll to position [0, 0]
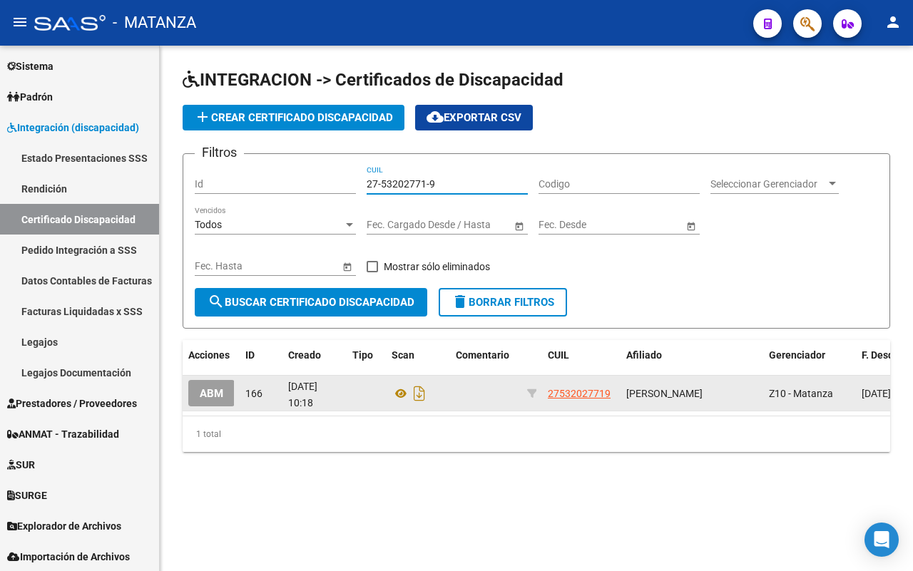
type input "27-53202771-9"
click at [214, 400] on button "ABM" at bounding box center [211, 393] width 46 height 26
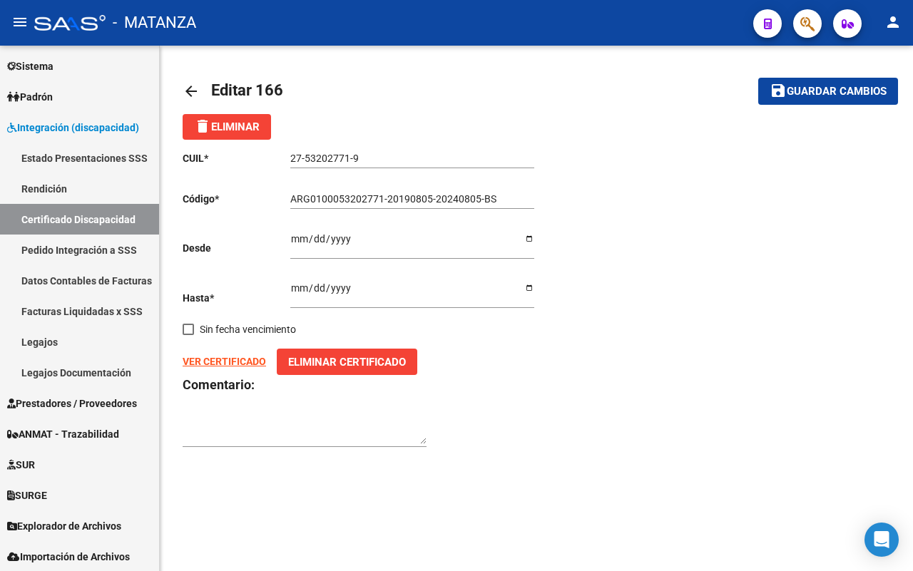
click at [188, 87] on mat-icon "arrow_back" at bounding box center [191, 91] width 17 height 17
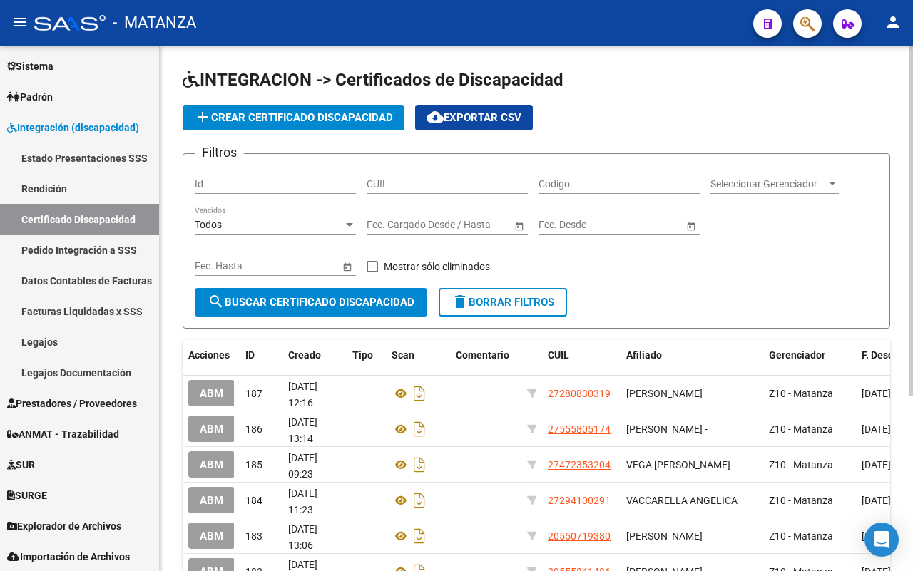
click at [403, 183] on input "CUIL" at bounding box center [447, 184] width 161 height 12
paste input "75-32027719"
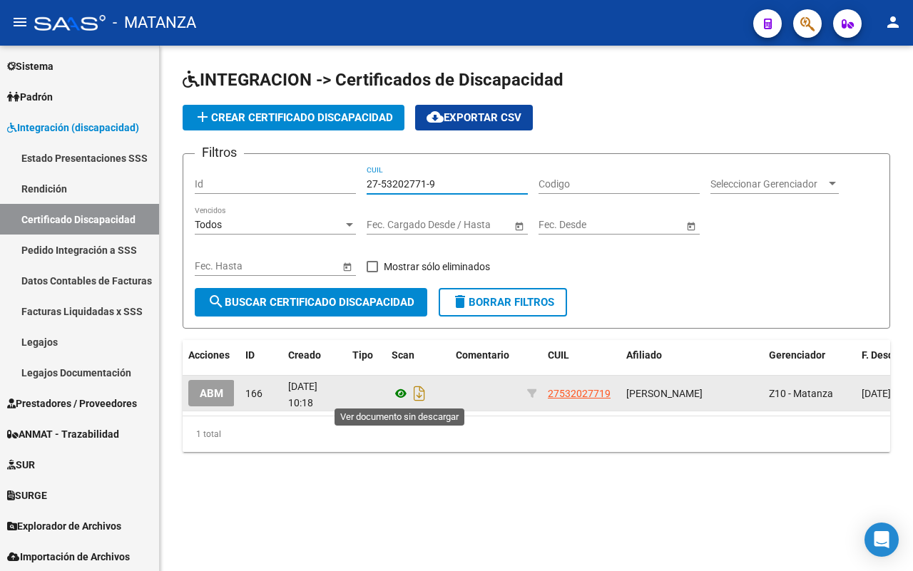
type input "27-53202771-9"
click at [400, 394] on icon at bounding box center [401, 393] width 19 height 17
click at [210, 400] on button "ABM" at bounding box center [211, 393] width 46 height 26
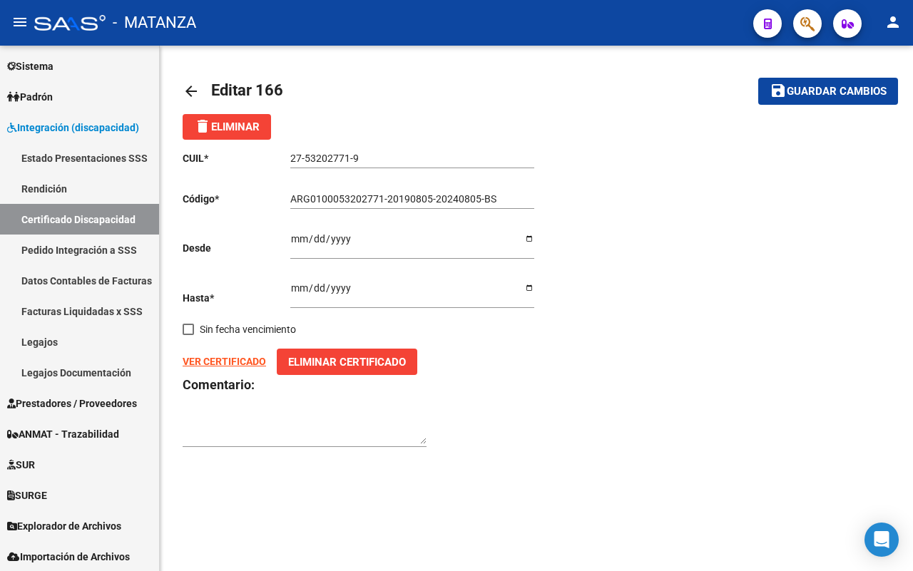
click at [369, 241] on input "2019-08-05" at bounding box center [412, 243] width 244 height 21
click at [364, 237] on input "2019-08-05" at bounding box center [412, 243] width 244 height 21
click at [351, 236] on input "2019-08-05" at bounding box center [412, 243] width 244 height 21
click at [347, 239] on input "2019-08-05" at bounding box center [412, 243] width 244 height 21
click at [350, 244] on input "2019-08-05" at bounding box center [412, 243] width 244 height 21
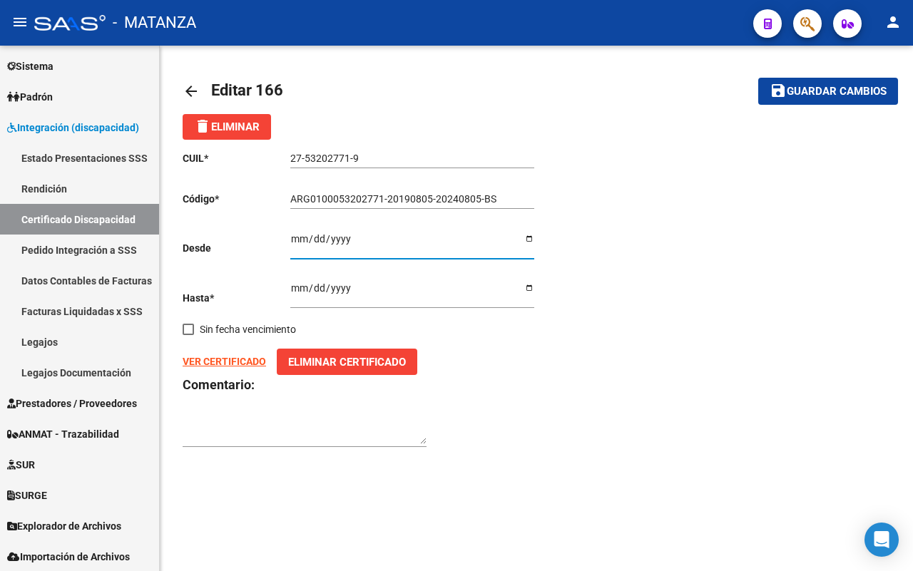
click at [346, 239] on input "2019-08-05" at bounding box center [412, 243] width 244 height 21
type input "2019-08-05"
click at [357, 288] on input "2024-08-05" at bounding box center [412, 293] width 244 height 21
click at [354, 288] on input "2024-08-05" at bounding box center [412, 293] width 244 height 21
click at [344, 288] on input "2024-08-05" at bounding box center [412, 293] width 244 height 21
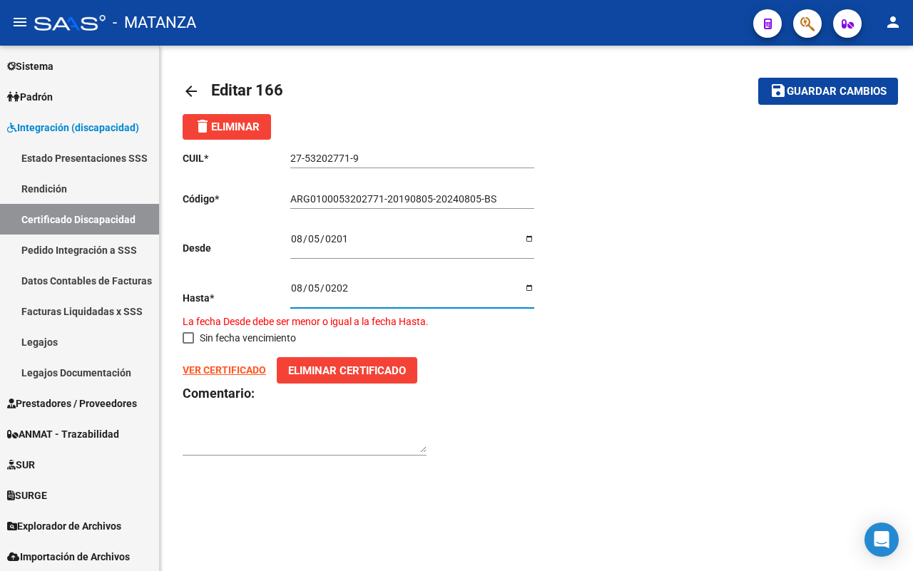
type input "2025-08-05"
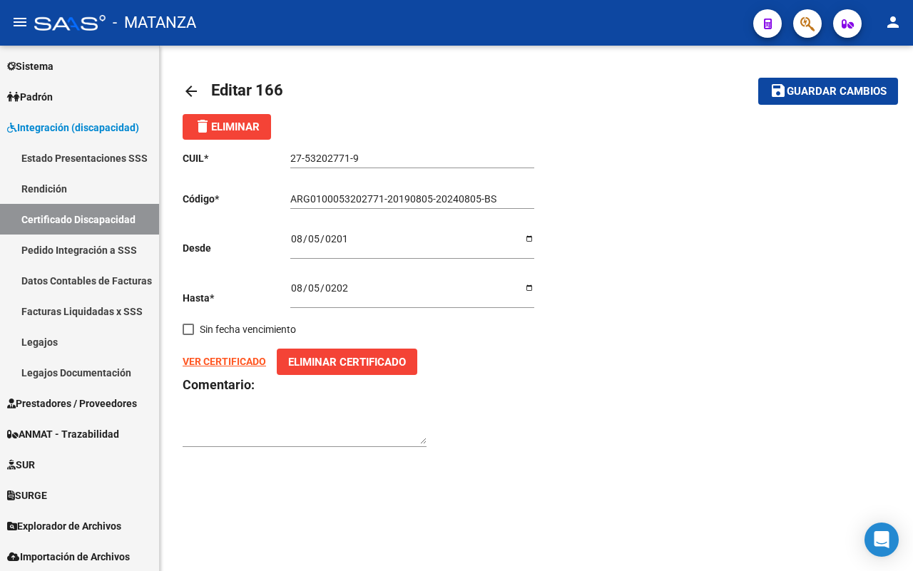
click at [479, 426] on div "CUIL * 27-53202771-9 Ingresar el CUIL Código * ARG0100053202771-20190805-202408…" at bounding box center [360, 300] width 354 height 320
click at [317, 362] on span "Eliminar Certificado" at bounding box center [347, 362] width 118 height 13
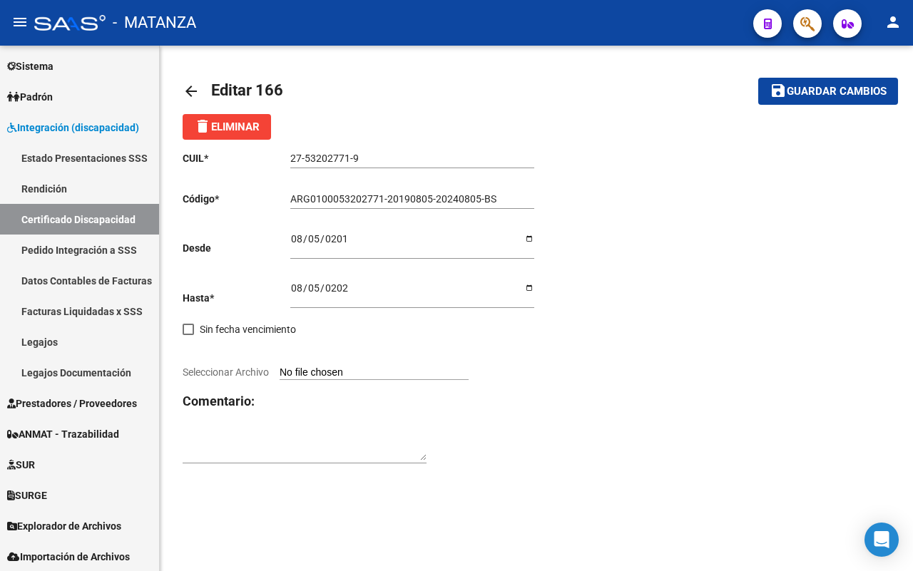
click at [322, 368] on input "Seleccionar Archivo" at bounding box center [374, 374] width 189 height 14
type input "C:\fakepath\IBARRA ABIGAIL.jpg"
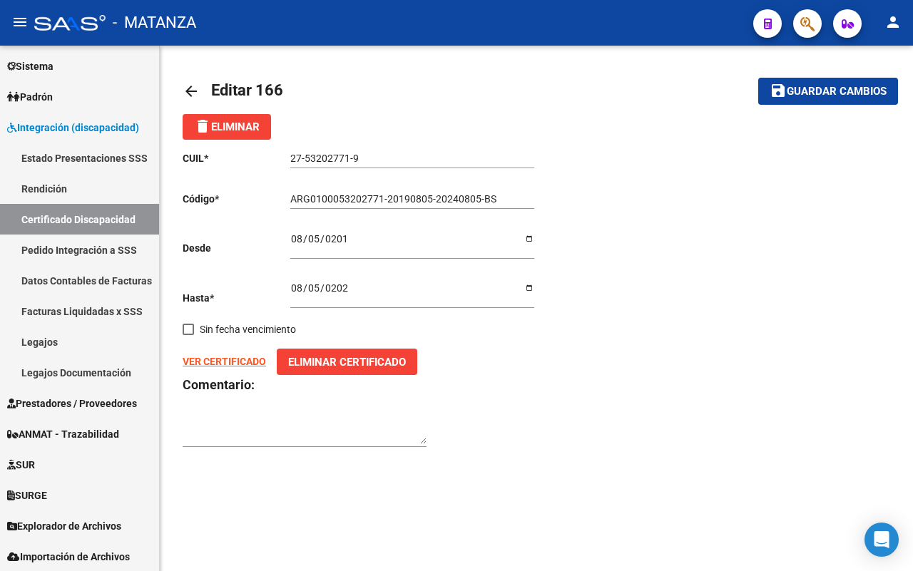
click at [239, 360] on strong "VER CERTIFICADO" at bounding box center [224, 361] width 83 height 11
drag, startPoint x: 310, startPoint y: 362, endPoint x: 300, endPoint y: 362, distance: 10.0
click at [311, 362] on span "Eliminar Certificado" at bounding box center [347, 362] width 118 height 13
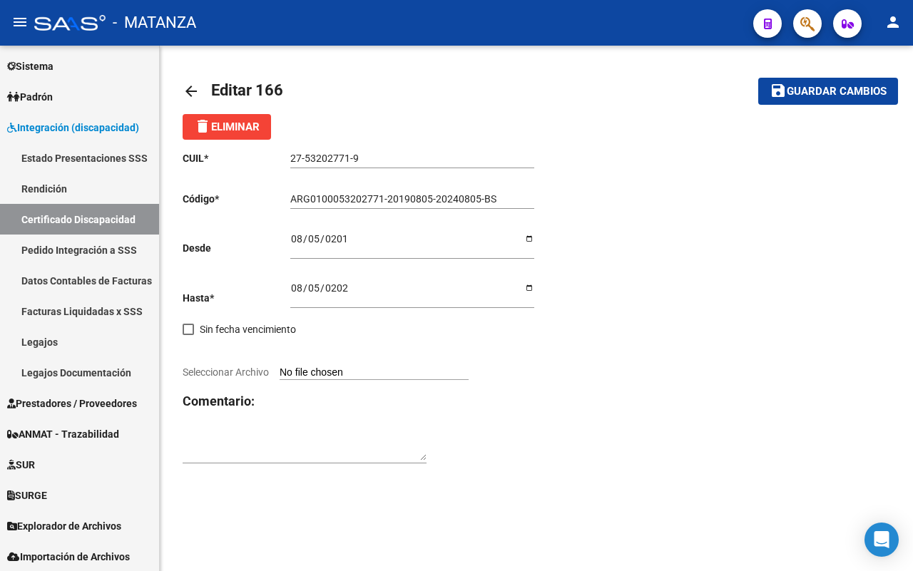
click at [344, 370] on input "Seleccionar Archivo" at bounding box center [374, 374] width 189 height 14
type input "C:\fakepath\IBARRA ABIGAIL-VTO 082025.jpg"
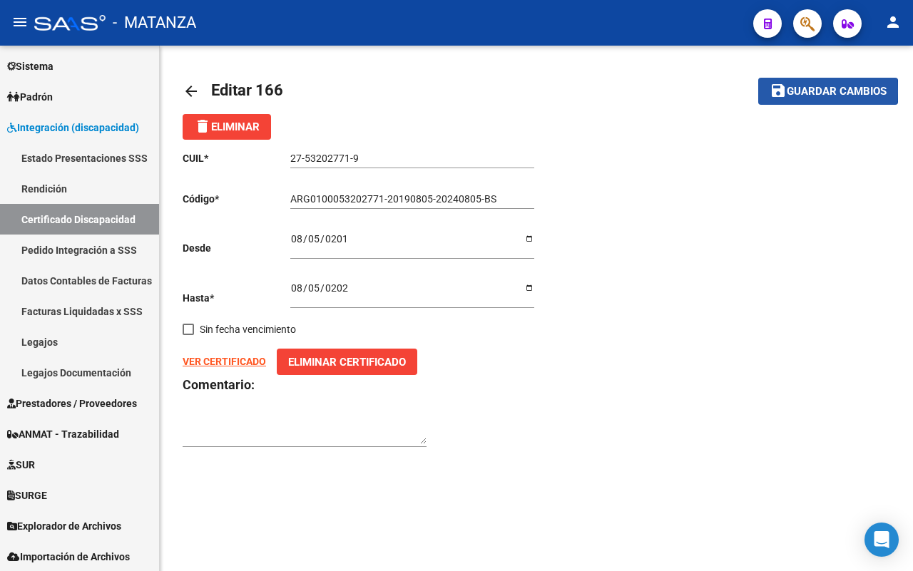
click at [801, 91] on span "Guardar cambios" at bounding box center [837, 92] width 100 height 13
type input "ARG010005320277120190805-20240805-BS"
click at [189, 83] on mat-icon "arrow_back" at bounding box center [191, 91] width 17 height 17
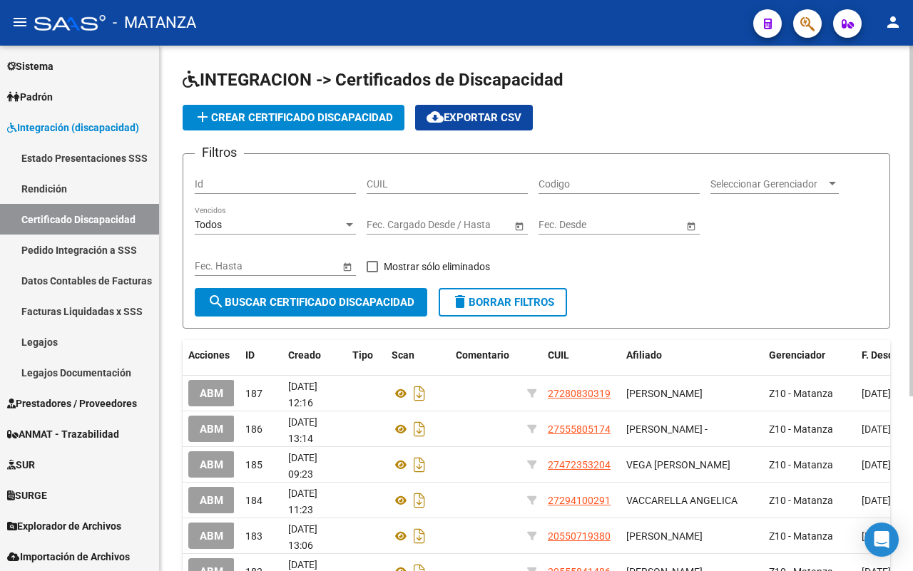
click at [392, 185] on input "CUIL" at bounding box center [447, 184] width 161 height 12
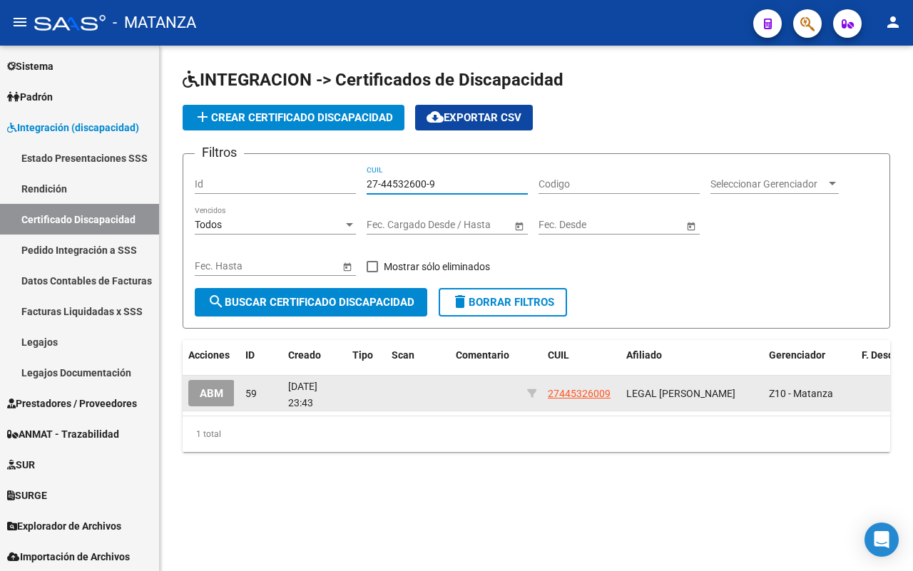
type input "27-44532600-9"
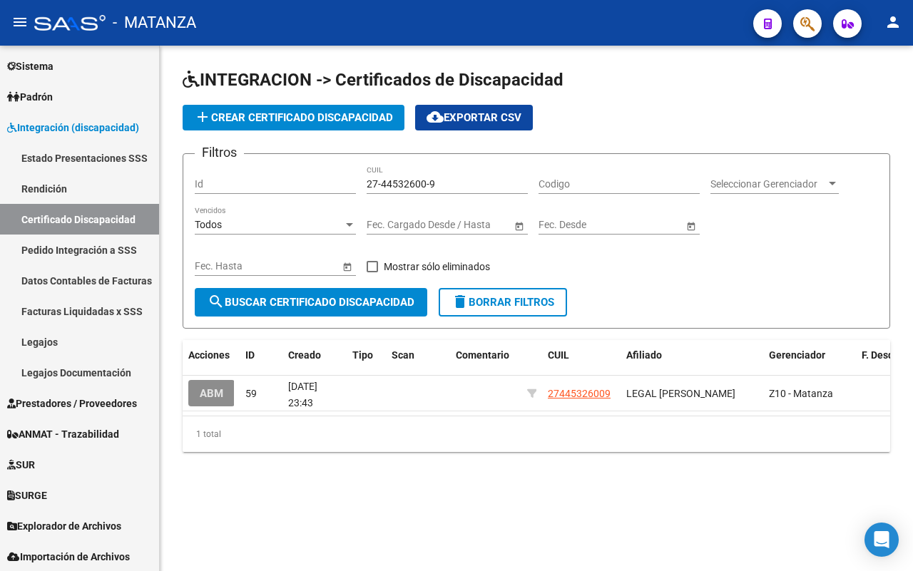
drag, startPoint x: 213, startPoint y: 391, endPoint x: 225, endPoint y: 411, distance: 23.4
click at [209, 392] on span "ABM" at bounding box center [212, 393] width 24 height 13
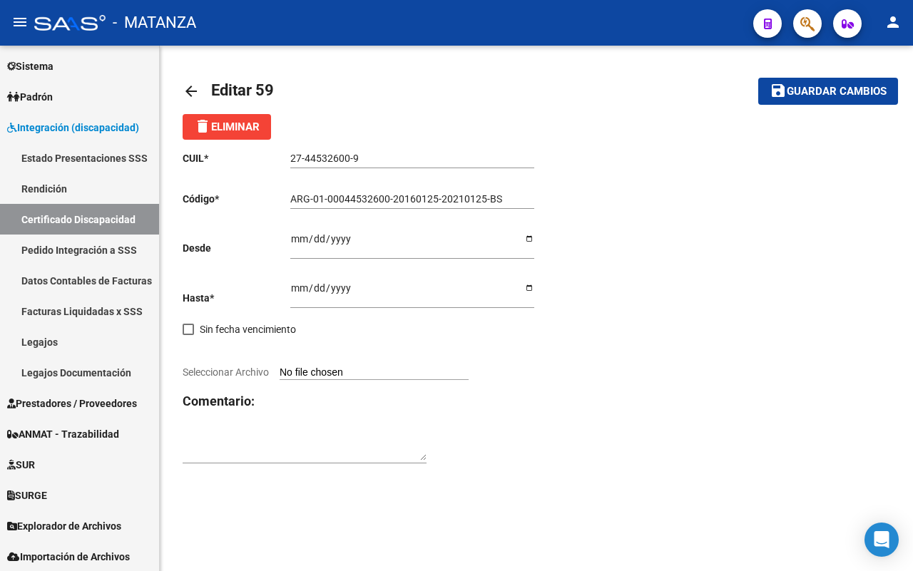
click at [300, 236] on input "Ingresar fec. Desde" at bounding box center [412, 243] width 244 height 21
type input "2022-03-11"
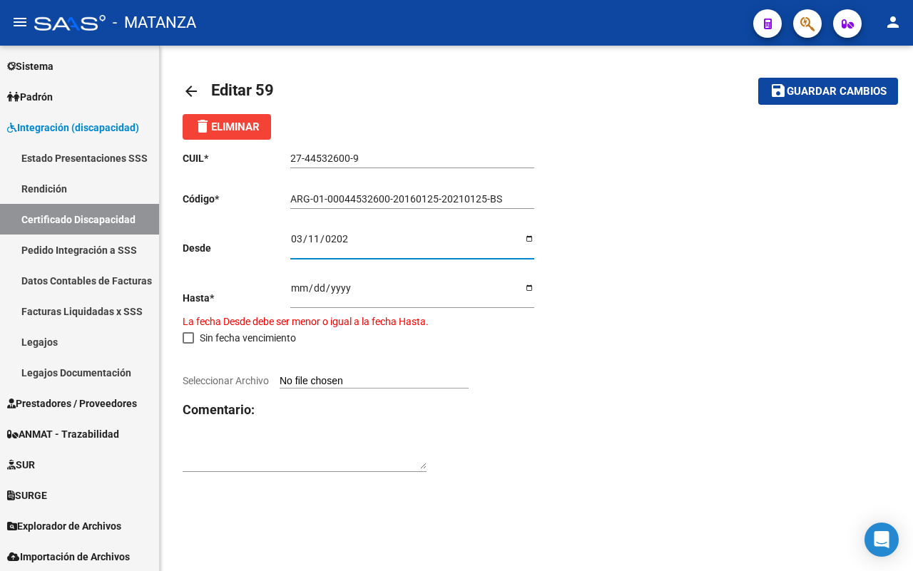
click at [297, 284] on input "2021-01-25" at bounding box center [412, 293] width 244 height 21
type input "2021-01-11"
type input "2032-03-11"
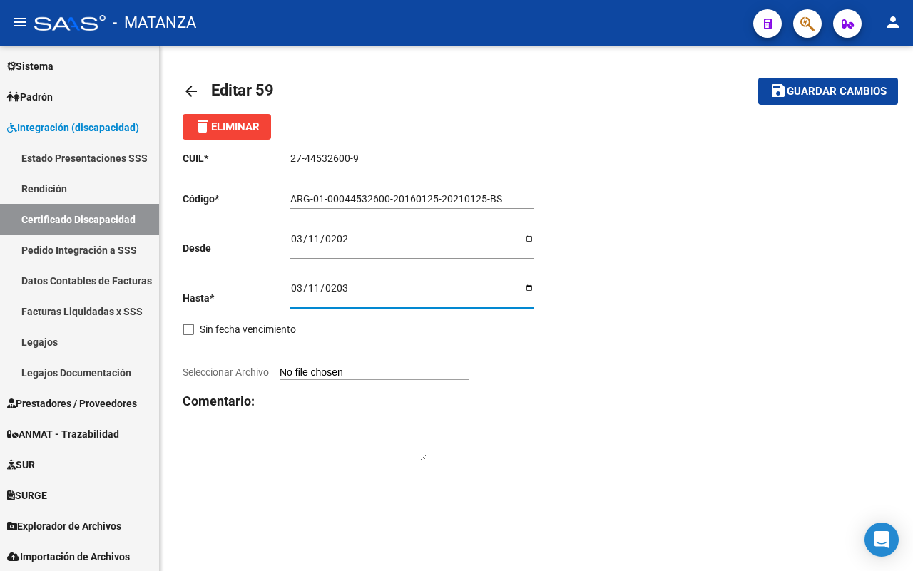
click at [353, 375] on input "Seleccionar Archivo" at bounding box center [374, 374] width 189 height 14
type input "C:\fakepath\LEGAL LARISA-vto 2032.jpg"
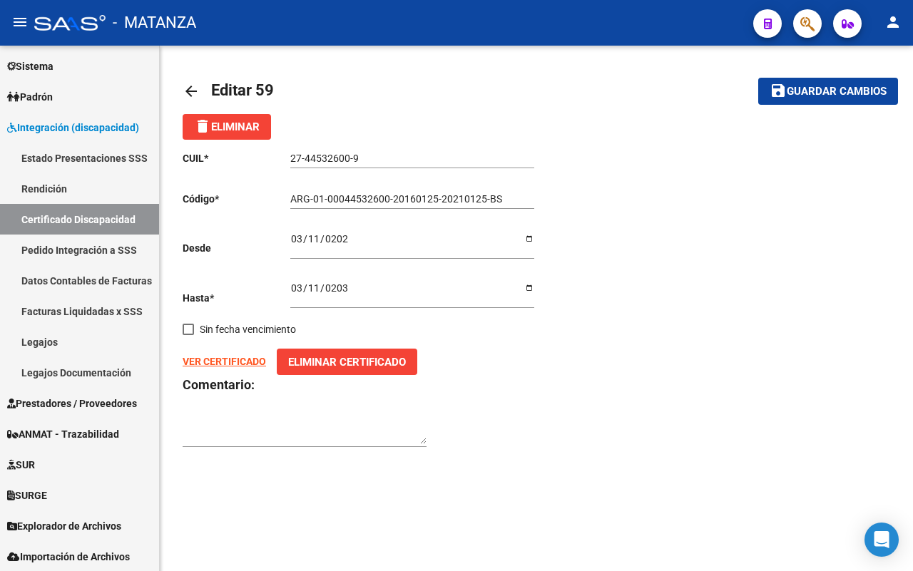
click at [800, 88] on span "Guardar cambios" at bounding box center [837, 92] width 100 height 13
type input "ARG01-00044532600-20160125-20210125-BS"
click at [189, 88] on mat-icon "arrow_back" at bounding box center [191, 91] width 17 height 17
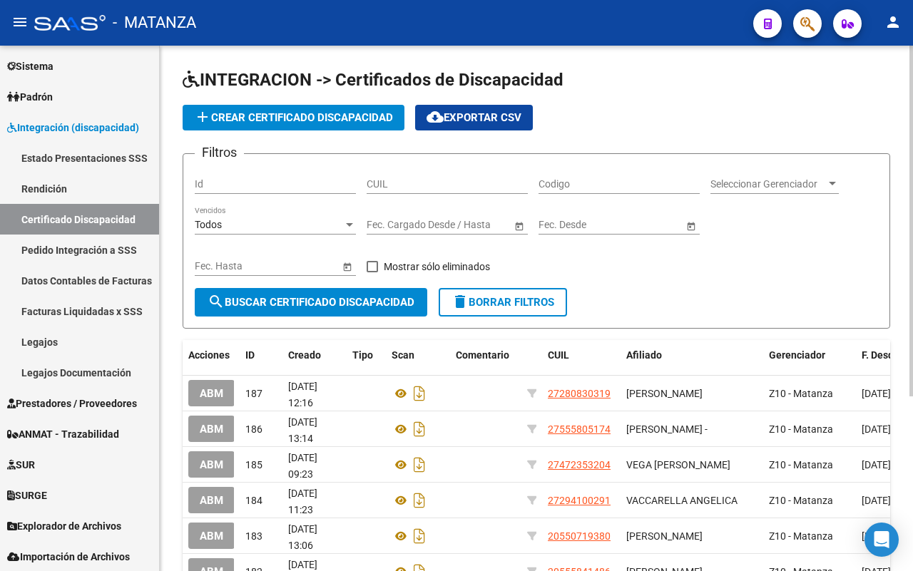
click at [433, 200] on div "CUIL" at bounding box center [447, 186] width 161 height 41
click at [419, 189] on input "CUIL" at bounding box center [447, 184] width 161 height 12
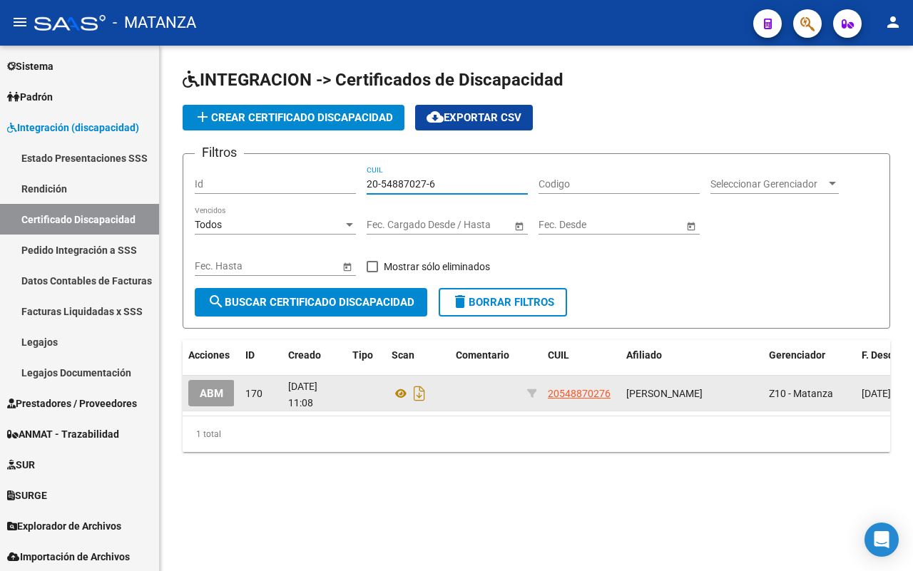
type input "20-54887027-6"
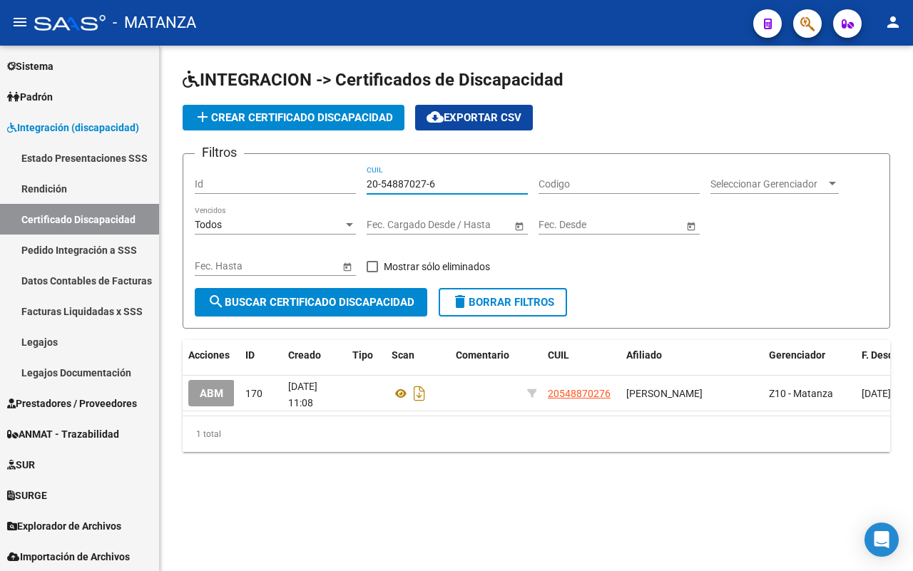
drag, startPoint x: 196, startPoint y: 397, endPoint x: 215, endPoint y: 390, distance: 20.8
click at [197, 397] on button "ABM" at bounding box center [211, 393] width 46 height 26
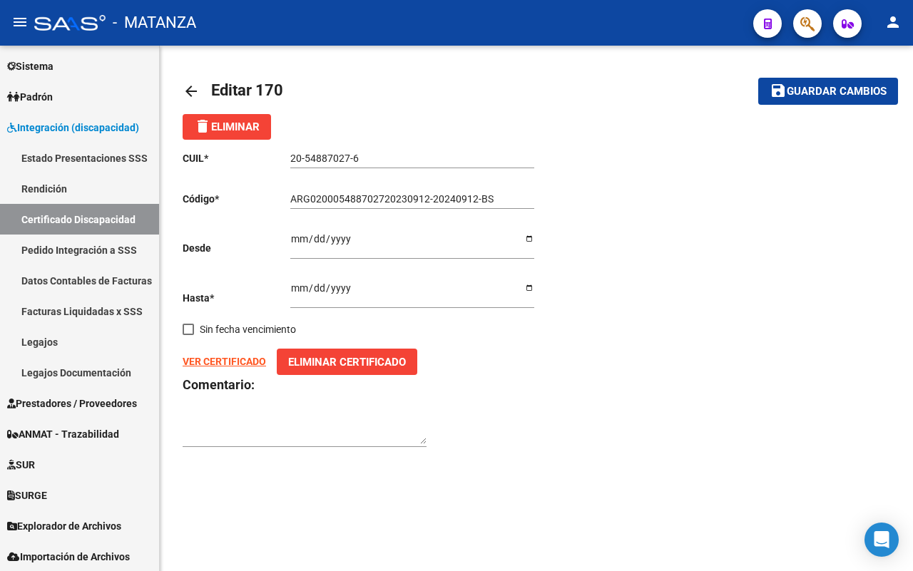
click at [365, 236] on input "2023-09-12" at bounding box center [412, 243] width 244 height 21
type input "2023-09-27"
type input "2025-03-27"
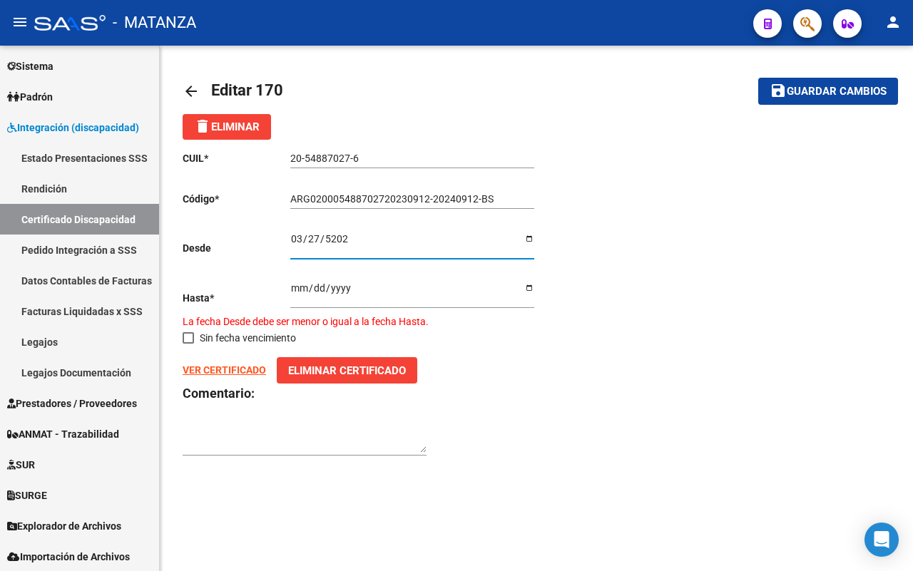
type input "2025-03-27"
drag, startPoint x: 297, startPoint y: 290, endPoint x: 382, endPoint y: 305, distance: 85.6
click at [300, 290] on input "2024-09-12" at bounding box center [412, 293] width 244 height 21
type input "2024-09-27"
type input "2027-03-27"
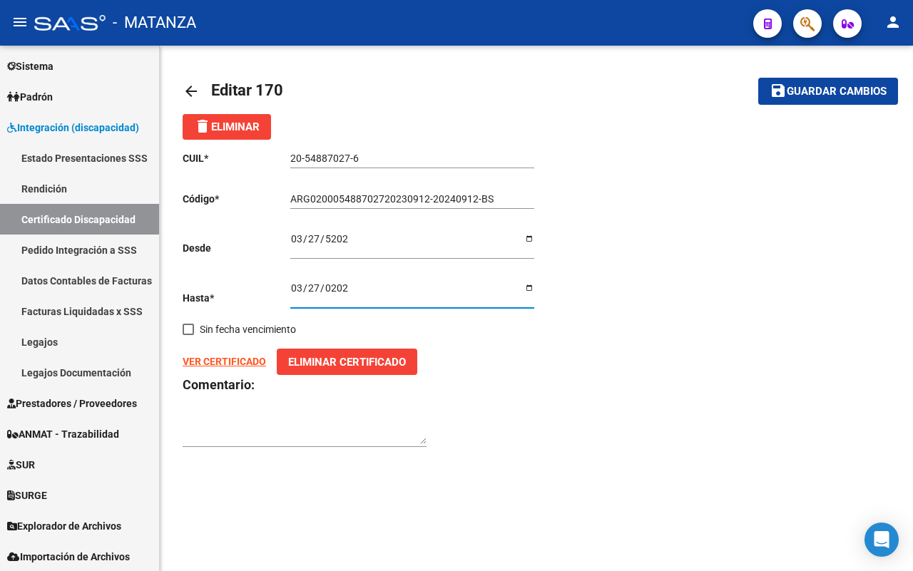
click at [303, 362] on span "Eliminar Certificado" at bounding box center [347, 362] width 118 height 13
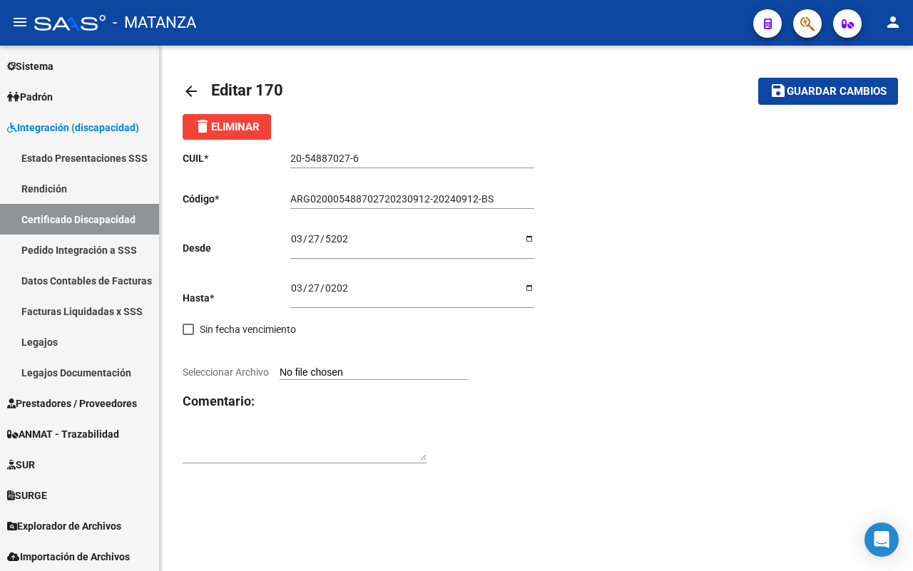
click at [333, 367] on input "Seleccionar Archivo" at bounding box center [374, 374] width 189 height 14
type input "C:\fakepath\MINNITI BENJAMIN-vto 03 2027.jpg"
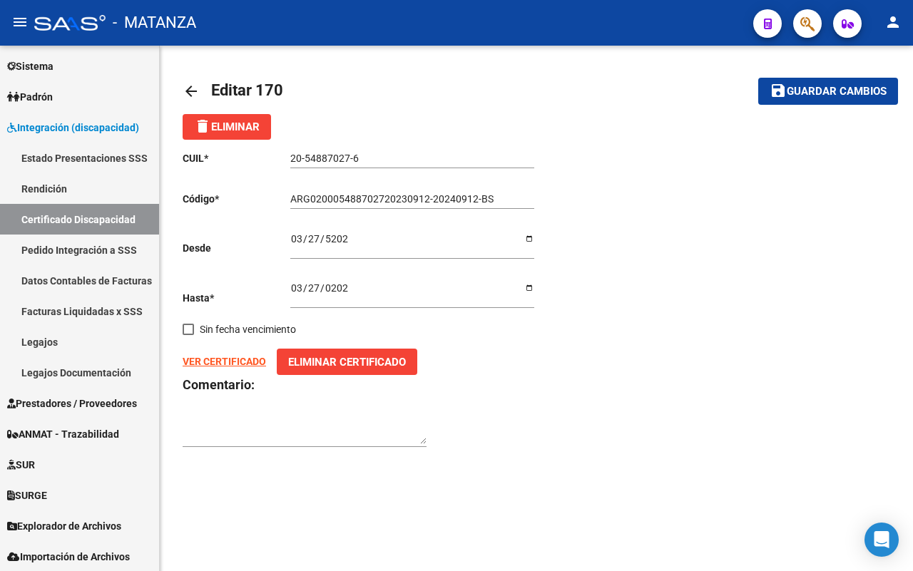
click at [309, 198] on input "ARG020005488702720230912-20240912-BS" at bounding box center [412, 199] width 244 height 12
click at [384, 197] on input "ARG-020005488702720230912-20240912-BS" at bounding box center [412, 199] width 244 height 12
click at [323, 198] on input "ARG-0200054887027-20230912-20240912-BS" at bounding box center [412, 199] width 244 height 12
drag, startPoint x: 412, startPoint y: 198, endPoint x: 425, endPoint y: 197, distance: 13.6
click at [412, 198] on input "ARG-02-00054887027-20230912-20240912-BS" at bounding box center [412, 199] width 244 height 12
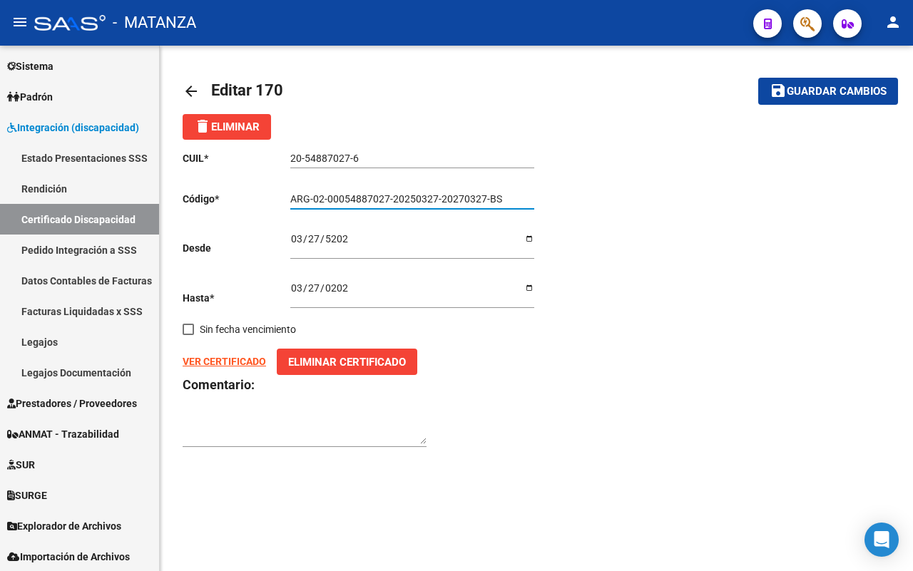
click at [504, 195] on input "ARG-02-00054887027-20250327-20270327-BS" at bounding box center [412, 199] width 244 height 12
drag, startPoint x: 836, startPoint y: 91, endPoint x: 750, endPoint y: 175, distance: 119.6
click at [835, 91] on span "Guardar cambios" at bounding box center [837, 92] width 100 height 13
type input "ARG02-00054887027-20250327-20270327-BUE"
click at [183, 89] on mat-icon "arrow_back" at bounding box center [191, 91] width 17 height 17
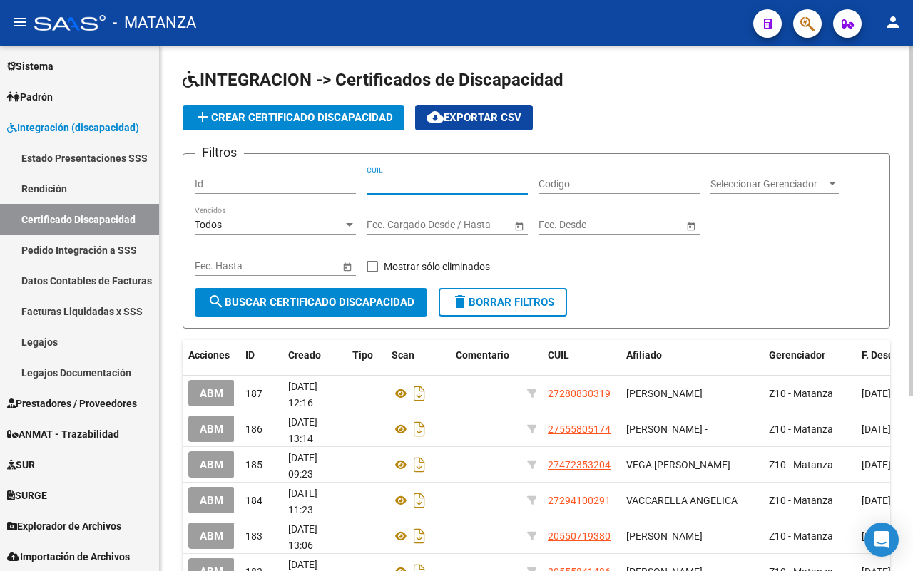
click at [418, 187] on input "CUIL" at bounding box center [447, 184] width 161 height 12
paste input "20-36382479-0"
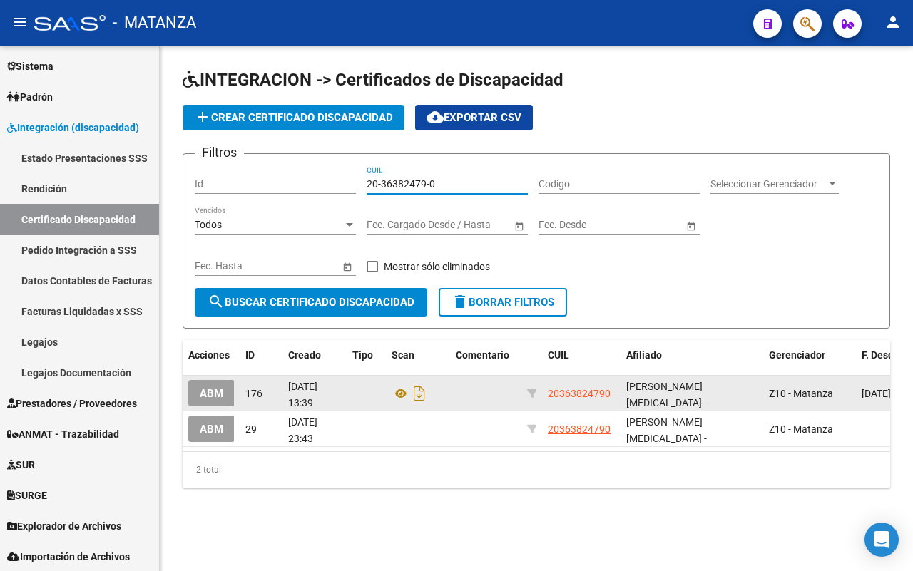
type input "20-36382479-0"
click at [207, 396] on span "ABM" at bounding box center [212, 393] width 24 height 13
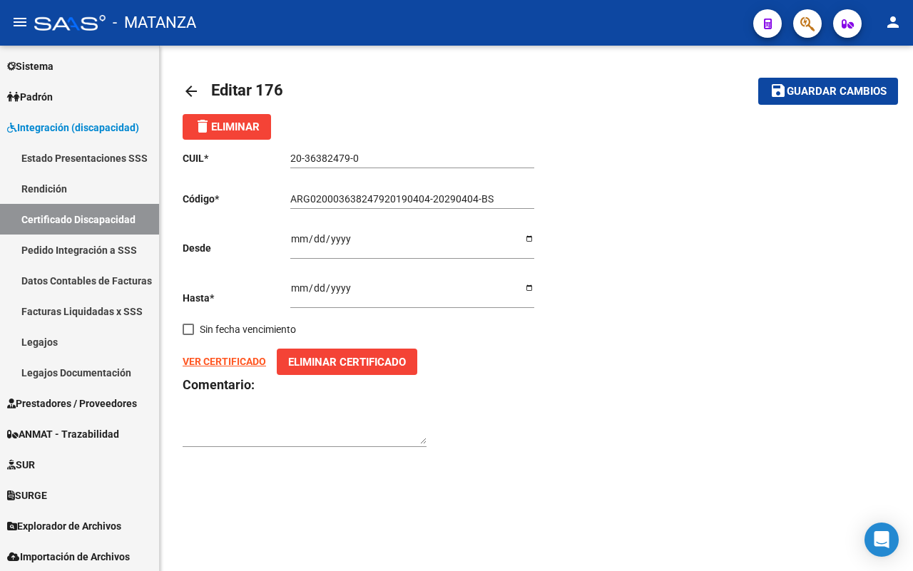
click at [187, 89] on mat-icon "arrow_back" at bounding box center [191, 91] width 17 height 17
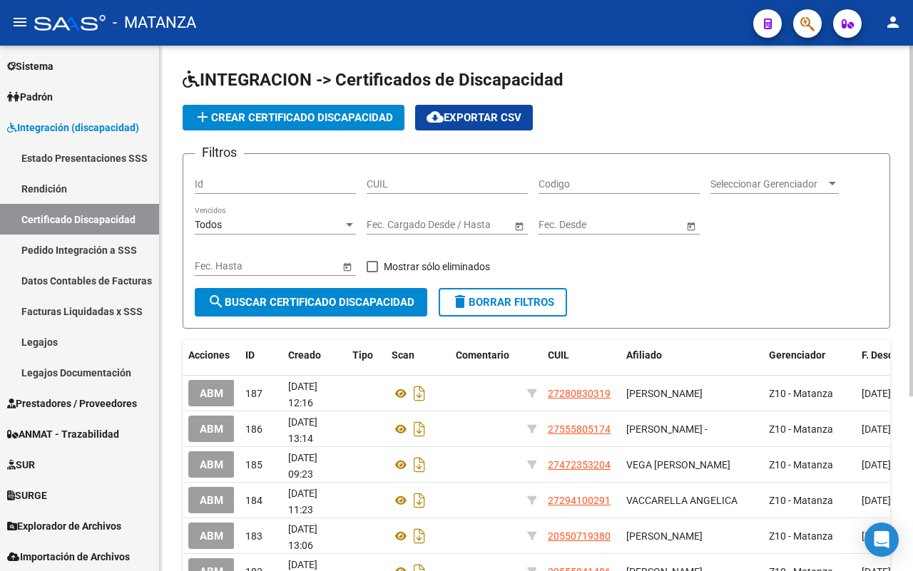
click at [464, 180] on input "CUIL" at bounding box center [447, 184] width 161 height 12
paste input "27-45402136-9"
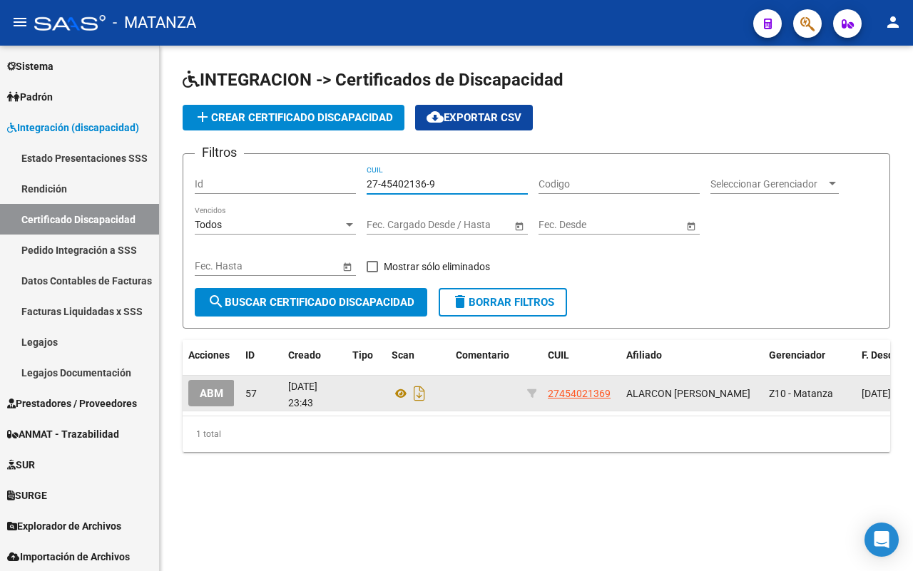
type input "27-45402136-9"
click at [197, 394] on button "ABM" at bounding box center [211, 393] width 46 height 26
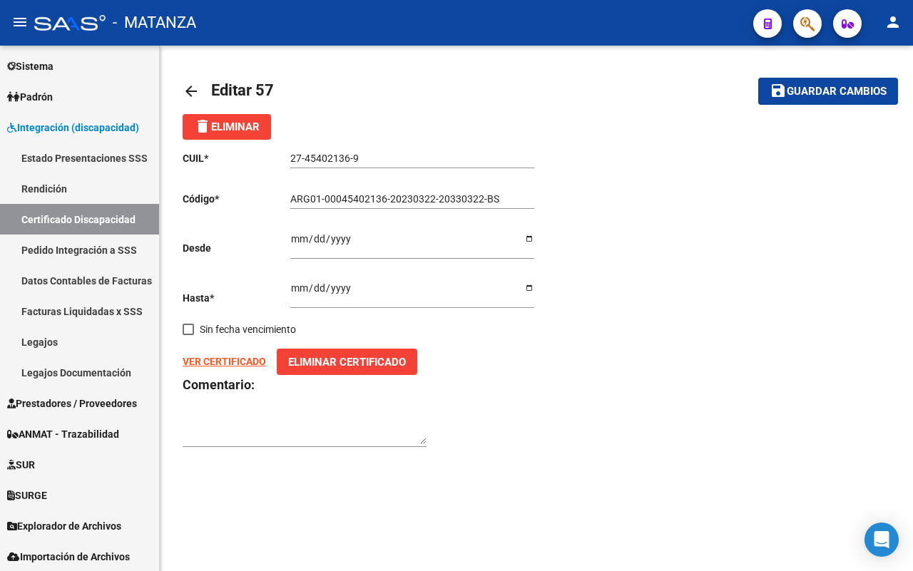
click at [185, 90] on mat-icon "arrow_back" at bounding box center [191, 91] width 17 height 17
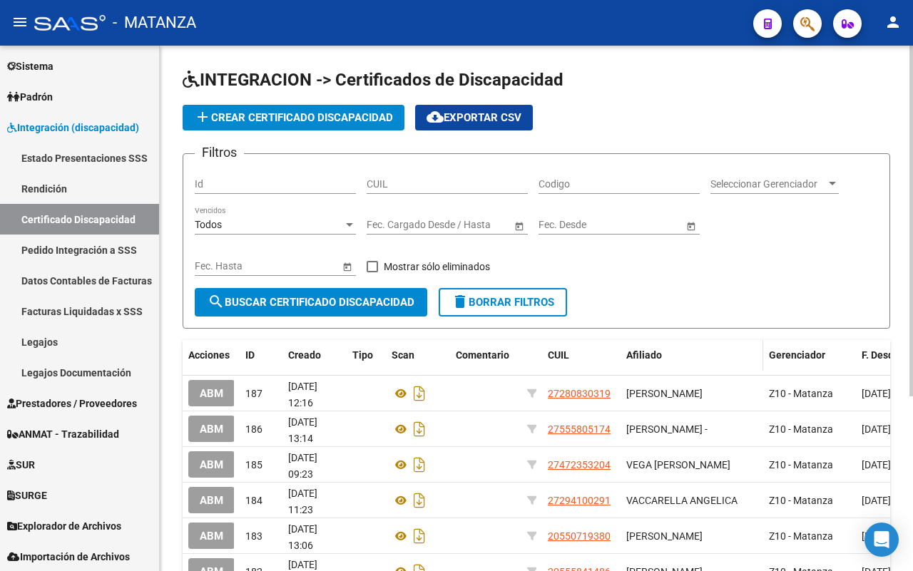
click at [738, 352] on div "Afiliado" at bounding box center [691, 355] width 131 height 16
click at [753, 352] on div "Afiliado" at bounding box center [691, 355] width 131 height 16
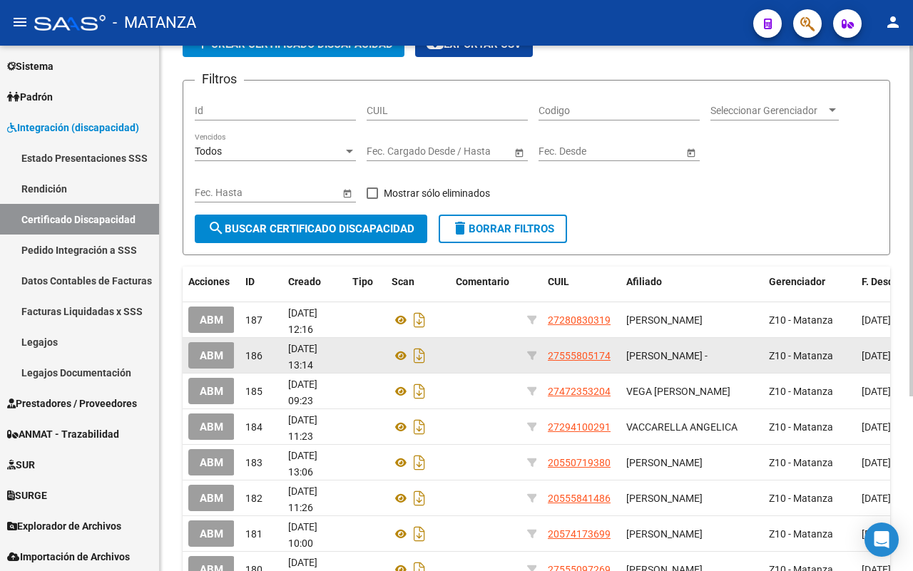
scroll to position [178, 0]
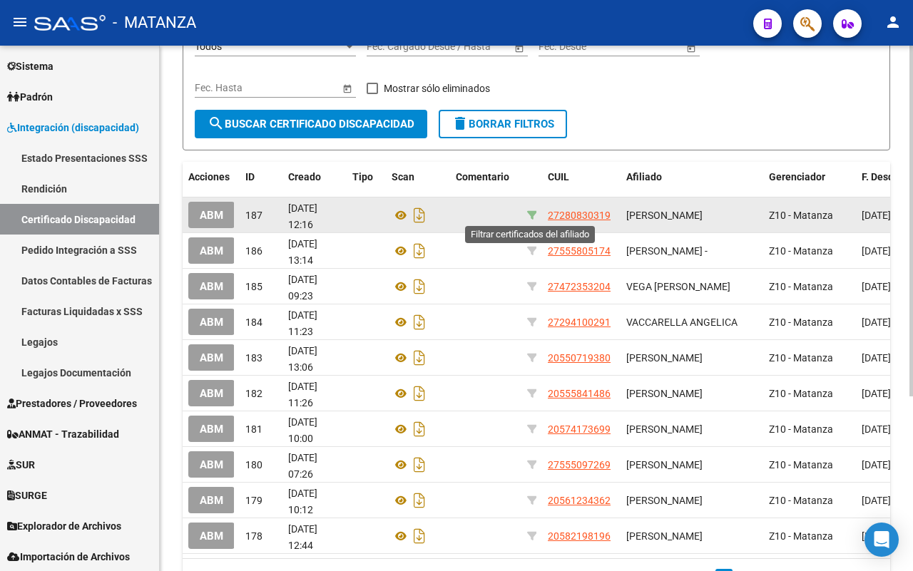
click at [529, 210] on icon at bounding box center [532, 215] width 10 height 10
type input "27-28083031-9"
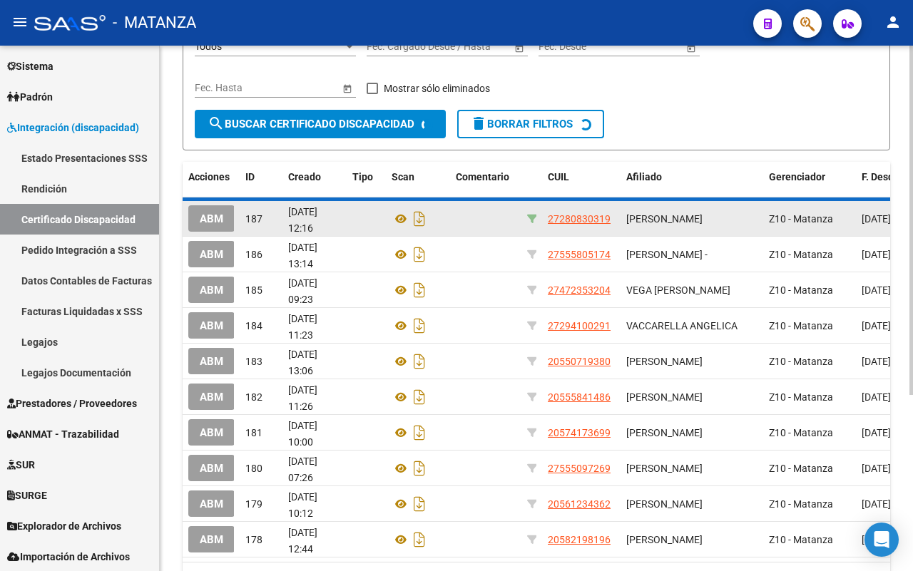
scroll to position [0, 0]
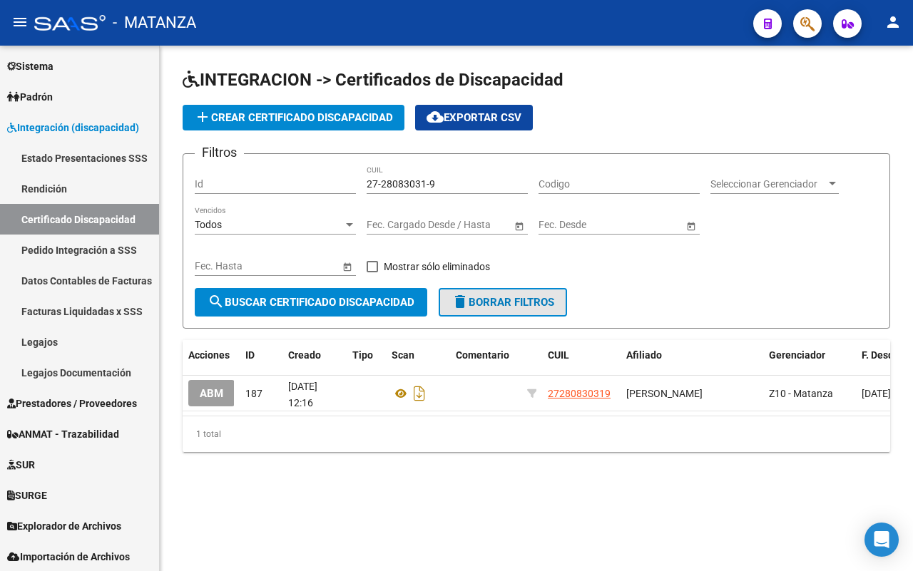
click at [514, 300] on span "delete Borrar Filtros" at bounding box center [503, 302] width 103 height 13
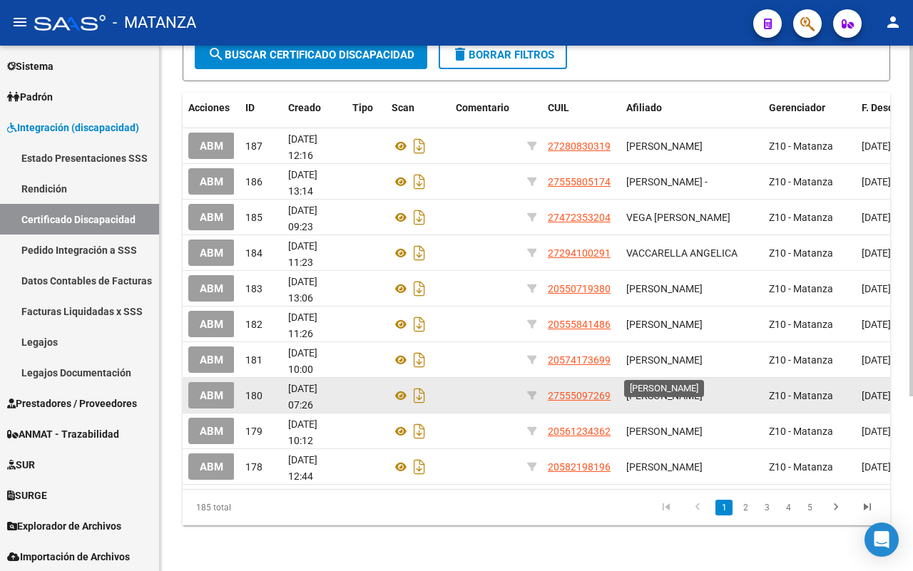
scroll to position [83, 0]
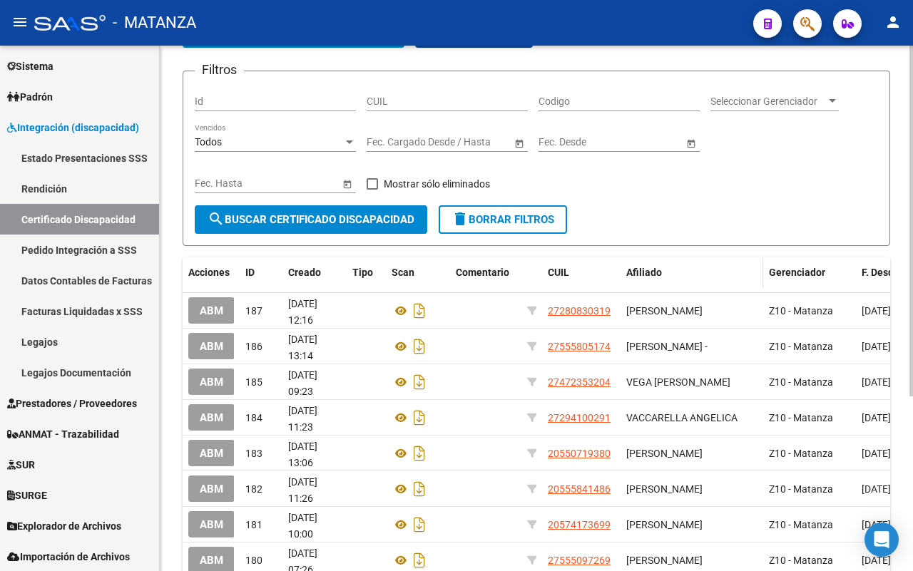
click at [733, 275] on div "Afiliado" at bounding box center [691, 273] width 131 height 16
click at [757, 273] on span at bounding box center [760, 273] width 6 height 31
drag, startPoint x: 615, startPoint y: 276, endPoint x: 622, endPoint y: 275, distance: 7.2
click at [622, 275] on span at bounding box center [619, 273] width 6 height 31
click at [611, 275] on div "CUIL" at bounding box center [584, 273] width 72 height 16
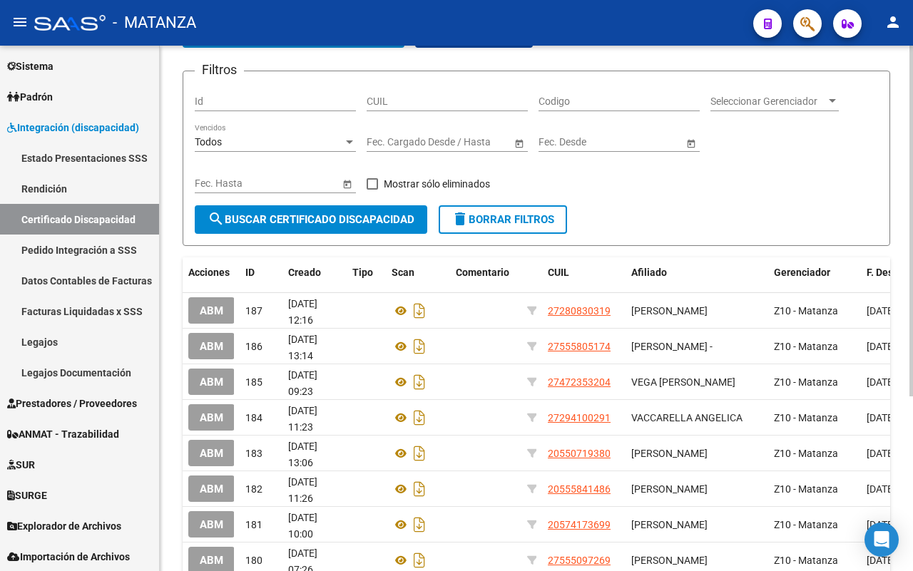
drag, startPoint x: 610, startPoint y: 275, endPoint x: 656, endPoint y: 209, distance: 80.9
click at [653, 209] on form "Filtros Id CUIL Codigo Seleccionar Gerenciador Seleccionar Gerenciador Todos Ve…" at bounding box center [537, 158] width 708 height 175
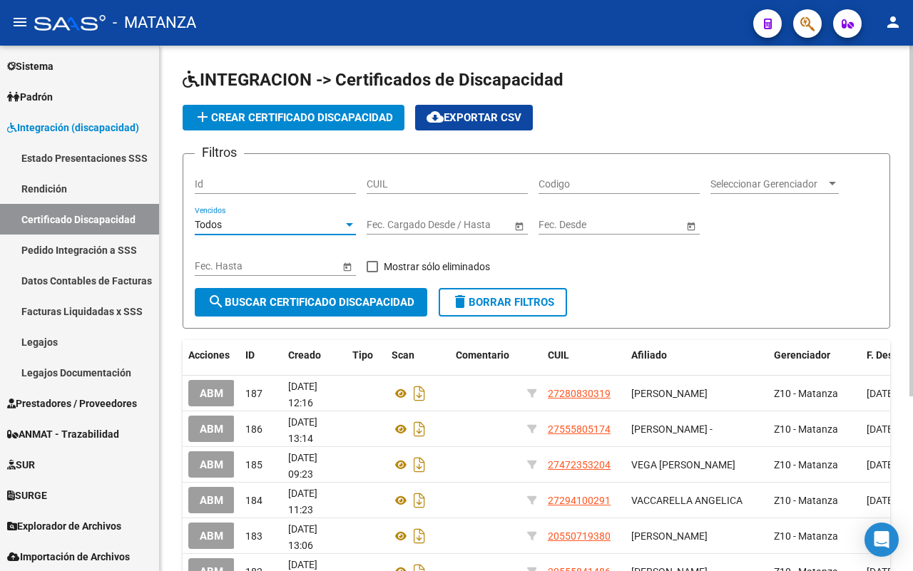
click at [307, 230] on div "Todos" at bounding box center [269, 225] width 148 height 12
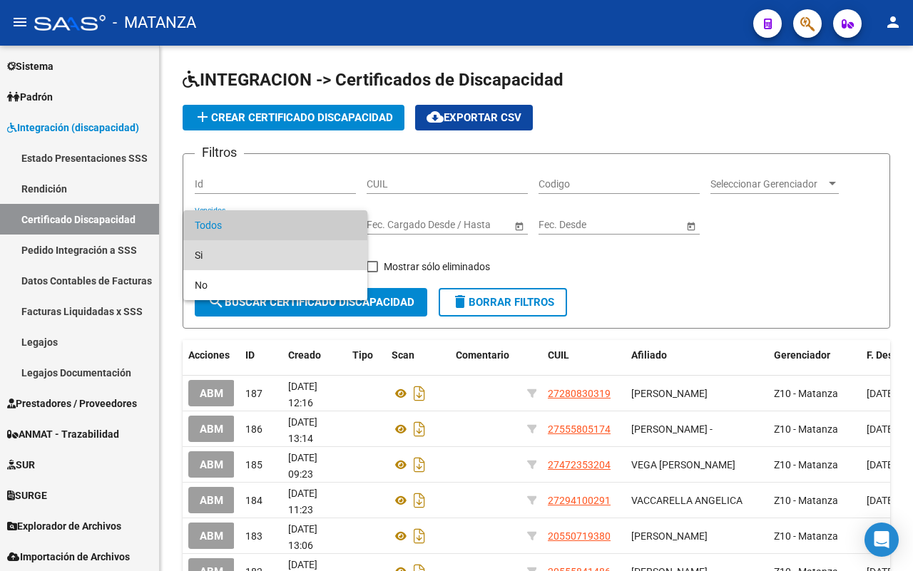
click at [292, 257] on span "Si" at bounding box center [275, 255] width 161 height 30
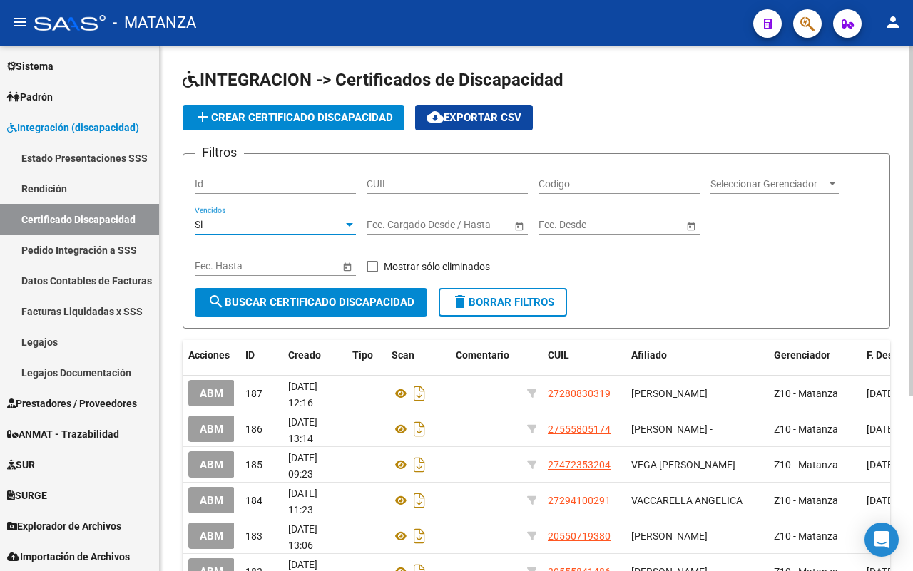
click at [286, 229] on div "Si" at bounding box center [269, 225] width 148 height 12
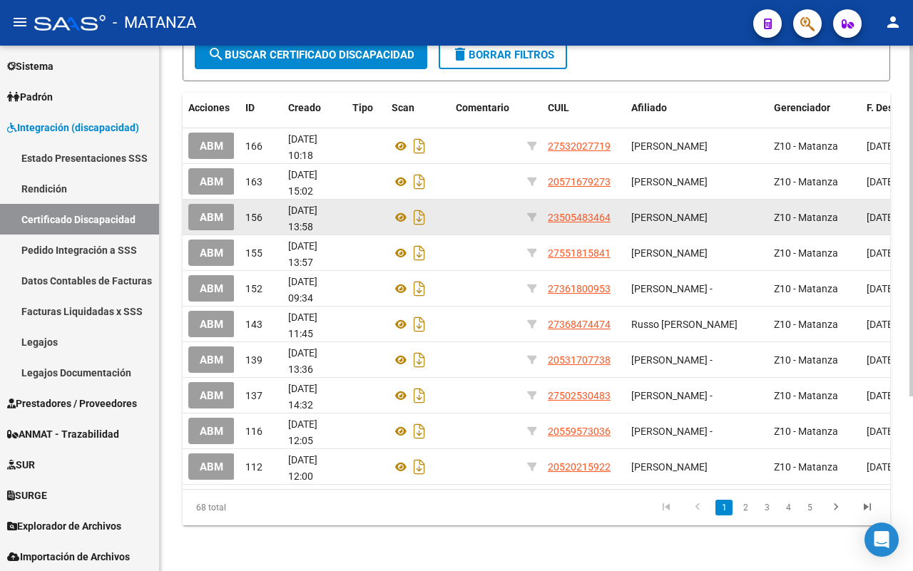
scroll to position [83, 0]
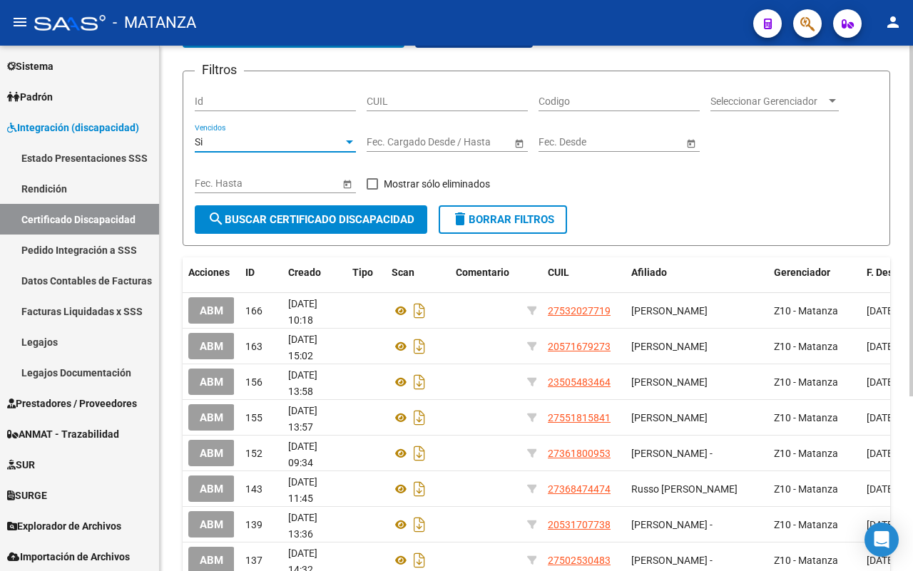
click at [507, 229] on button "delete Borrar Filtros" at bounding box center [503, 219] width 128 height 29
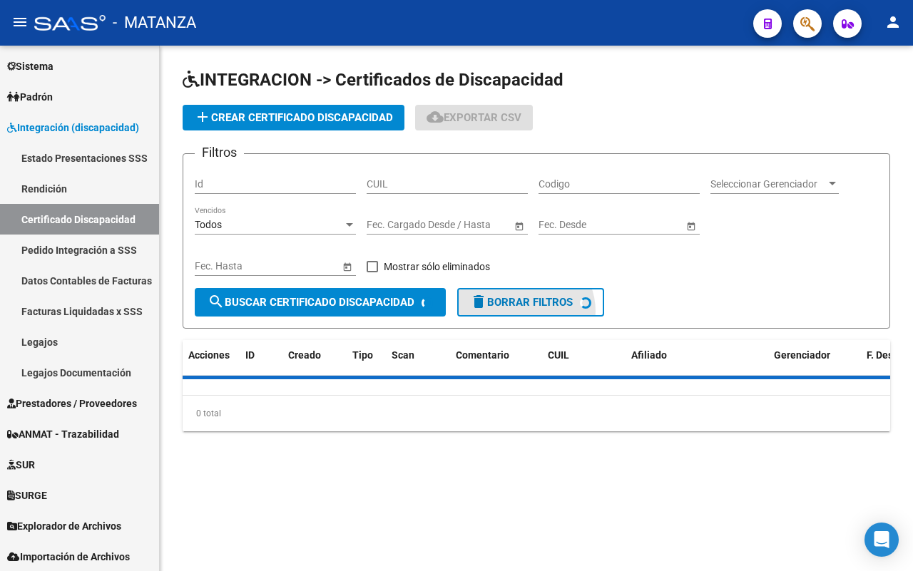
scroll to position [0, 0]
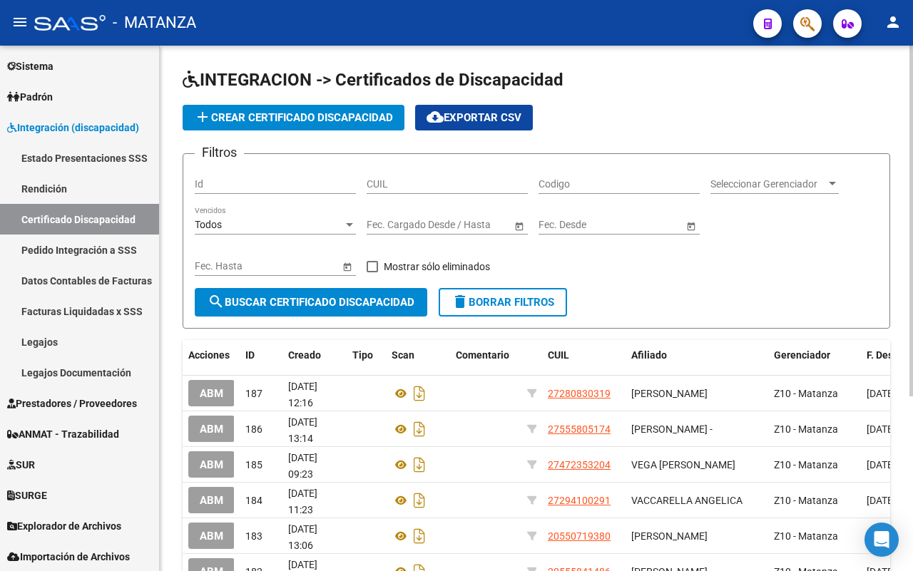
click at [430, 186] on input "CUIL" at bounding box center [447, 184] width 161 height 12
paste input "27-44532600-9"
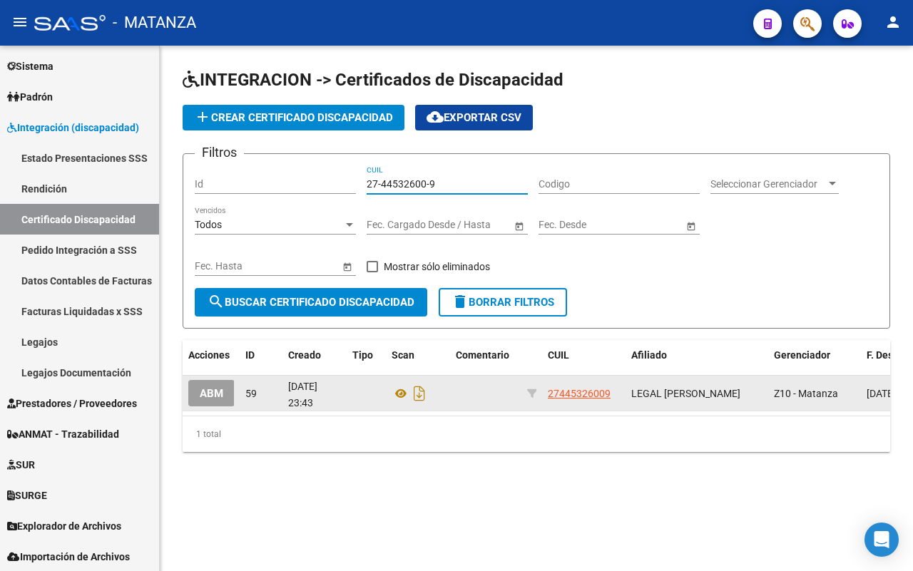
type input "27-44532600-9"
click at [218, 397] on span "ABM" at bounding box center [212, 393] width 24 height 13
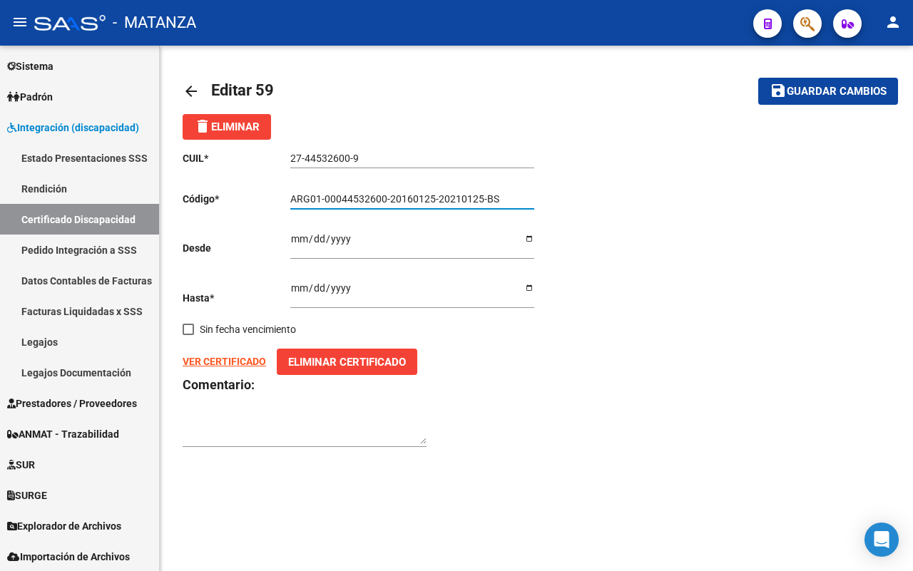
click at [511, 197] on input "ARG01-00044532600-20160125-20210125-BS" at bounding box center [412, 199] width 244 height 12
click at [851, 91] on span "Guardar cambios" at bounding box center [837, 92] width 100 height 13
type input "ARG0100044532600-20220311-20320311-BS"
click at [190, 86] on mat-icon "arrow_back" at bounding box center [191, 91] width 17 height 17
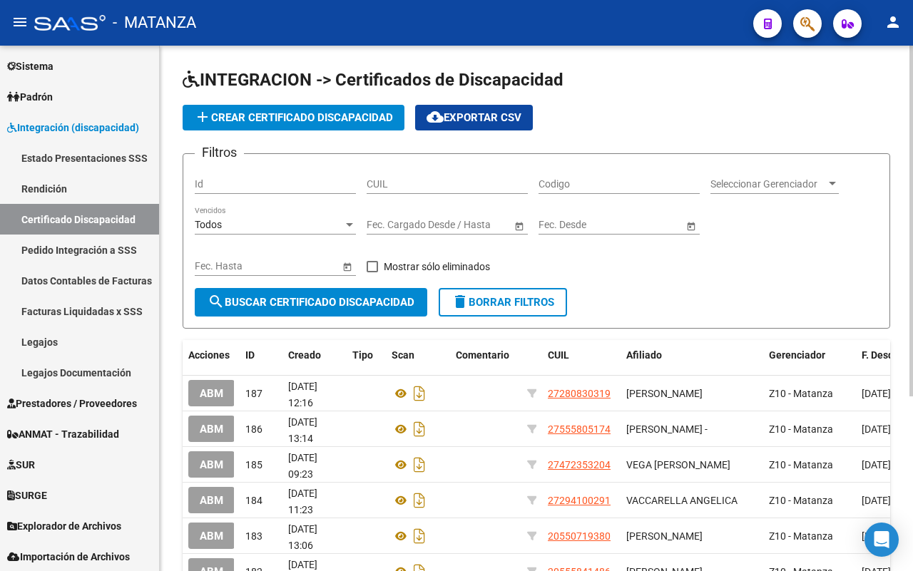
click at [432, 186] on input "CUIL" at bounding box center [447, 184] width 161 height 12
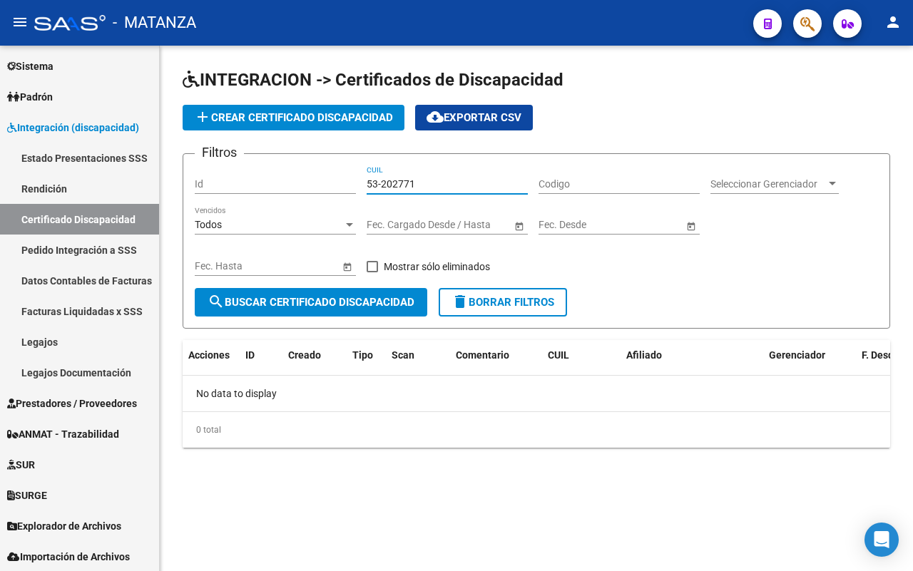
click at [368, 182] on input "53-202771" at bounding box center [447, 184] width 161 height 12
click at [480, 180] on input "27-53202771" at bounding box center [447, 184] width 161 height 12
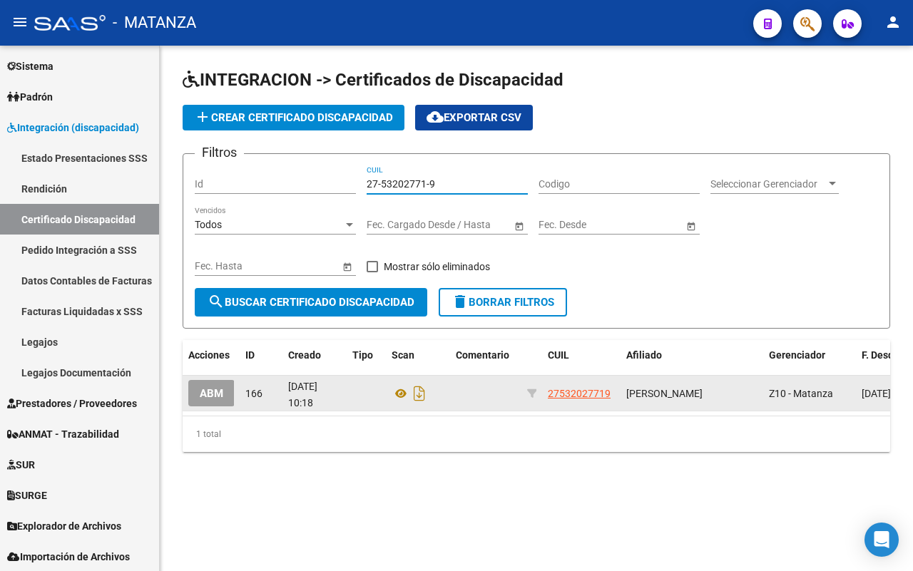
type input "27-53202771-9"
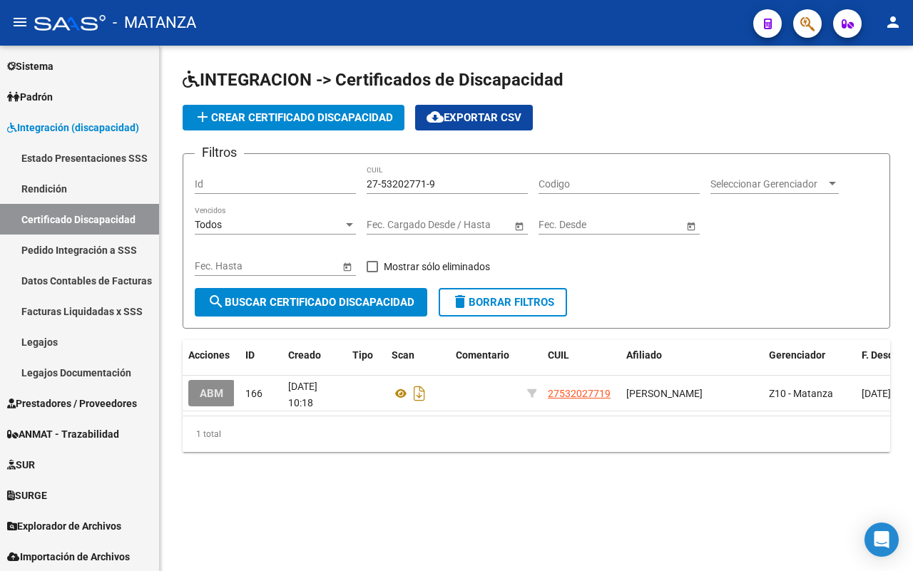
drag, startPoint x: 193, startPoint y: 390, endPoint x: 223, endPoint y: 380, distance: 31.6
click at [194, 390] on button "ABM" at bounding box center [211, 393] width 46 height 26
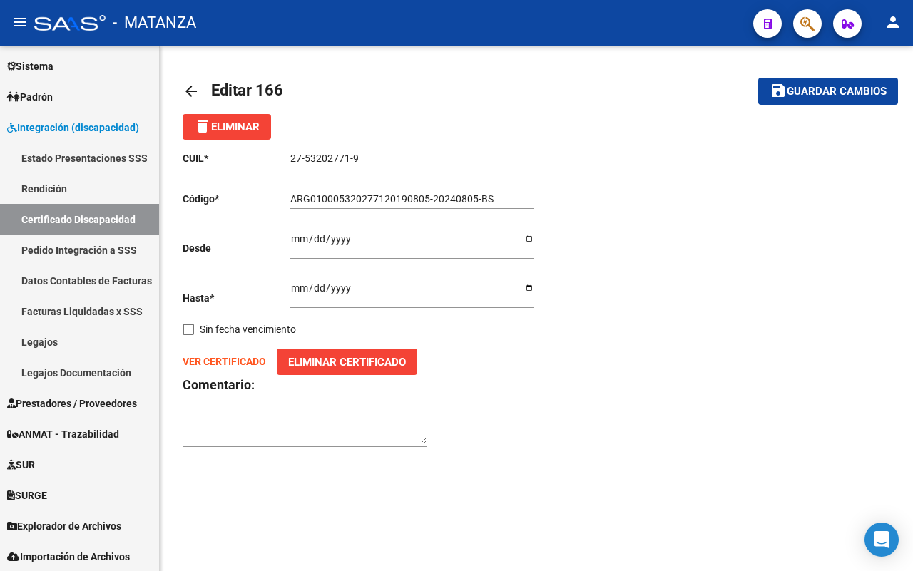
click at [451, 197] on input "ARG010005320277120190805-20240805-BS" at bounding box center [412, 199] width 244 height 12
drag, startPoint x: 865, startPoint y: 84, endPoint x: 587, endPoint y: 261, distance: 329.7
click at [864, 86] on span "Guardar cambios" at bounding box center [837, 92] width 100 height 13
type input "ARG01000532027712019080520250805-BS"
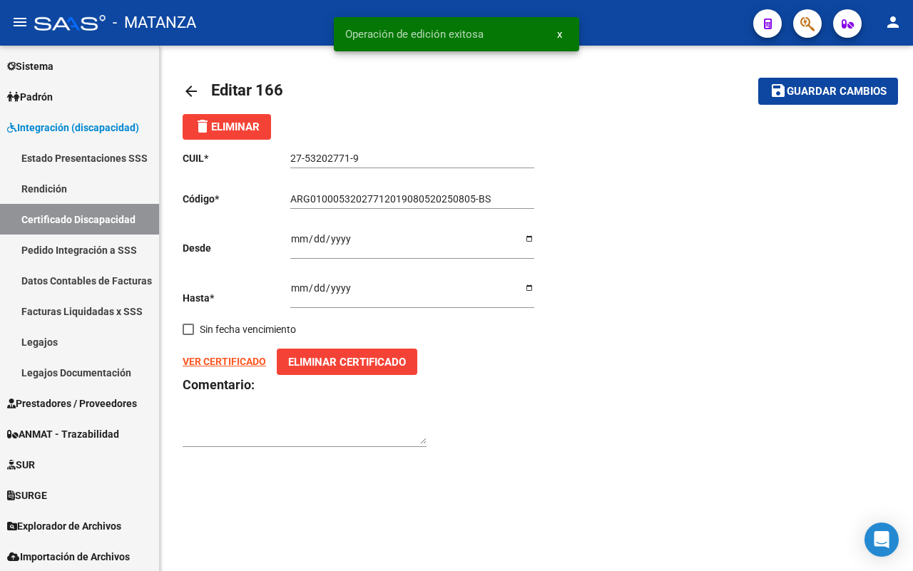
click at [593, 371] on div "CUIL * 27-53202771-9 Ingresar el CUIL Código * ARG01000532027712019080520250805…" at bounding box center [537, 300] width 708 height 320
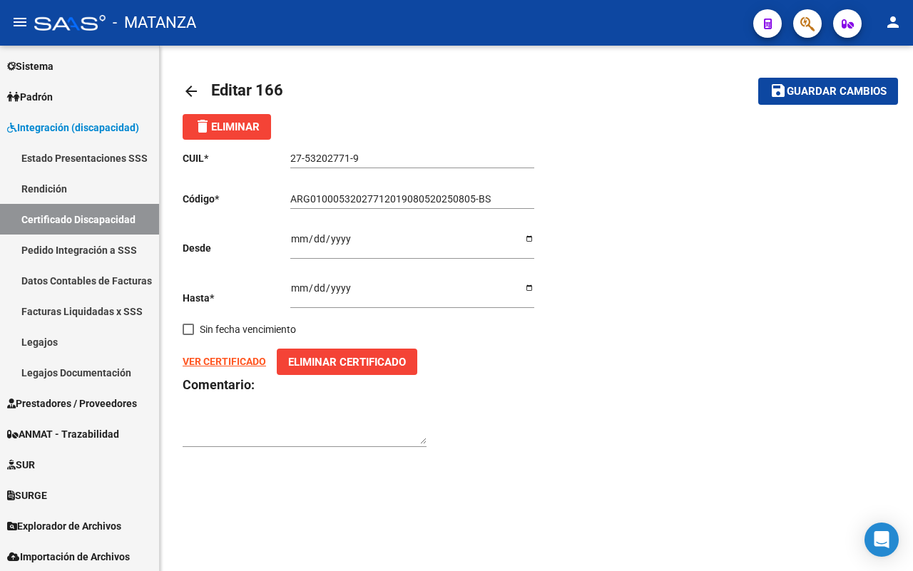
click at [187, 91] on mat-icon "arrow_back" at bounding box center [191, 91] width 17 height 17
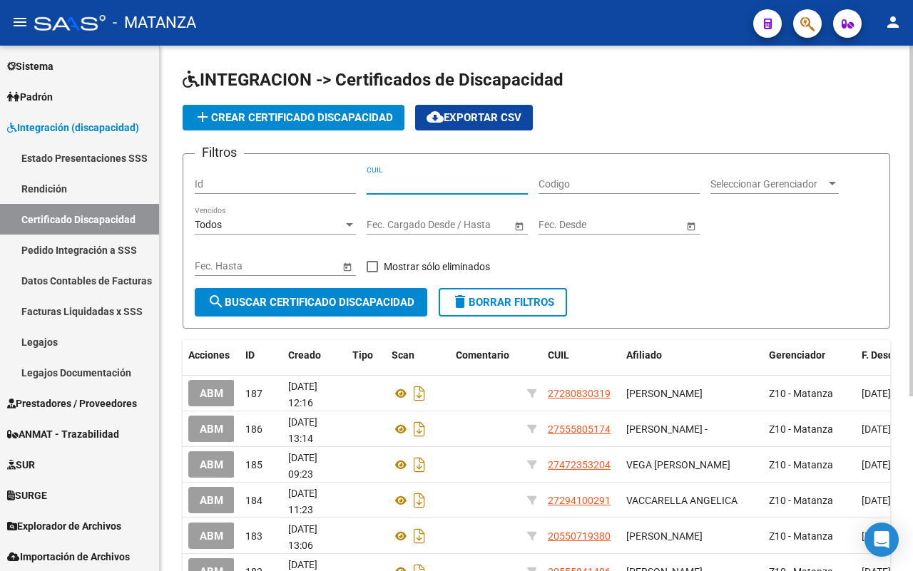
click at [414, 184] on input "CUIL" at bounding box center [447, 184] width 161 height 12
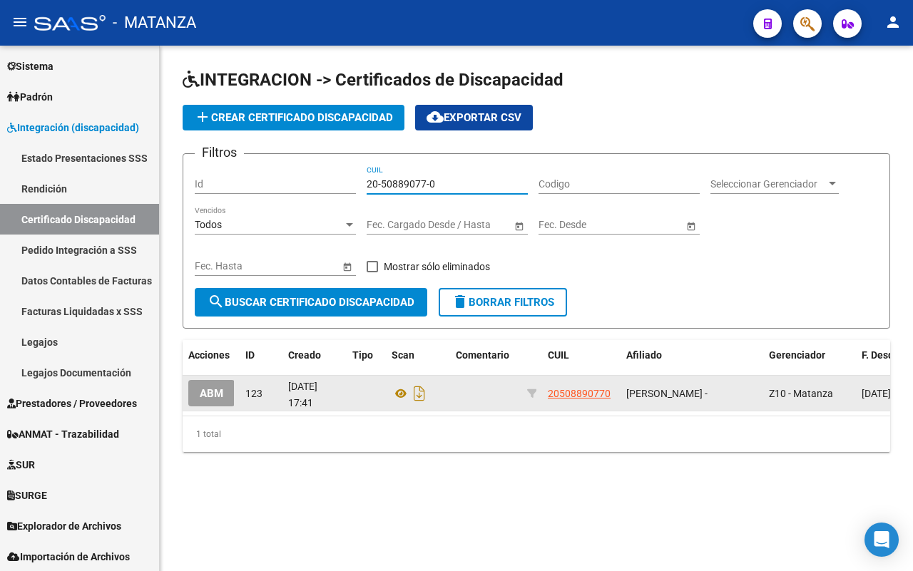
type input "20-50889077-0"
click at [214, 394] on span "ABM" at bounding box center [212, 393] width 24 height 13
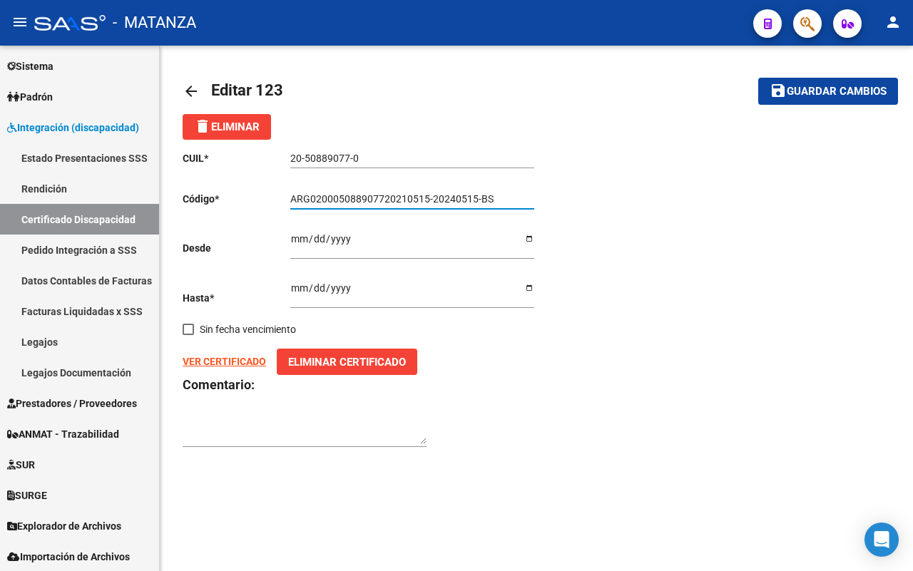
click at [403, 198] on input "ARG020005088907720210515-20240515-BS" at bounding box center [412, 199] width 244 height 12
click at [489, 200] on input "ARG020005088907720240923-20290923-BS" at bounding box center [412, 199] width 244 height 12
click at [853, 93] on span "Guardar cambios" at bounding box center [837, 92] width 100 height 13
type input "ARG02000508890772024092320290923-BUE"
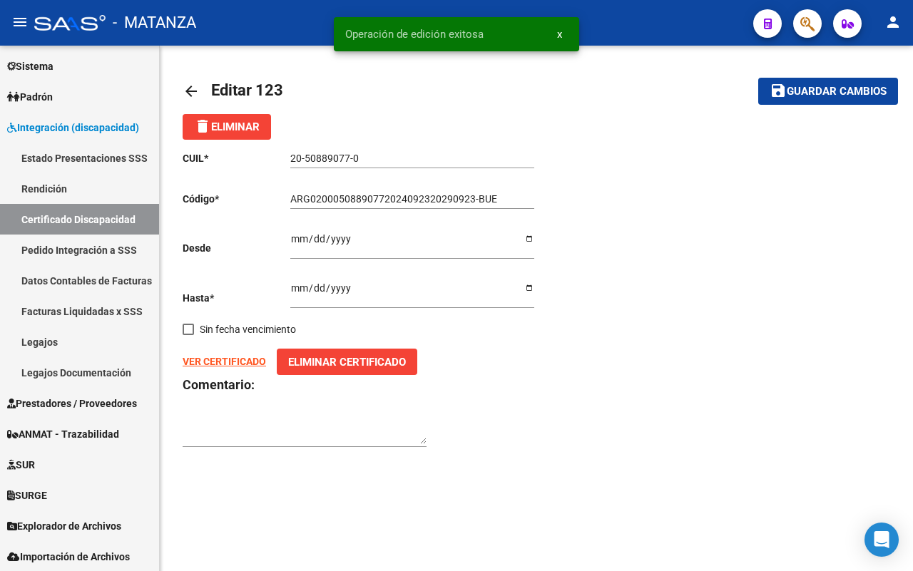
click at [687, 321] on div "CUIL * 20-50889077-0 Ingresar el CUIL Código * ARG02000508890772024092320290923…" at bounding box center [537, 300] width 708 height 320
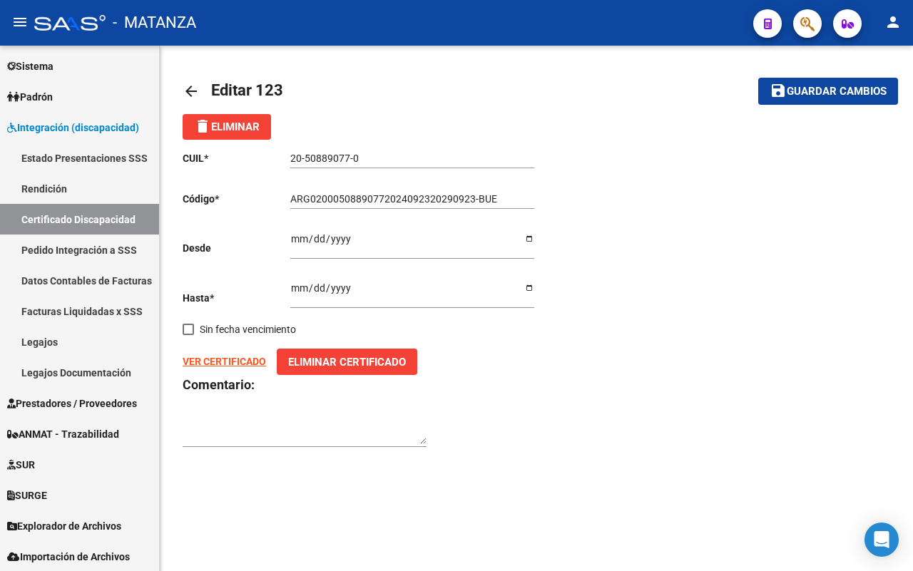
click at [188, 83] on mat-icon "arrow_back" at bounding box center [191, 91] width 17 height 17
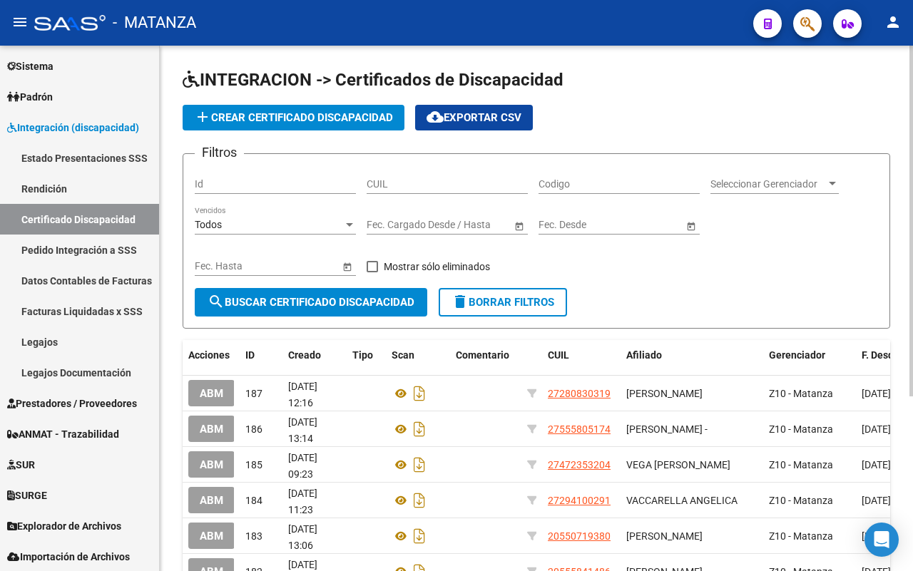
click at [469, 190] on div "CUIL" at bounding box center [447, 180] width 161 height 29
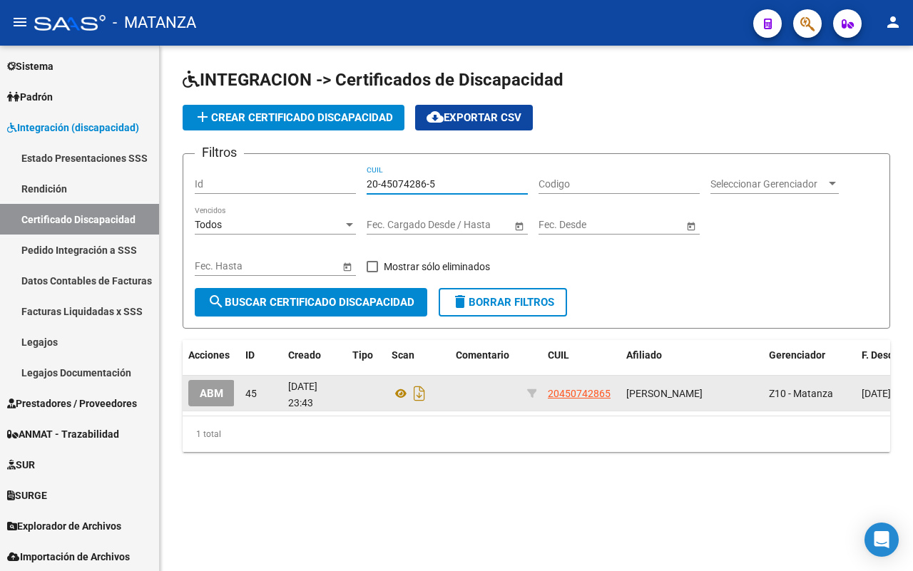
type input "20-45074286-5"
click at [222, 395] on span "ABM" at bounding box center [212, 393] width 24 height 13
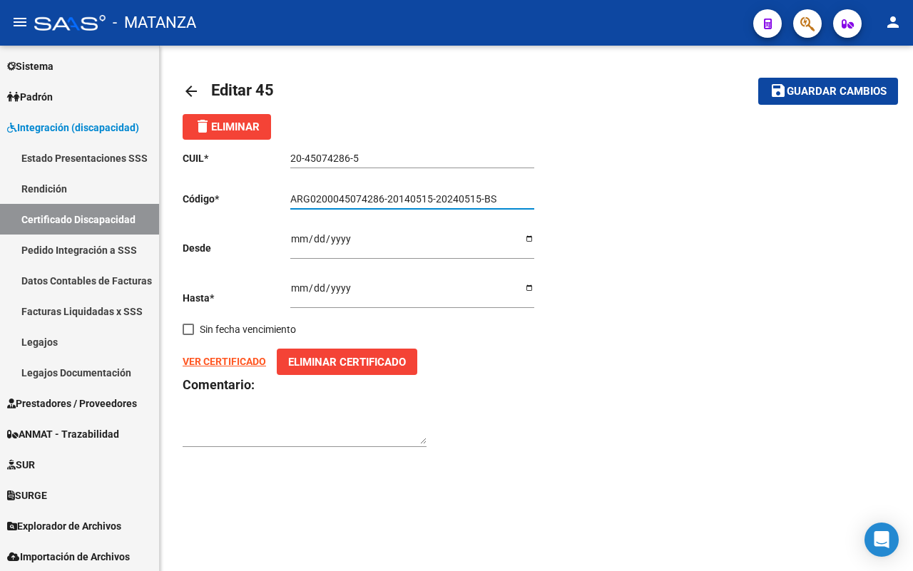
click at [510, 194] on input "ARG0200045074286-20140515-20240515-BS" at bounding box center [412, 199] width 244 height 12
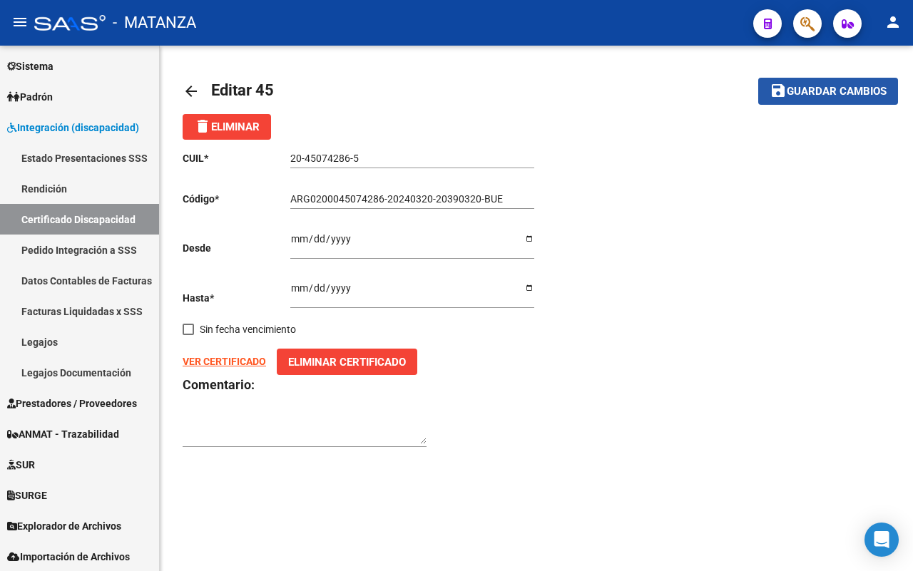
click at [833, 90] on span "Guardar cambios" at bounding box center [837, 92] width 100 height 13
type input "ARG020004507428620240320-20390320-BUE"
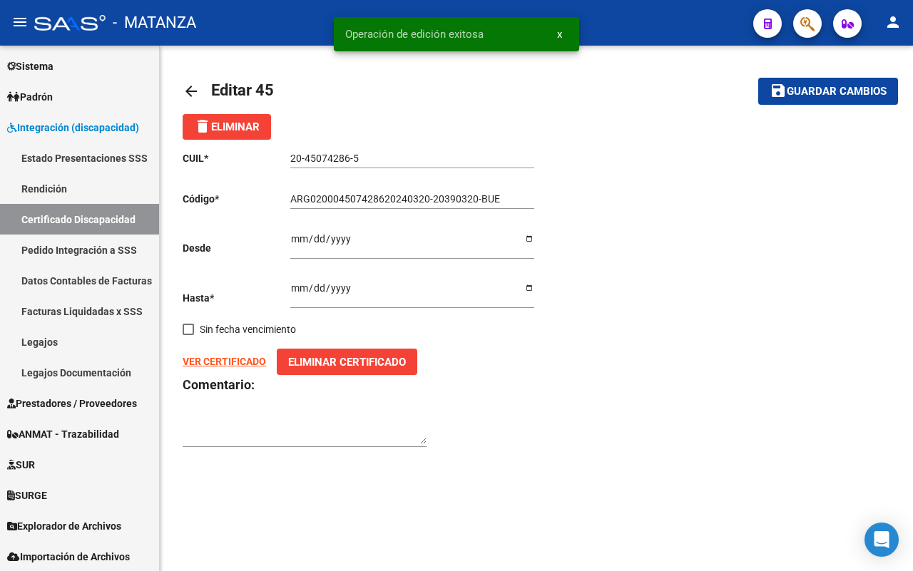
click at [499, 405] on div "CUIL * 20-45074286-5 Ingresar el CUIL Código * ARG020004507428620240320-2039032…" at bounding box center [360, 300] width 354 height 320
